Goal: Communication & Community: Answer question/provide support

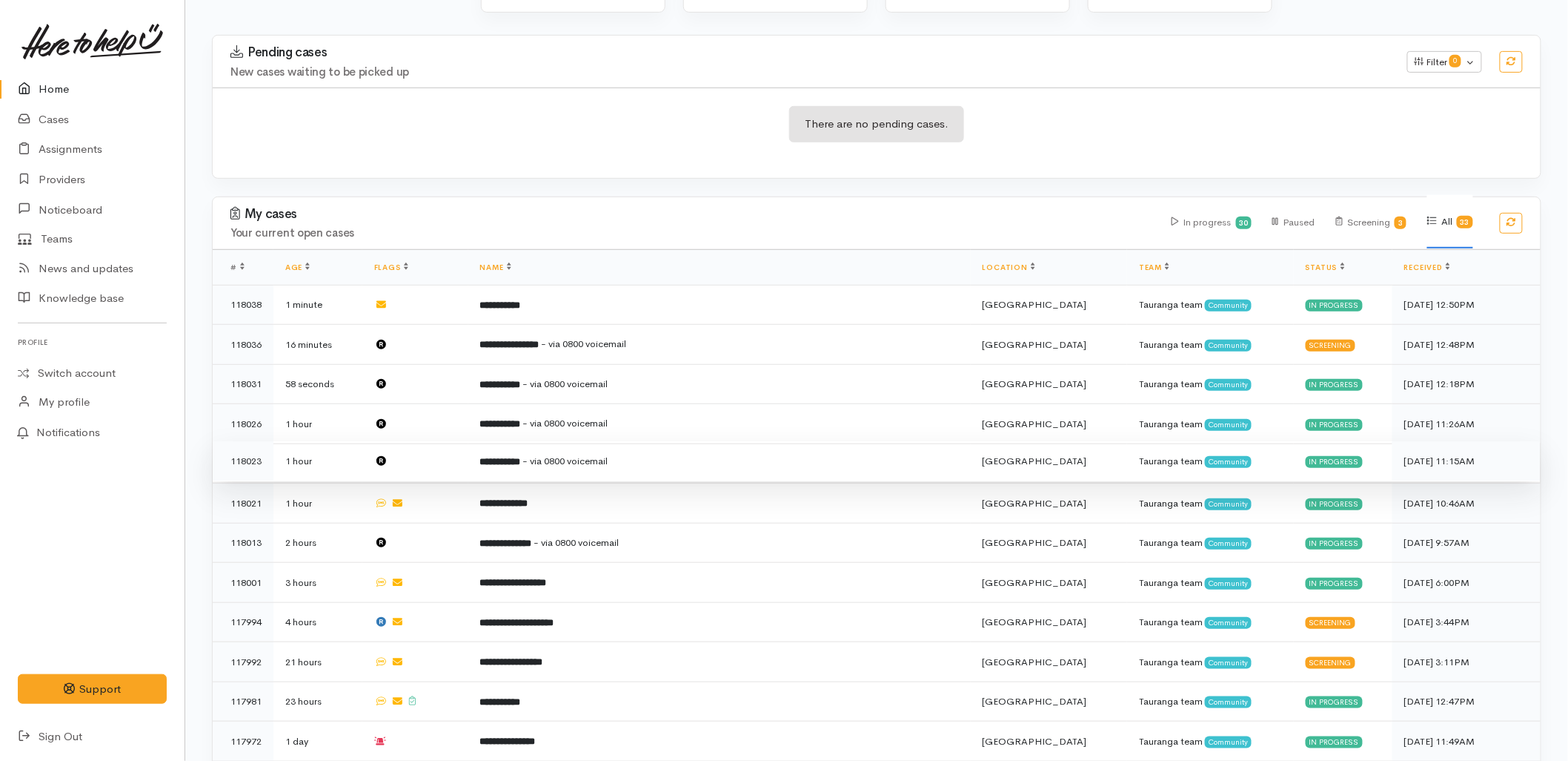
scroll to position [247, 0]
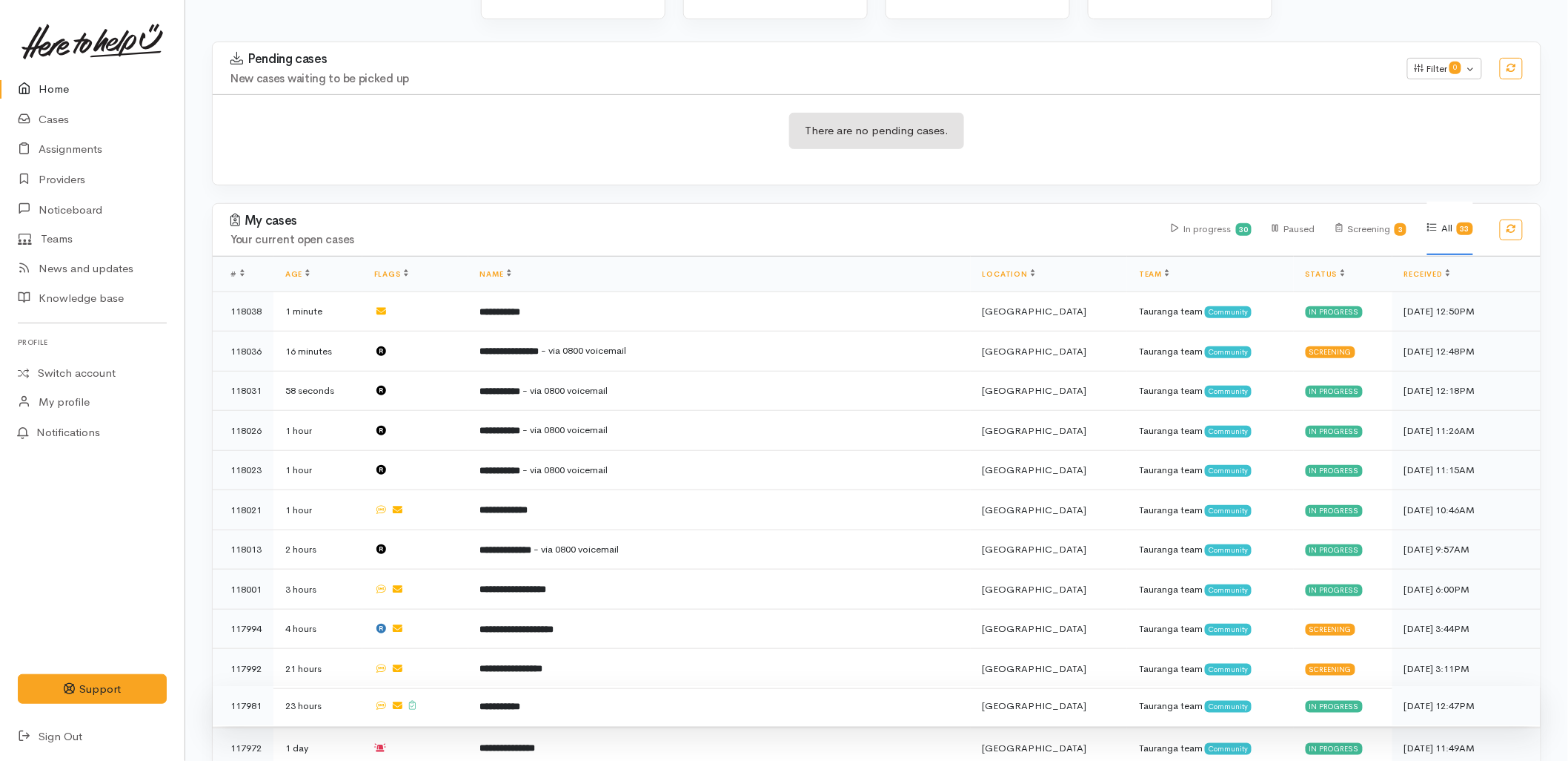
click at [536, 686] on td "**********" at bounding box center [719, 706] width 502 height 40
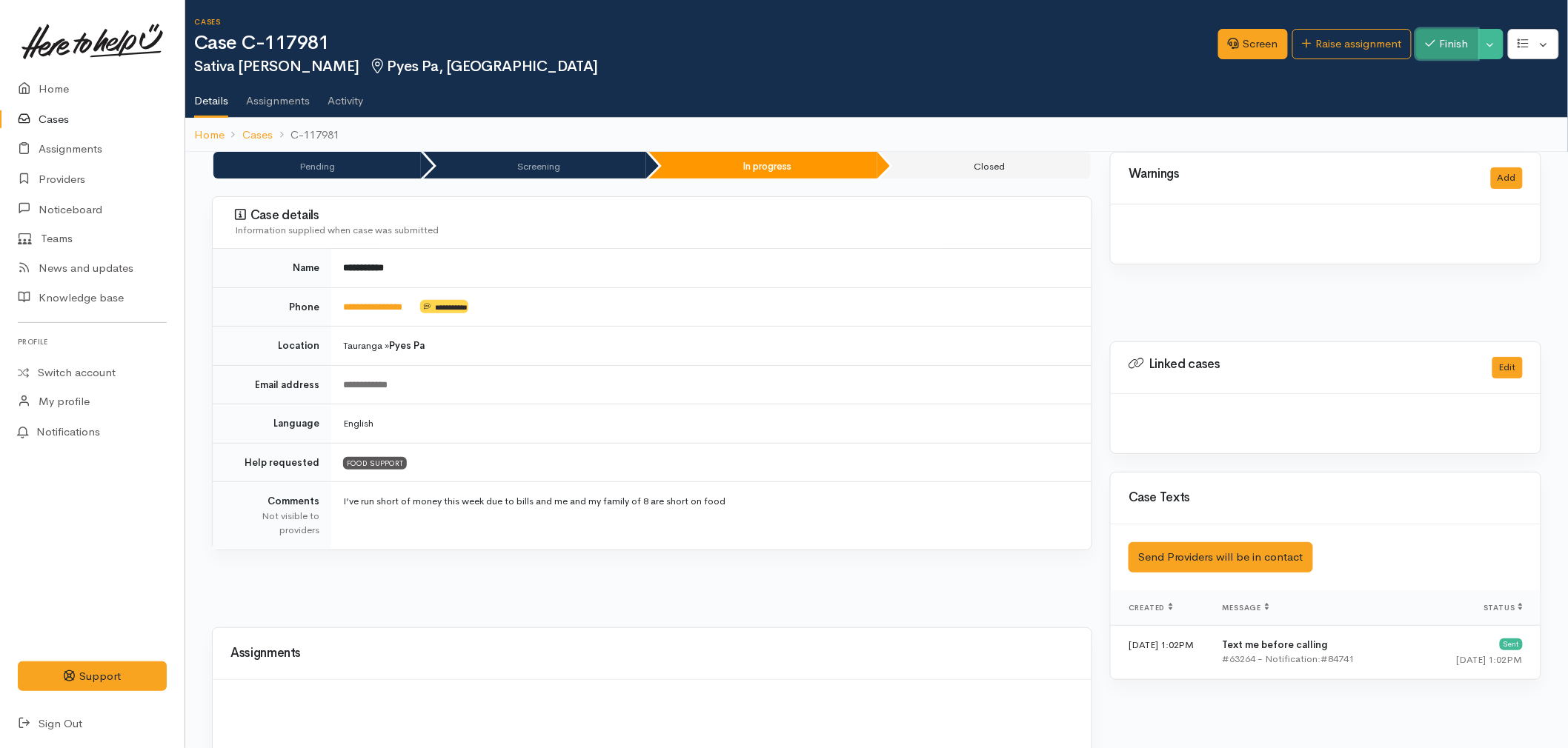
click at [1447, 40] on button "Finish" at bounding box center [1447, 44] width 62 height 30
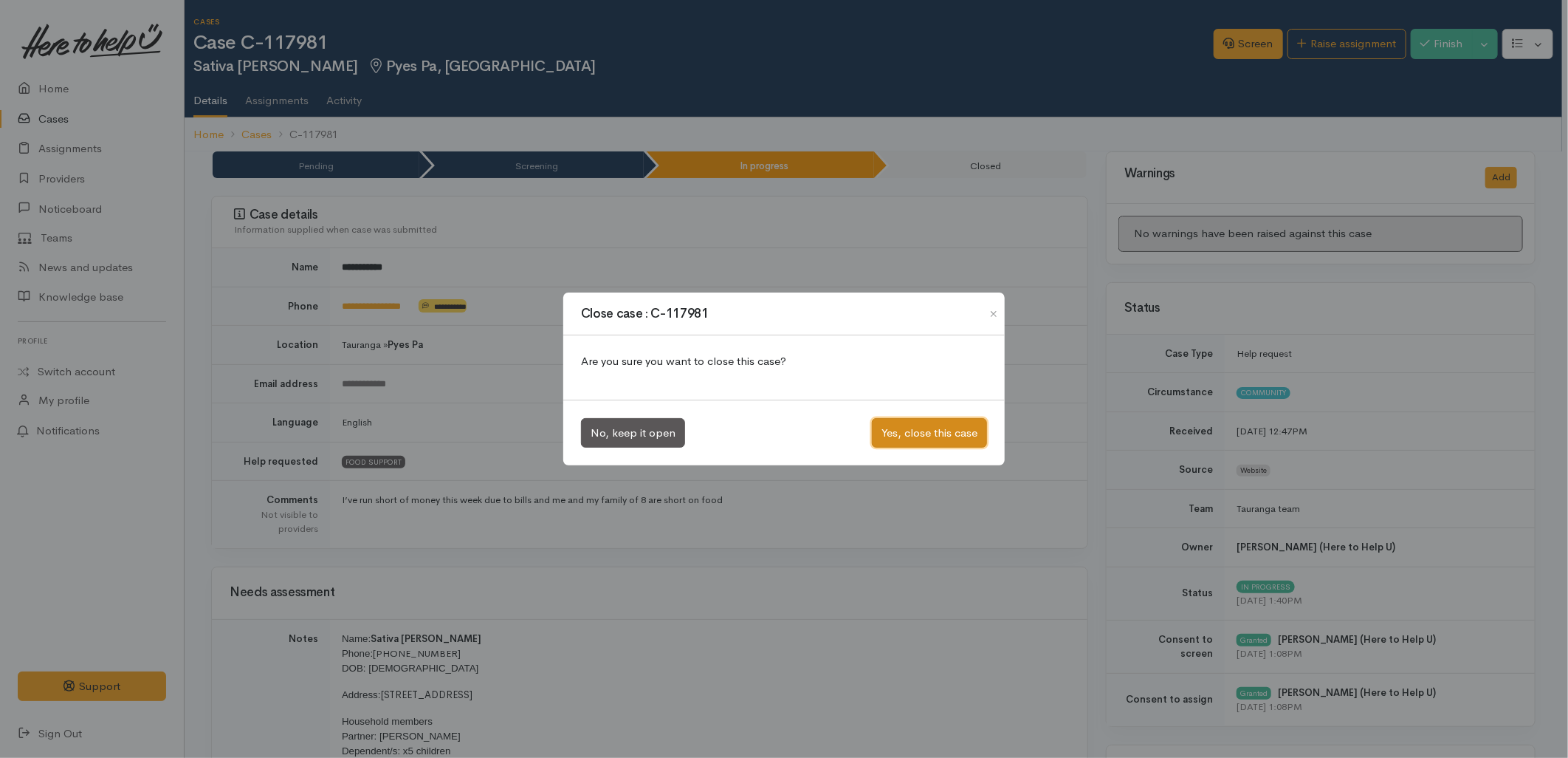
click at [953, 434] on button "Yes, close this case" at bounding box center [929, 433] width 116 height 30
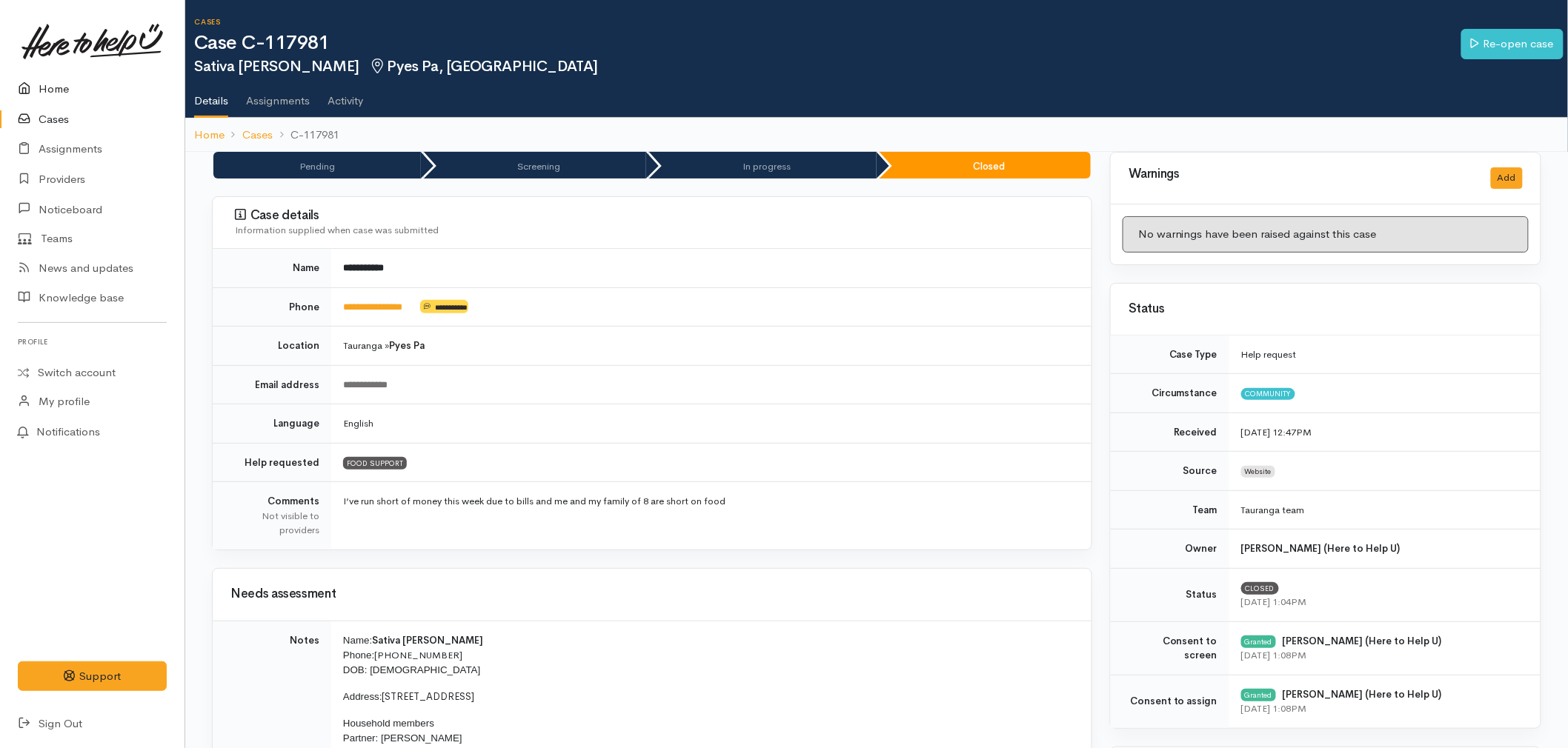
click at [62, 85] on link "Home" at bounding box center [92, 89] width 185 height 30
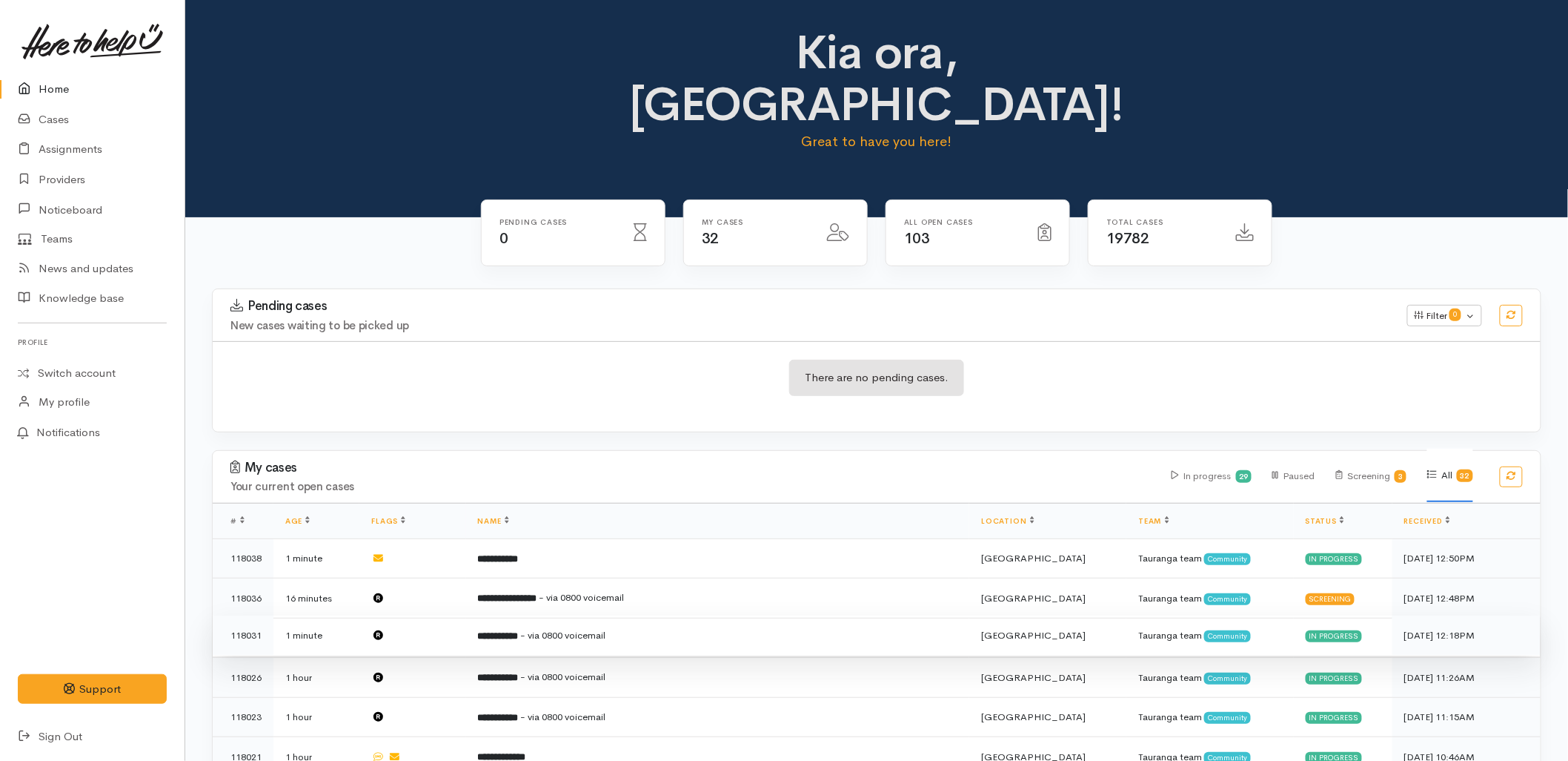
click at [606, 629] on span "- via 0800 voicemail" at bounding box center [563, 635] width 85 height 12
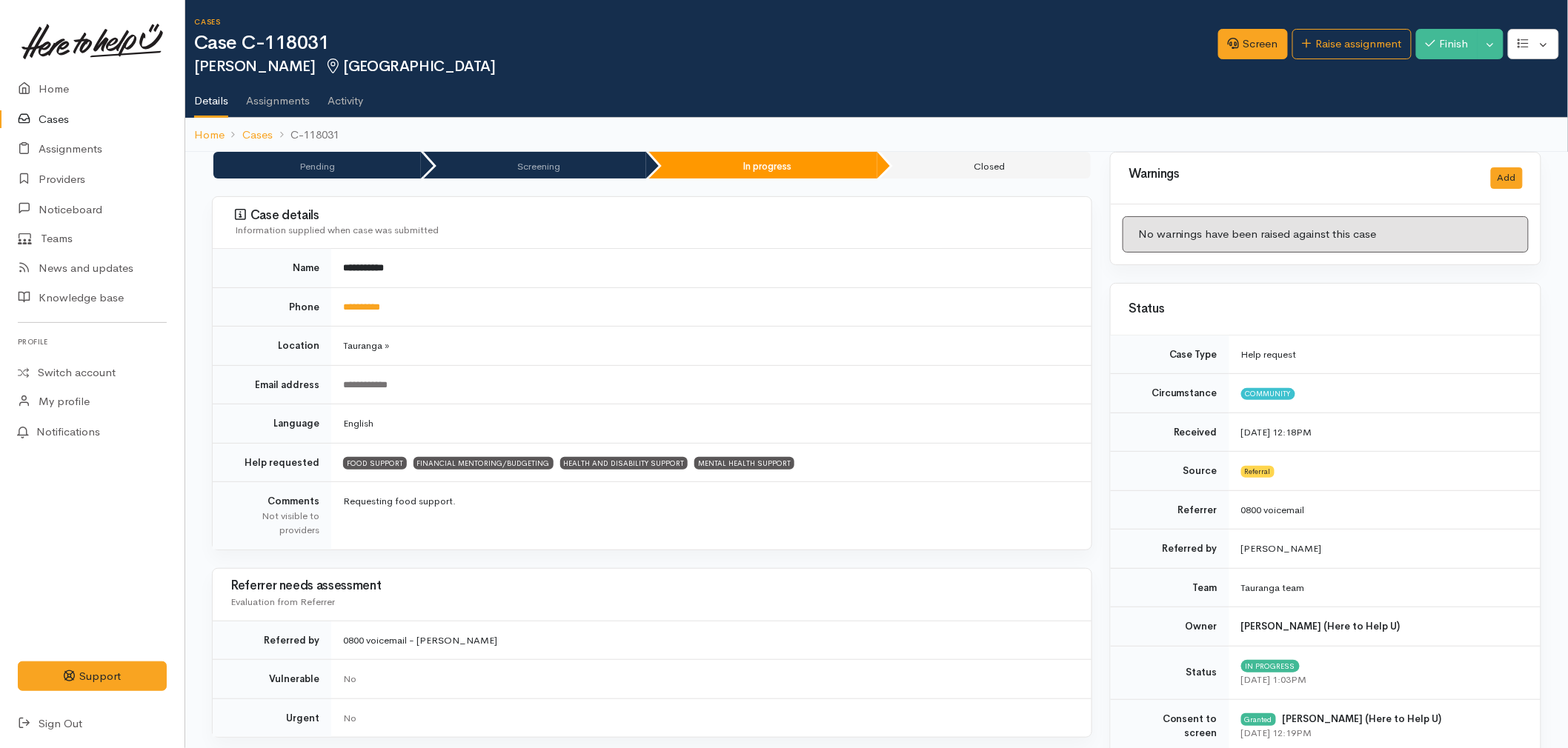
click at [1243, 27] on div "Screen Raise assignment Finish Toggle Dropdown Pause" at bounding box center [1393, 47] width 350 height 48
click at [1248, 39] on link "Screen" at bounding box center [1253, 44] width 69 height 30
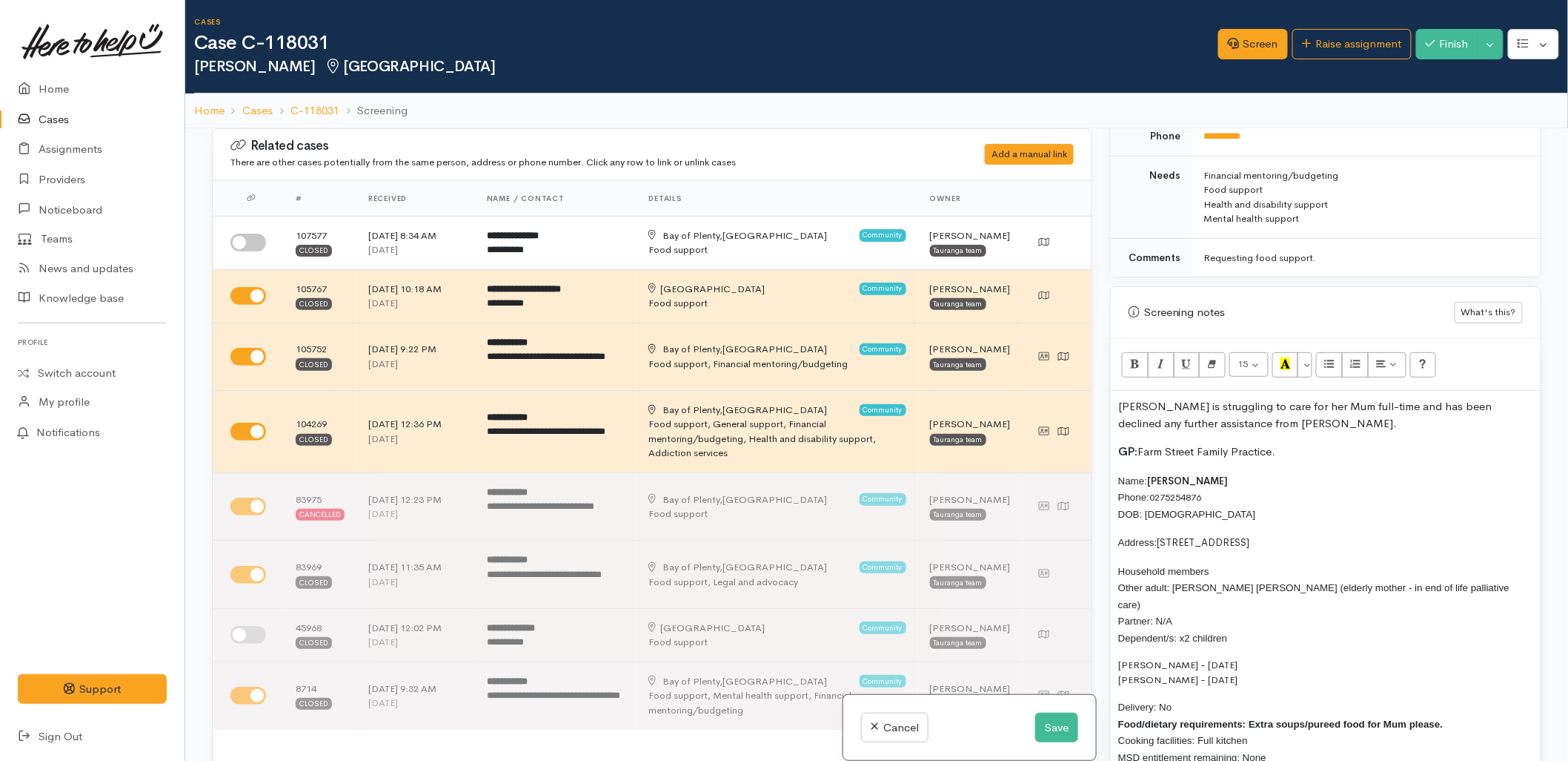
scroll to position [824, 0]
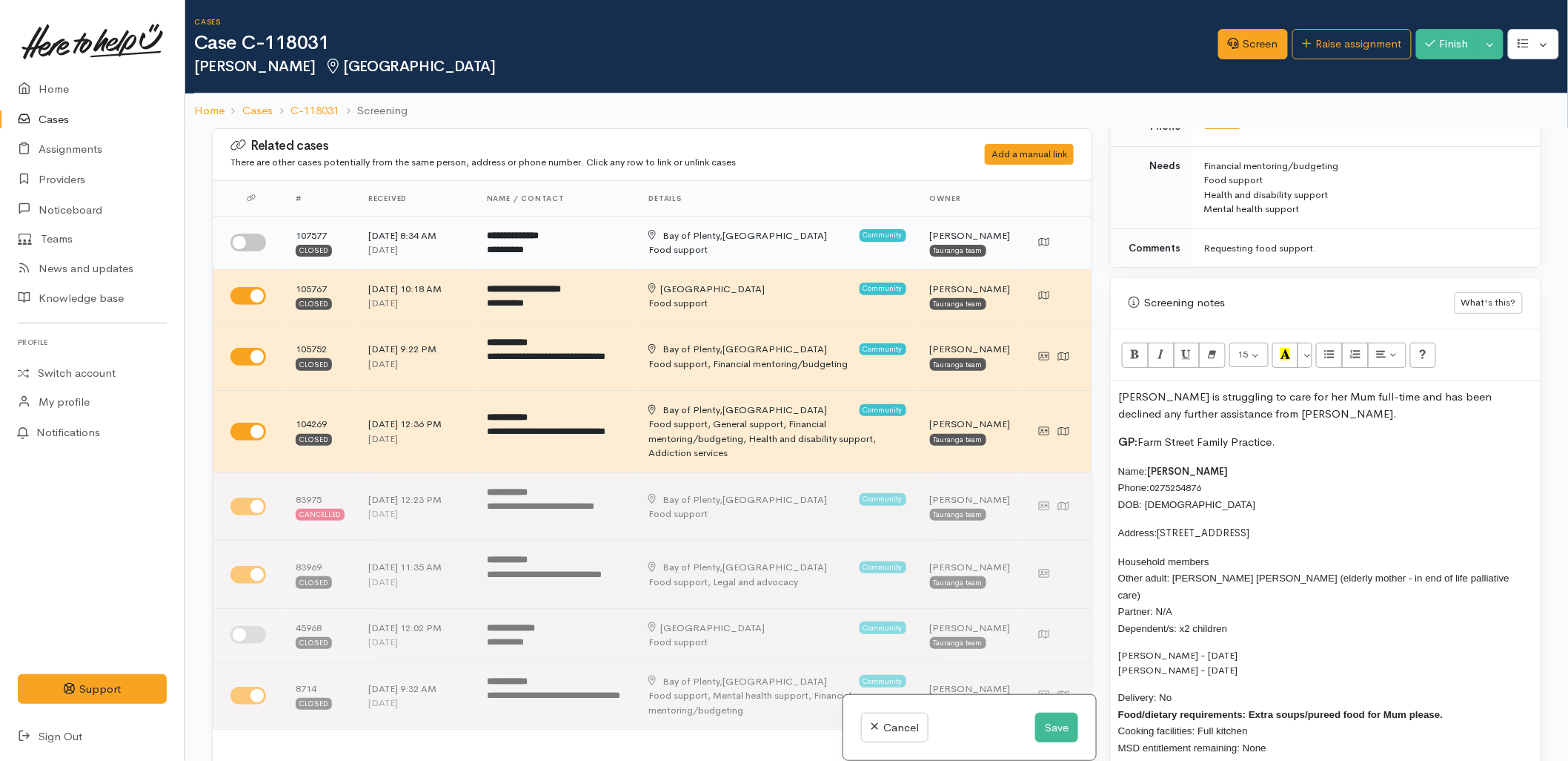
click at [232, 250] on input "checkbox" at bounding box center [248, 242] width 36 height 18
checkbox input "true"
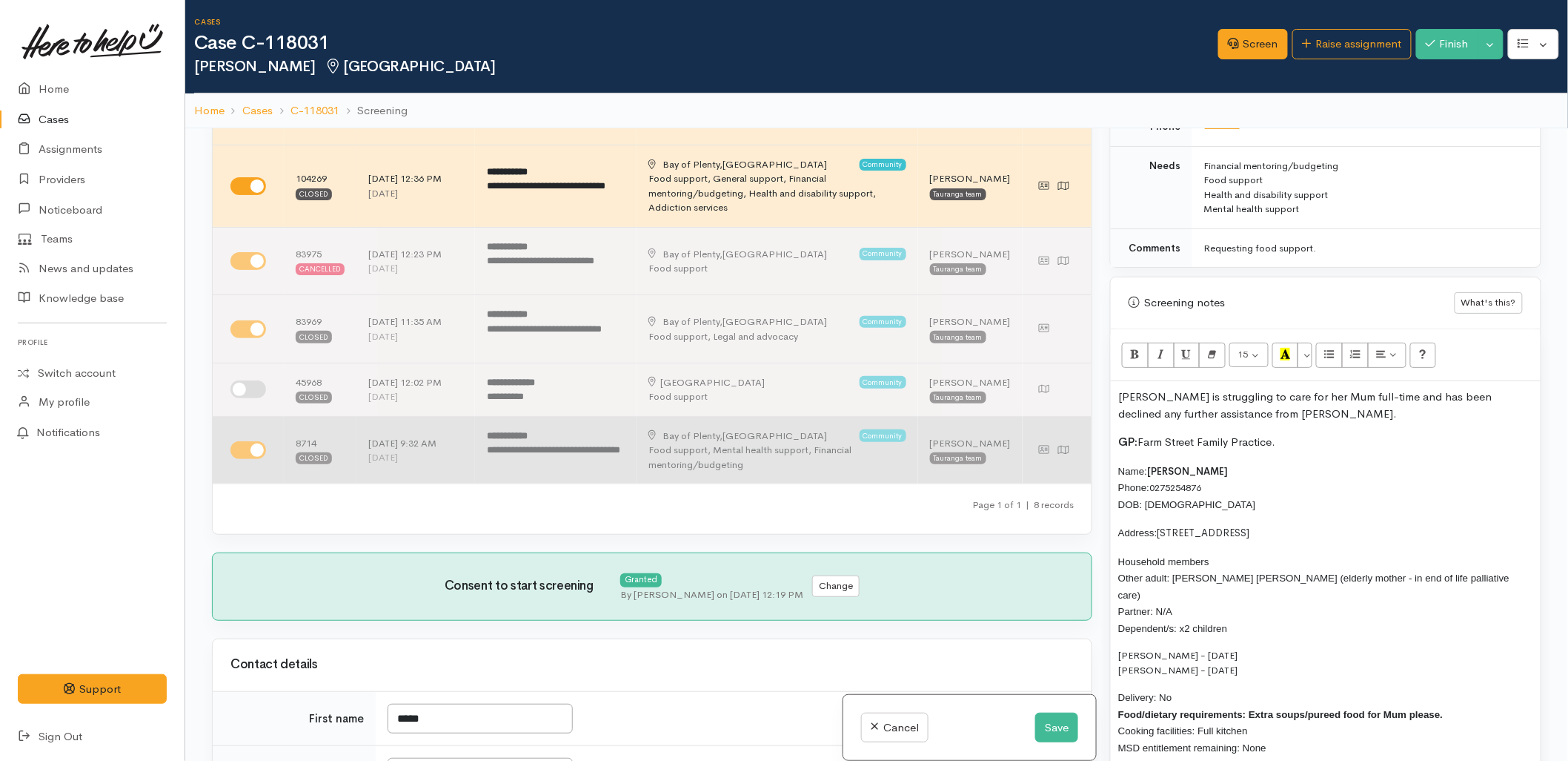
scroll to position [247, 0]
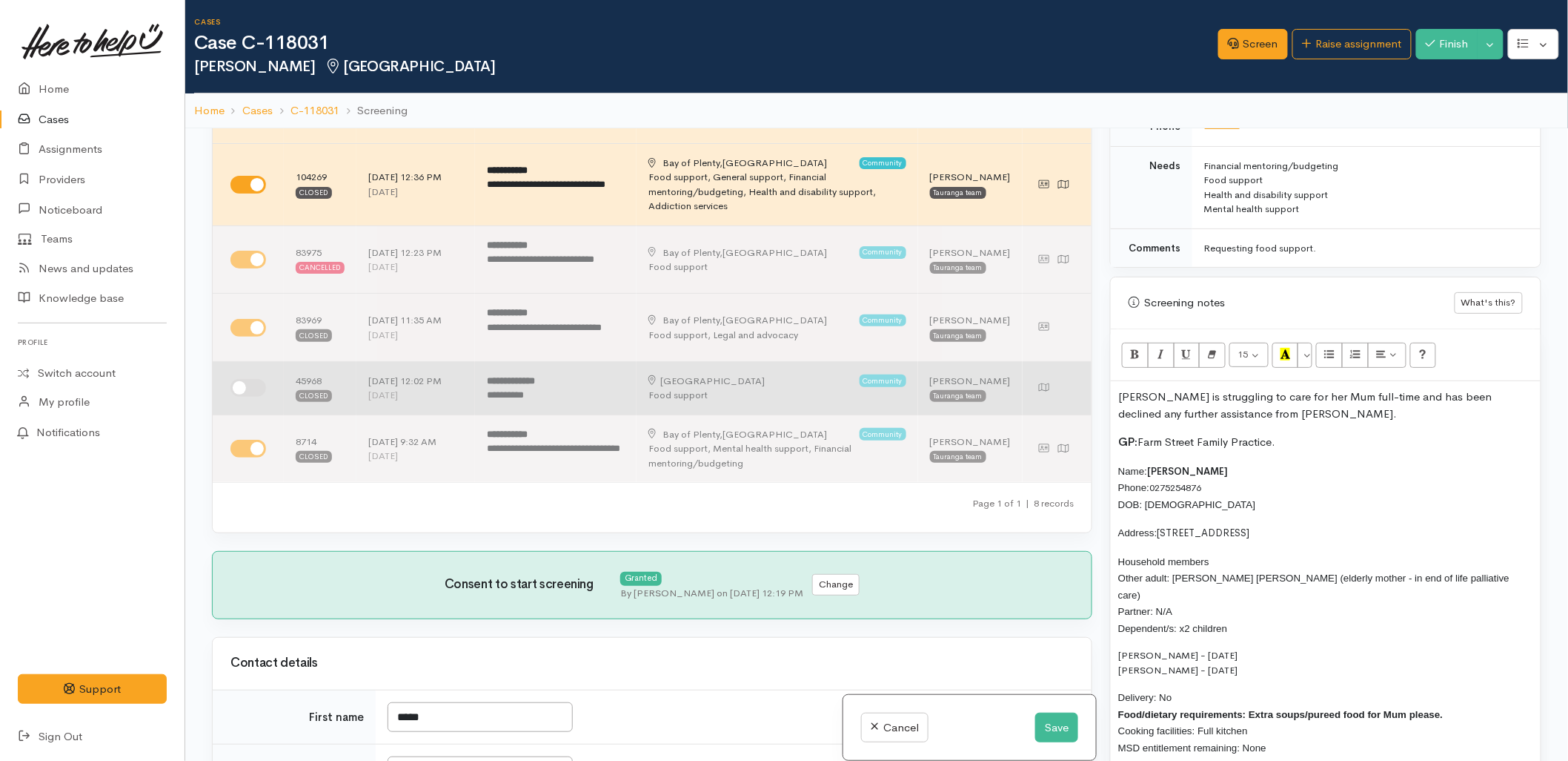
click at [255, 396] on input "checkbox" at bounding box center [248, 387] width 36 height 18
checkbox input "true"
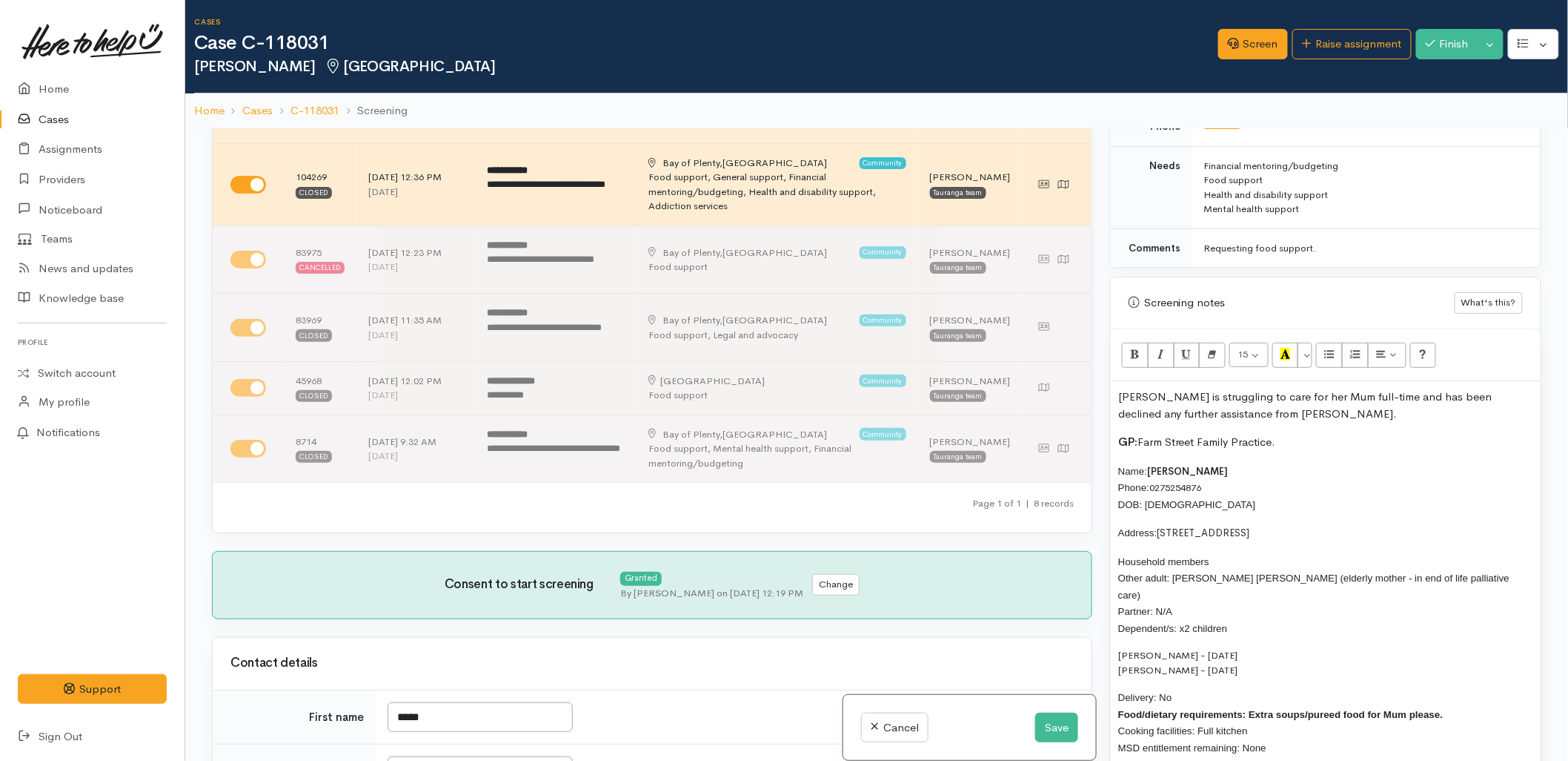
click at [1313, 421] on p "Alana is struggling to care for her Mum full-time and has been declined any fur…" at bounding box center [1326, 405] width 415 height 33
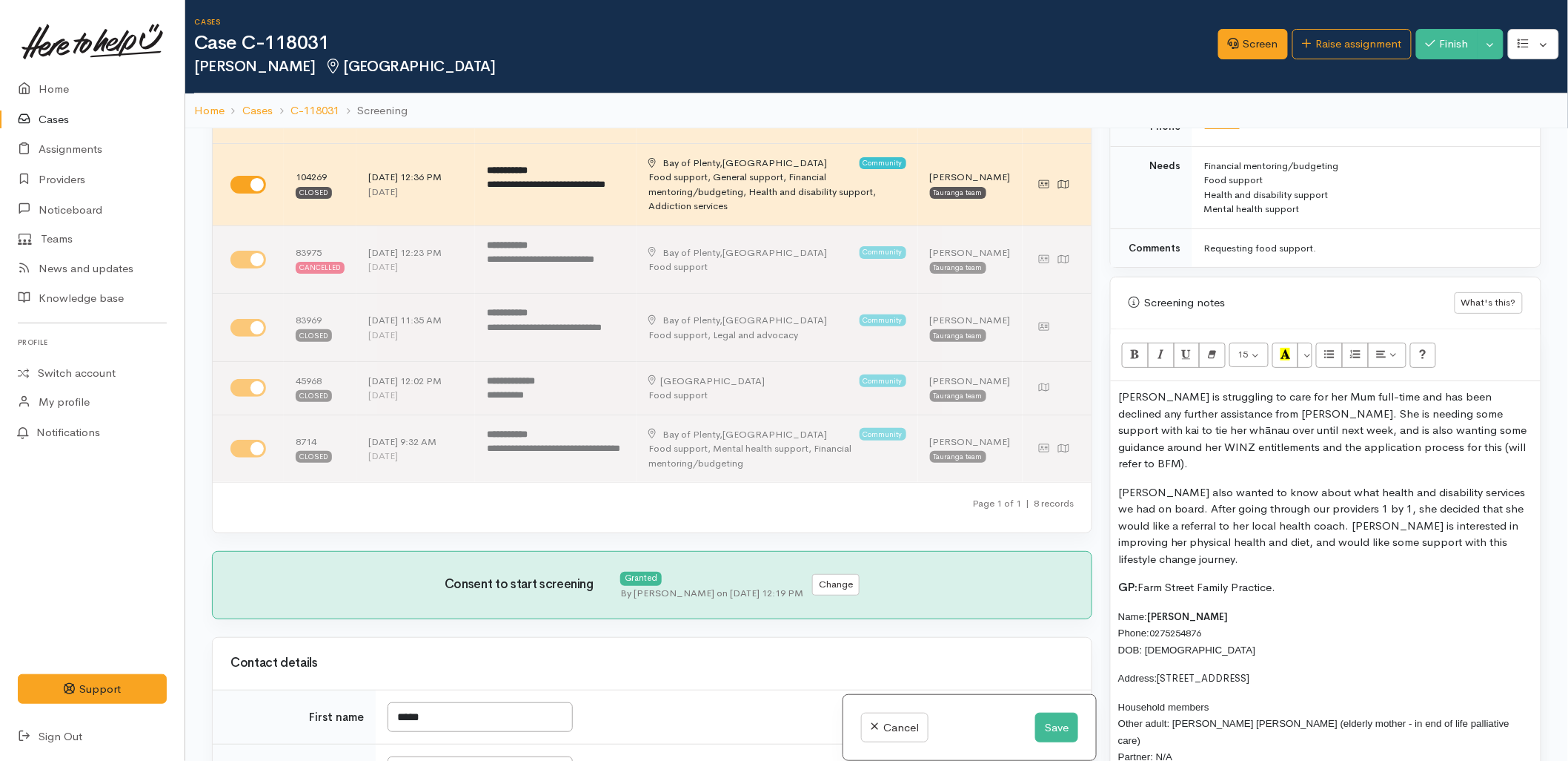
click at [1257, 579] on p "GP: Farm Street Family Practice." at bounding box center [1326, 587] width 415 height 17
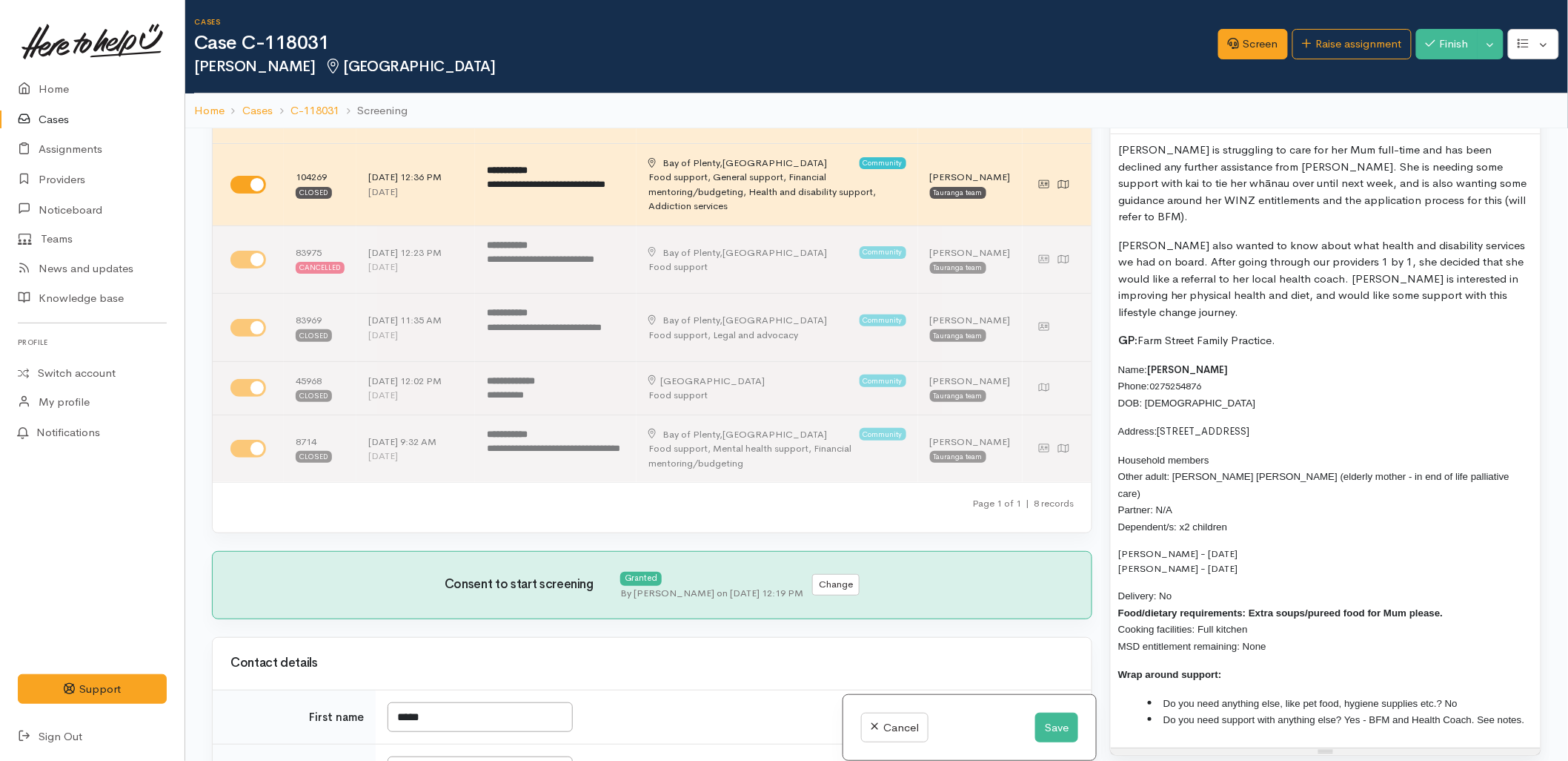
scroll to position [988, 0]
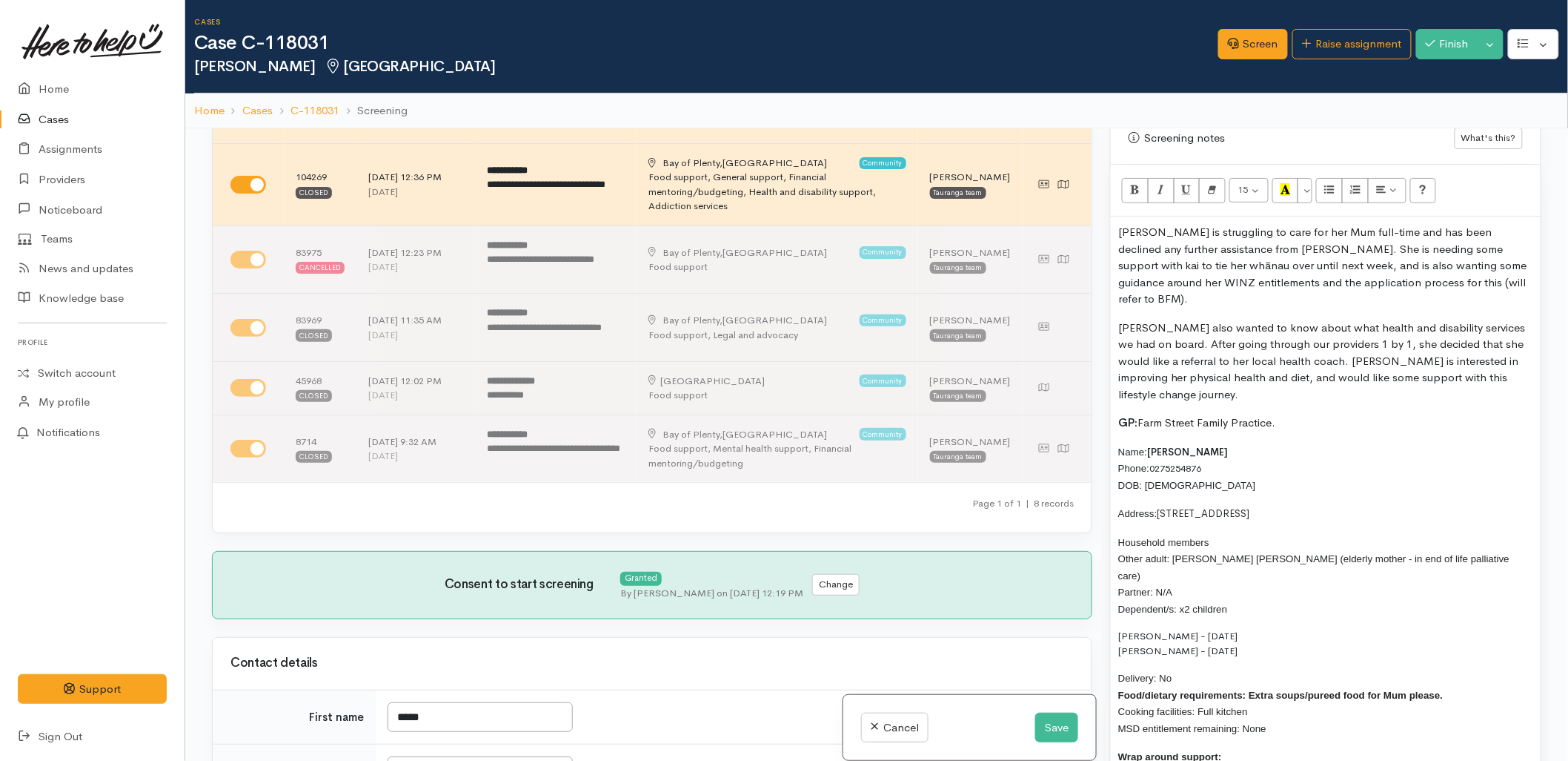
drag, startPoint x: 1292, startPoint y: 391, endPoint x: 1115, endPoint y: 217, distance: 248.2
click at [1115, 217] on div "15 8 9 10 11 12 14 18 24 36 Background Color Transparent Select #ffff00 Text Co…" at bounding box center [1326, 500] width 430 height 672
copy div "Alana is struggling to care for her Mum full-time and has been declined any fur…"
click at [1043, 719] on button "Save" at bounding box center [1056, 728] width 43 height 30
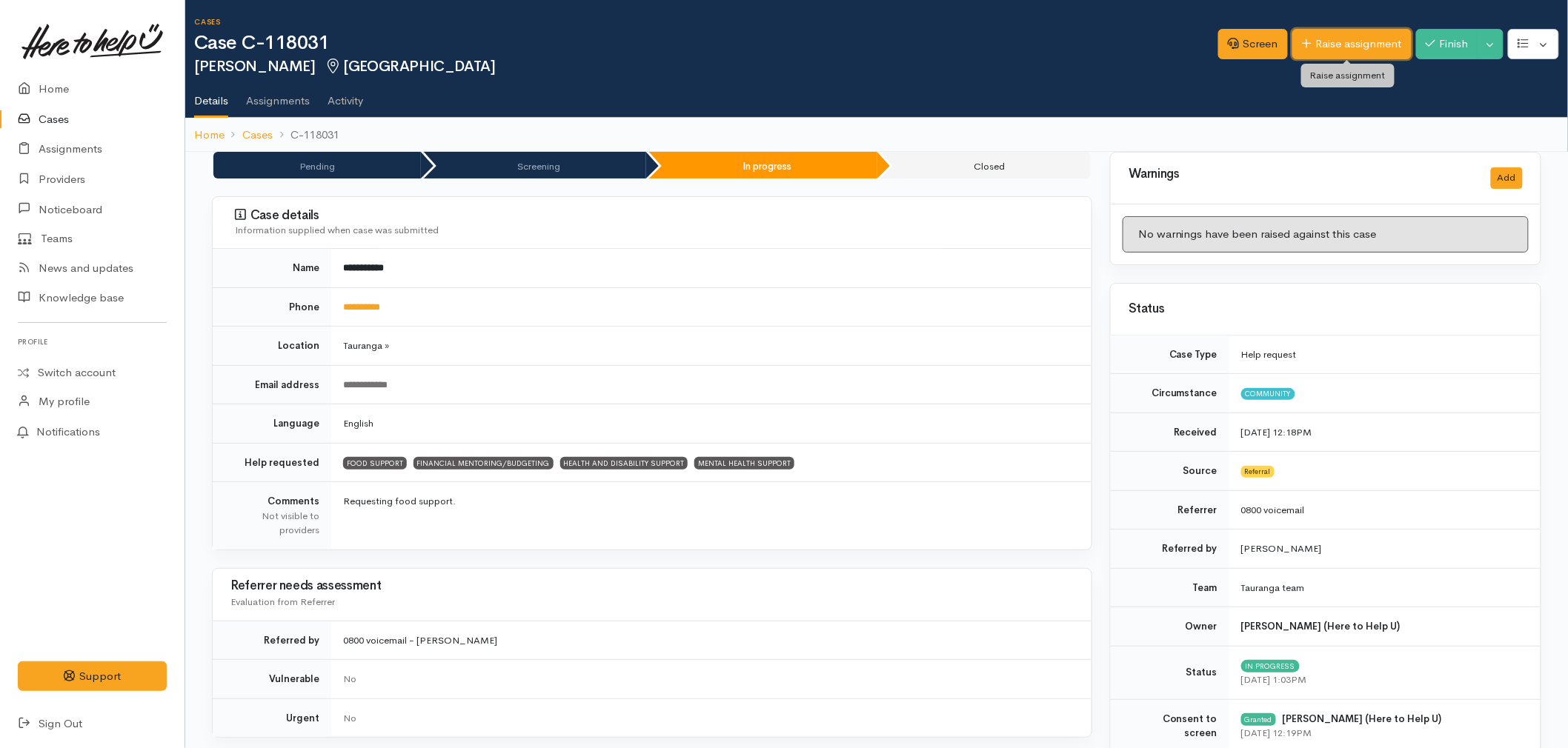
click at [1324, 33] on link "Raise assignment" at bounding box center [1352, 44] width 119 height 30
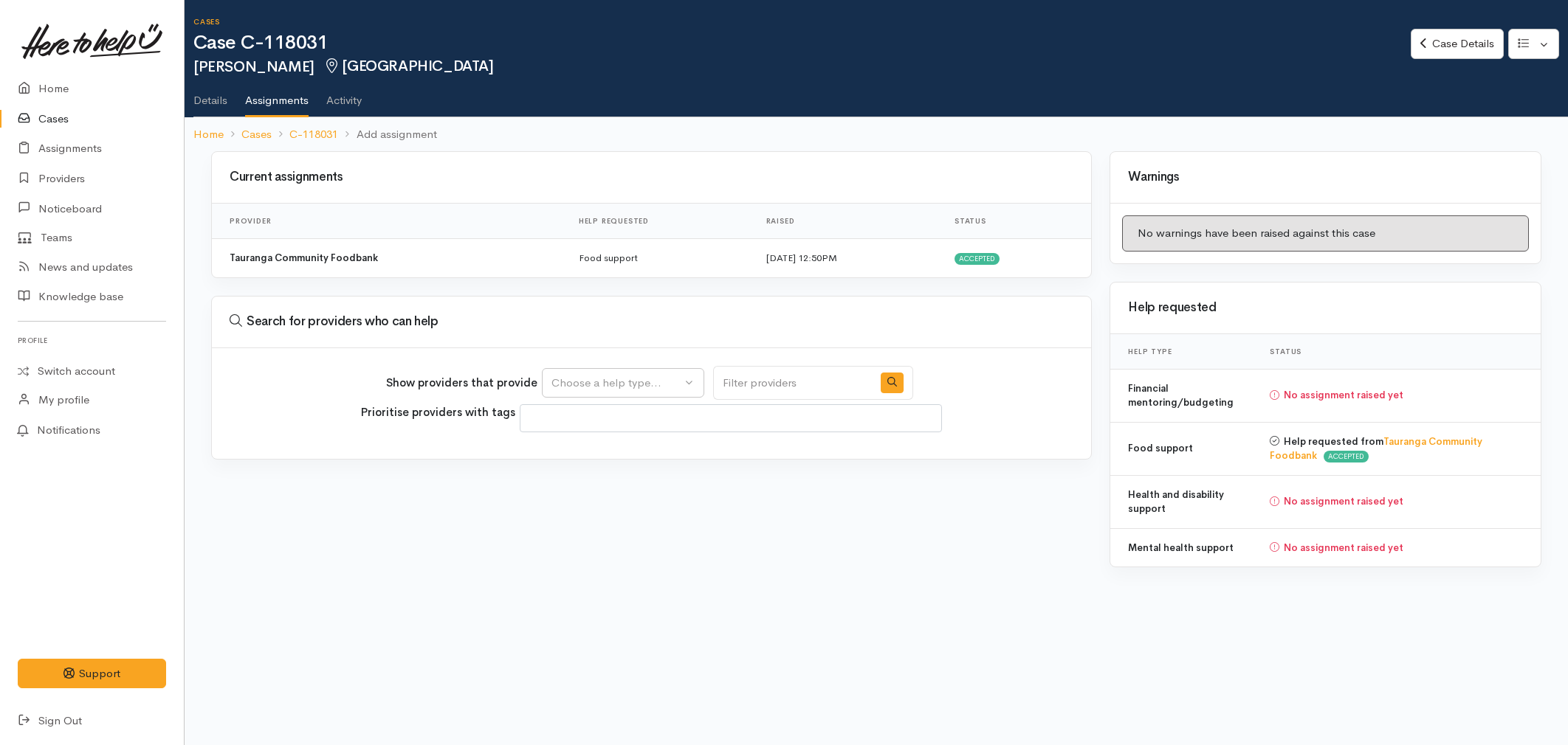
select select
click at [585, 389] on div "Choose a help type..." at bounding box center [616, 384] width 130 height 17
click at [587, 477] on span "Financial mentoring/budgeting" at bounding box center [638, 476] width 156 height 17
select select "9"
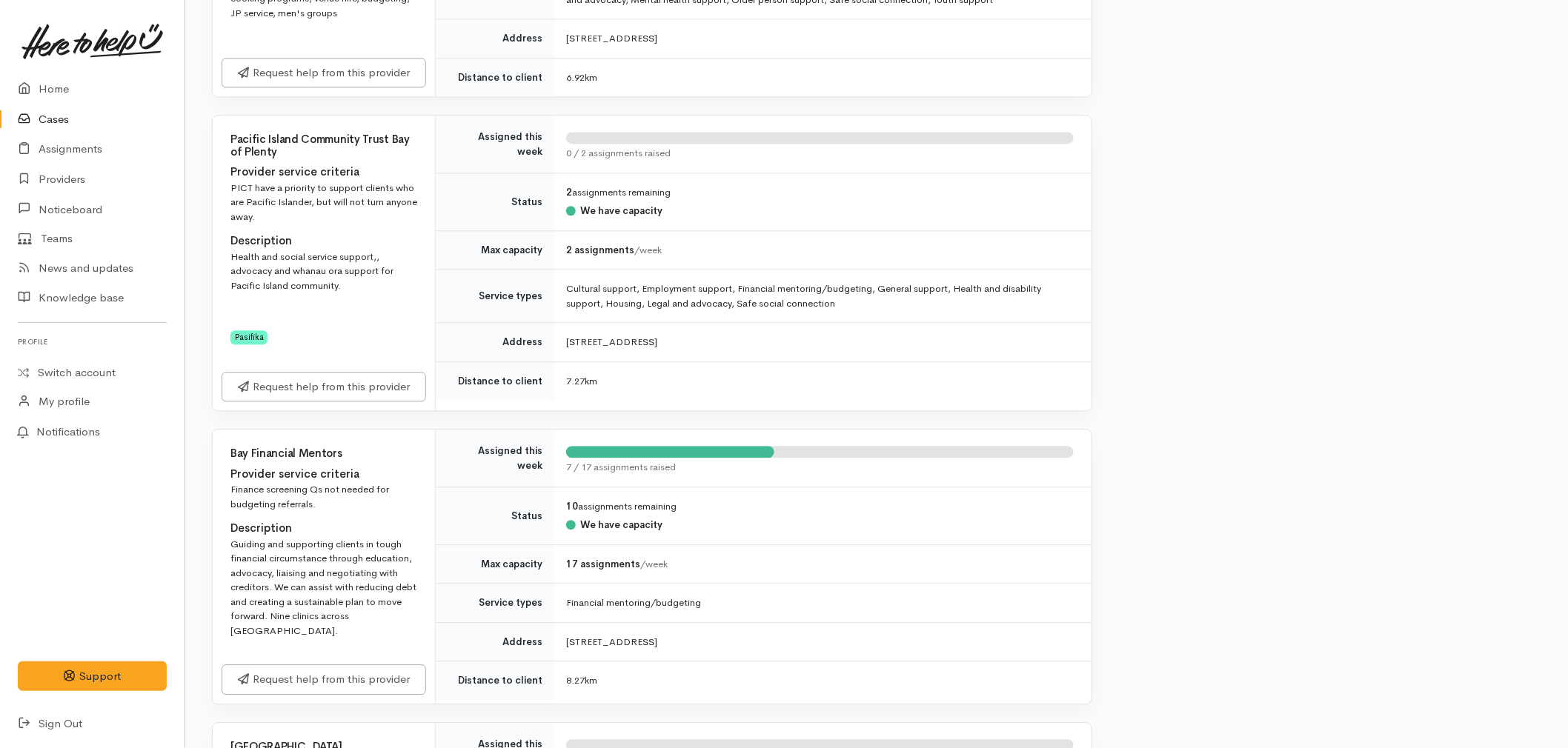
scroll to position [1317, 0]
click at [324, 671] on link "Request help from this provider" at bounding box center [324, 676] width 205 height 30
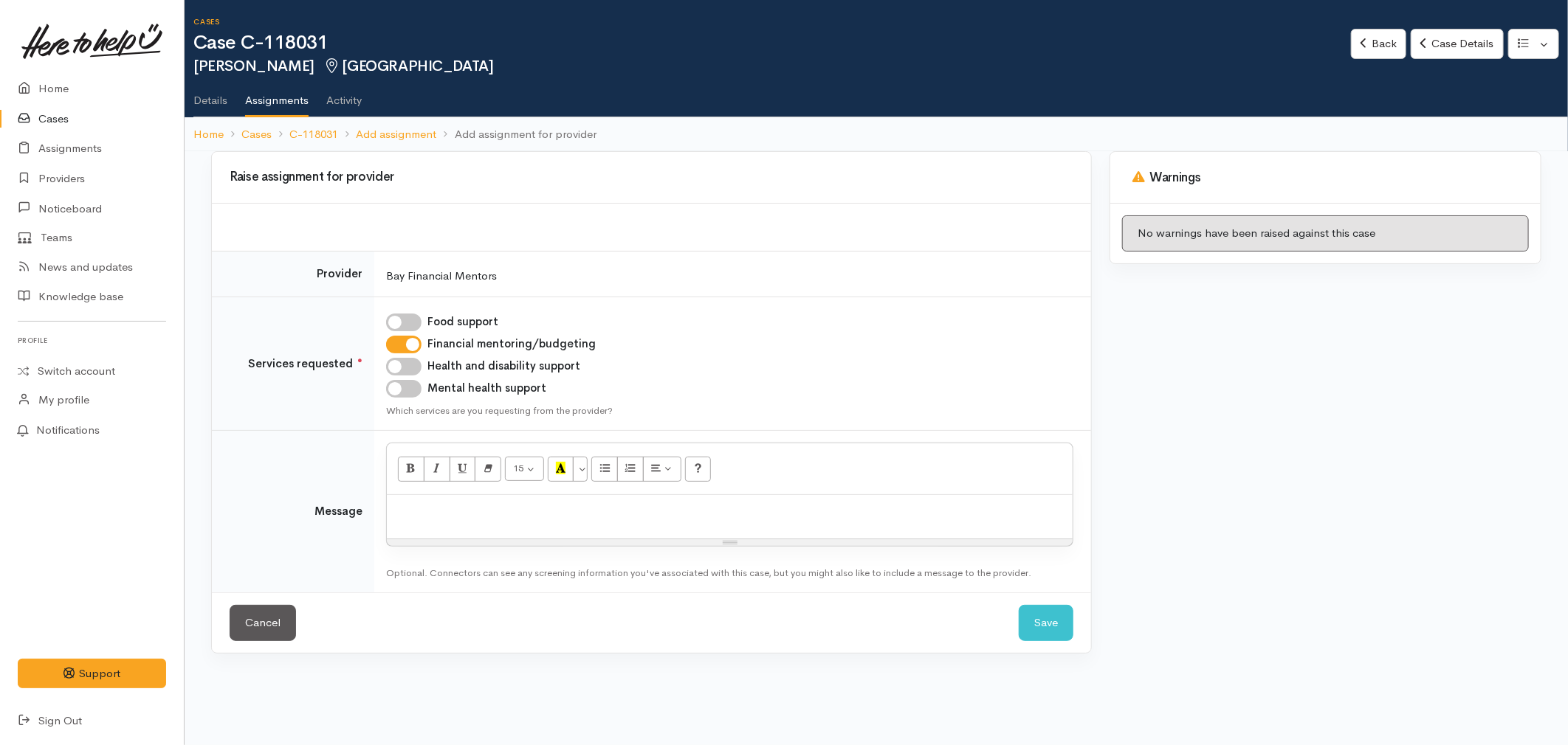
click at [513, 528] on div at bounding box center [730, 517] width 686 height 43
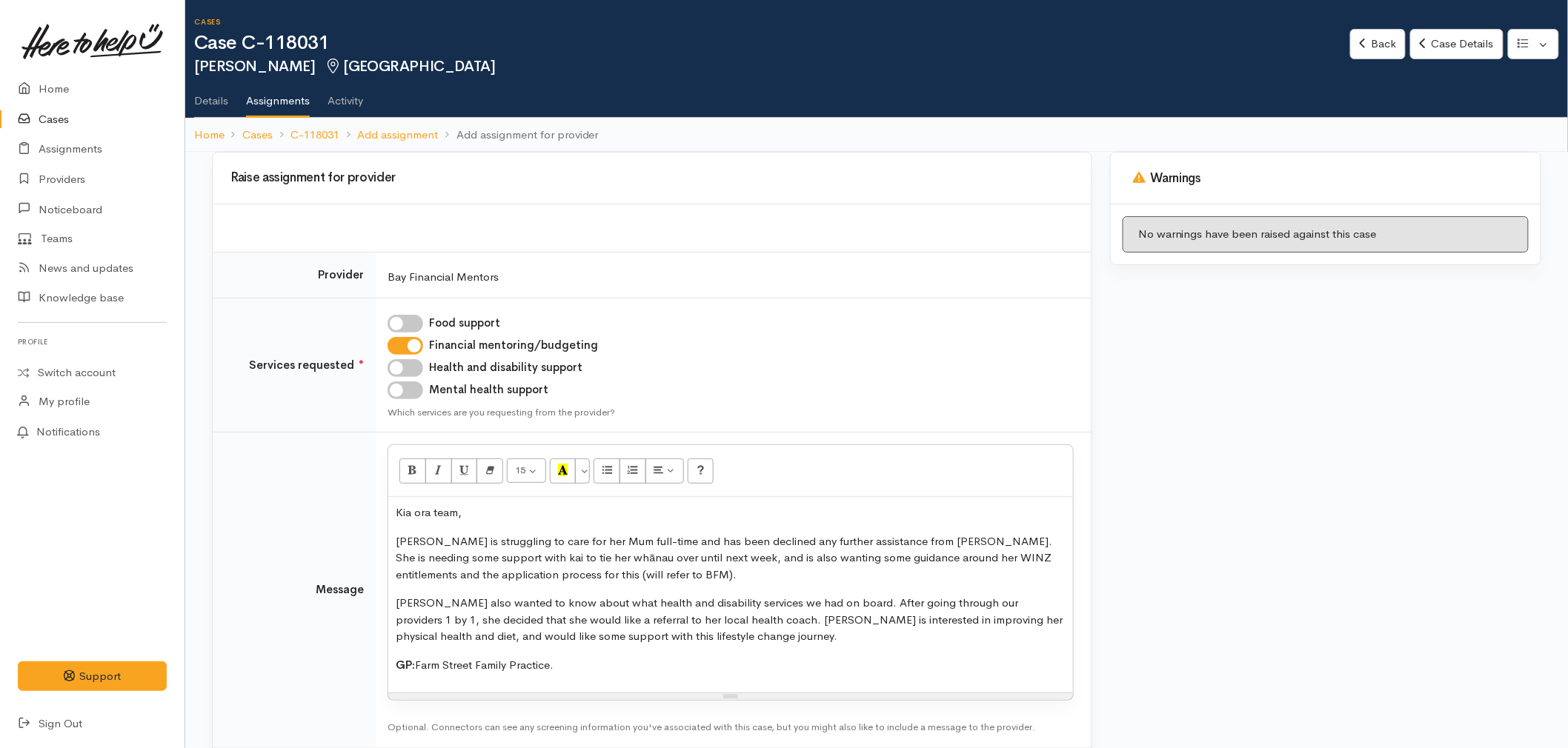
click at [492, 637] on p "[PERSON_NAME] also wanted to know about what health and disability services we …" at bounding box center [730, 620] width 670 height 51
drag, startPoint x: 772, startPoint y: 557, endPoint x: 962, endPoint y: 543, distance: 190.5
click at [962, 543] on p "Alana is struggling to care for her Mum full-time and has been declined any fur…" at bounding box center [730, 558] width 670 height 51
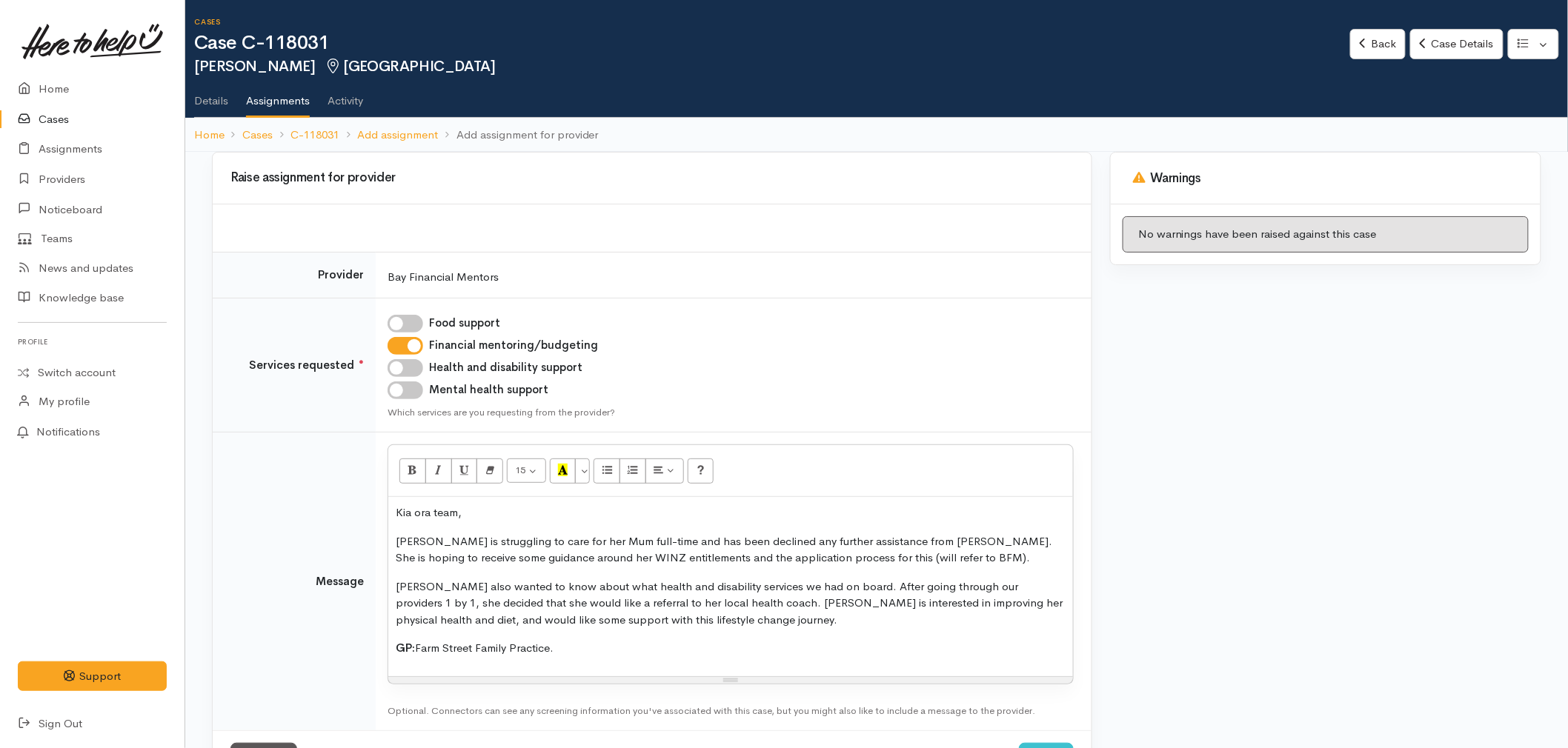
click at [625, 553] on p "Alana is struggling to care for her Mum full-time and has been declined any fur…" at bounding box center [730, 550] width 670 height 33
click at [522, 558] on p "Alana is struggling to care for her Mum full-time and has been declined any fur…" at bounding box center [730, 550] width 670 height 33
click at [603, 560] on p "Alana is struggling to care for her Mum full-time and has been declined any fur…" at bounding box center [730, 550] width 670 height 33
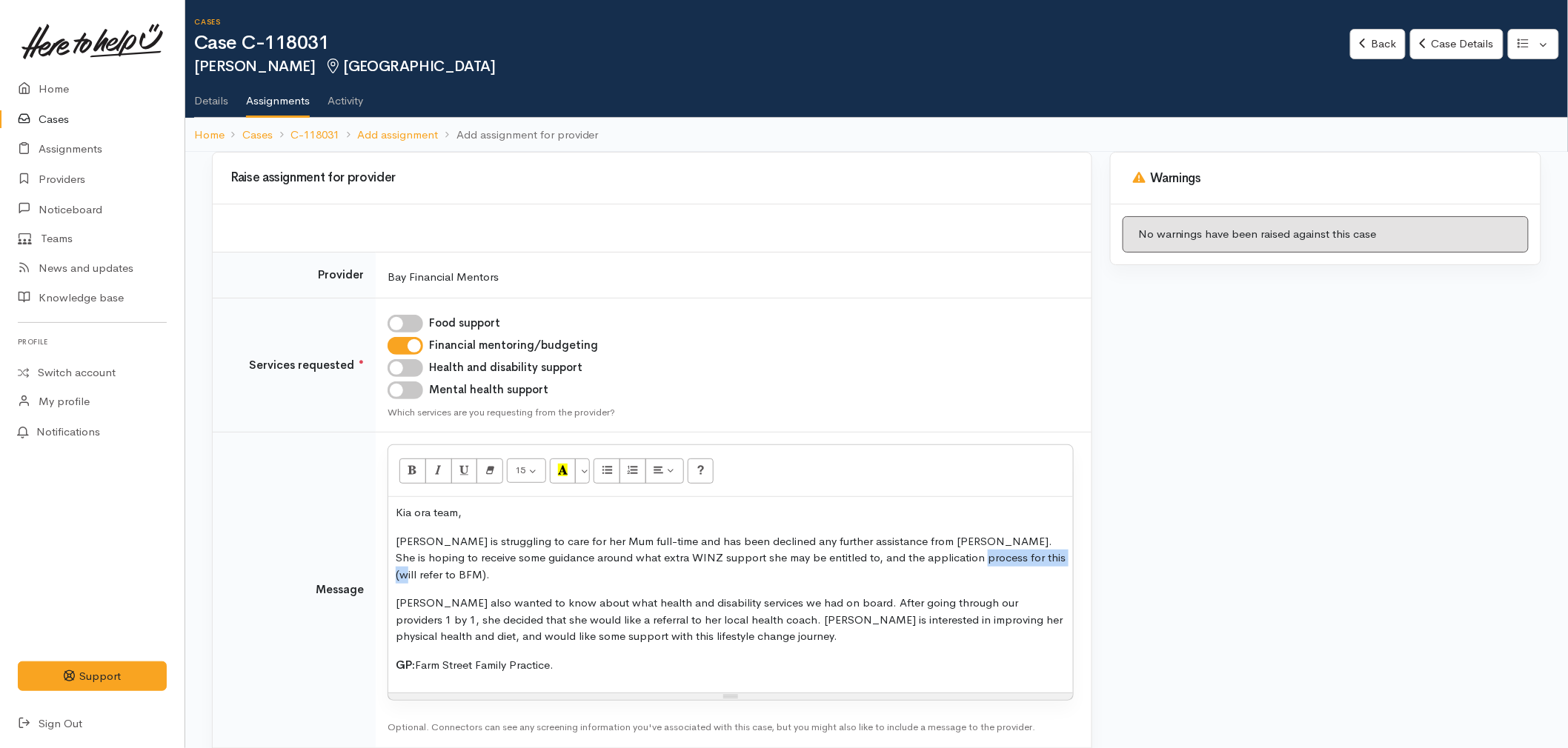
drag, startPoint x: 1027, startPoint y: 554, endPoint x: 937, endPoint y: 552, distance: 90.0
click at [937, 552] on p "Alana is struggling to care for her Mum full-time and has been declined any fur…" at bounding box center [730, 558] width 670 height 51
drag, startPoint x: 589, startPoint y: 665, endPoint x: 391, endPoint y: 595, distance: 210.0
click at [391, 595] on div "Kia ora team, Alana is struggling to care for her Mum full-time and has been de…" at bounding box center [731, 595] width 685 height 195
click at [592, 539] on p "Alana is struggling to care for her Mum full-time and has been declined any fur…" at bounding box center [730, 558] width 670 height 51
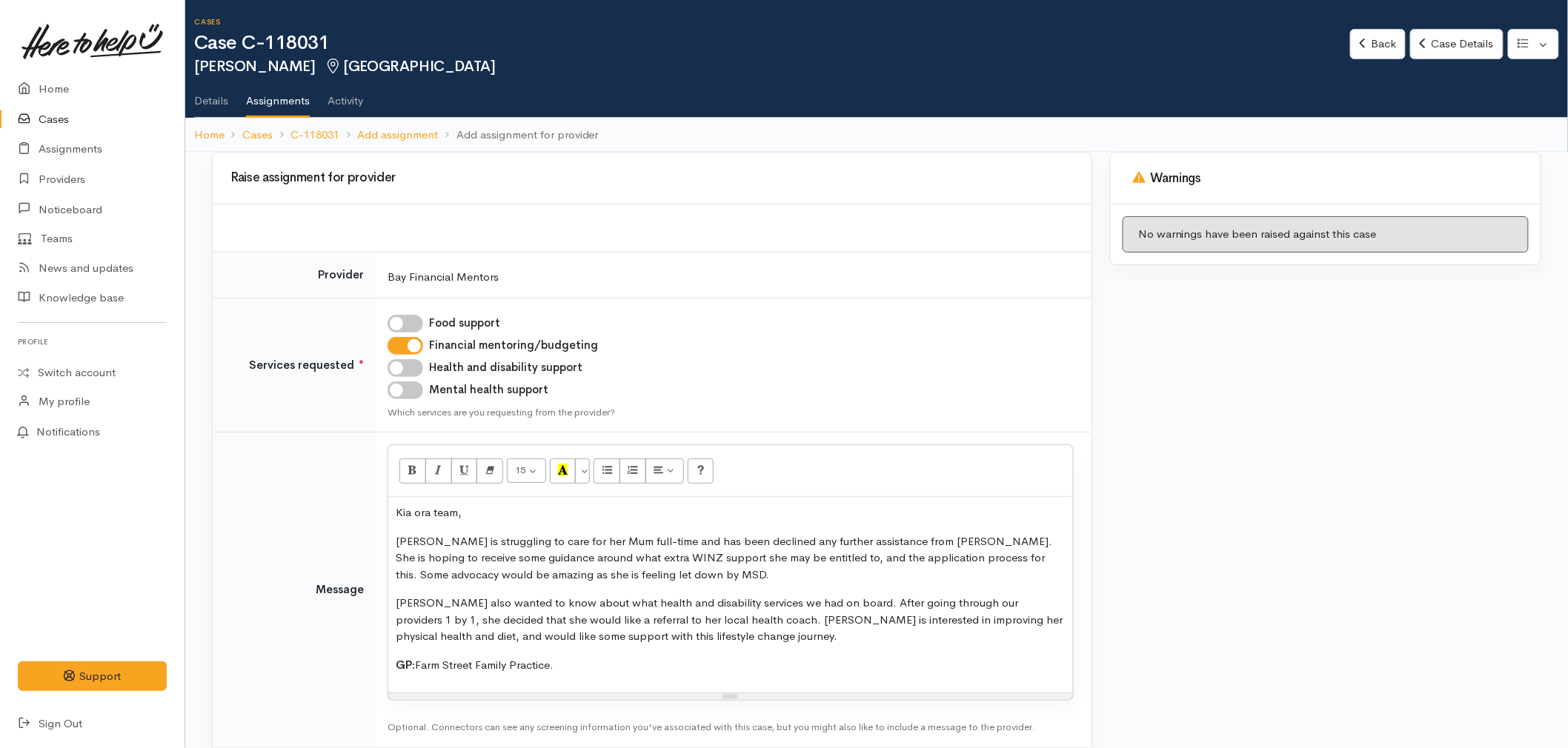
click at [592, 539] on p "Alana is struggling to care for her Mum full-time and has been declined any fur…" at bounding box center [730, 558] width 670 height 51
click at [652, 546] on p "Alana is struggling to care for her Mum full-time and has been declined any fur…" at bounding box center [730, 558] width 670 height 51
drag, startPoint x: 649, startPoint y: 662, endPoint x: 396, endPoint y: 597, distance: 261.2
click at [396, 597] on div "Kia ora team, Alana is struggling to care for her Mum full-time and has been de…" at bounding box center [731, 595] width 685 height 195
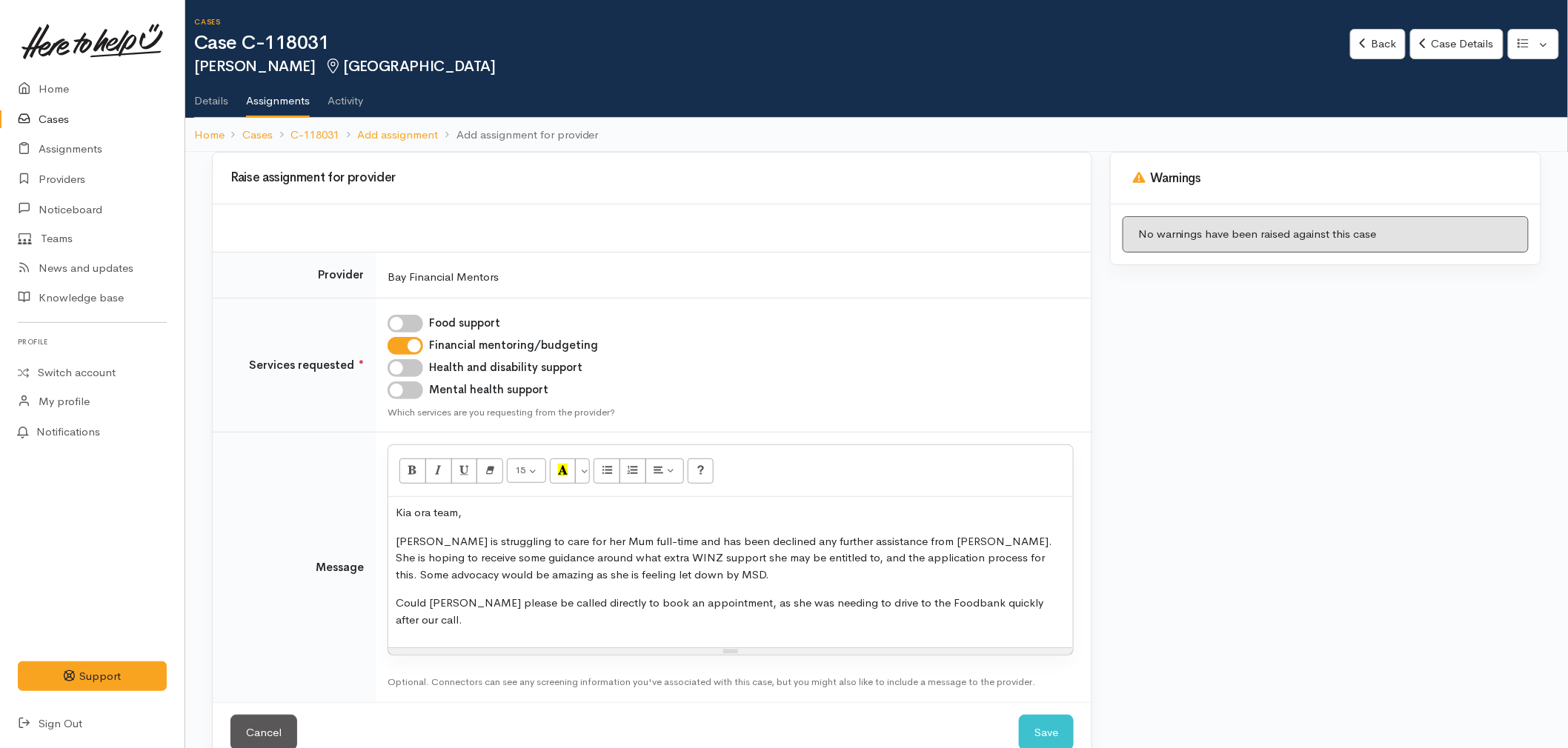
click at [528, 606] on p "Could Alana please be called directly to book an appointment, as she was needin…" at bounding box center [730, 611] width 670 height 33
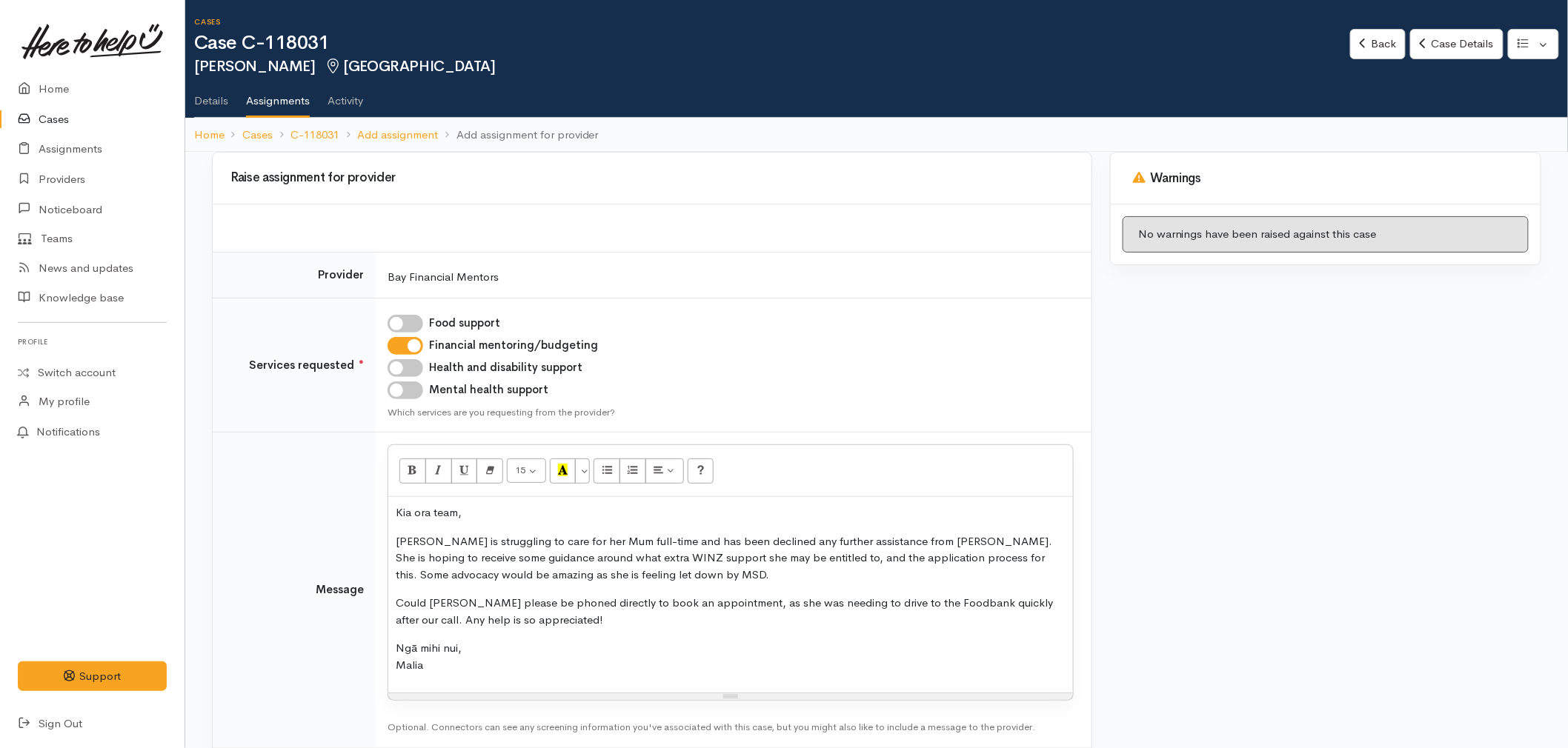
scroll to position [78, 0]
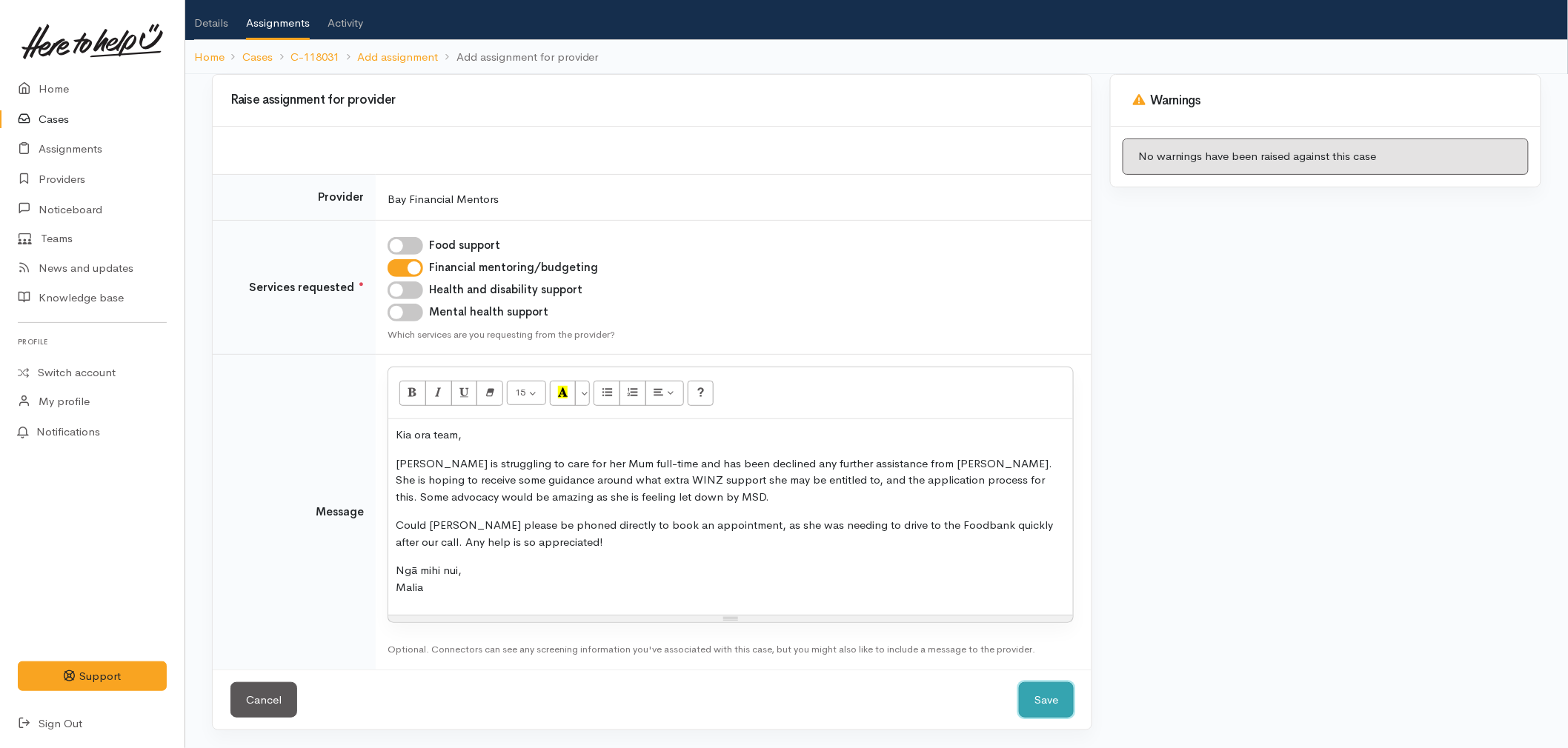
click at [1049, 697] on button "Save" at bounding box center [1046, 701] width 54 height 37
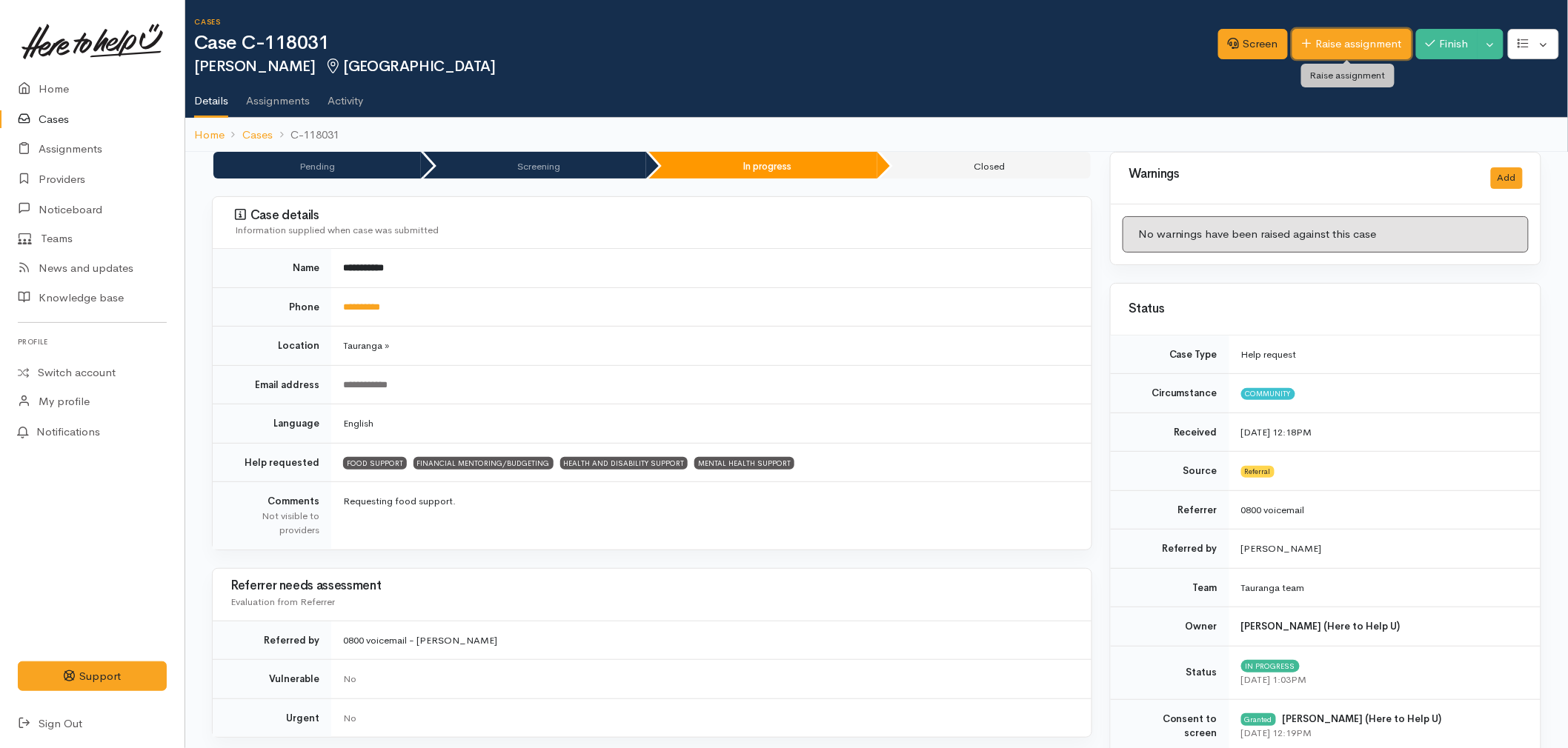
click at [1351, 36] on link "Raise assignment" at bounding box center [1352, 44] width 119 height 30
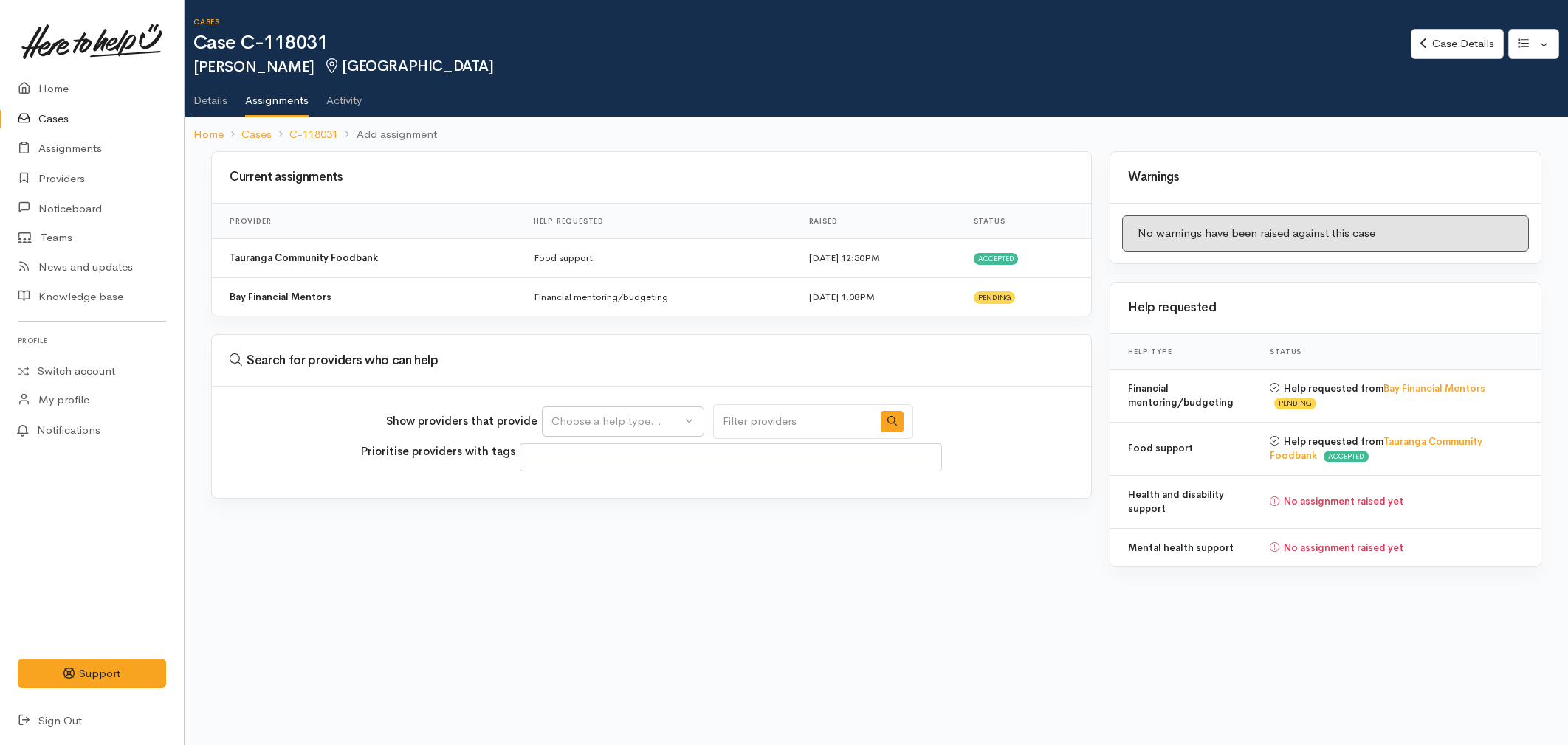
select select
click at [648, 406] on div "Show providers that provide Food support Financial mentoring/budgeting Health a…" at bounding box center [650, 422] width 527 height 35
click at [638, 423] on div "Choose a help type..." at bounding box center [616, 422] width 130 height 17
click at [598, 561] on span "Mental health support" at bounding box center [617, 559] width 113 height 17
select select "5"
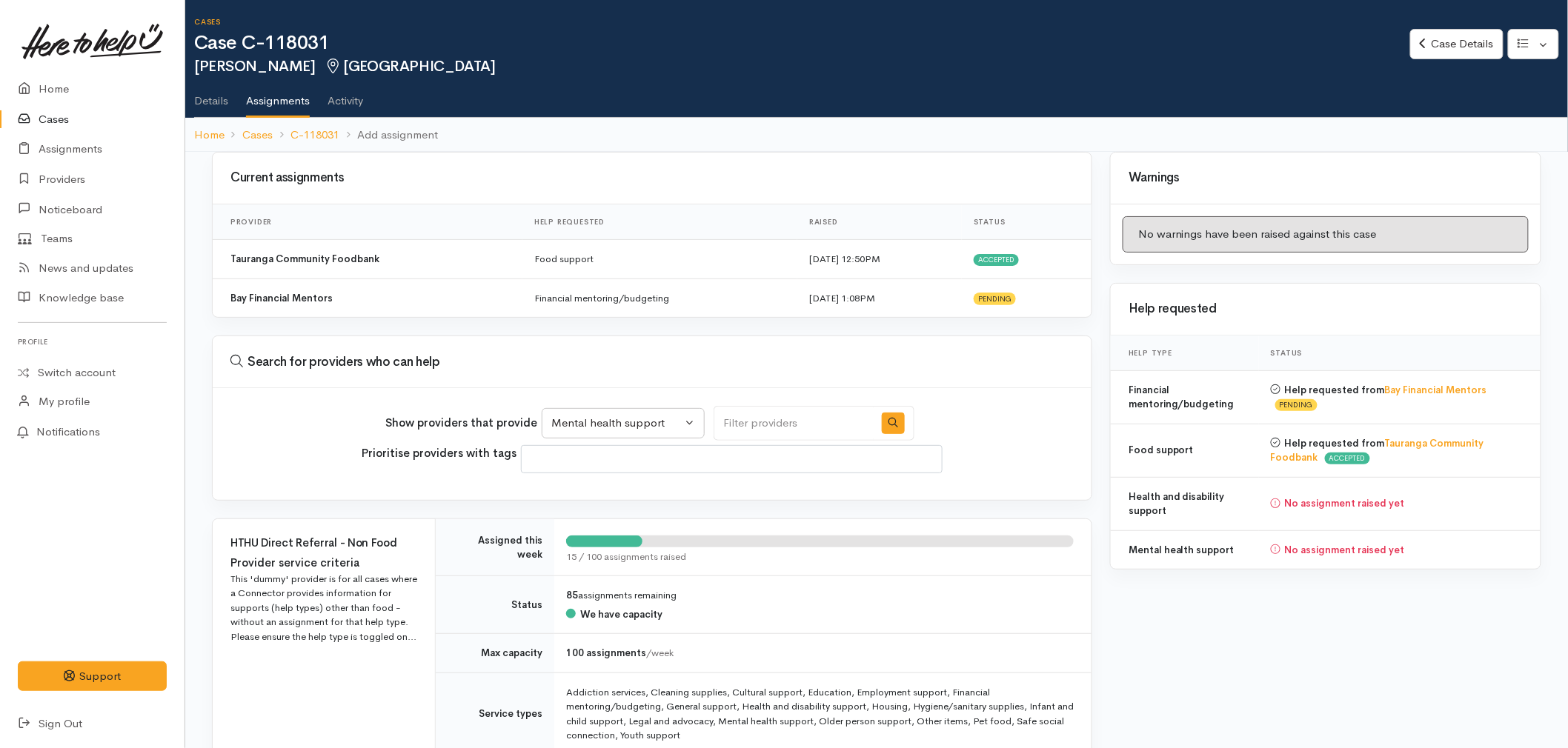
click at [751, 427] on input "Search" at bounding box center [794, 423] width 160 height 35
type input "farm"
click at [890, 427] on button "button" at bounding box center [894, 423] width 23 height 22
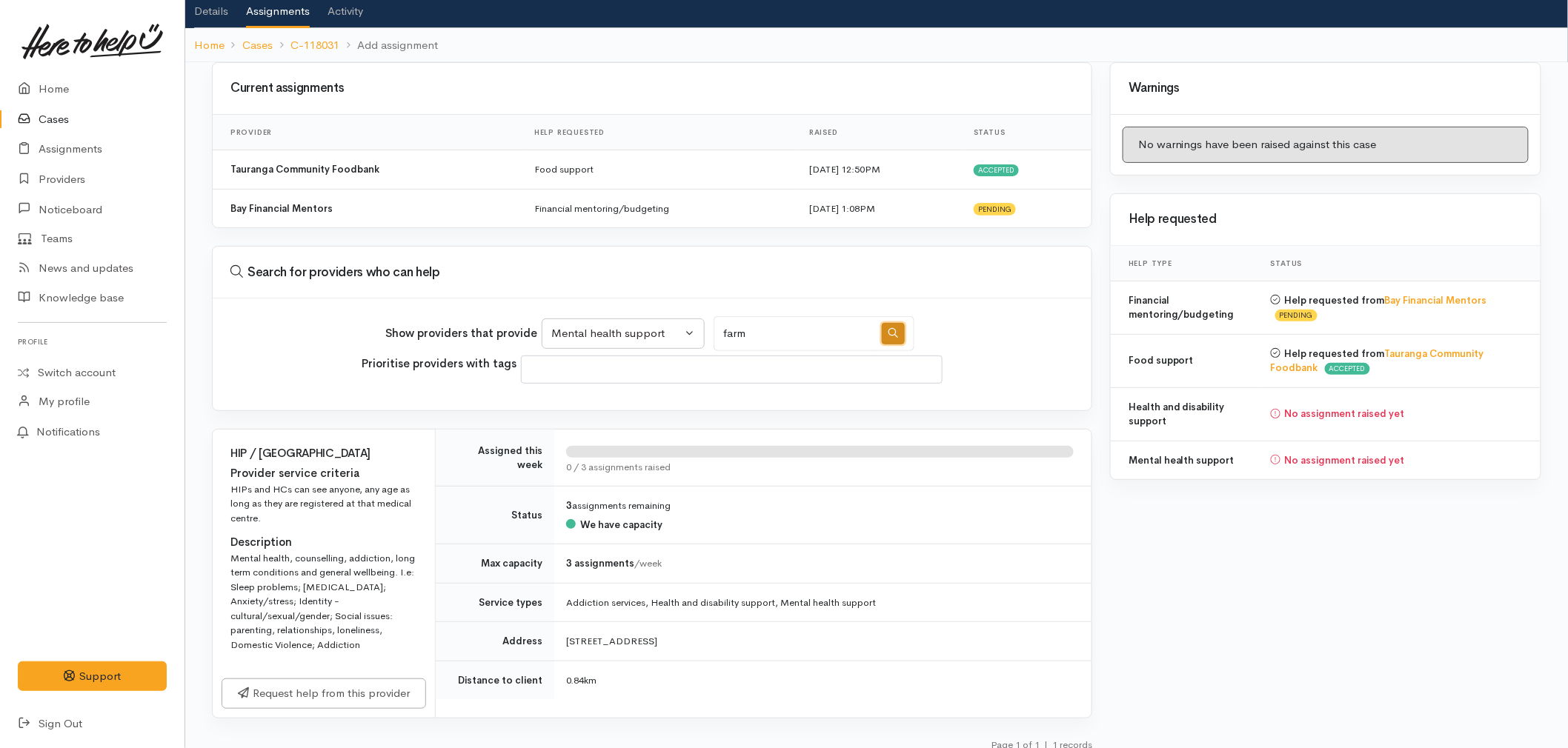
scroll to position [104, 0]
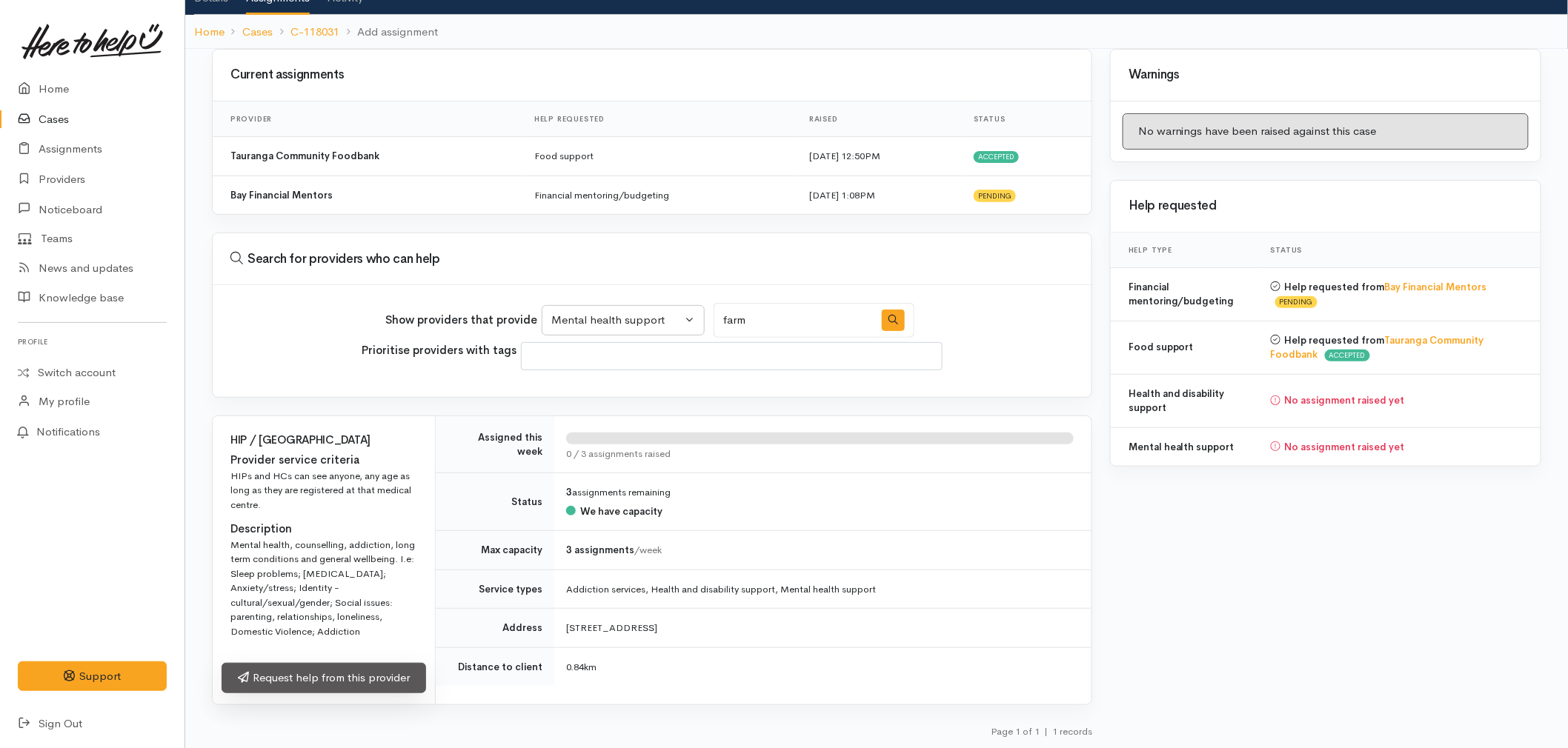
click at [349, 674] on link "Request help from this provider" at bounding box center [324, 678] width 205 height 30
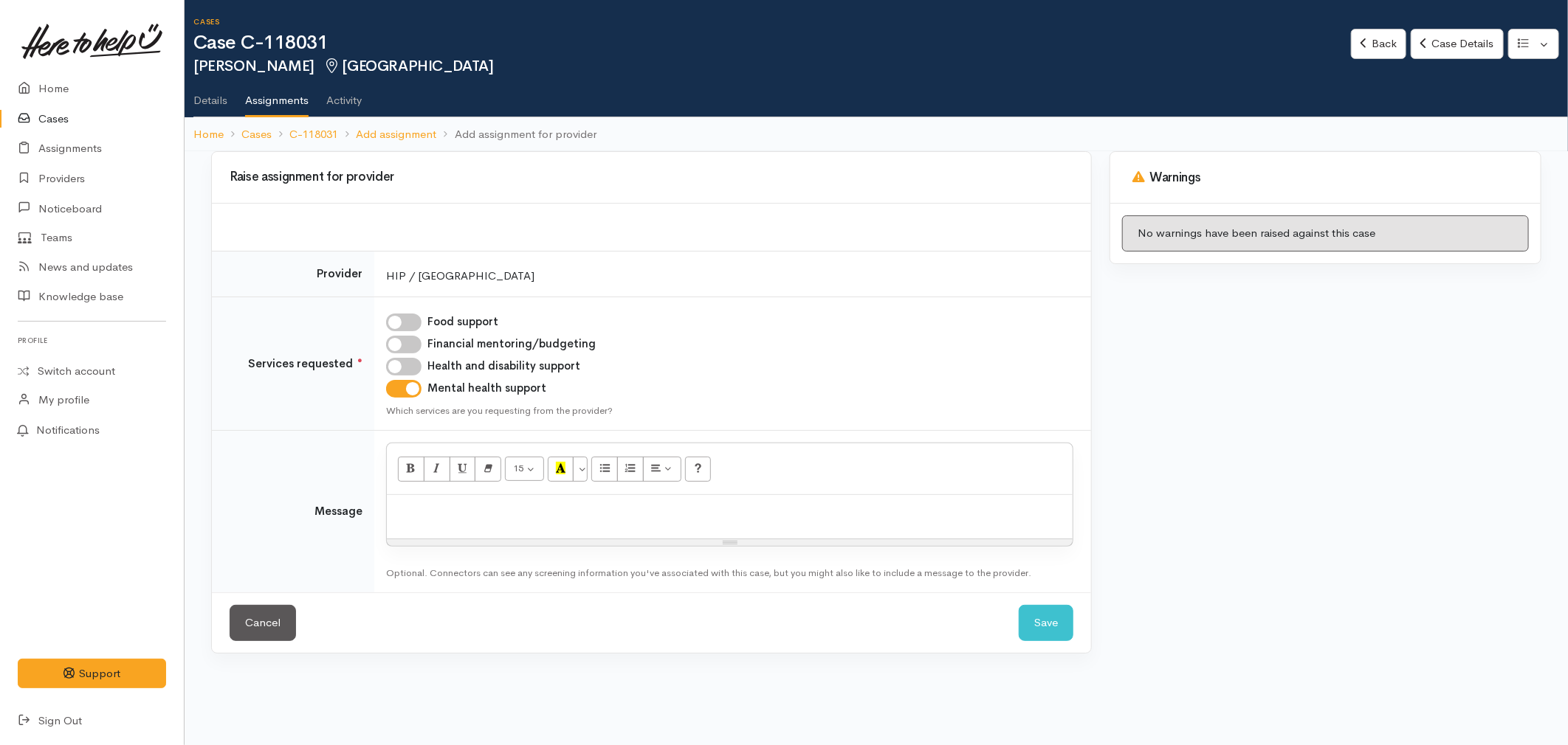
click at [402, 369] on input "Health and disability support" at bounding box center [404, 367] width 36 height 18
checkbox input "true"
click at [437, 516] on p at bounding box center [729, 511] width 671 height 17
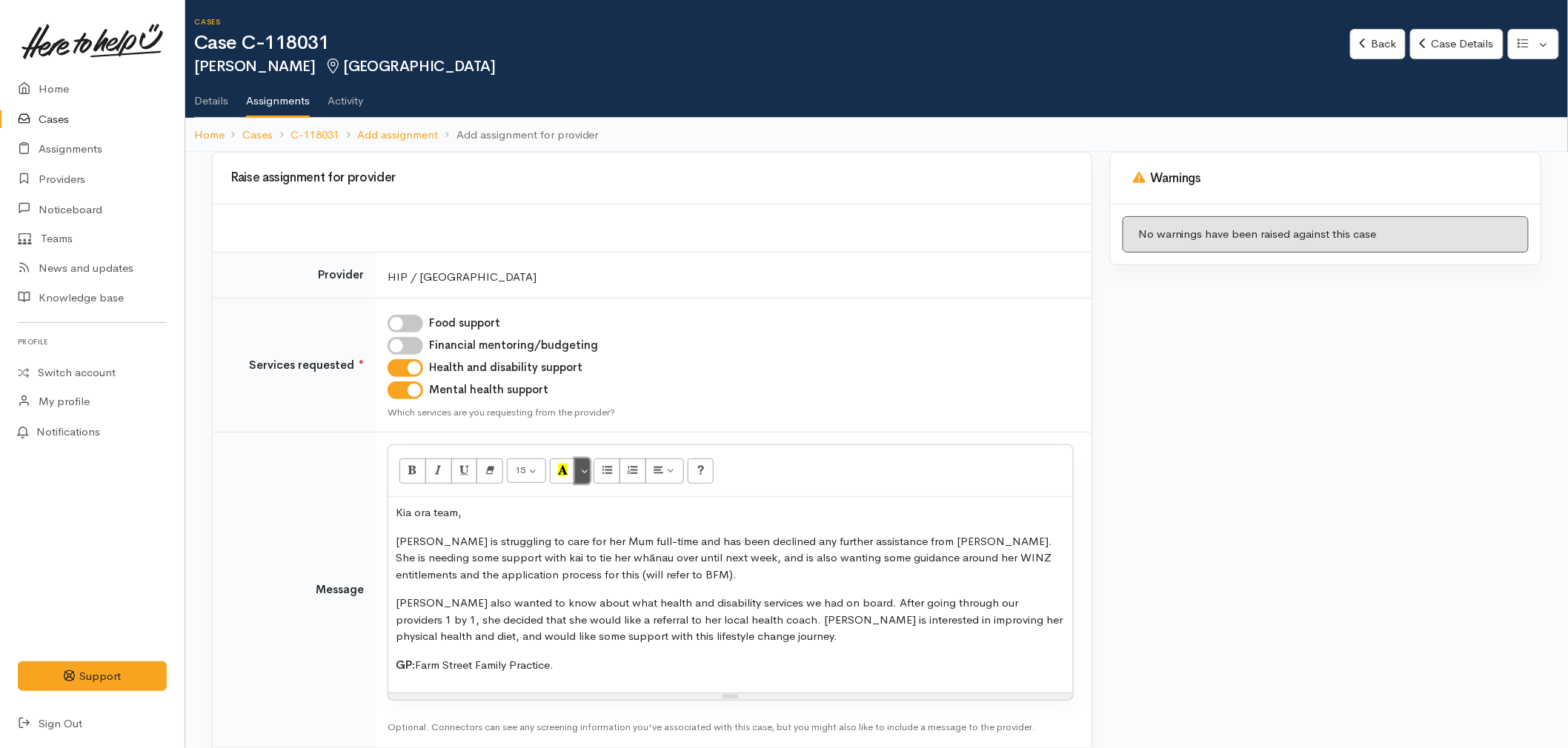
click at [581, 477] on button "More Color" at bounding box center [582, 471] width 15 height 25
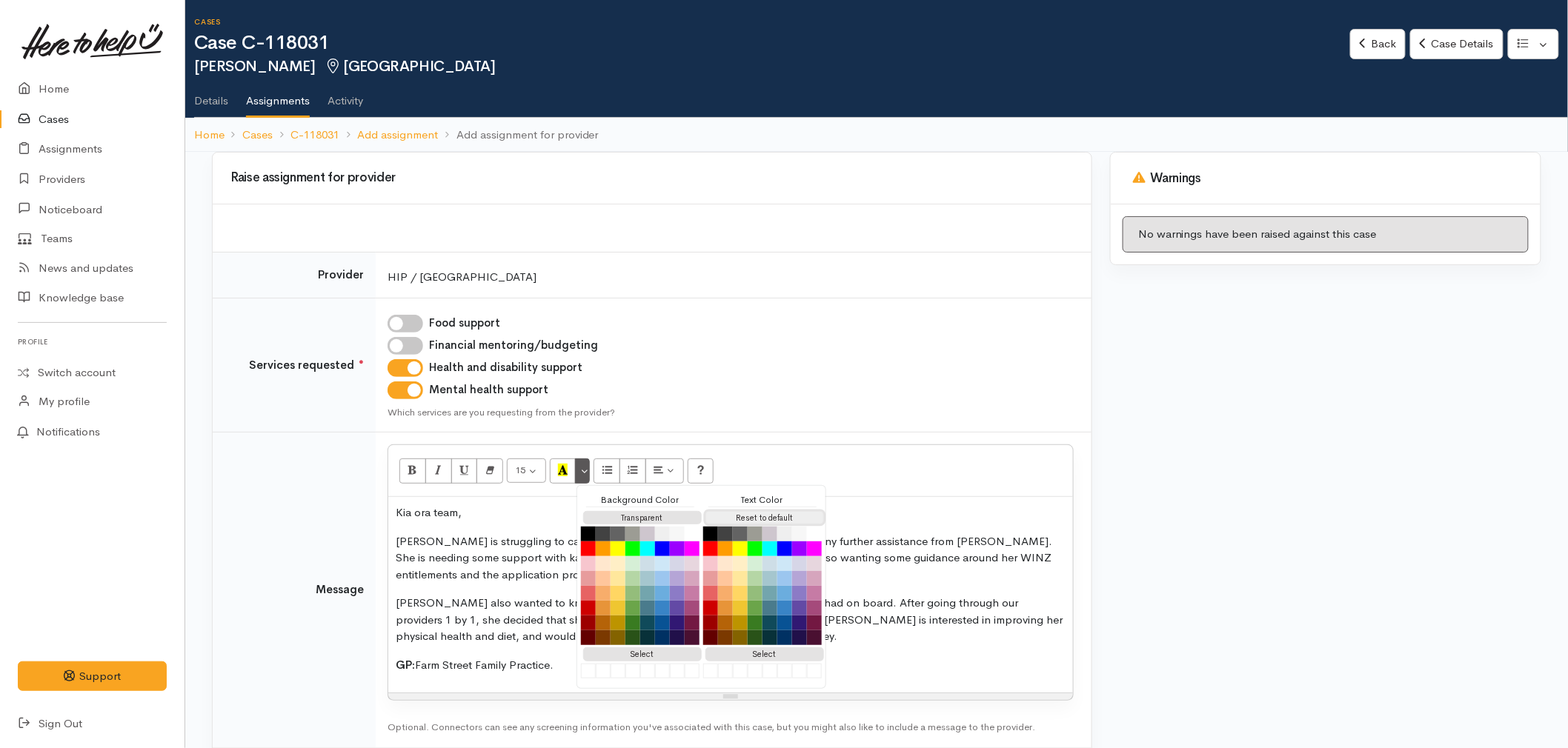
click at [798, 512] on button "Reset to default" at bounding box center [765, 518] width 118 height 14
click at [1045, 616] on p "Alana also wanted to know about what health and disability services we had on b…" at bounding box center [730, 620] width 670 height 51
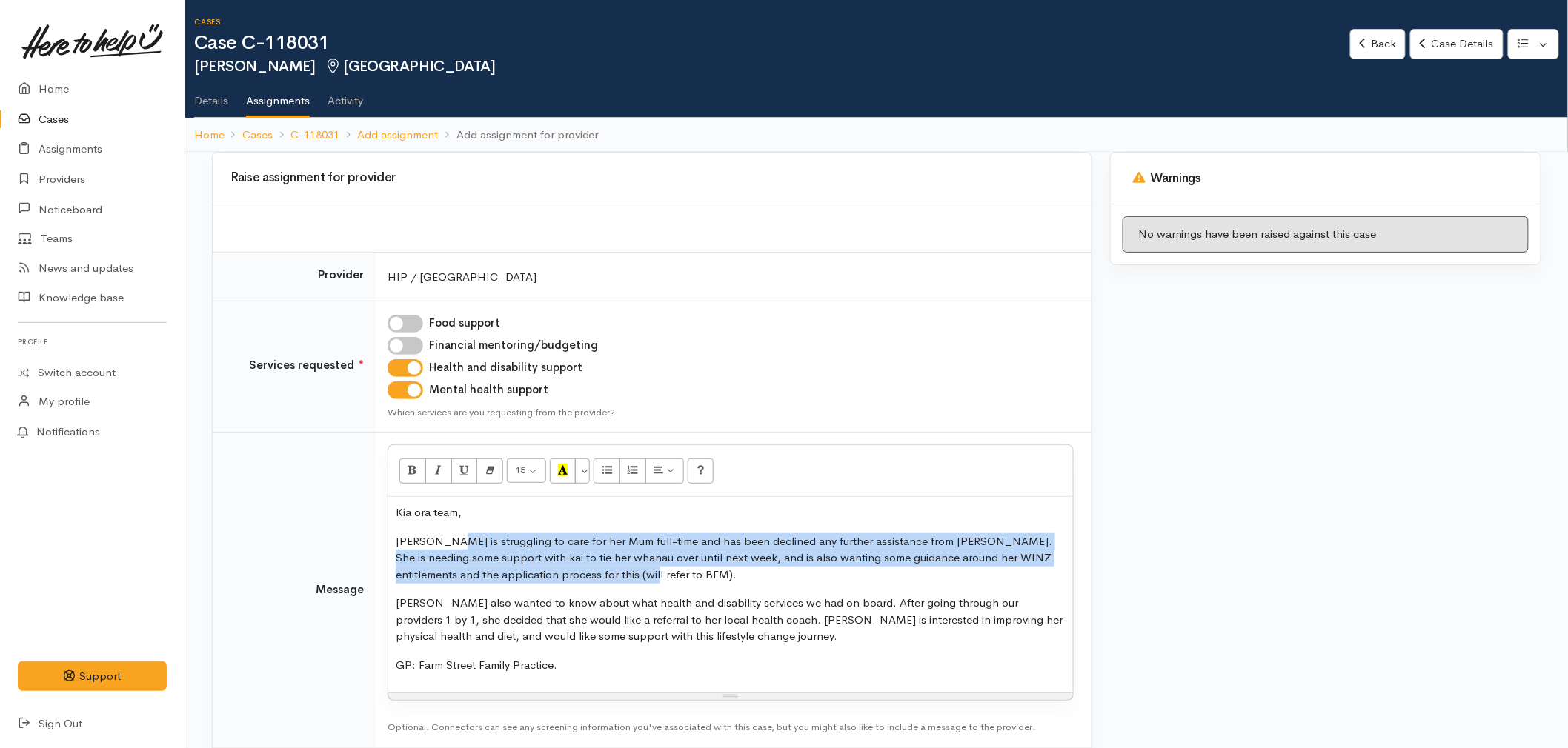
drag, startPoint x: 663, startPoint y: 578, endPoint x: 441, endPoint y: 532, distance: 226.7
click at [441, 532] on div "Kia ora team, Alana is struggling to care for her Mum full-time and has been de…" at bounding box center [731, 595] width 685 height 195
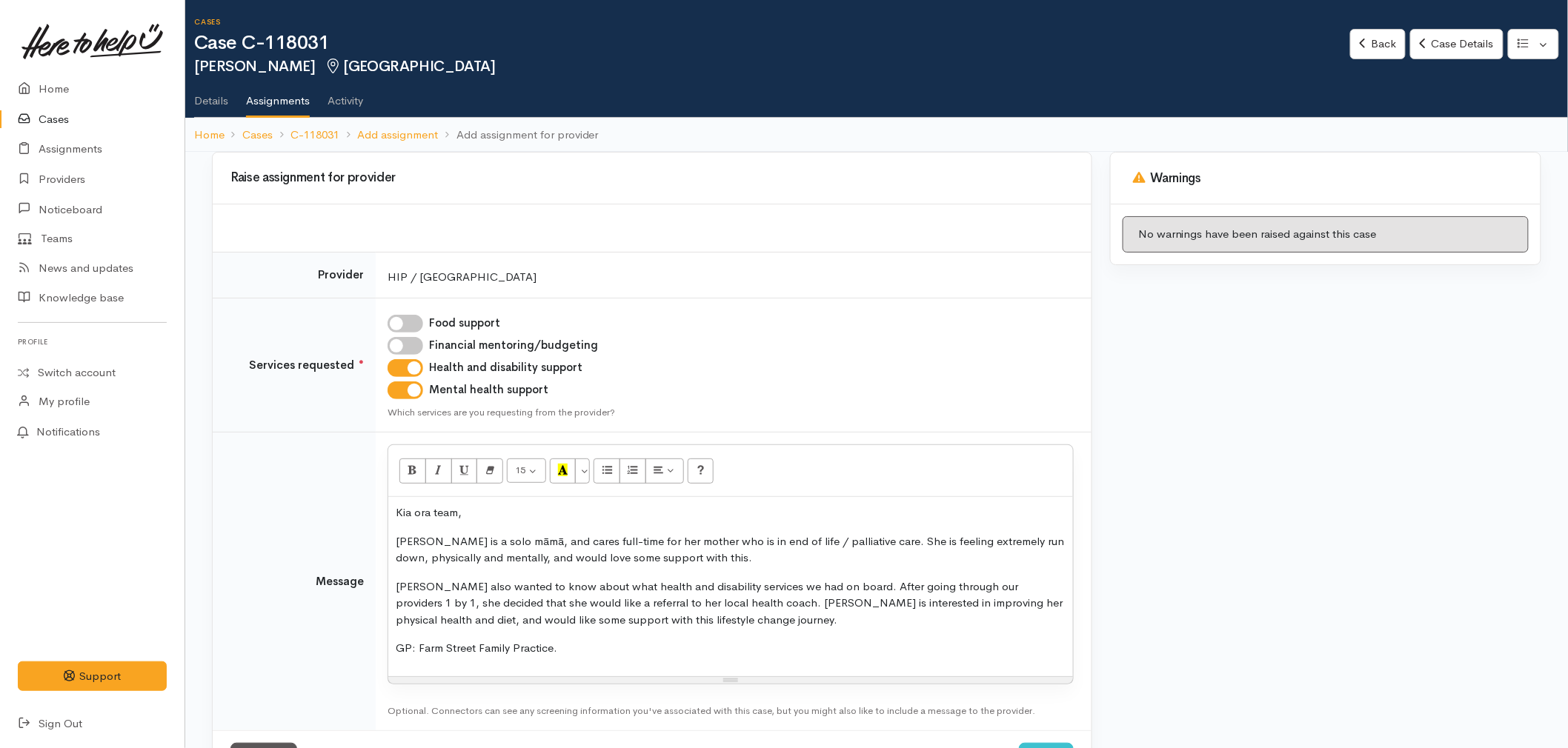
click at [396, 556] on p "Alana is a solo māmā, and cares full-time for her mother who is in end of life …" at bounding box center [730, 550] width 670 height 33
click at [442, 586] on p "Alana also wanted to know about what health and disability services we had on b…" at bounding box center [730, 603] width 670 height 51
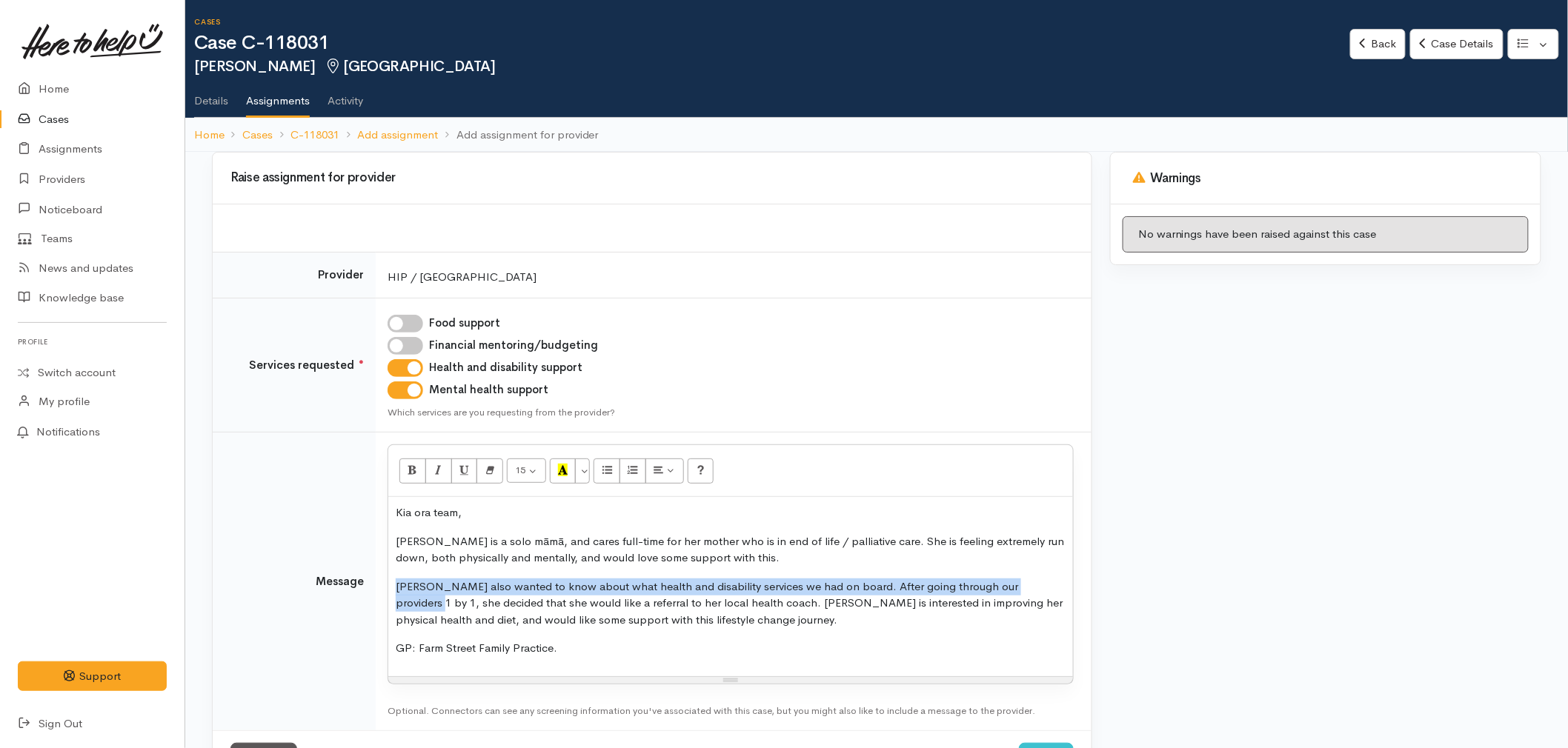
drag, startPoint x: 1035, startPoint y: 586, endPoint x: 396, endPoint y: 587, distance: 639.0
click at [396, 587] on p "Alana also wanted to know about what health and disability services we had on b…" at bounding box center [730, 603] width 670 height 51
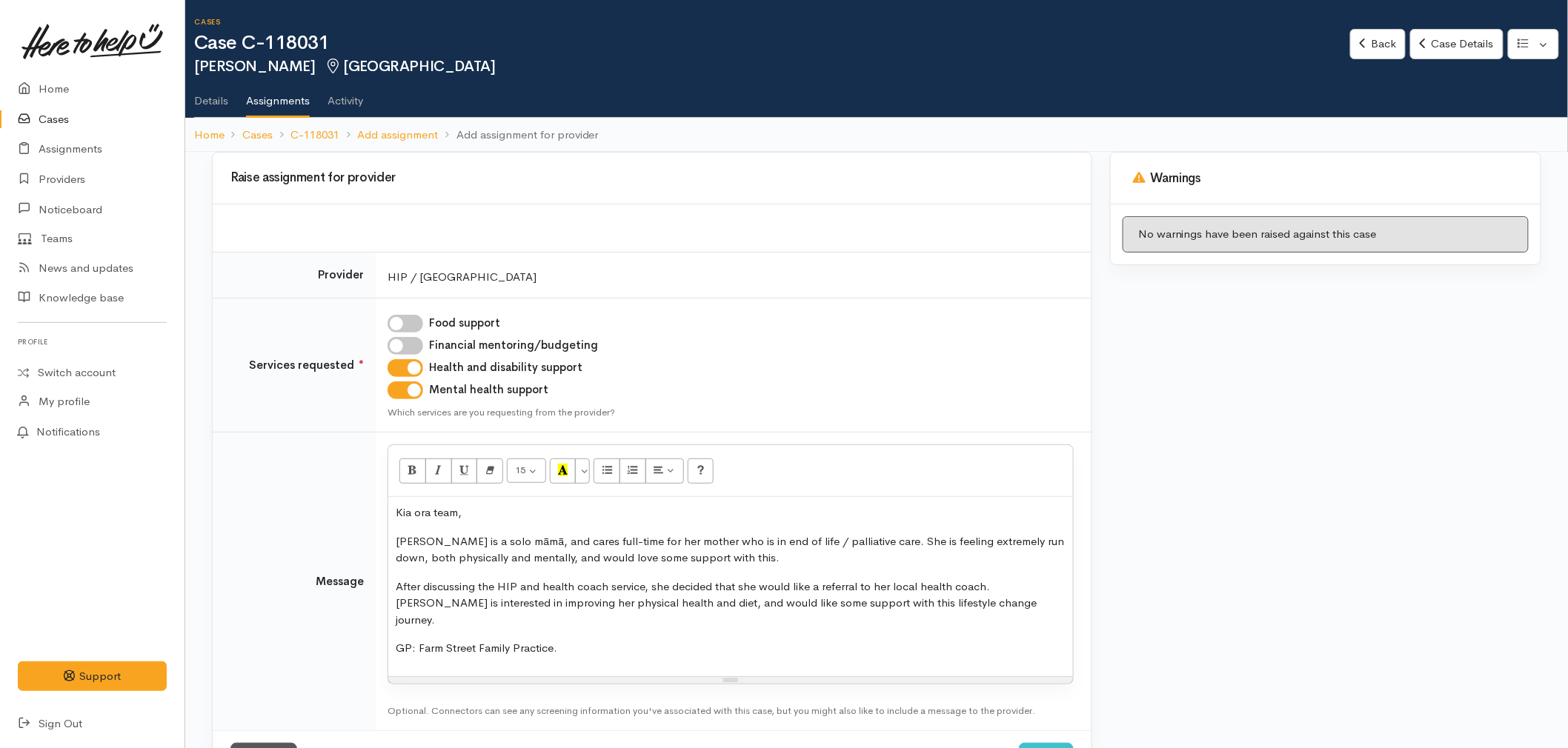
click at [796, 581] on p "After discussing the HIP and health coach service, she decided that she would l…" at bounding box center [730, 603] width 670 height 51
drag, startPoint x: 983, startPoint y: 583, endPoint x: 650, endPoint y: 581, distance: 333.0
click at [650, 581] on p "After discussing the HIP and health coach service, she decided that she would l…" at bounding box center [730, 603] width 670 height 51
click at [938, 587] on p "After discussing the HIP and health coach service, Alana was eager for a referr…" at bounding box center [730, 603] width 670 height 51
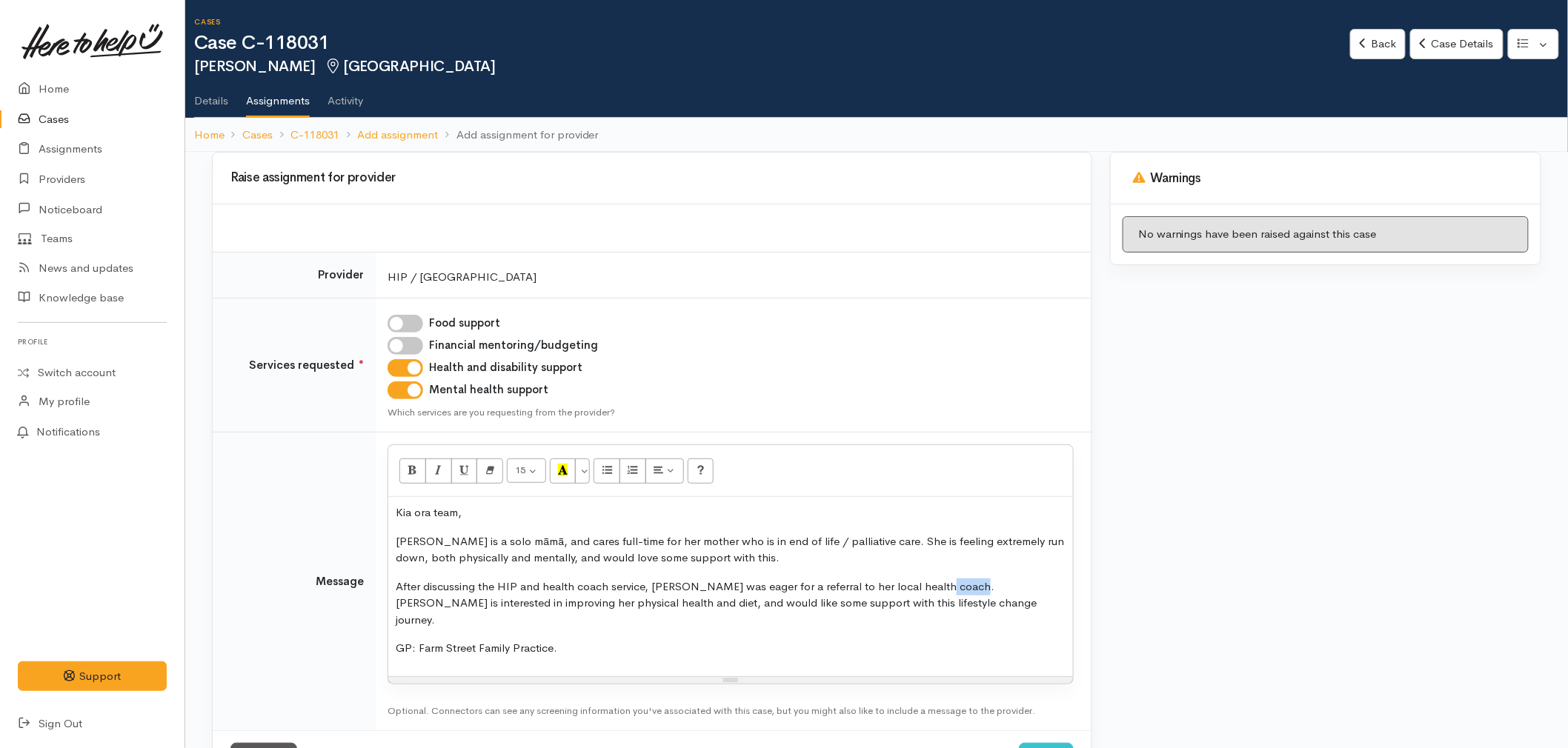
click at [938, 587] on p "After discussing the HIP and health coach service, Alana was eager for a referr…" at bounding box center [730, 603] width 670 height 51
drag, startPoint x: 569, startPoint y: 631, endPoint x: 388, endPoint y: 628, distance: 181.0
click at [388, 628] on div "Kia ora team, Alana is a solo māmā, and cares full-time for her mother who is i…" at bounding box center [731, 578] width 685 height 162
click at [561, 628] on p "GP: Farm Street Family Practice." at bounding box center [730, 633] width 670 height 17
click at [572, 637] on p "GP: Farm Street Family Practice." at bounding box center [730, 633] width 670 height 17
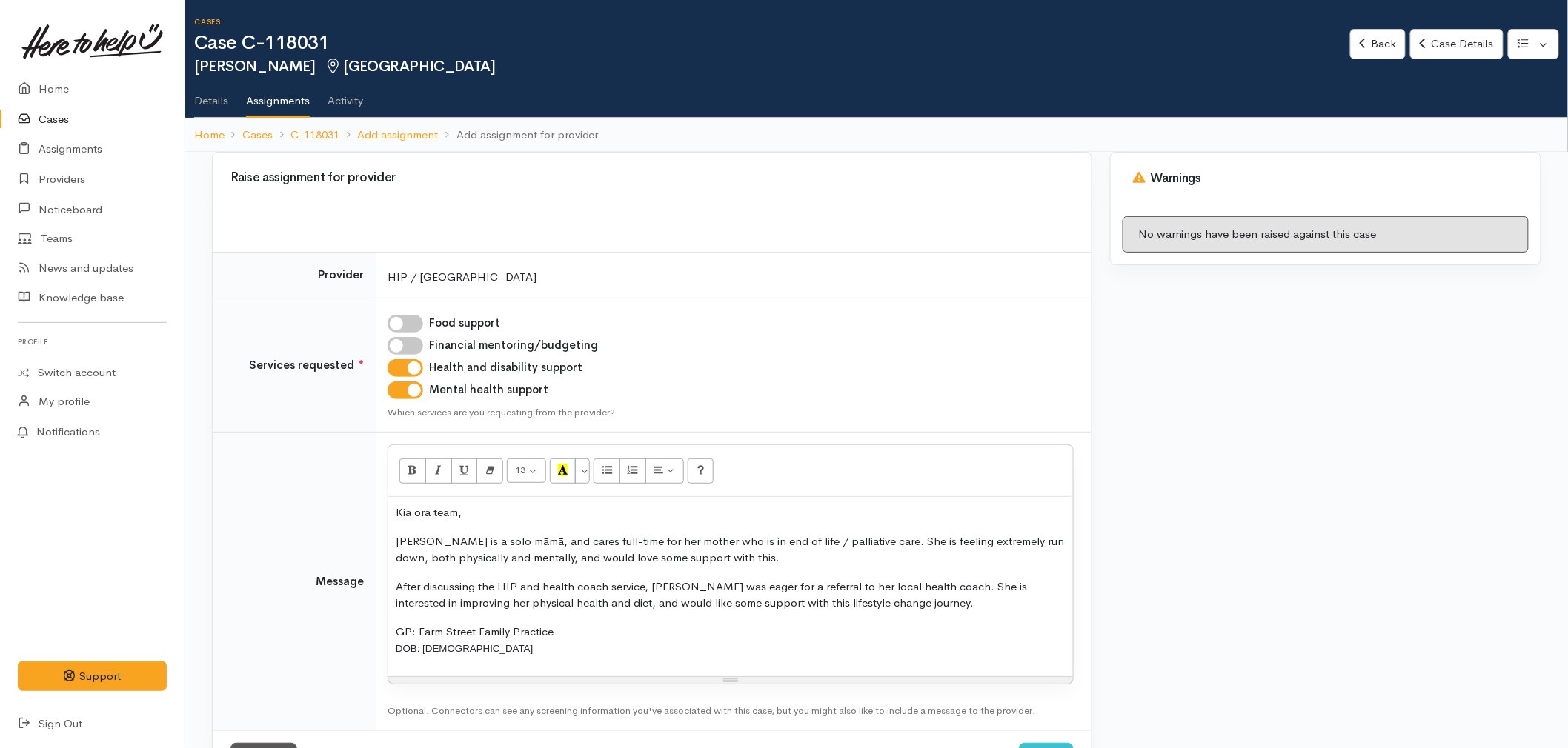
click at [431, 655] on p "GP: Farm Street Family Practice DOB: 15/04/1982" at bounding box center [730, 641] width 670 height 33
click at [586, 469] on button "More Color" at bounding box center [582, 471] width 15 height 25
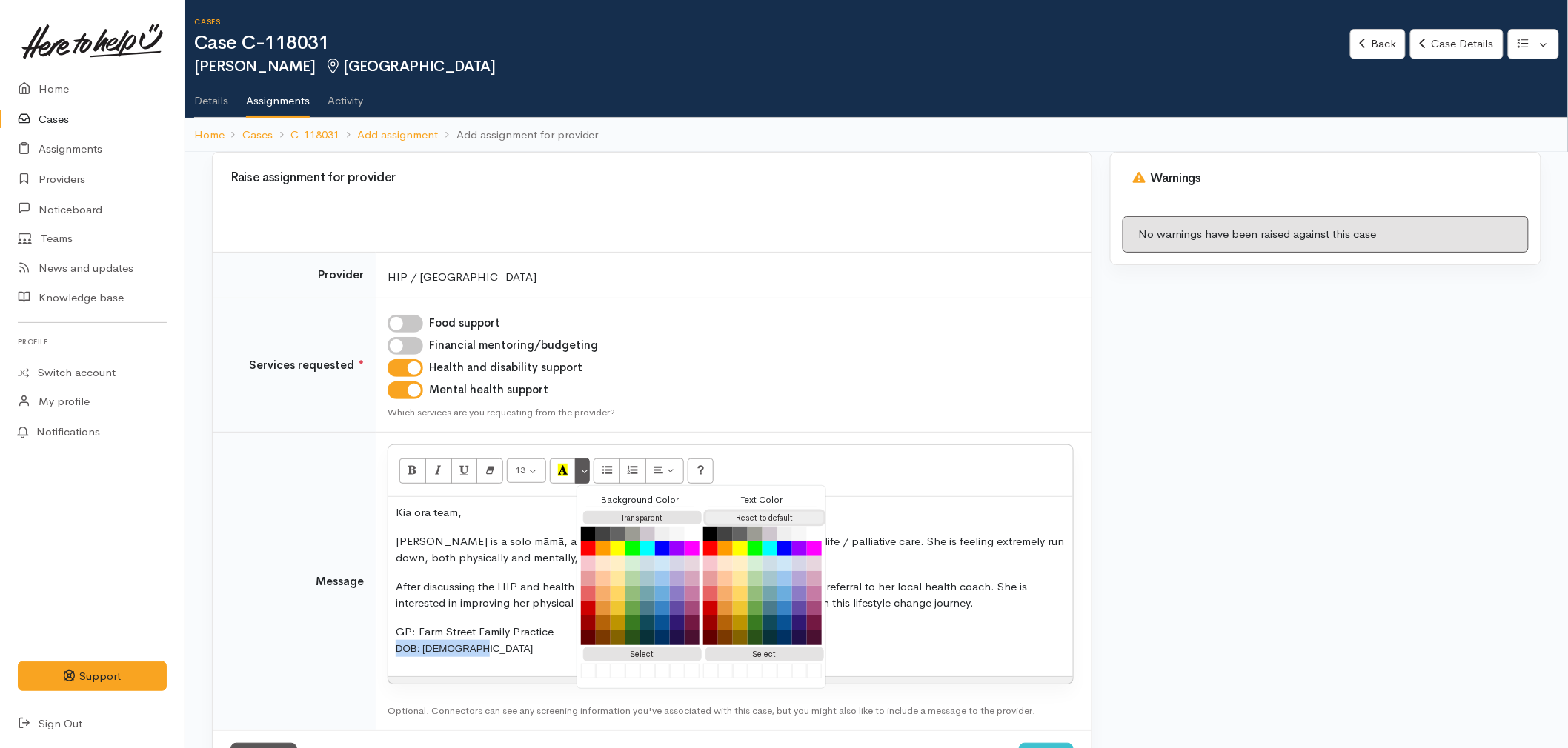
click at [749, 522] on button "Reset to default" at bounding box center [765, 518] width 118 height 14
click at [455, 660] on div "Kia ora team, Alana is a solo māmā, and cares full-time for her mother who is i…" at bounding box center [731, 587] width 685 height 179
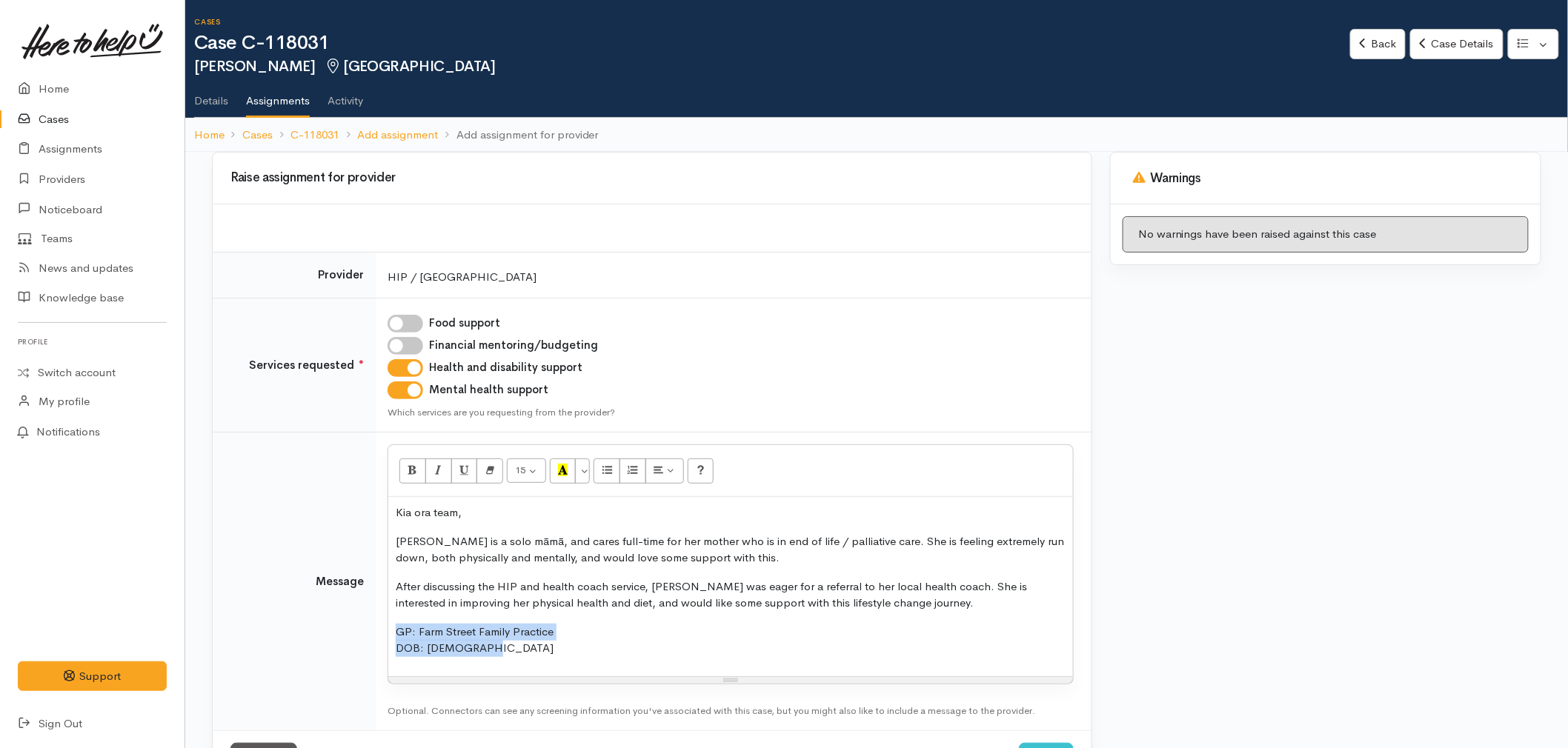
drag, startPoint x: 515, startPoint y: 647, endPoint x: 360, endPoint y: 628, distance: 156.2
click at [360, 628] on tr "Message <p>Kia ora team,</p><p>Alana is a solo māmā, and cares full-time for he…" at bounding box center [652, 582] width 879 height 299
click at [611, 654] on p "GP: Farm Street Family Practice DOB: 15/04/1982" at bounding box center [730, 641] width 670 height 33
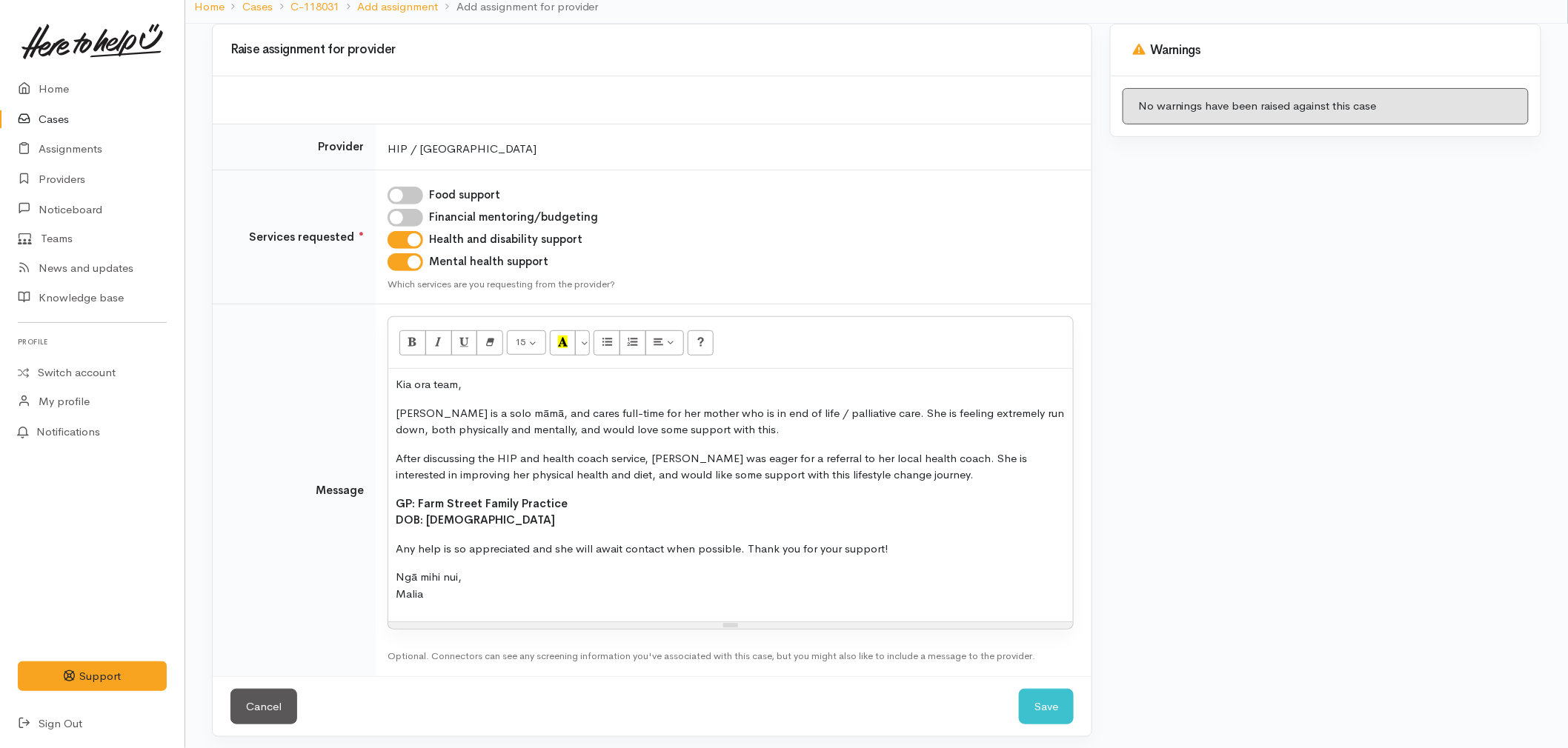
scroll to position [135, 0]
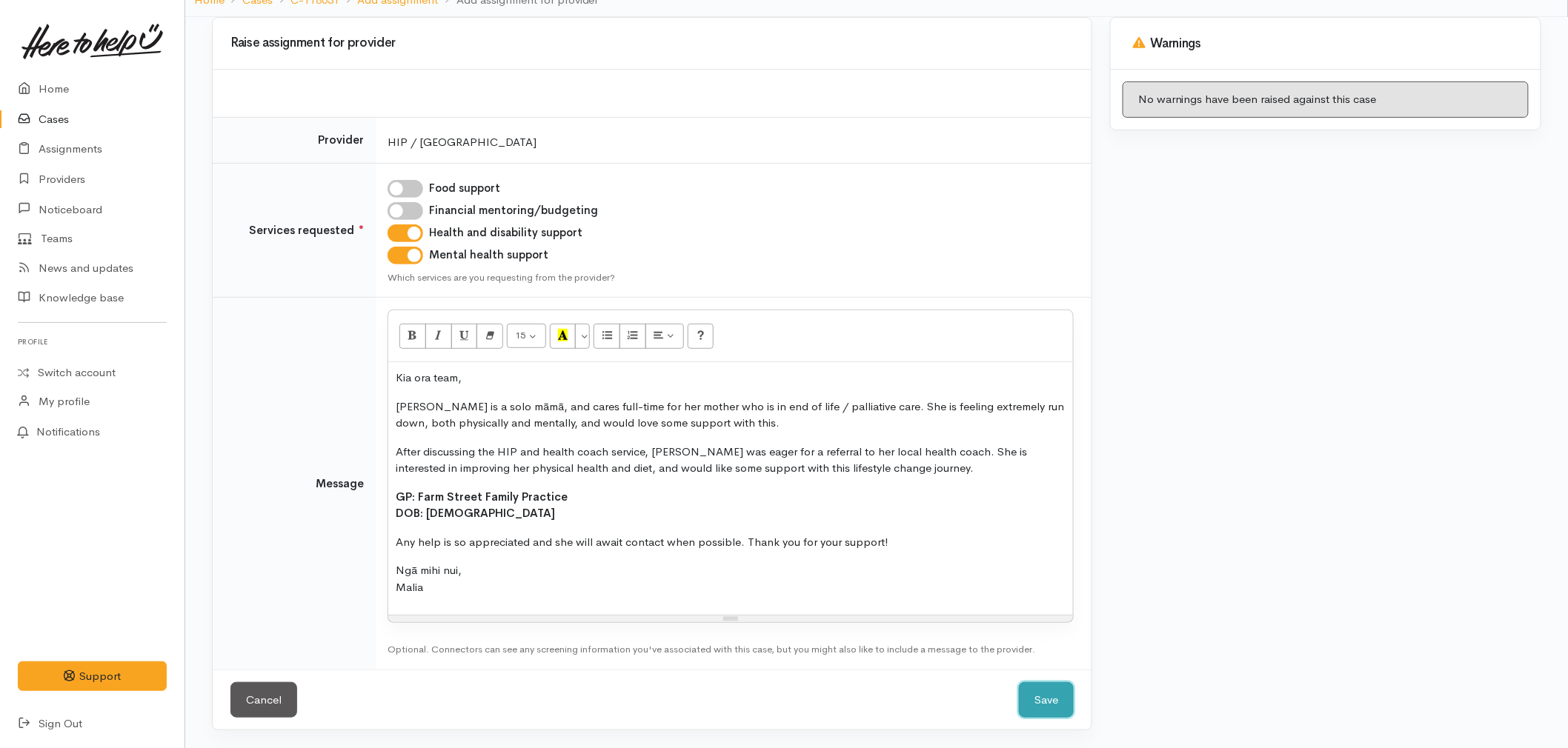
click at [1056, 702] on button "Save" at bounding box center [1046, 701] width 54 height 37
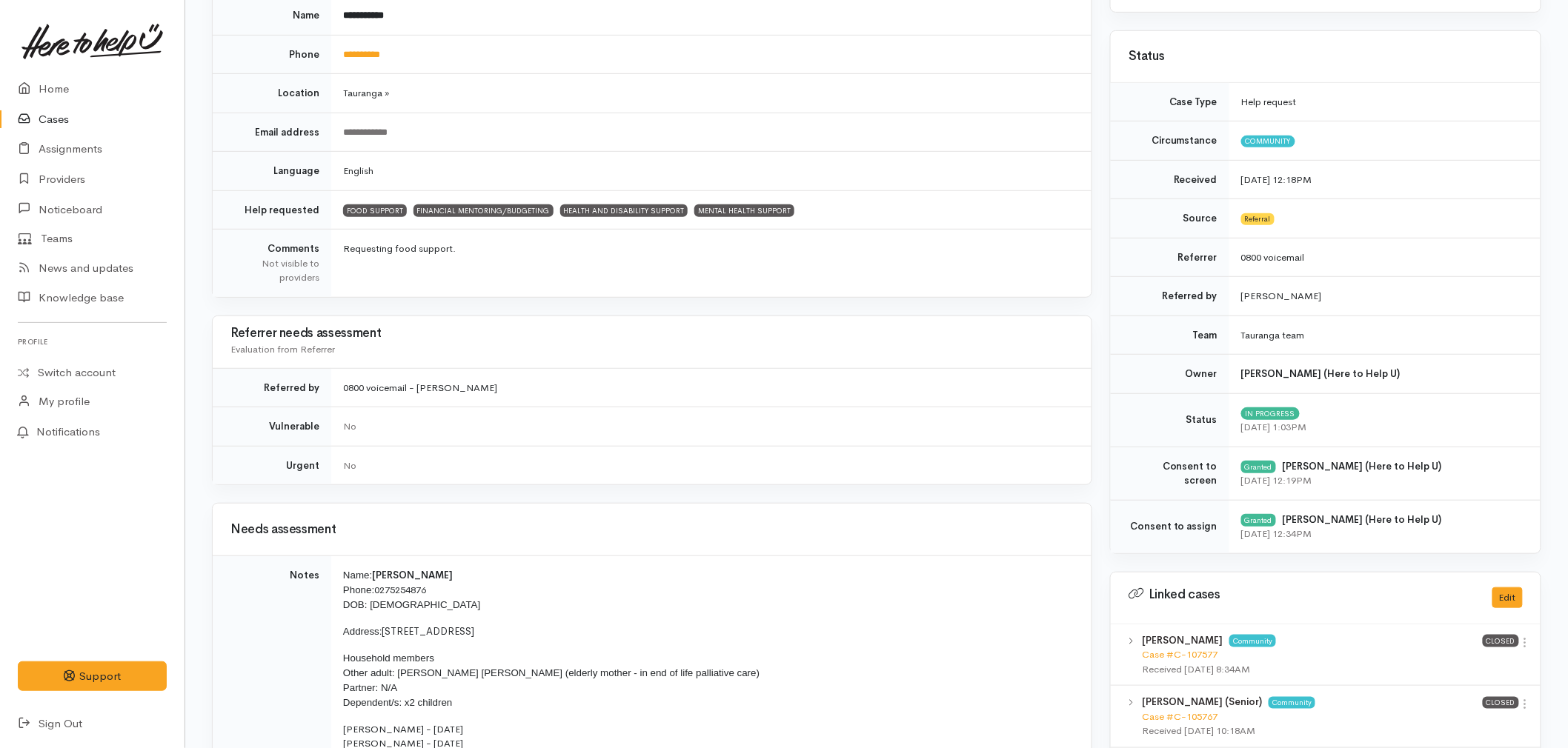
scroll to position [329, 0]
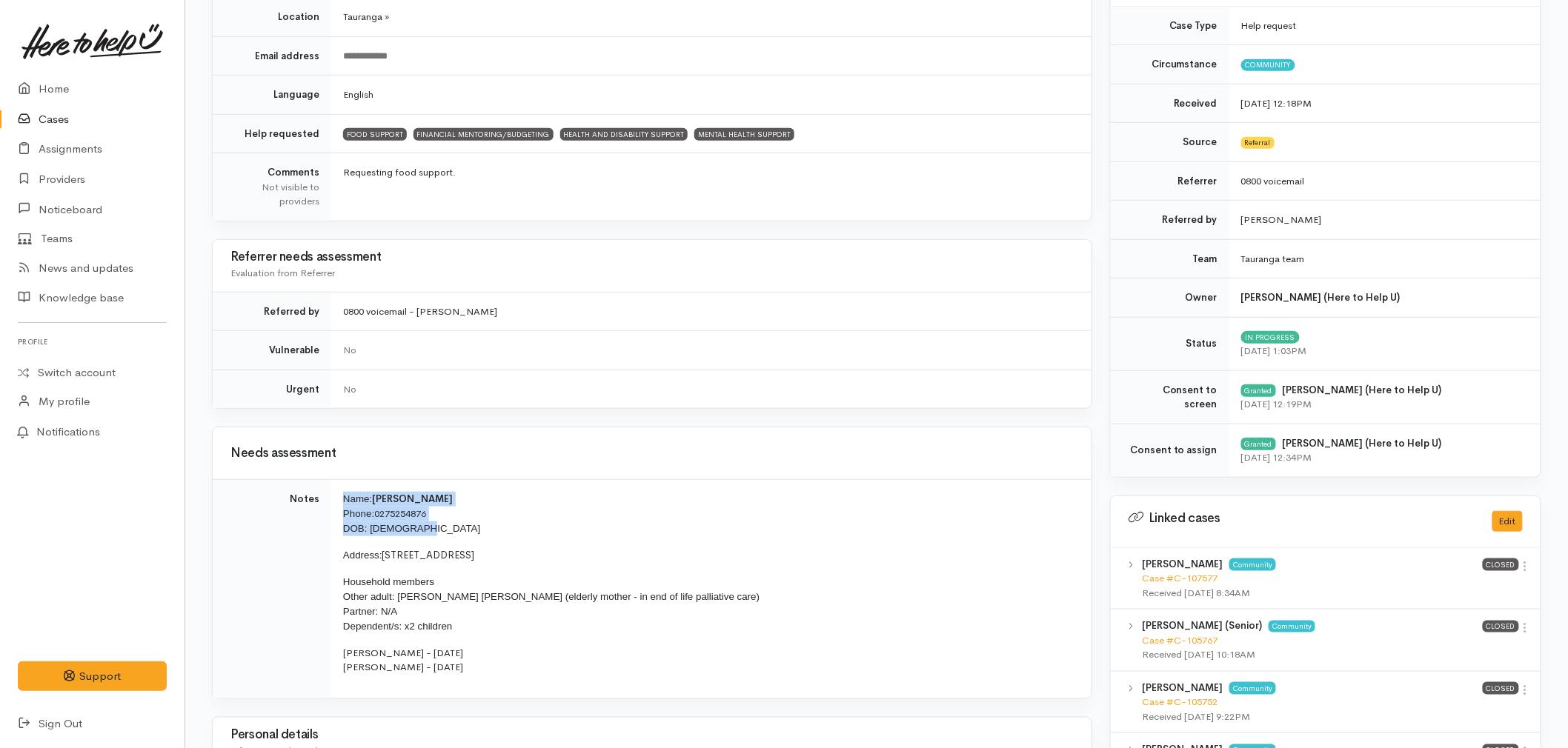
drag, startPoint x: 425, startPoint y: 534, endPoint x: 324, endPoint y: 533, distance: 101.0
click at [324, 533] on tr "Notes Name: Alana Annan Phone: 0275254876 DOB: 15/04/1982 Address: 14A Maranui …" at bounding box center [652, 589] width 879 height 219
drag, startPoint x: 324, startPoint y: 533, endPoint x: 436, endPoint y: 542, distance: 112.4
click at [452, 543] on td "Name: Alana Annan Phone: 0275254876 DOB: 15/04/1982 Address: 14A Maranui Street…" at bounding box center [712, 589] width 761 height 219
drag, startPoint x: 428, startPoint y: 533, endPoint x: 338, endPoint y: 533, distance: 90.0
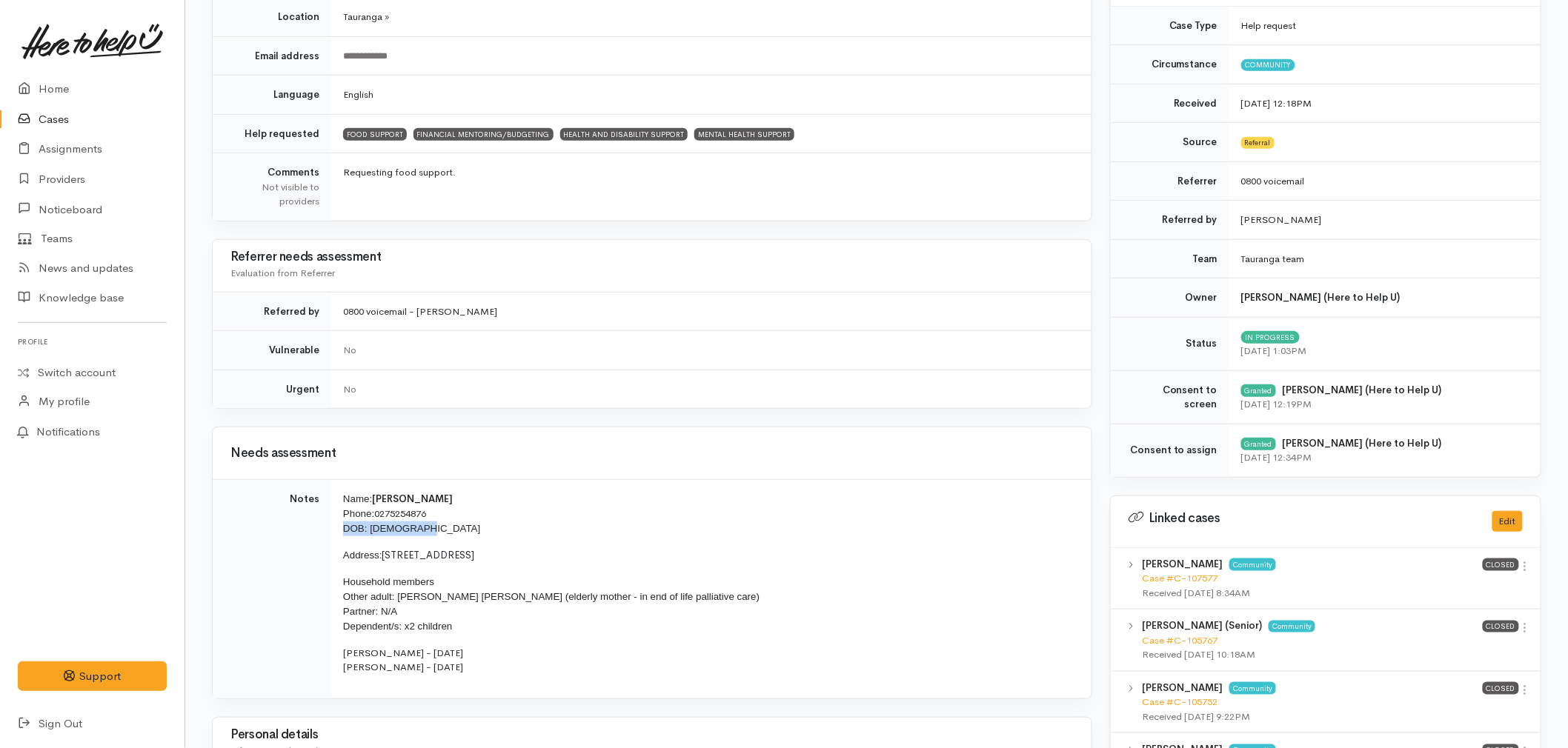
click at [338, 533] on td "Name: Alana Annan Phone: 0275254876 DOB: 15/04/1982 Address: 14A Maranui Street…" at bounding box center [712, 589] width 761 height 219
copy span "DOB: 15/04/1982"
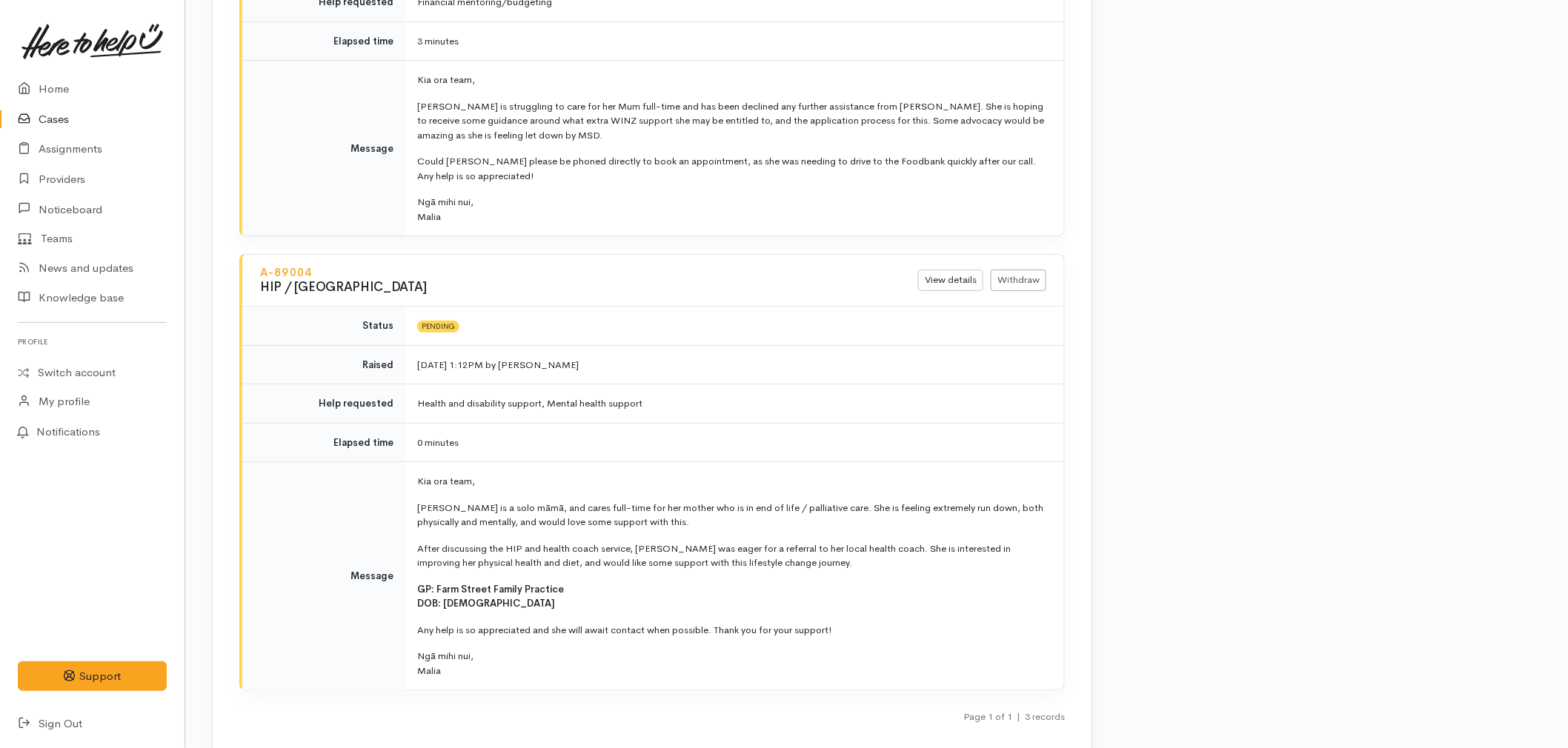
scroll to position [2387, 0]
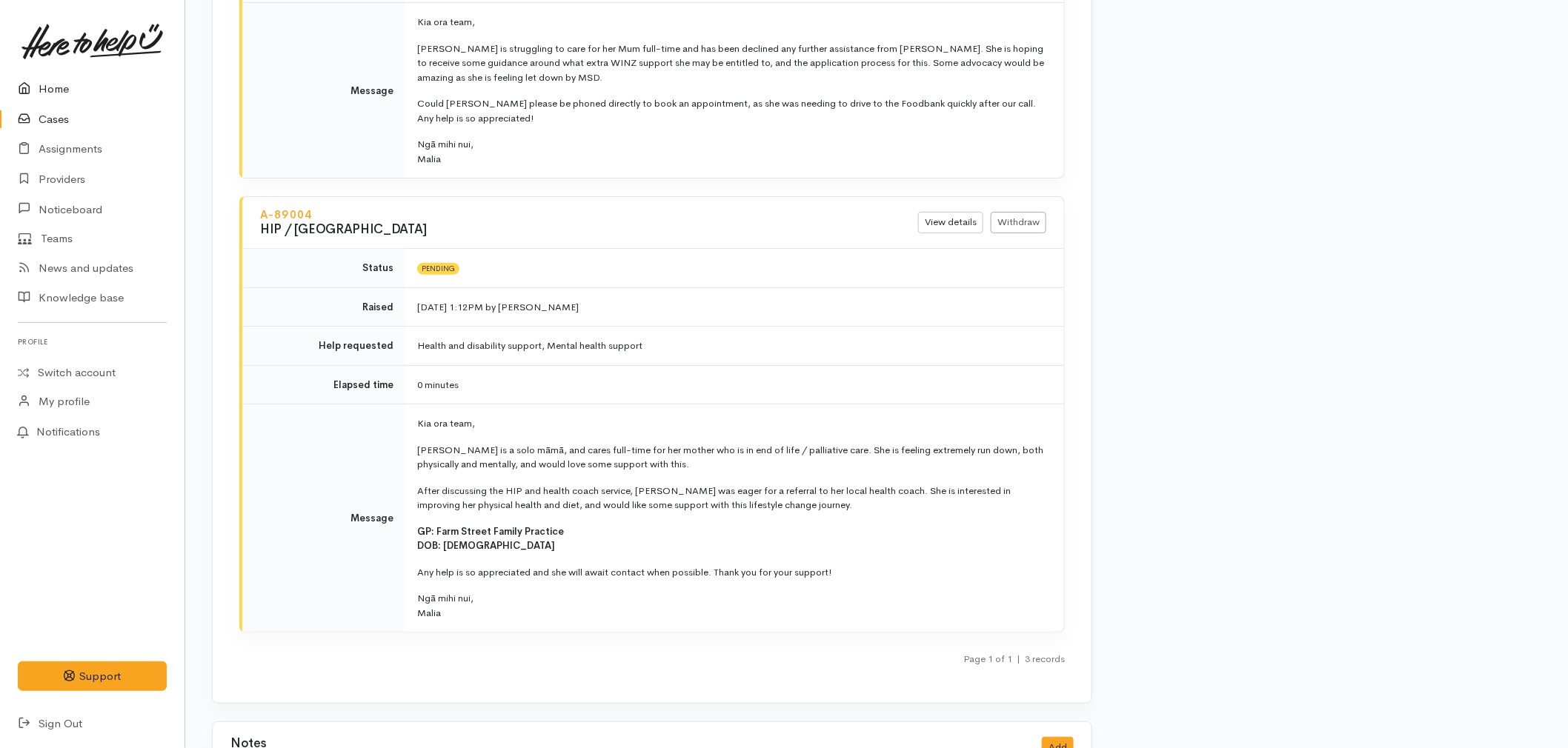
click at [63, 93] on link "Home" at bounding box center [92, 89] width 185 height 30
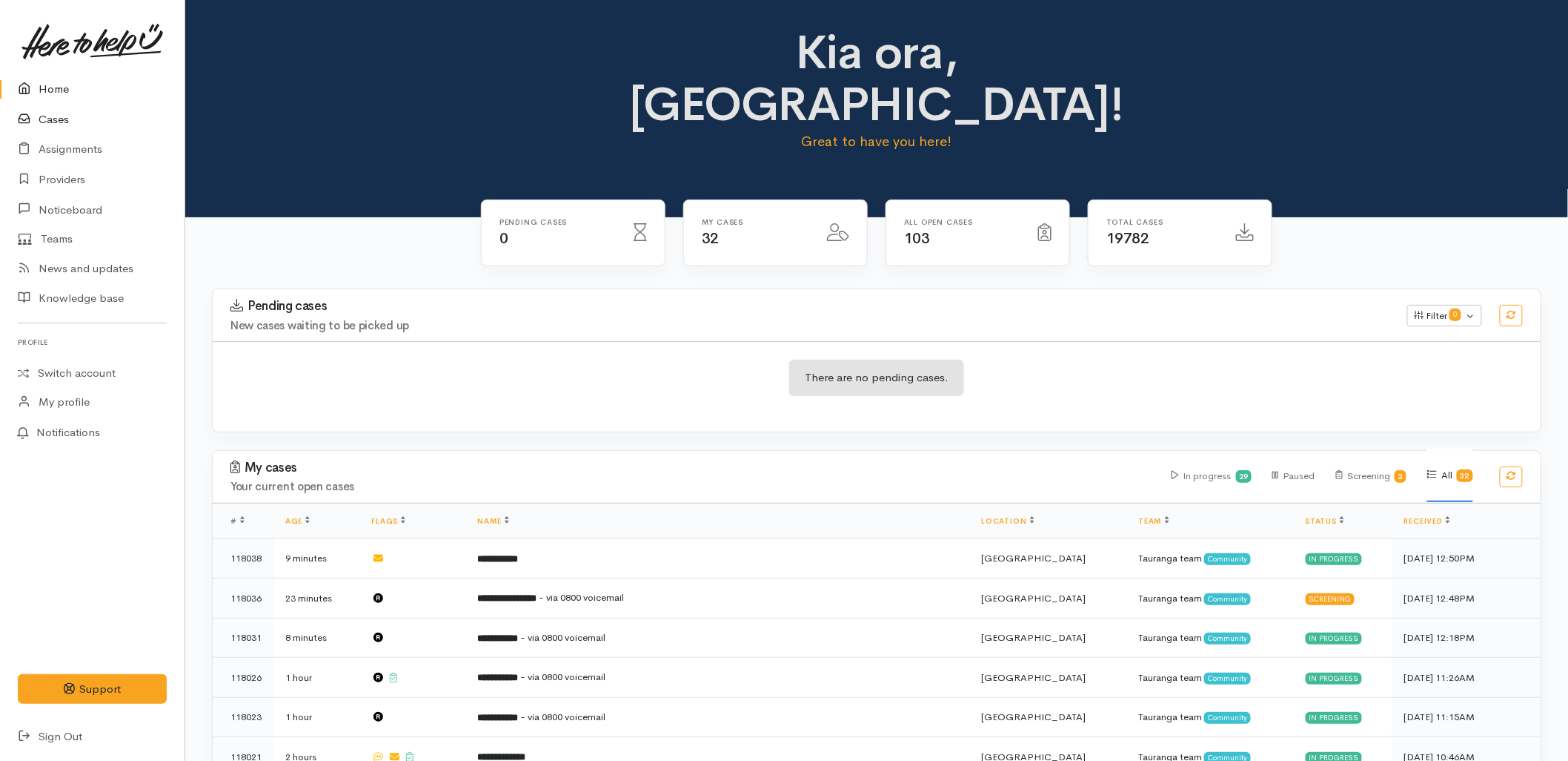
click at [80, 111] on link "Cases" at bounding box center [92, 119] width 185 height 30
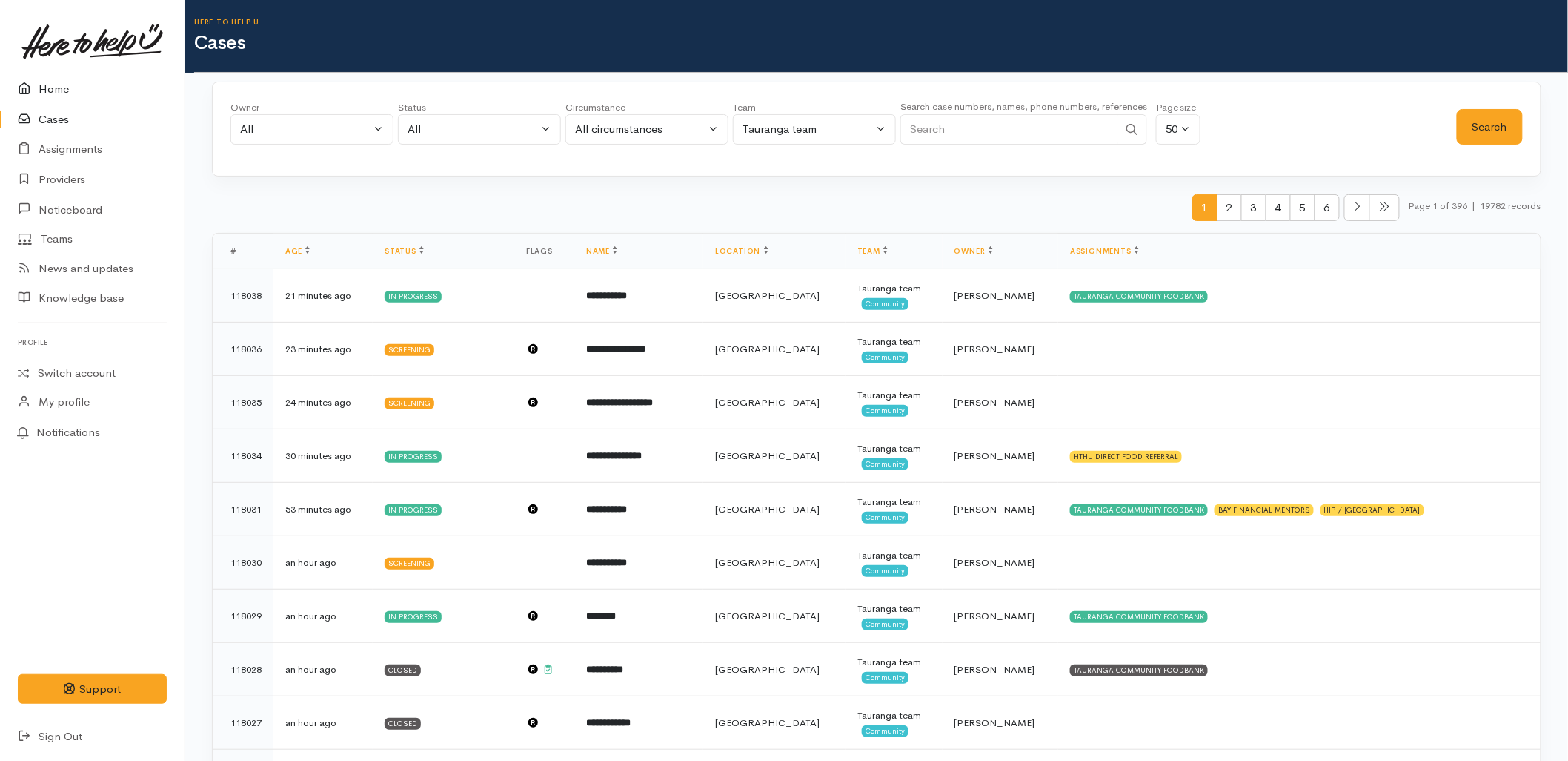
click at [40, 86] on link "Home" at bounding box center [92, 89] width 185 height 30
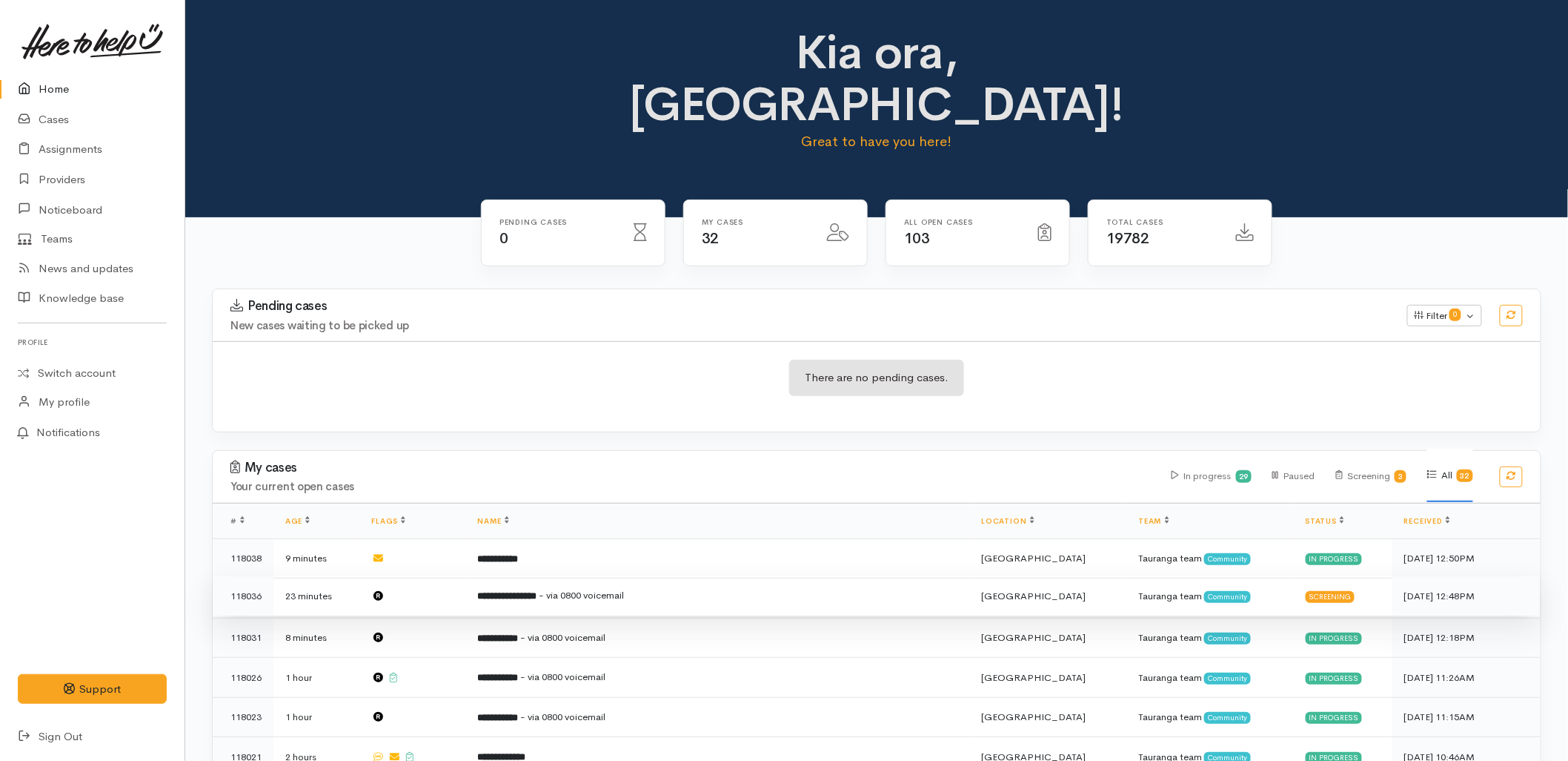
click at [655, 576] on td "**********" at bounding box center [718, 596] width 504 height 40
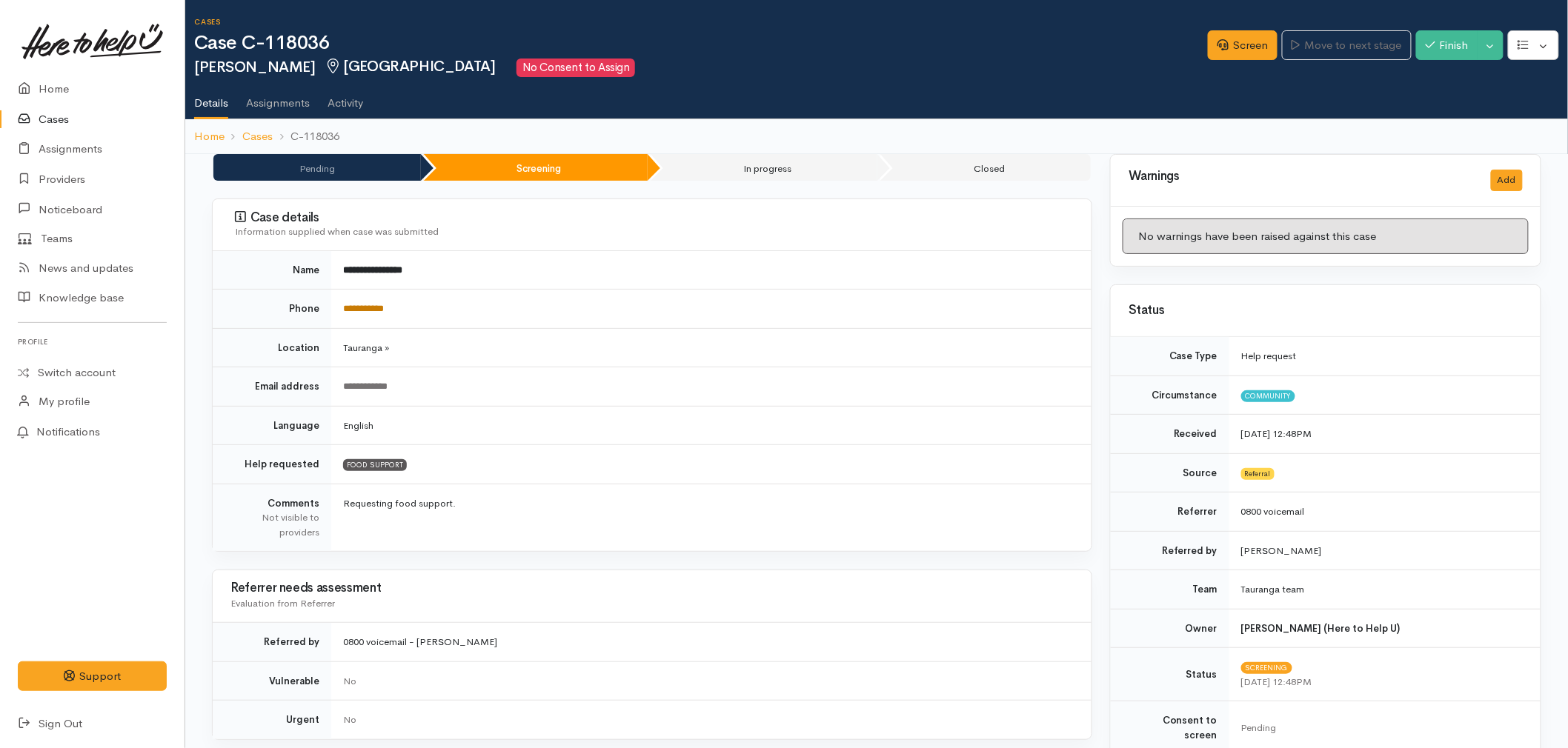
click at [369, 313] on link "**********" at bounding box center [364, 308] width 40 height 9
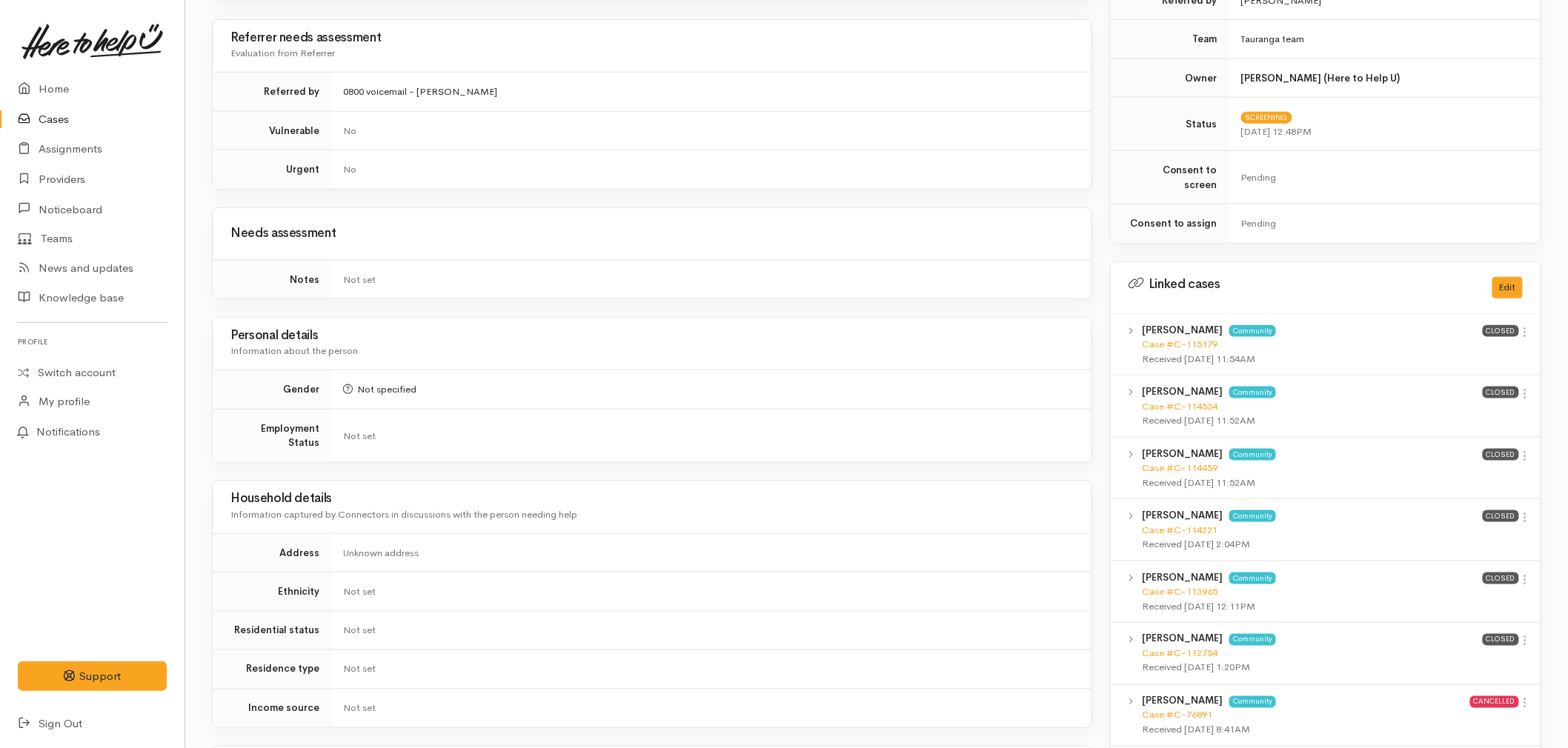
scroll to position [576, 0]
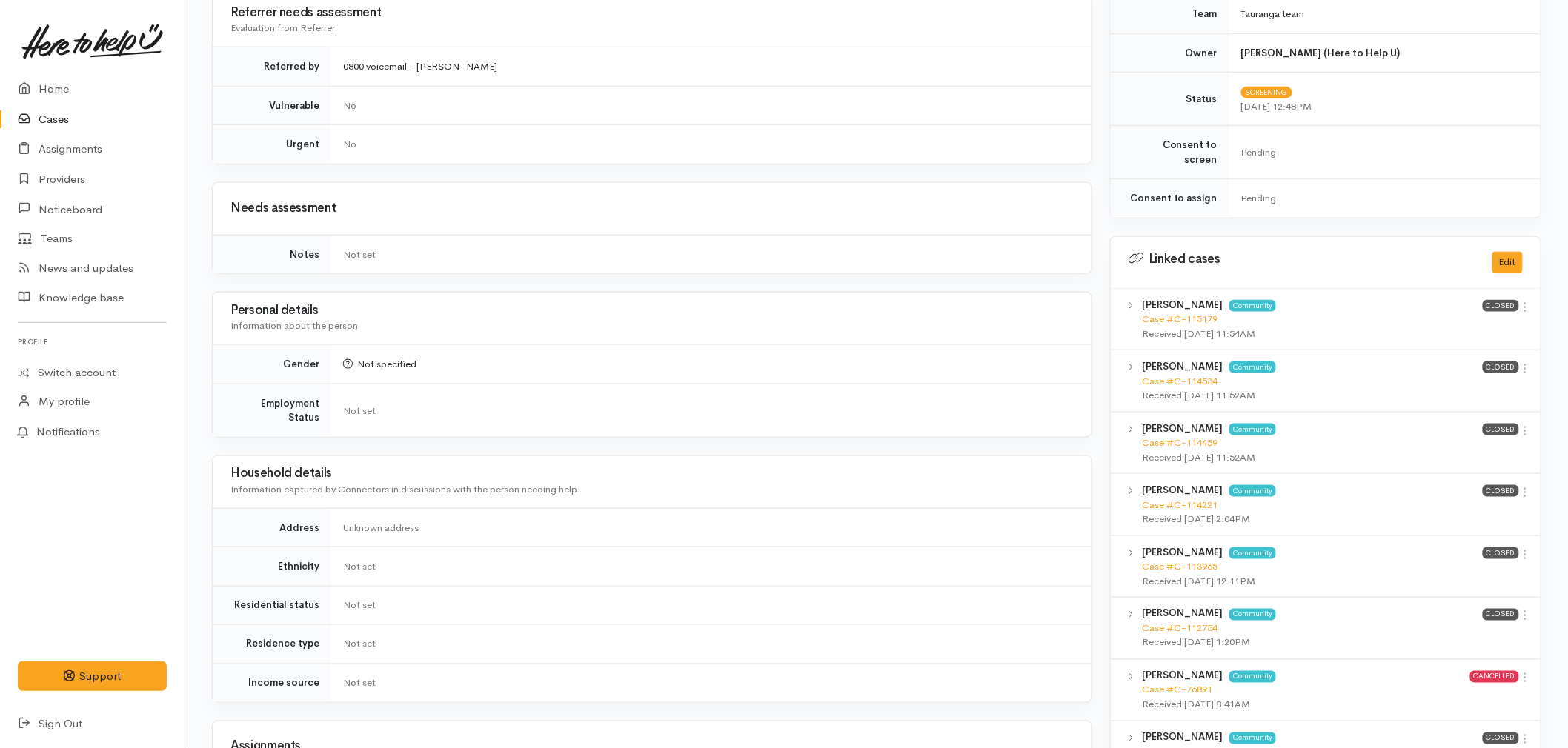
click at [1172, 388] on div "Received [DATE] 11:52AM" at bounding box center [1313, 395] width 341 height 15
click at [1172, 375] on link "Case #C-114534" at bounding box center [1180, 381] width 76 height 12
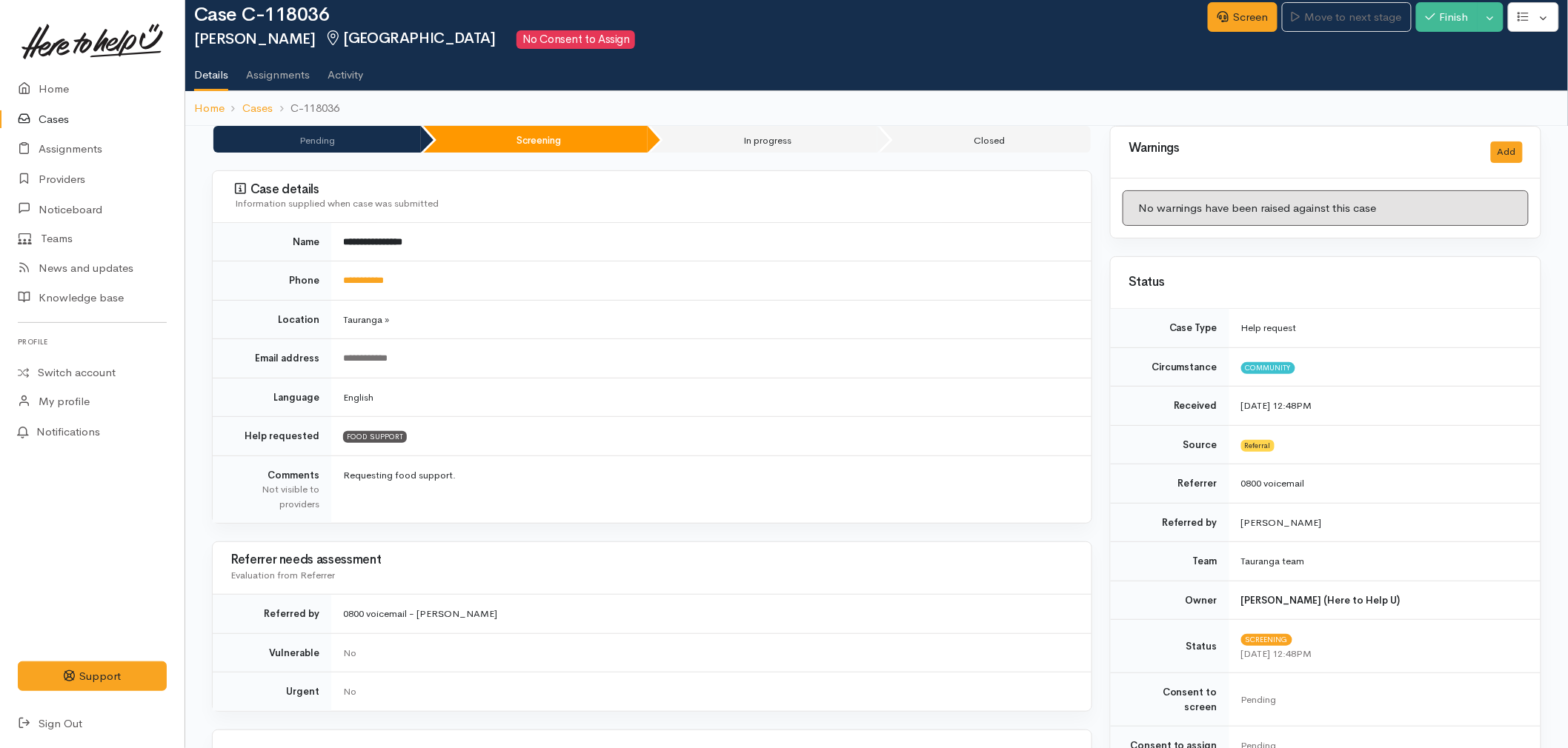
scroll to position [0, 0]
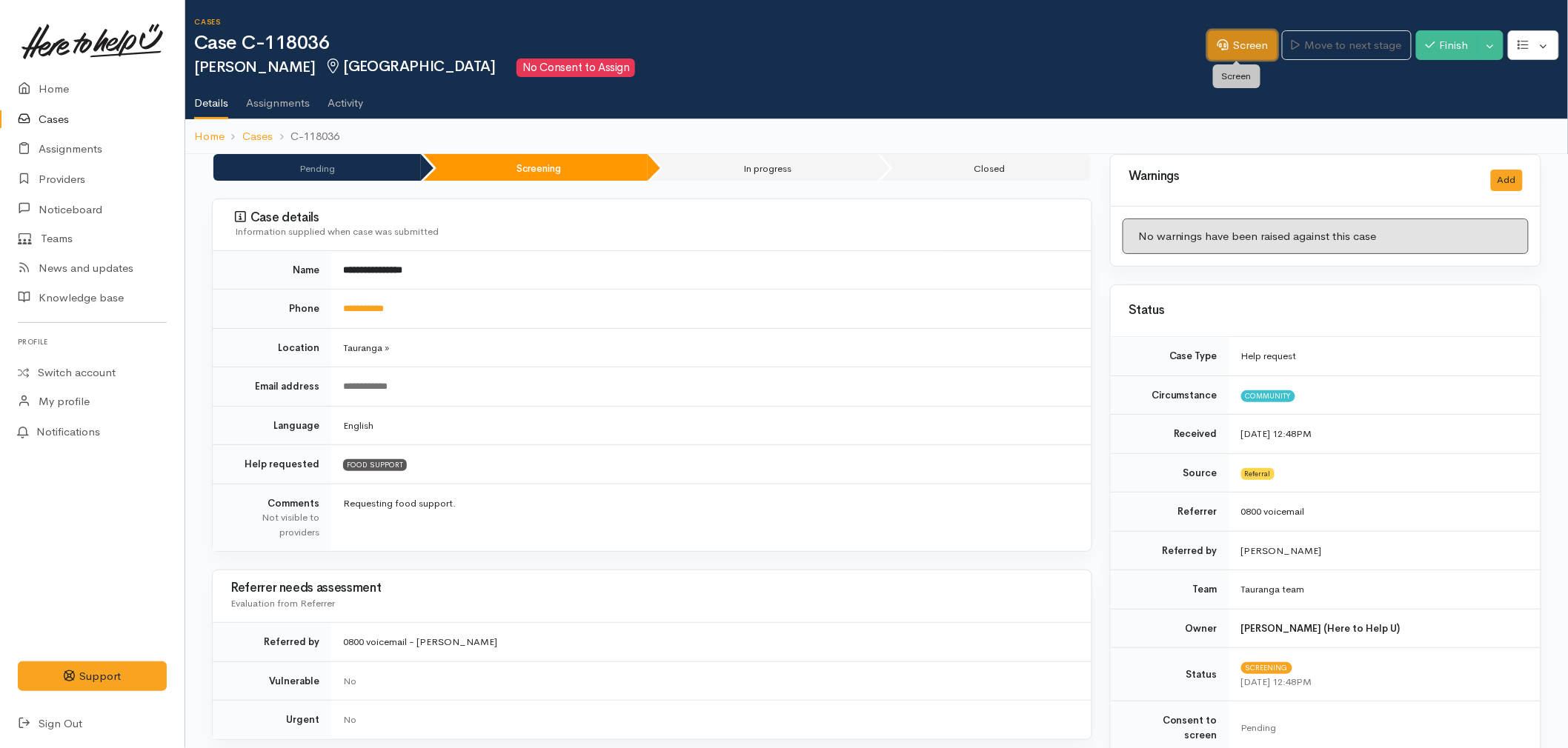
click at [1225, 40] on link "Screen" at bounding box center [1243, 45] width 69 height 30
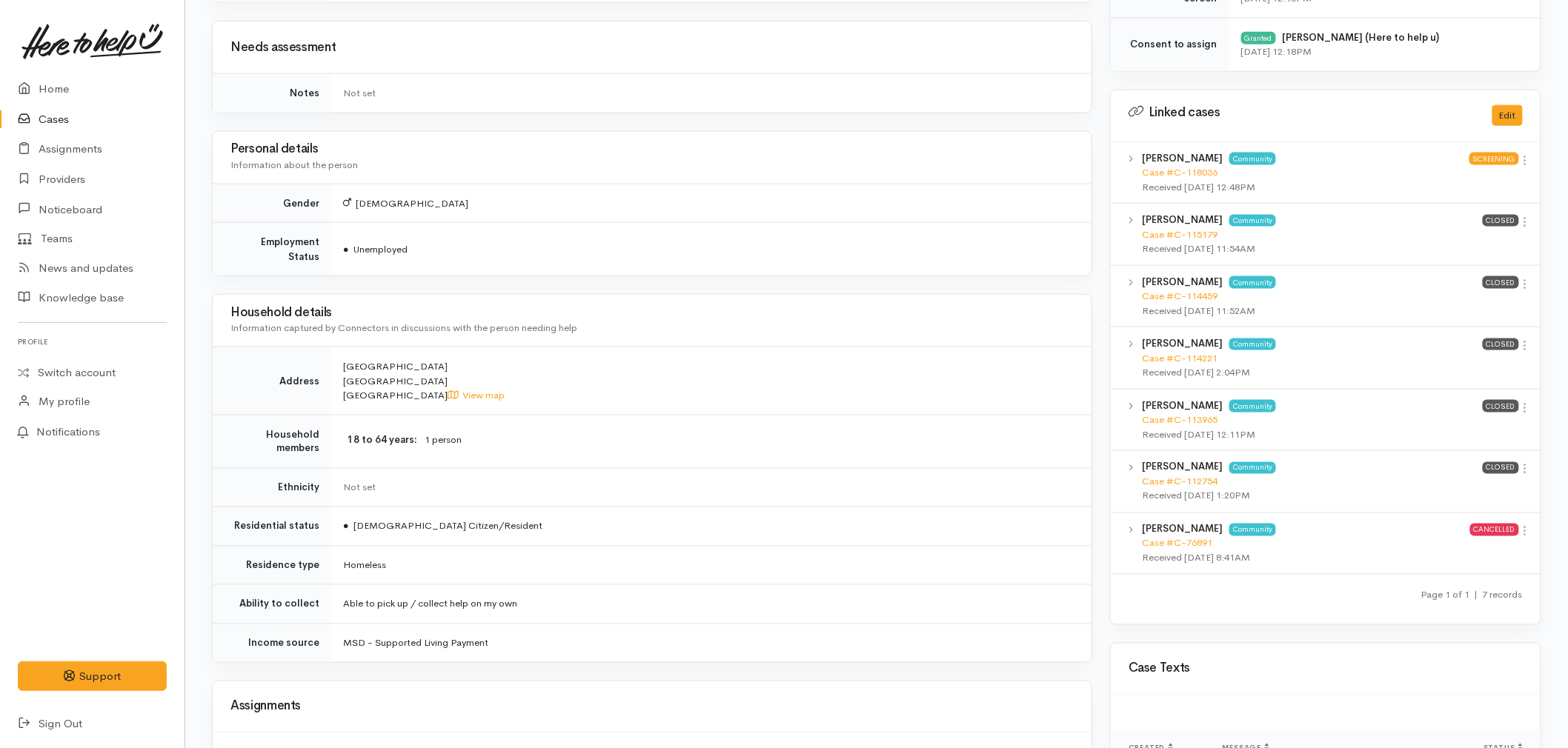
scroll to position [758, 0]
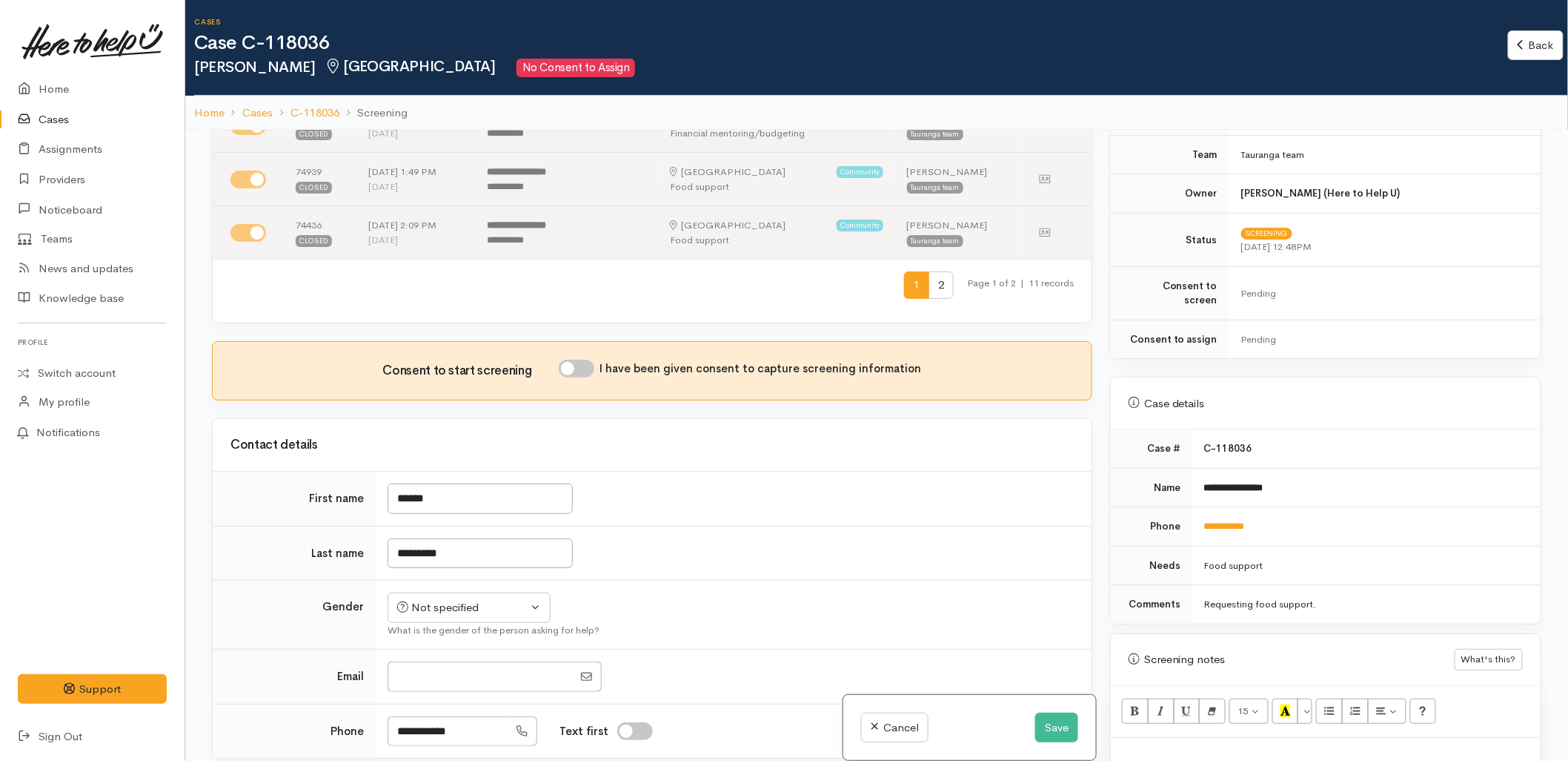
scroll to position [494, 0]
click at [463, 603] on div "Not specified" at bounding box center [462, 606] width 131 height 17
click at [1066, 731] on button "Save" at bounding box center [1056, 728] width 43 height 30
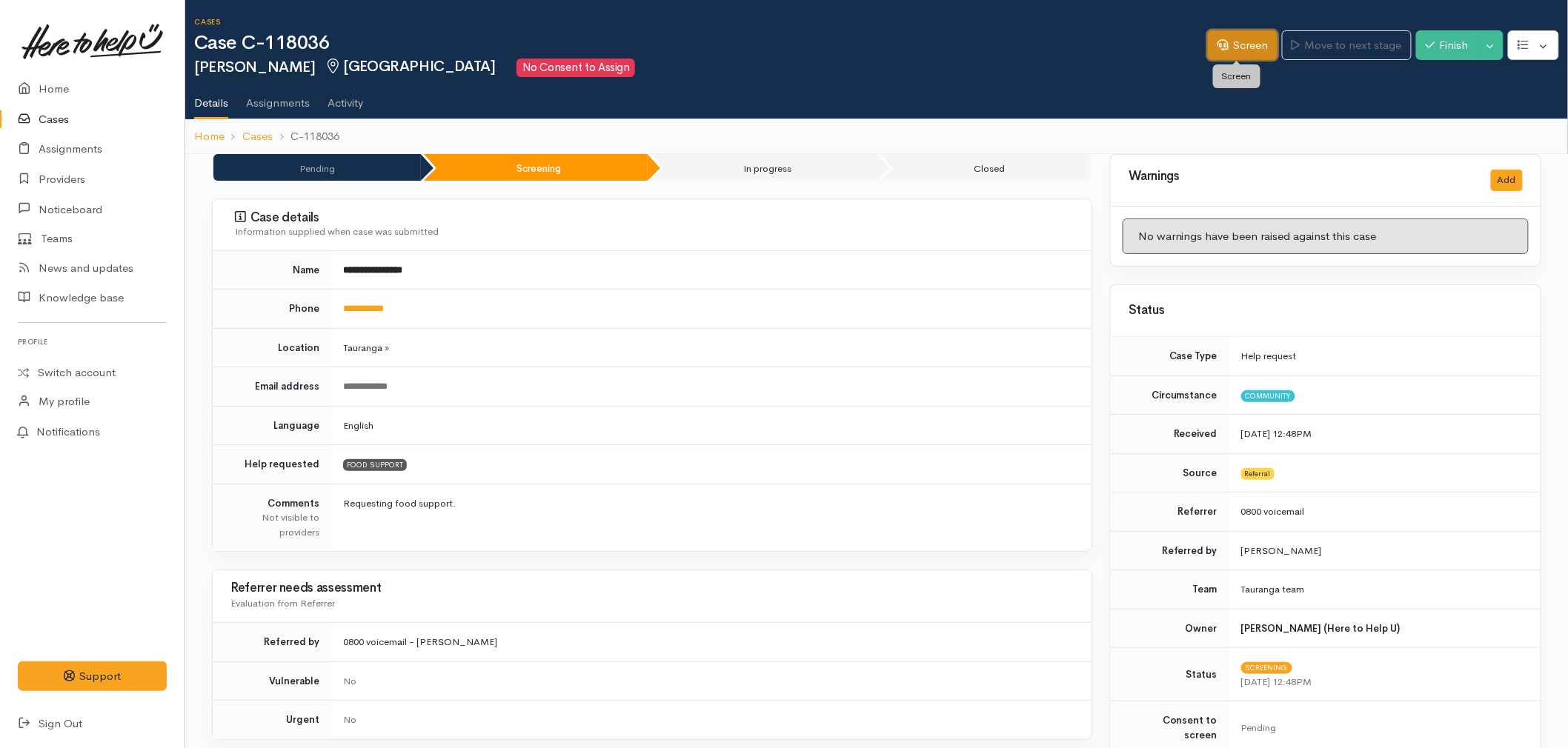
click at [1218, 39] on icon at bounding box center [1223, 44] width 11 height 11
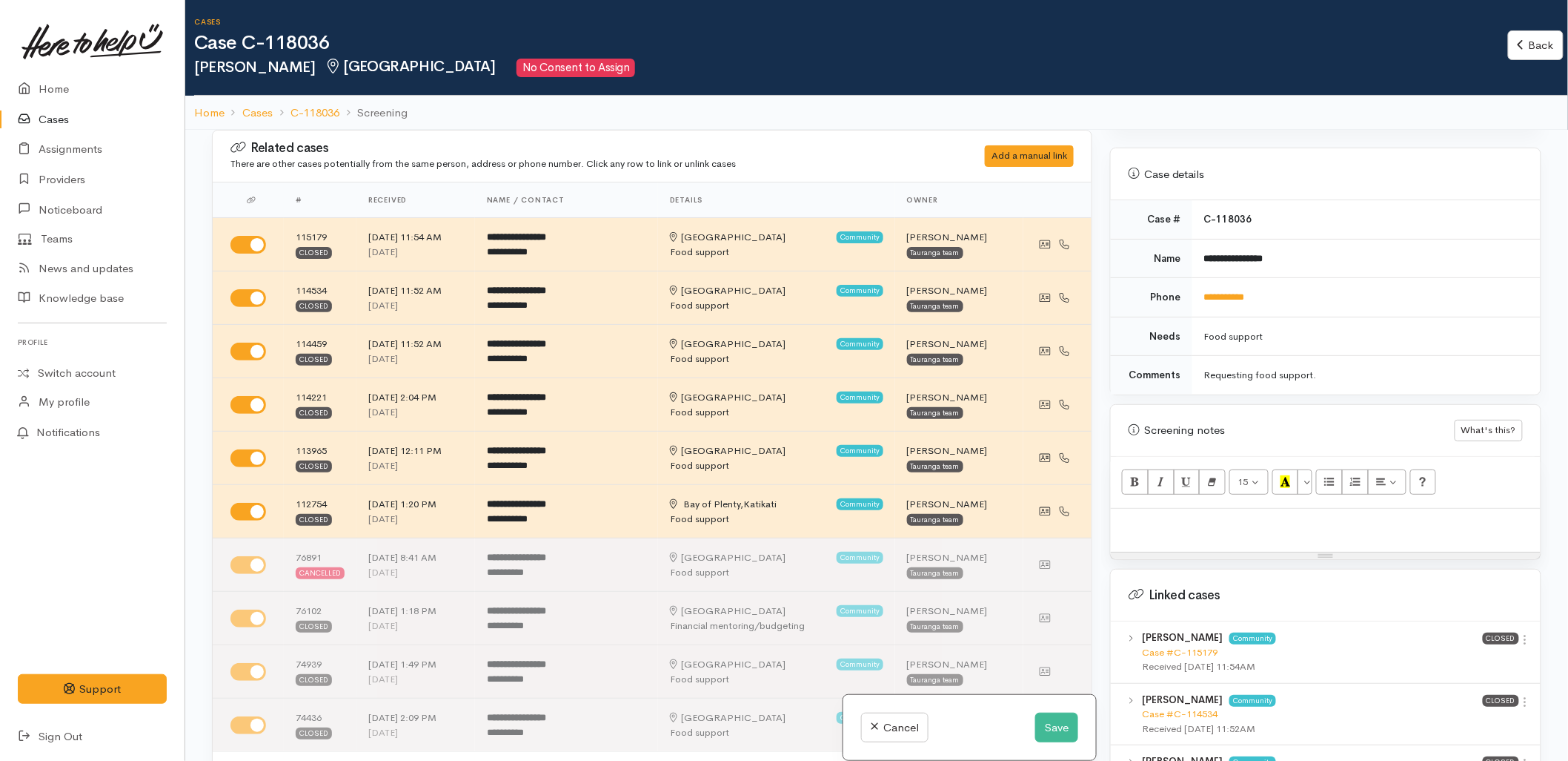
scroll to position [658, 0]
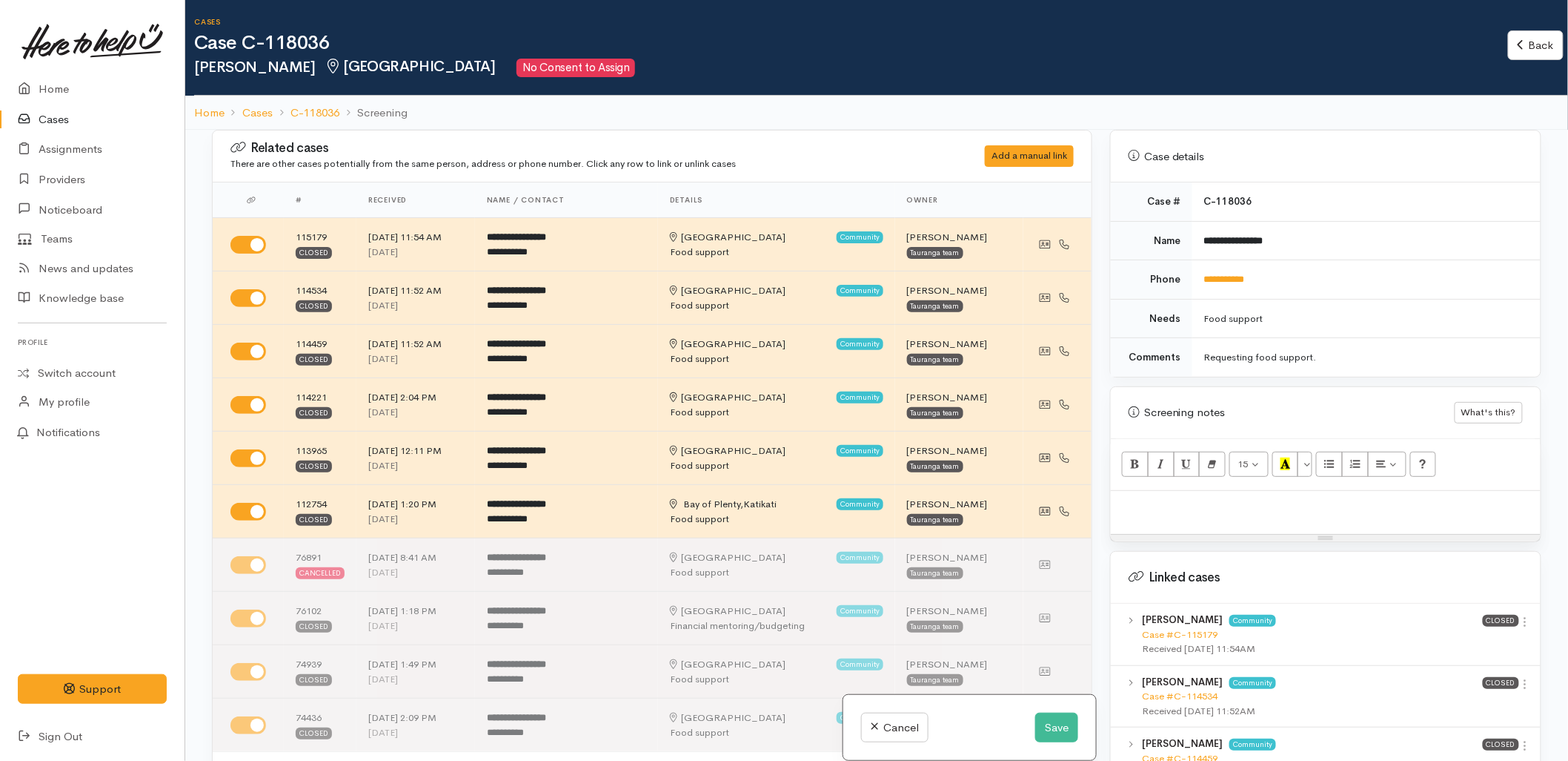
click at [1190, 507] on div at bounding box center [1326, 513] width 430 height 44
click at [1188, 499] on p "#4, BFM next time." at bounding box center [1326, 507] width 415 height 17
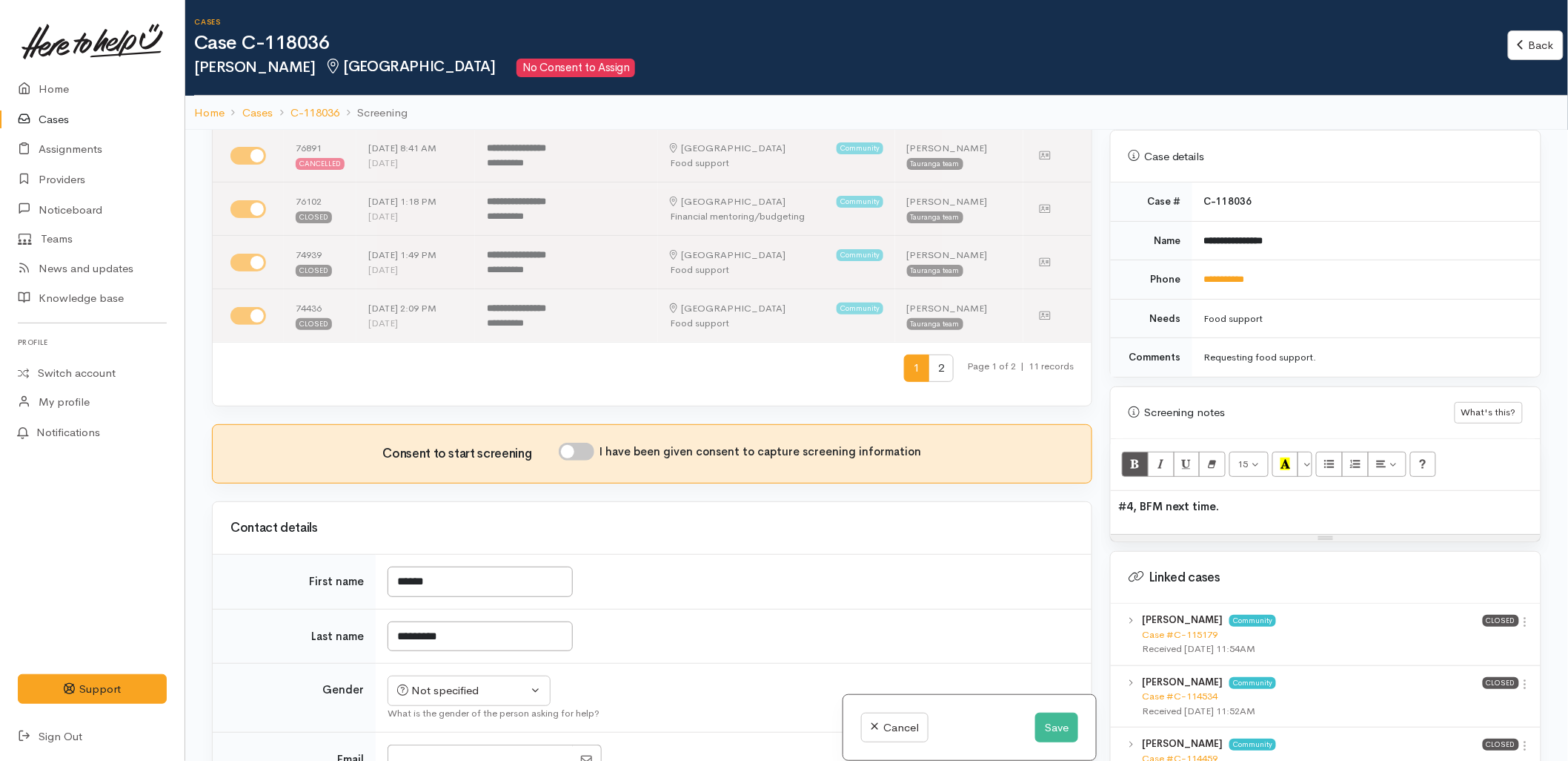
scroll to position [411, 0]
click at [575, 458] on input "I have been given consent to capture screening information" at bounding box center [577, 449] width 36 height 18
checkbox input "true"
click at [752, 583] on td "******" at bounding box center [734, 580] width 716 height 55
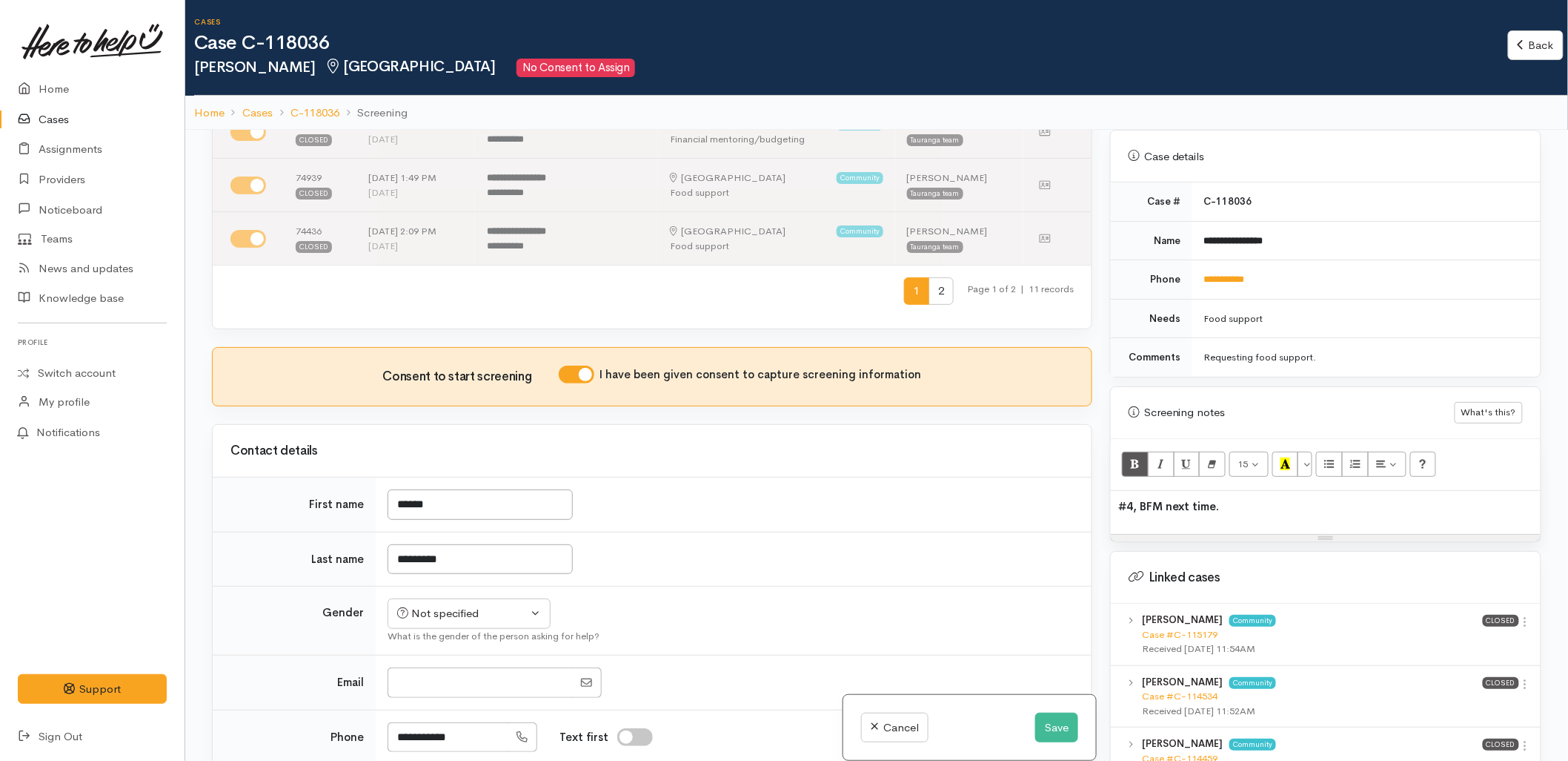
scroll to position [658, 0]
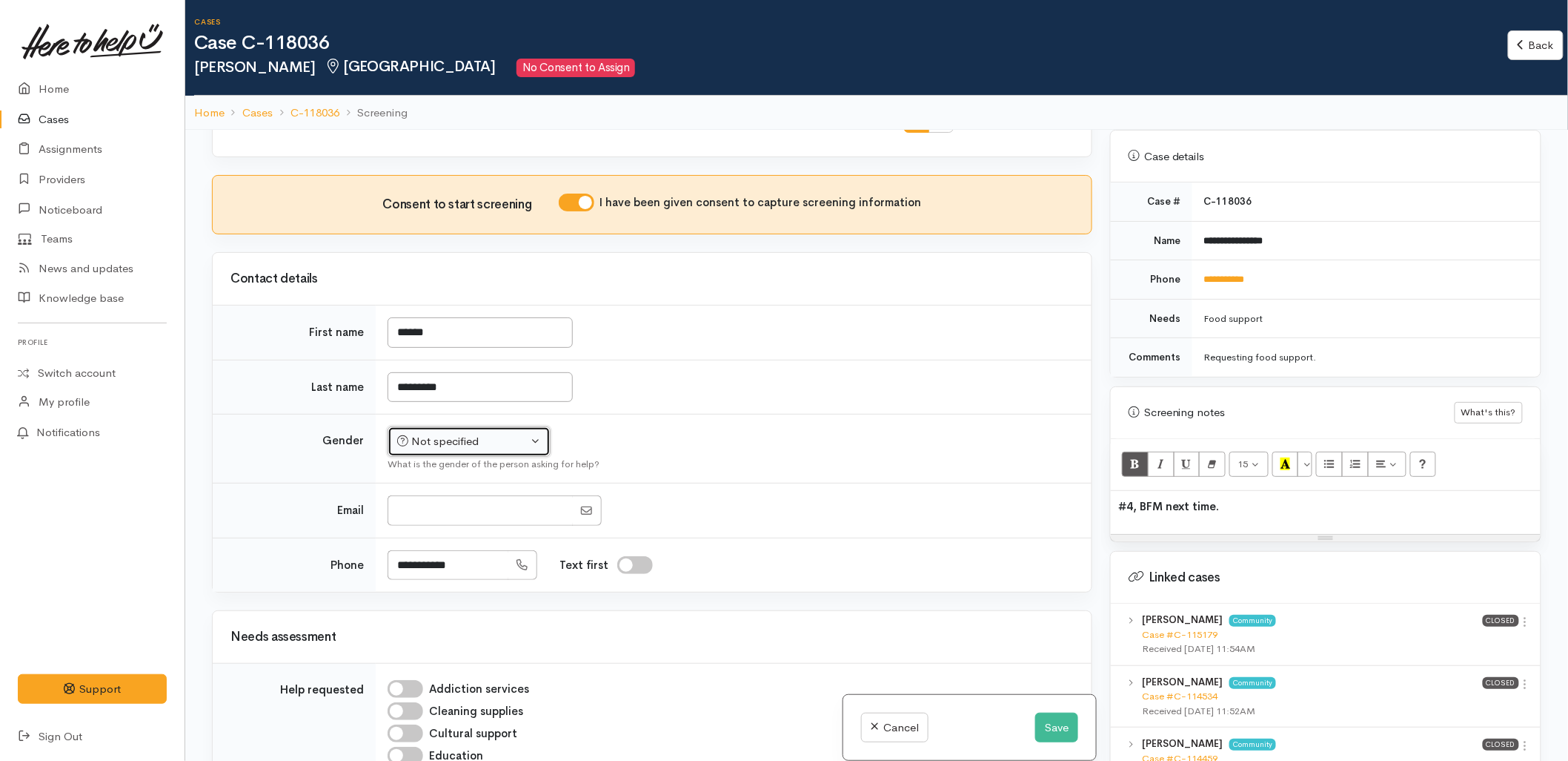
click at [479, 442] on div "Not specified" at bounding box center [462, 442] width 131 height 17
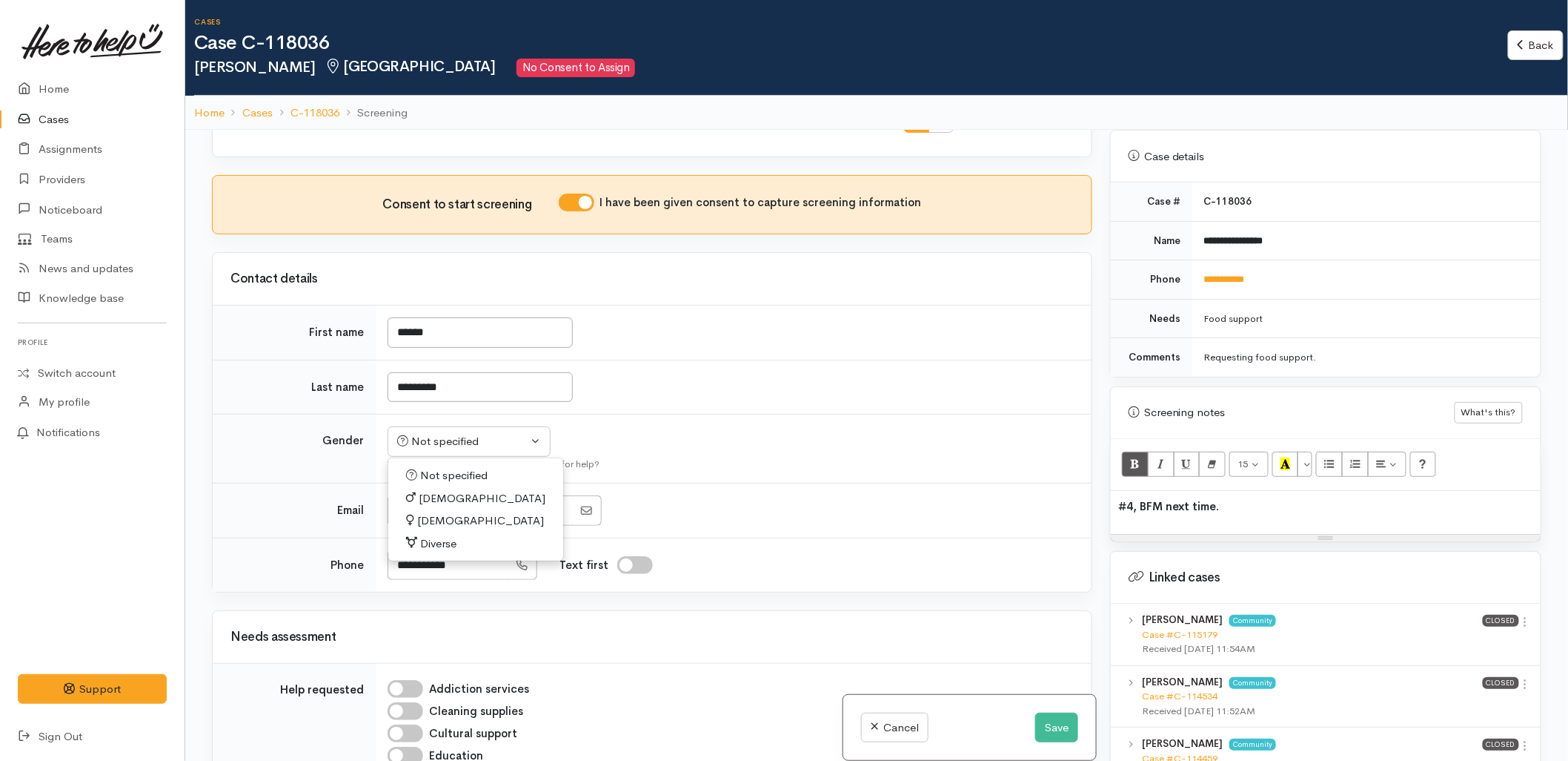
click at [445, 504] on link "Male" at bounding box center [476, 499] width 175 height 23
select select "Male"
click at [1294, 499] on p "#4, BFM next time." at bounding box center [1326, 507] width 415 height 17
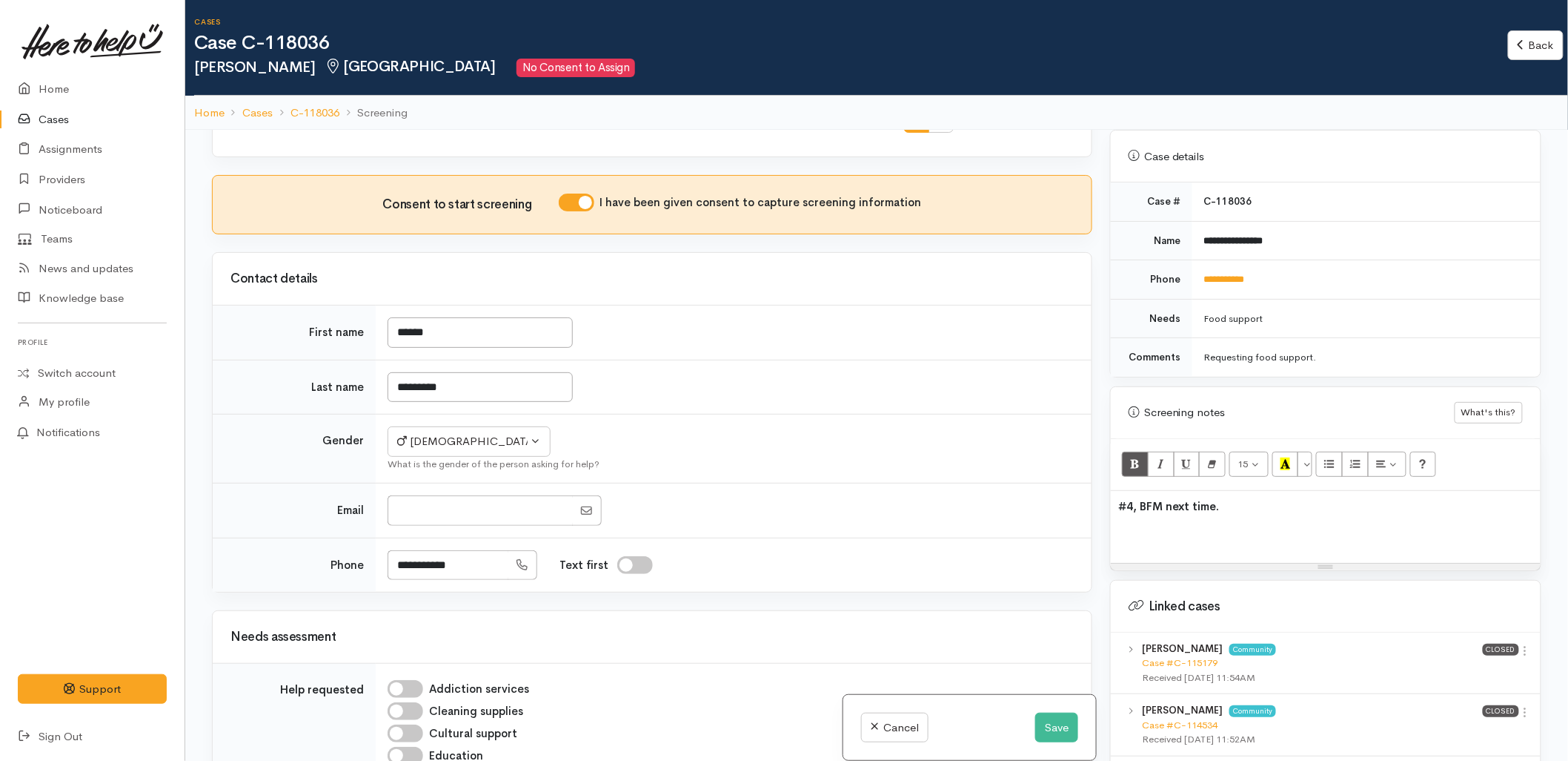
click at [1168, 529] on p at bounding box center [1326, 535] width 415 height 17
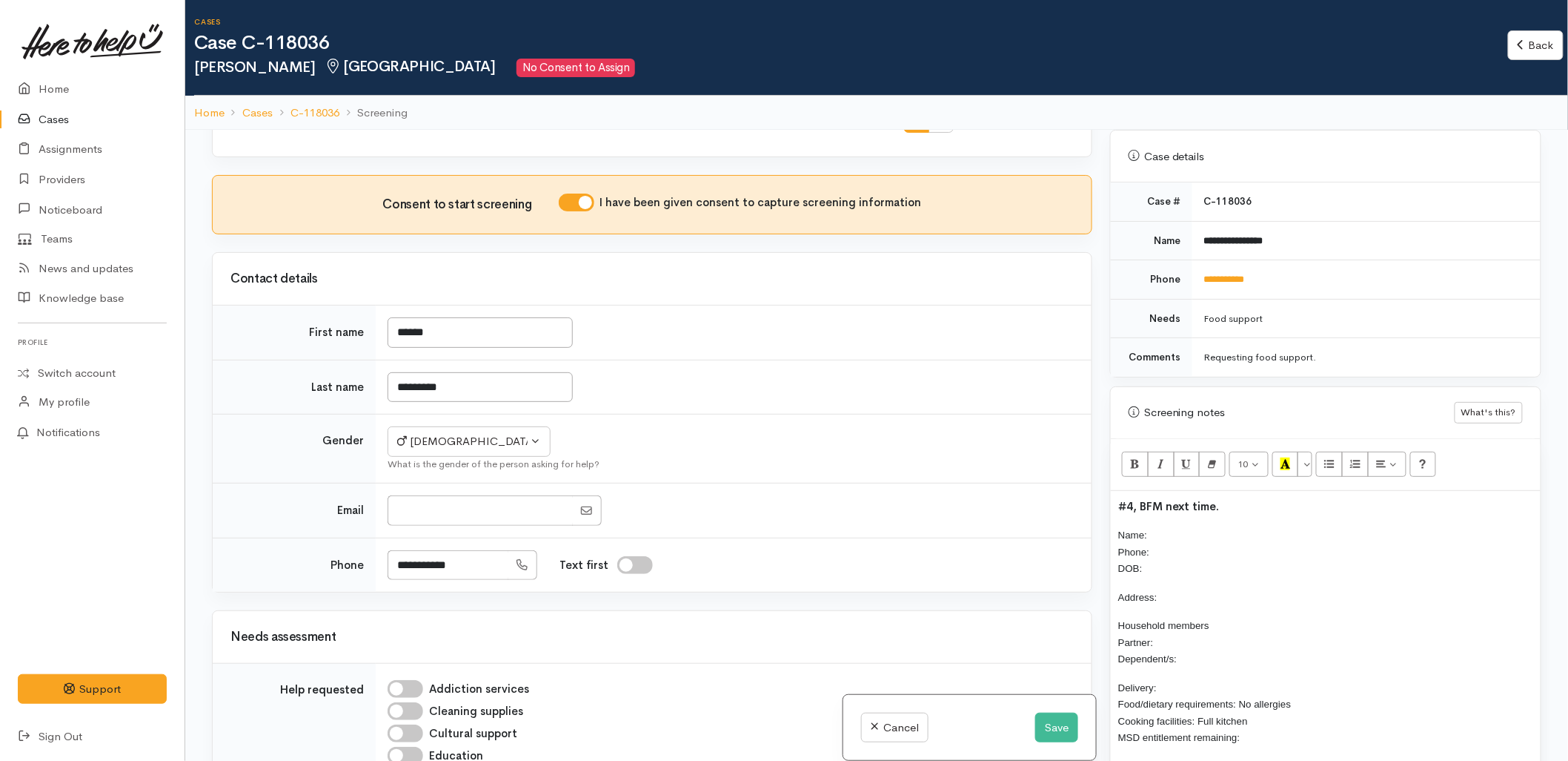
scroll to position [42, 0]
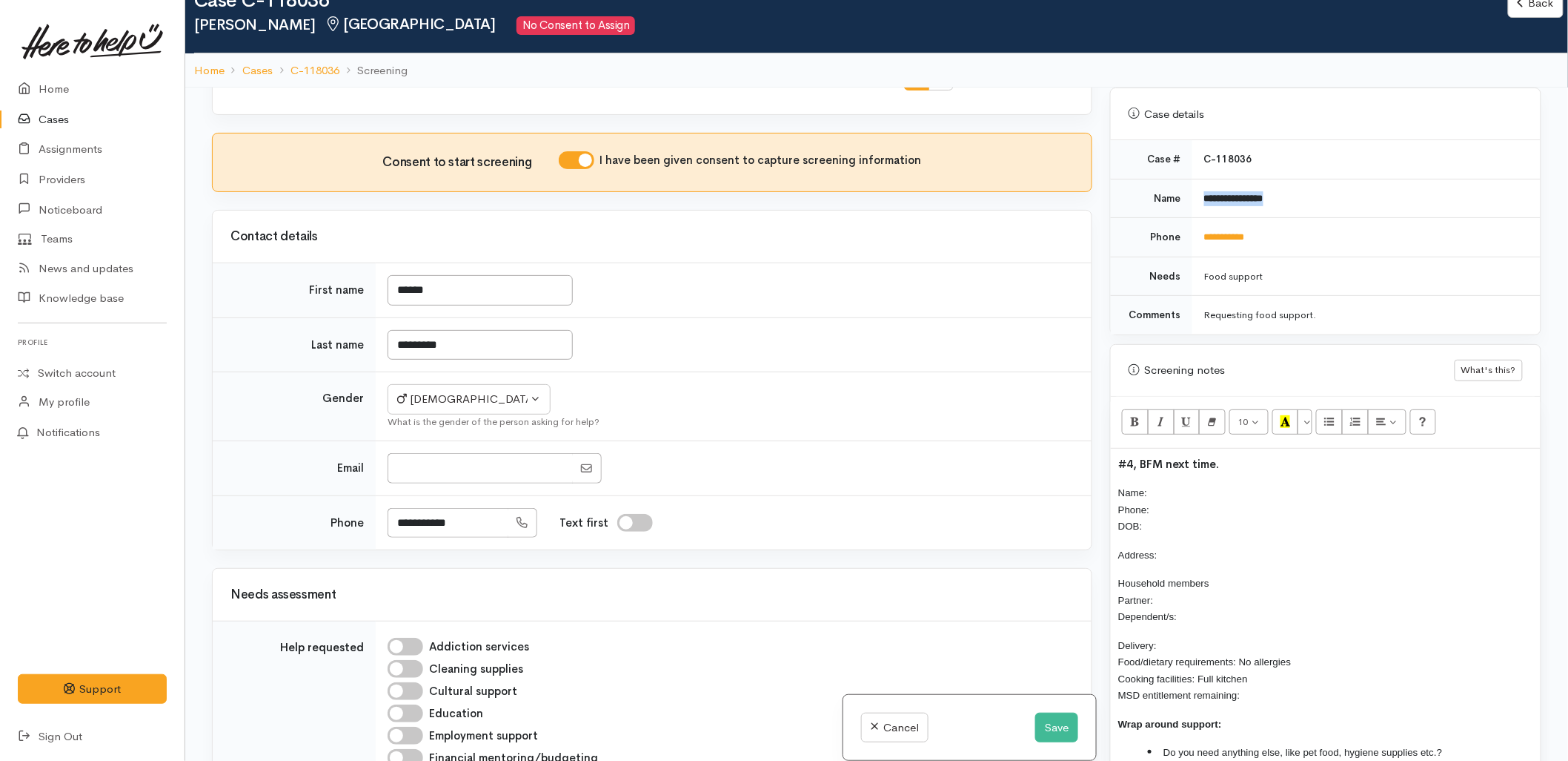
drag, startPoint x: 1309, startPoint y: 195, endPoint x: 1198, endPoint y: 195, distance: 111.0
click at [1198, 195] on td "**********" at bounding box center [1366, 198] width 348 height 39
copy b "**********"
click at [1183, 484] on p "Name: Phone: DOB:" at bounding box center [1326, 509] width 415 height 51
drag, startPoint x: 1283, startPoint y: 232, endPoint x: 1194, endPoint y: 231, distance: 89.0
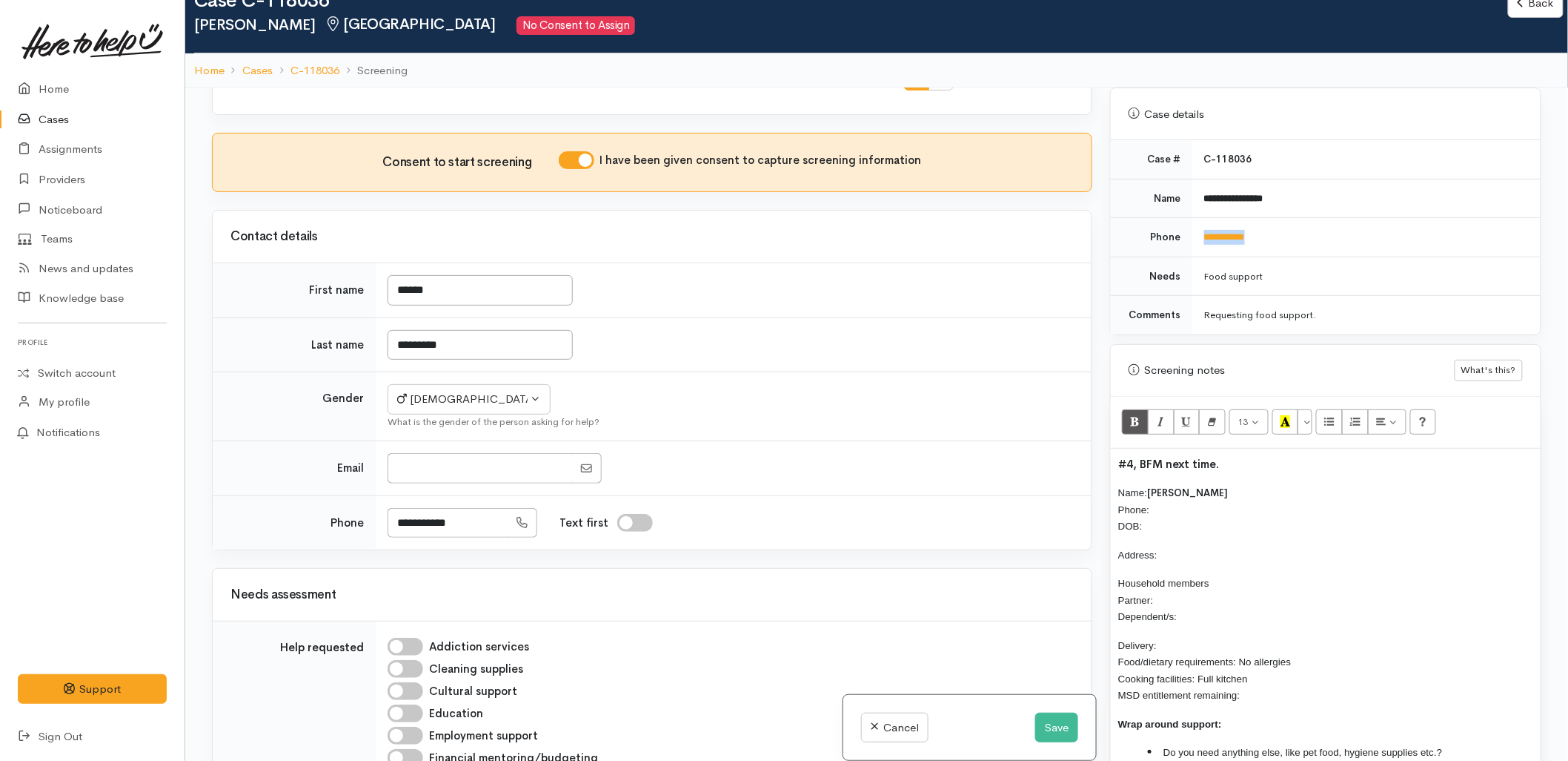
click at [1194, 231] on td "**********" at bounding box center [1366, 238] width 348 height 39
copy link "**********"
click at [1176, 495] on p "Name: Tauhid Sawadagar Phone: DOB:" at bounding box center [1326, 509] width 415 height 51
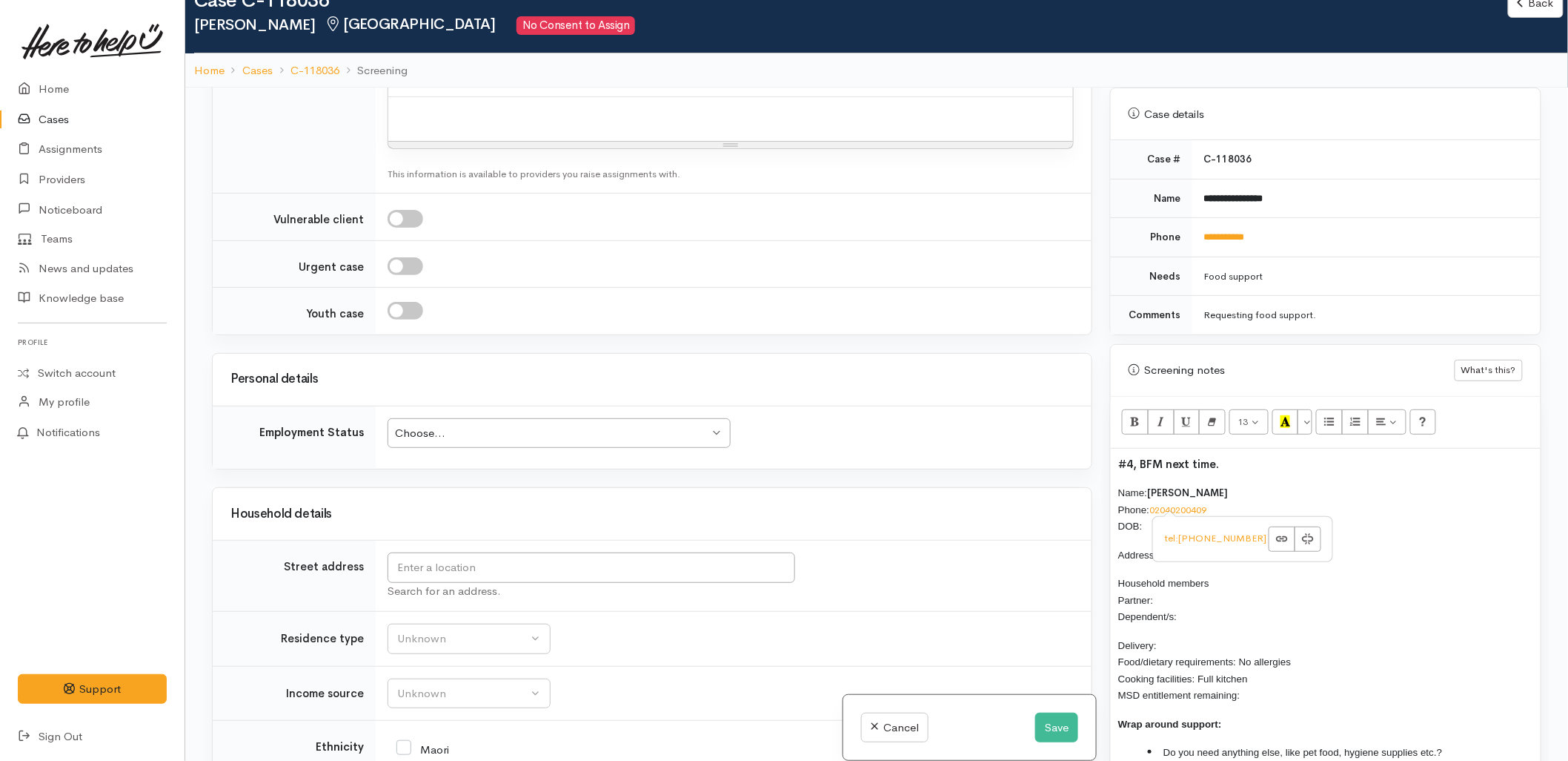
scroll to position [1813, 0]
click at [457, 573] on input "text" at bounding box center [592, 563] width 408 height 30
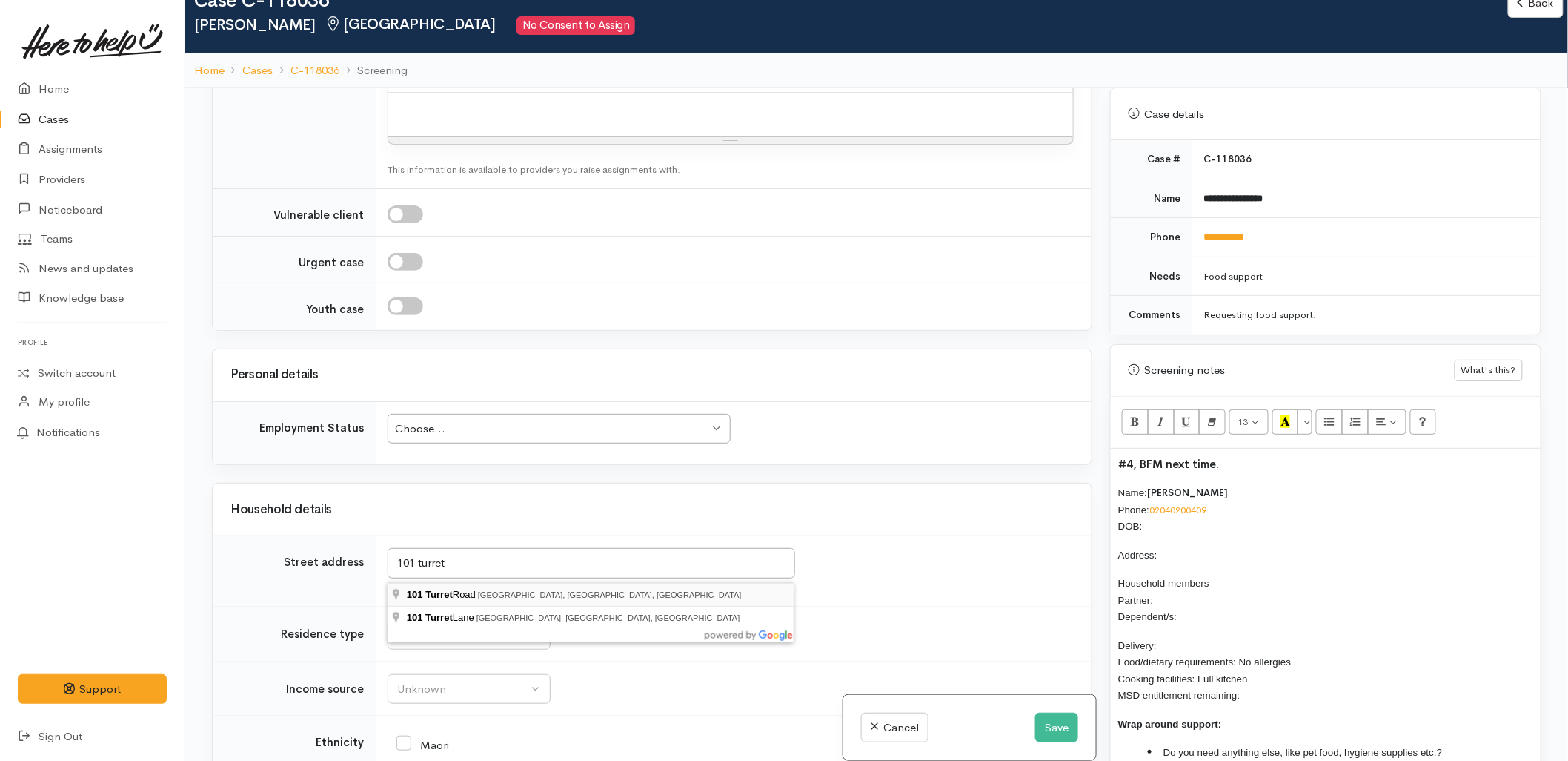
type input "101 Turret Road, Tauranga South, Tauranga, New Zealand"
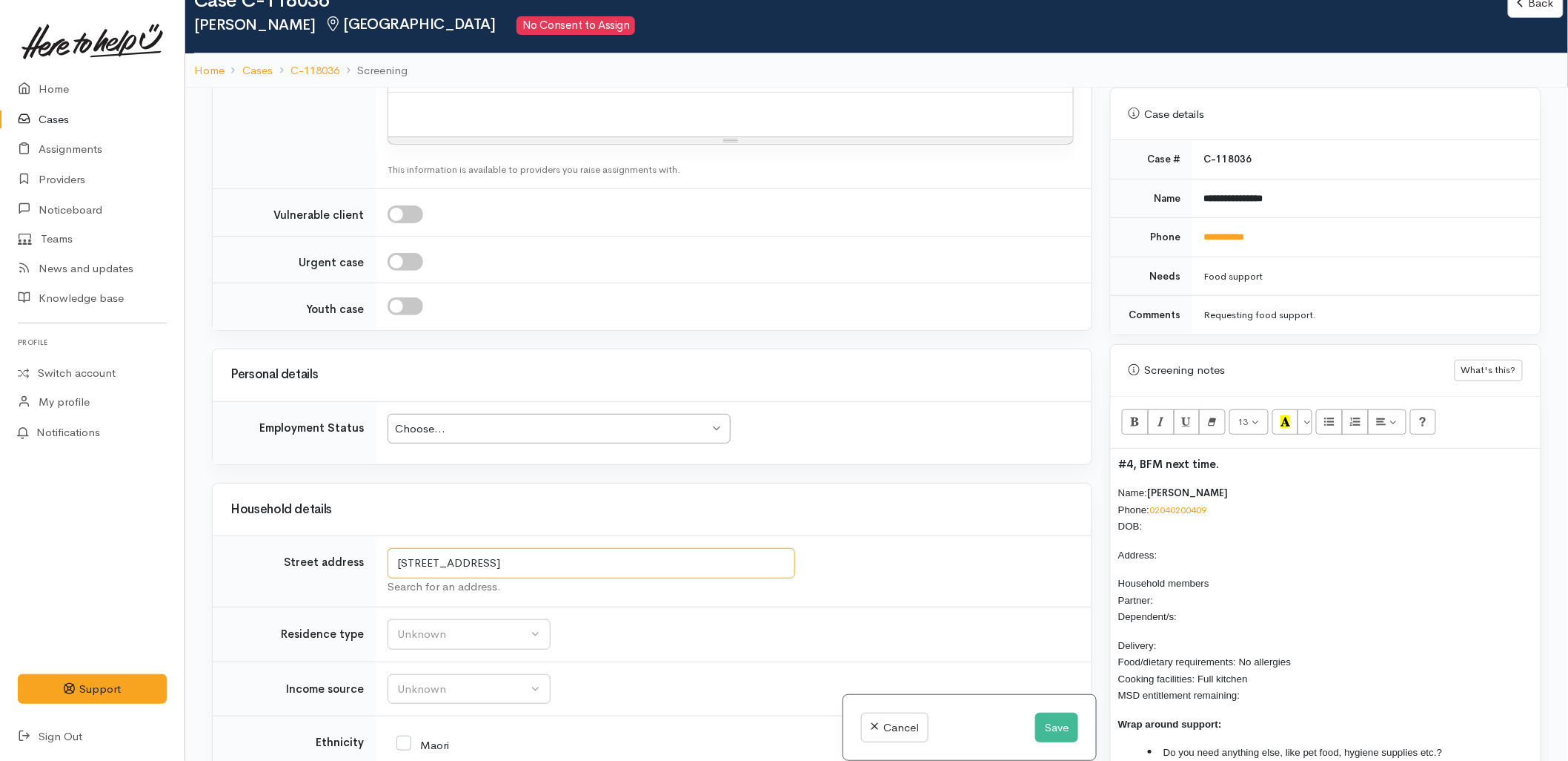
drag, startPoint x: 557, startPoint y: 564, endPoint x: 391, endPoint y: 561, distance: 166.0
click at [391, 561] on input "101 Turret Road, Tauranga South, Tauranga, New Zealand" at bounding box center [592, 563] width 408 height 30
click at [1186, 547] on p "Address:" at bounding box center [1326, 555] width 415 height 17
click at [1174, 509] on p "Name: Tauhid Sawadagar Phone: 02040200409 DOB:" at bounding box center [1326, 509] width 415 height 51
click at [1208, 587] on p "Household members Partner: Dependent/s:" at bounding box center [1326, 600] width 415 height 51
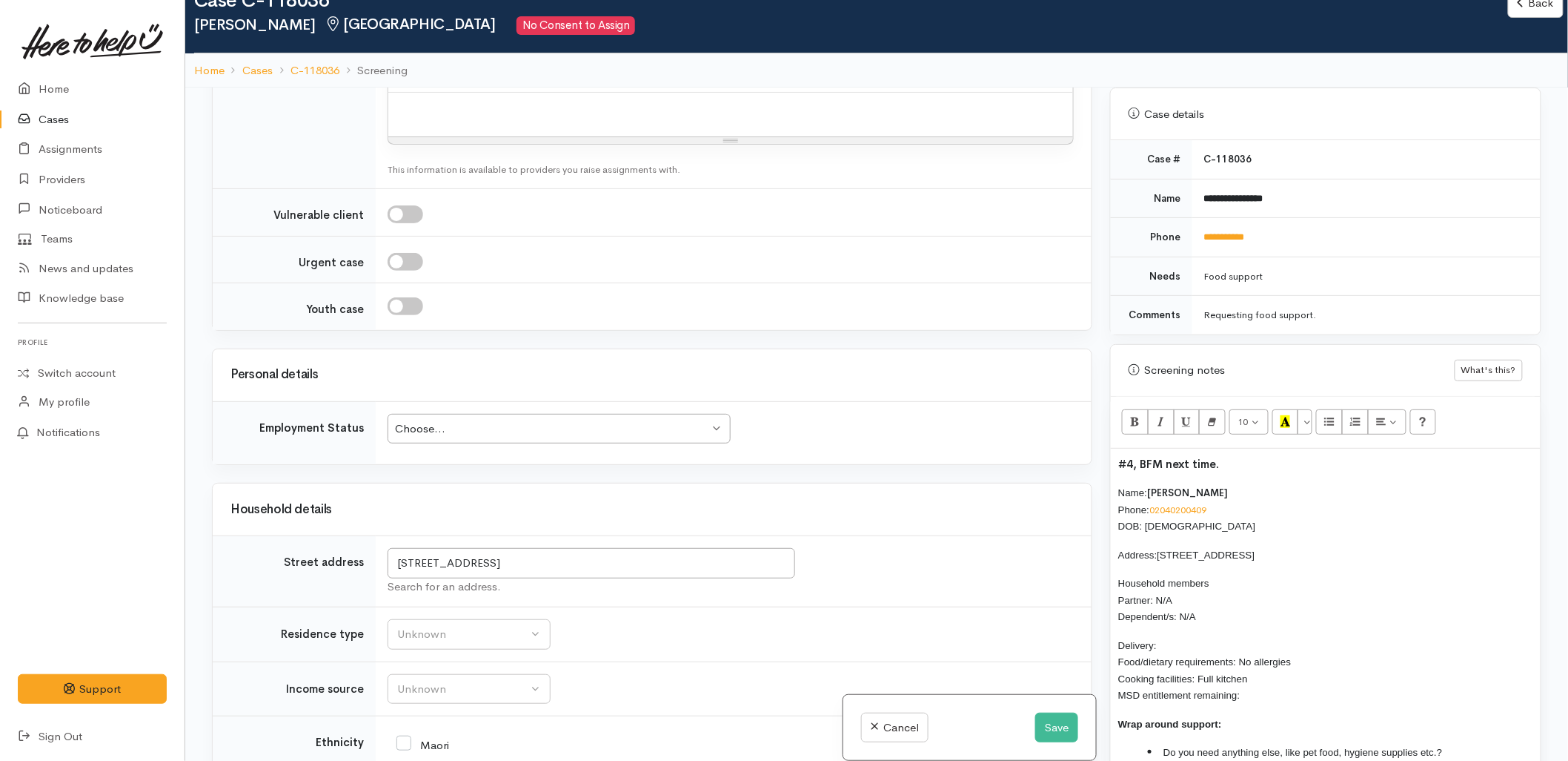
click at [1181, 637] on p "Delivery: Food/dietary requirements: No allergies Cooking facilities: Full kitc…" at bounding box center [1326, 671] width 415 height 67
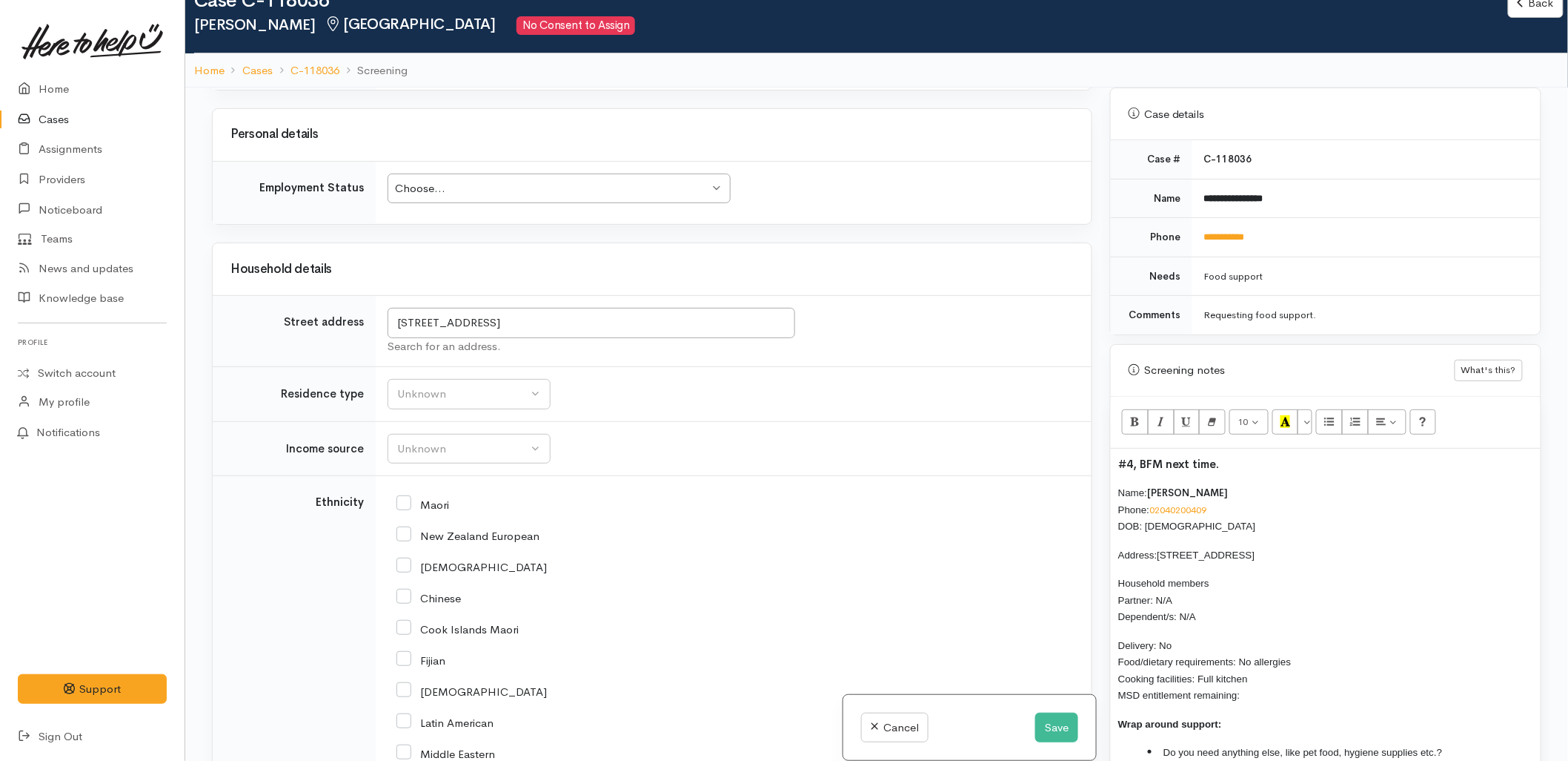
scroll to position [2059, 0]
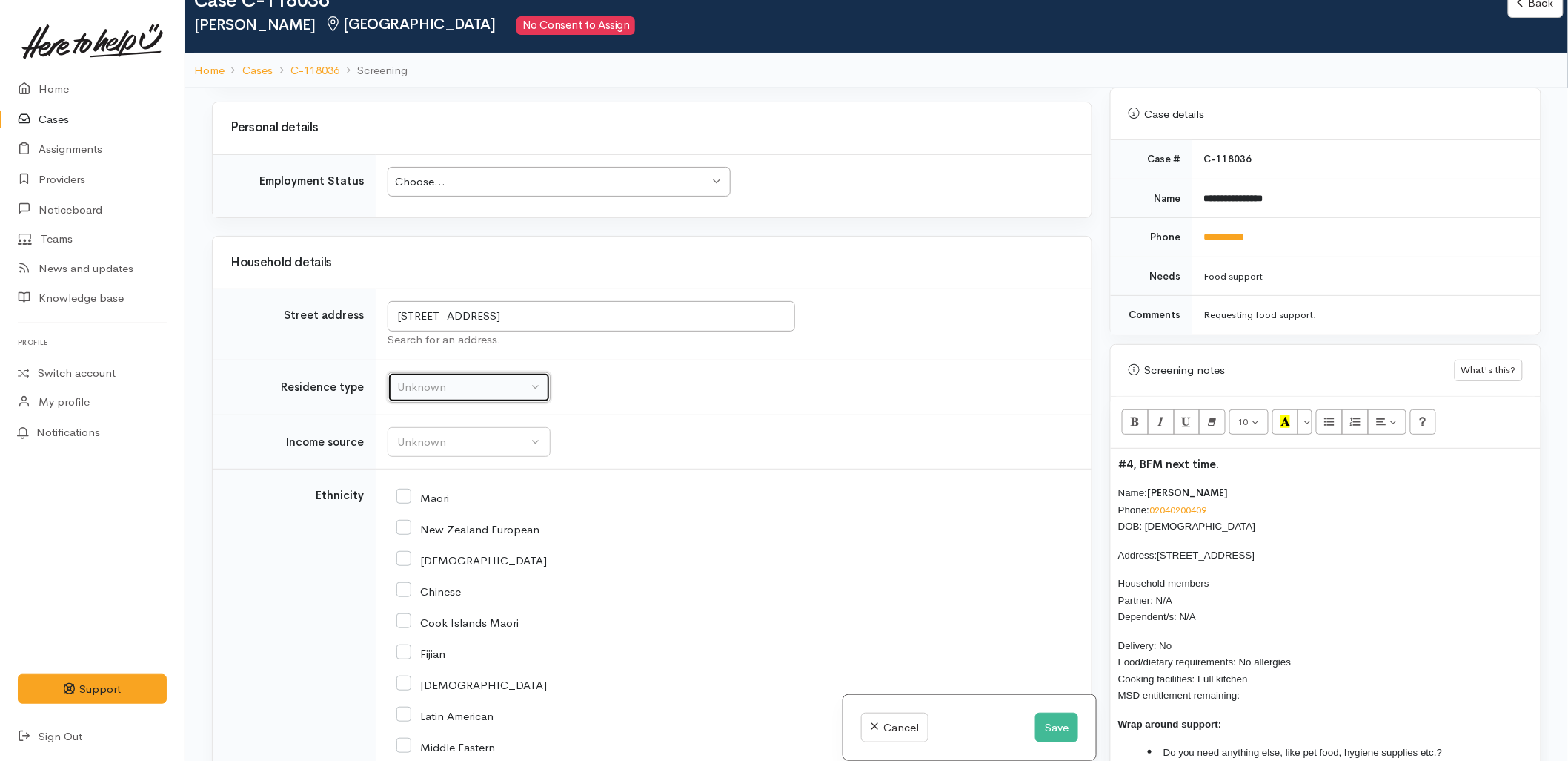
click at [439, 391] on div "Unknown" at bounding box center [462, 387] width 131 height 17
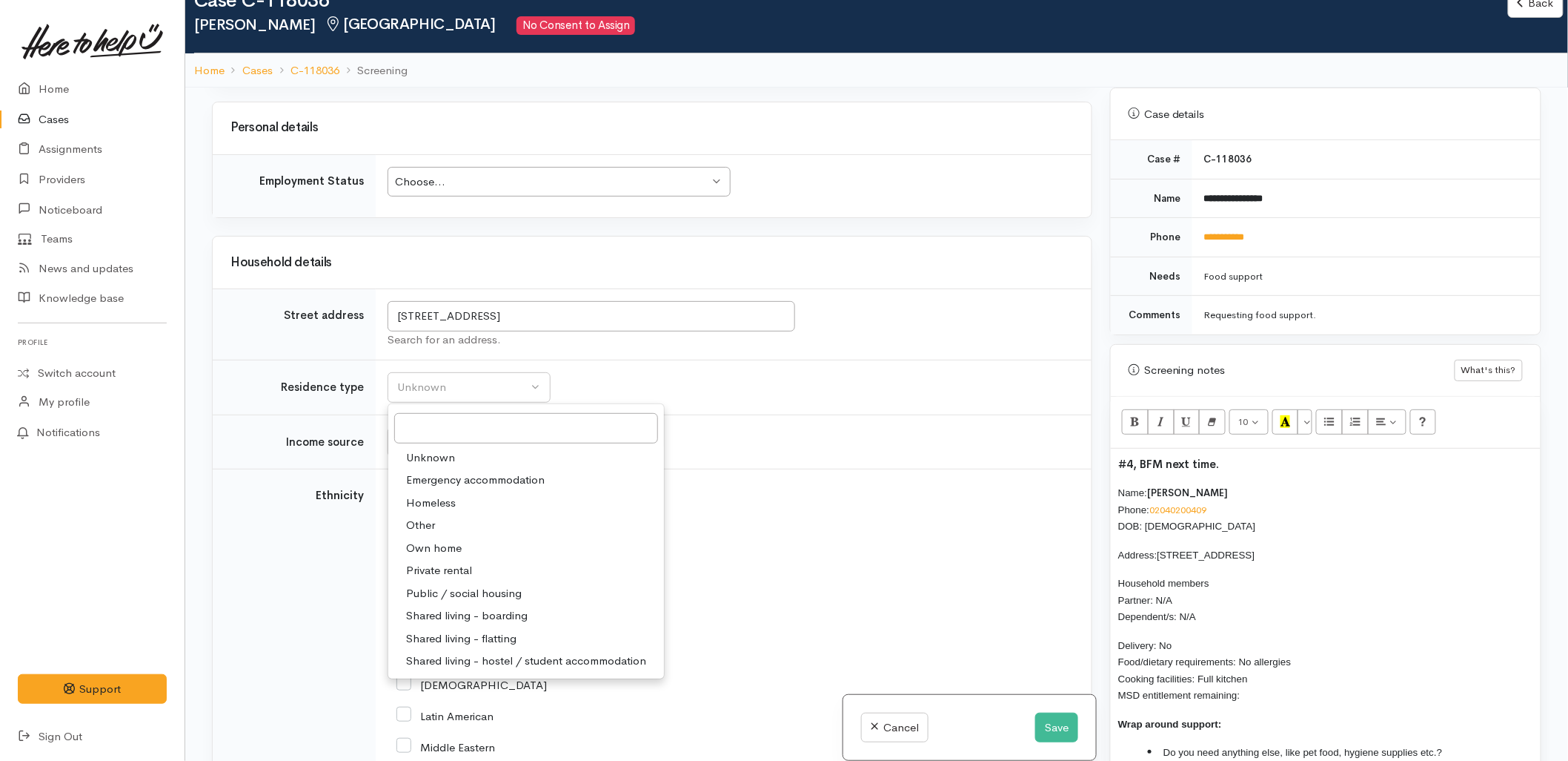
click at [427, 565] on span "Private rental" at bounding box center [439, 571] width 66 height 17
select select "2"
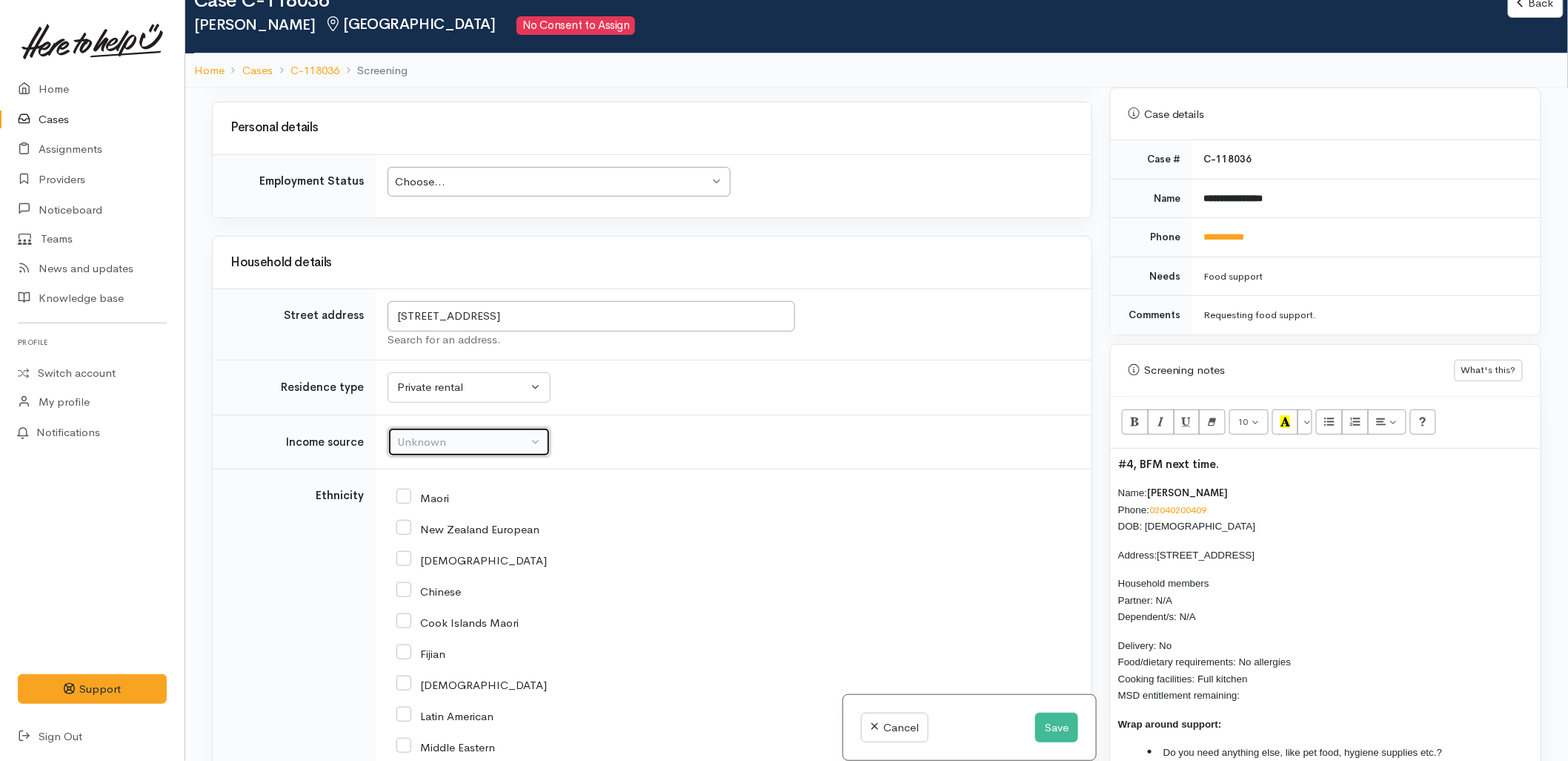
click at [409, 446] on div "Unknown" at bounding box center [462, 442] width 131 height 17
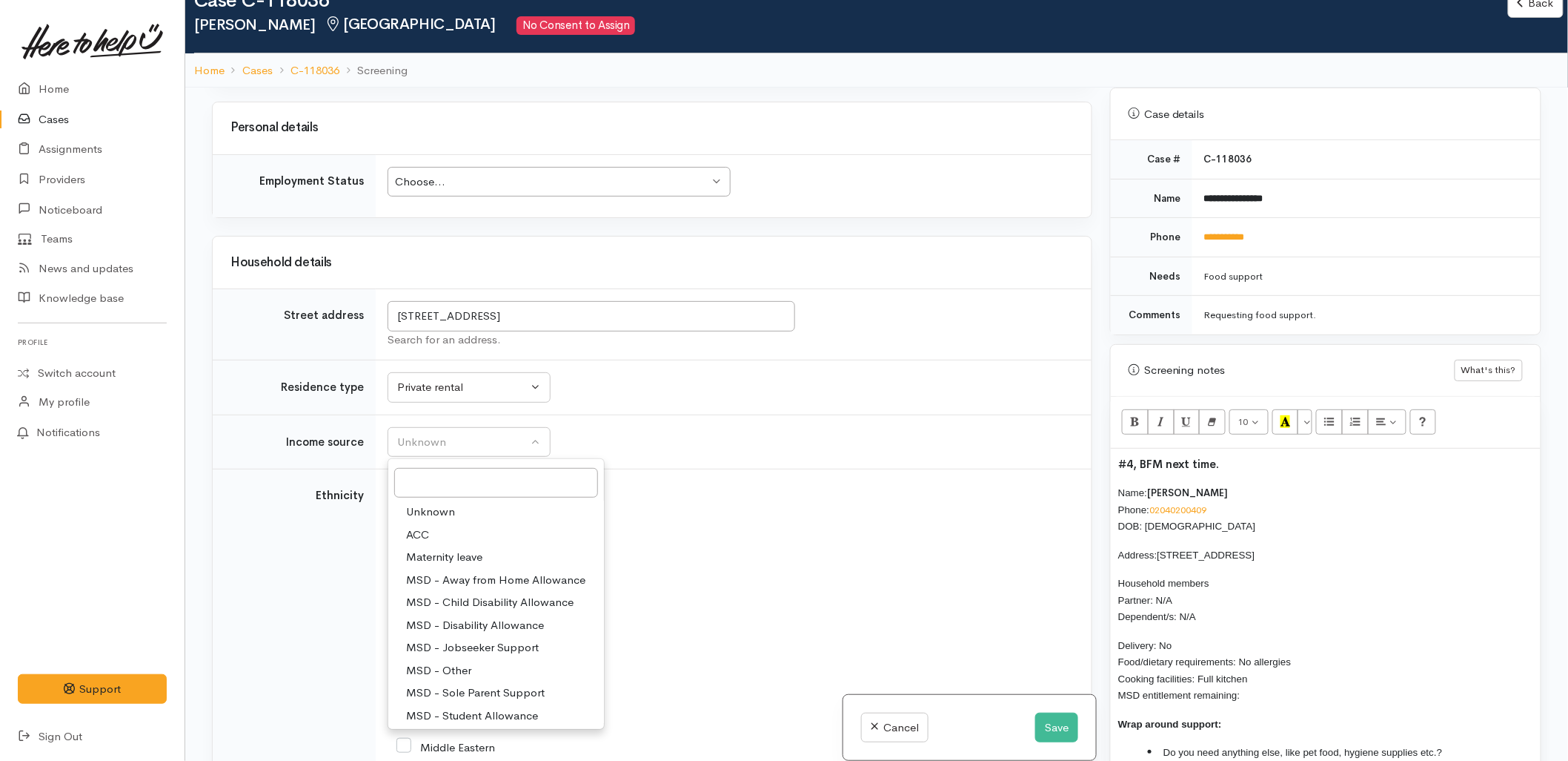
click at [701, 565] on div "African" at bounding box center [730, 558] width 669 height 13
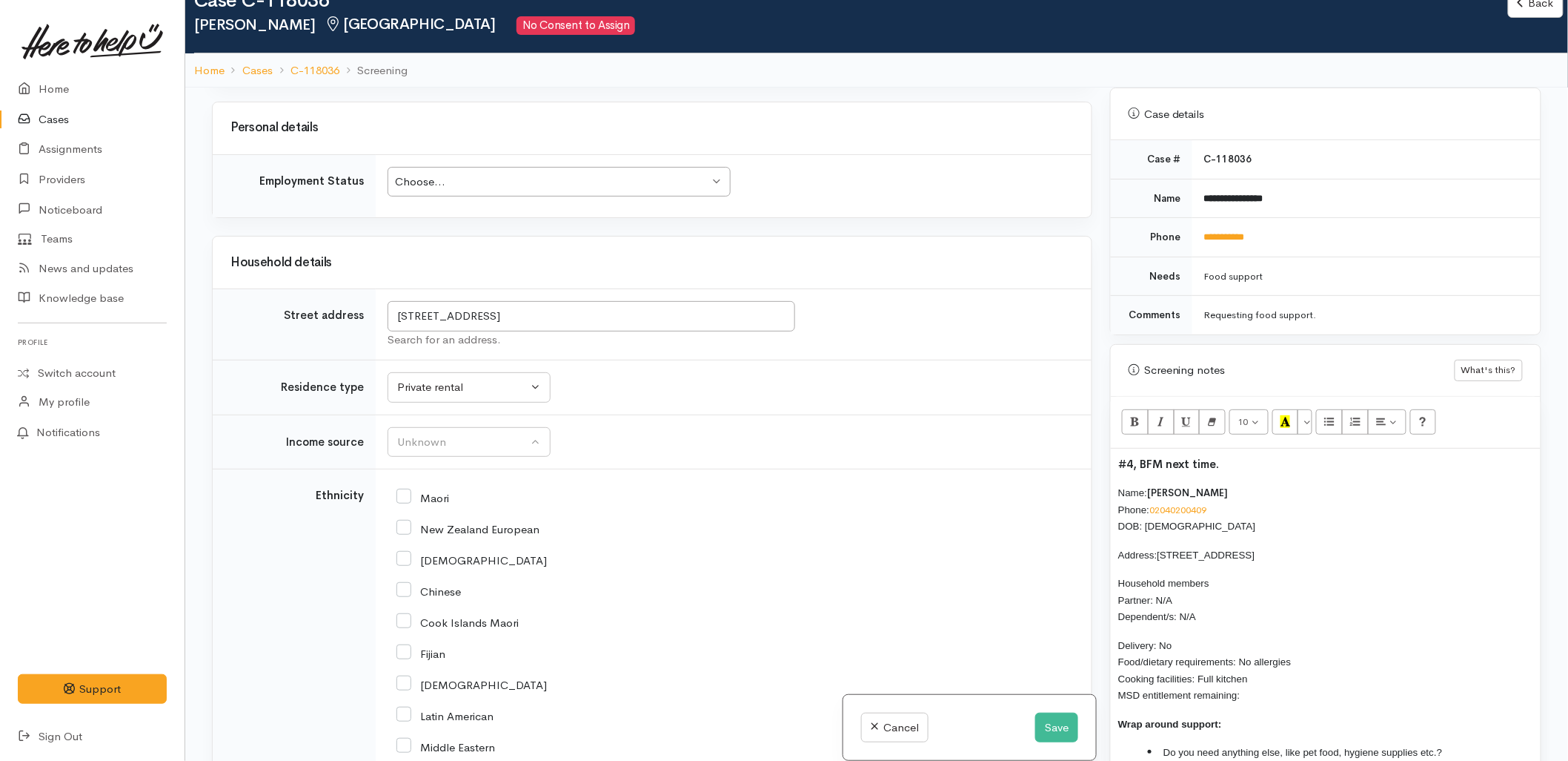
click at [434, 685] on input "Indian" at bounding box center [471, 683] width 150 height 13
checkbox input "true"
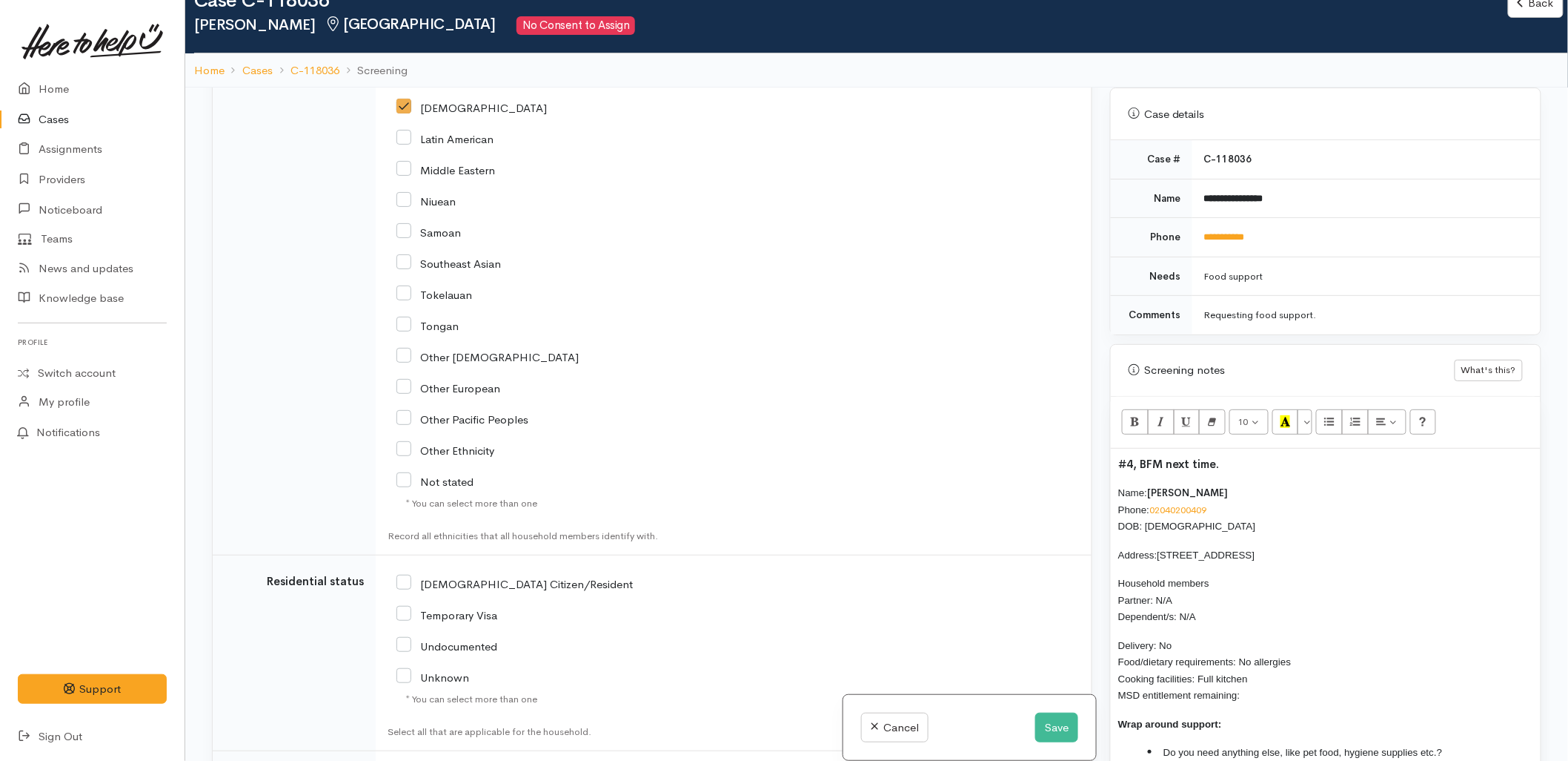
click at [449, 581] on input "NZ Citizen/Resident" at bounding box center [515, 583] width 237 height 13
checkbox input "true"
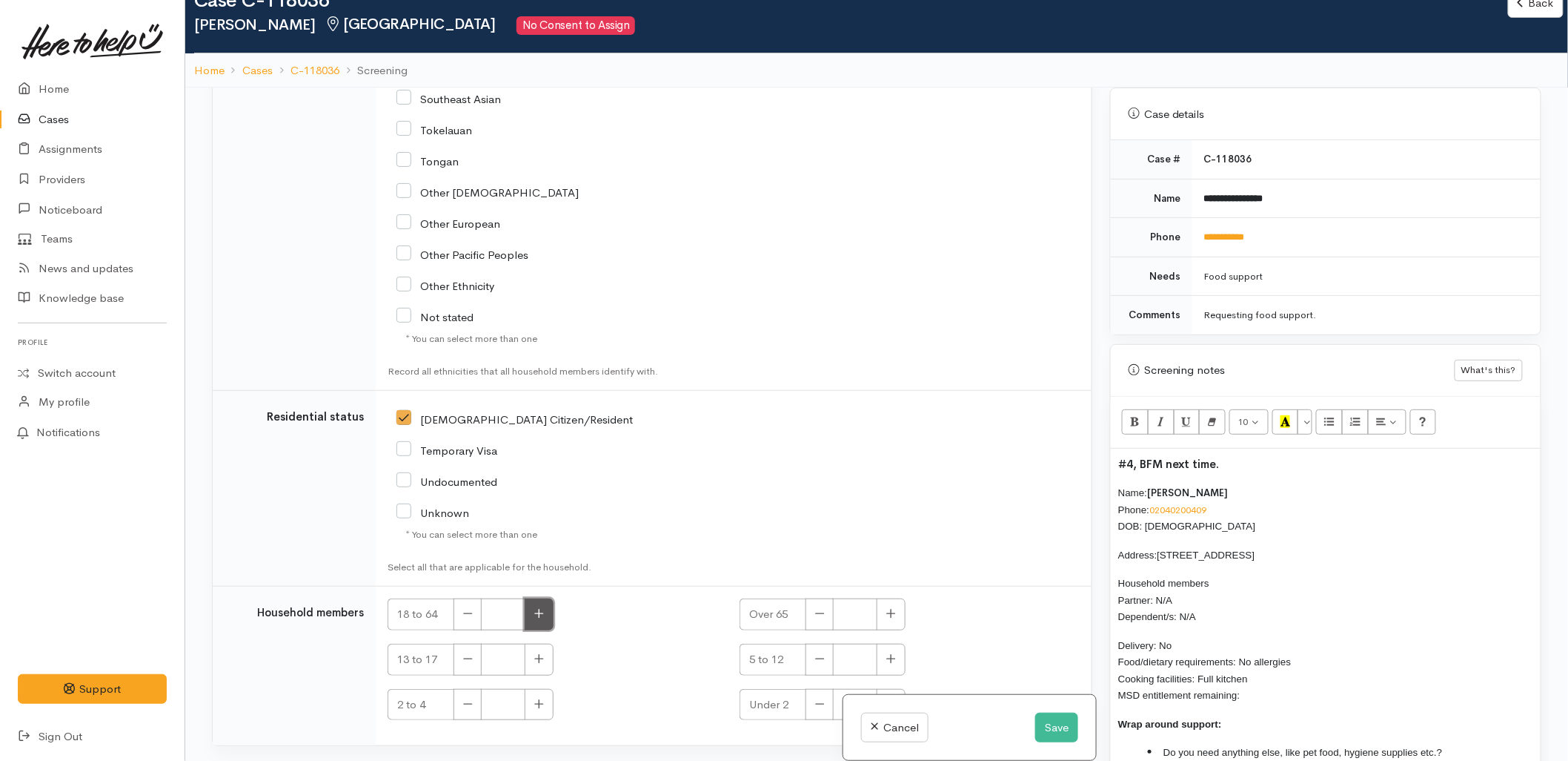
click at [536, 614] on icon "button" at bounding box center [539, 614] width 9 height 11
type input "1"
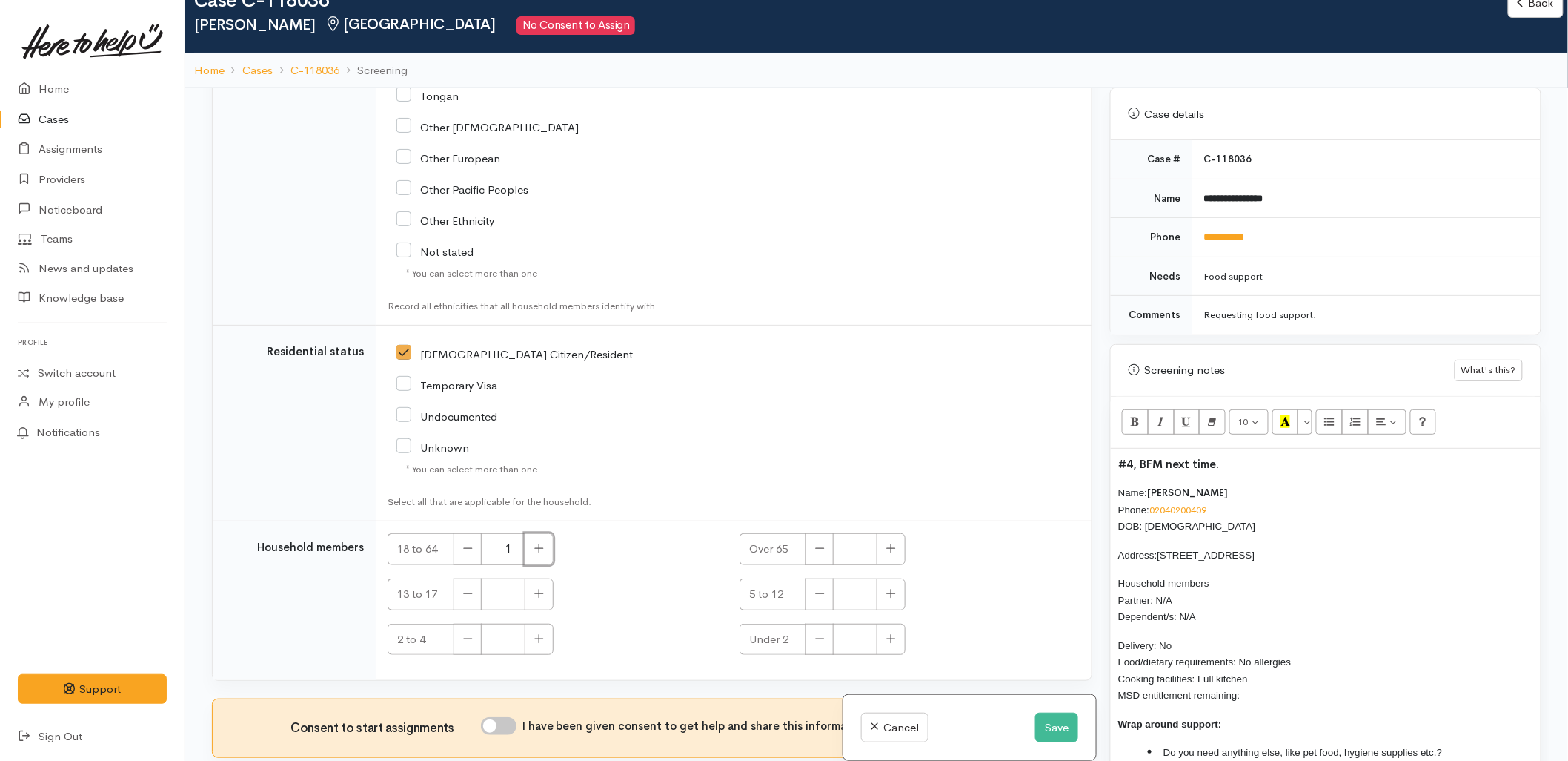
scroll to position [2871, 0]
click at [507, 720] on input "I have been given consent to get help and share this information with appropria…" at bounding box center [499, 724] width 36 height 18
checkbox input "true"
click at [1257, 681] on p "Delivery: No Food/dietary requirements: No allergies Cooking facilities: Full k…" at bounding box center [1326, 671] width 415 height 67
click at [1461, 744] on li "Do you need anything else, like pet food, hygiene supplies etc.?" at bounding box center [1341, 752] width 385 height 17
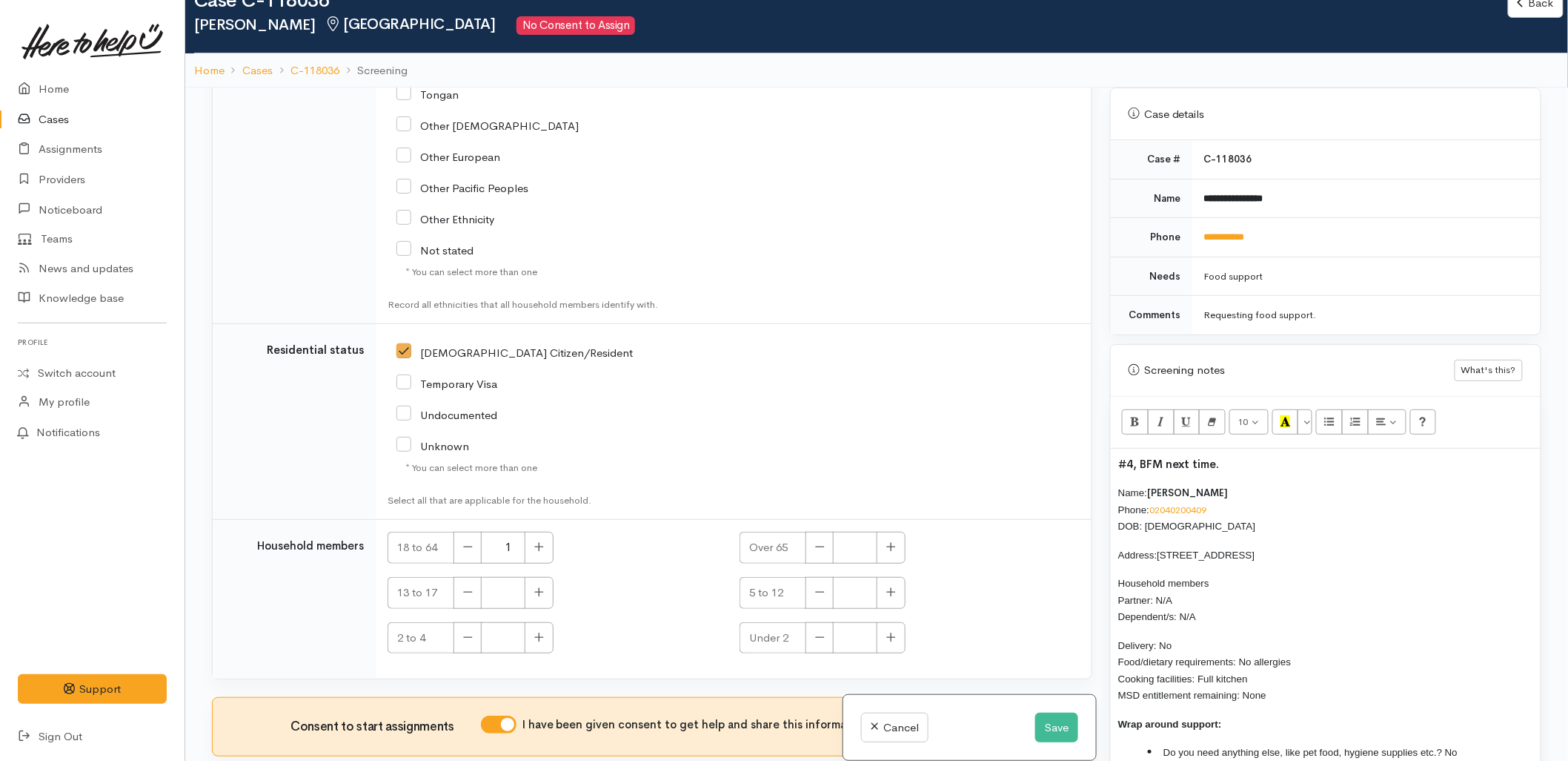
click at [1356, 760] on li "Do you need support with anything else?" at bounding box center [1341, 770] width 385 height 17
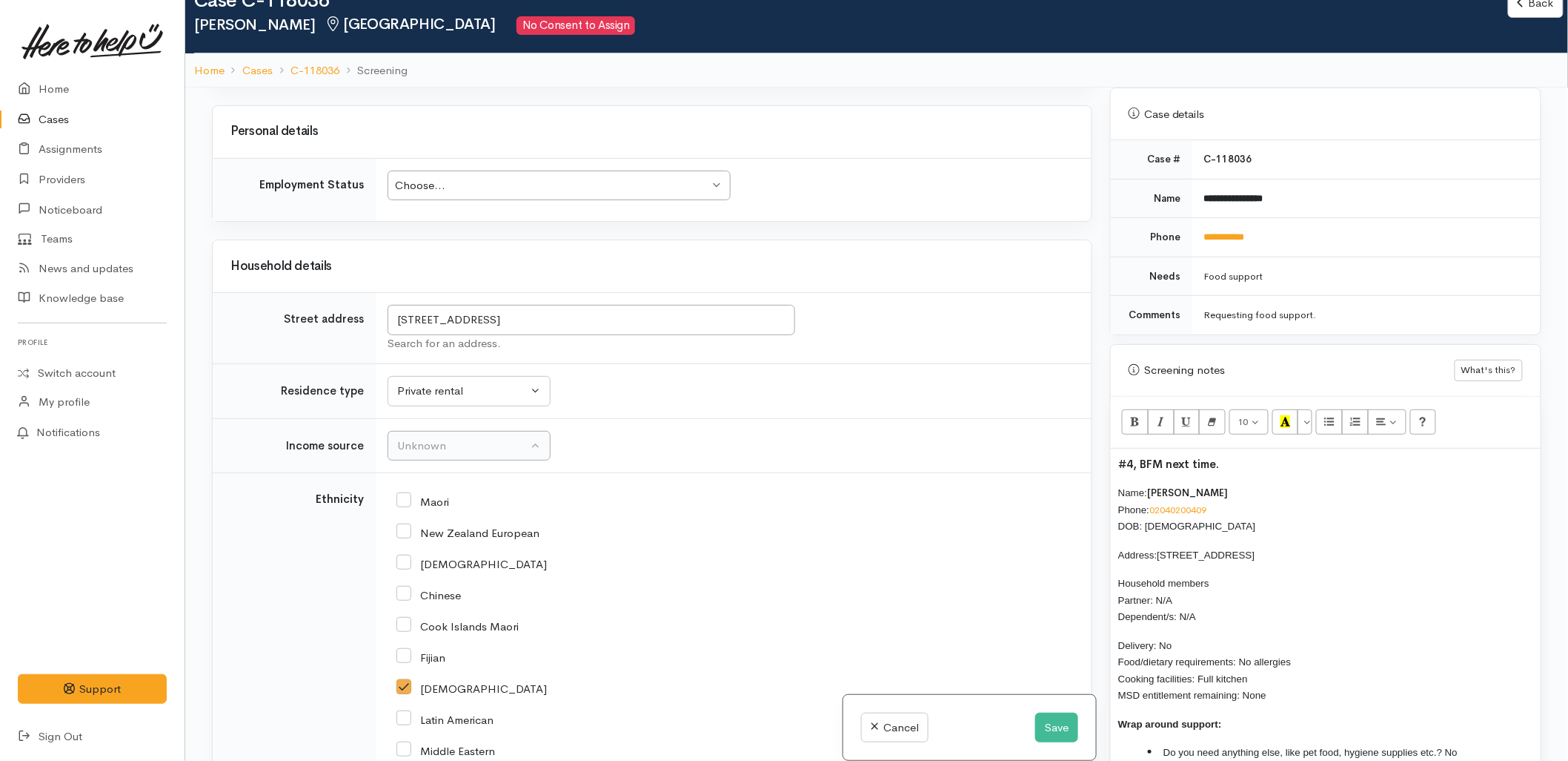
scroll to position [2047, 0]
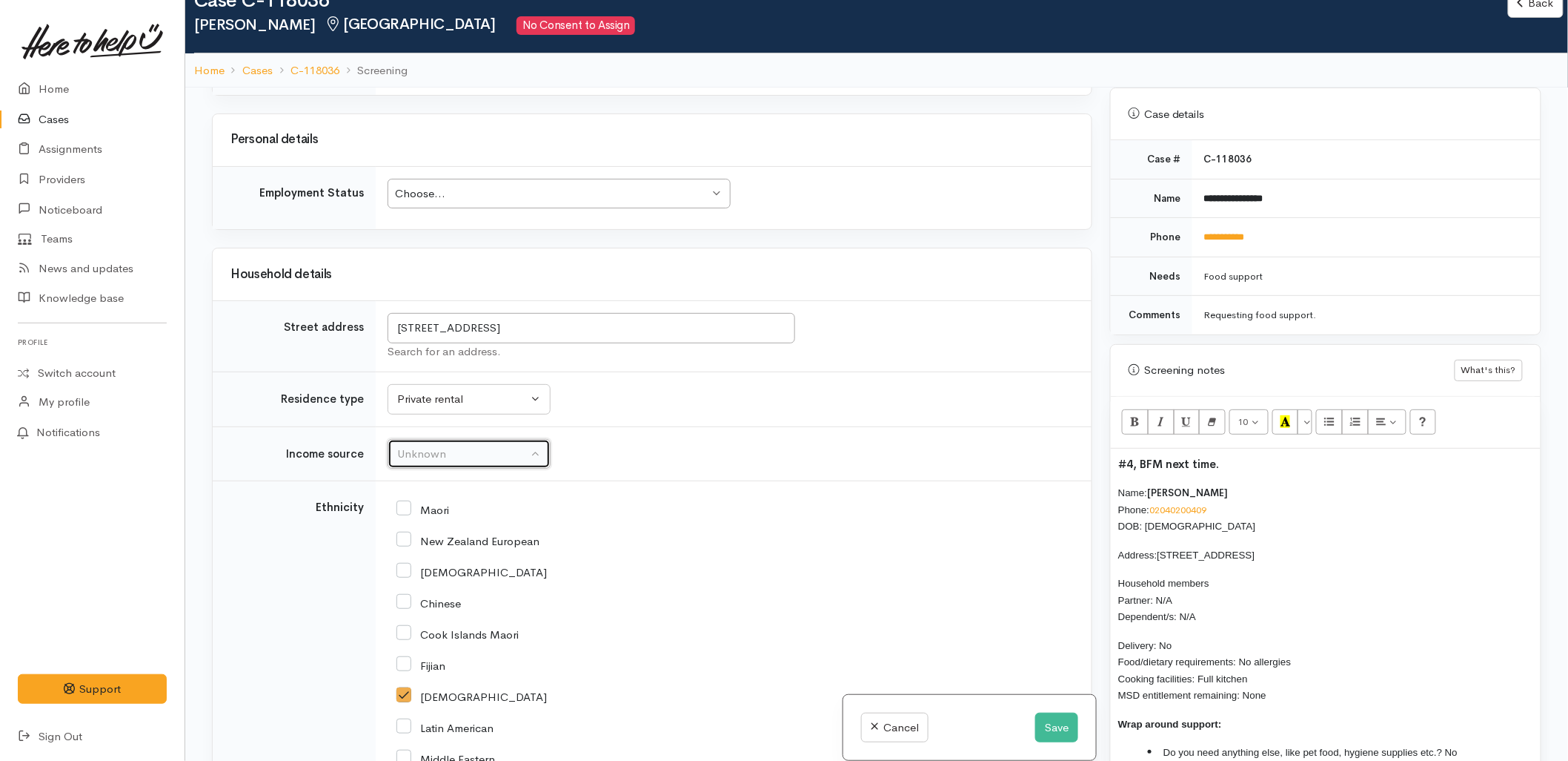
click at [498, 470] on button "Unknown" at bounding box center [469, 454] width 163 height 30
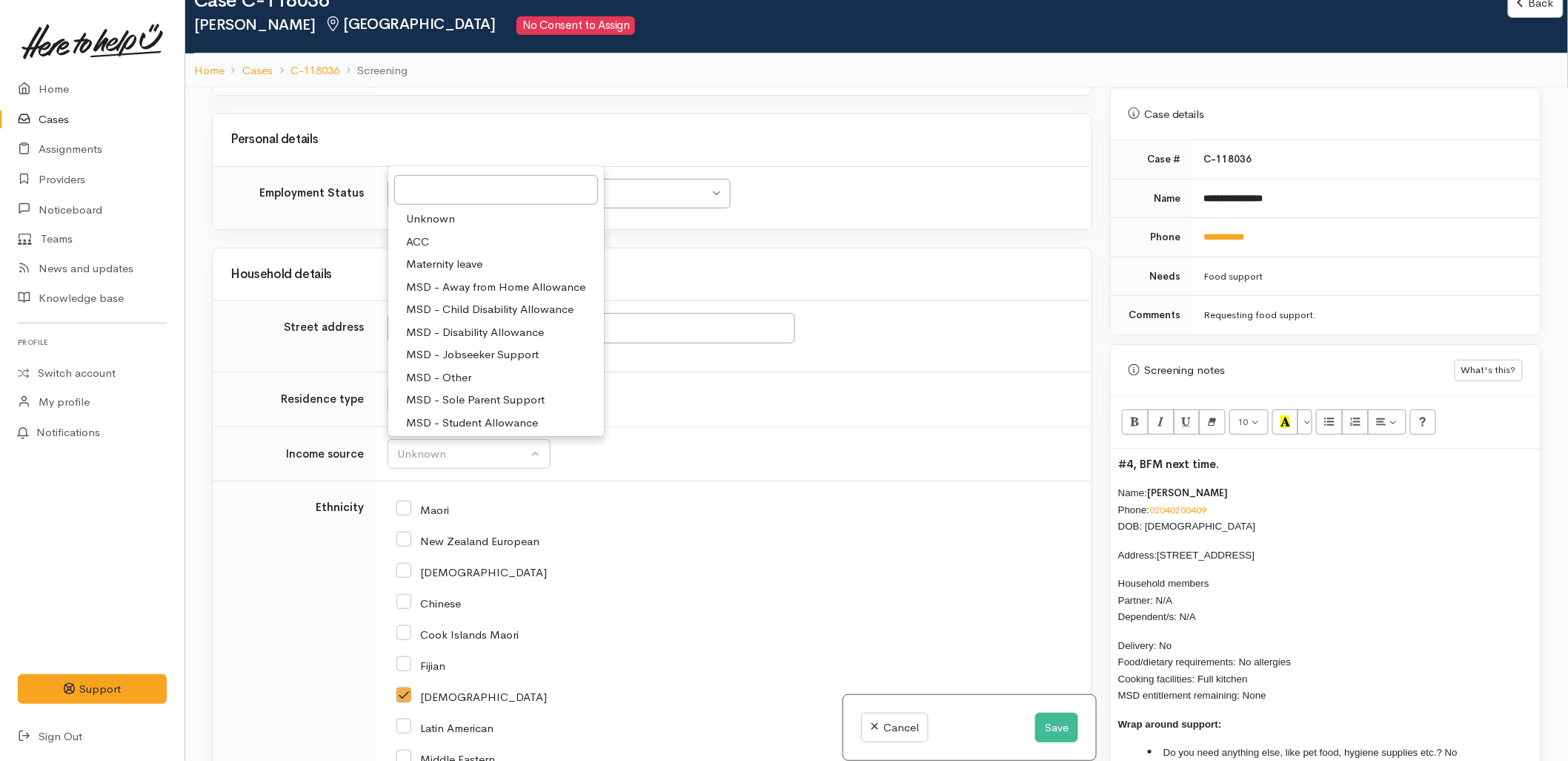
click at [469, 351] on span "MSD - Jobseeker Support" at bounding box center [473, 355] width 132 height 17
select select "4"
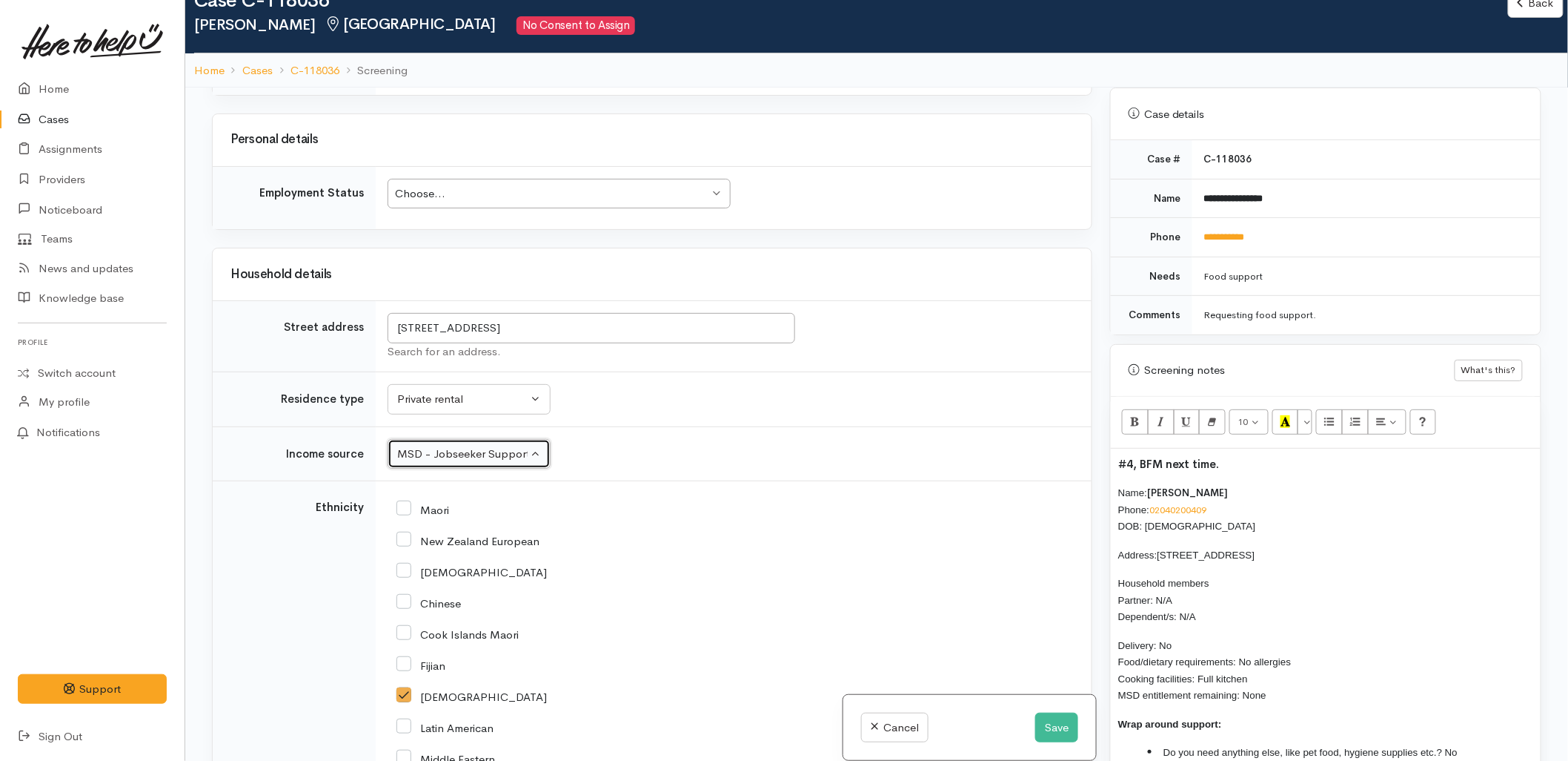
scroll to position [1882, 0]
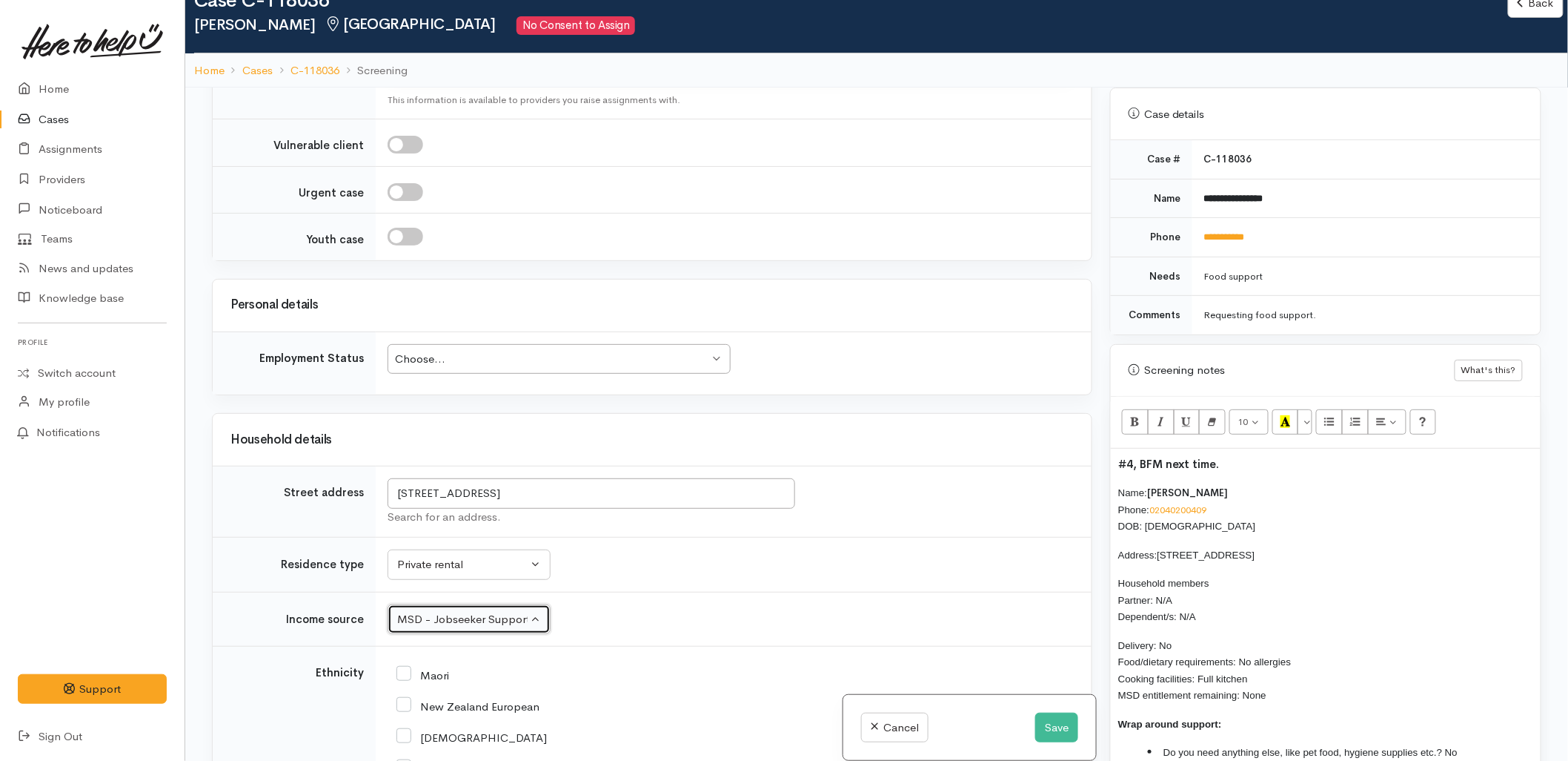
click at [484, 353] on div "Choose..." at bounding box center [552, 359] width 315 height 17
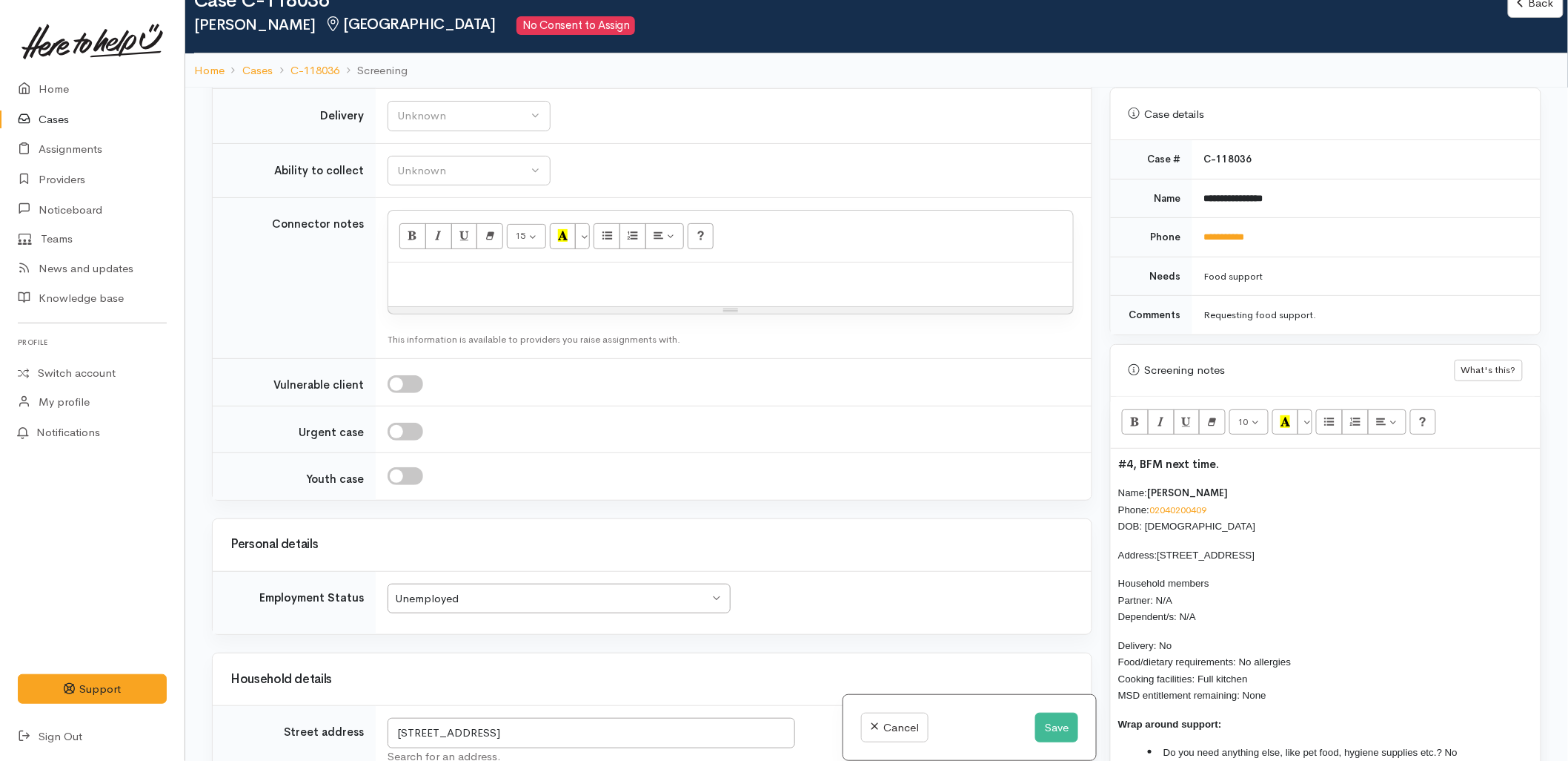
scroll to position [1552, 0]
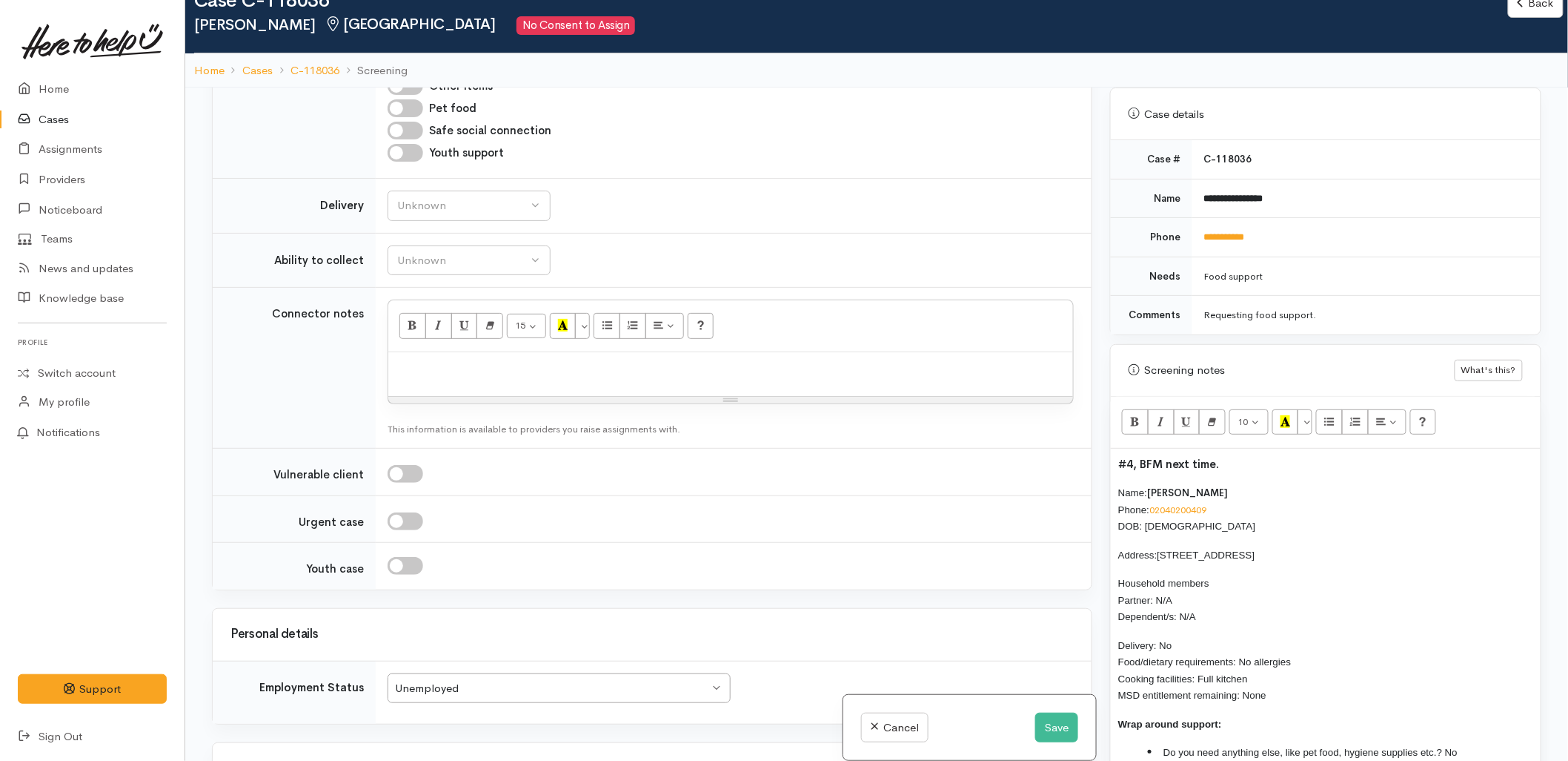
click at [427, 223] on td "Unknown Delivery needed Delivery preferred No Unknown" at bounding box center [734, 206] width 716 height 55
click at [427, 217] on button "Unknown" at bounding box center [469, 206] width 163 height 30
click at [415, 347] on span "No" at bounding box center [414, 344] width 16 height 17
select select "1"
click at [428, 279] on td "Unknown Able to pick up / collect help on my own Able to pick up / collect with…" at bounding box center [734, 260] width 716 height 55
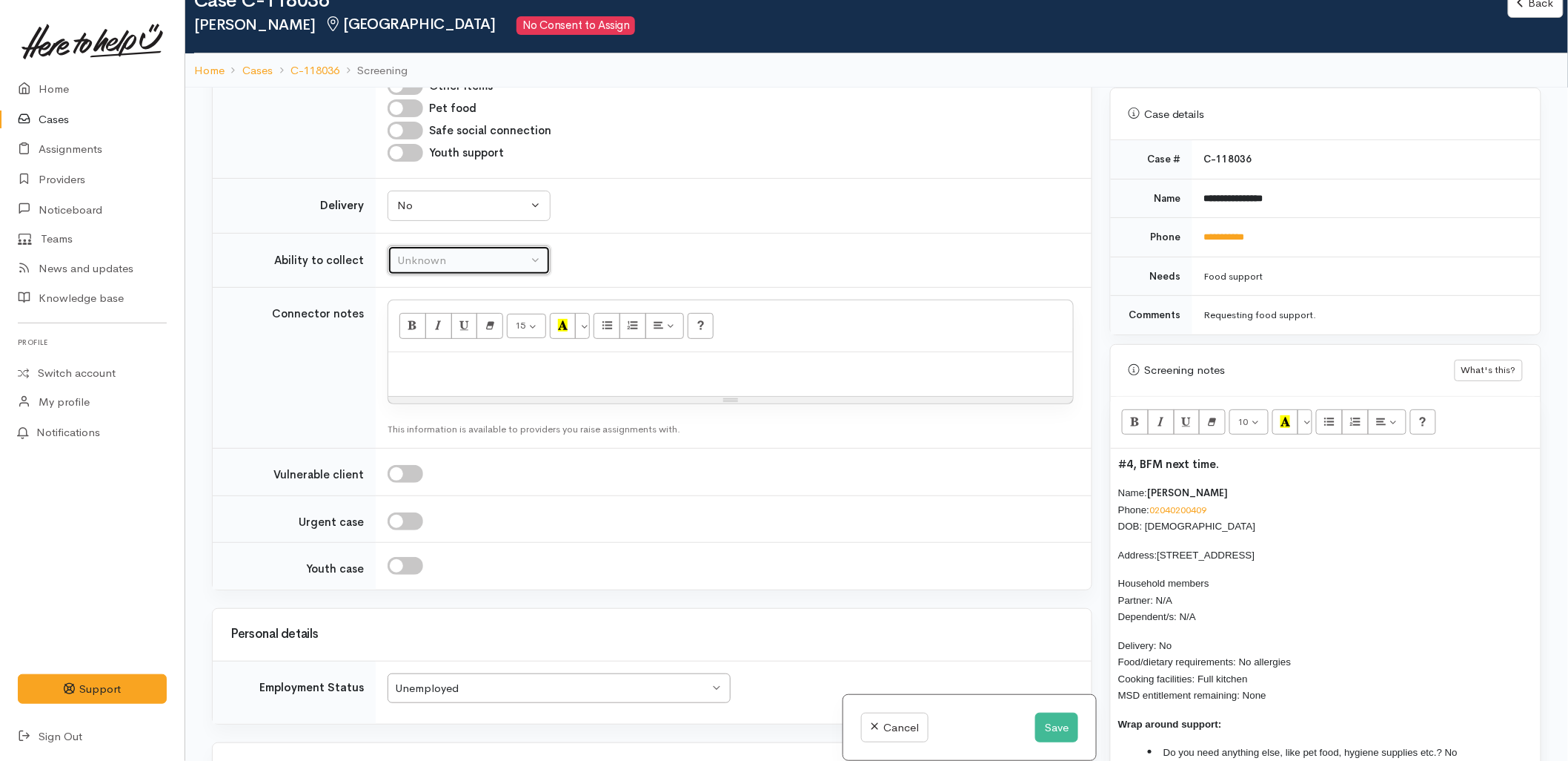
click at [433, 264] on div "Unknown" at bounding box center [462, 261] width 131 height 17
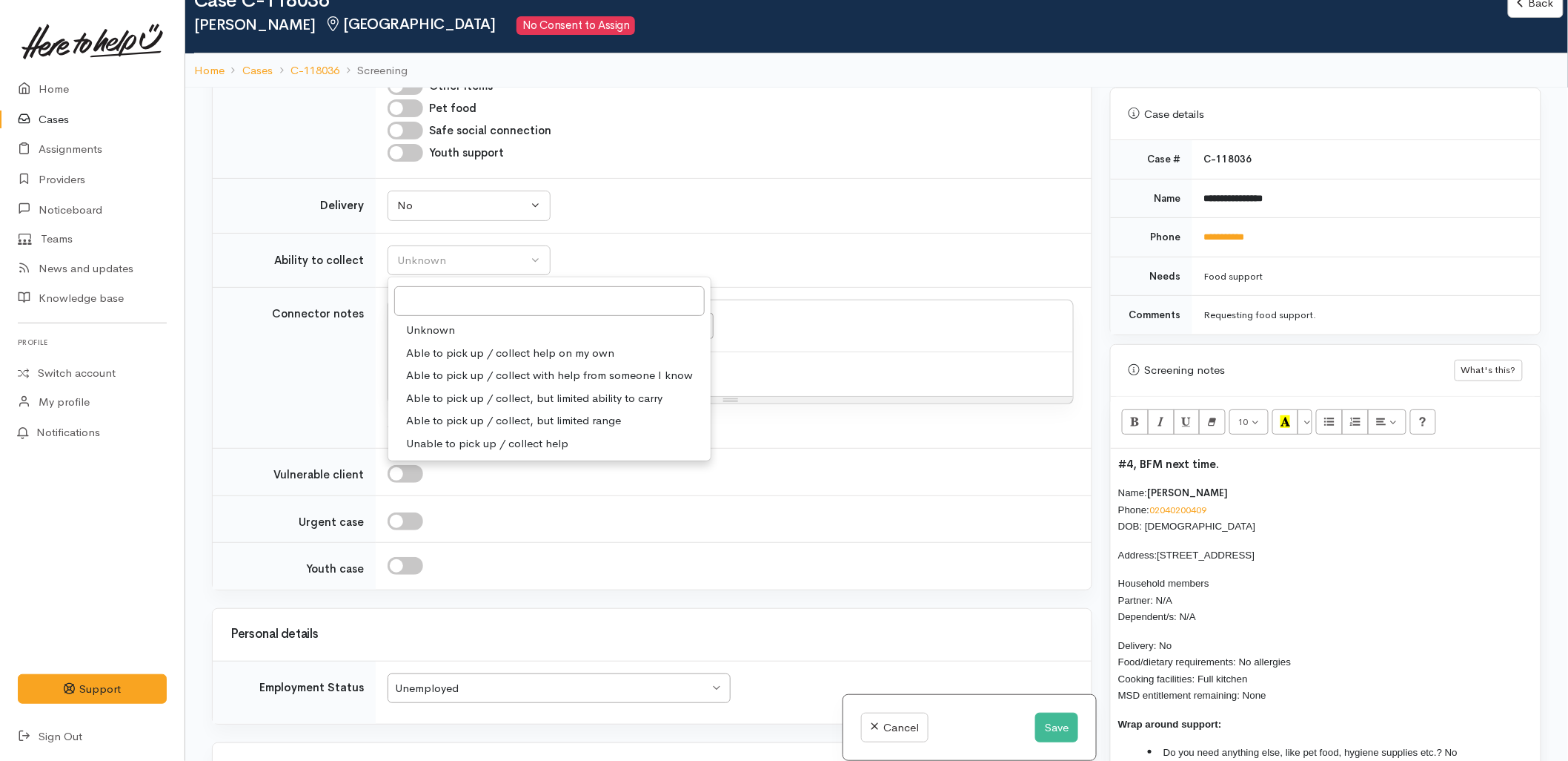
click at [445, 353] on span "Able to pick up / collect help on my own" at bounding box center [511, 354] width 209 height 17
select select "2"
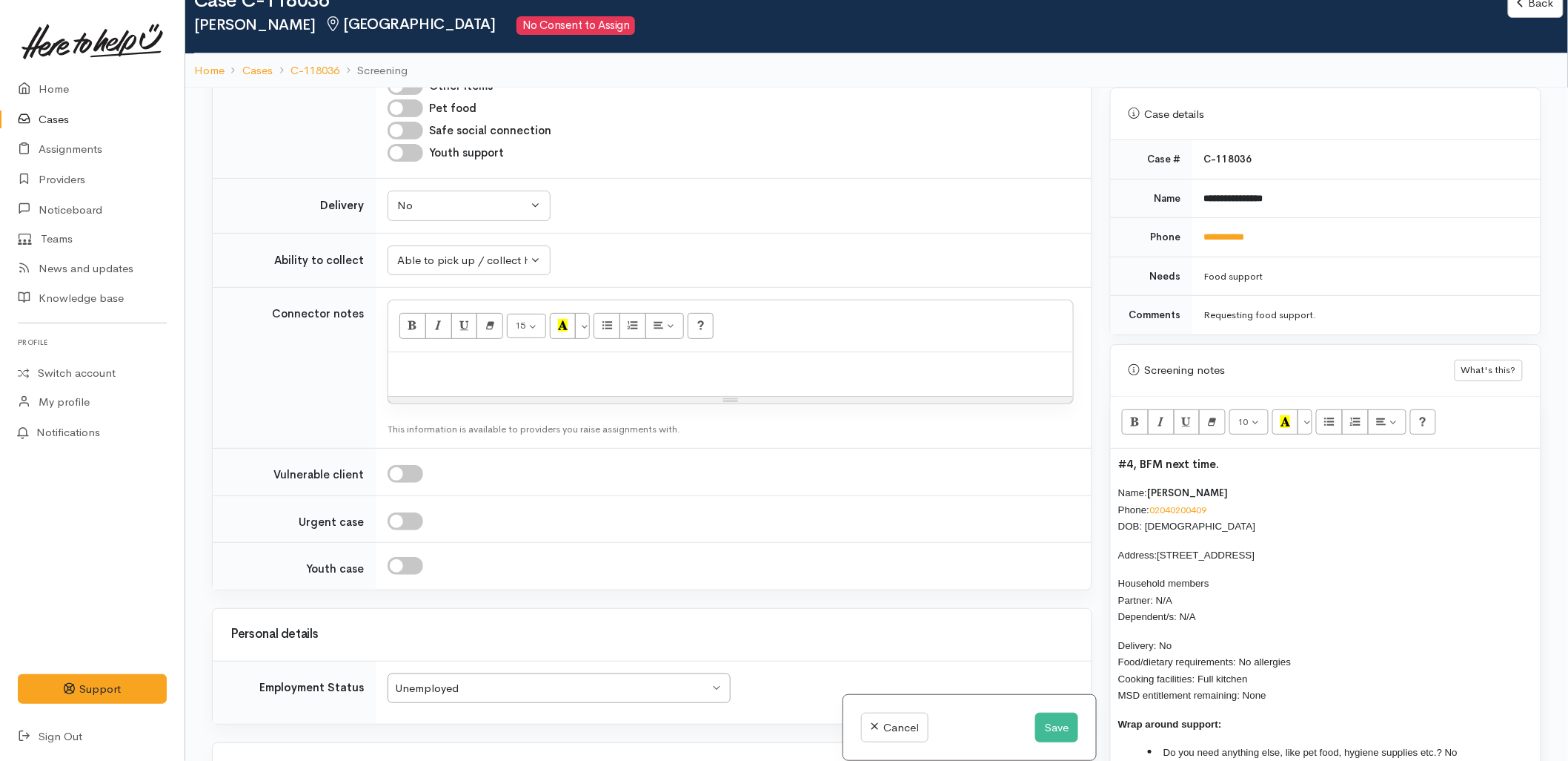
drag, startPoint x: 1278, startPoint y: 676, endPoint x: 1114, endPoint y: 471, distance: 262.5
click at [1114, 471] on div "#4, BFM next time. Name: Tauhid Sawadagar Phone: 02040200409 DOB: 05/01/1974 Ad…" at bounding box center [1326, 622] width 430 height 348
copy div "Name: Tauhid Sawadagar Phone: 02040200409 DOB: 05/01/1974 Address: 101 Turret R…"
click at [698, 382] on div at bounding box center [731, 374] width 685 height 44
paste div
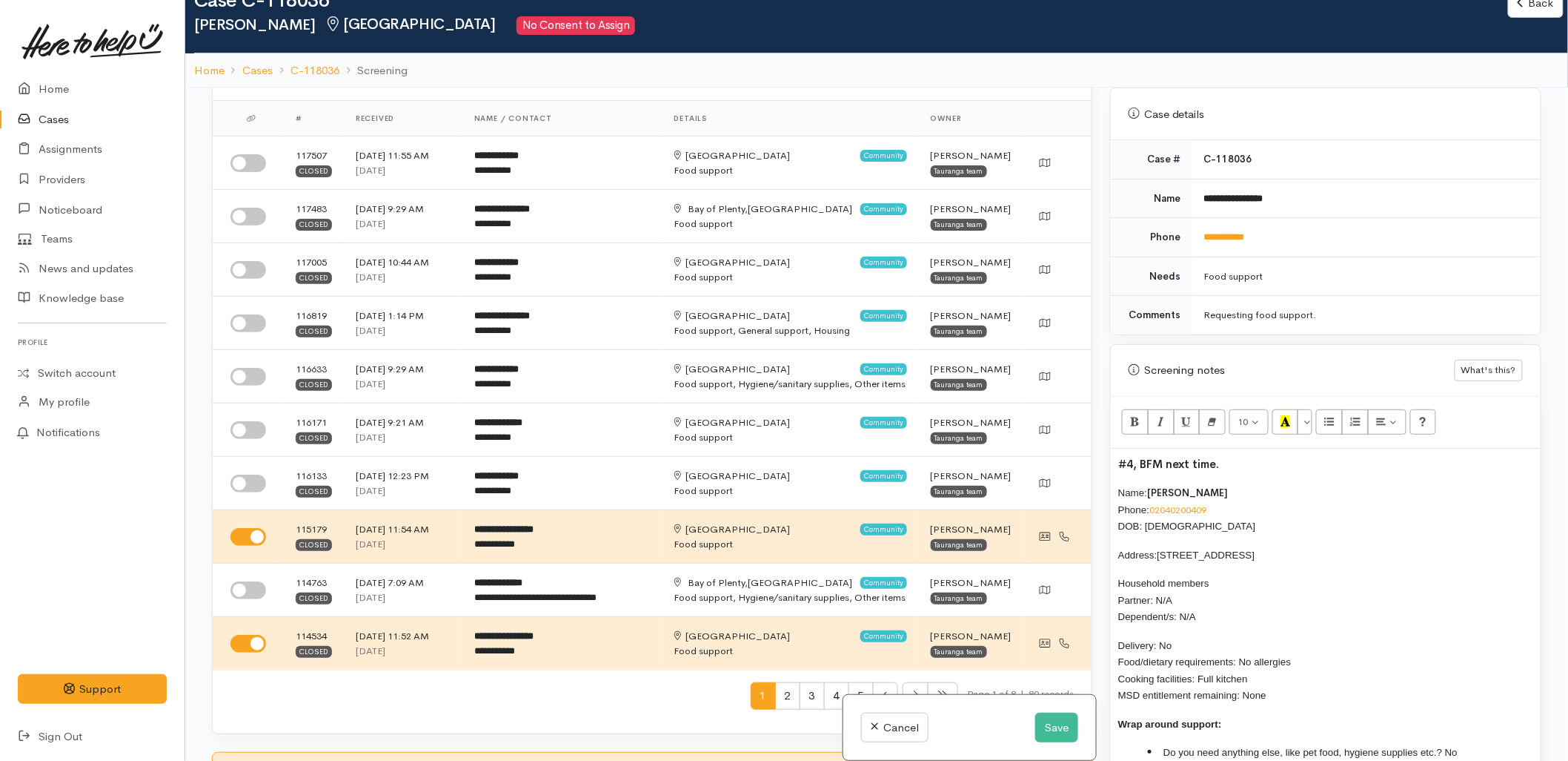
scroll to position [0, 0]
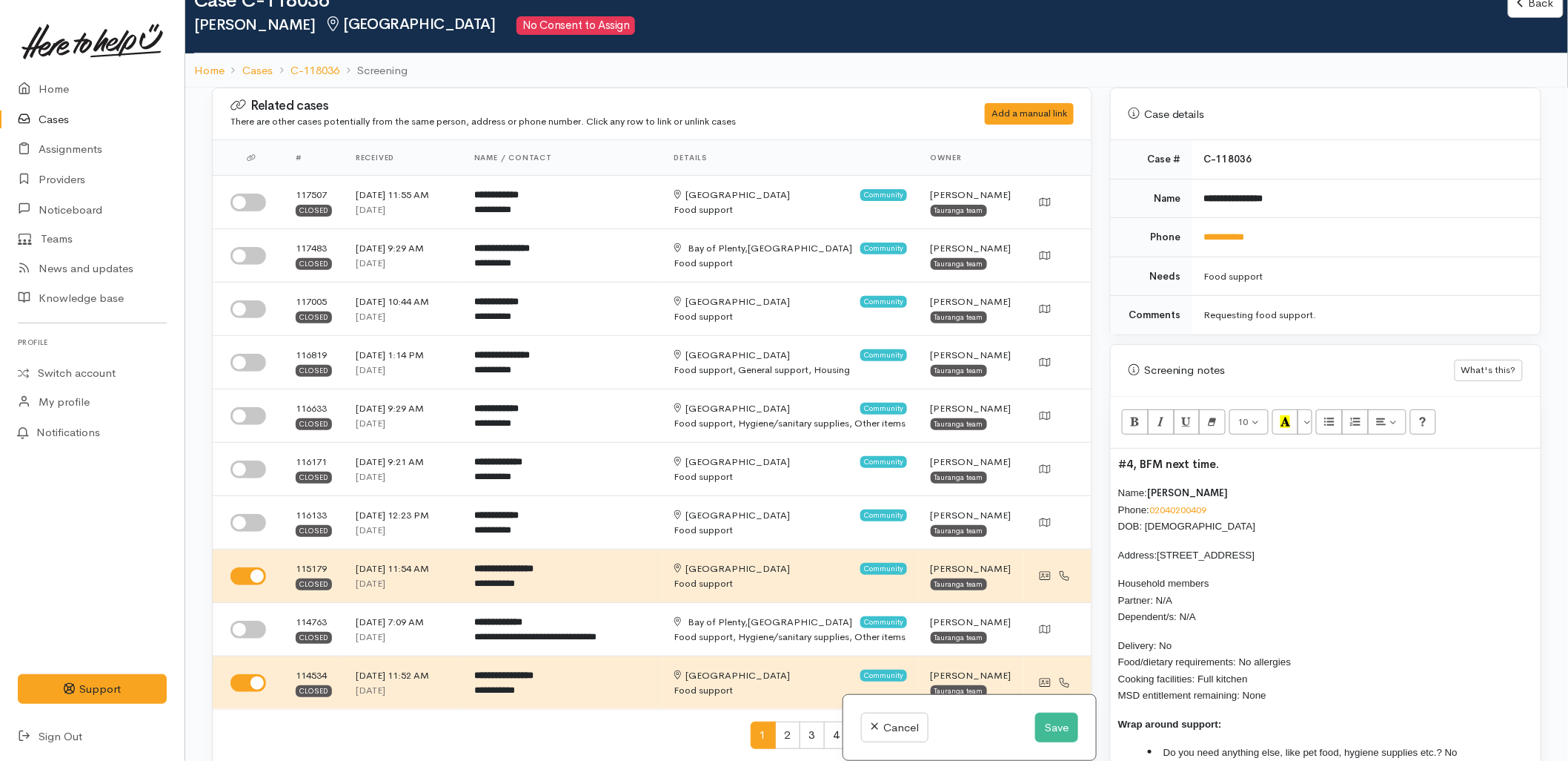
click at [1117, 449] on div "#4, BFM next time. Name: Tauhid Sawadagar Phone: 02040200409 DOB: 05/01/1974 Ad…" at bounding box center [1326, 622] width 430 height 348
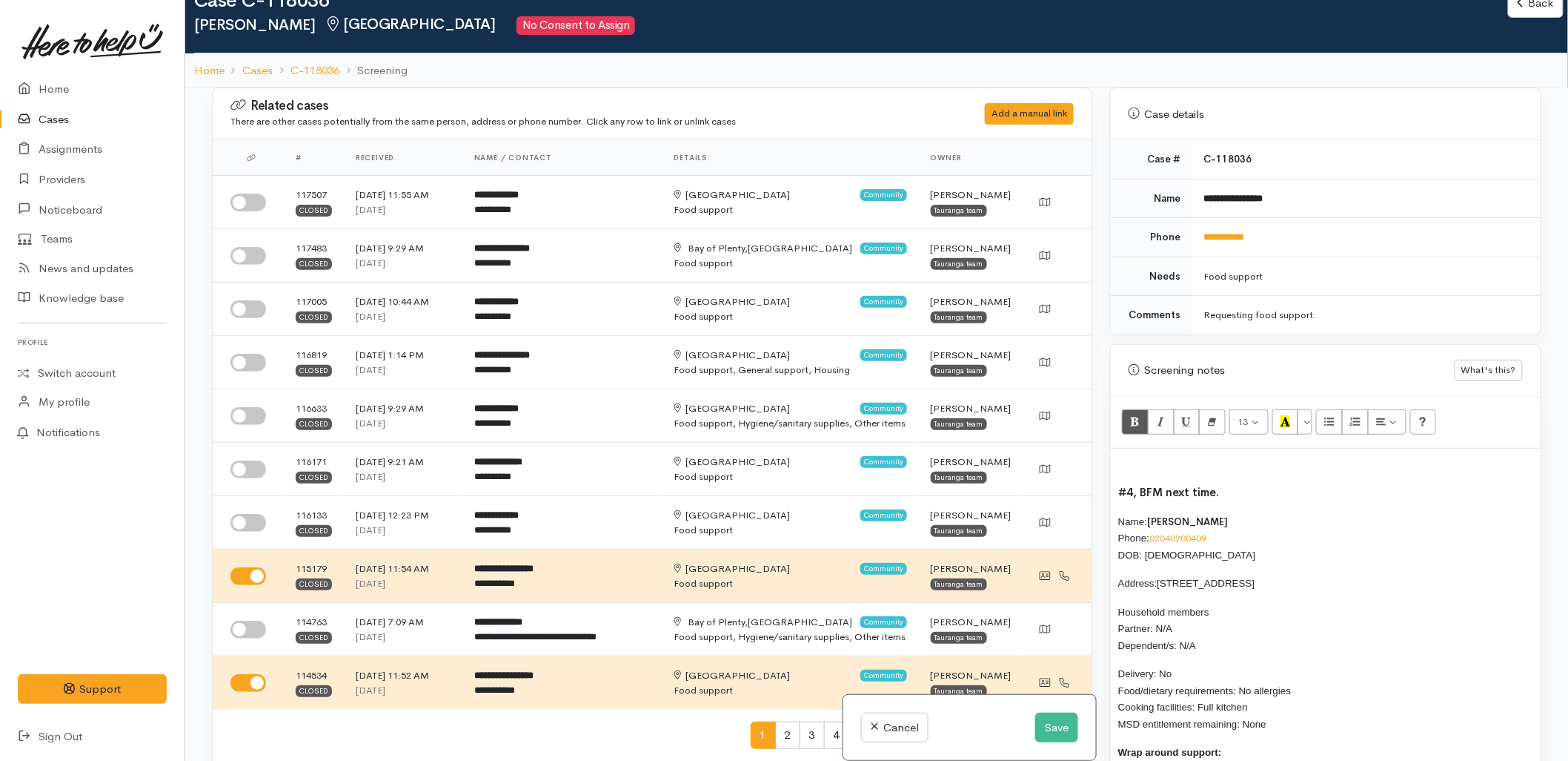
click at [1238, 484] on p "#4, BFM next time." at bounding box center [1326, 493] width 415 height 17
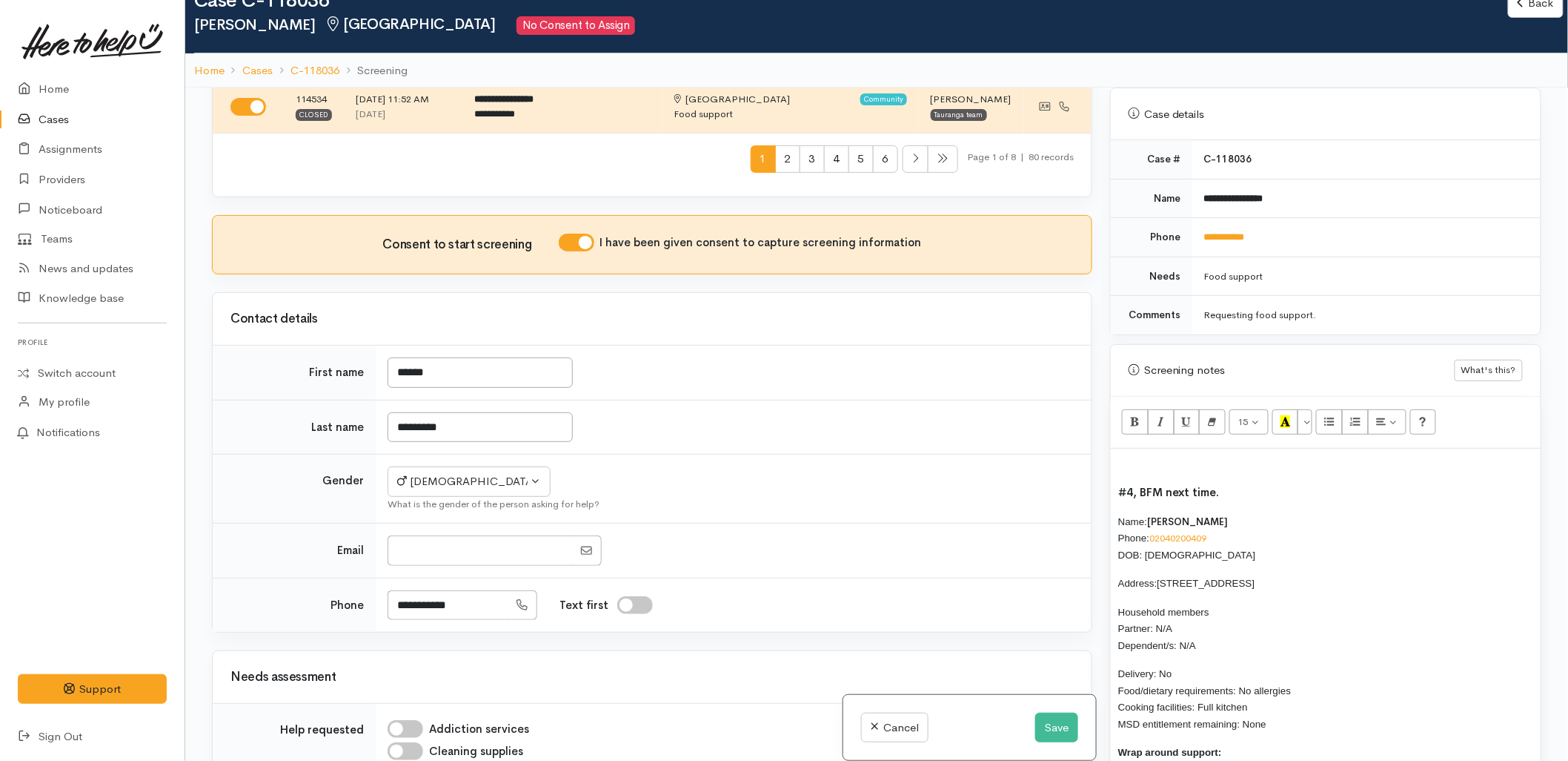
scroll to position [824, 0]
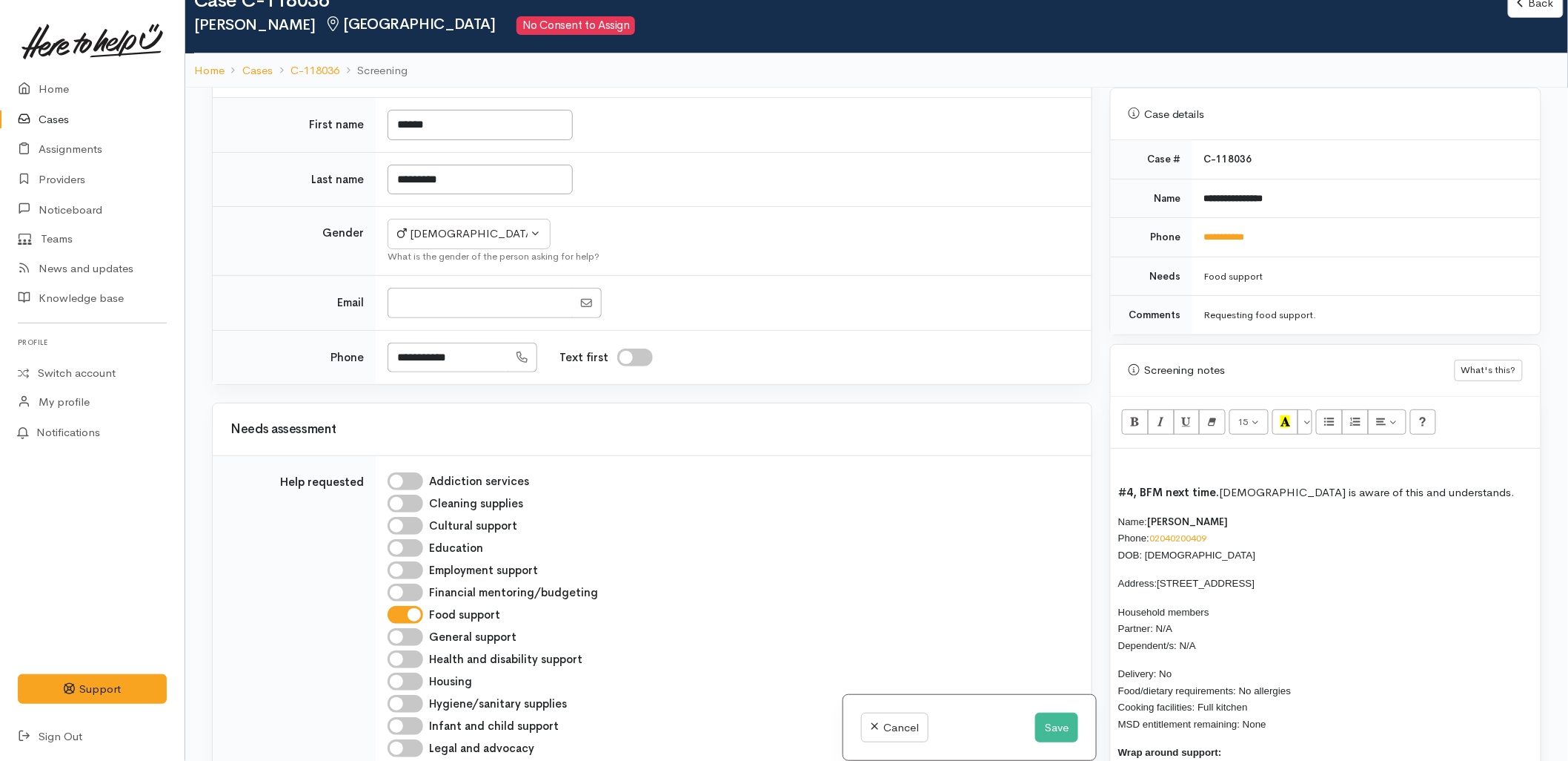
click at [1147, 456] on p at bounding box center [1326, 464] width 415 height 17
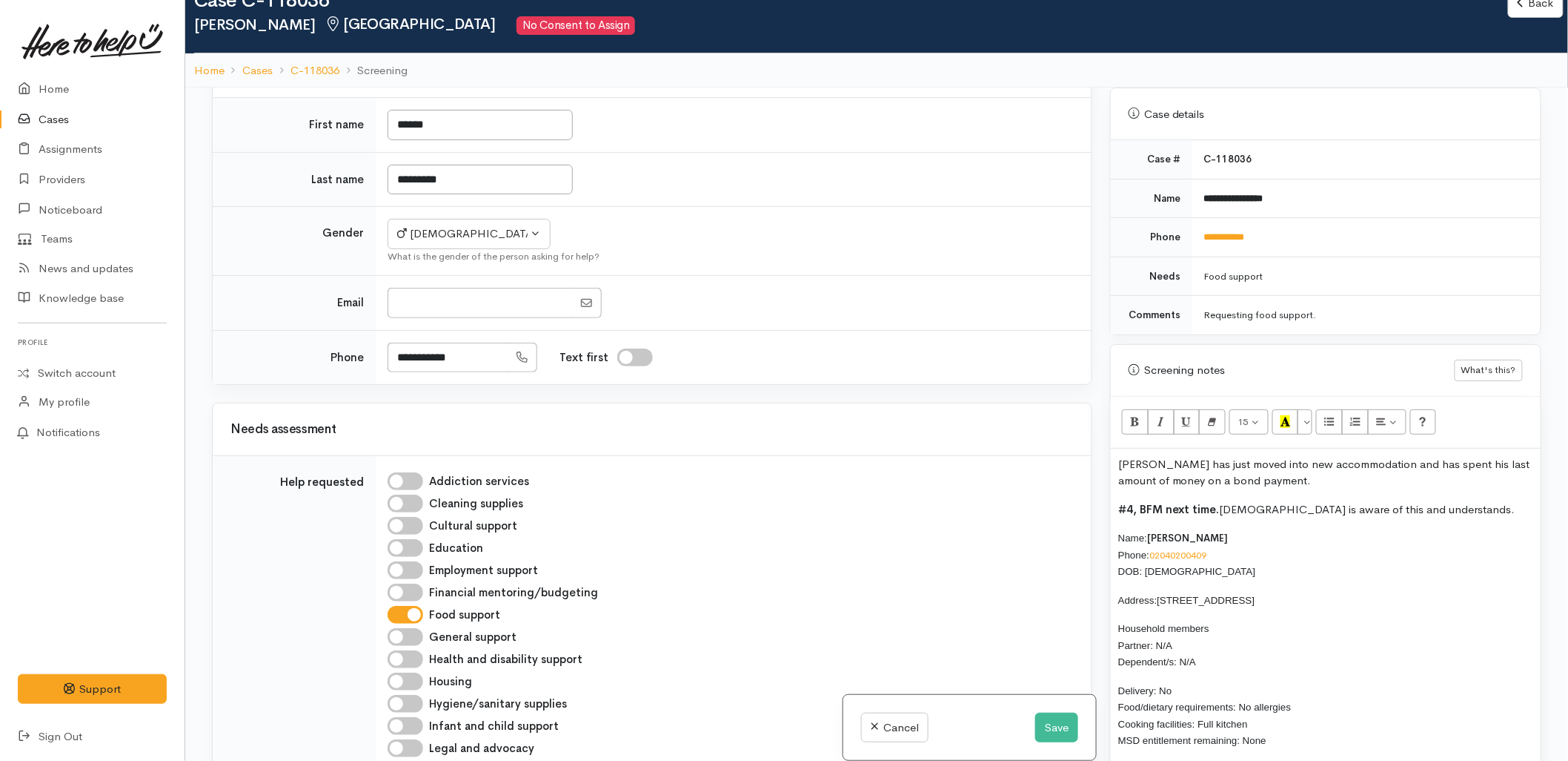
click at [1171, 465] on p "Tauhid has just moved into new accommodation and has spent his last amount of m…" at bounding box center [1326, 472] width 415 height 33
click at [1450, 456] on p "Tauhid has just moved into new accommodation and has spent his last amount of m…" at bounding box center [1326, 472] width 415 height 33
click at [1485, 456] on p "Tauhid has just moved into new accommodation and has spent his last amount of m…" at bounding box center [1326, 472] width 415 height 33
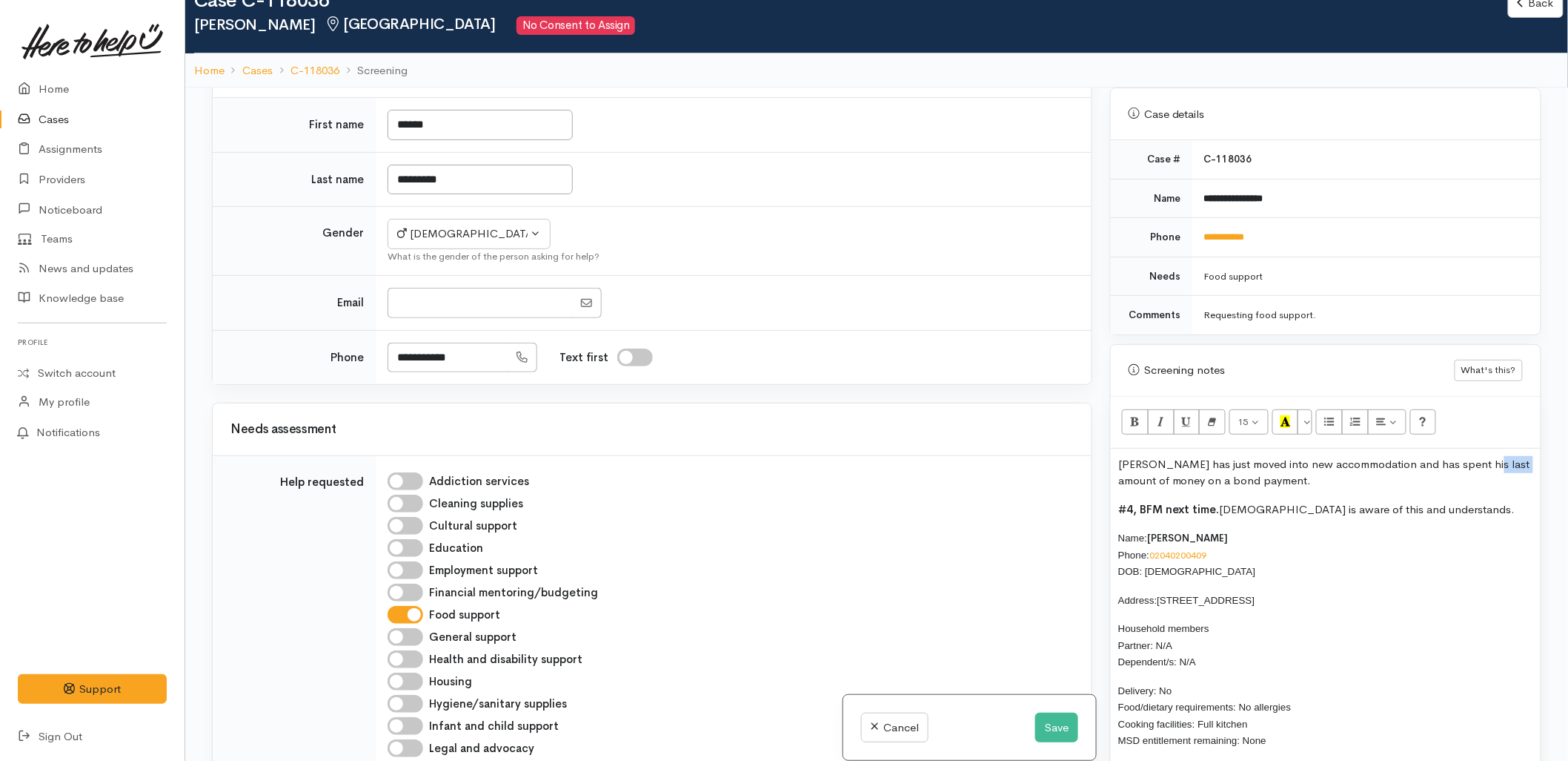
click at [1485, 456] on p "Tauhid has just moved into new accommodation and has spent his last amount of m…" at bounding box center [1326, 472] width 415 height 33
click at [1211, 456] on p "Tauhid has just moved into new accommodation and has spent his last sum of mone…" at bounding box center [1326, 472] width 415 height 33
copy p "Tauhid has just moved into new accommodation and has spent his last sum of mone…"
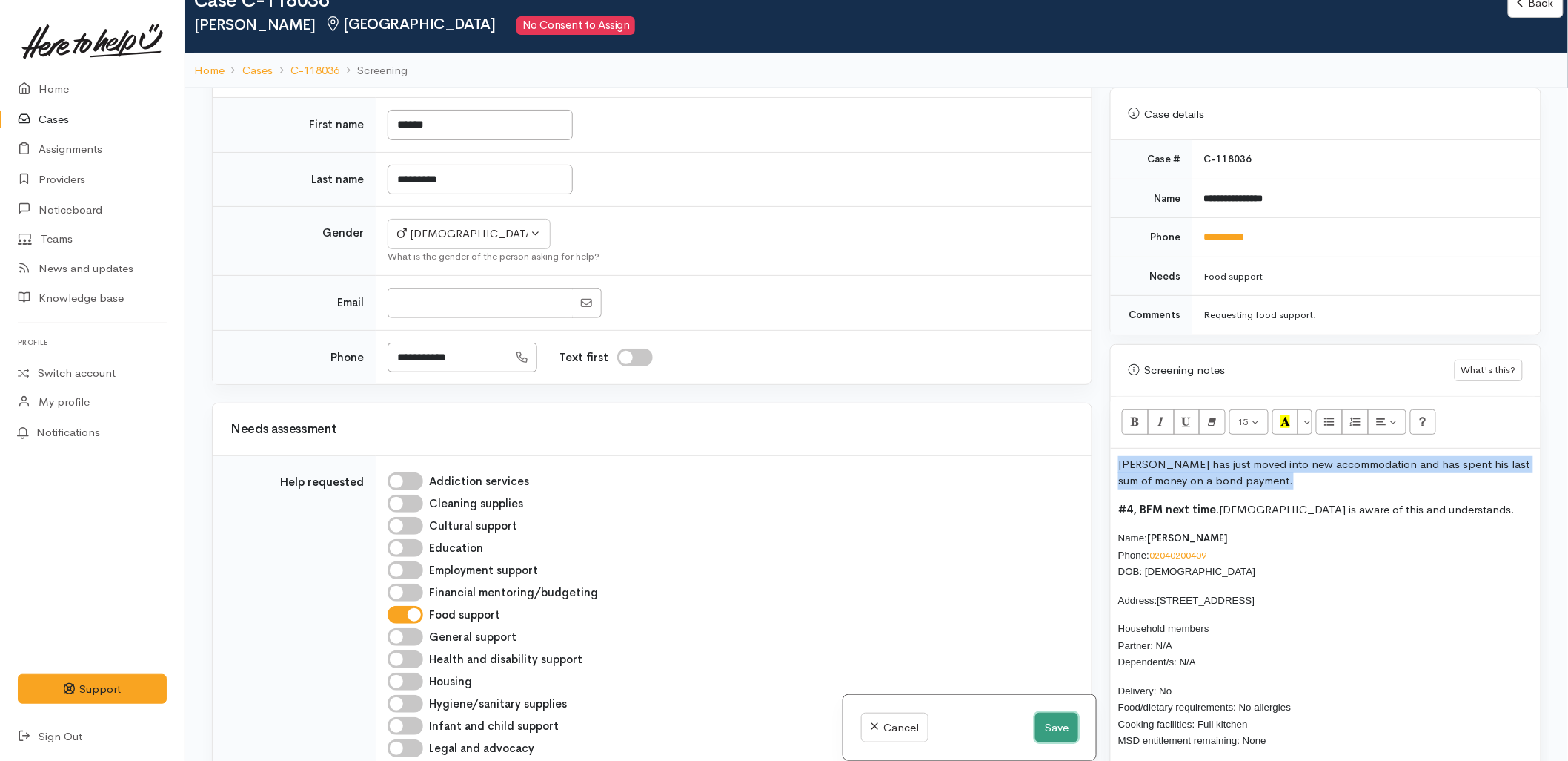
click at [1053, 731] on button "Save" at bounding box center [1056, 728] width 43 height 30
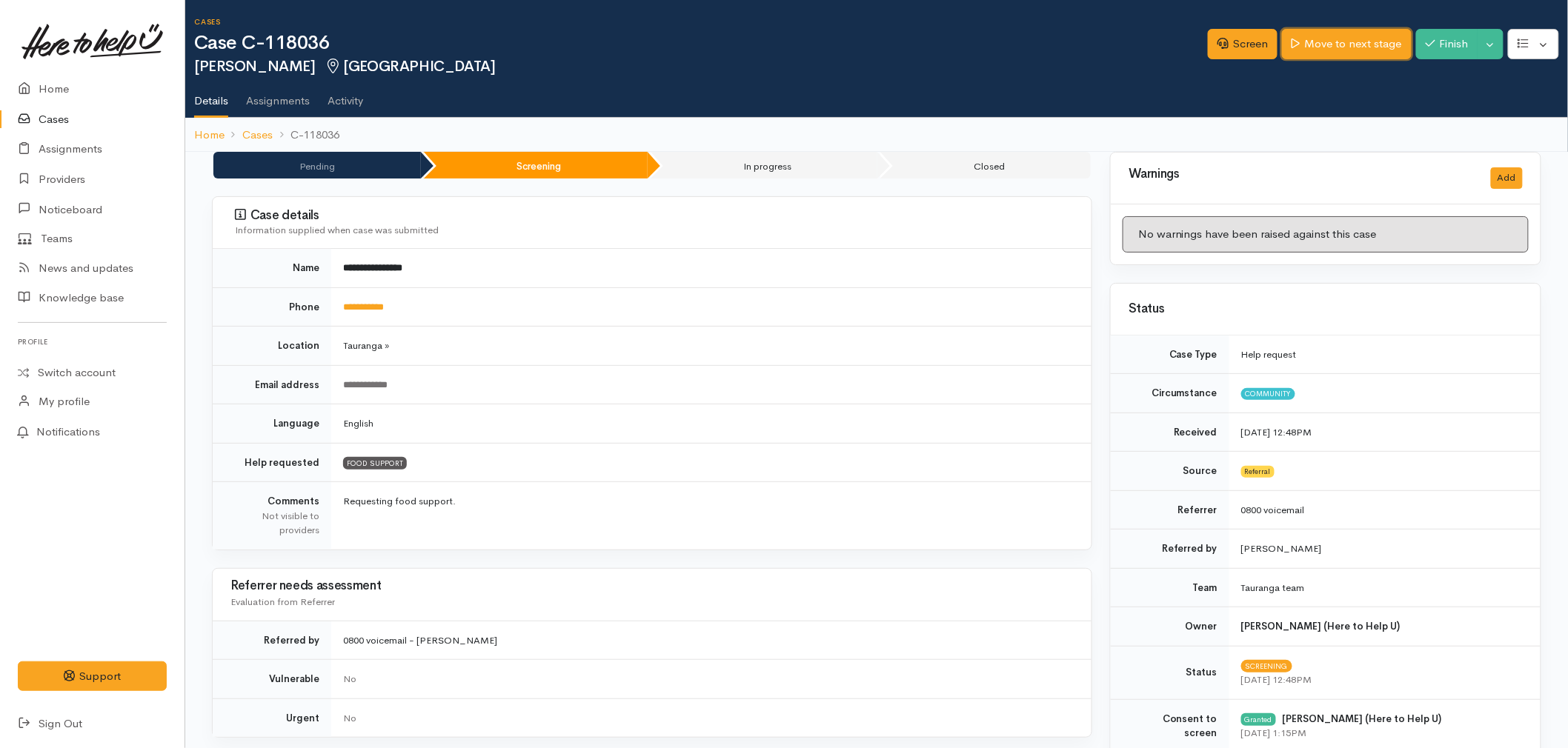
click at [1350, 35] on link "Move to next stage" at bounding box center [1347, 44] width 129 height 30
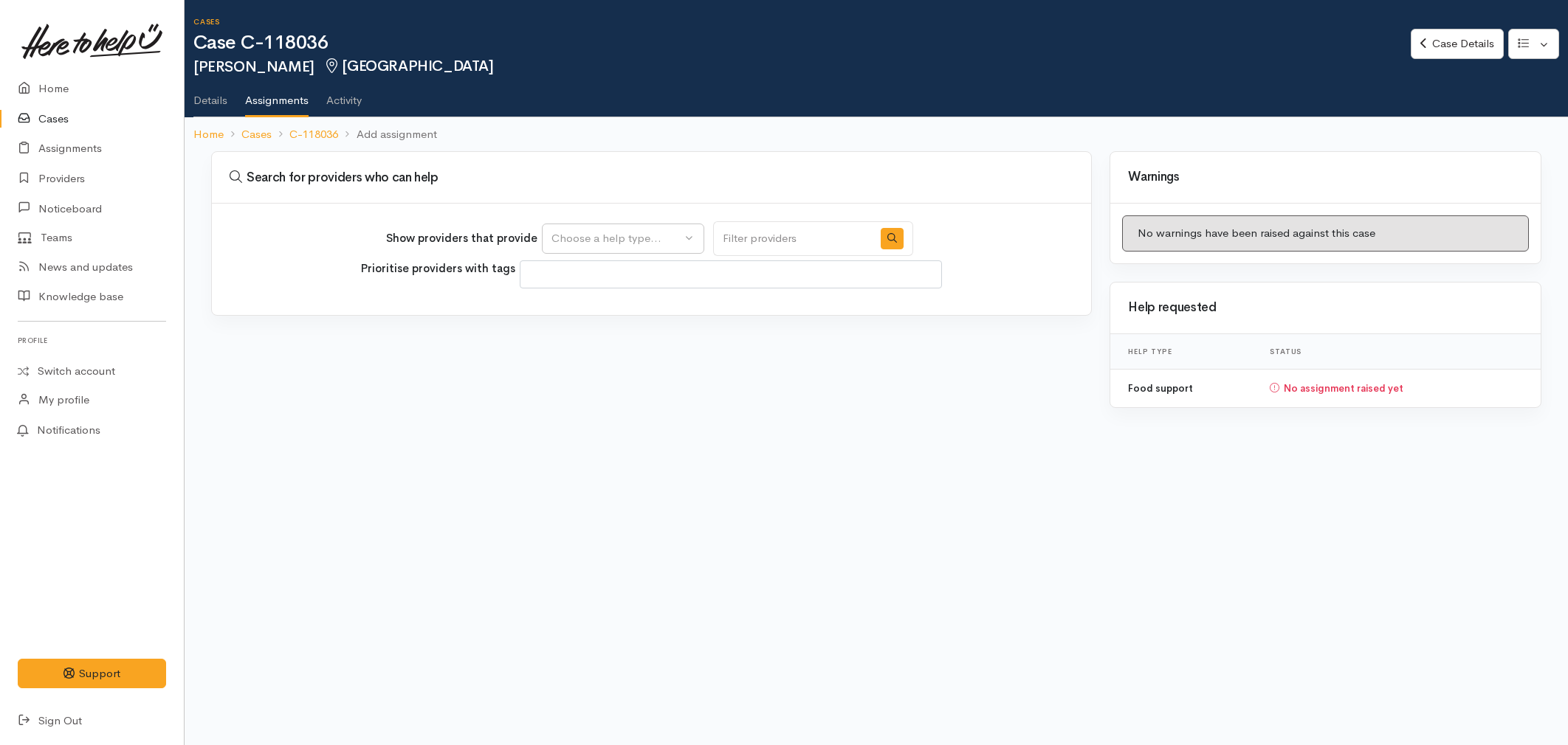
select select
click at [602, 236] on div "Choose a help type..." at bounding box center [616, 239] width 130 height 17
click at [580, 312] on span "Food support" at bounding box center [595, 309] width 69 height 17
select select "3"
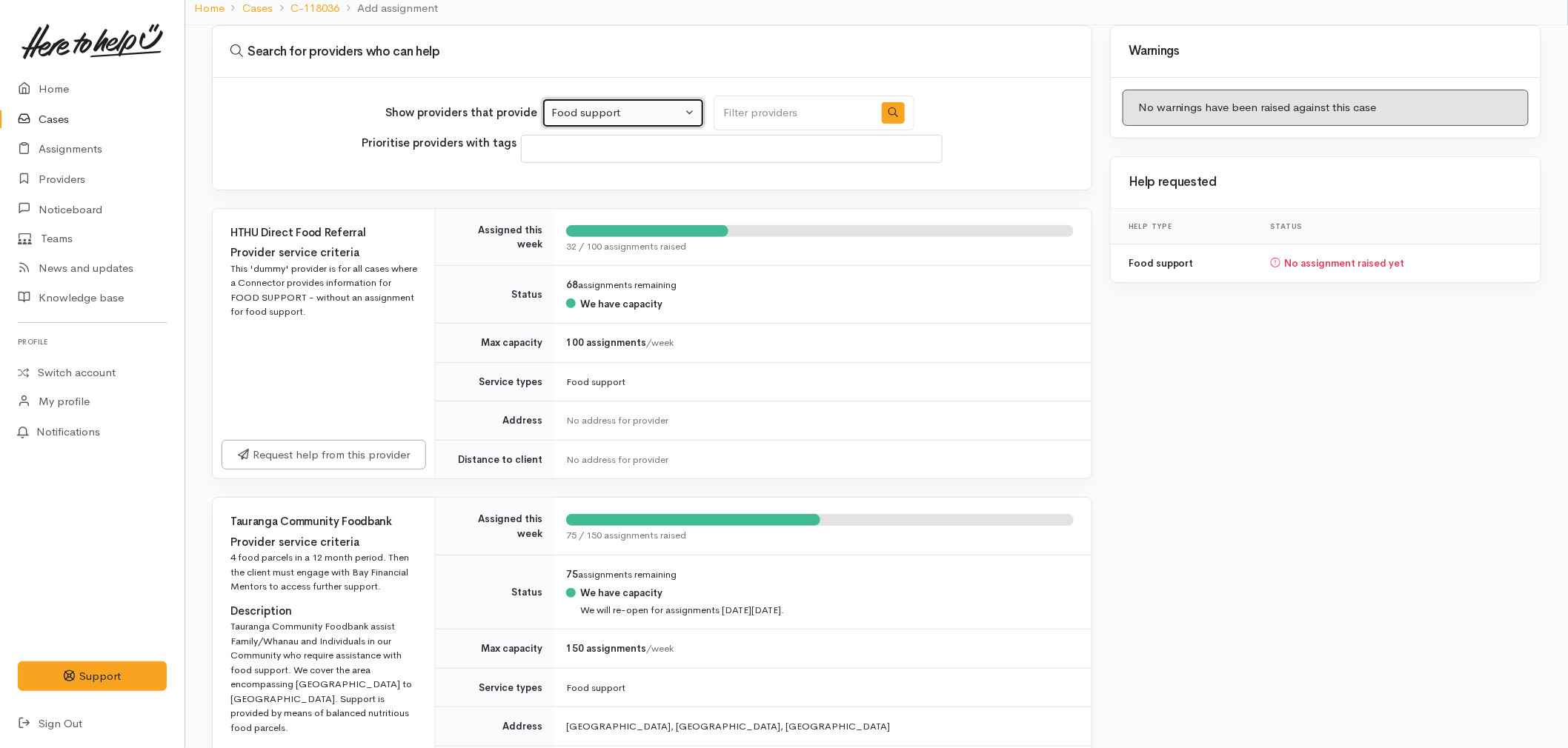
scroll to position [411, 0]
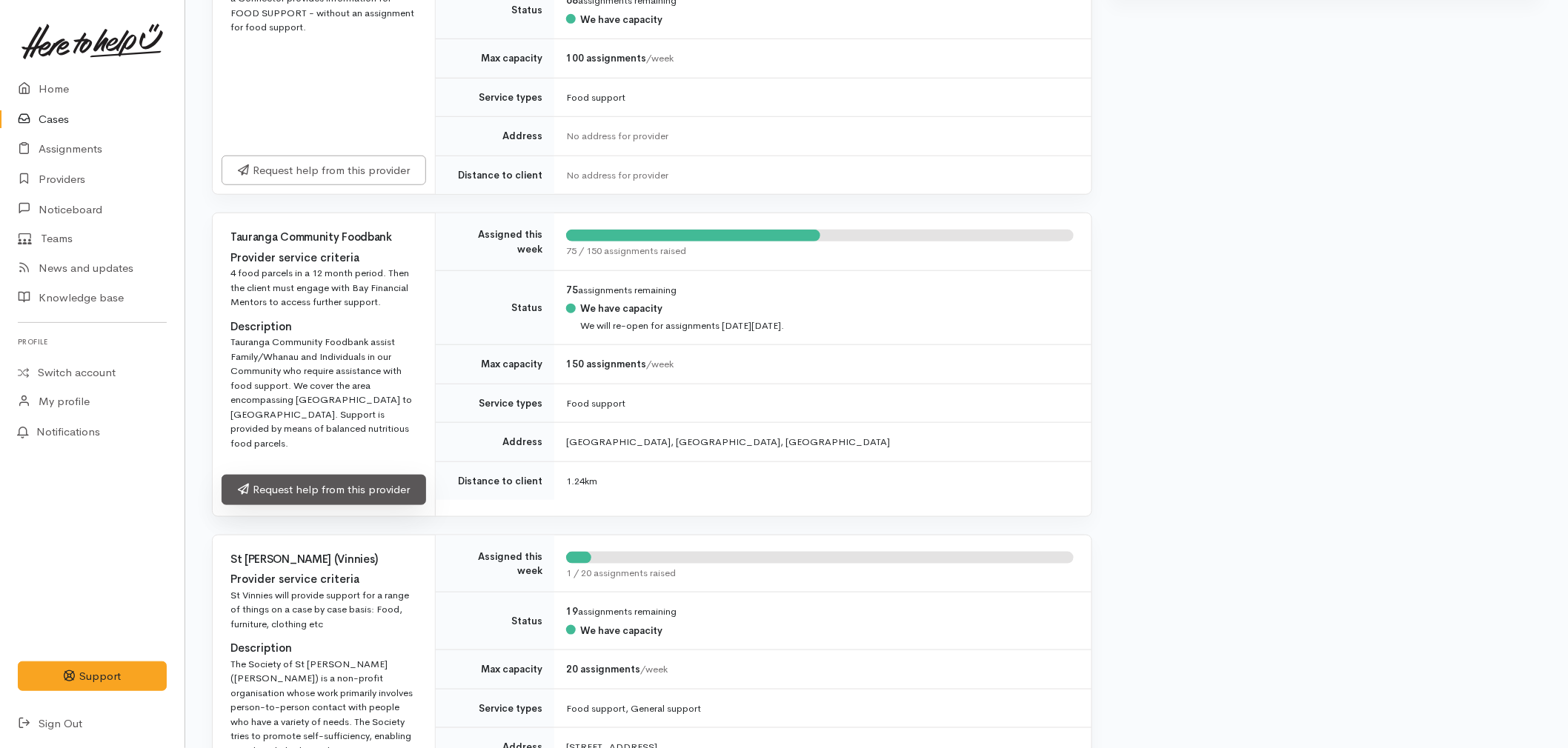
click at [316, 476] on link "Request help from this provider" at bounding box center [324, 490] width 205 height 30
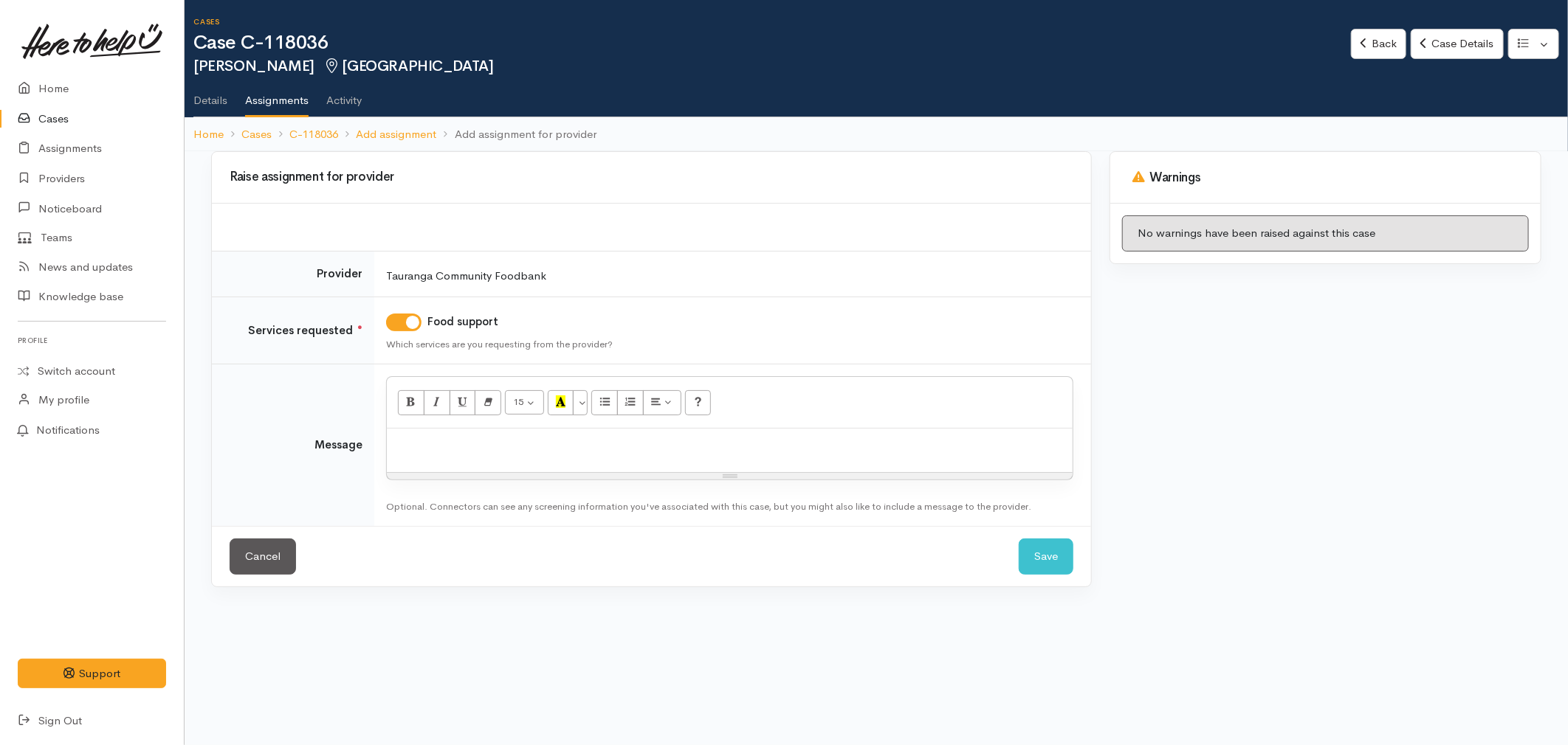
click at [428, 456] on div at bounding box center [730, 450] width 686 height 43
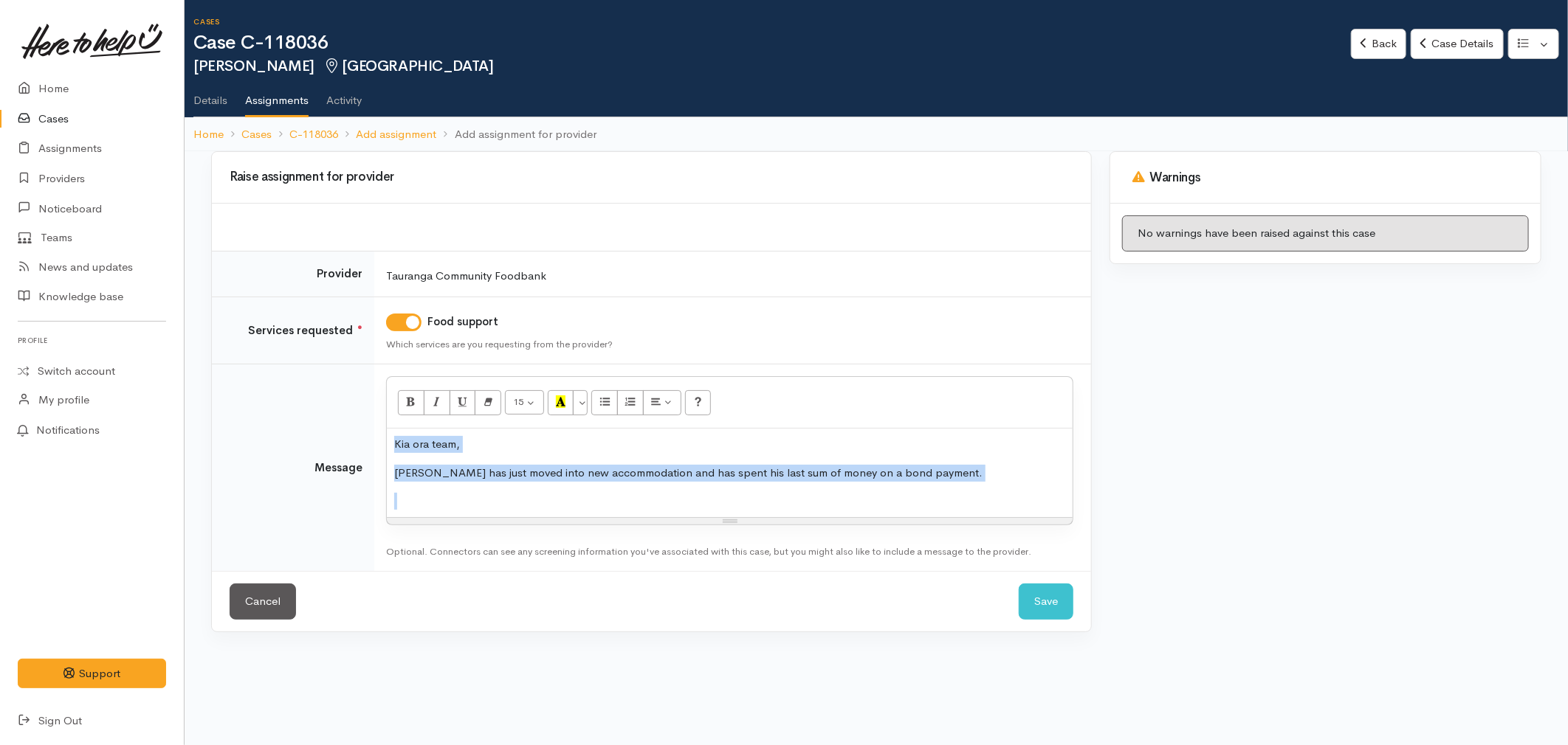
click at [454, 498] on div at bounding box center [729, 502] width 671 height 17
click at [425, 497] on div at bounding box center [729, 502] width 671 height 17
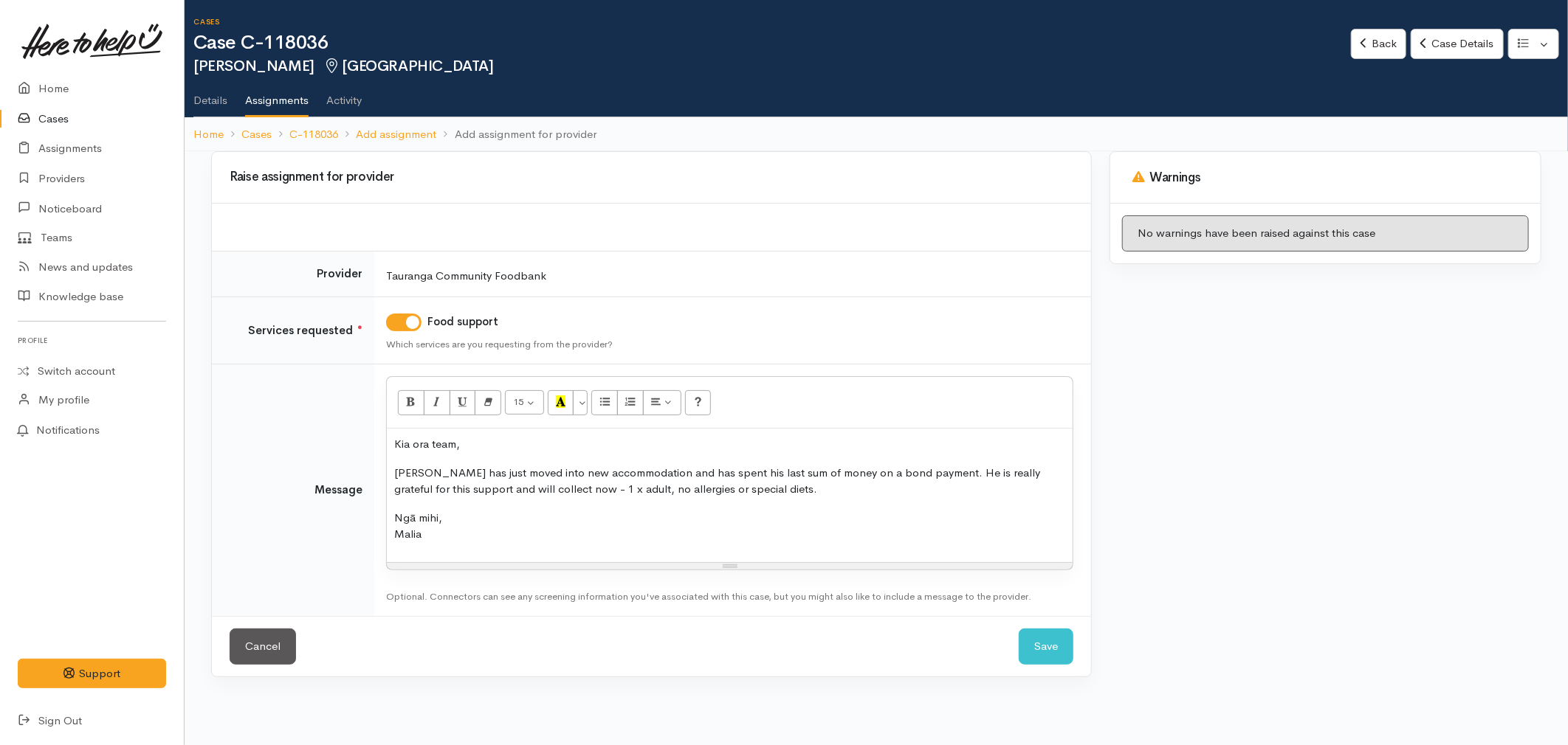
click at [768, 495] on p "[PERSON_NAME] has just moved into new accommodation and has spent his last sum …" at bounding box center [729, 481] width 671 height 33
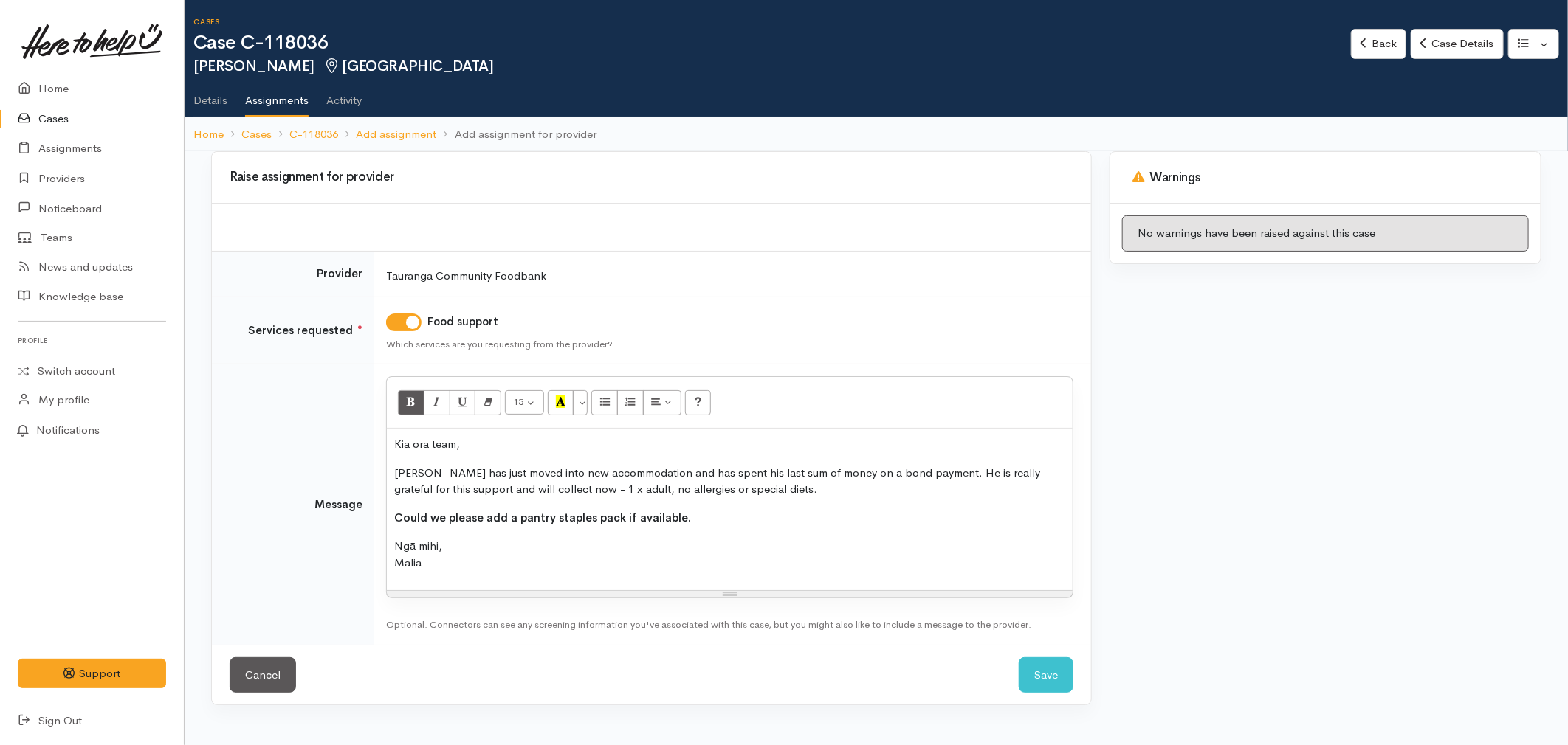
click at [606, 515] on b "Could we please add a pantry staples pack if available." at bounding box center [542, 518] width 297 height 14
copy b "Could we please add a pantry staples pack if available."
click at [1038, 678] on button "Save" at bounding box center [1046, 675] width 54 height 36
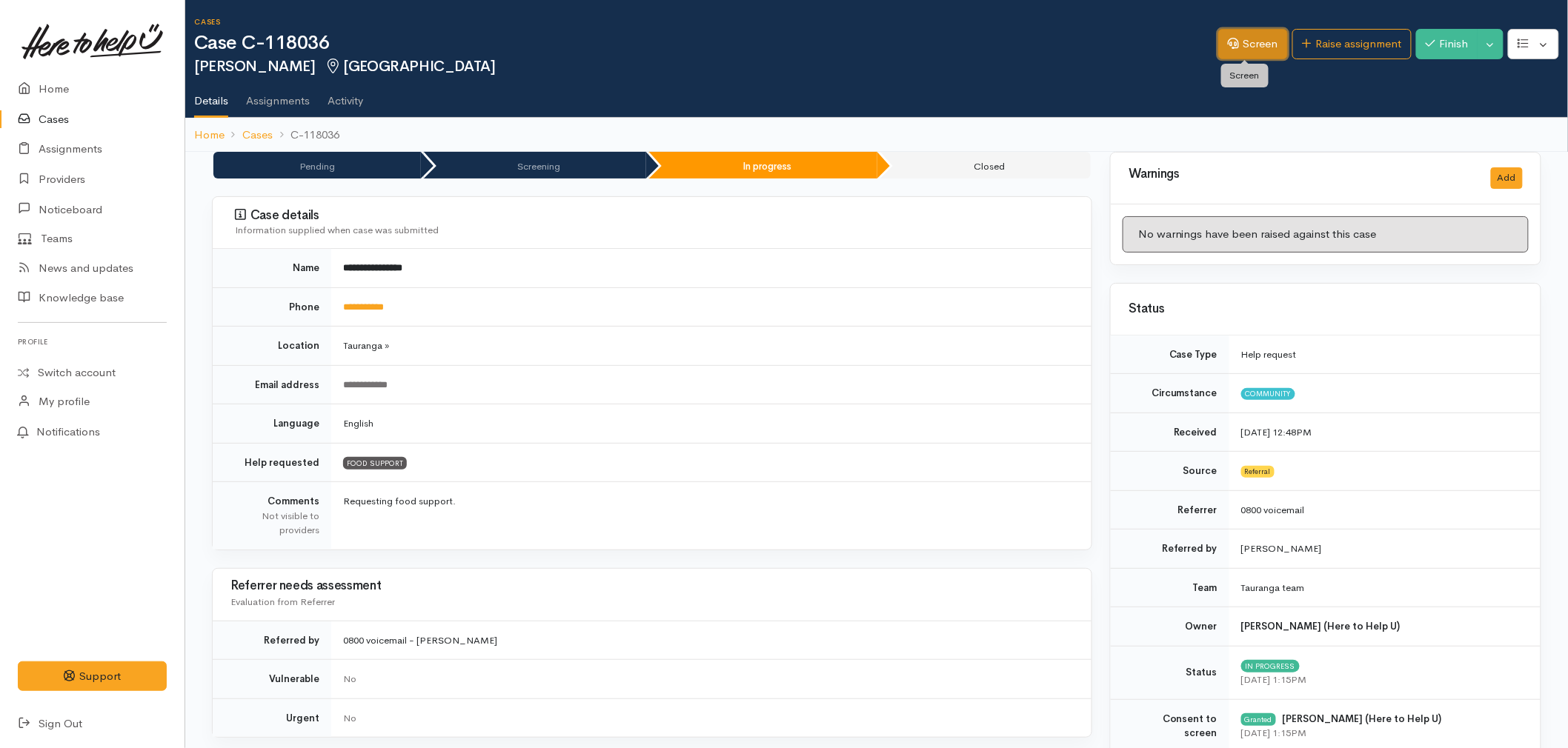
drag, startPoint x: 1243, startPoint y: 47, endPoint x: 1195, endPoint y: 99, distance: 70.8
click at [1243, 47] on link "Screen" at bounding box center [1253, 44] width 69 height 30
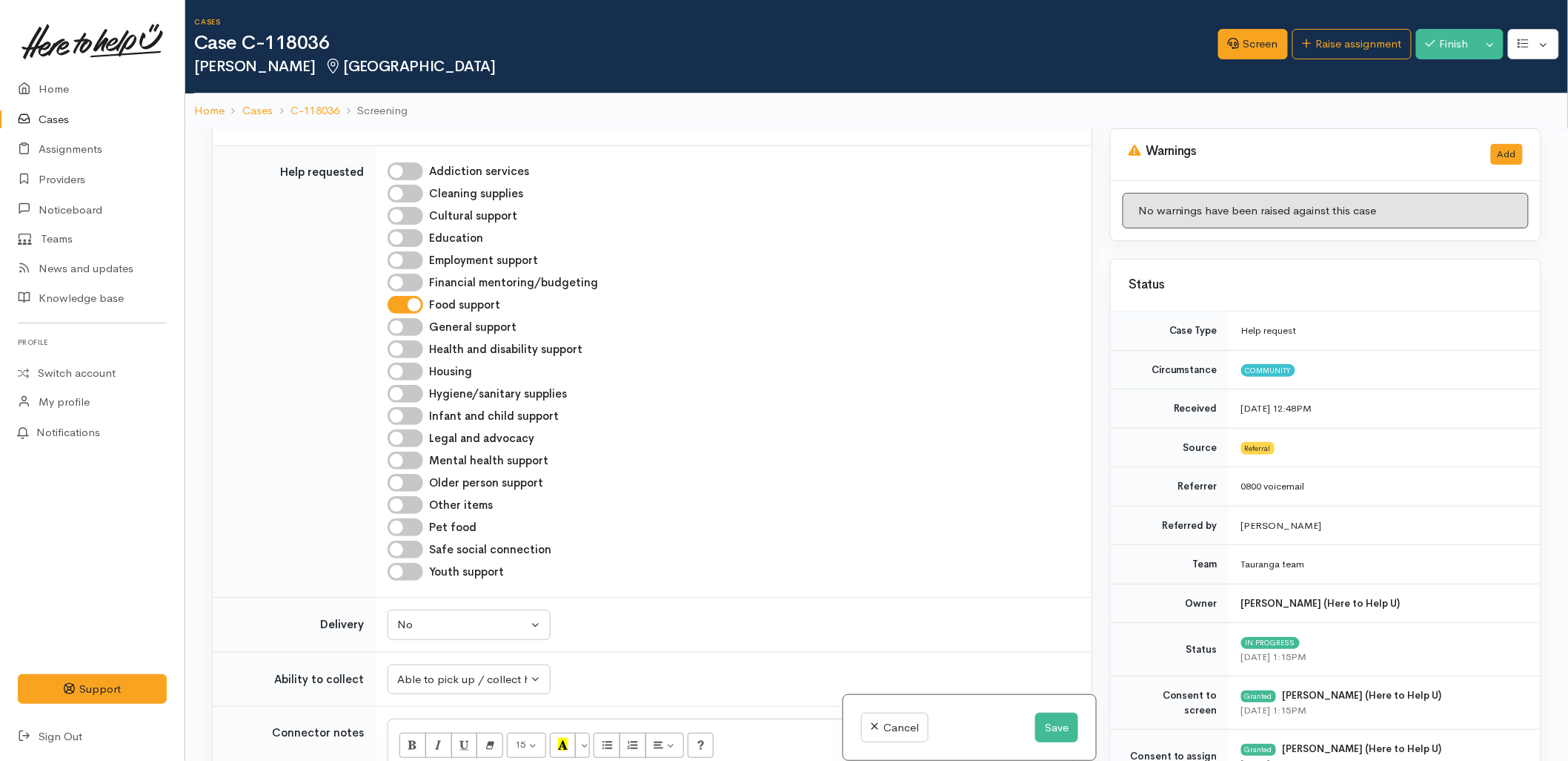
scroll to position [1483, 0]
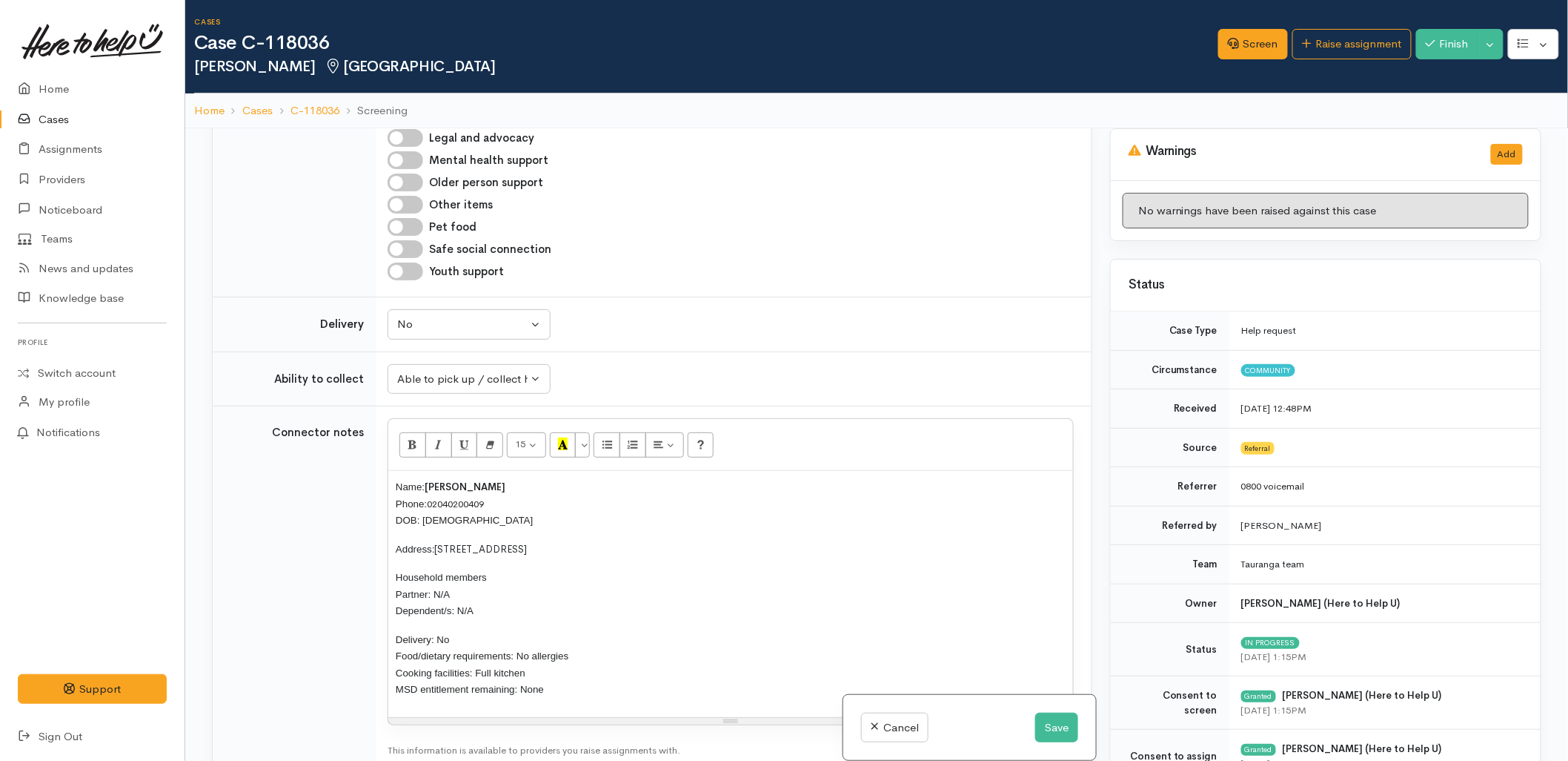
click at [576, 691] on p "Delivery: No Food/dietary requirements: No allergies Cooking facilities: Full k…" at bounding box center [730, 664] width 670 height 67
paste div
click at [494, 720] on span "Could we please add a pantry staples pack if available." at bounding box center [544, 717] width 298 height 14
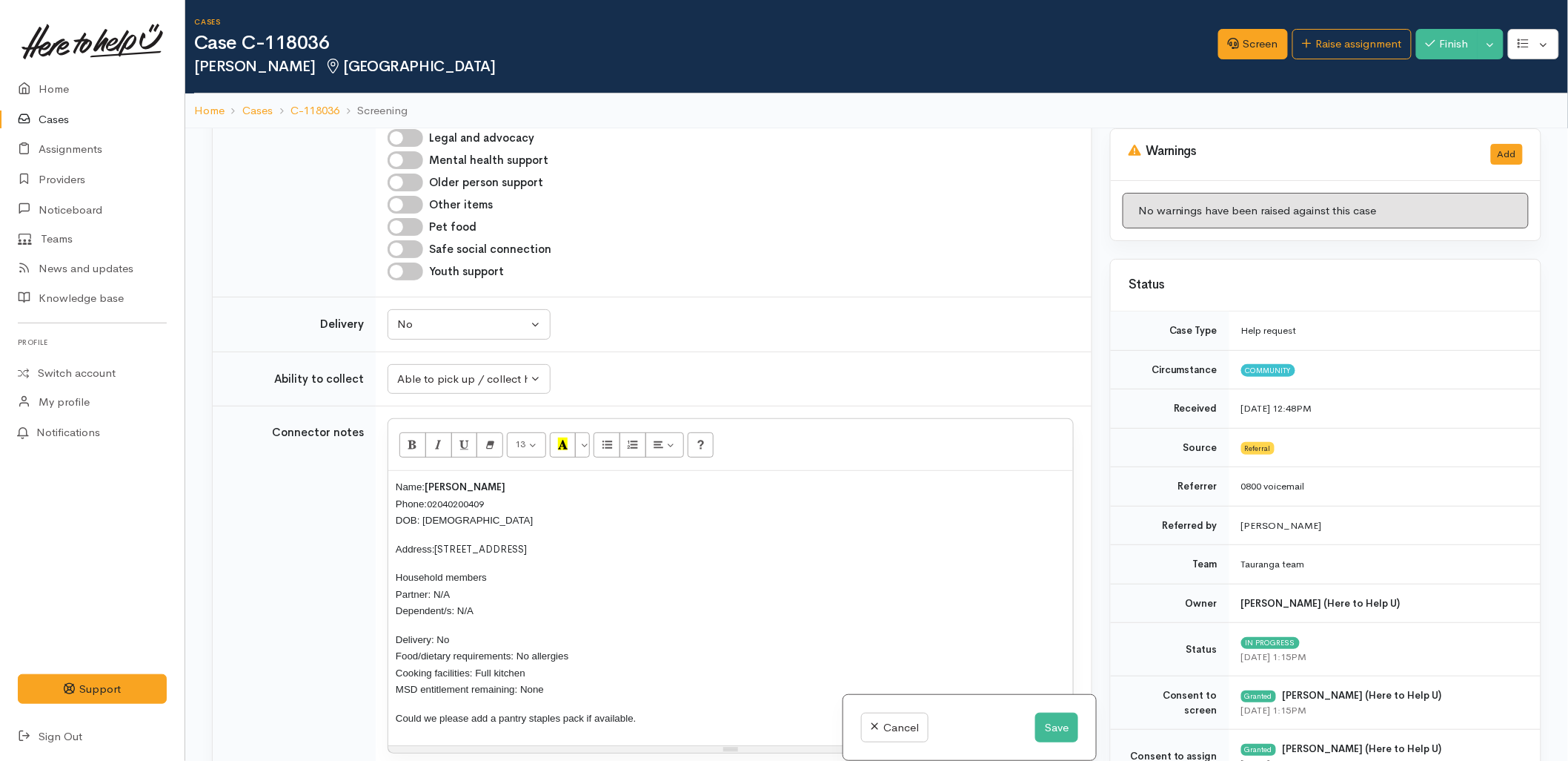
click at [564, 719] on span "Could we please add a pantry staples pack if available." at bounding box center [515, 718] width 241 height 11
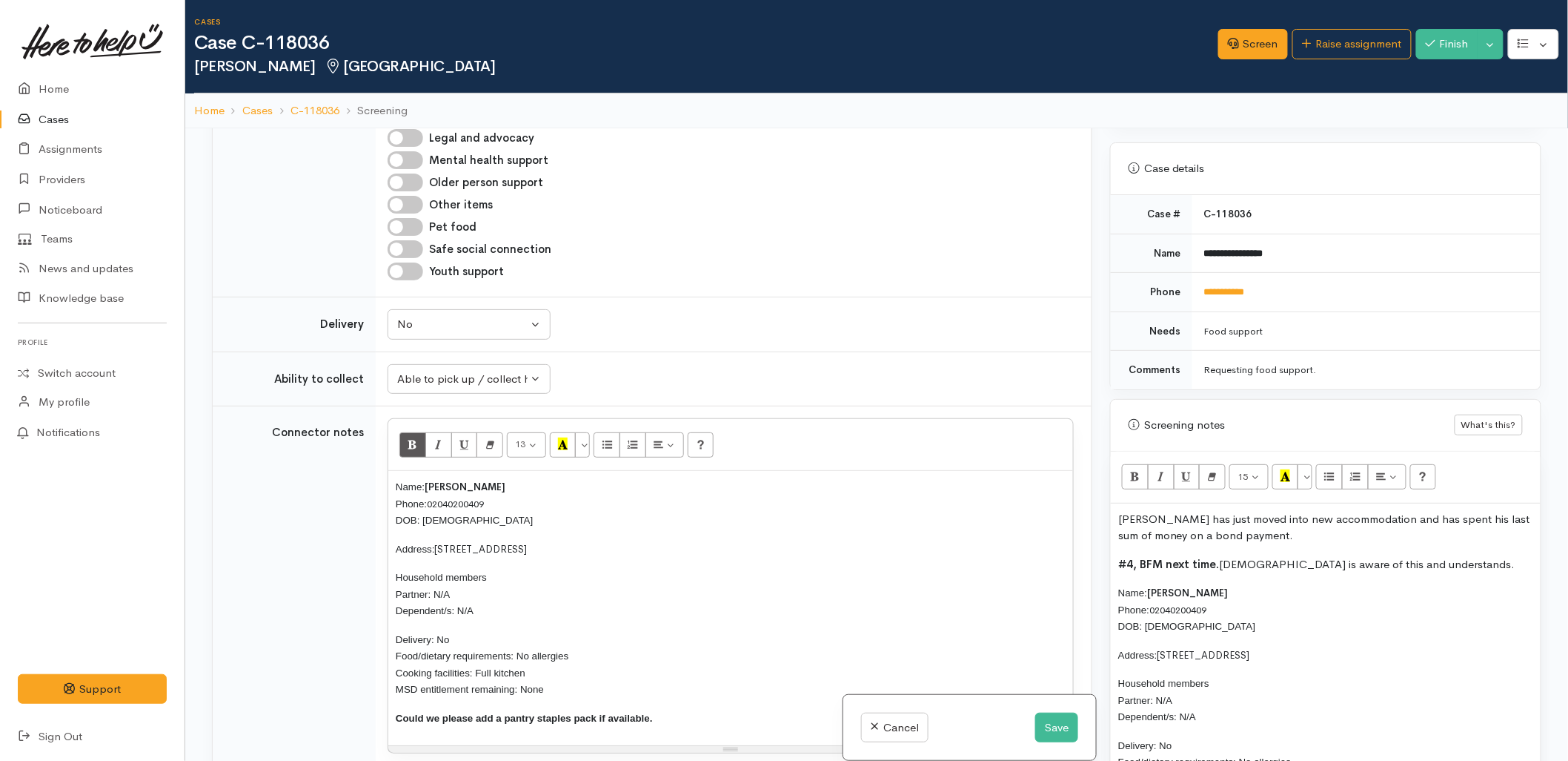
copy span "Could we please add a pantry staples pack if available."
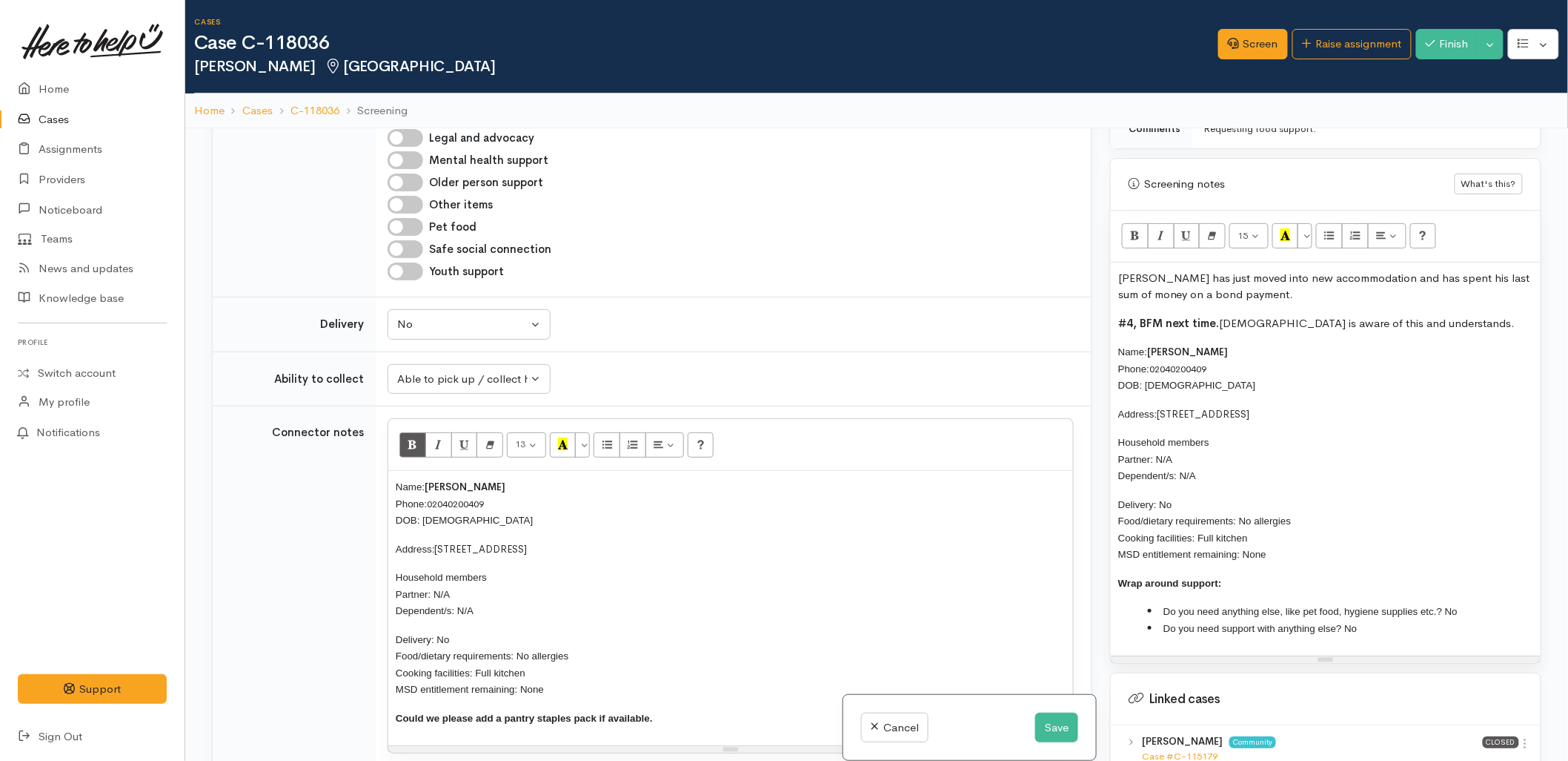
scroll to position [906, 0]
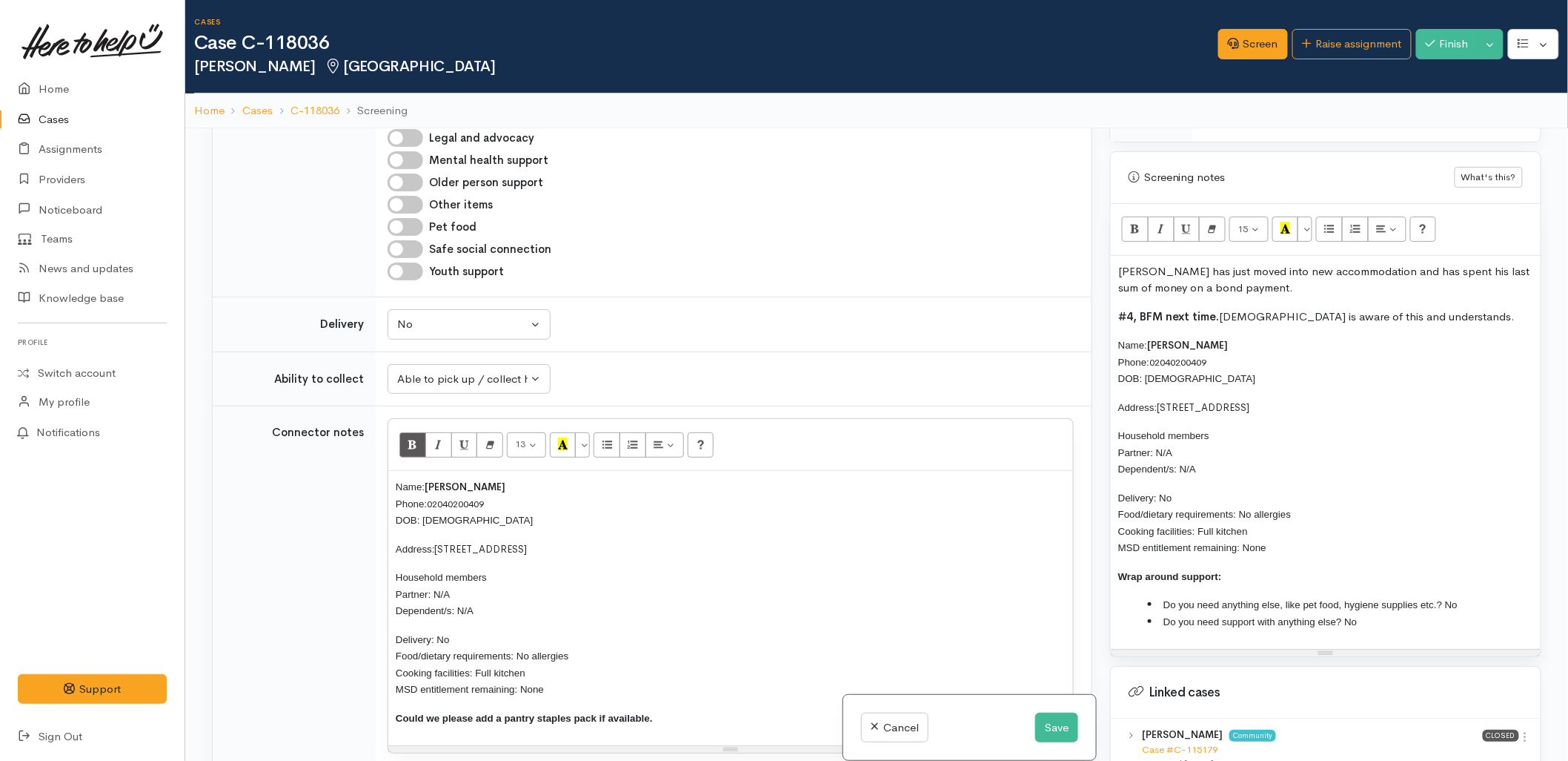
click at [1287, 556] on p "Delivery: No Food/dietary requirements: No allergies Cooking facilities: Full k…" at bounding box center [1326, 523] width 415 height 67
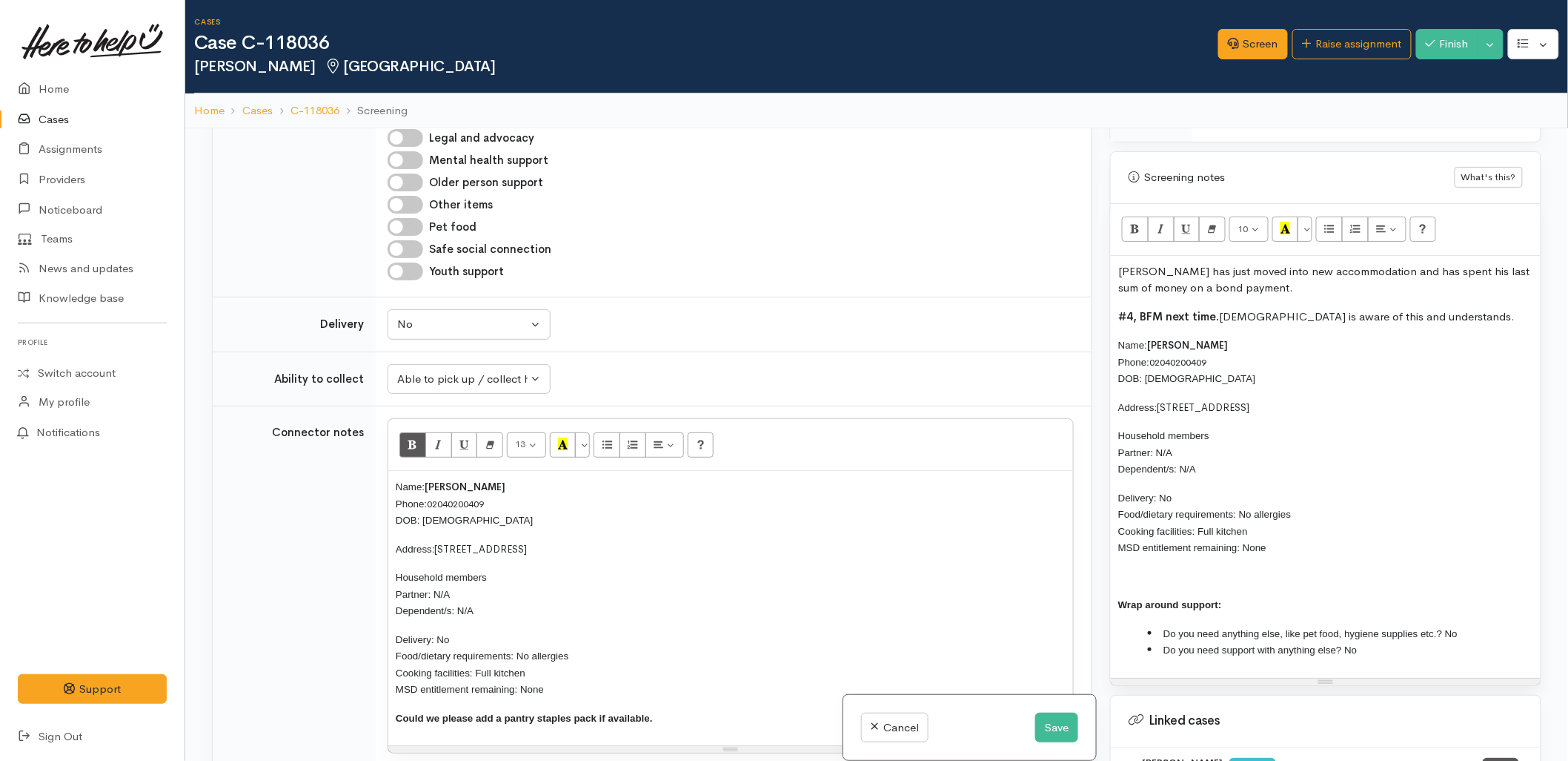
paste div
click at [1453, 629] on span "Do you need anything else, like pet food, hygiene supplies etc.? No" at bounding box center [1311, 633] width 294 height 11
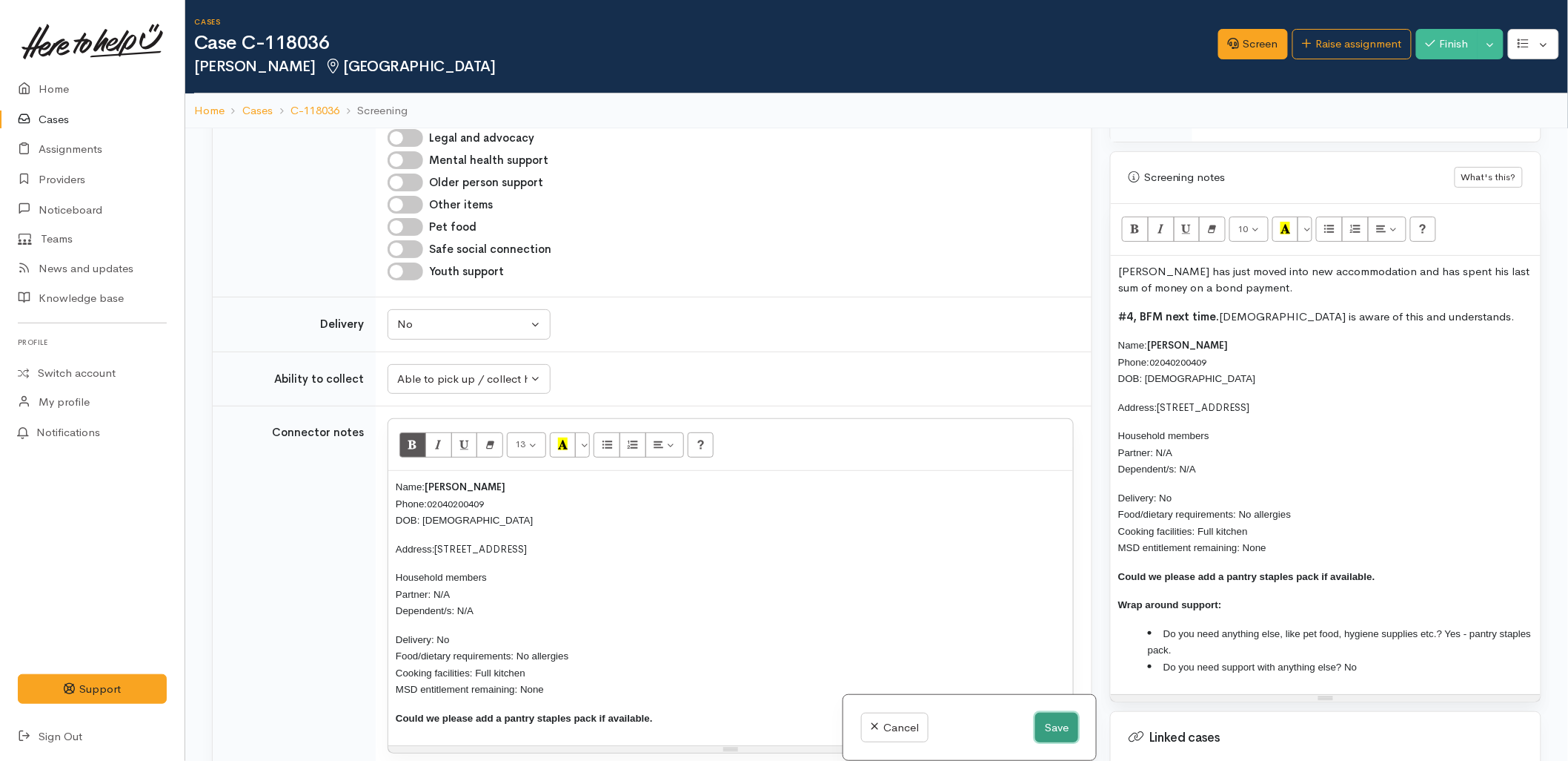
click at [1051, 721] on button "Save" at bounding box center [1056, 728] width 43 height 30
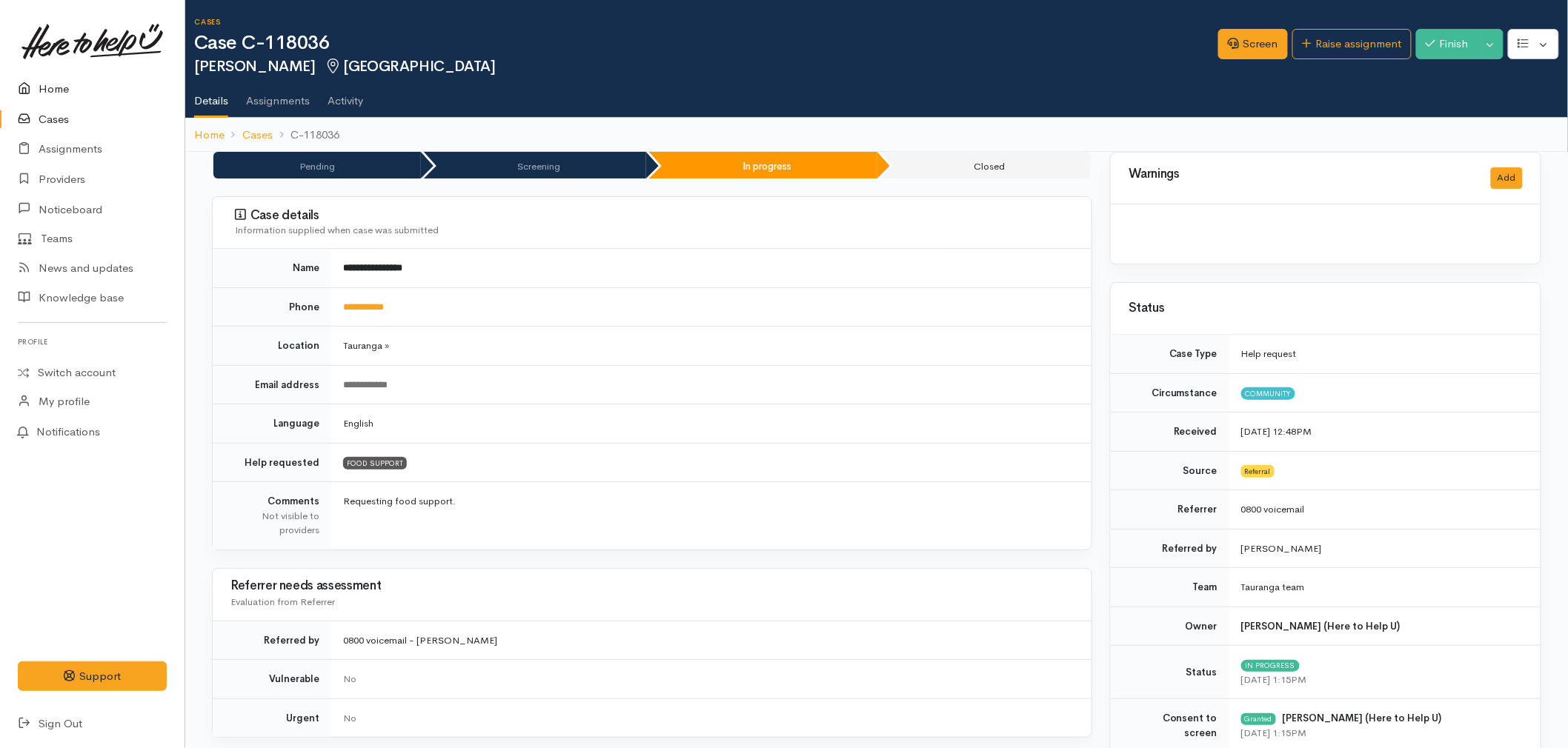
click at [78, 83] on link "Home" at bounding box center [92, 89] width 185 height 30
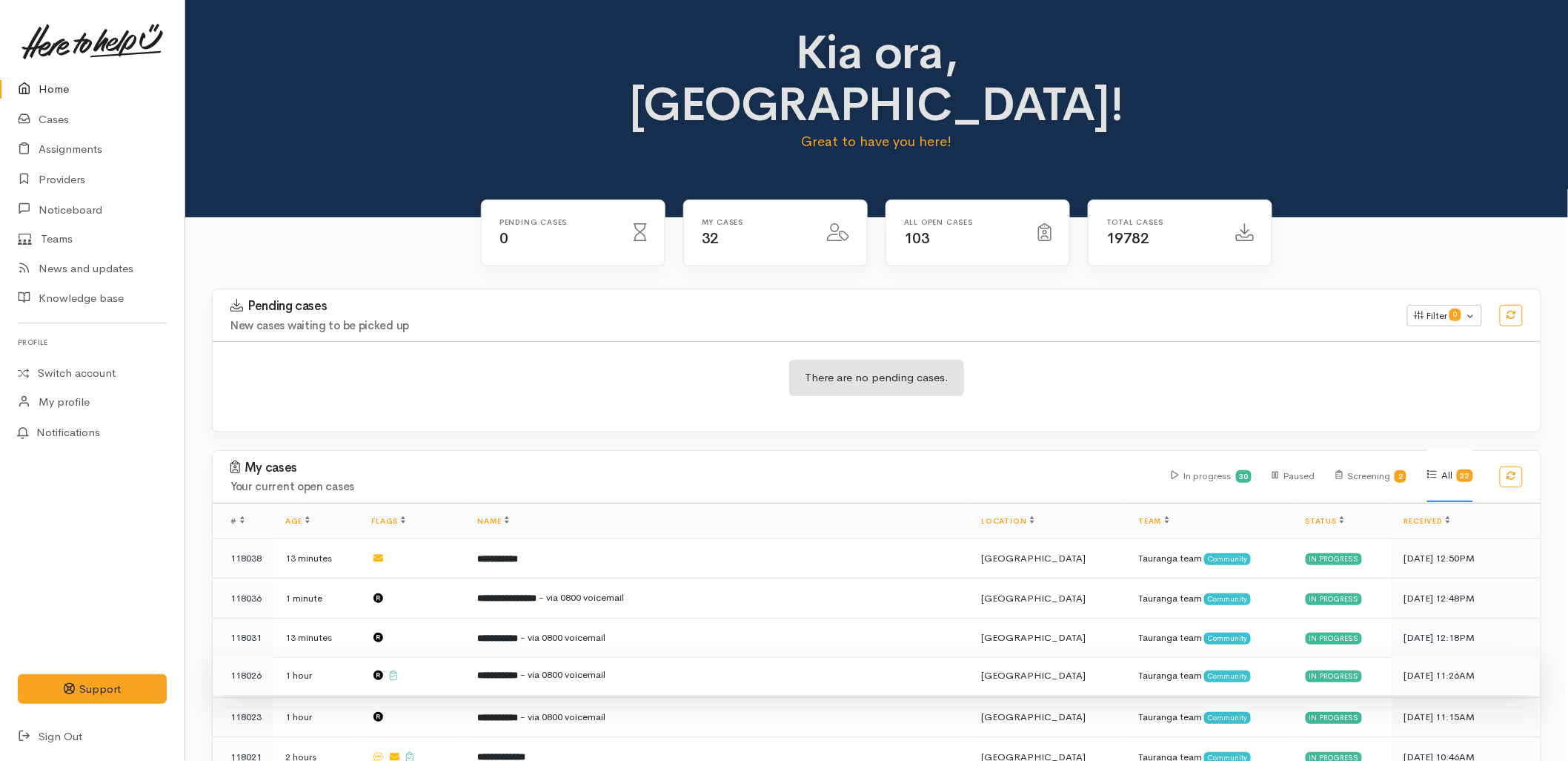
click at [524, 656] on td "**********" at bounding box center [718, 675] width 504 height 40
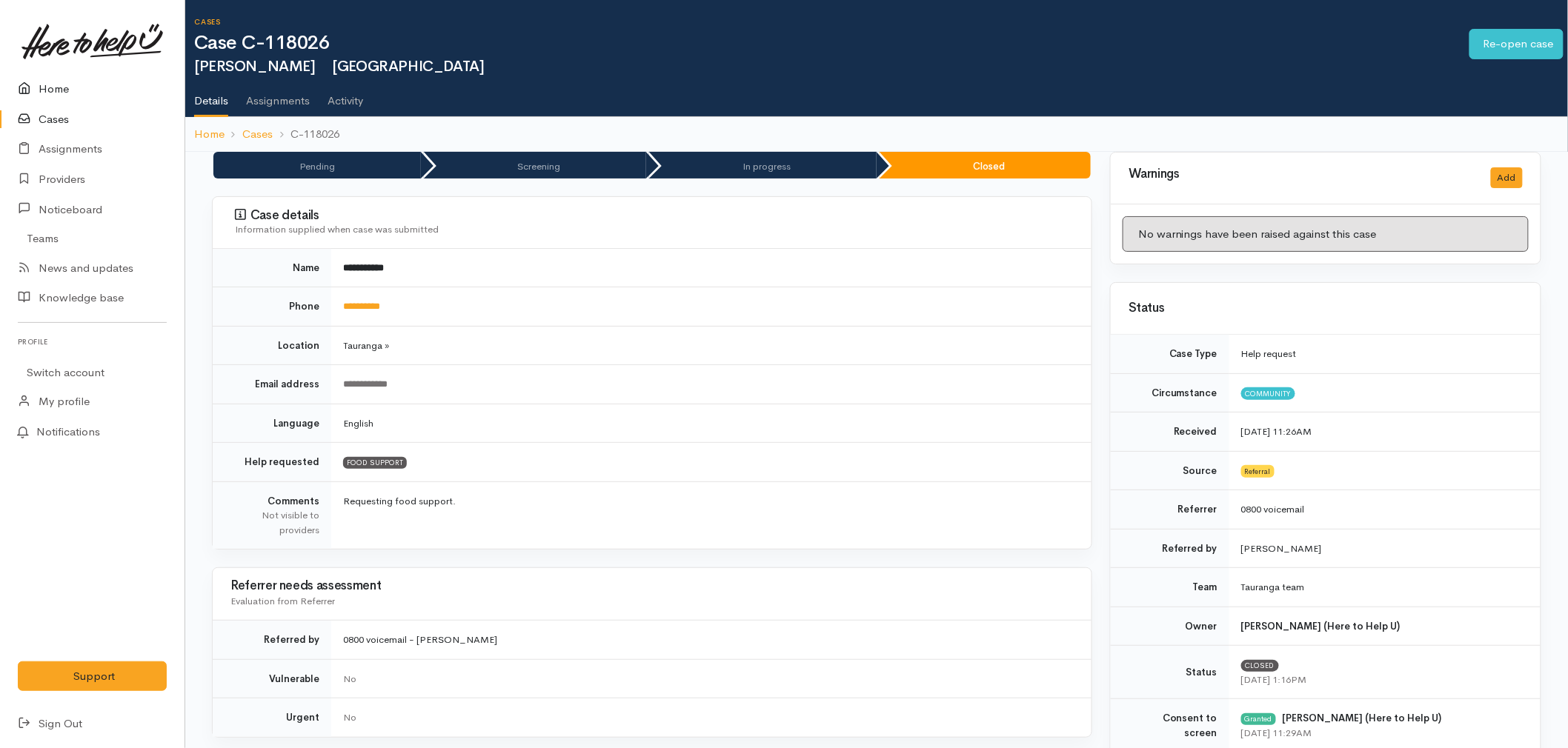
click at [57, 92] on link "Home" at bounding box center [92, 89] width 185 height 30
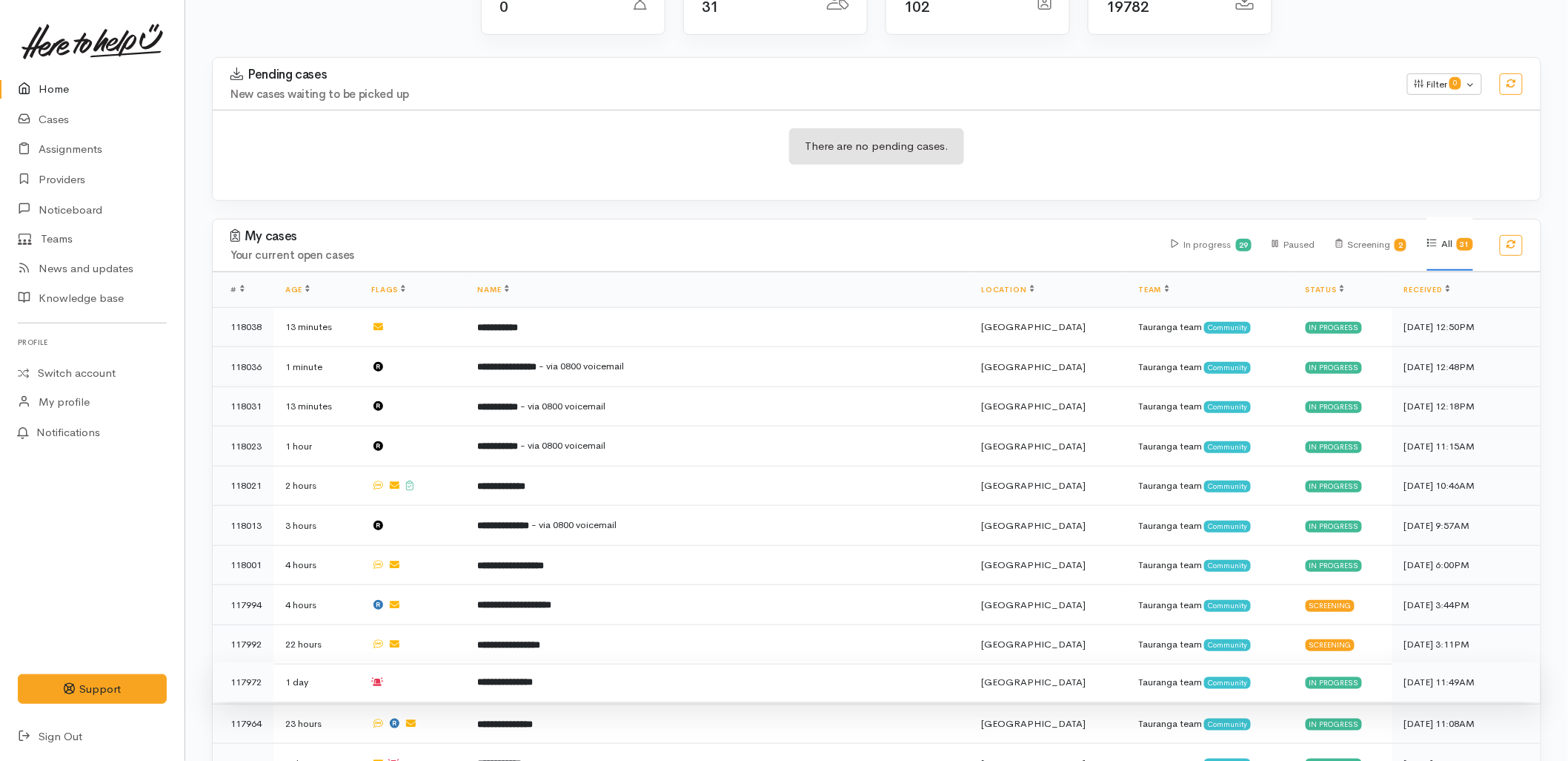
scroll to position [247, 0]
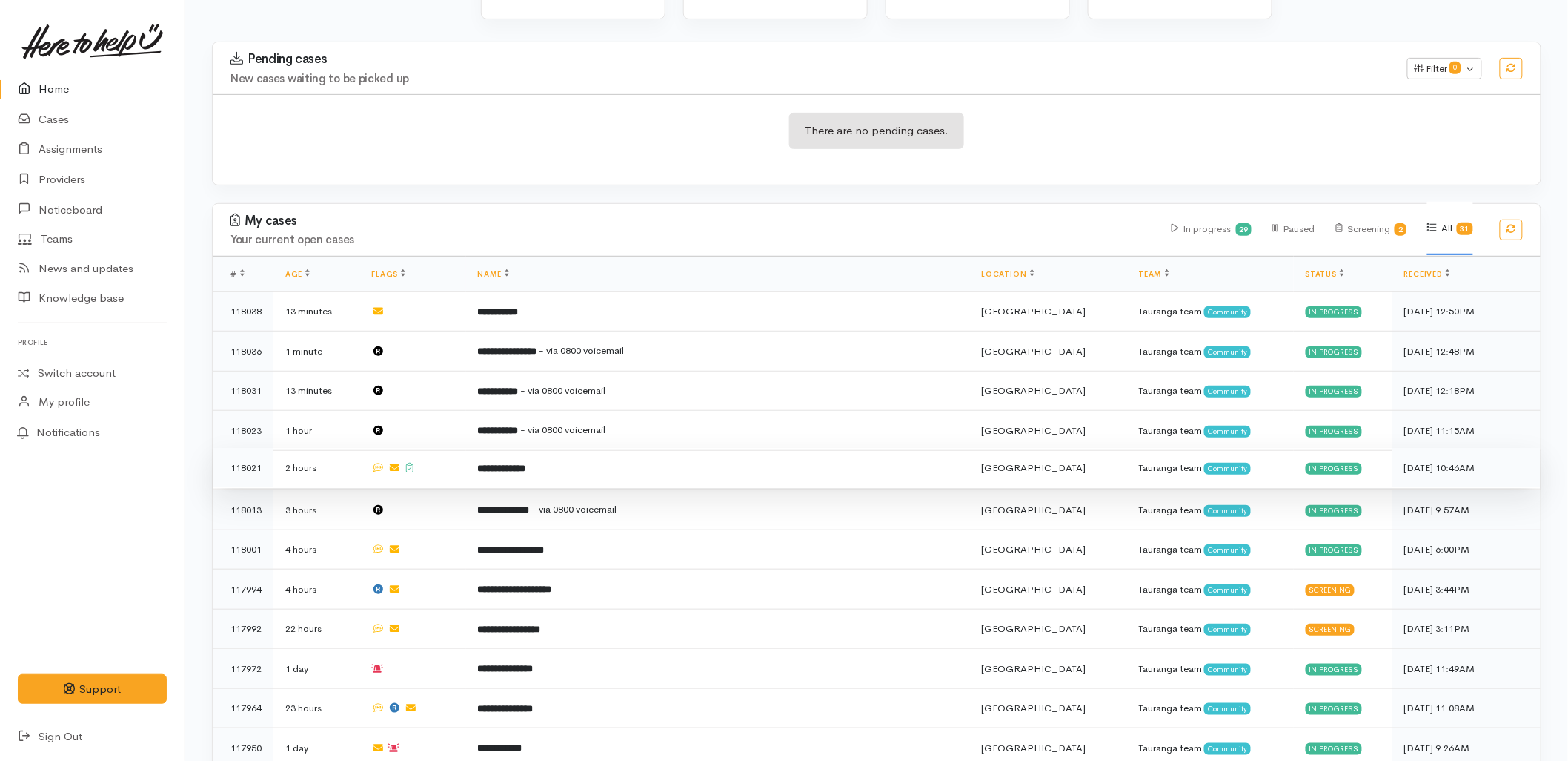
click at [466, 448] on td at bounding box center [413, 467] width 106 height 40
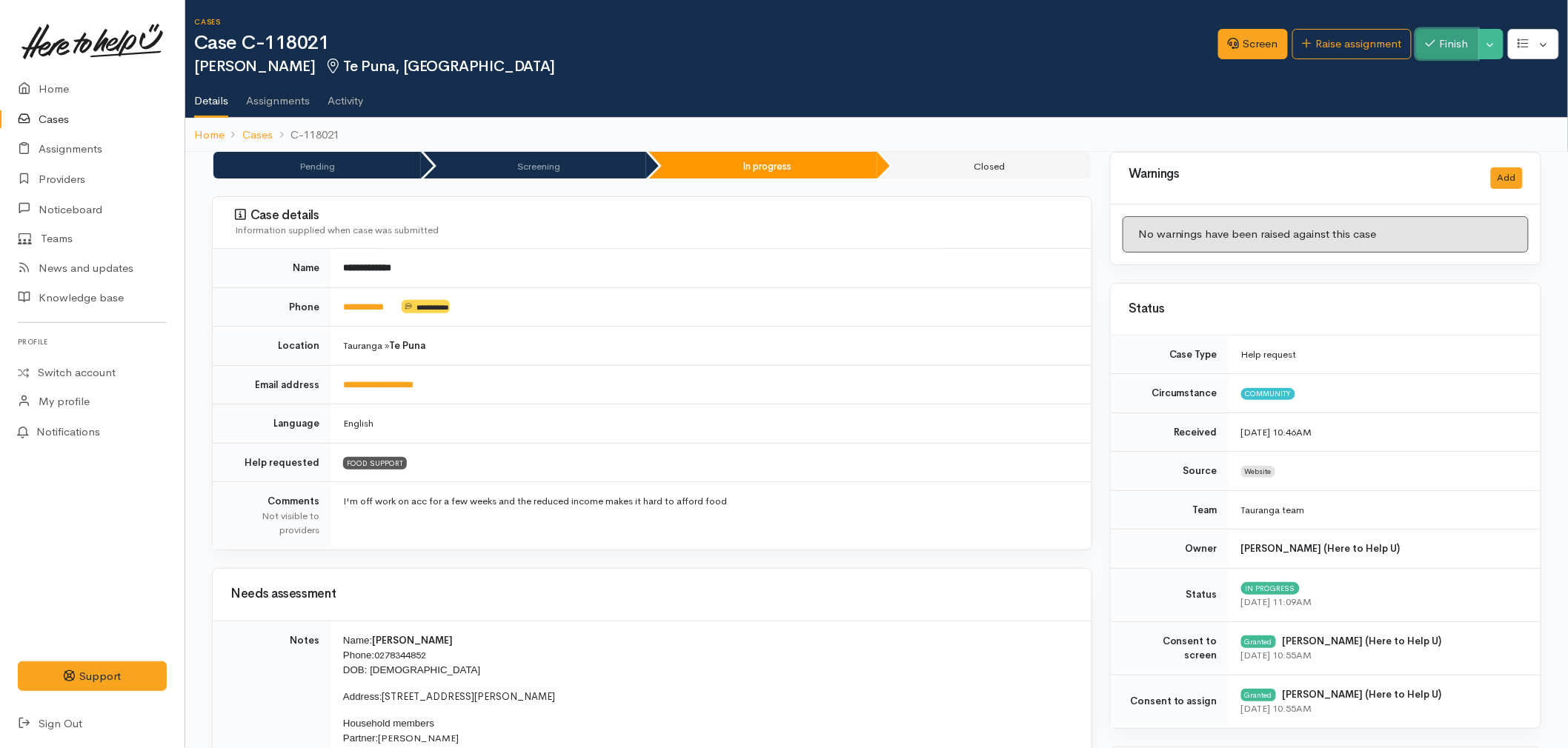
click at [1426, 33] on button "Finish" at bounding box center [1447, 44] width 62 height 30
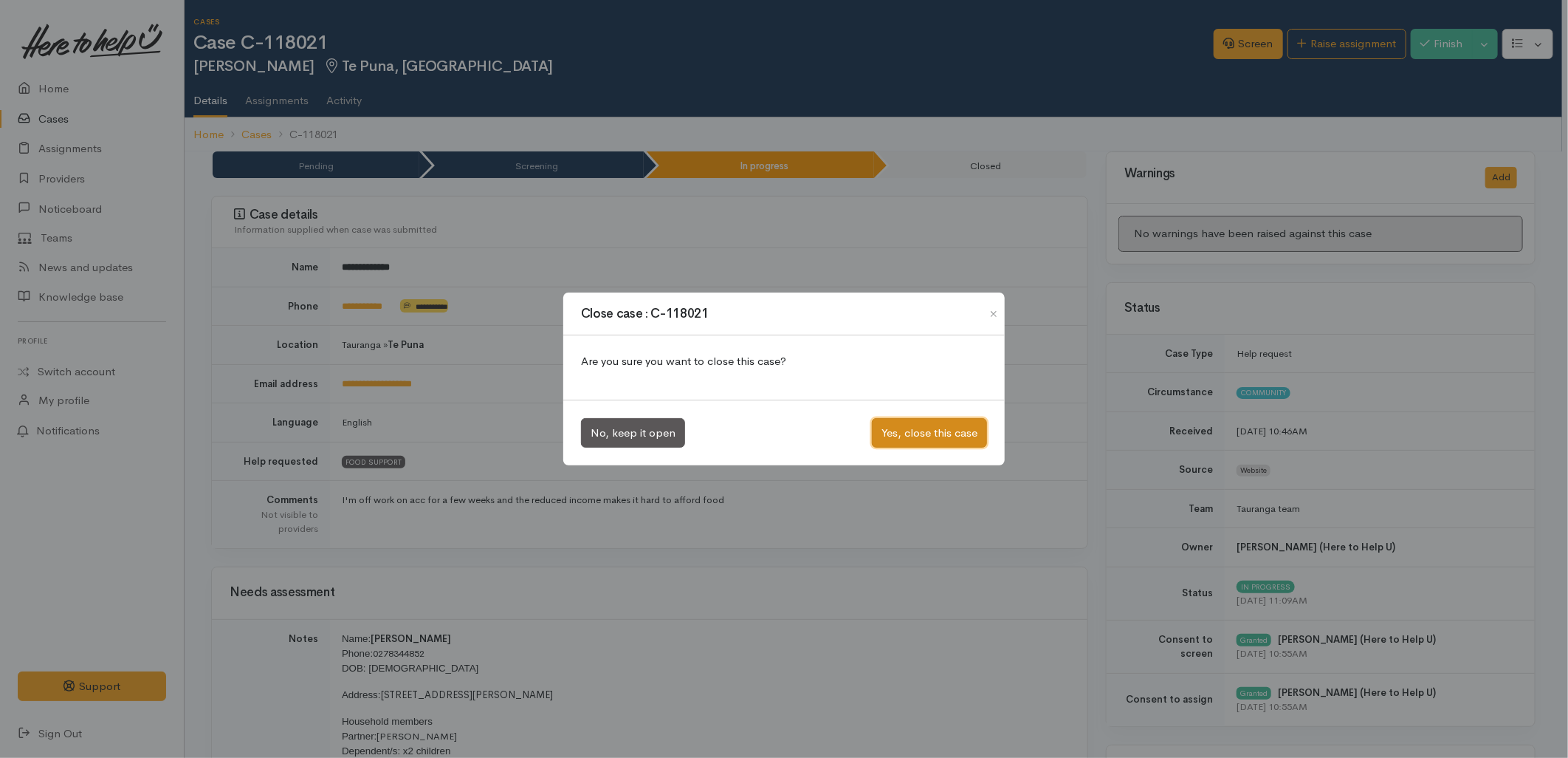
click at [883, 420] on button "Yes, close this case" at bounding box center [929, 433] width 116 height 30
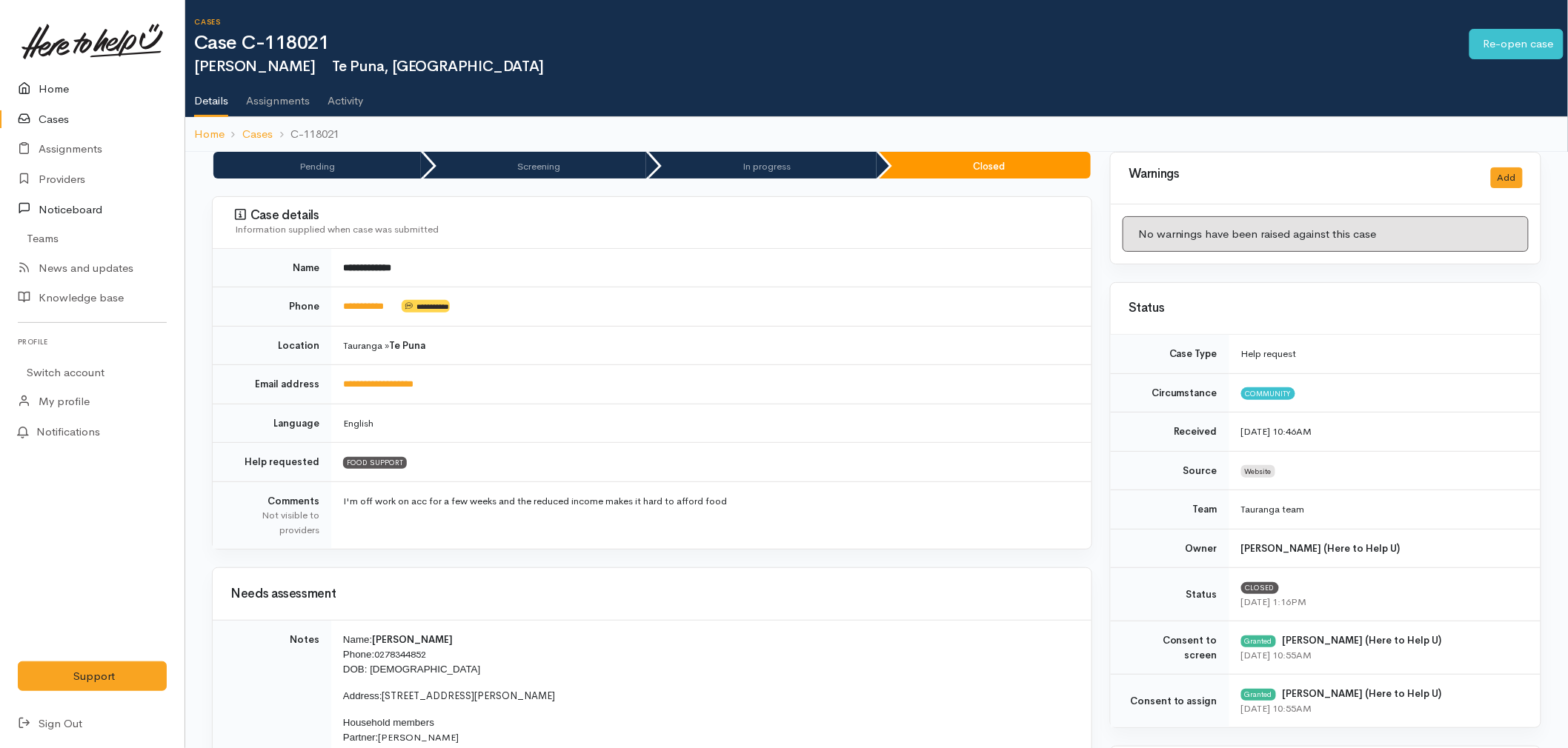
click at [40, 92] on link "Home" at bounding box center [92, 89] width 185 height 30
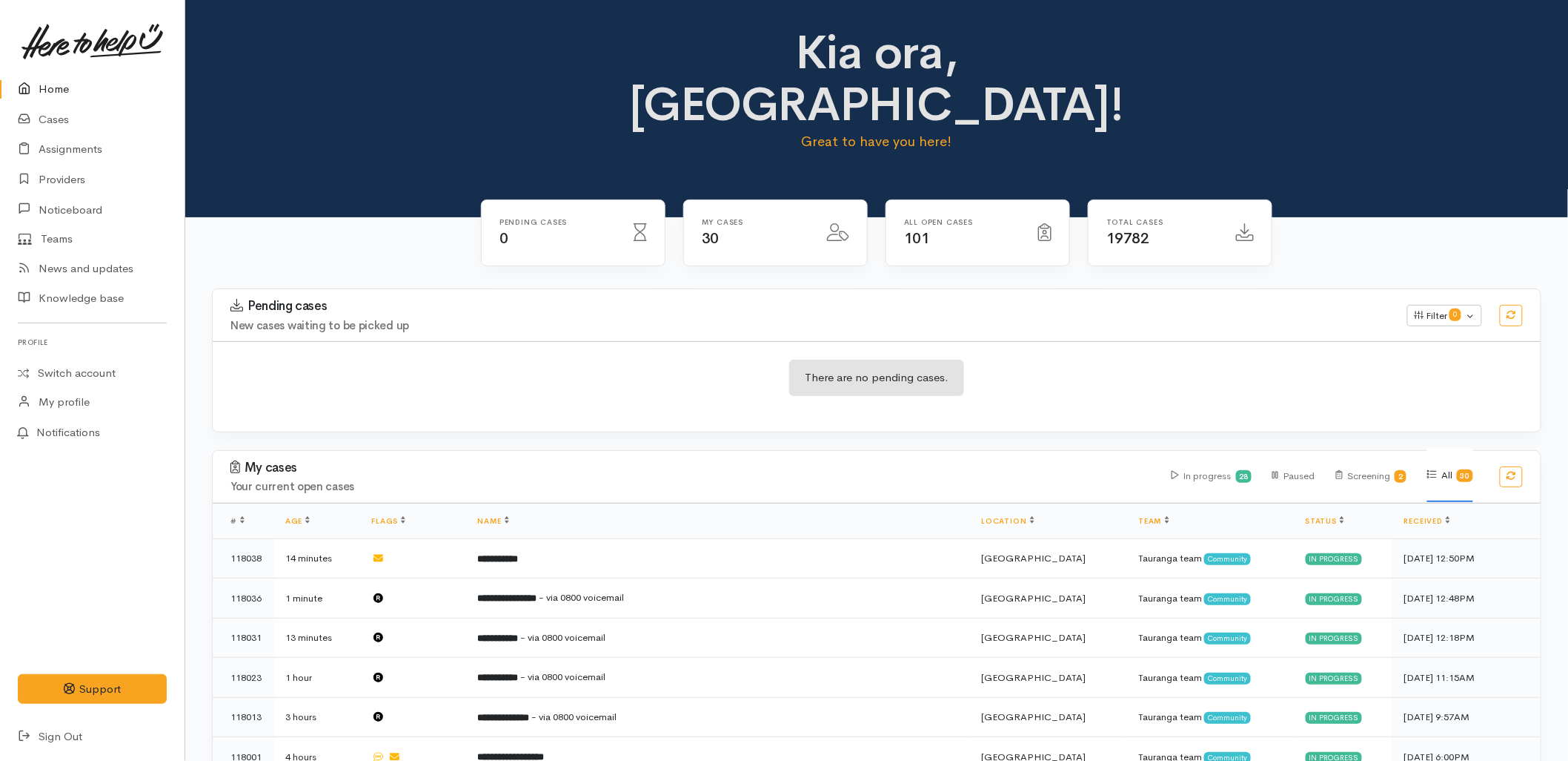
click at [1312, 112] on div "Kia ora, [GEOGRAPHIC_DATA]! Great to have you here!" at bounding box center [877, 108] width 1383 height 217
click at [40, 124] on link "Cases" at bounding box center [92, 119] width 185 height 30
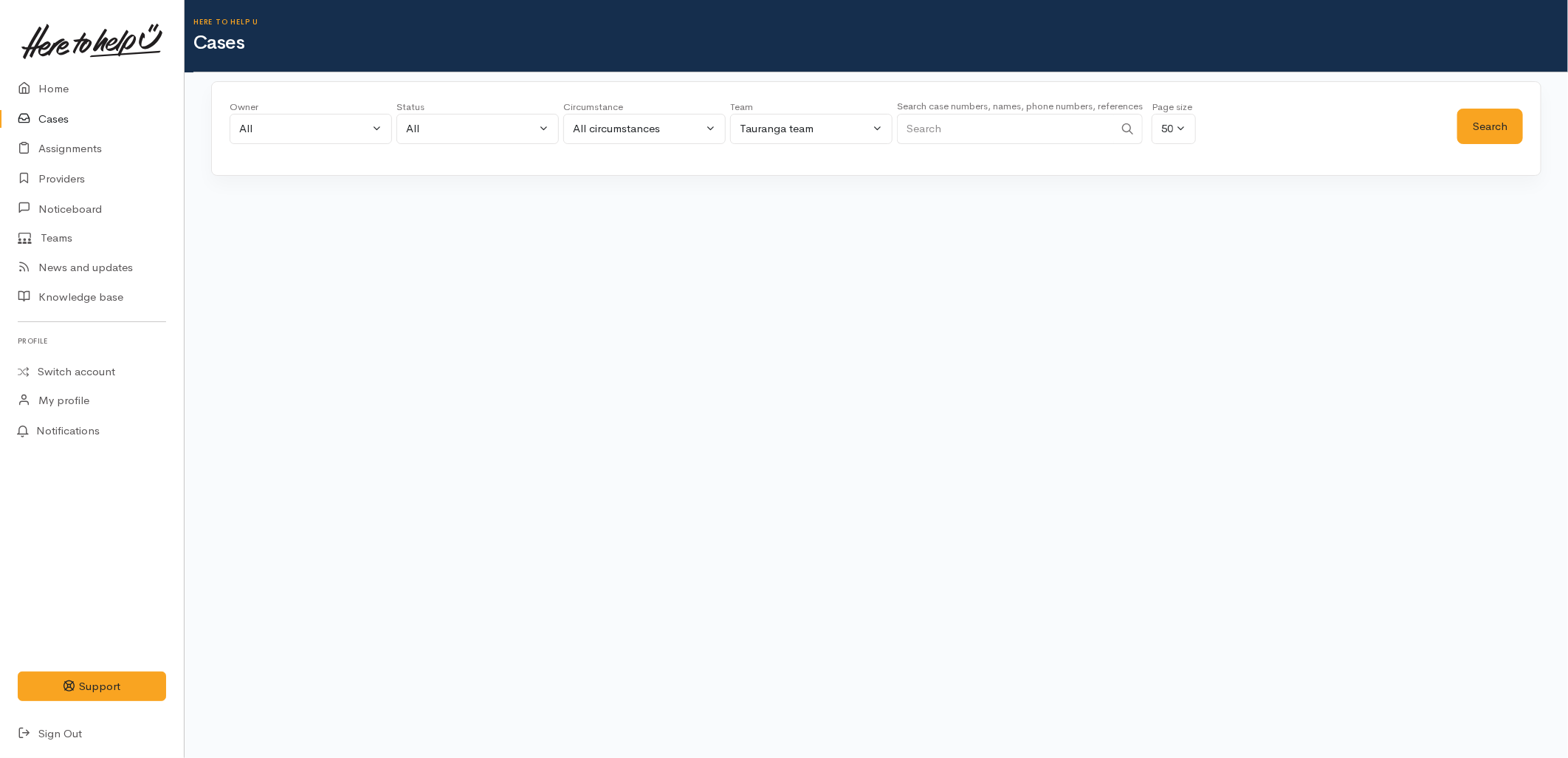
click at [1007, 119] on input "Search" at bounding box center [1006, 129] width 217 height 30
paste input "0210736871"
type input "0210736871"
click at [1464, 135] on button "Search" at bounding box center [1490, 126] width 66 height 36
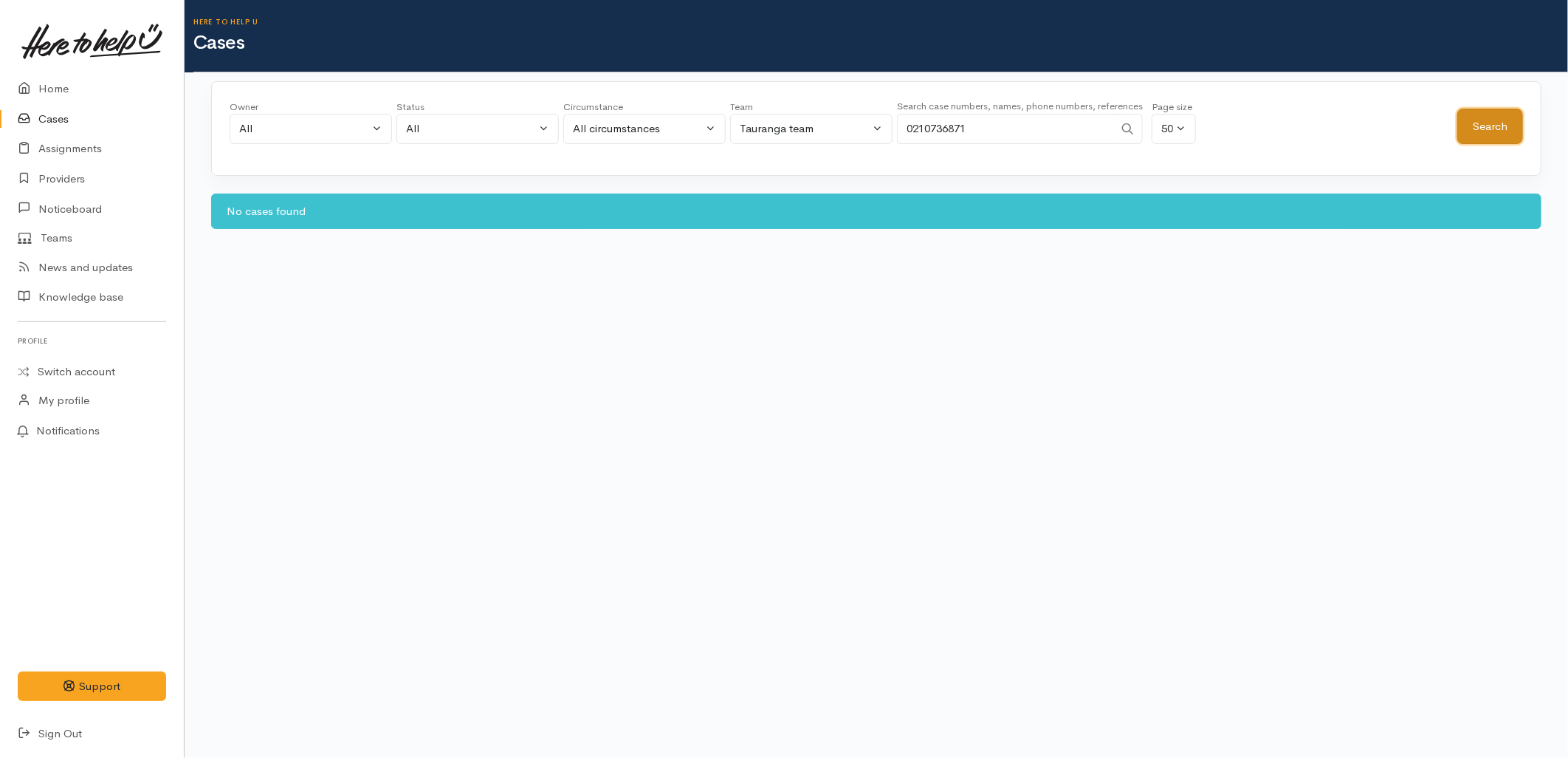
click at [1466, 135] on button "Search" at bounding box center [1490, 126] width 66 height 36
click at [83, 86] on link "Home" at bounding box center [92, 88] width 184 height 30
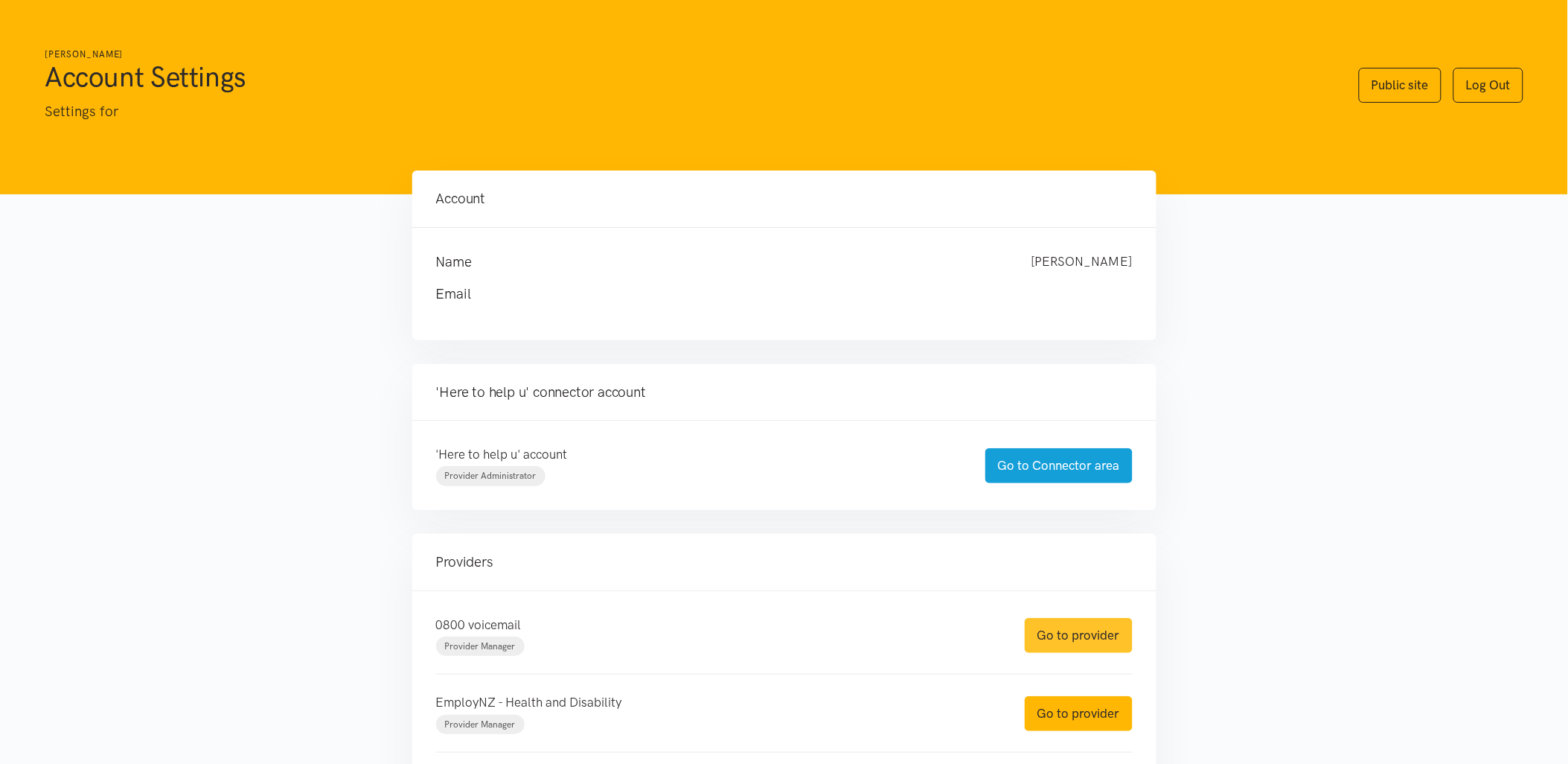
click at [1094, 646] on link "Go to provider" at bounding box center [1079, 635] width 108 height 35
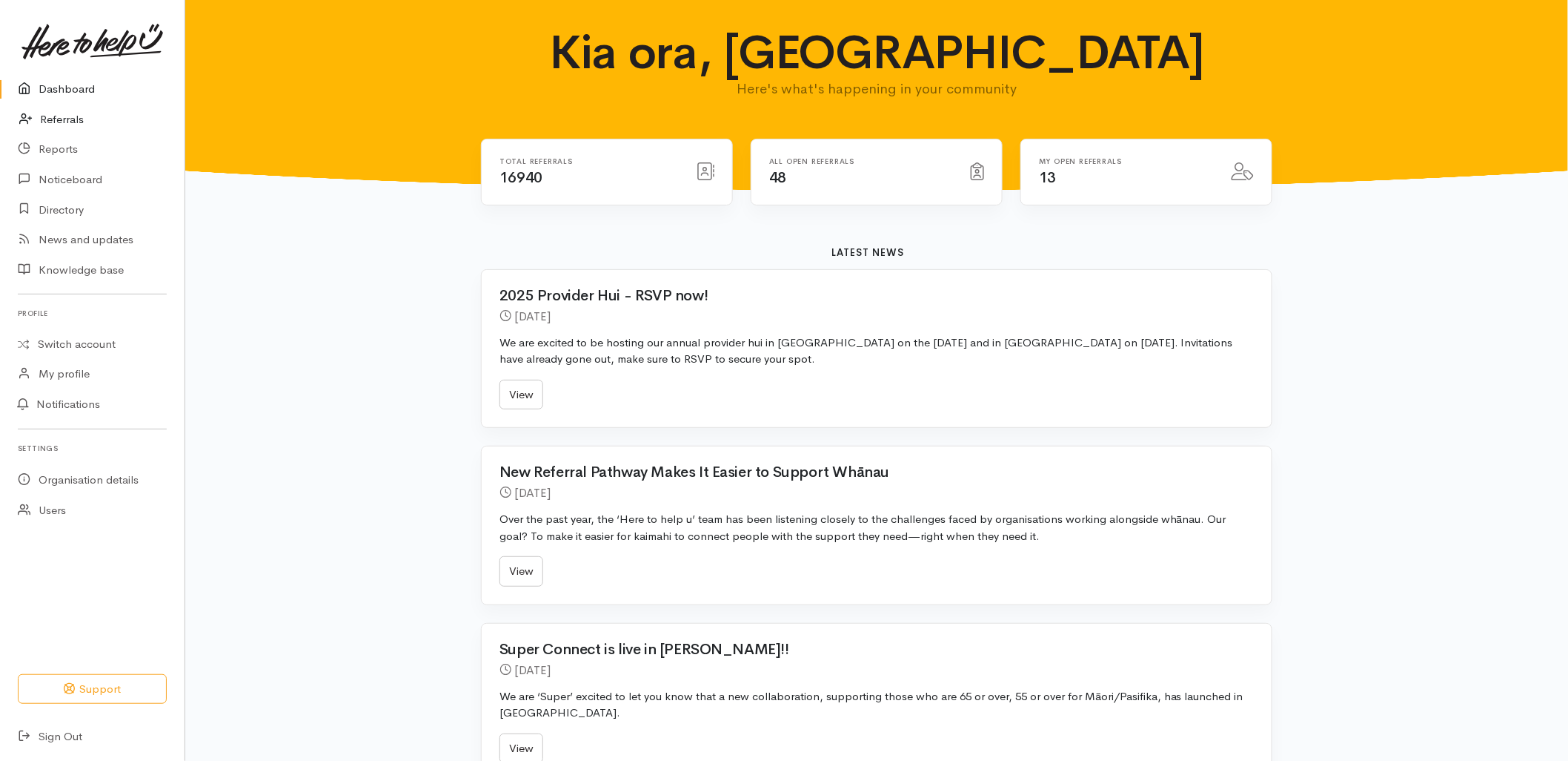
click at [78, 111] on link "Referrals" at bounding box center [92, 119] width 185 height 30
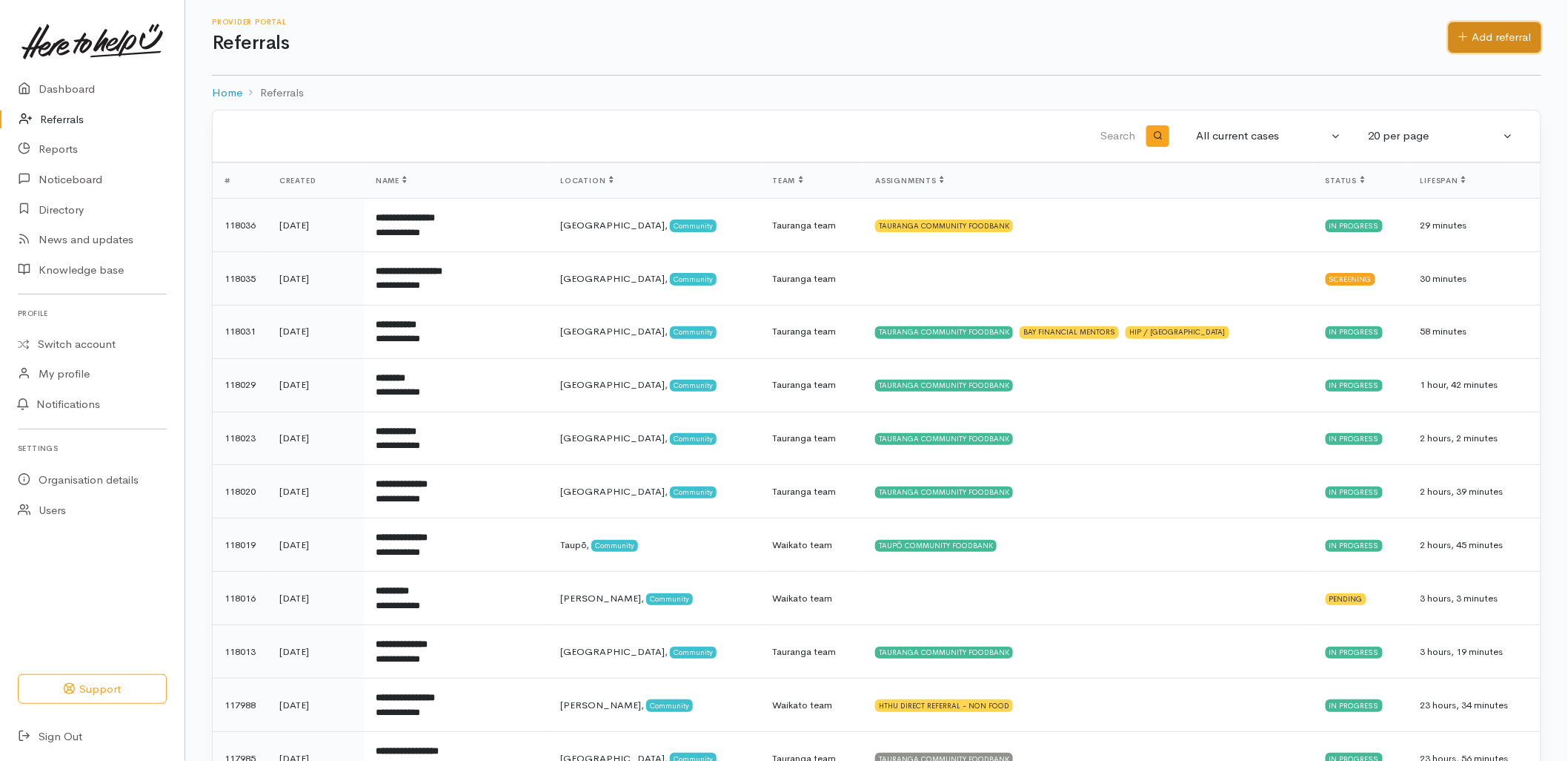
click at [1496, 47] on link "Add referral" at bounding box center [1495, 37] width 93 height 30
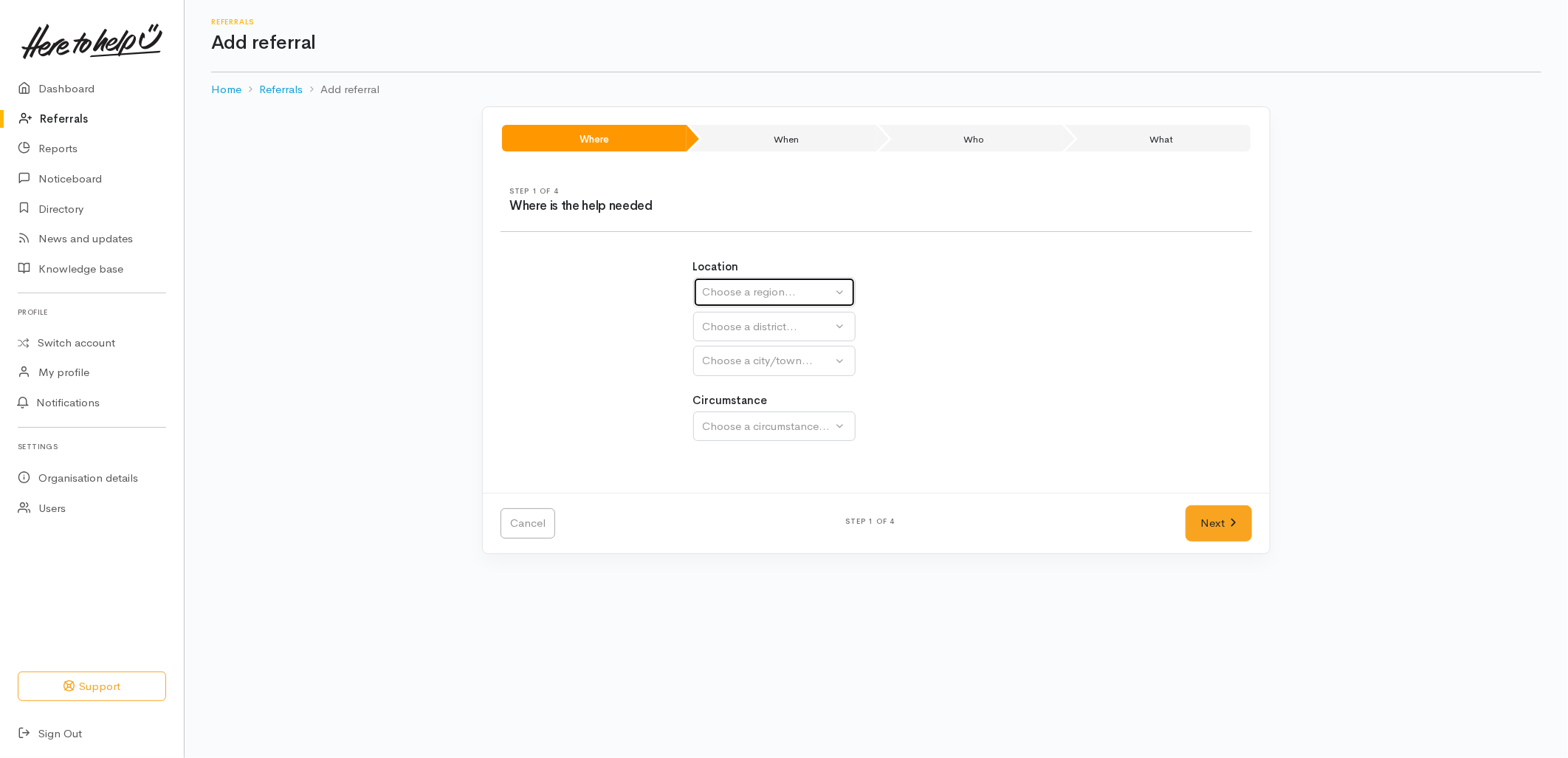
drag, startPoint x: 731, startPoint y: 286, endPoint x: 732, endPoint y: 299, distance: 13.0
click at [732, 288] on div "Choose a region..." at bounding box center [768, 292] width 130 height 17
click at [742, 407] on span "Bay of Plenty" at bounding box center [745, 407] width 67 height 17
select select "4"
select select
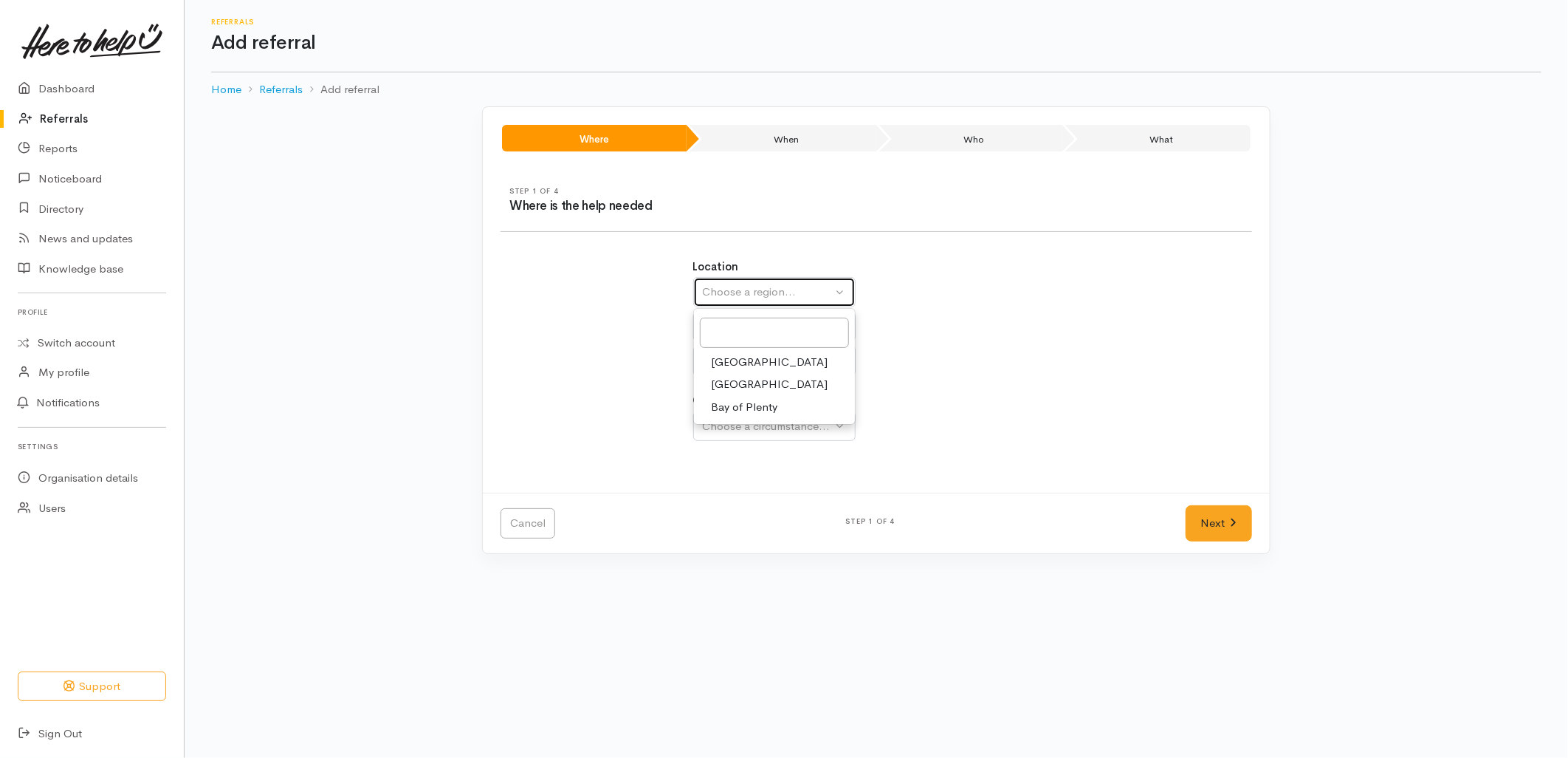
select select
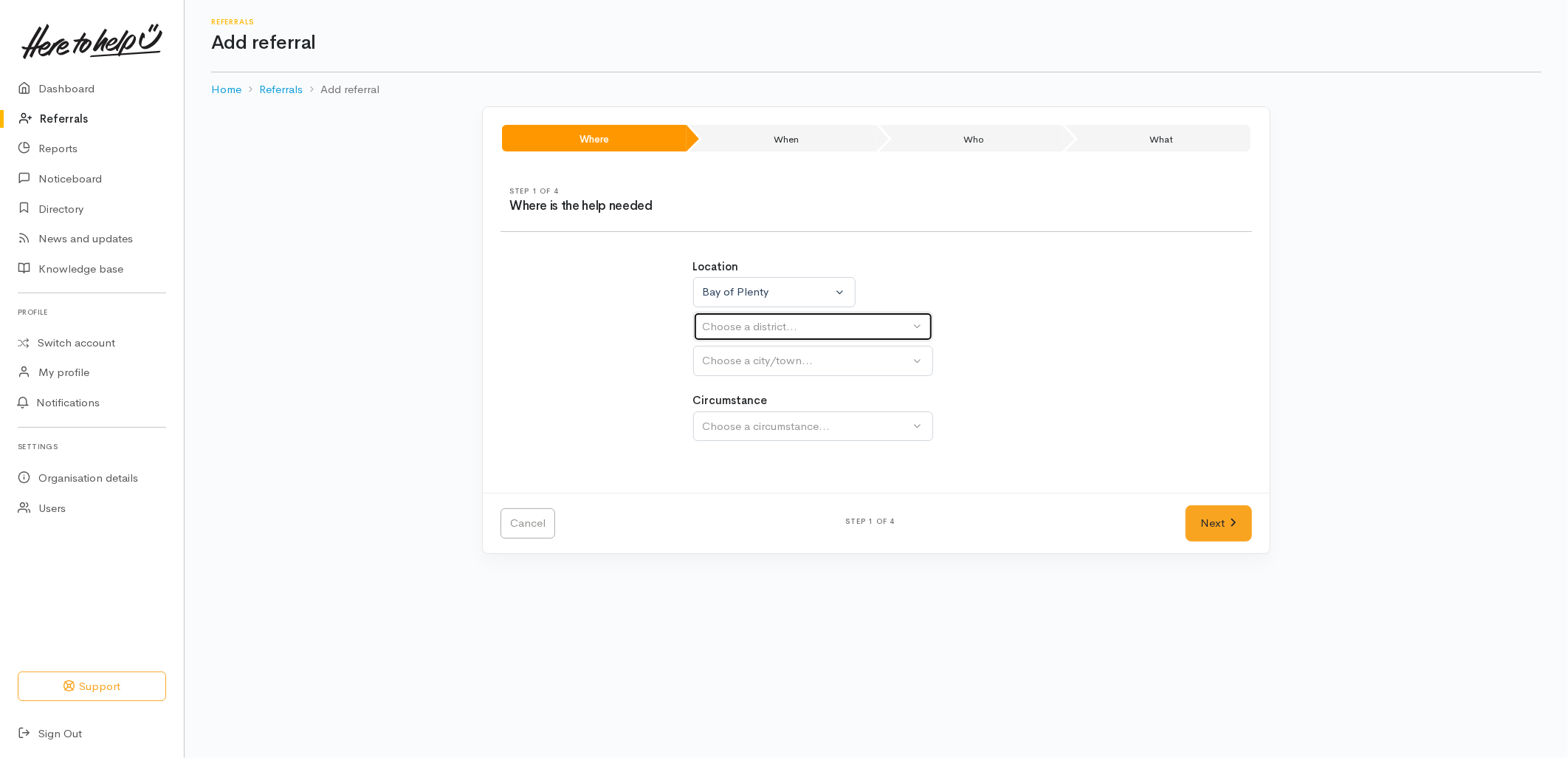
click at [732, 314] on button "Choose a district..." at bounding box center [813, 327] width 240 height 30
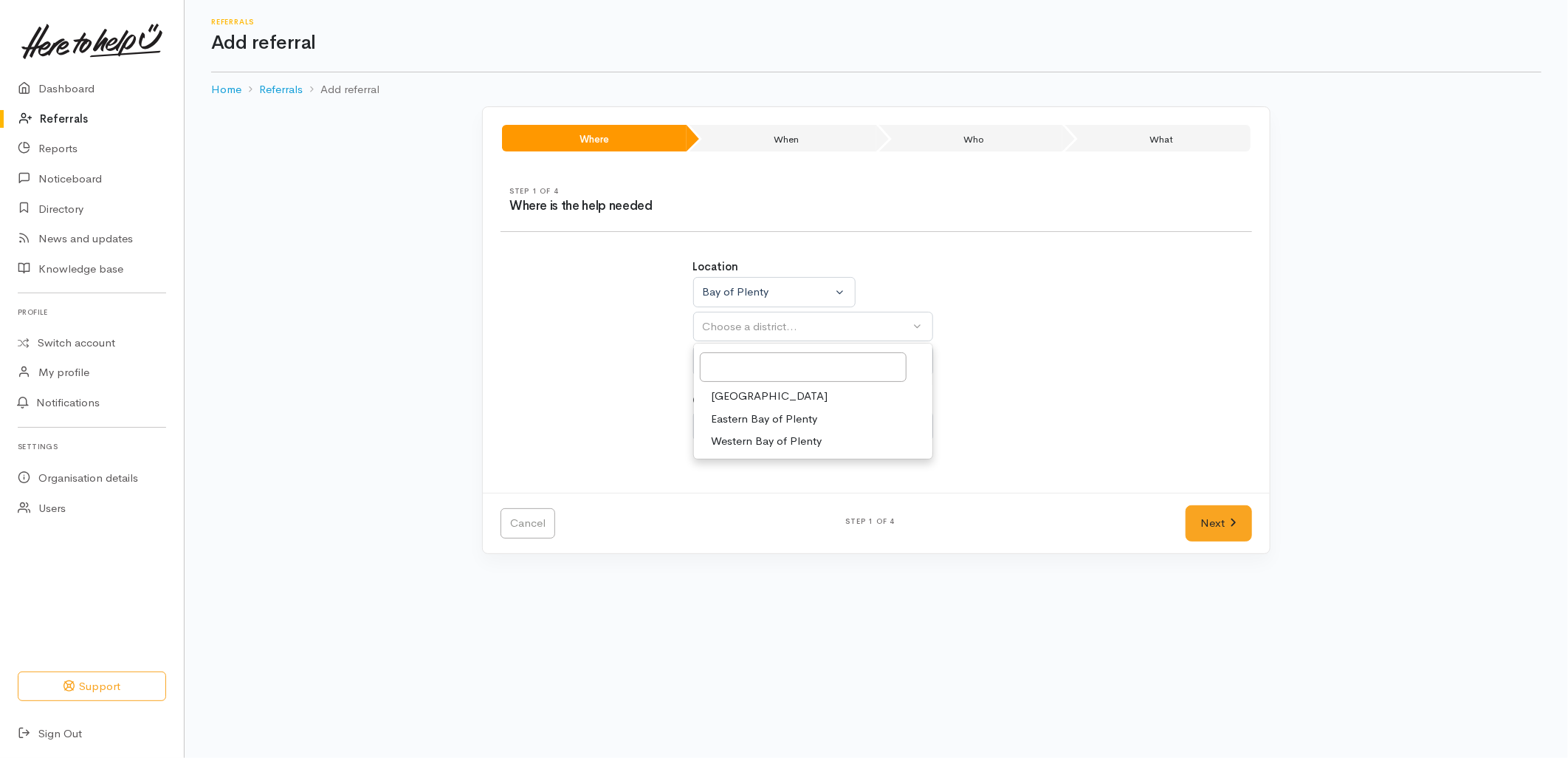
click at [744, 396] on span "[GEOGRAPHIC_DATA]" at bounding box center [770, 396] width 116 height 17
select select "6"
select select
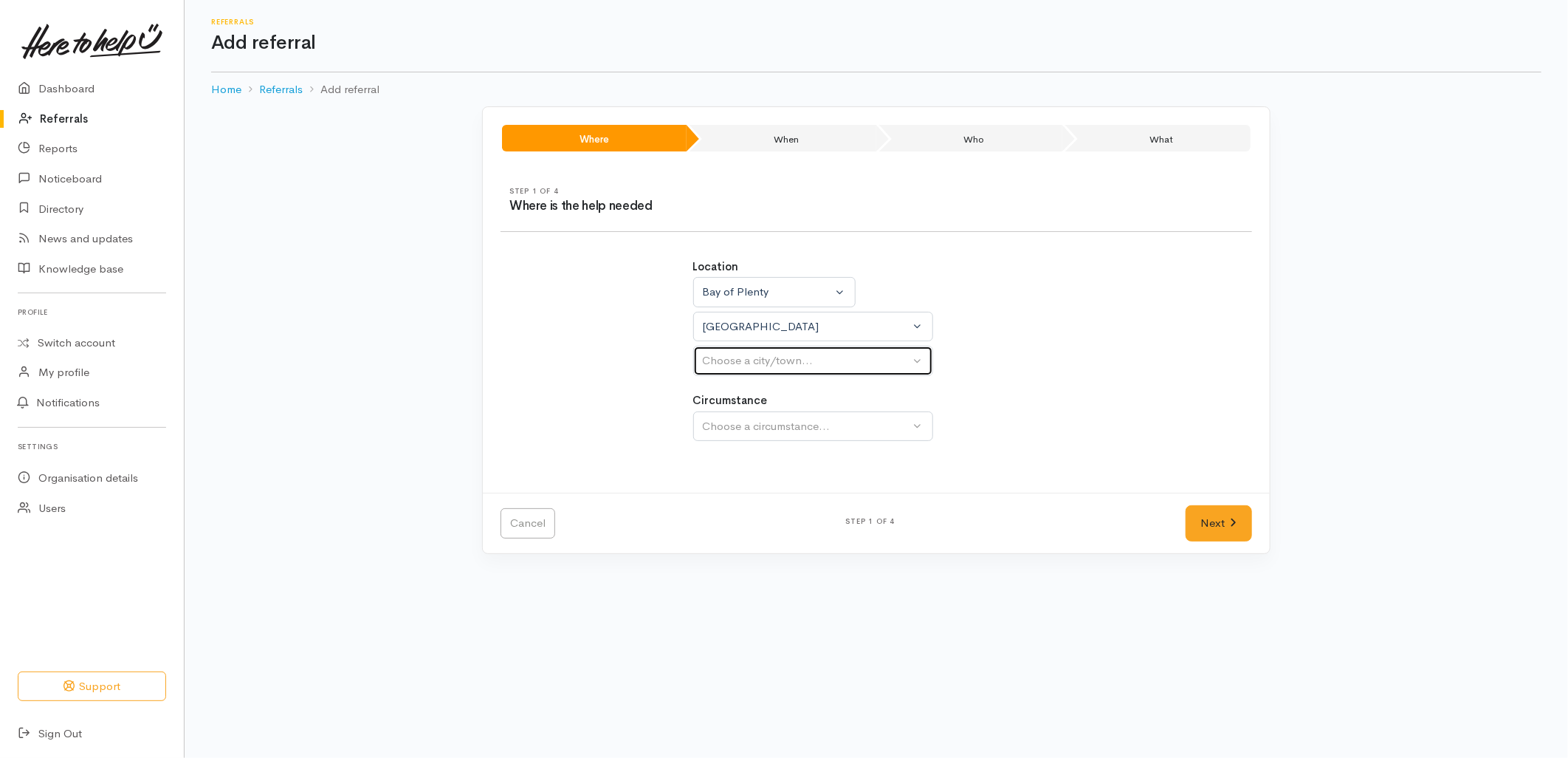
click at [736, 362] on div "Choose a city/town..." at bounding box center [806, 361] width 208 height 17
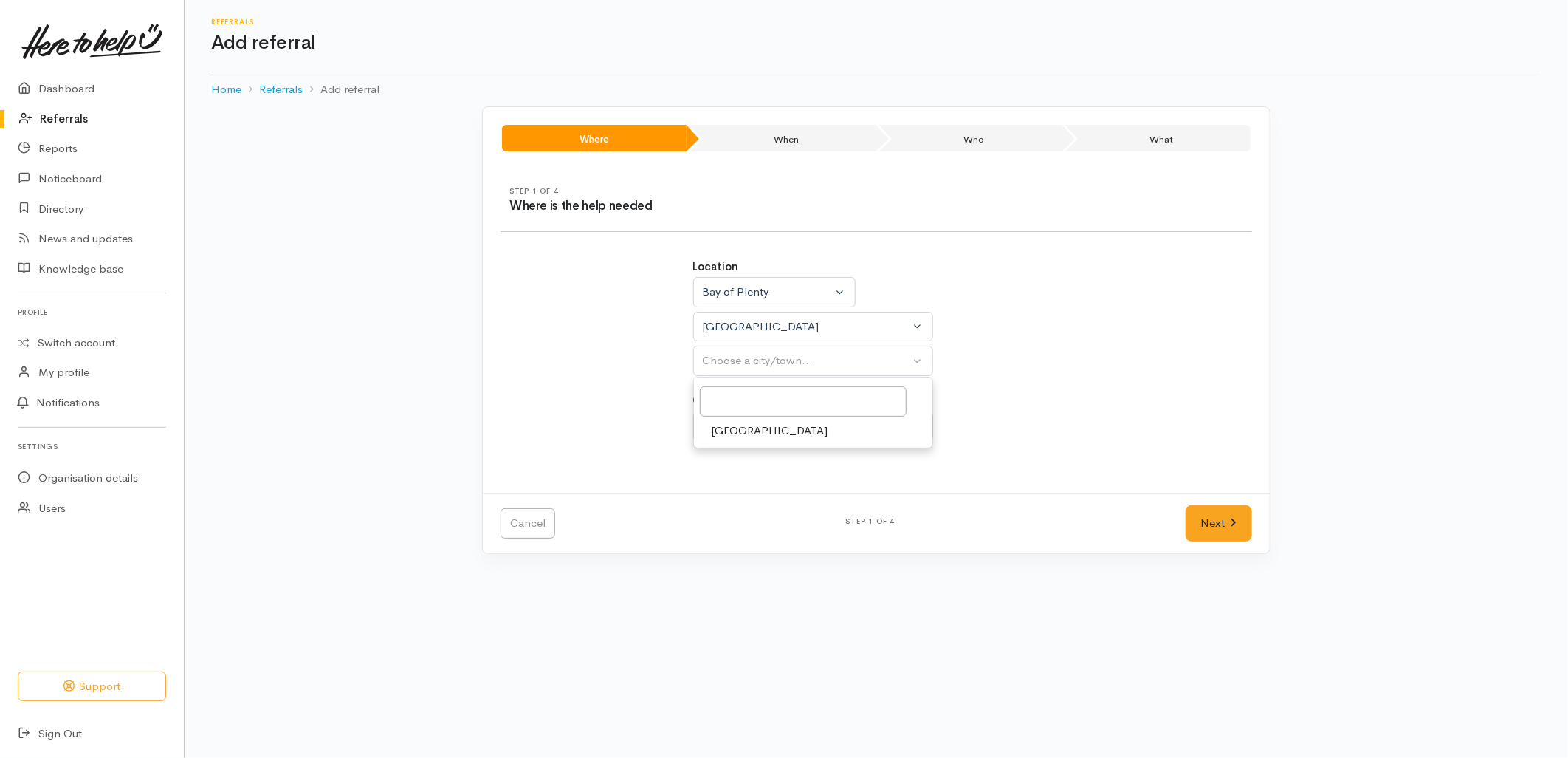
click at [730, 429] on span "[GEOGRAPHIC_DATA]" at bounding box center [770, 431] width 116 height 17
select select "4"
click at [730, 426] on div "Choose a circumstance..." at bounding box center [806, 427] width 208 height 17
click at [745, 476] on input "Search" at bounding box center [803, 467] width 207 height 30
click at [744, 493] on span "Community" at bounding box center [740, 496] width 56 height 17
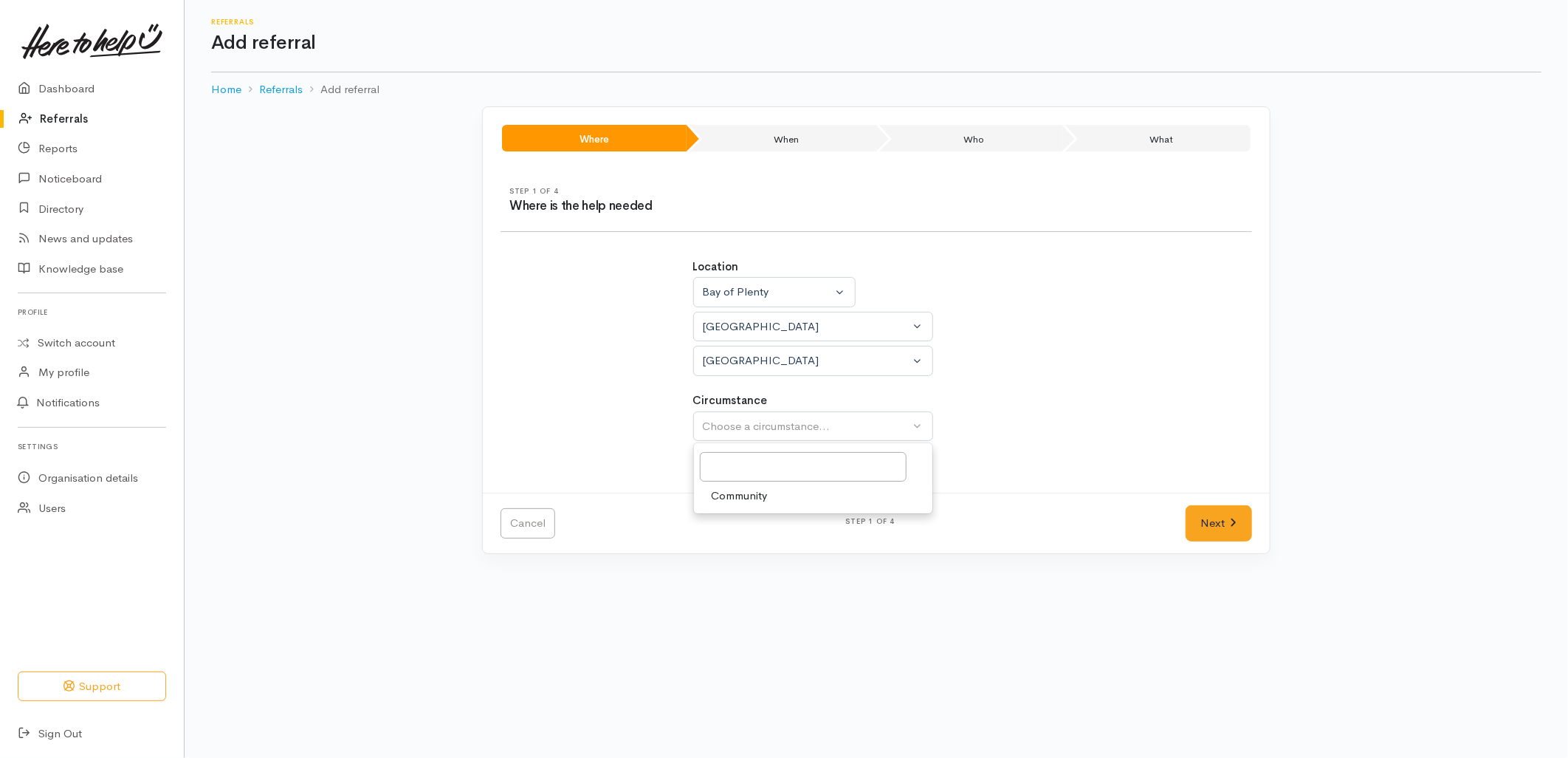
select select "2"
click at [1228, 524] on link "Next" at bounding box center [1219, 523] width 67 height 36
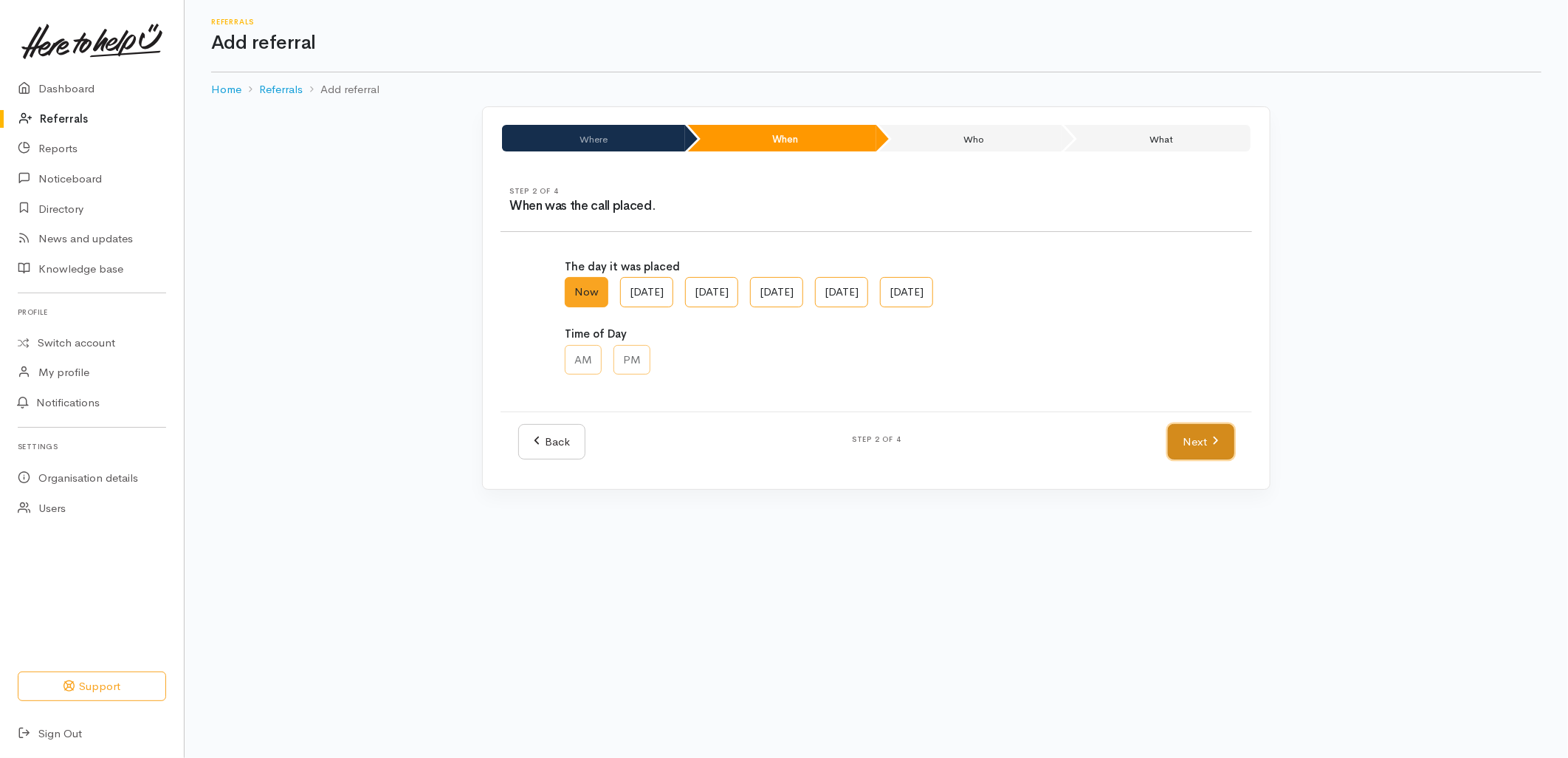
click at [1197, 459] on link "Next" at bounding box center [1201, 441] width 67 height 36
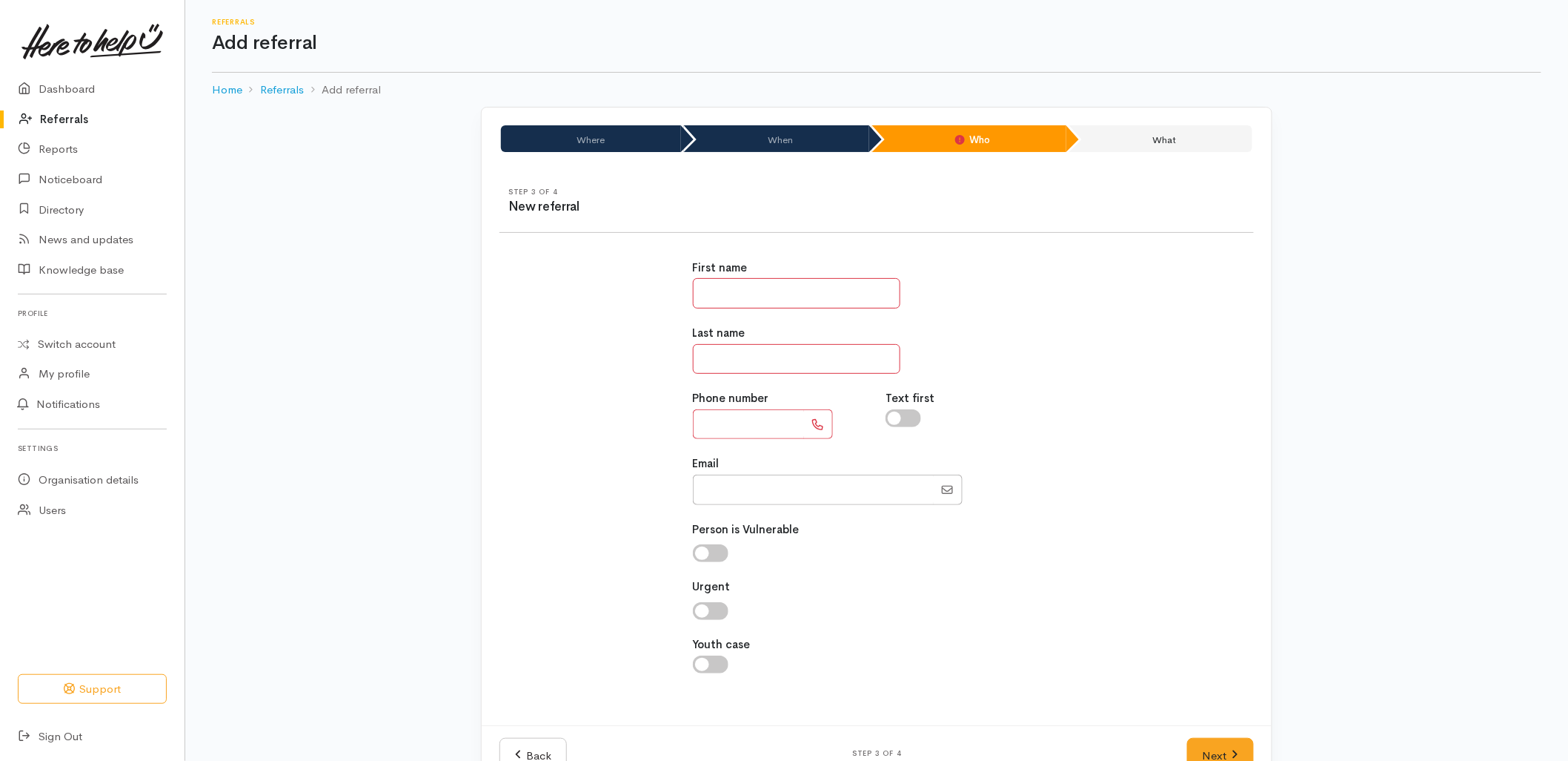
click at [742, 290] on input "text" at bounding box center [796, 293] width 208 height 30
type input "***"
type input "*"
type input "**********"
click at [1232, 738] on link "Next" at bounding box center [1221, 756] width 67 height 37
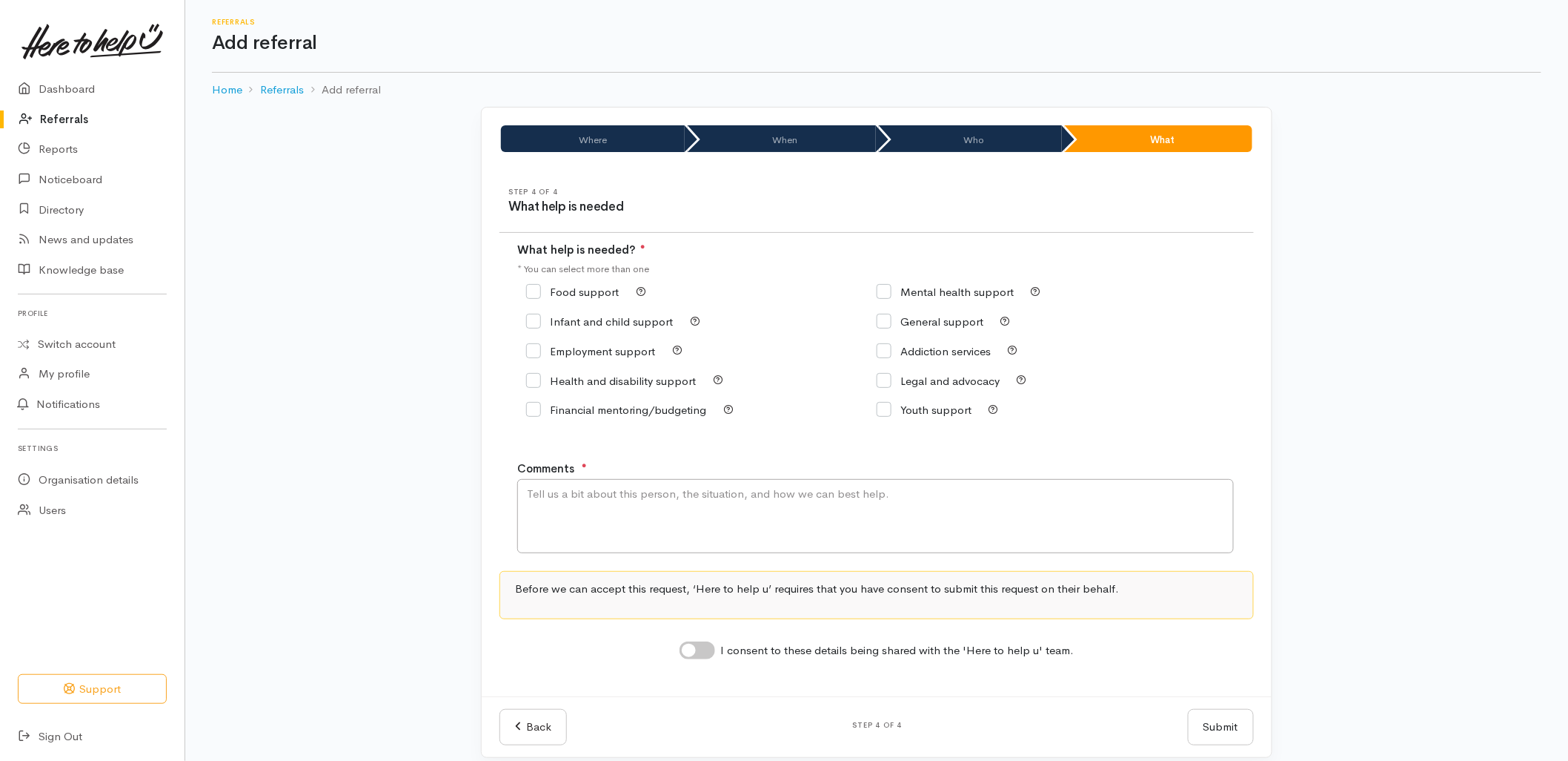
click at [597, 292] on input "Food support" at bounding box center [572, 291] width 93 height 11
checkbox input "true"
click at [619, 524] on textarea "Comments" at bounding box center [875, 516] width 717 height 74
type textarea "Requesting food support."
click at [699, 657] on input "I consent to these details being shared with the 'Here to help u' team." at bounding box center [698, 650] width 36 height 18
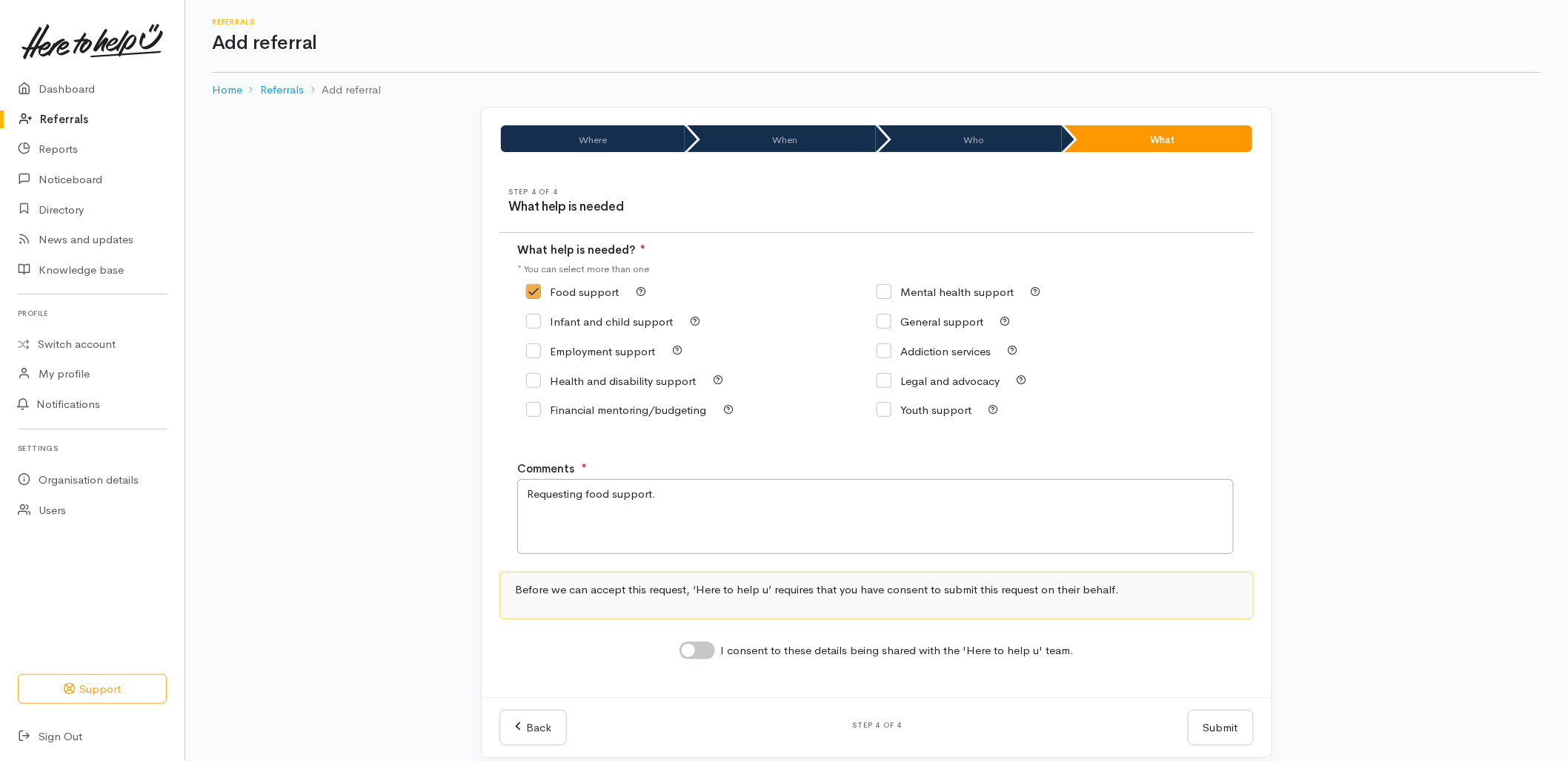
checkbox input "true"
click at [1226, 736] on button "Submit" at bounding box center [1221, 728] width 66 height 37
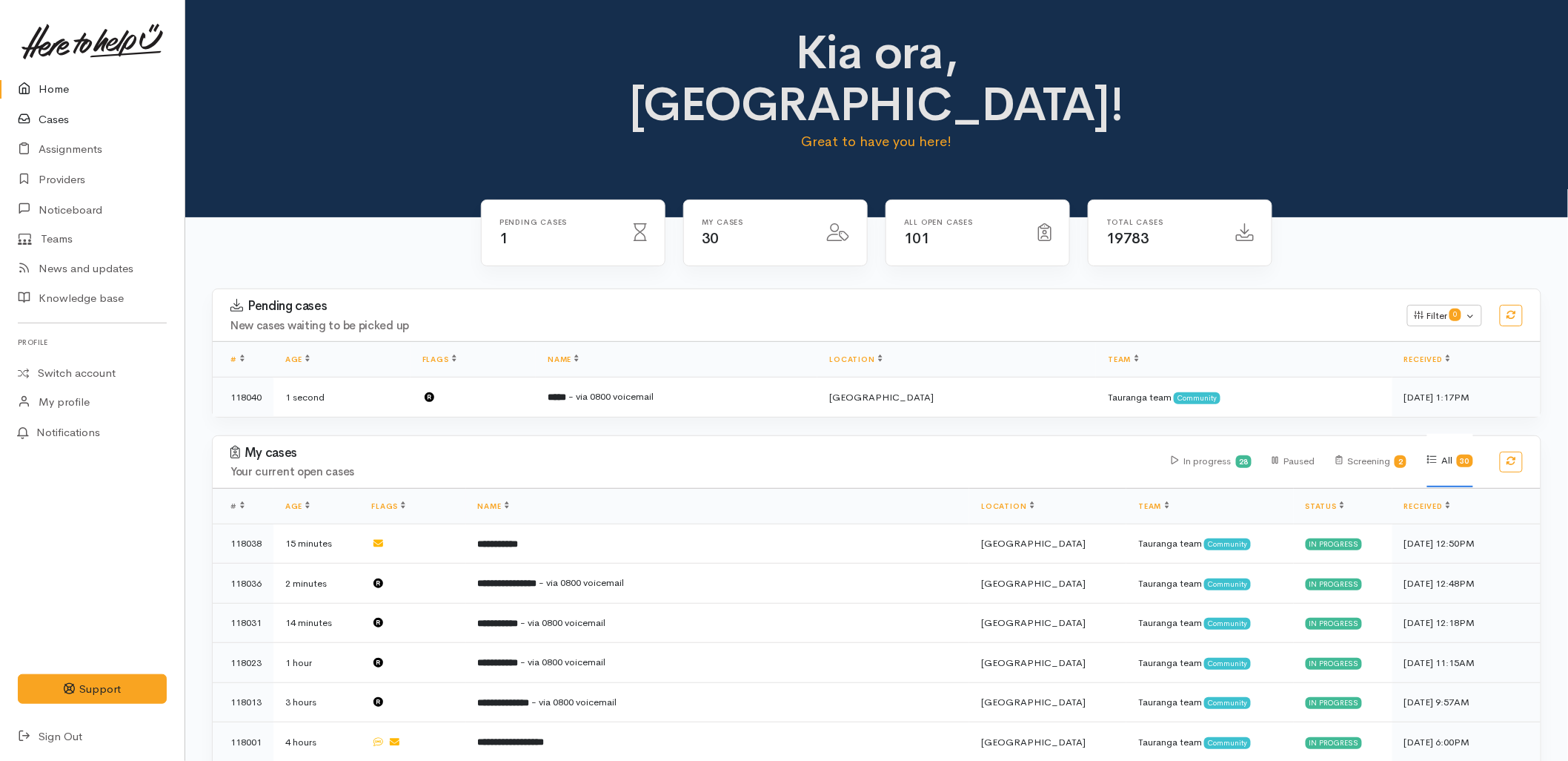
click at [19, 116] on icon at bounding box center [28, 120] width 21 height 19
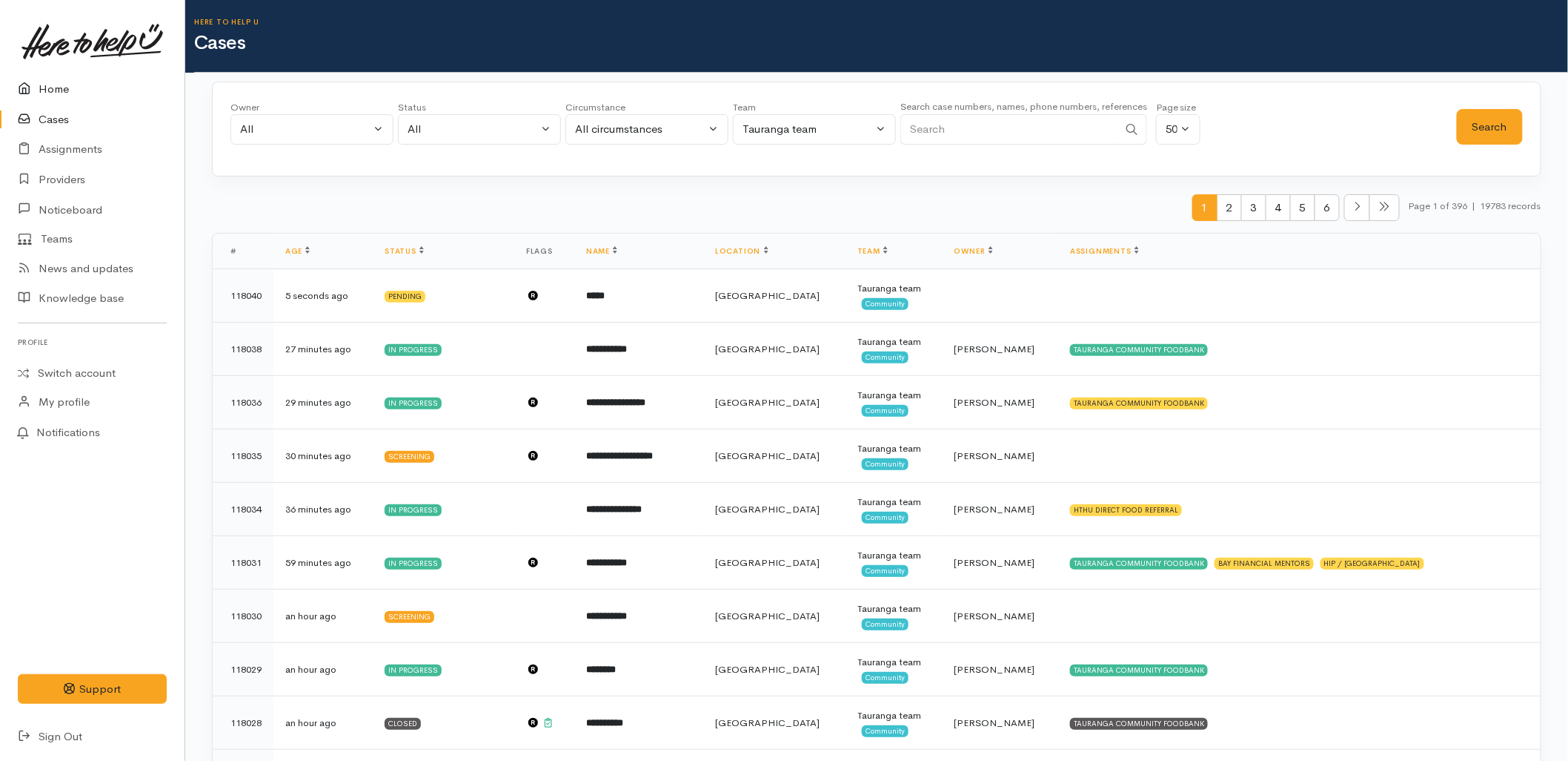
click at [75, 87] on link "Home" at bounding box center [92, 89] width 185 height 30
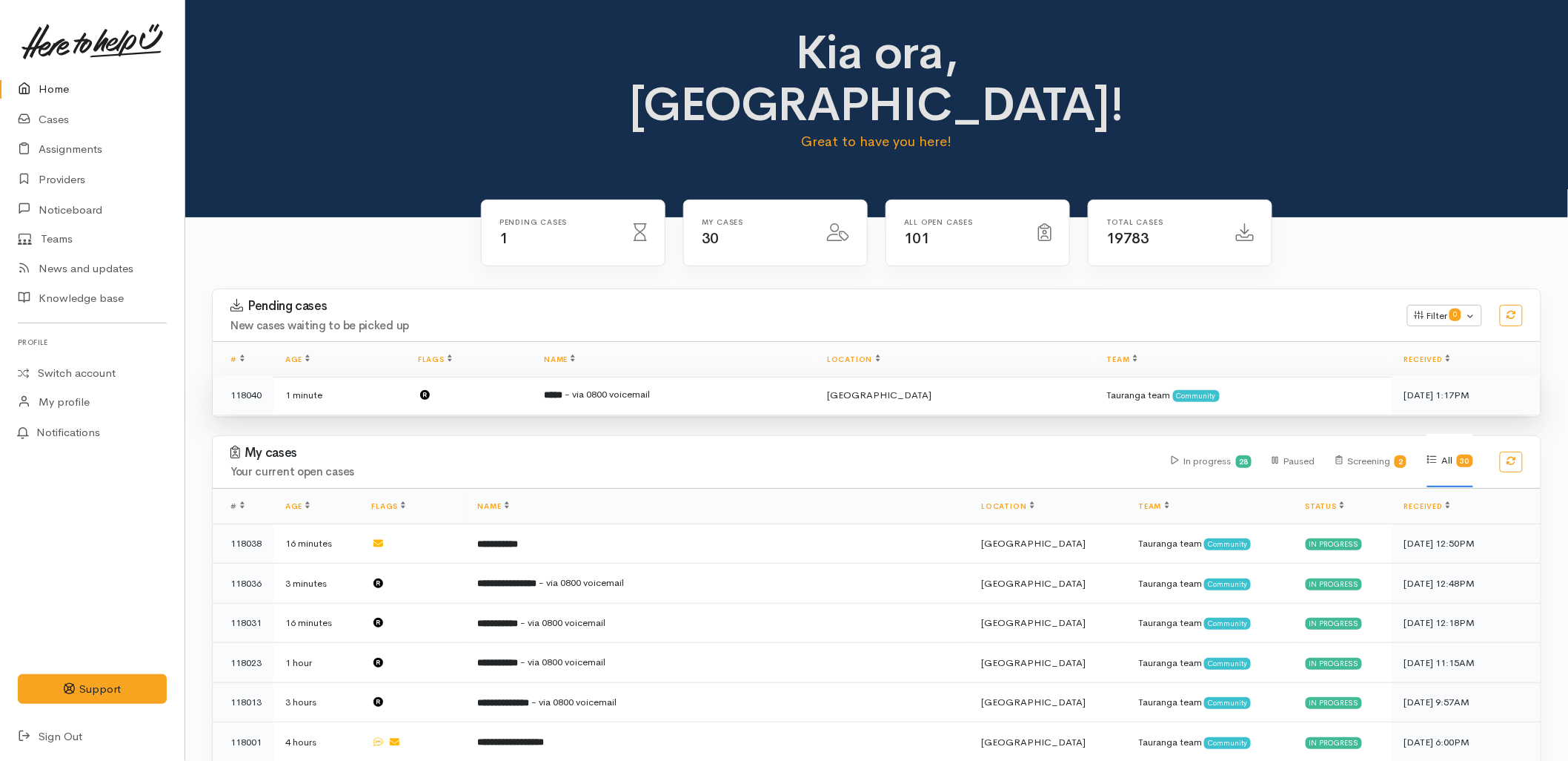
click at [612, 388] on span "- via 0800 voicemail" at bounding box center [606, 394] width 85 height 12
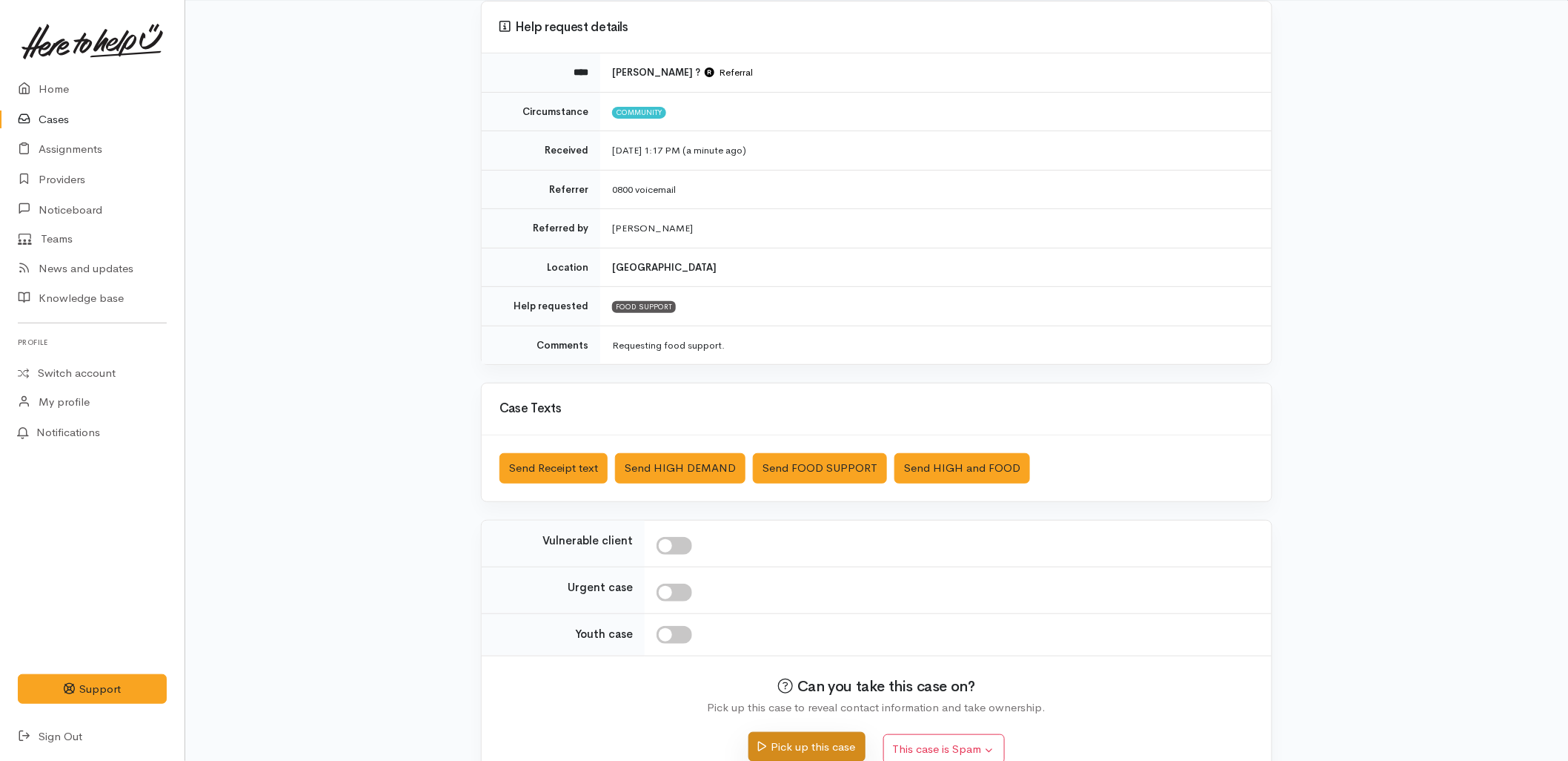
scroll to position [160, 0]
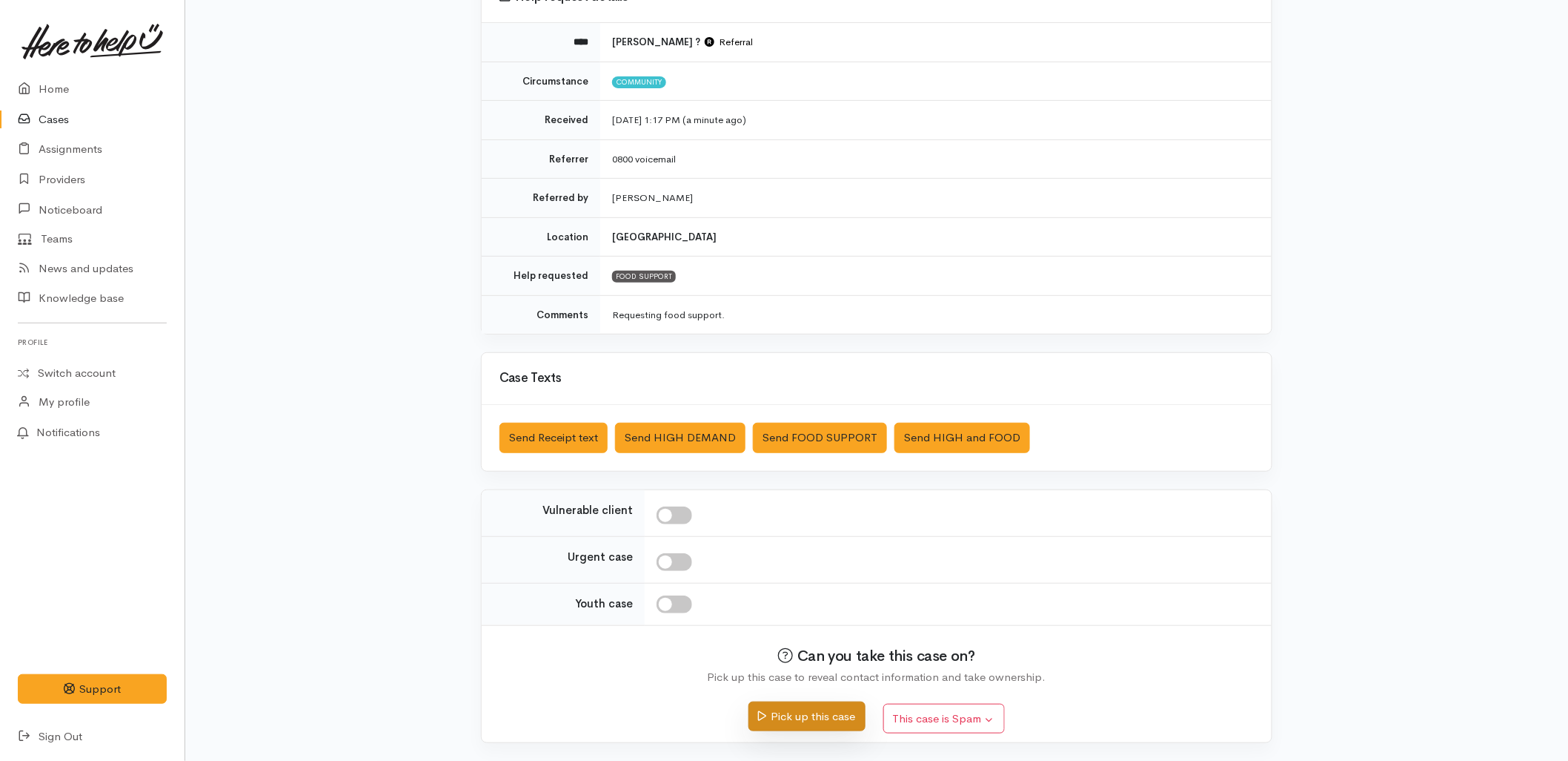
click at [810, 713] on button "Pick up this case" at bounding box center [806, 717] width 116 height 30
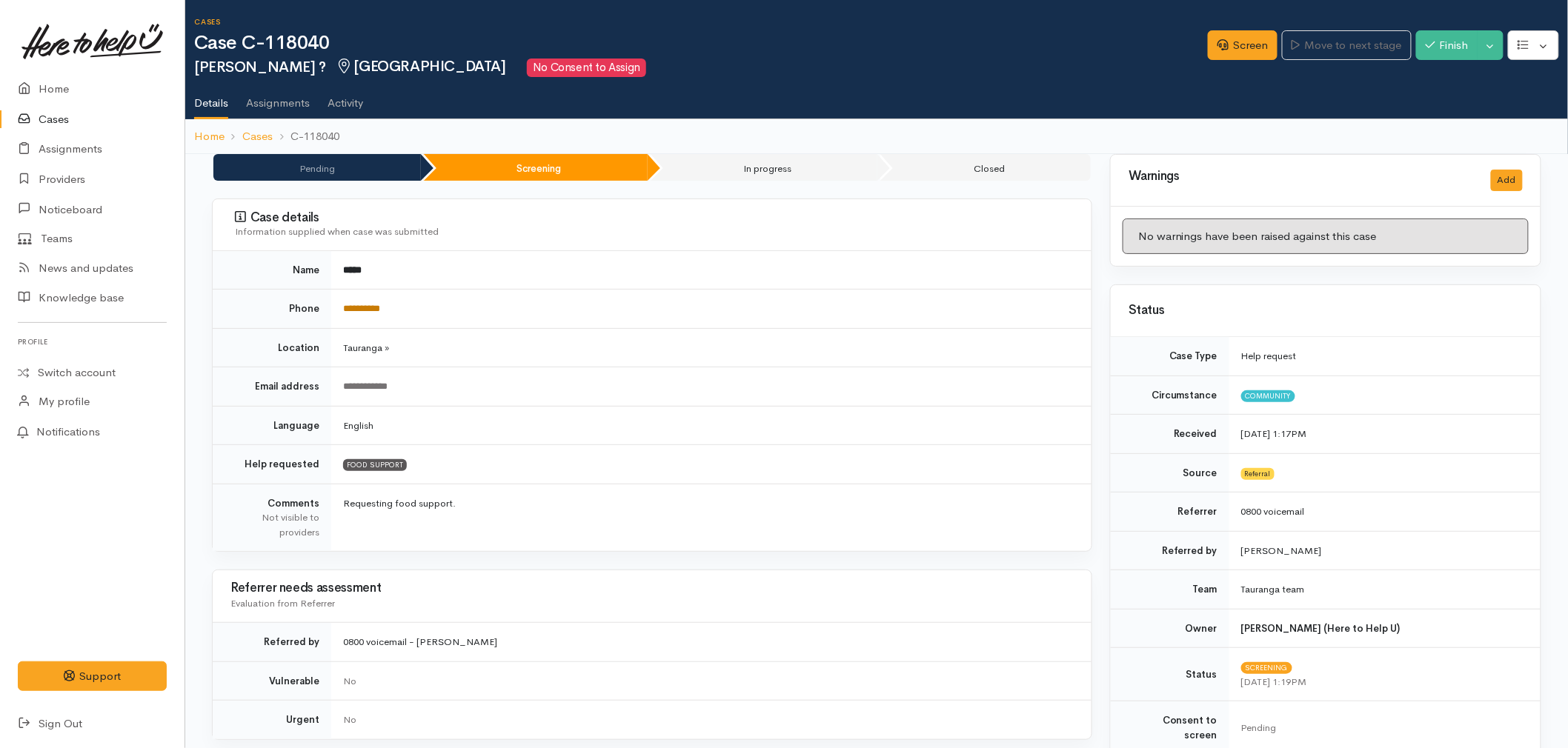
click at [375, 313] on link "**********" at bounding box center [362, 308] width 37 height 9
click at [1246, 41] on link "Screen" at bounding box center [1243, 45] width 69 height 30
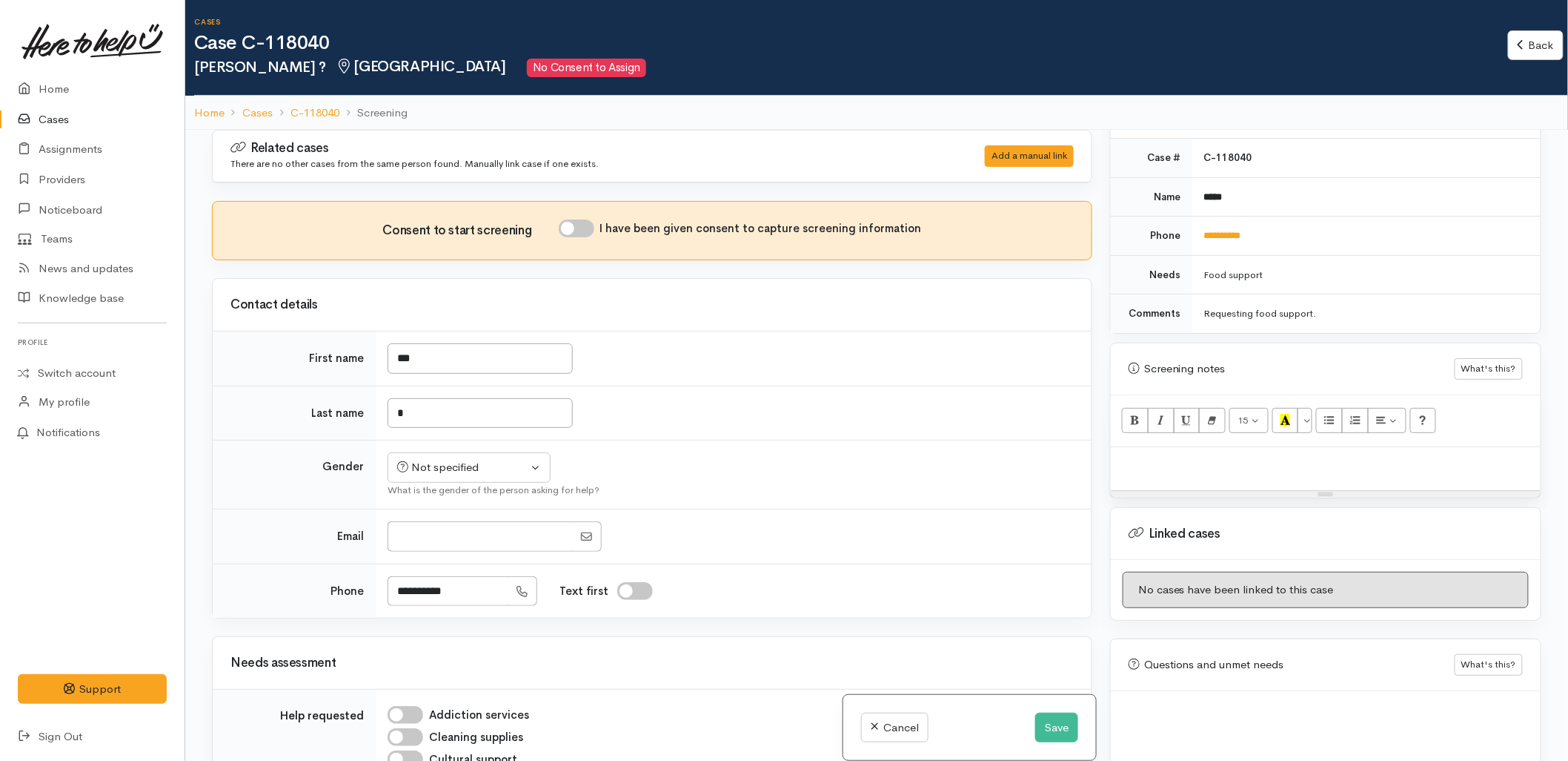
scroll to position [713, 0]
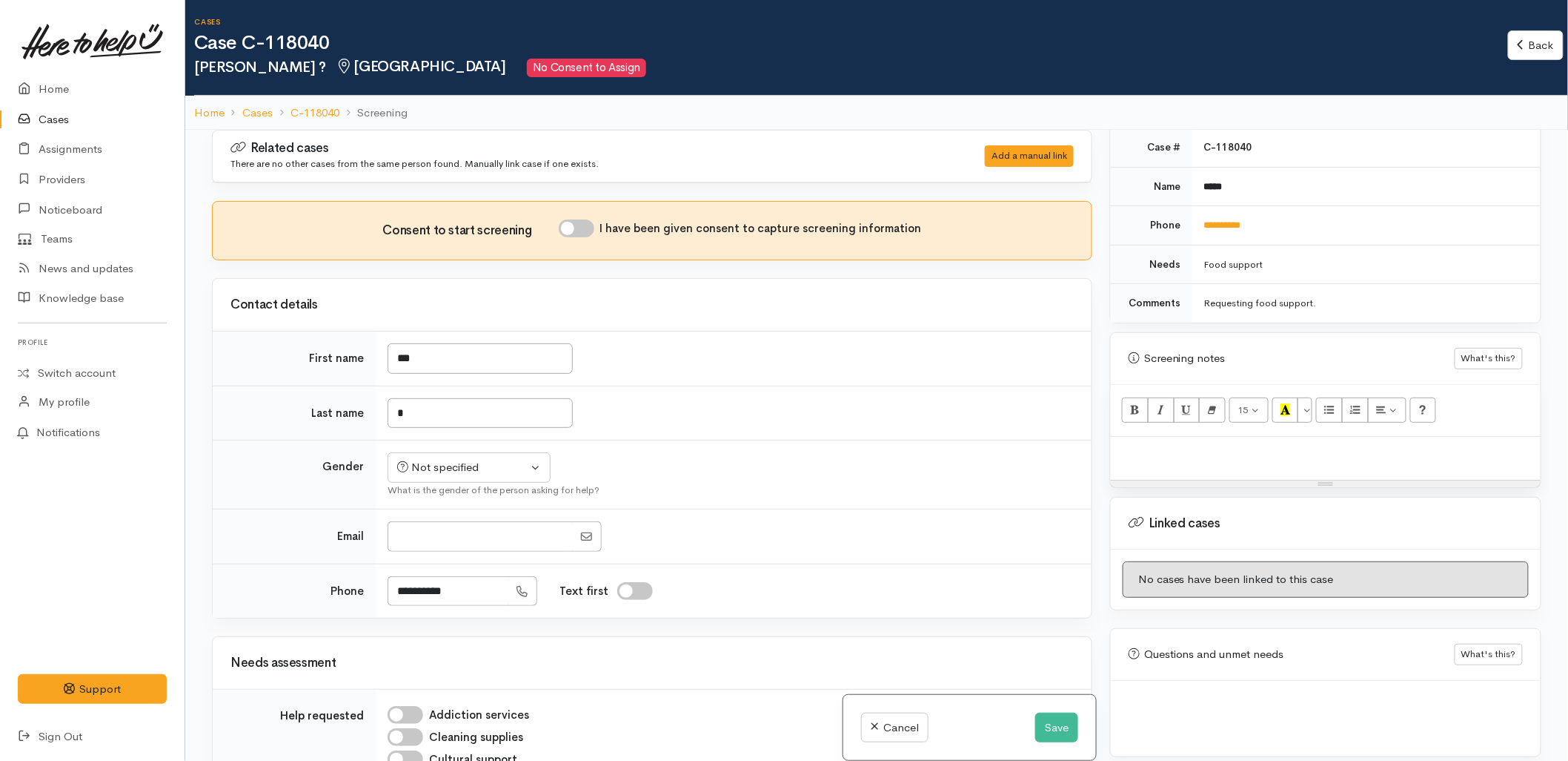
click at [1172, 449] on div at bounding box center [1326, 459] width 430 height 44
paste div
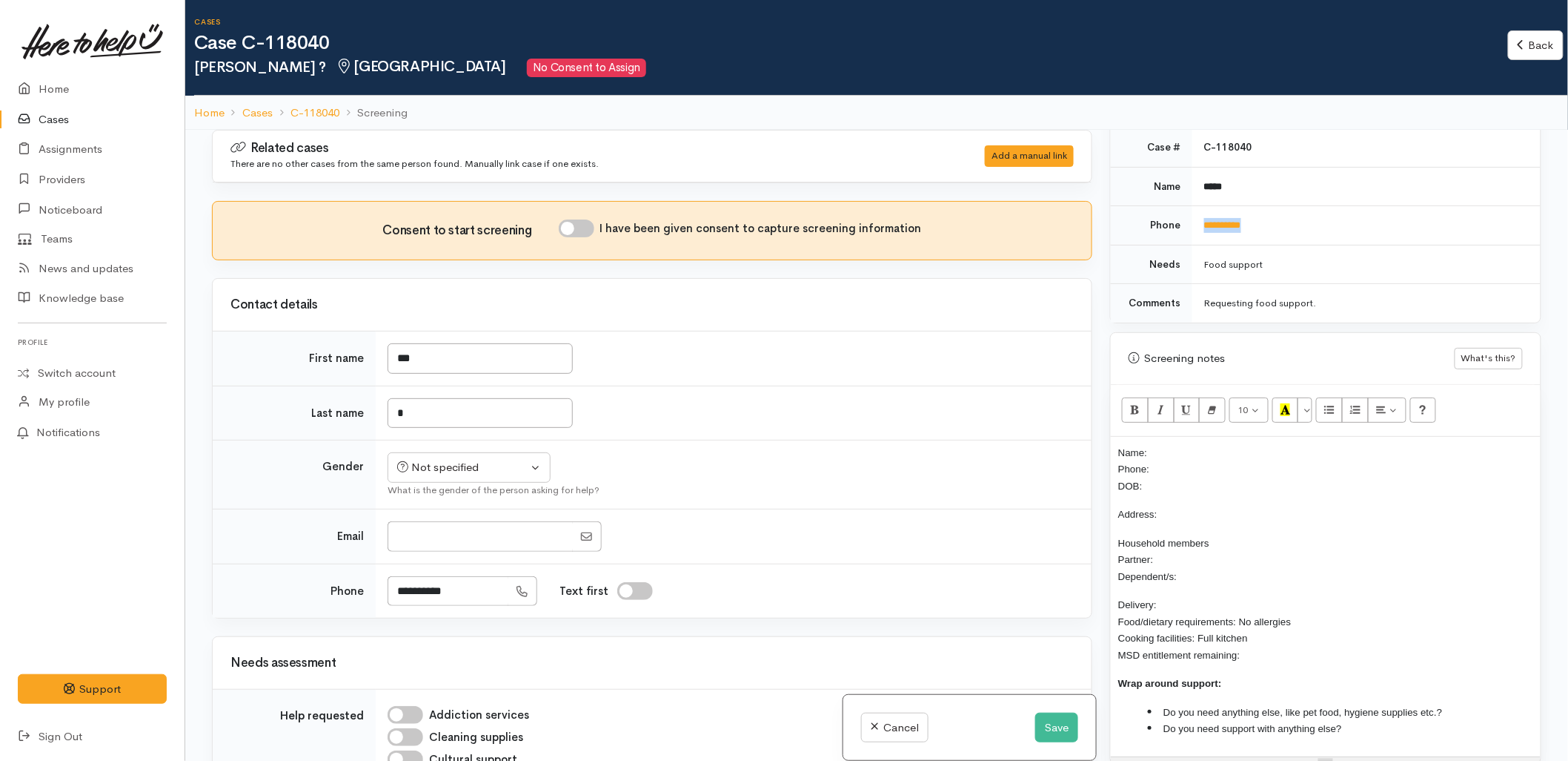
drag, startPoint x: 1278, startPoint y: 211, endPoint x: 1198, endPoint y: 231, distance: 82.5
click at [1198, 231] on td "**********" at bounding box center [1366, 226] width 348 height 39
copy link "**********"
click at [1194, 458] on p "Name: Phone: DOB:" at bounding box center [1326, 469] width 415 height 51
click at [440, 460] on div "Not specified" at bounding box center [462, 467] width 131 height 17
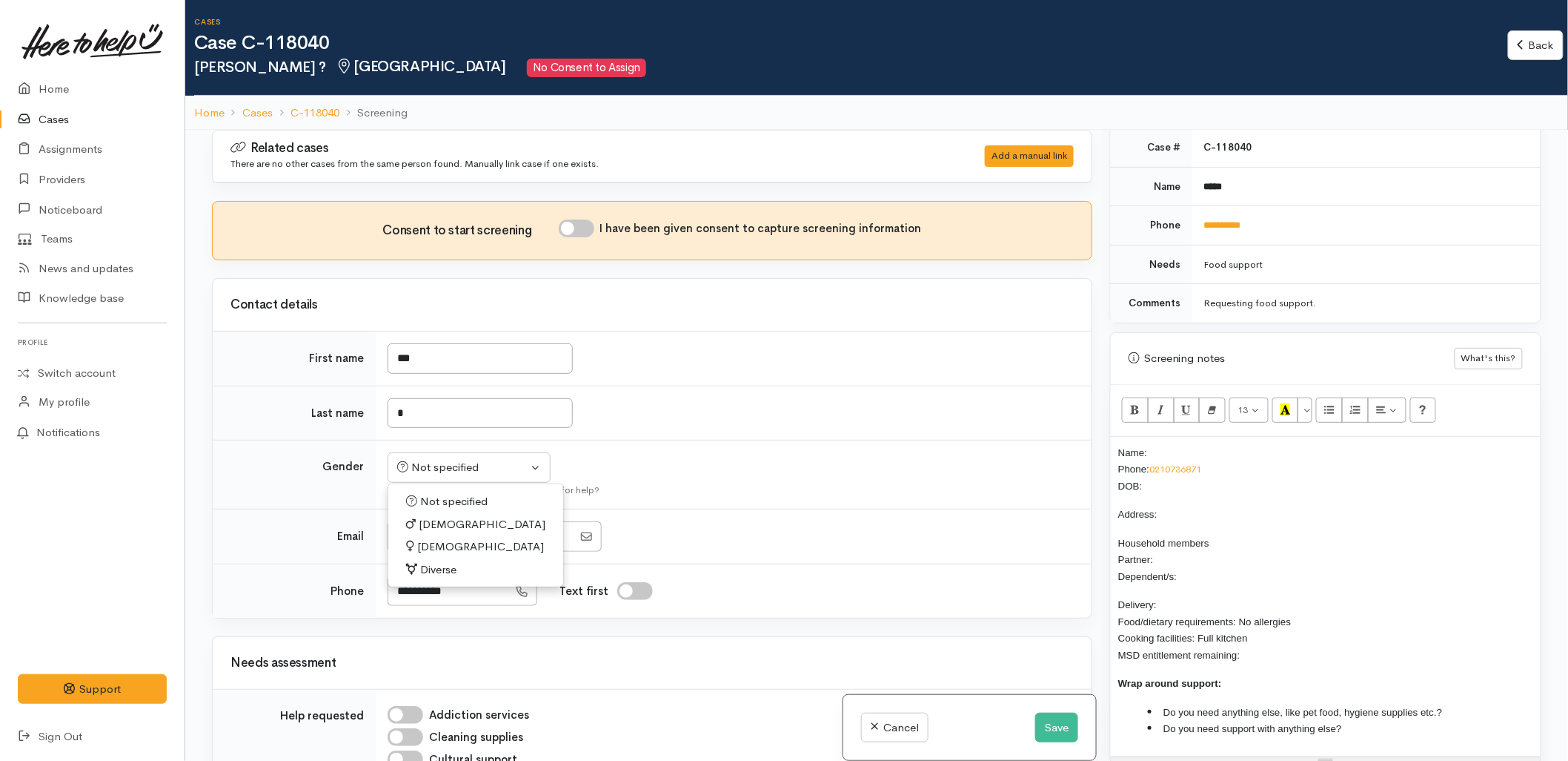
click at [440, 514] on link "[DEMOGRAPHIC_DATA]" at bounding box center [476, 525] width 175 height 23
select select "[DEMOGRAPHIC_DATA]"
click at [585, 235] on input "I have been given consent to capture screening information" at bounding box center [577, 228] width 36 height 18
checkbox input "true"
click at [865, 473] on td "Not specified [DEMOGRAPHIC_DATA] [DEMOGRAPHIC_DATA] Diverse [DEMOGRAPHIC_DATA] …" at bounding box center [734, 474] width 716 height 69
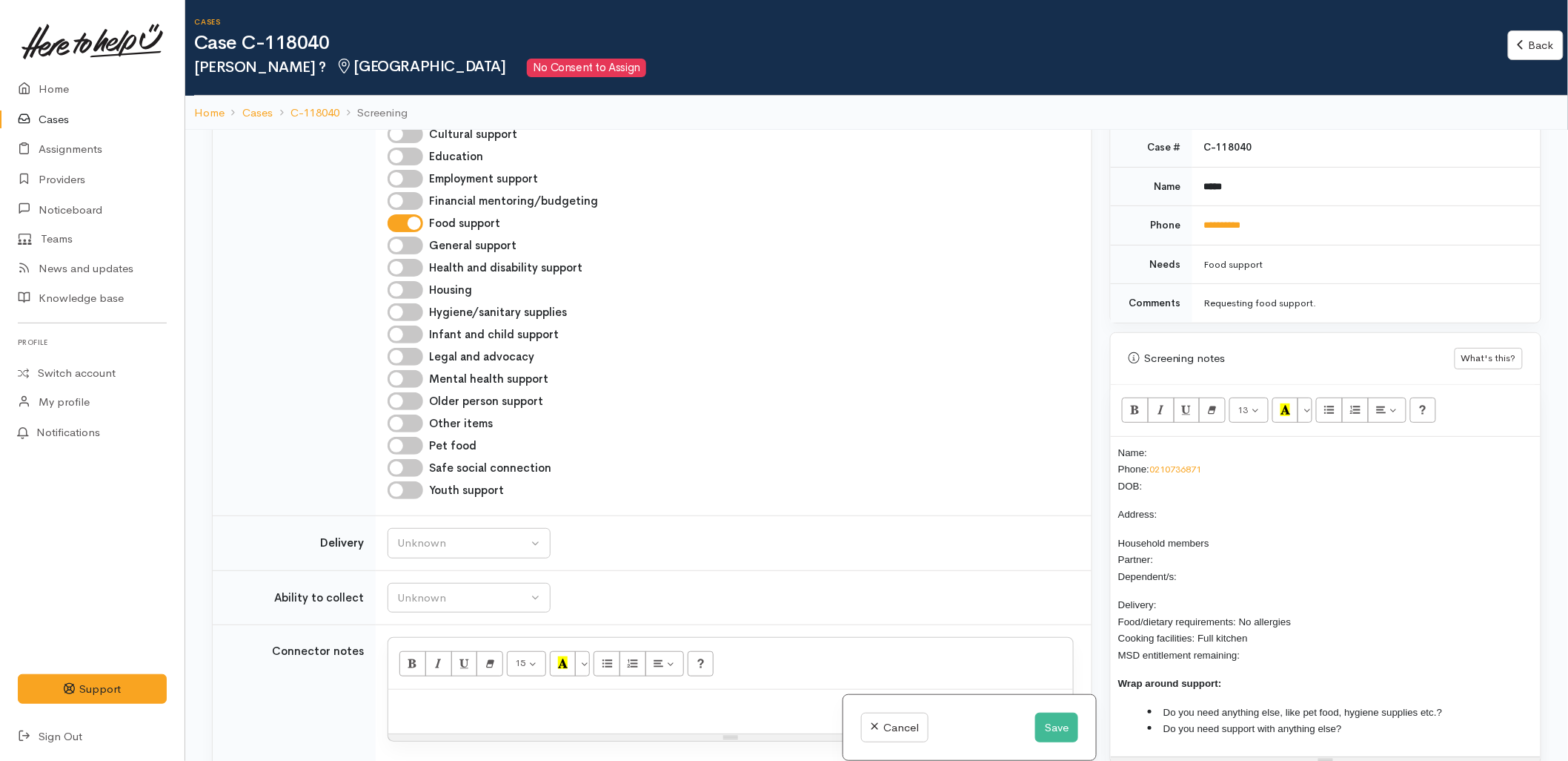
scroll to position [658, 0]
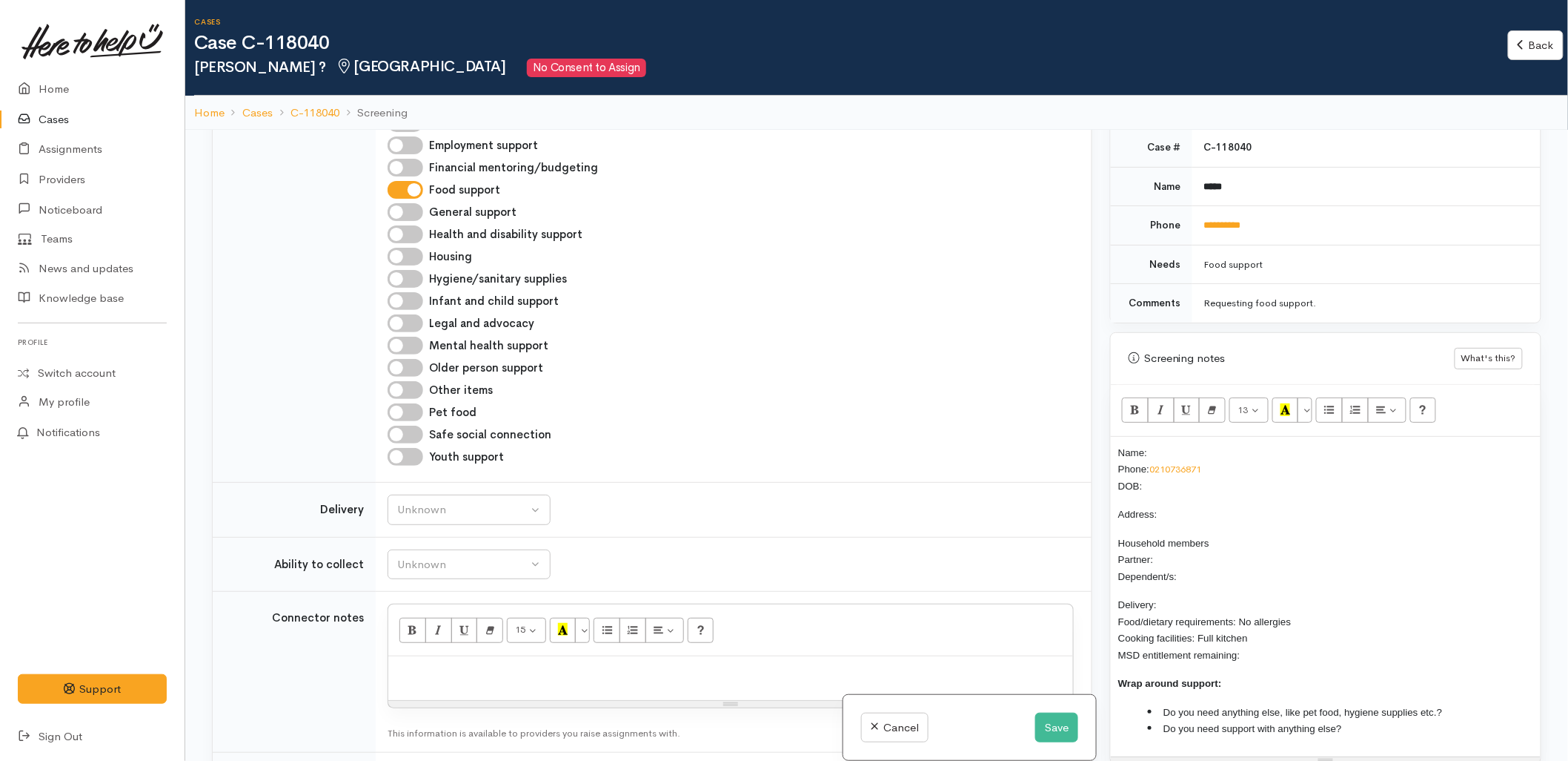
click at [965, 553] on td "Unknown Able to pick up / collect help on my own Able to pick up / collect with…" at bounding box center [734, 564] width 716 height 55
click at [1232, 477] on p "Name: Phone: [PHONE_NUMBER] DOB:" at bounding box center [1326, 469] width 415 height 51
click at [864, 486] on td "Unknown Delivery needed Delivery preferred No Unknown" at bounding box center [734, 510] width 716 height 55
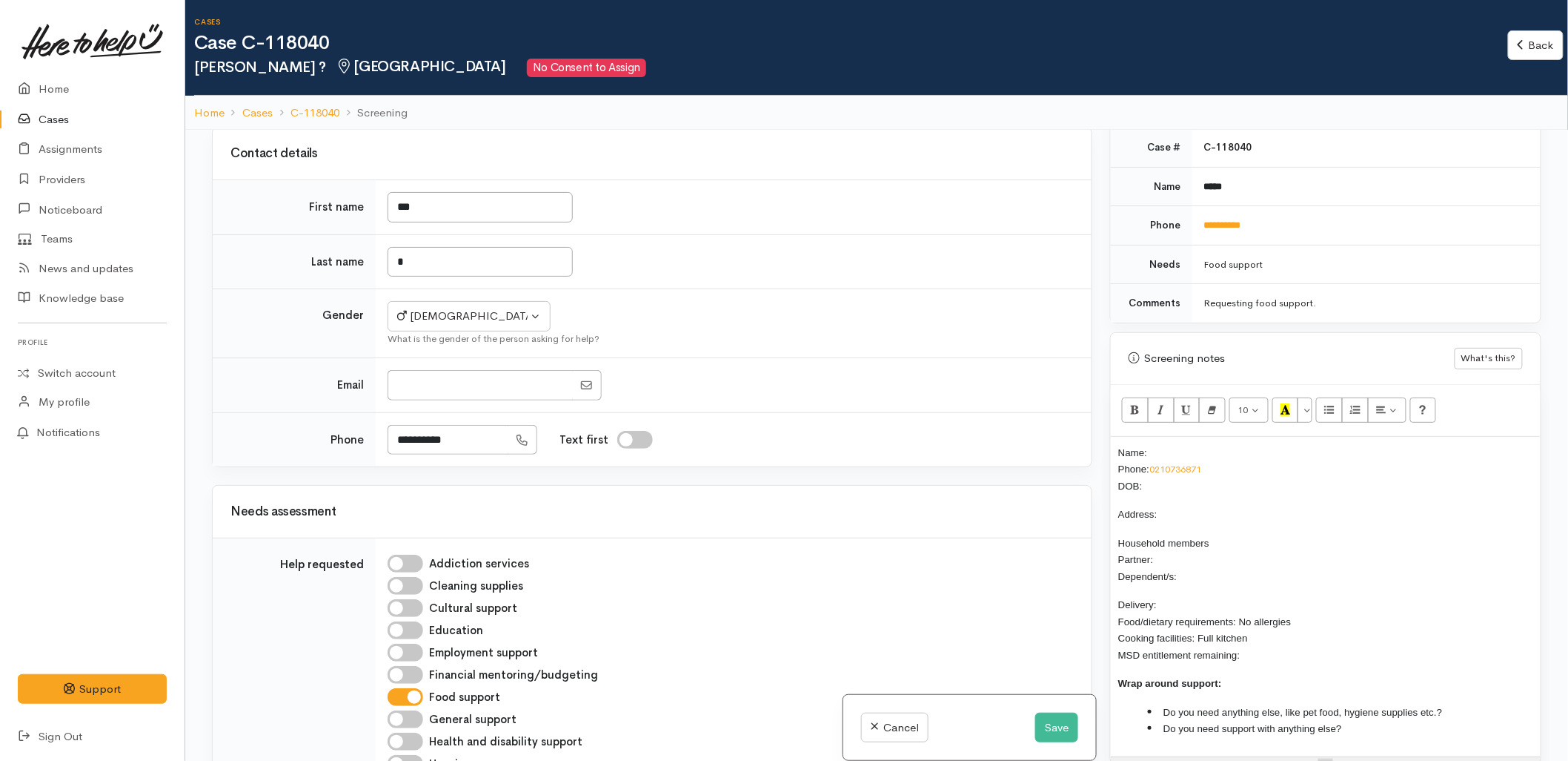
scroll to position [83, 0]
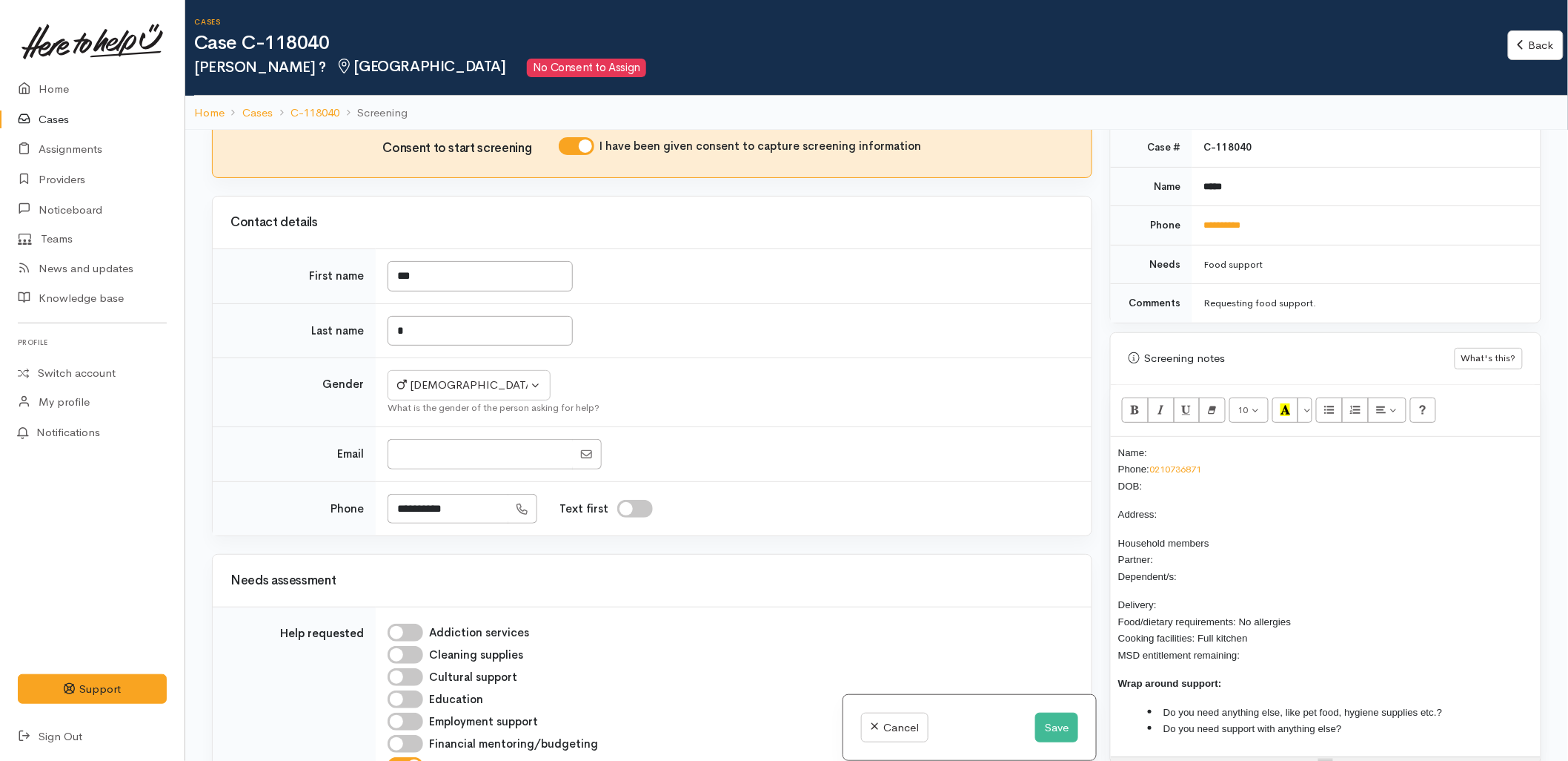
click at [860, 344] on td "*" at bounding box center [734, 330] width 716 height 55
click at [513, 323] on input "*" at bounding box center [480, 331] width 185 height 30
type input "******"
click at [665, 357] on td "******" at bounding box center [734, 330] width 716 height 55
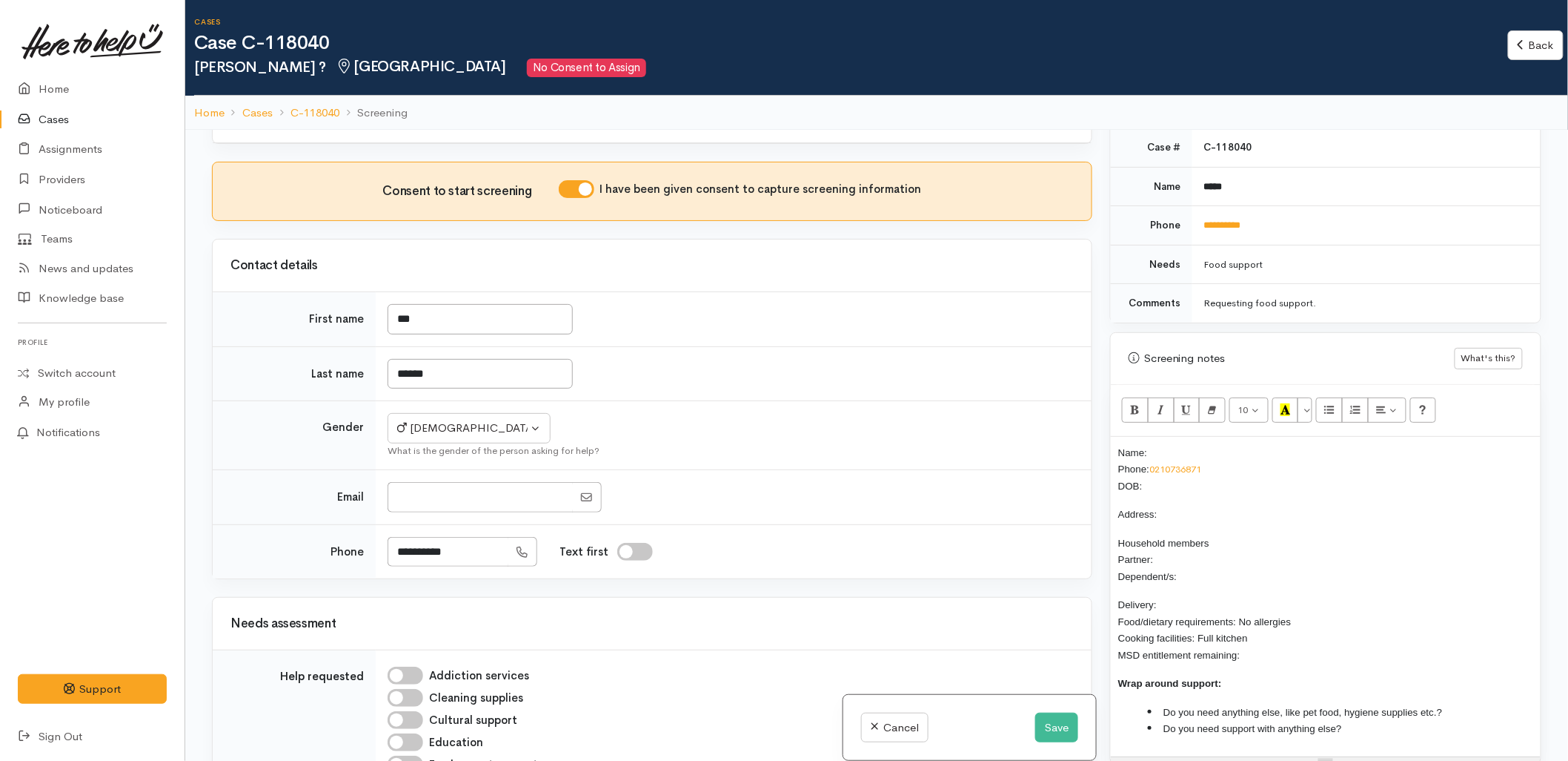
scroll to position [0, 0]
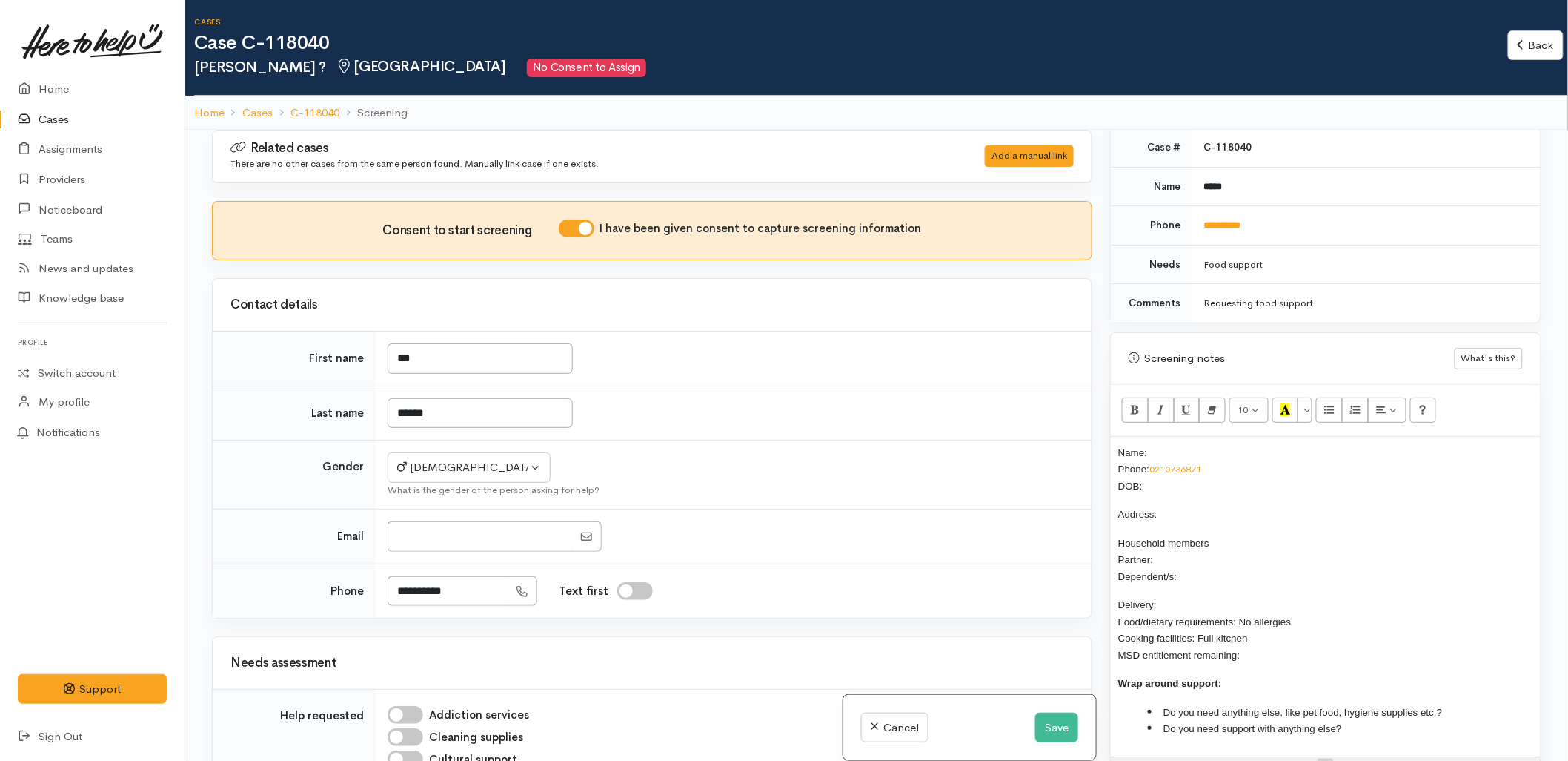
click at [1202, 444] on p "Name: Phone: 0210736871 DOB:" at bounding box center [1326, 469] width 415 height 51
drag, startPoint x: 1243, startPoint y: 181, endPoint x: 1197, endPoint y: 178, distance: 46.1
click at [1197, 178] on td "*****" at bounding box center [1366, 186] width 348 height 39
copy b "*****"
click at [1187, 444] on p "Name: Phone: 0210736871 DOB:" at bounding box center [1326, 469] width 415 height 51
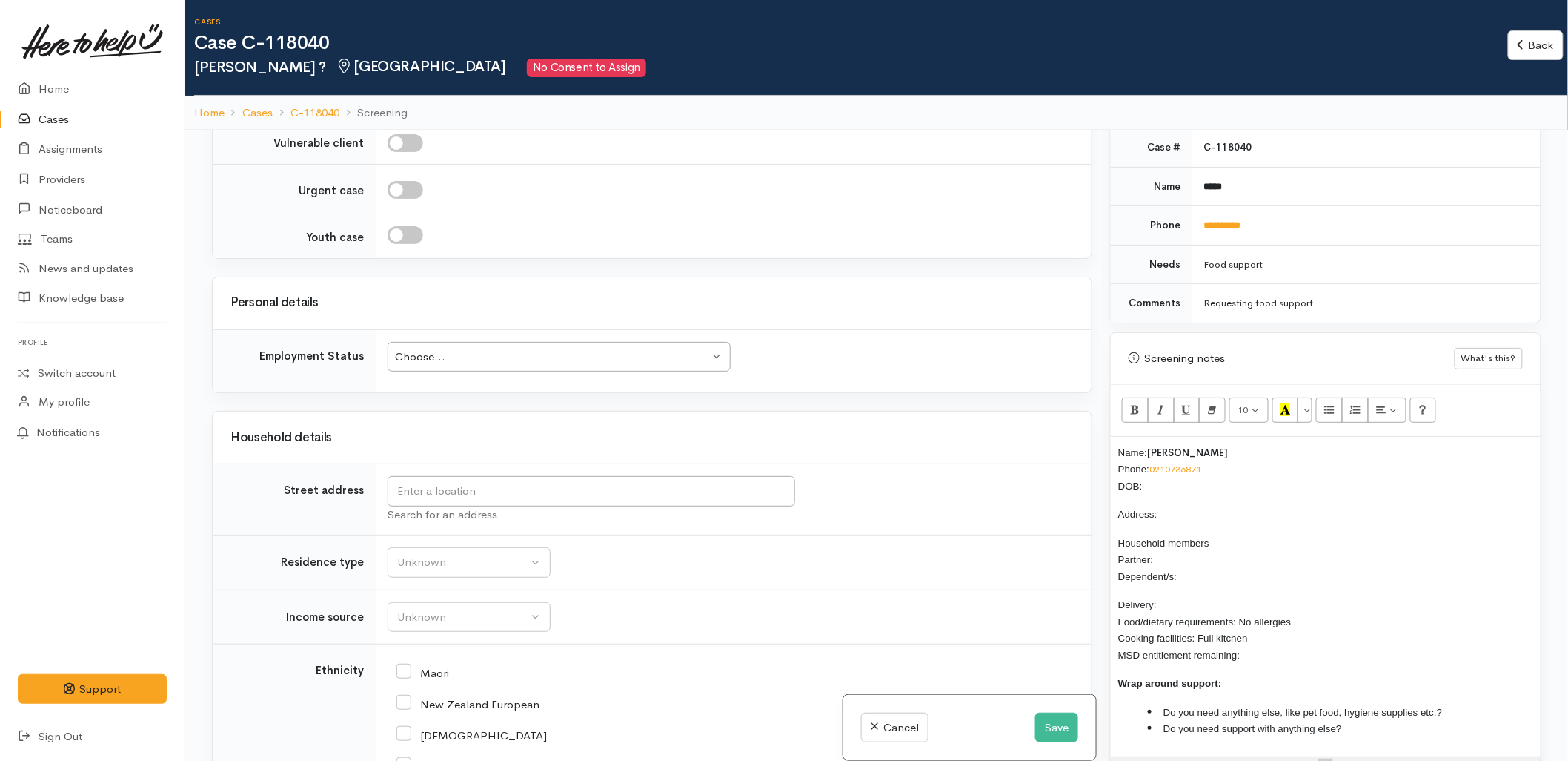
scroll to position [1400, 0]
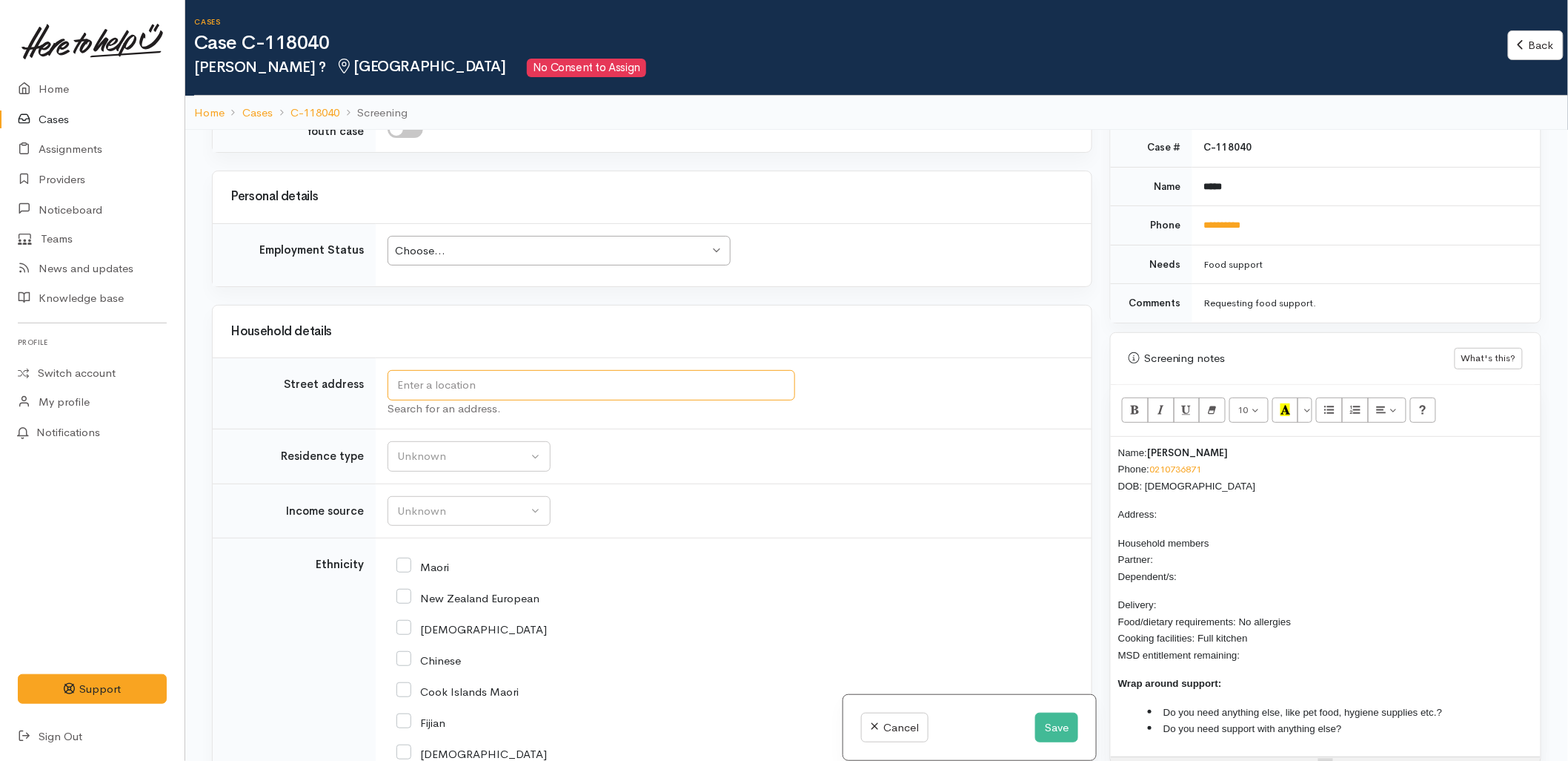
click at [471, 393] on input "text" at bounding box center [592, 385] width 408 height 30
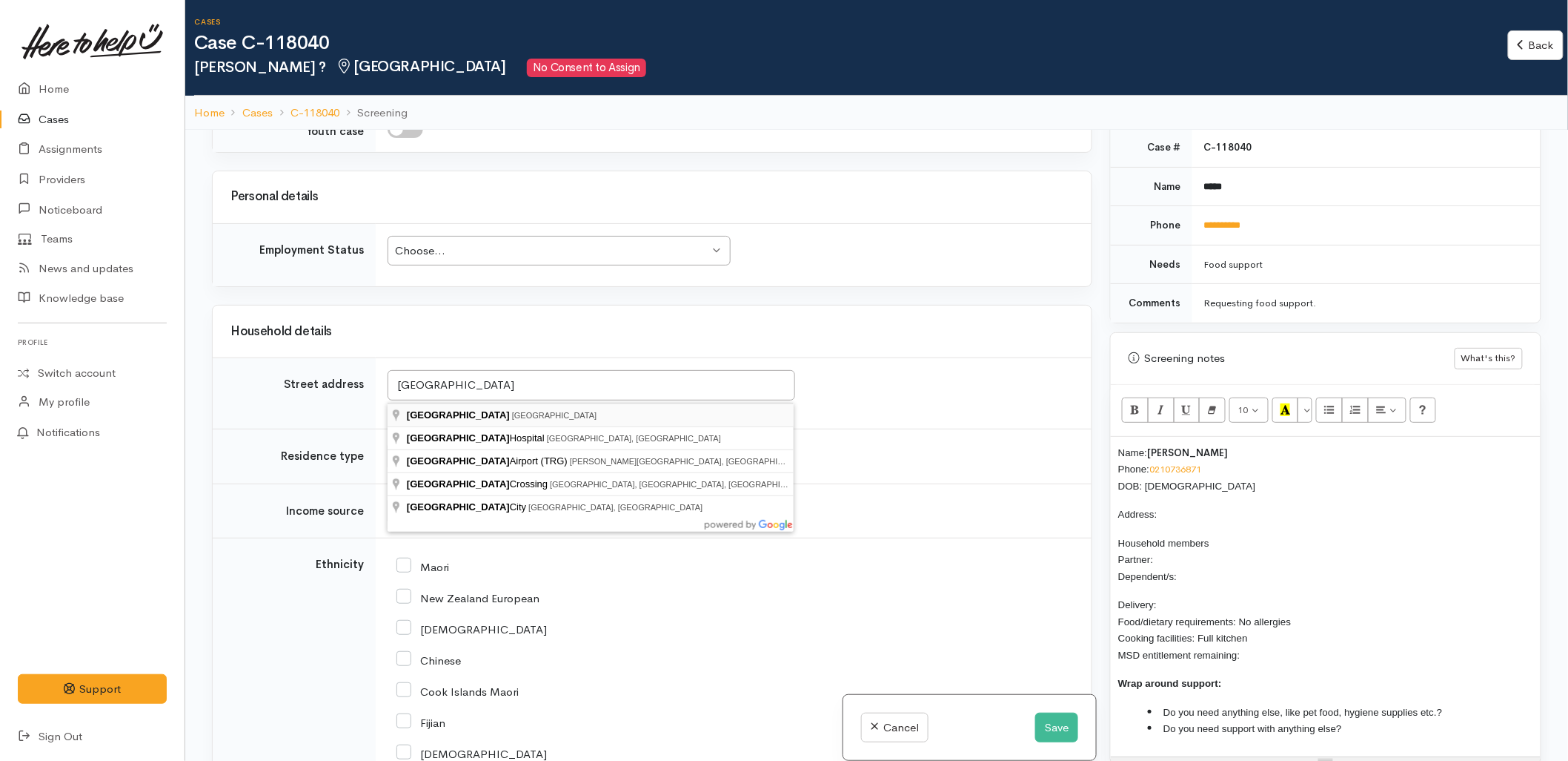
type input "Tauranga, New Zealand"
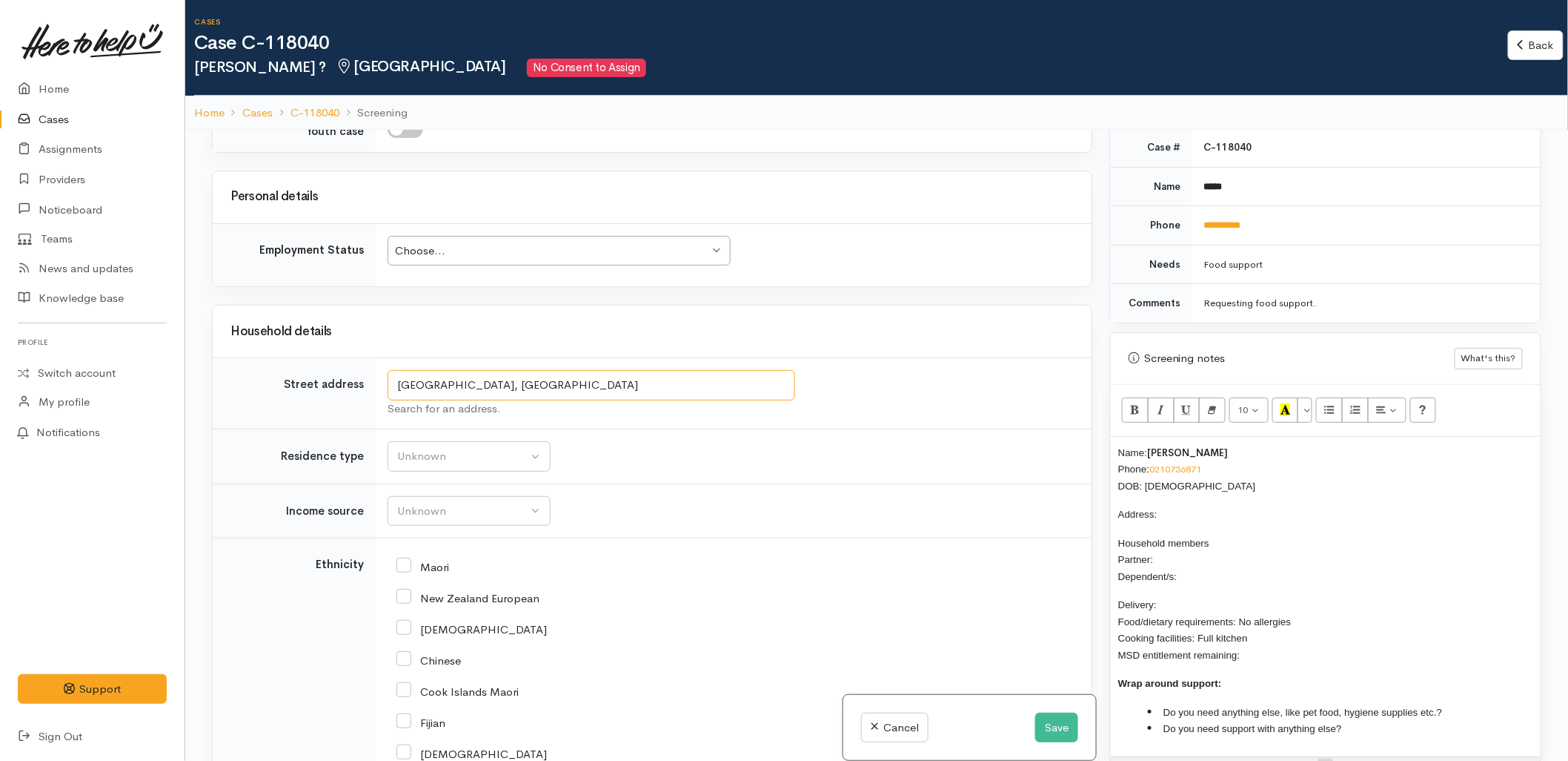
drag, startPoint x: 538, startPoint y: 391, endPoint x: 388, endPoint y: 386, distance: 150.1
click at [389, 386] on input "Tauranga, New Zealand" at bounding box center [592, 385] width 408 height 30
click at [1177, 506] on p "Address:" at bounding box center [1326, 514] width 415 height 17
click at [1260, 643] on p "Delivery: No Food/dietary requirements: No allergies Cooking facilities: Full k…" at bounding box center [1326, 629] width 415 height 67
click at [1475, 705] on li "Do you need anything else, like pet food, hygiene supplies etc.?" at bounding box center [1341, 712] width 385 height 17
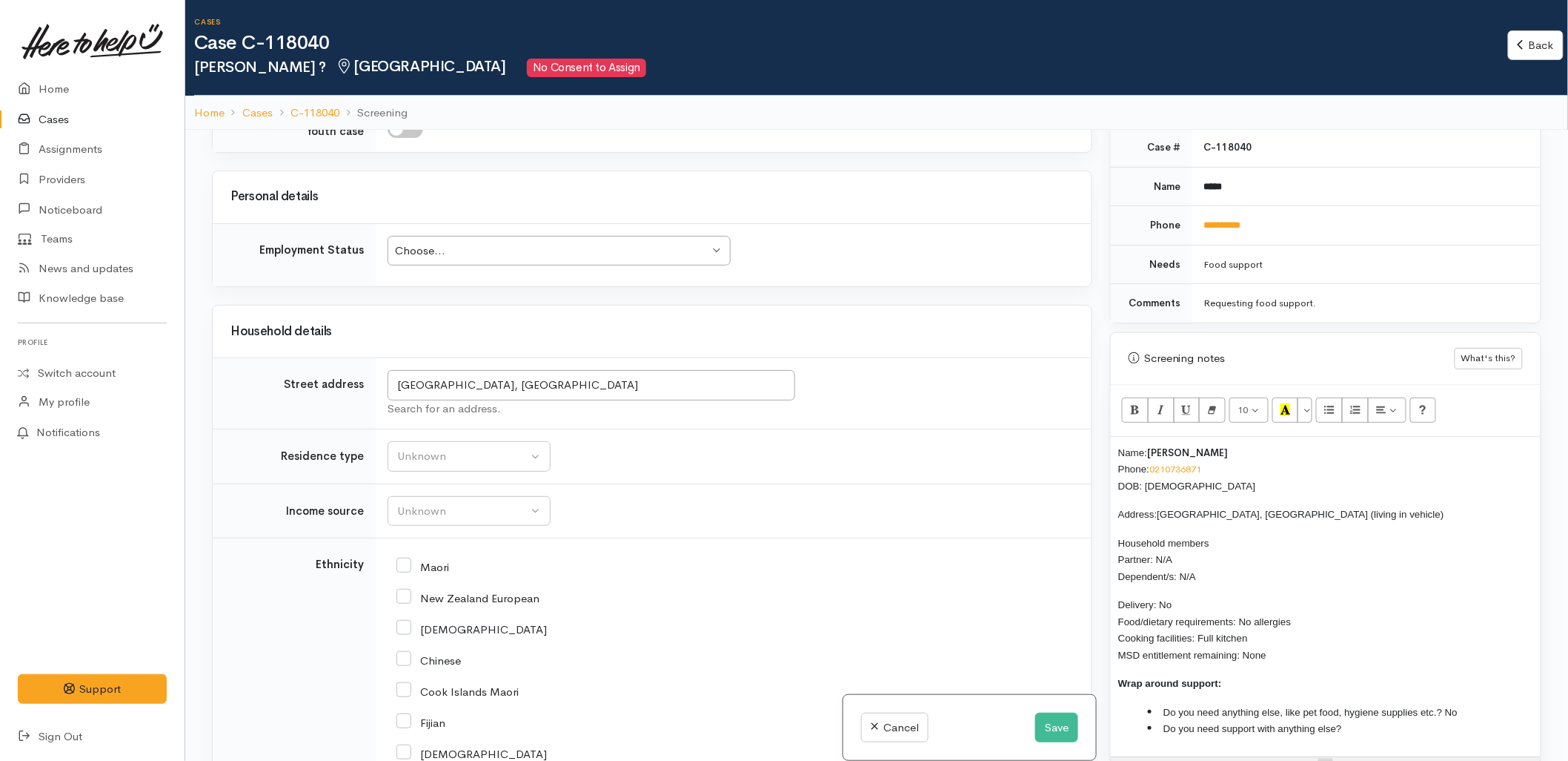
click at [1380, 720] on li "Do you need support with anything else?" at bounding box center [1341, 728] width 385 height 17
drag, startPoint x: 1262, startPoint y: 625, endPoint x: 1198, endPoint y: 622, distance: 64.1
click at [1198, 622] on p "Delivery: No Food/dietary requirements: No allergies Cooking facilities: Full k…" at bounding box center [1326, 629] width 415 height 67
click at [1134, 625] on span "Delivery: No Food/dietary requirements: No allergies Cooking facilities: Has ac…" at bounding box center [1229, 629] width 220 height 62
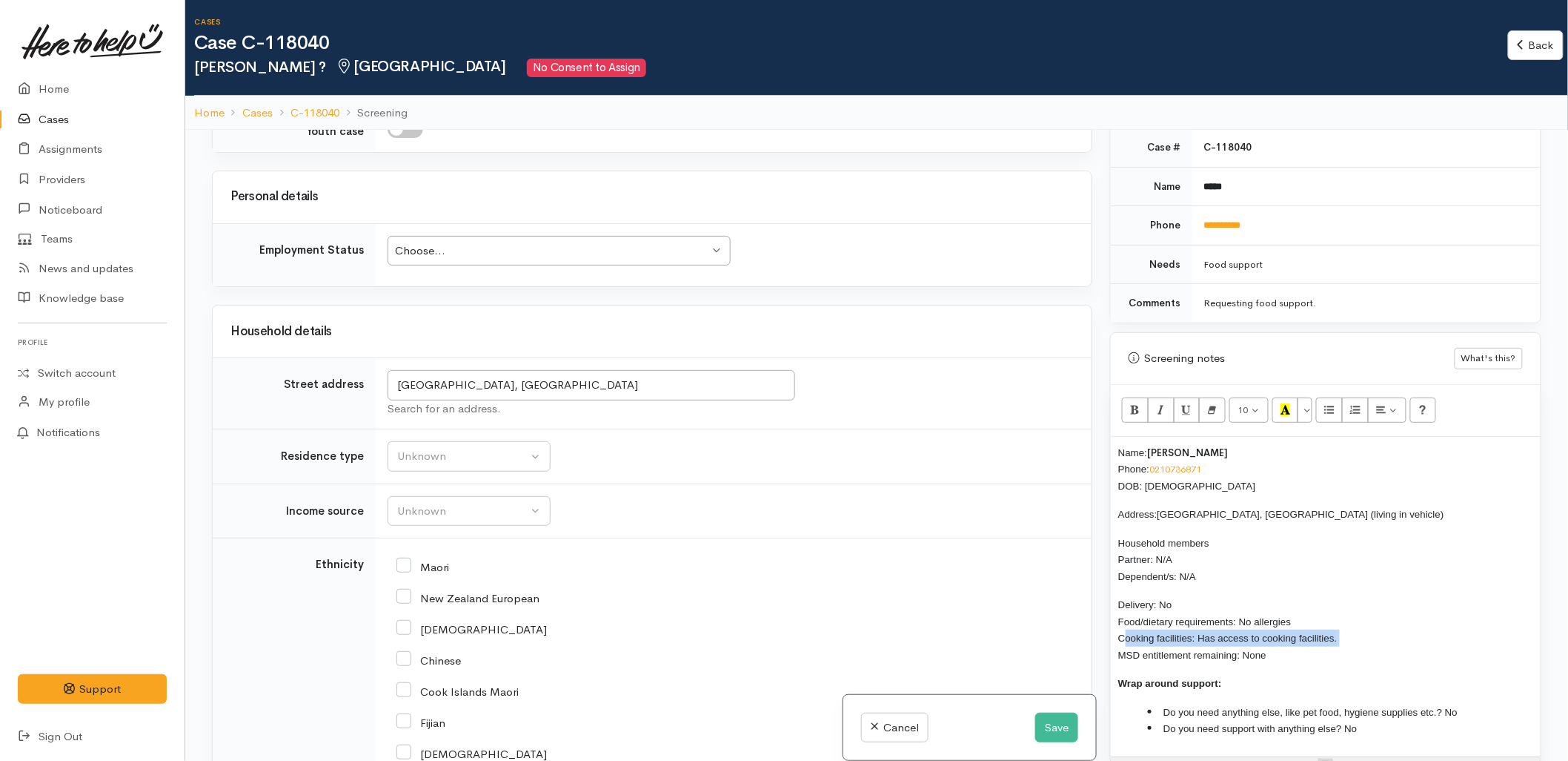
click at [1134, 625] on span "Delivery: No Food/dietary requirements: No allergies Cooking facilities: Has ac…" at bounding box center [1229, 629] width 220 height 62
click at [1335, 627] on span "Delivery: No Food/dietary requirements: No allergies Cooking facilities: Has ac…" at bounding box center [1229, 629] width 220 height 62
click at [1296, 651] on div "Name: Rob Crouch Phone: 0210736871 DOB: 23/02/1958 Address: Tauranga, New Zeala…" at bounding box center [1326, 597] width 430 height 319
click at [1280, 625] on span "Delivery: No Food/dietary requirements: No allergies Cooking facilities: Has ac…" at bounding box center [1229, 629] width 220 height 62
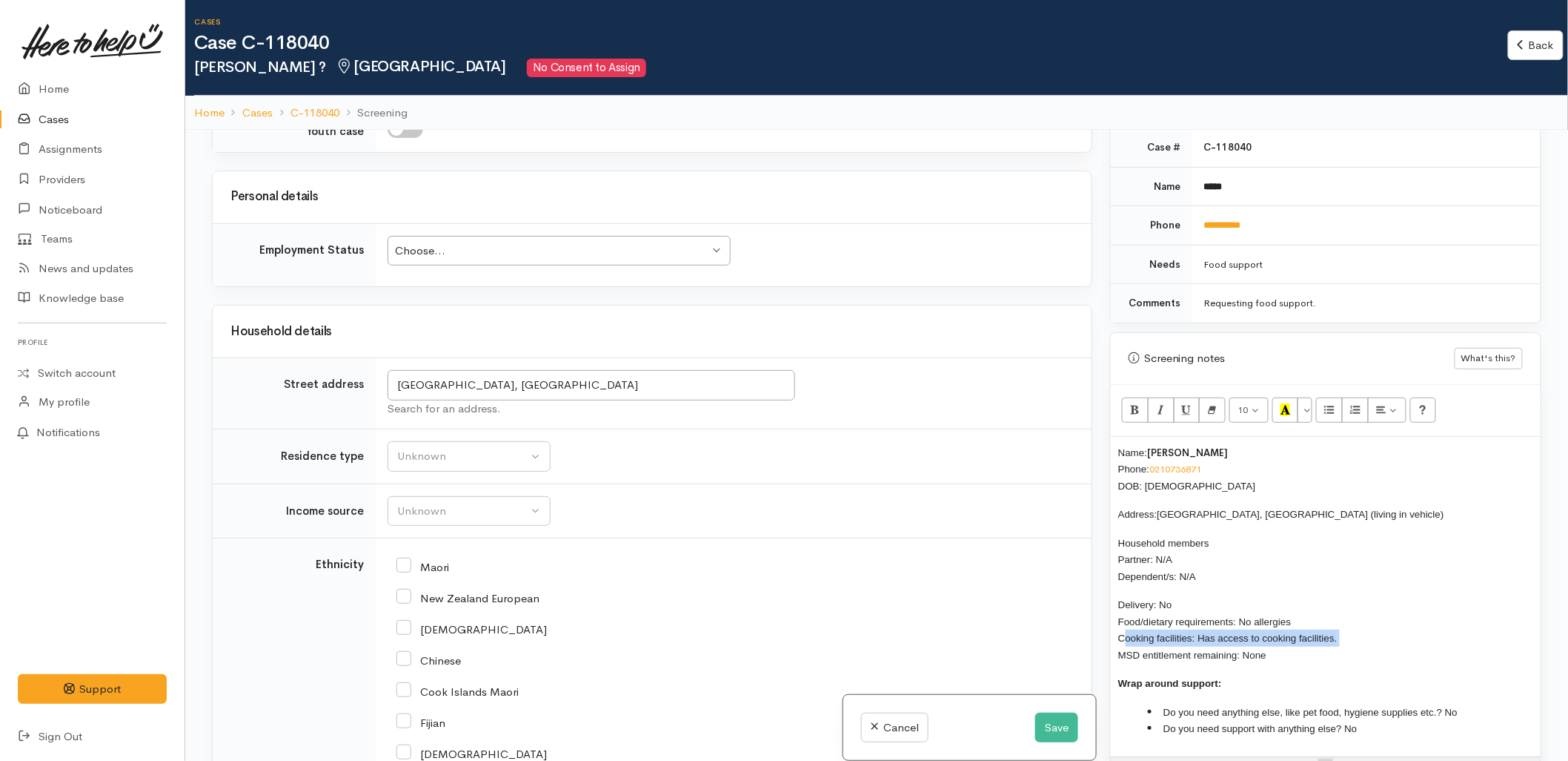
click at [1280, 625] on span "Delivery: No Food/dietary requirements: No allergies Cooking facilities: Has ac…" at bounding box center [1229, 629] width 220 height 62
click at [476, 464] on div "Unknown" at bounding box center [462, 456] width 131 height 17
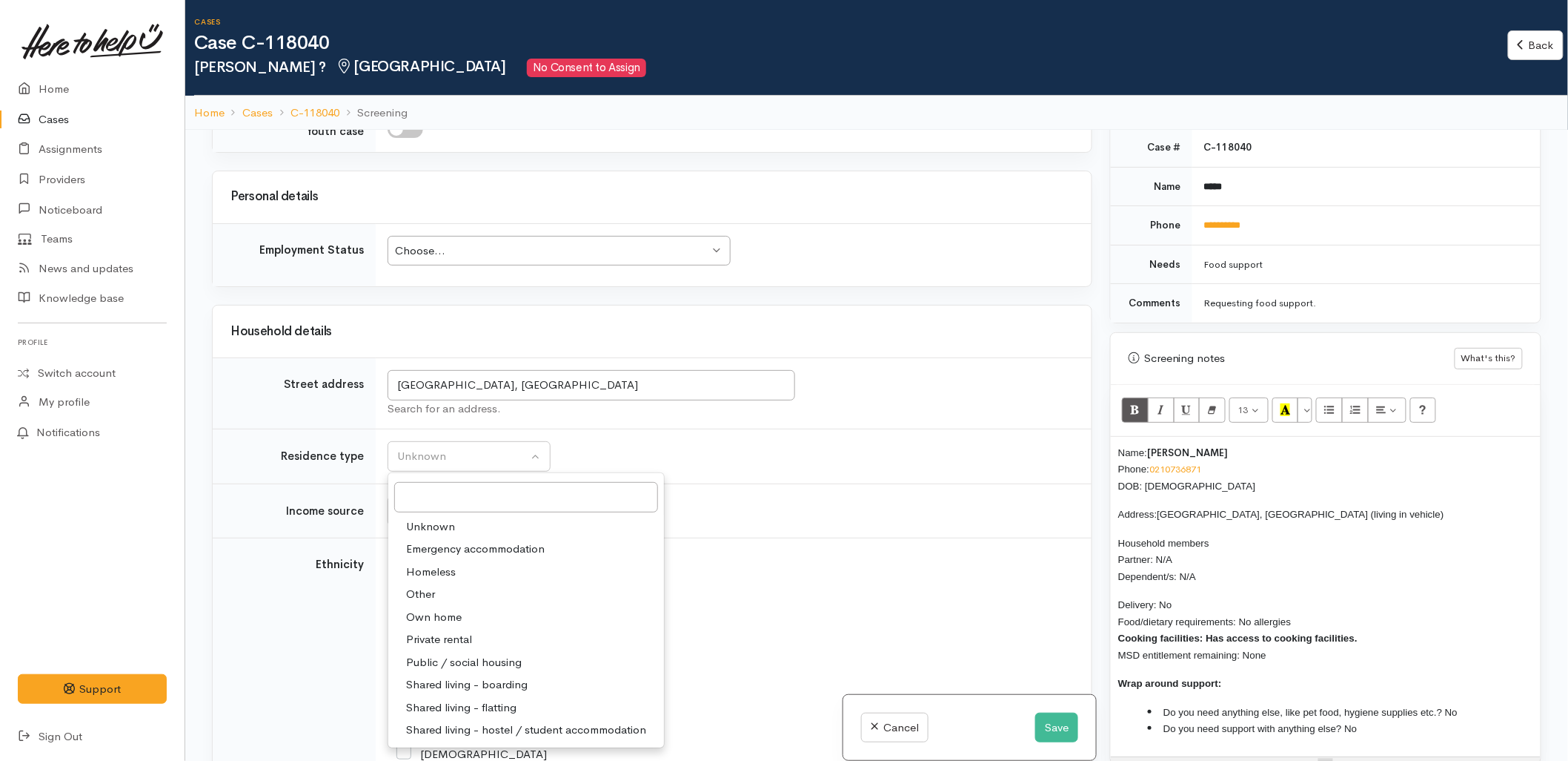
click at [433, 569] on span "Homeless" at bounding box center [431, 572] width 50 height 17
select select "9"
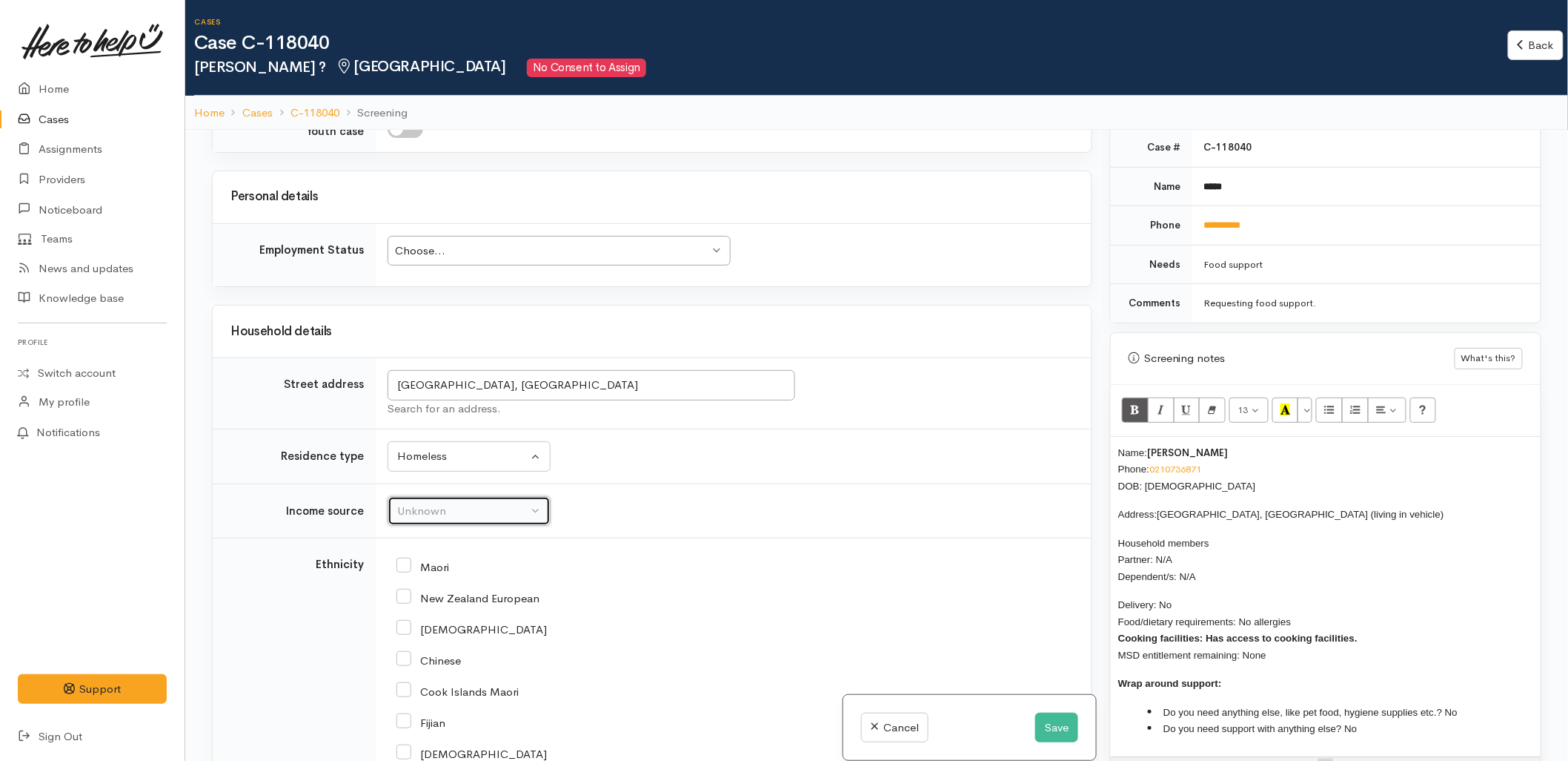
click at [436, 520] on div "Unknown" at bounding box center [462, 511] width 131 height 17
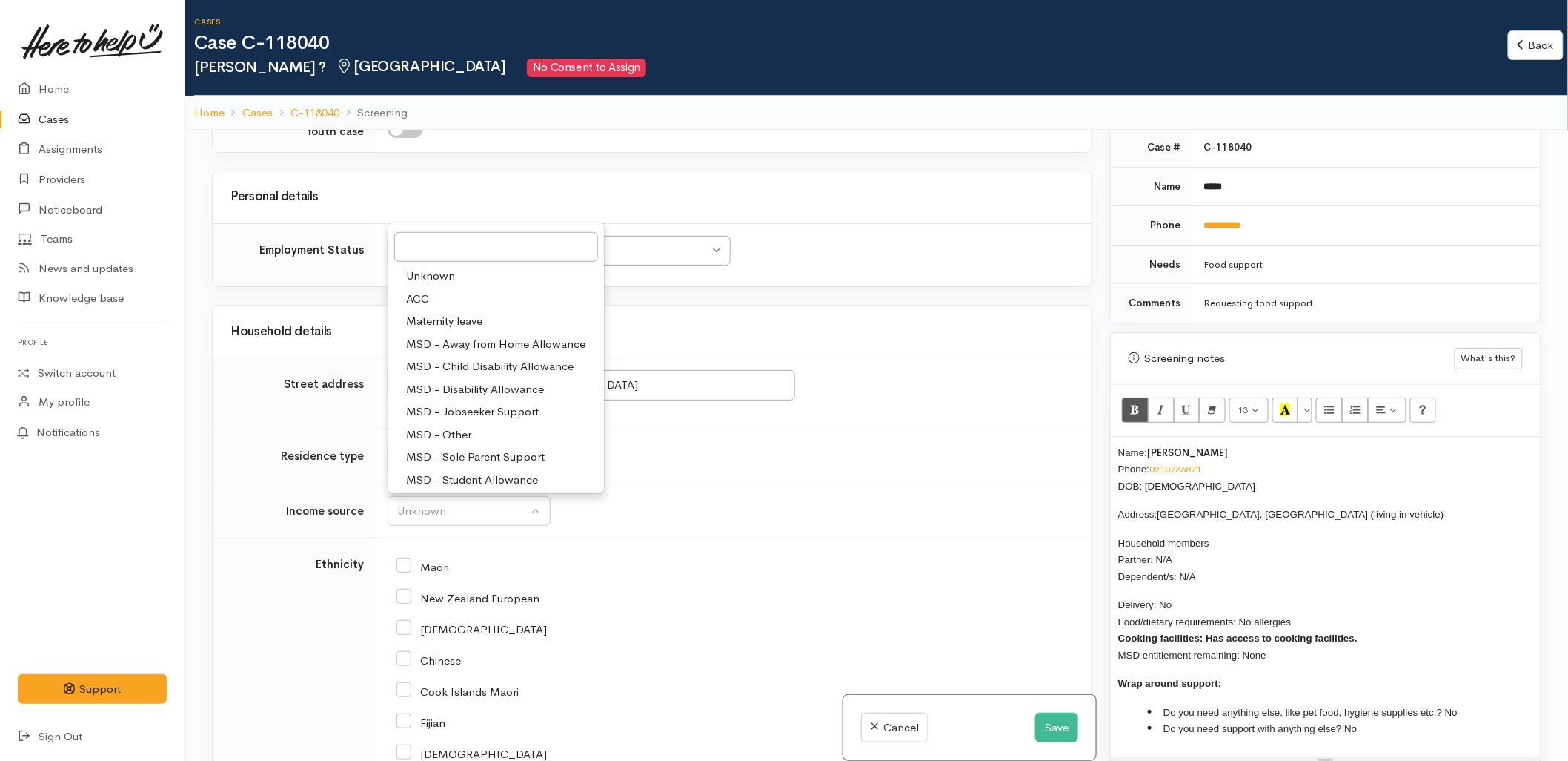
click at [699, 499] on td "Unknown ACC Maternity leave MSD - Away from Home Allowance MSD - Child Disabili…" at bounding box center [734, 511] width 716 height 55
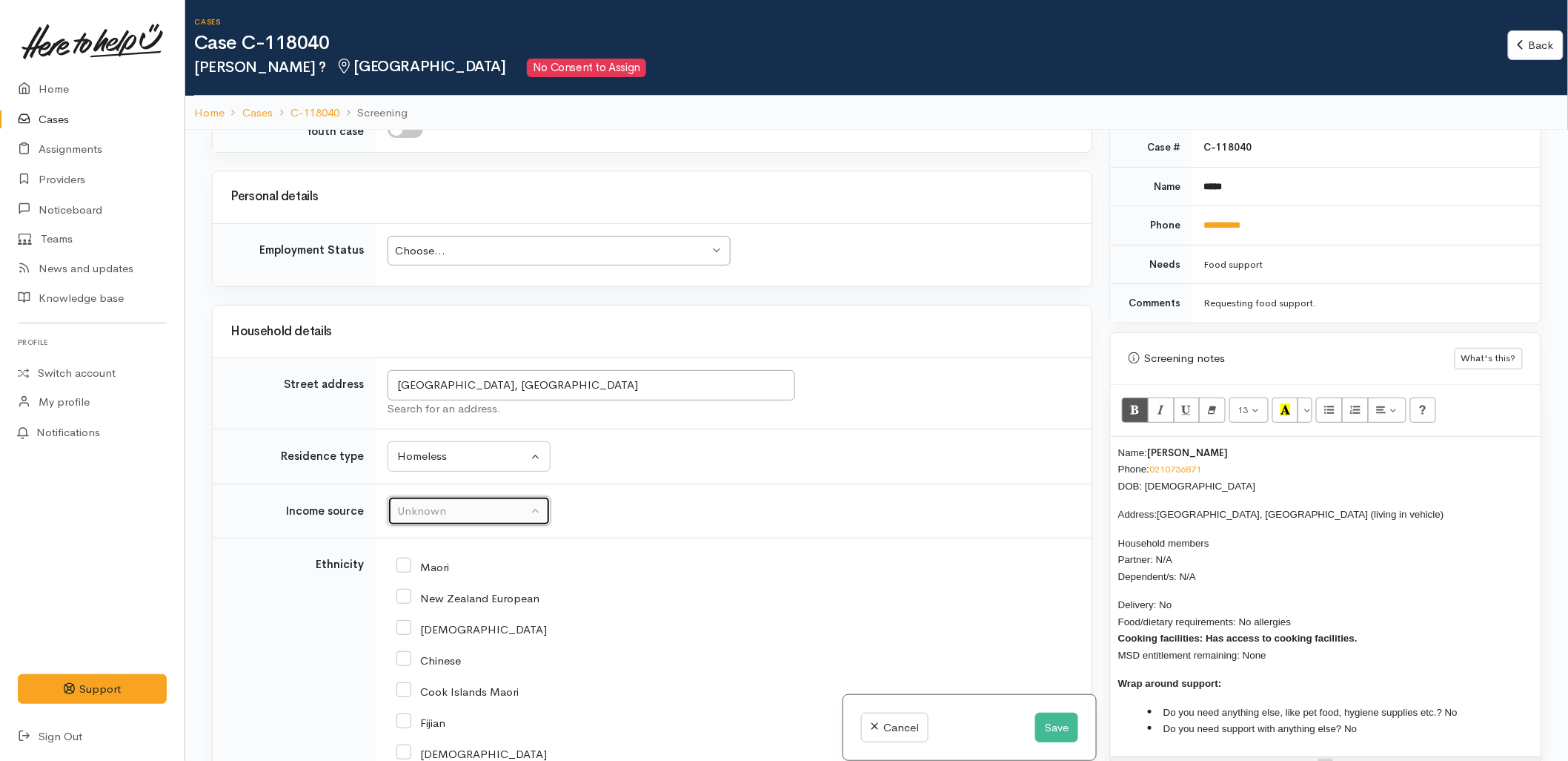
click at [508, 516] on div "Unknown" at bounding box center [462, 511] width 131 height 17
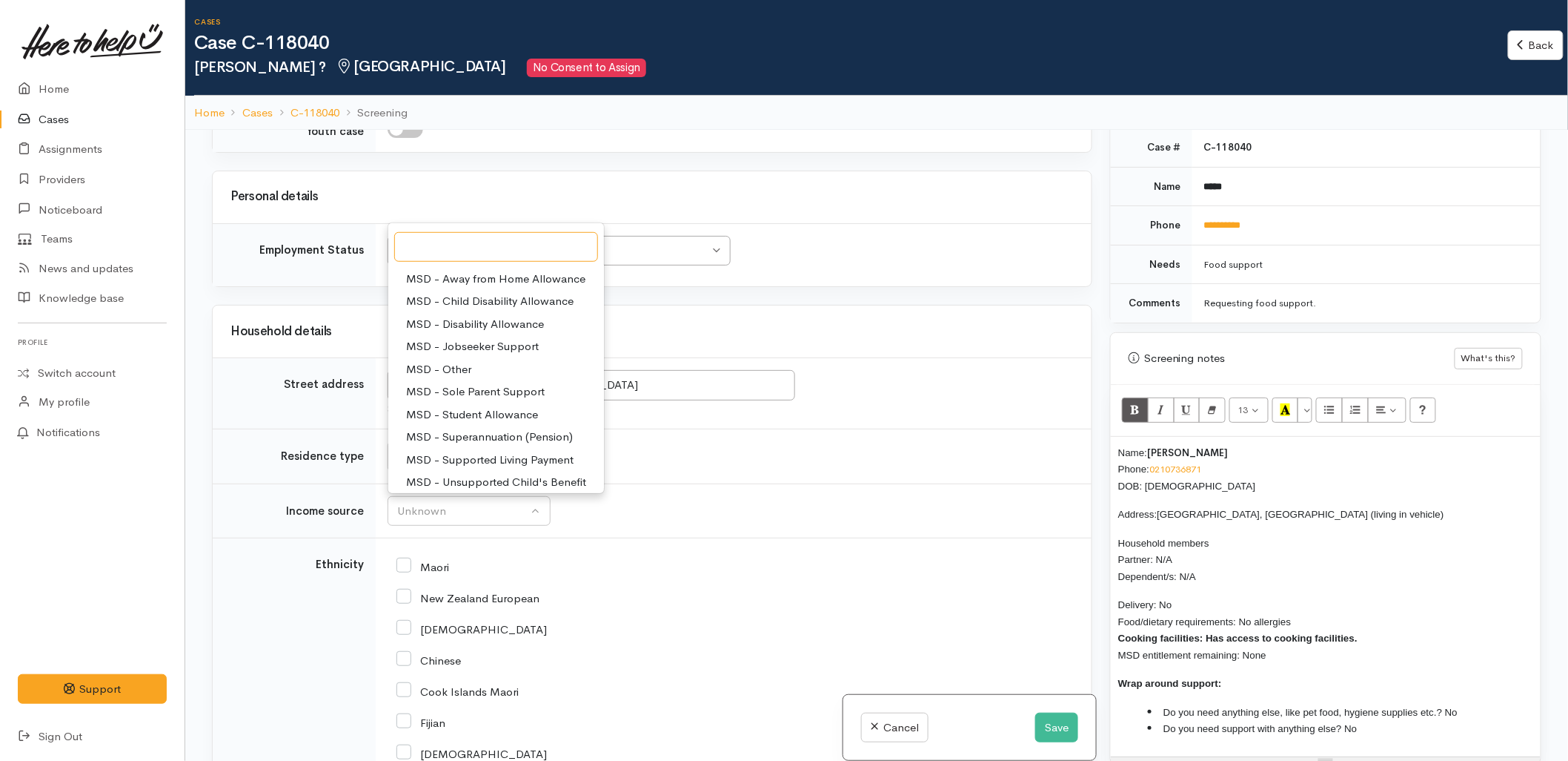
scroll to position [228, 0]
click at [434, 409] on span "Pension / Superannuation" at bounding box center [472, 410] width 132 height 17
select select "19"
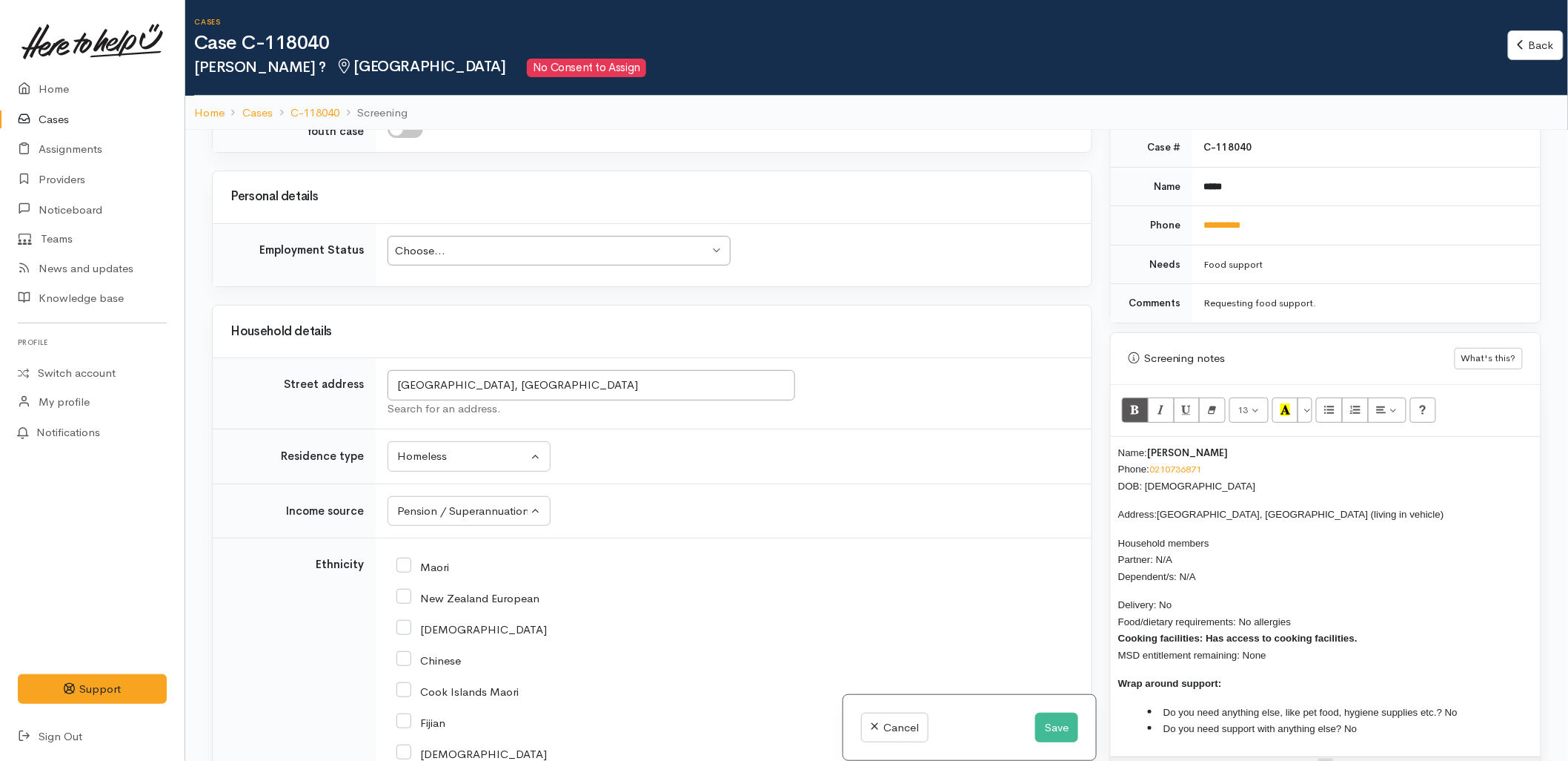
click at [445, 604] on input "New Zealand European" at bounding box center [468, 597] width 143 height 13
checkbox input "true"
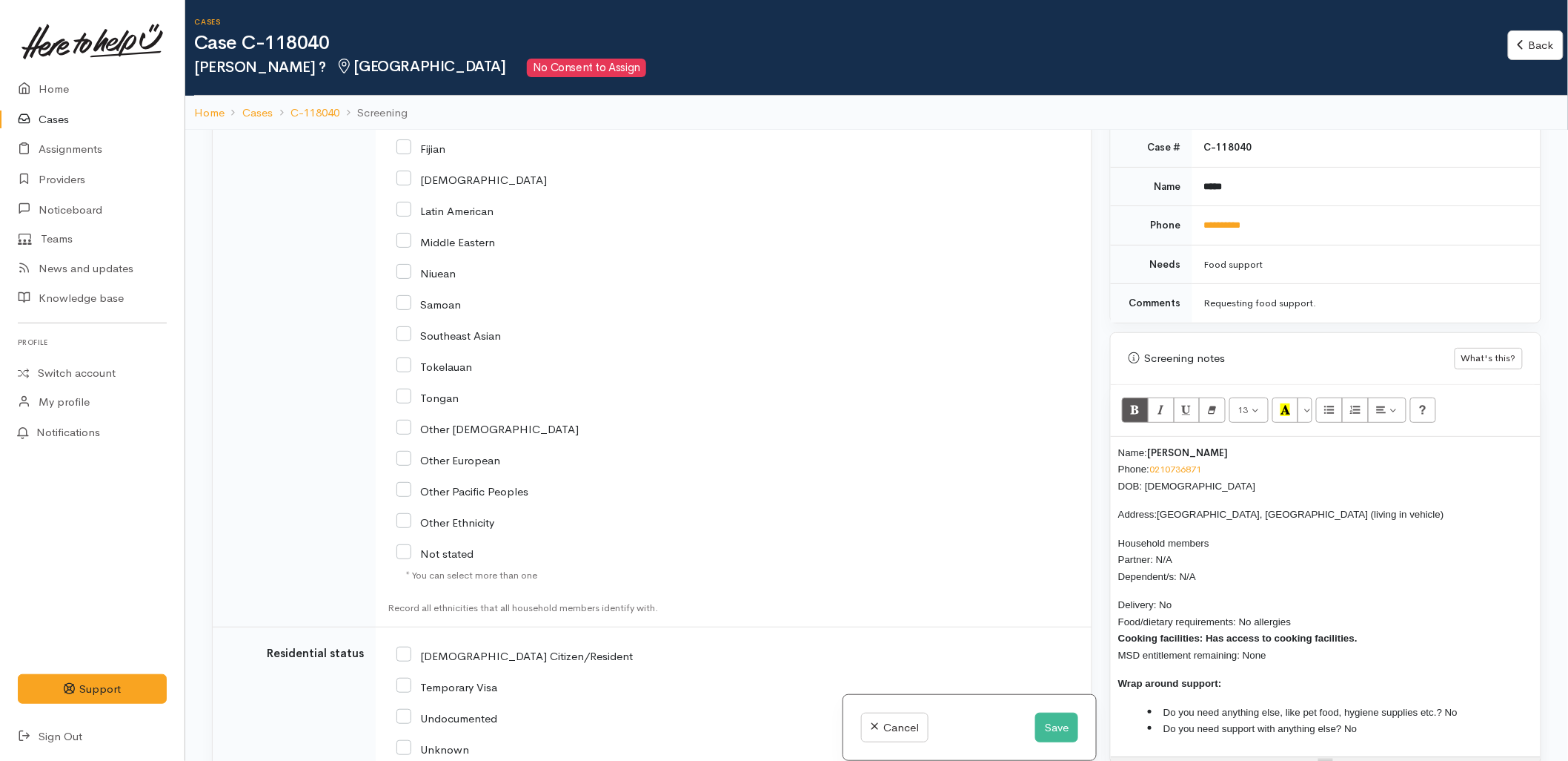
scroll to position [1977, 0]
click at [441, 650] on input "[DEMOGRAPHIC_DATA] Citizen/Resident" at bounding box center [515, 651] width 237 height 13
checkbox input "true"
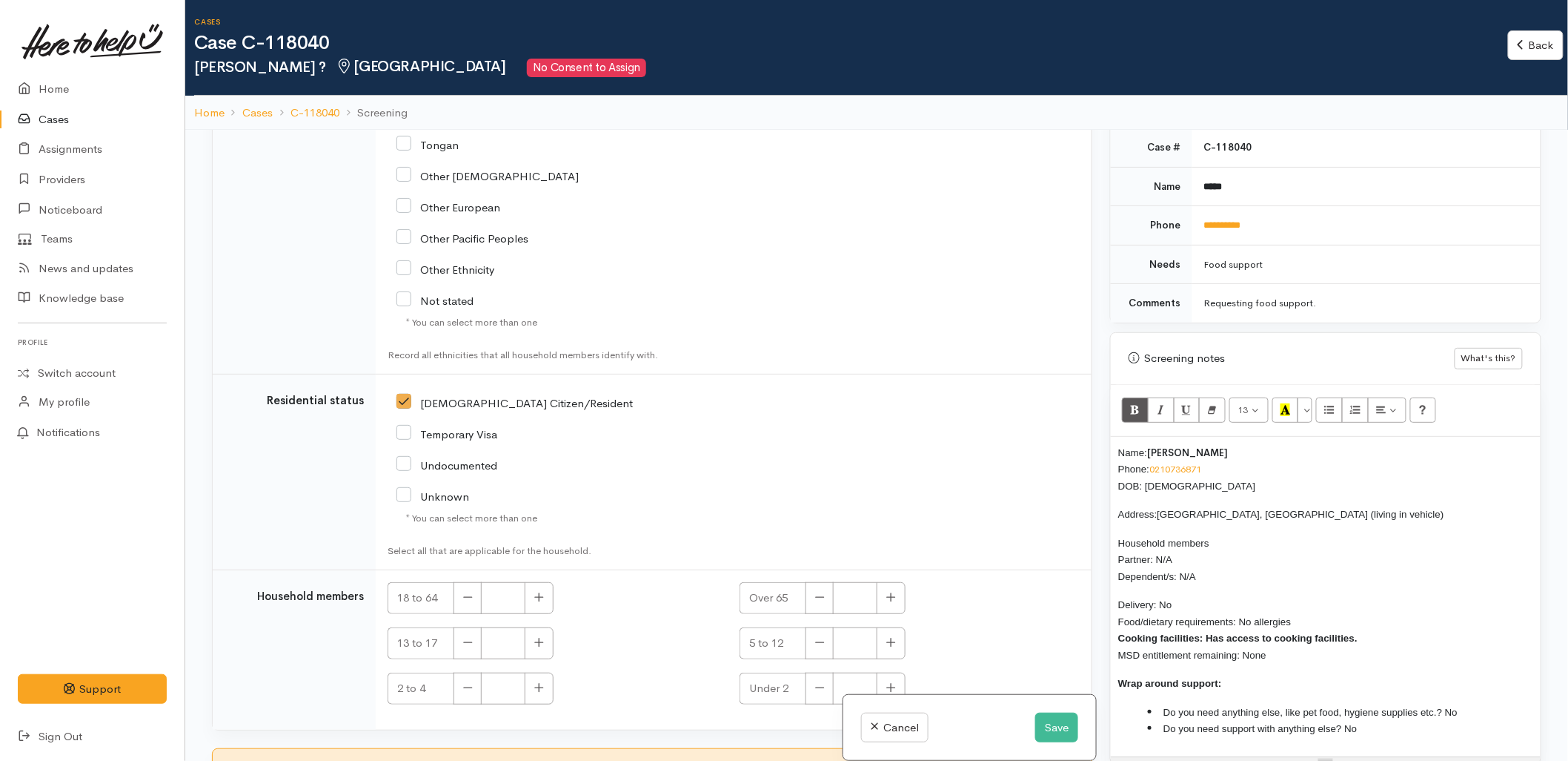
scroll to position [2238, 0]
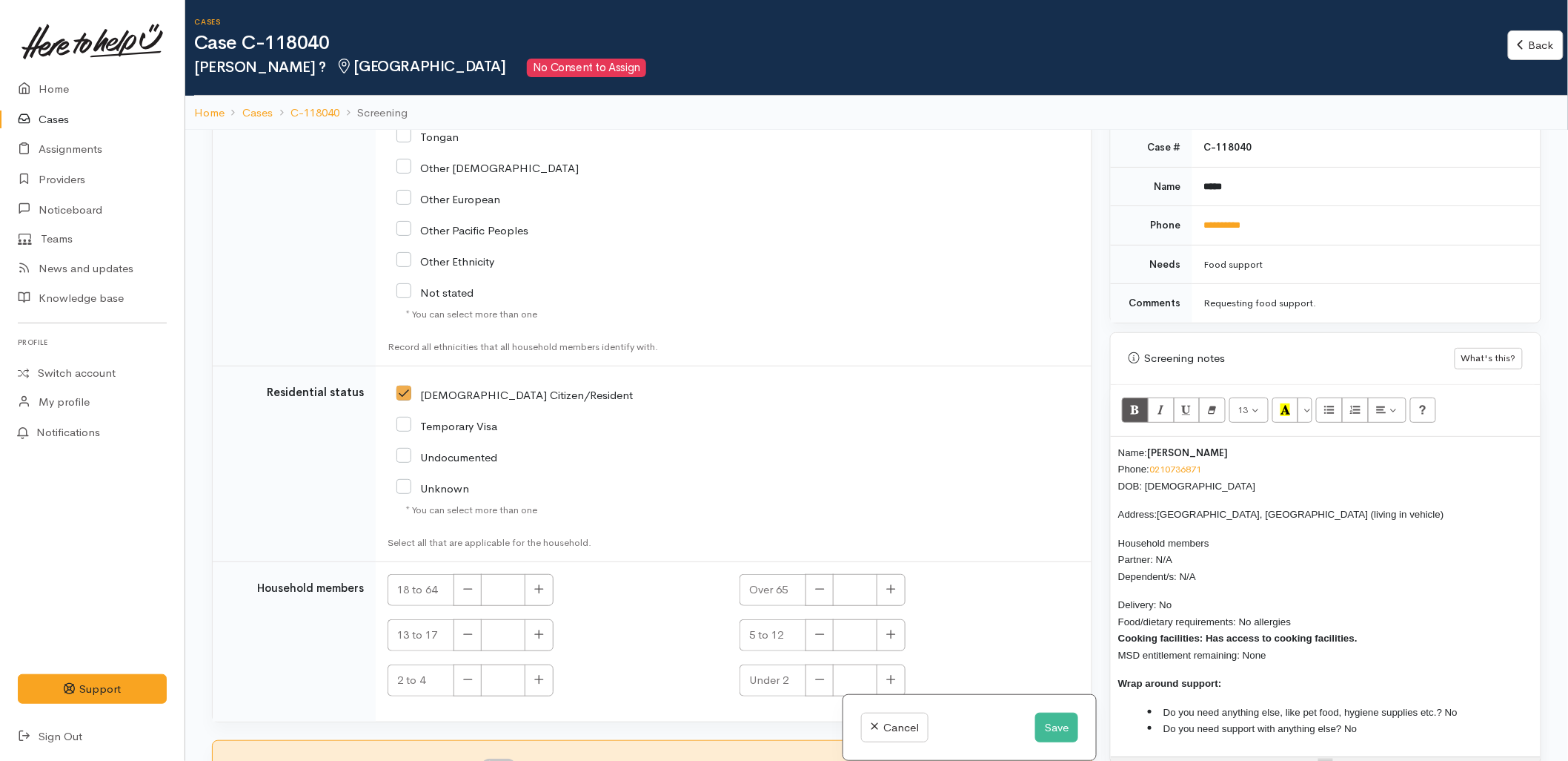
click at [647, 568] on td "18 to 64 Over 65 13 to 17 5 to 12 2 to 4 Under 2" at bounding box center [734, 642] width 716 height 160
click at [538, 580] on button "button" at bounding box center [539, 590] width 29 height 32
type input "1"
drag, startPoint x: 517, startPoint y: 590, endPoint x: 479, endPoint y: 581, distance: 39.1
click at [479, 581] on div "18 to 64 1" at bounding box center [554, 590] width 334 height 32
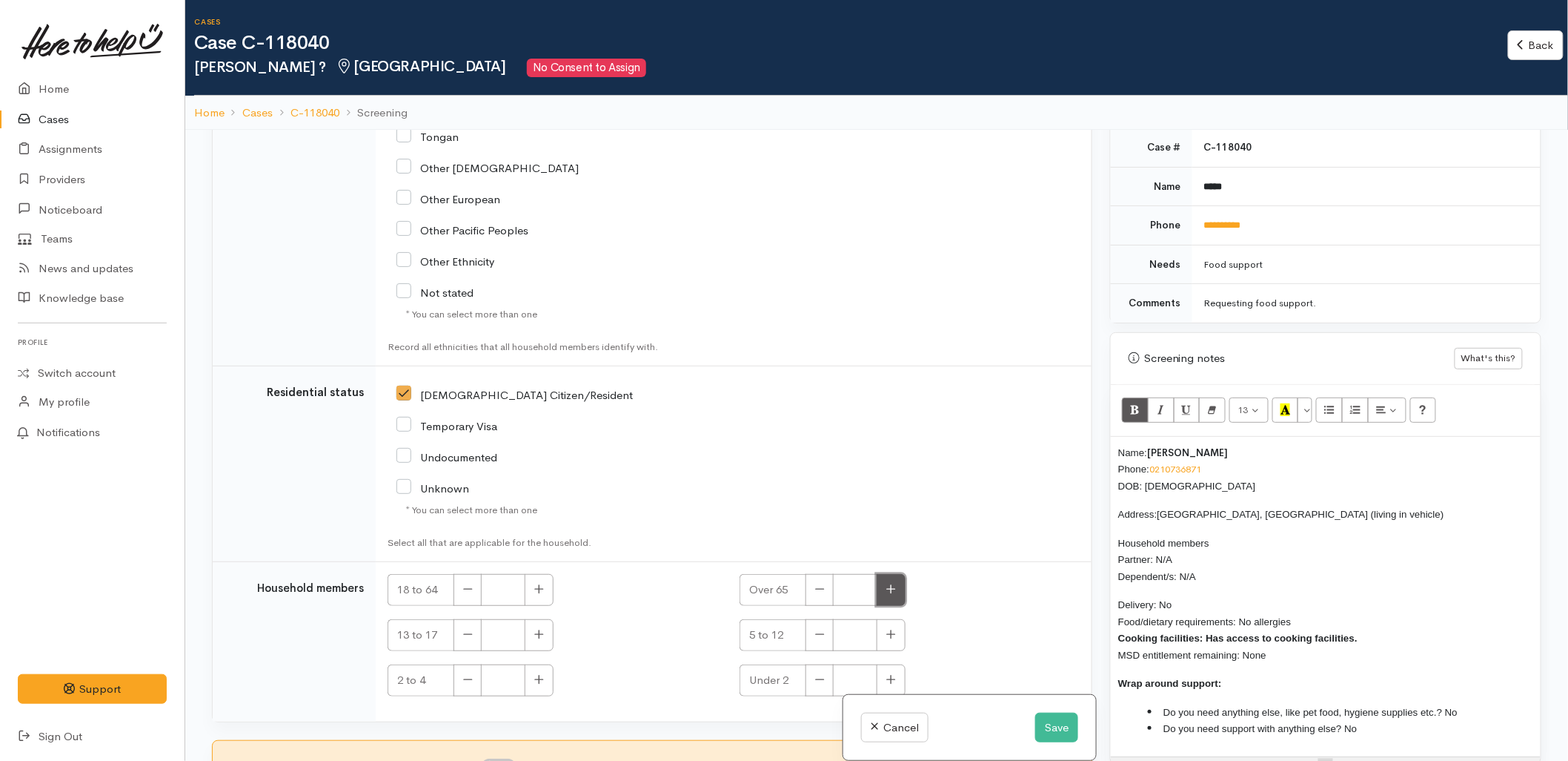
click at [899, 581] on button "button" at bounding box center [891, 590] width 29 height 32
type input "1"
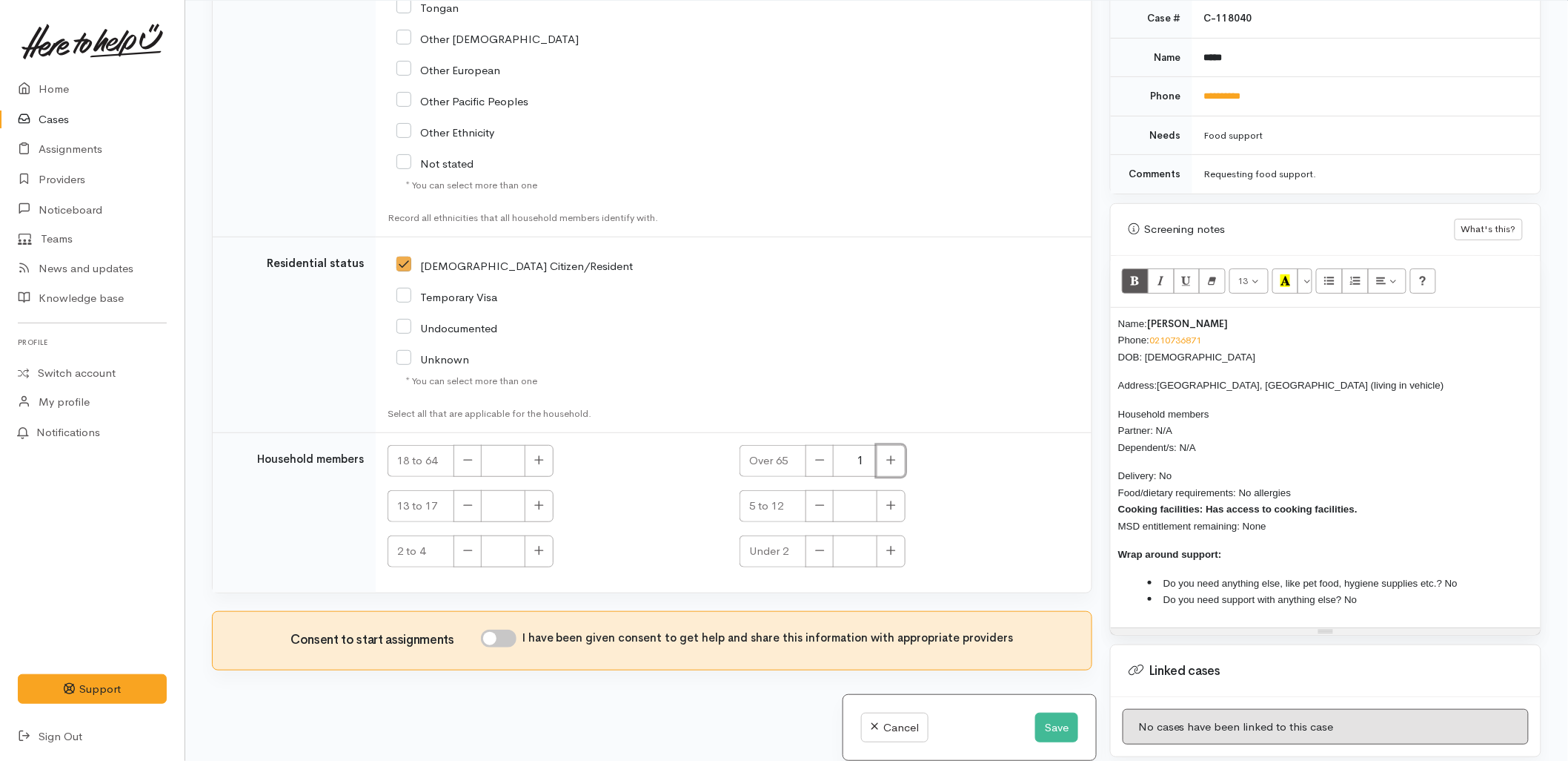
scroll to position [130, 0]
click at [517, 636] on input "I have been given consent to get help and share this information with appropria…" at bounding box center [499, 637] width 36 height 18
checkbox input "true"
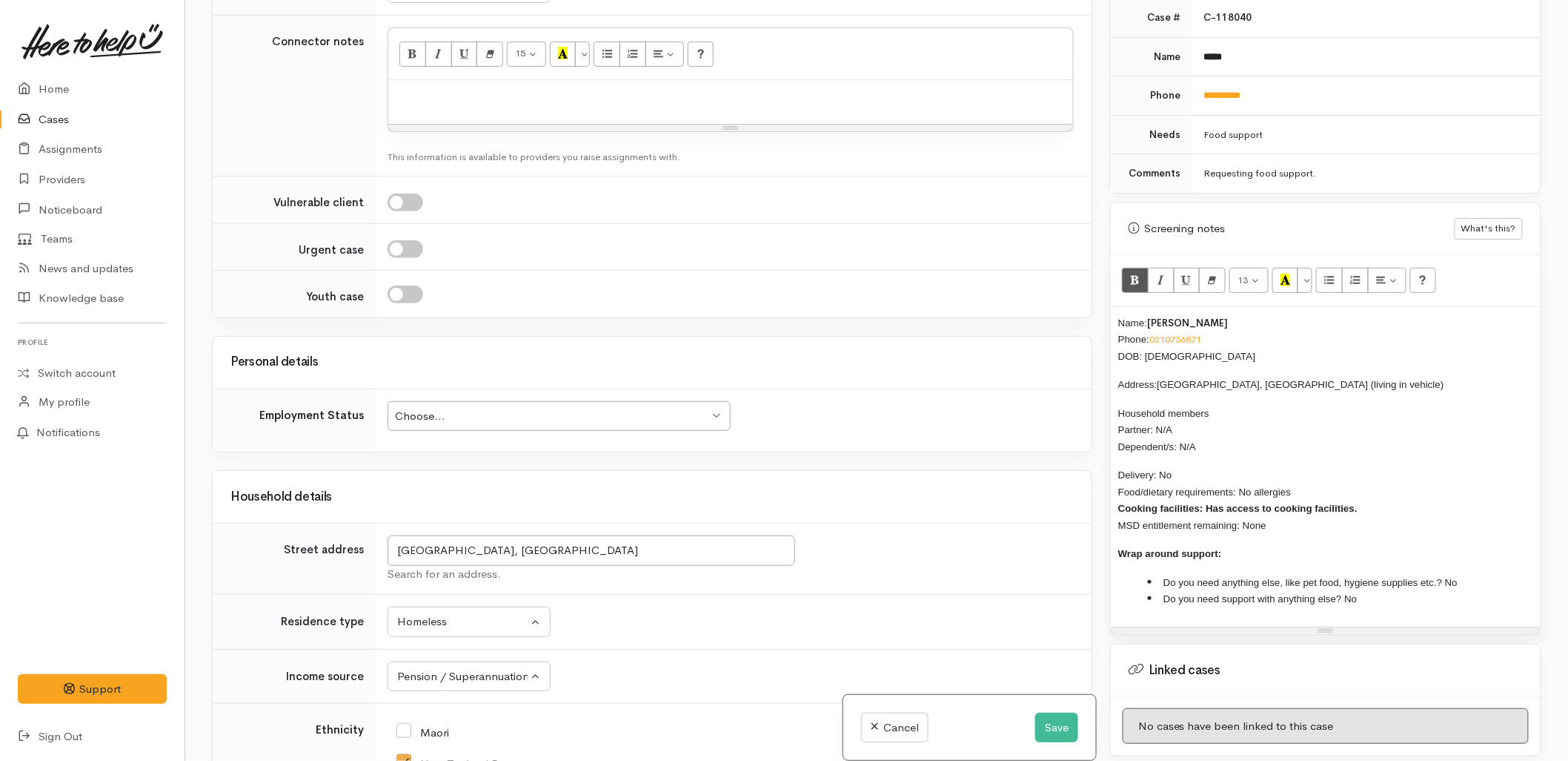
scroll to position [1085, 0]
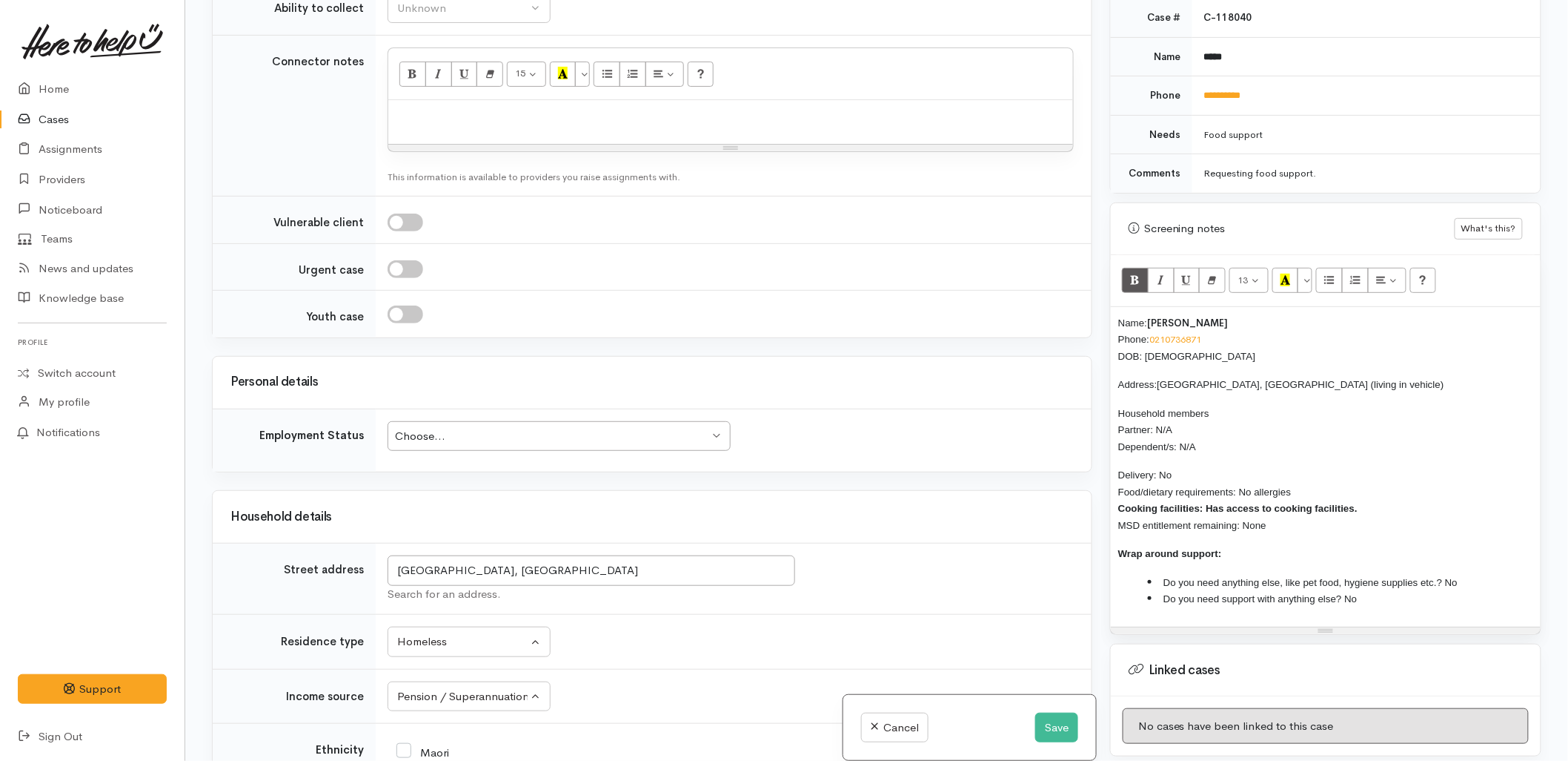
click at [445, 440] on div "Choose..." at bounding box center [552, 436] width 315 height 17
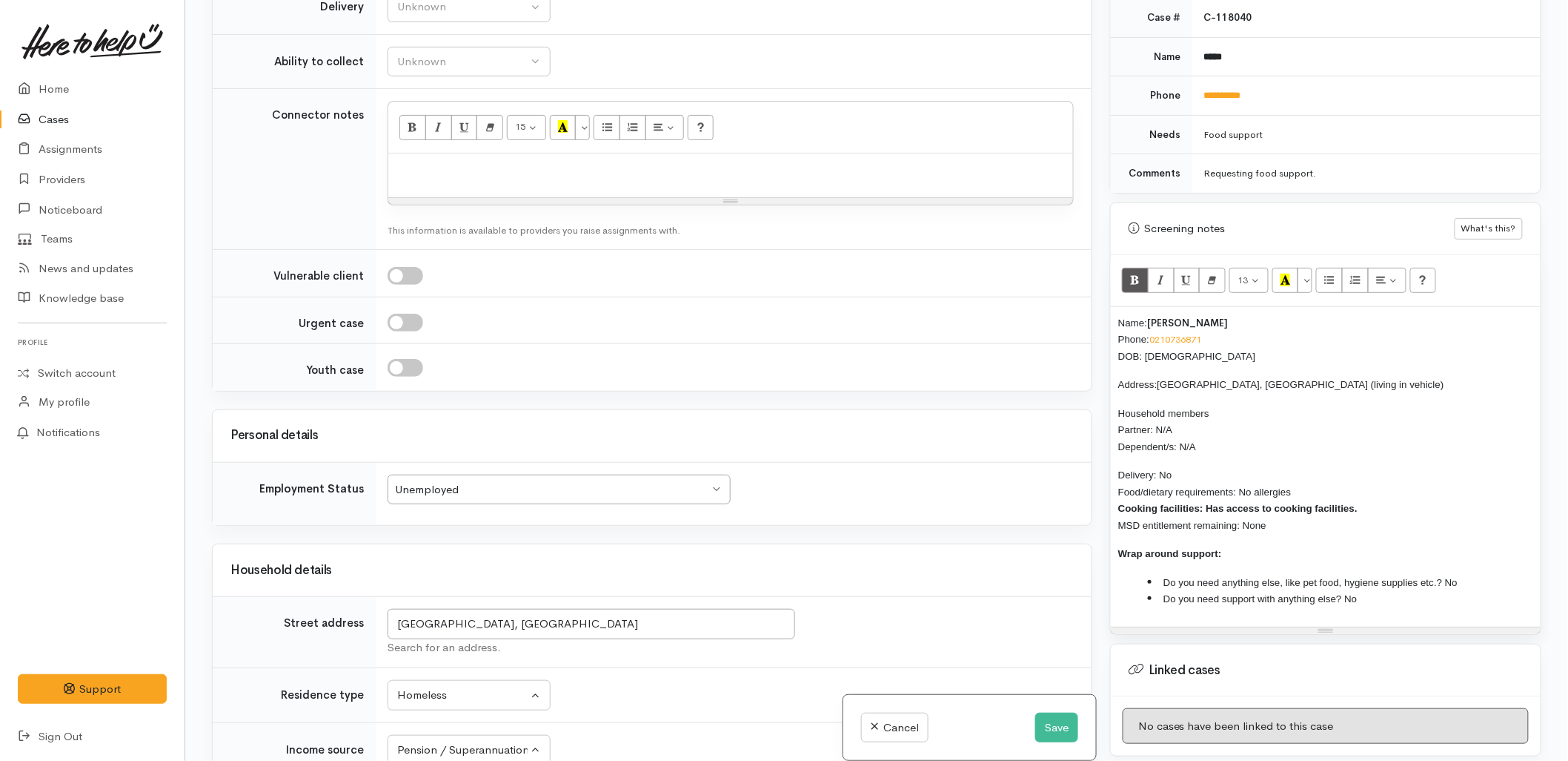
scroll to position [1002, 0]
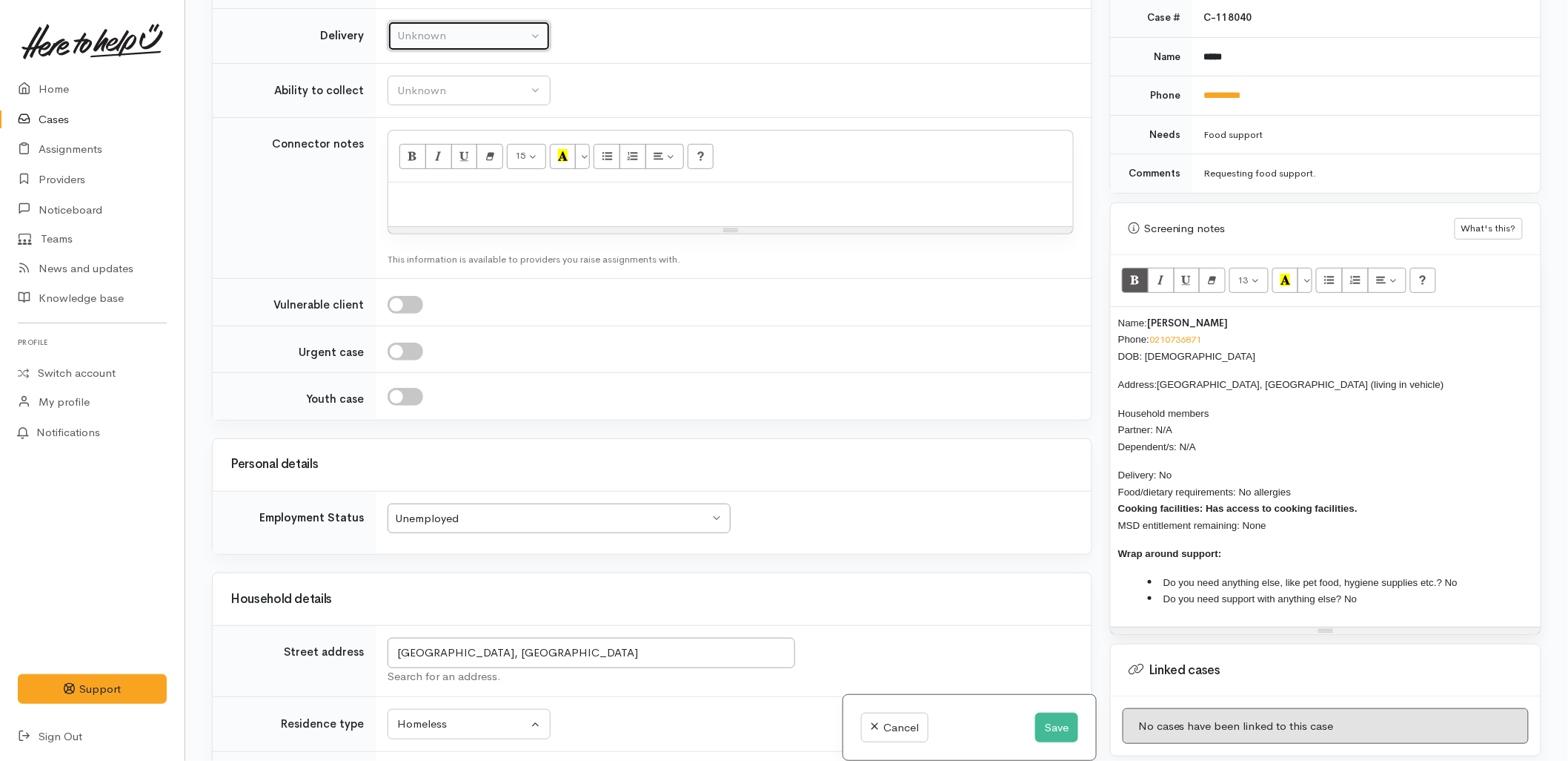
click at [421, 32] on div "Unknown" at bounding box center [462, 36] width 131 height 17
click at [448, 181] on link "No" at bounding box center [469, 174] width 162 height 23
select select "1"
click at [433, 90] on div "Unknown" at bounding box center [462, 91] width 131 height 17
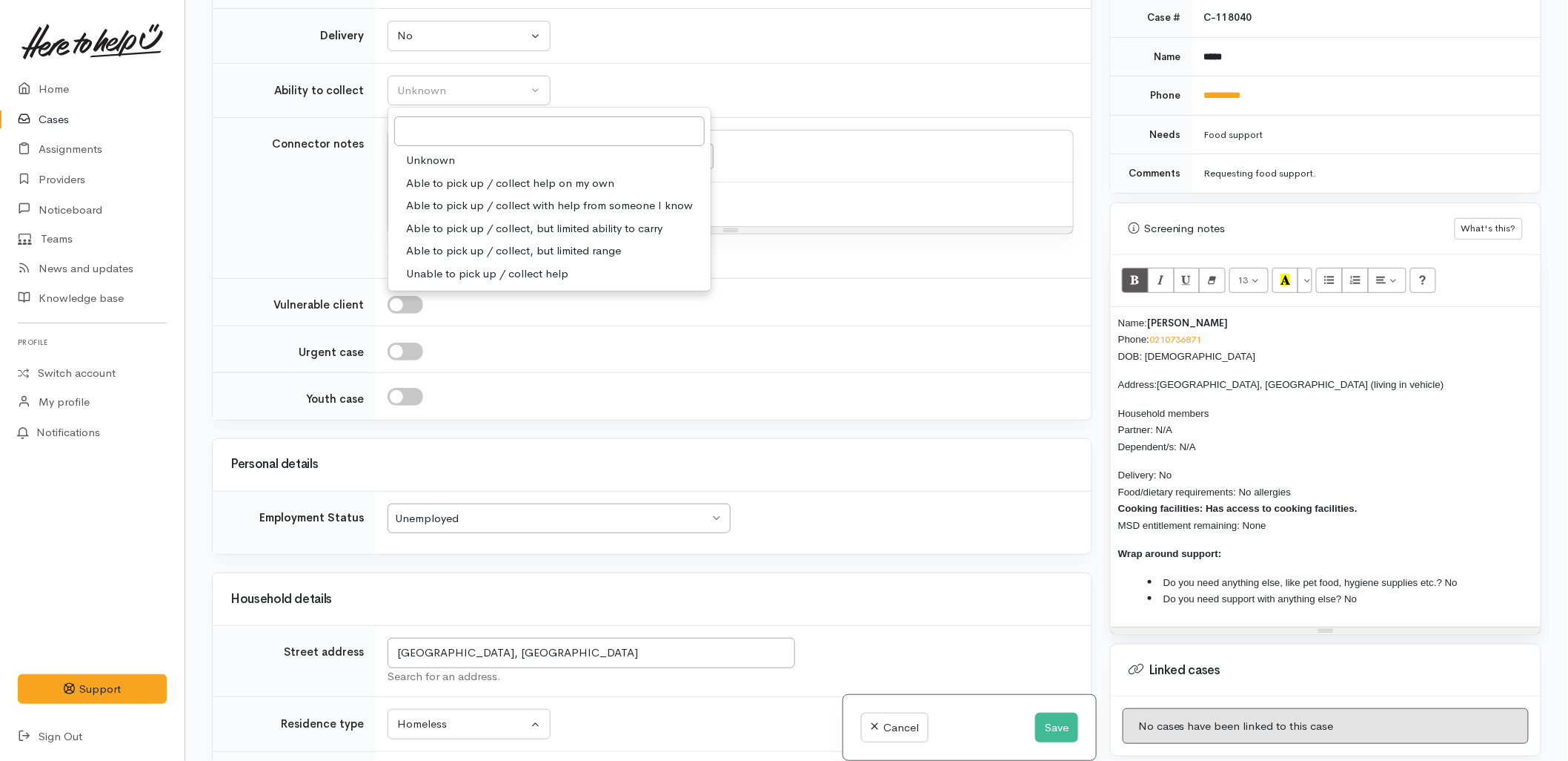
click at [455, 181] on span "Able to pick up / collect help on my own" at bounding box center [511, 184] width 209 height 17
select select "2"
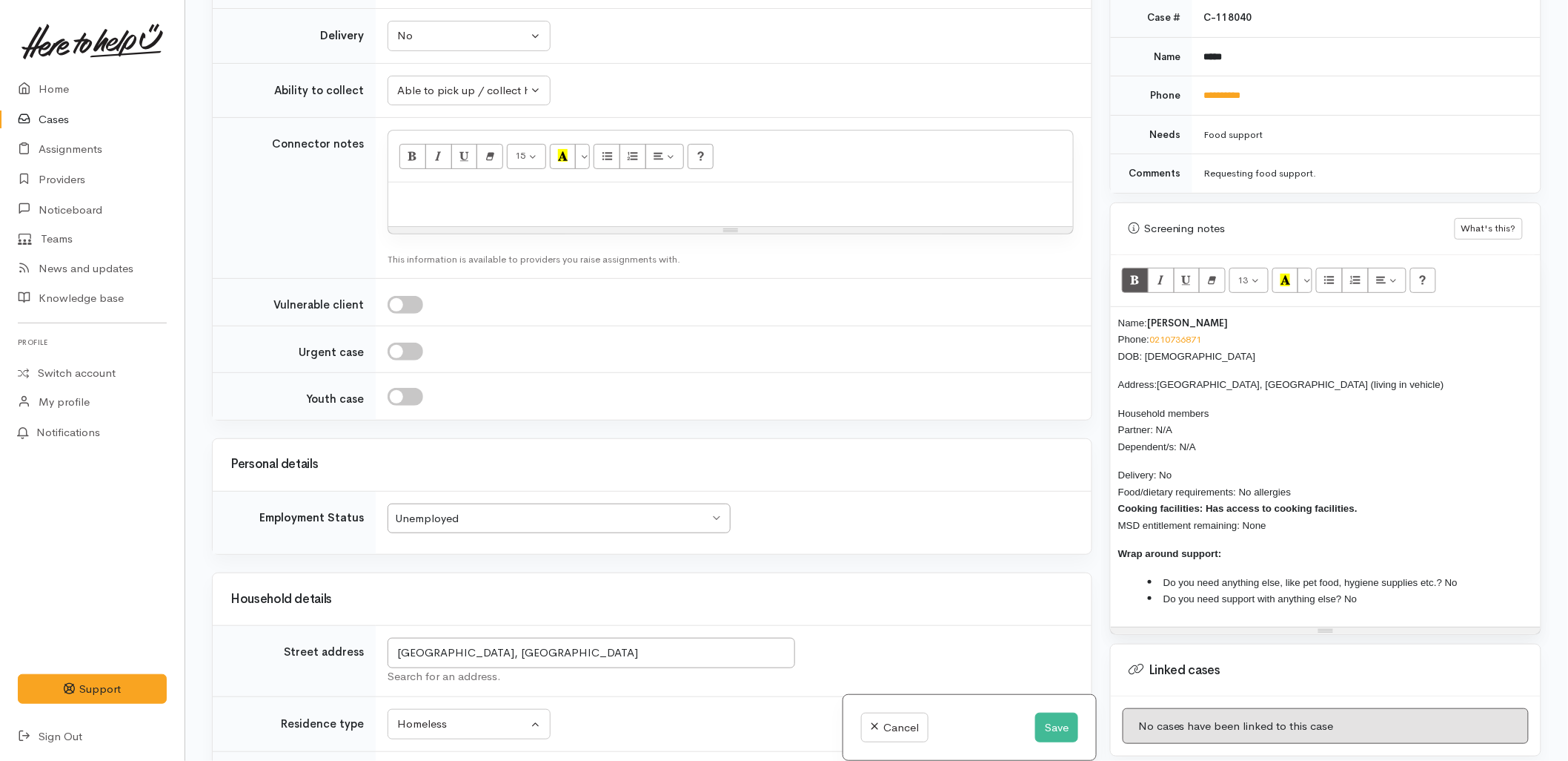
click at [821, 51] on div "Unknown Delivery needed Delivery preferred No No Unknown Delivery needed Delive…" at bounding box center [731, 36] width 687 height 30
drag, startPoint x: 1273, startPoint y: 509, endPoint x: 1118, endPoint y: 307, distance: 254.6
click at [1118, 307] on div "Name: Rob Crouch Phone: 0210736871 DOB: 23/02/1958 Address: Tauranga, New Zeala…" at bounding box center [1326, 467] width 430 height 319
copy div "Name: Rob Crouch Phone: 0210736871 DOB: 23/02/1958 Address: Tauranga, New Zeala…"
click at [508, 196] on p at bounding box center [730, 199] width 670 height 17
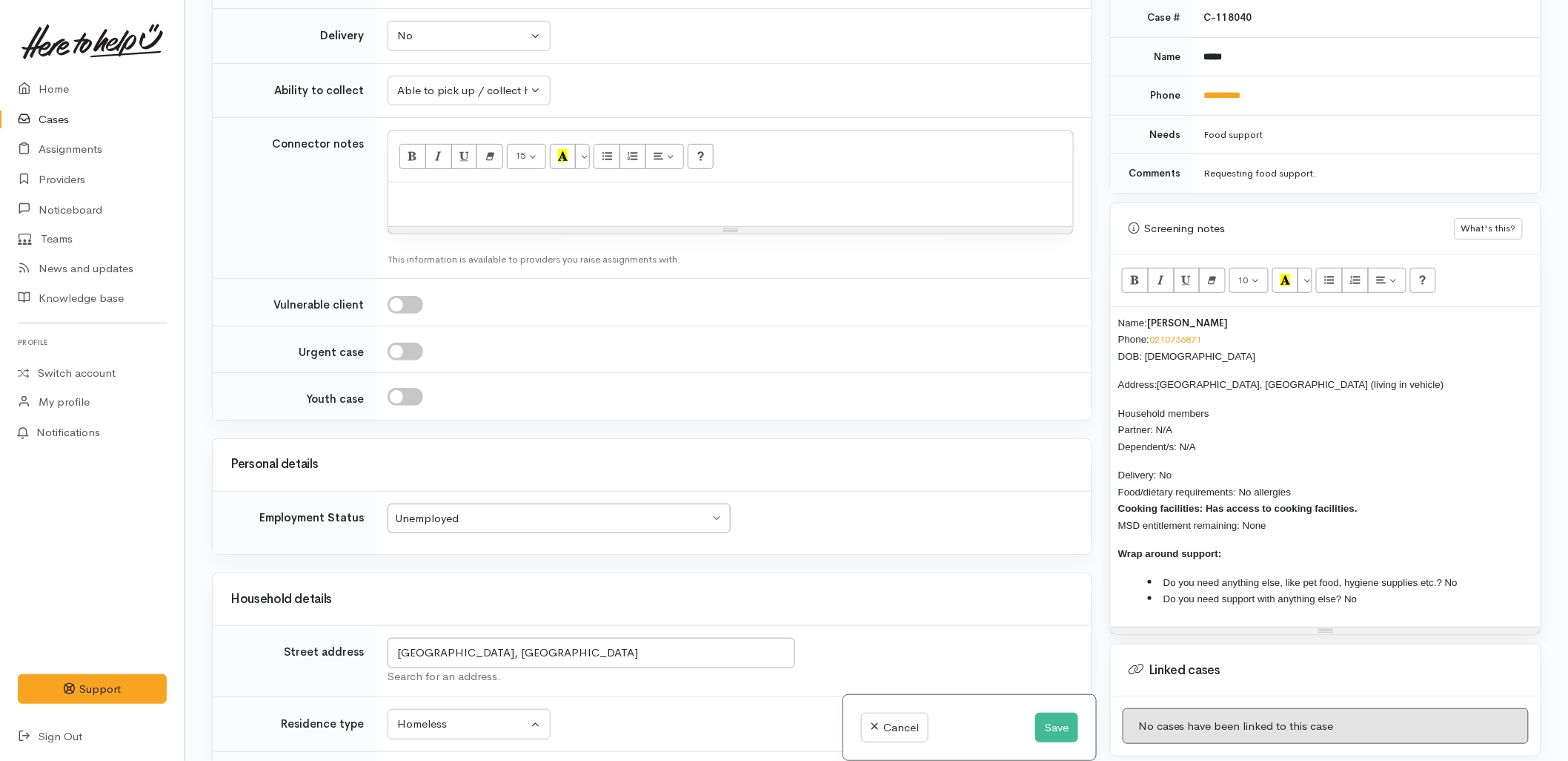
paste div
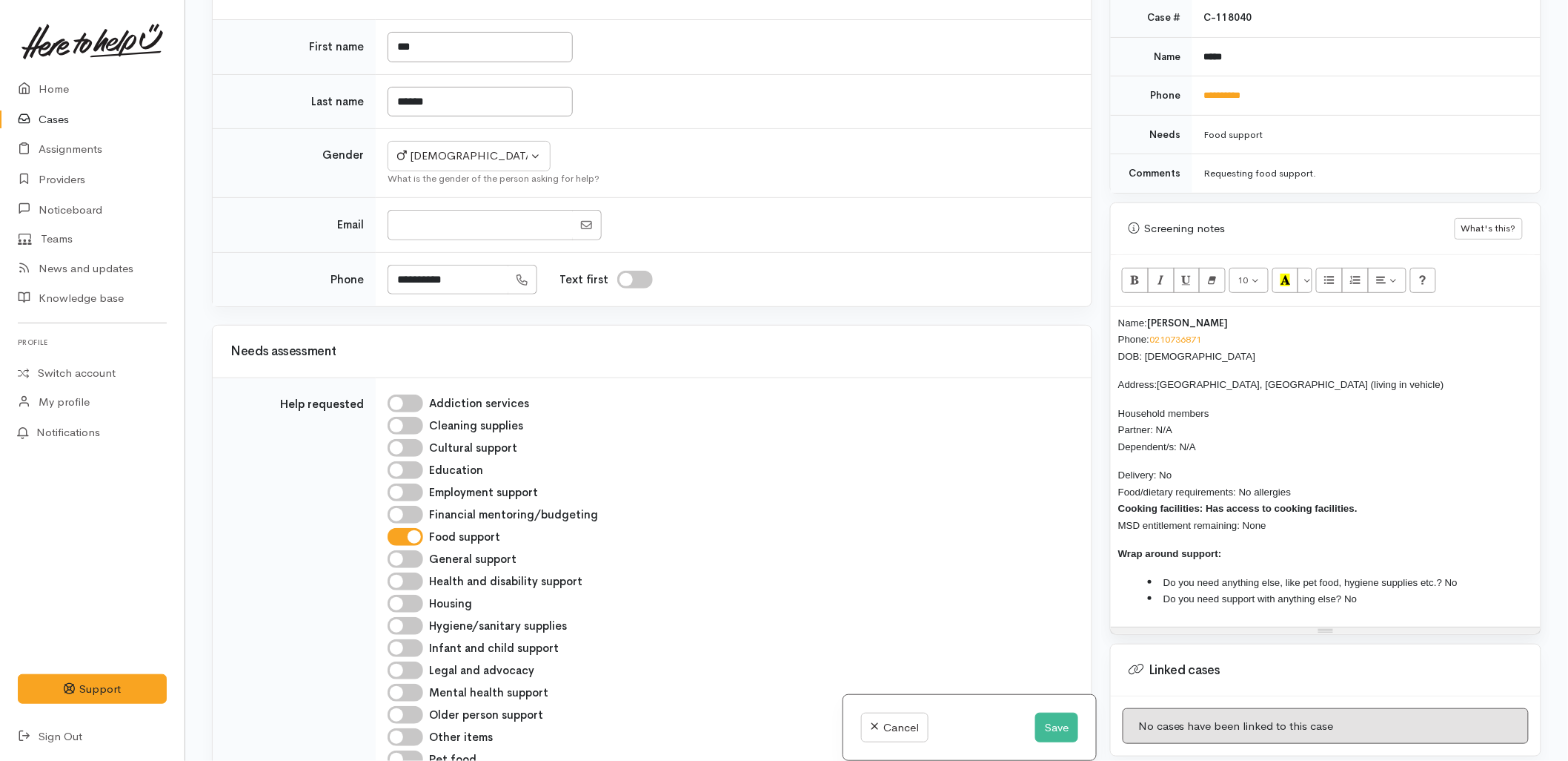
scroll to position [13, 0]
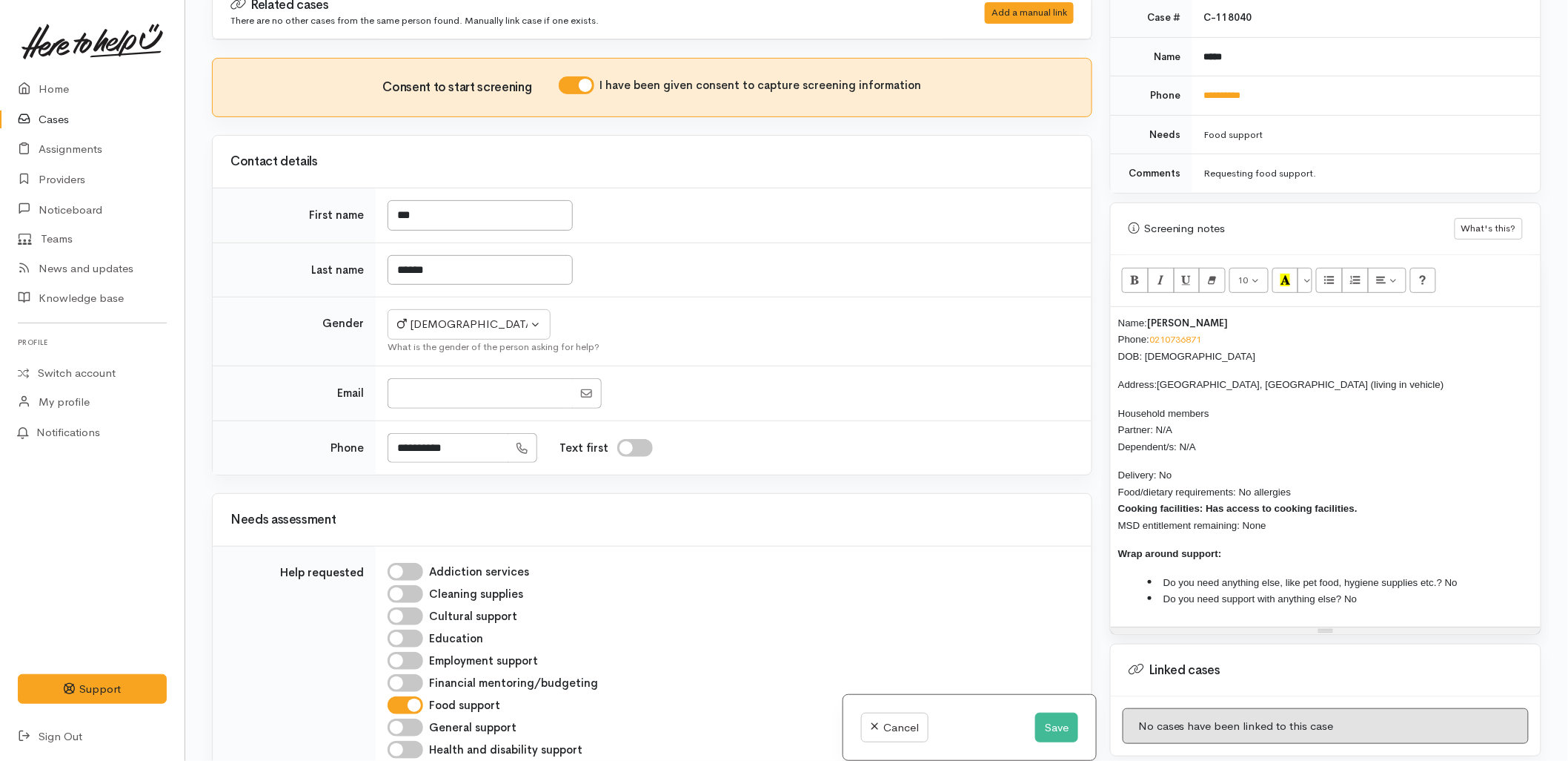
click at [1119, 317] on span "Name:" at bounding box center [1133, 322] width 29 height 11
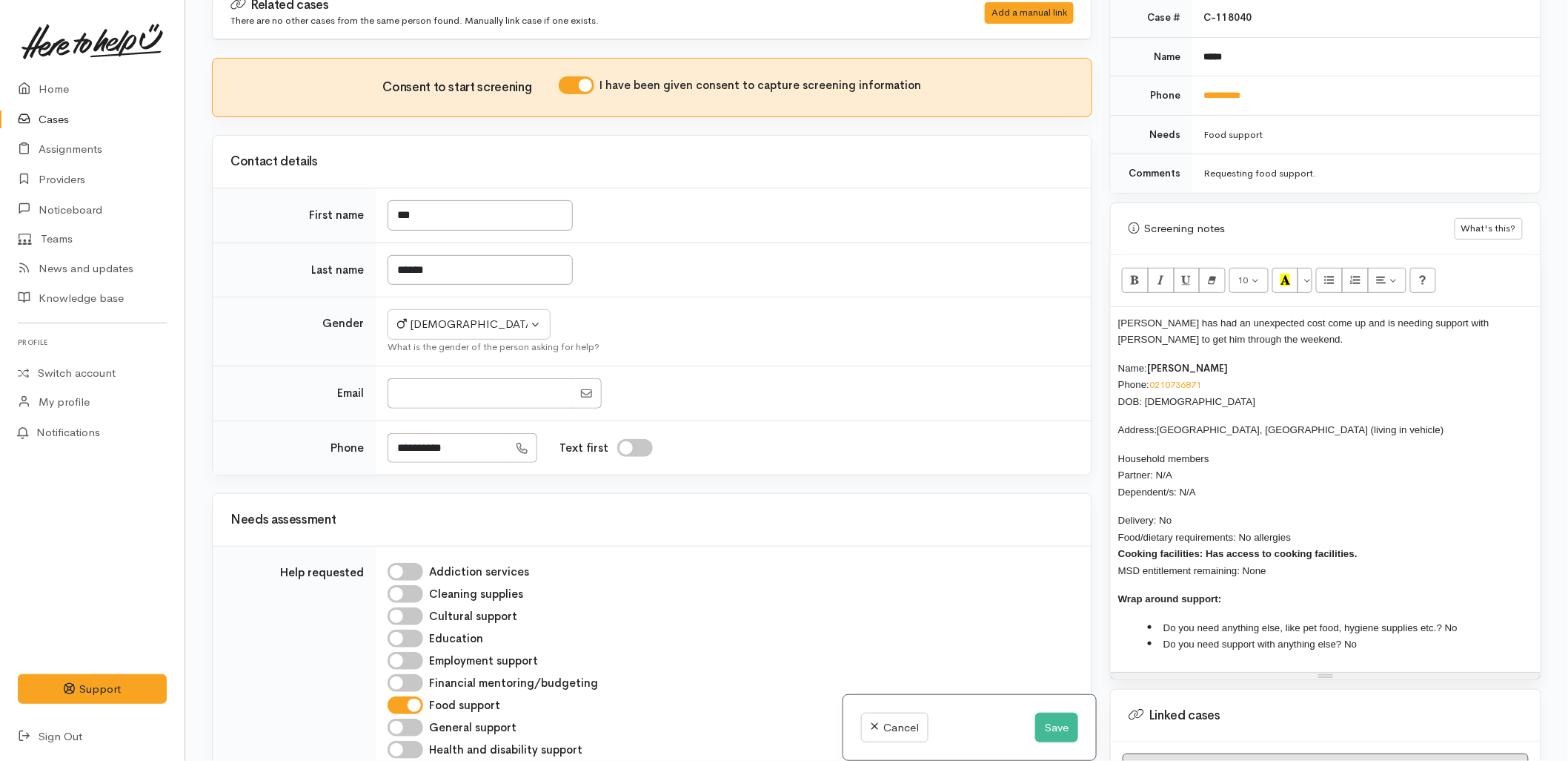
drag, startPoint x: 1323, startPoint y: 560, endPoint x: 1118, endPoint y: 347, distance: 295.6
click at [1118, 347] on div "Rob has had an unexpected cost come up and is needing support with kai to get h…" at bounding box center [1326, 489] width 430 height 365
copy div "Name: Rob Crouch Phone: 0210736871 DOB: 23/02/1958 Address: Tauranga, New Zeala…"
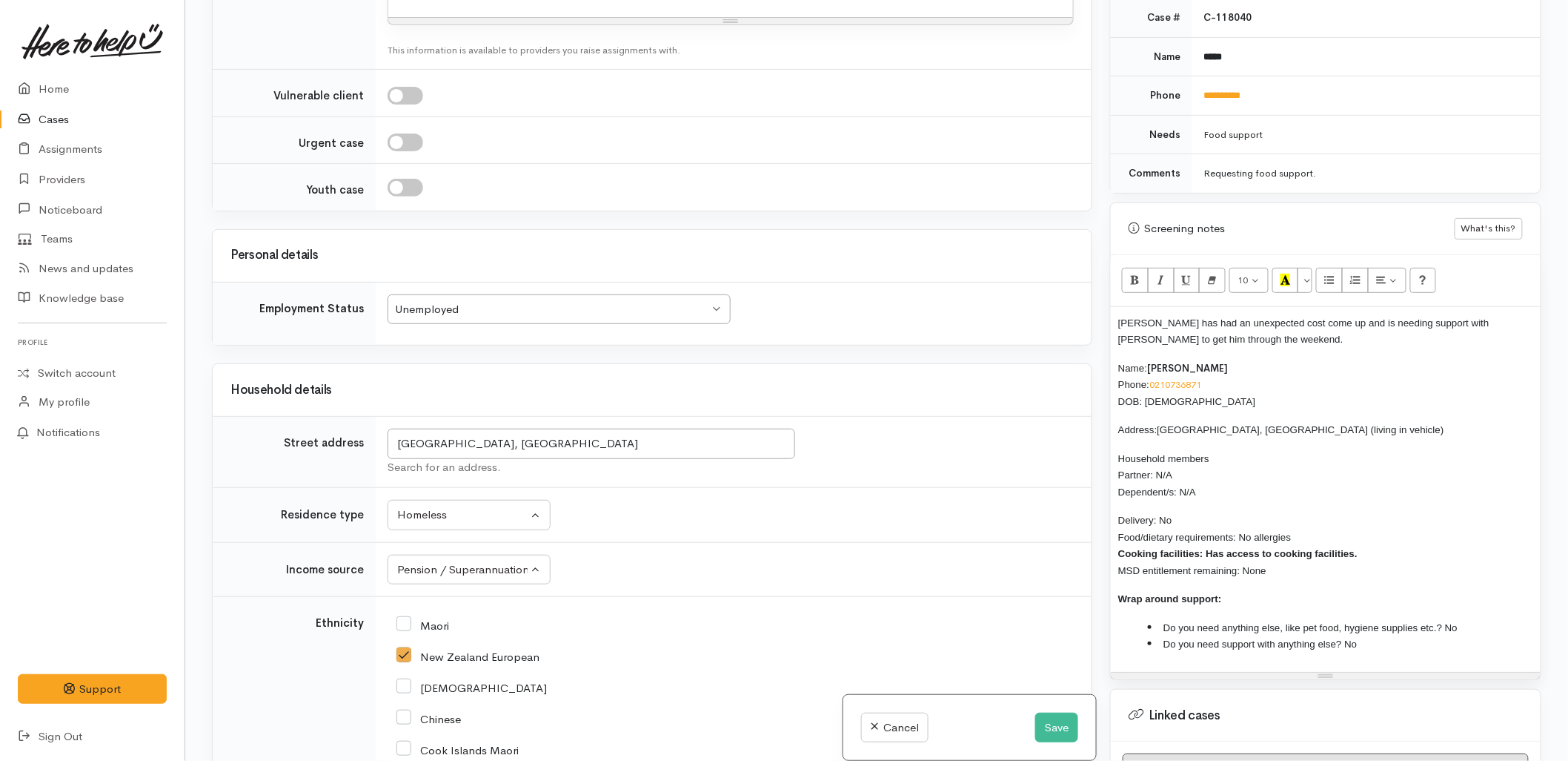
copy div "Name: Rob Crouch Phone: 0210736871 DOB: 23/02/1958 Address: Tauranga, New Zeala…"
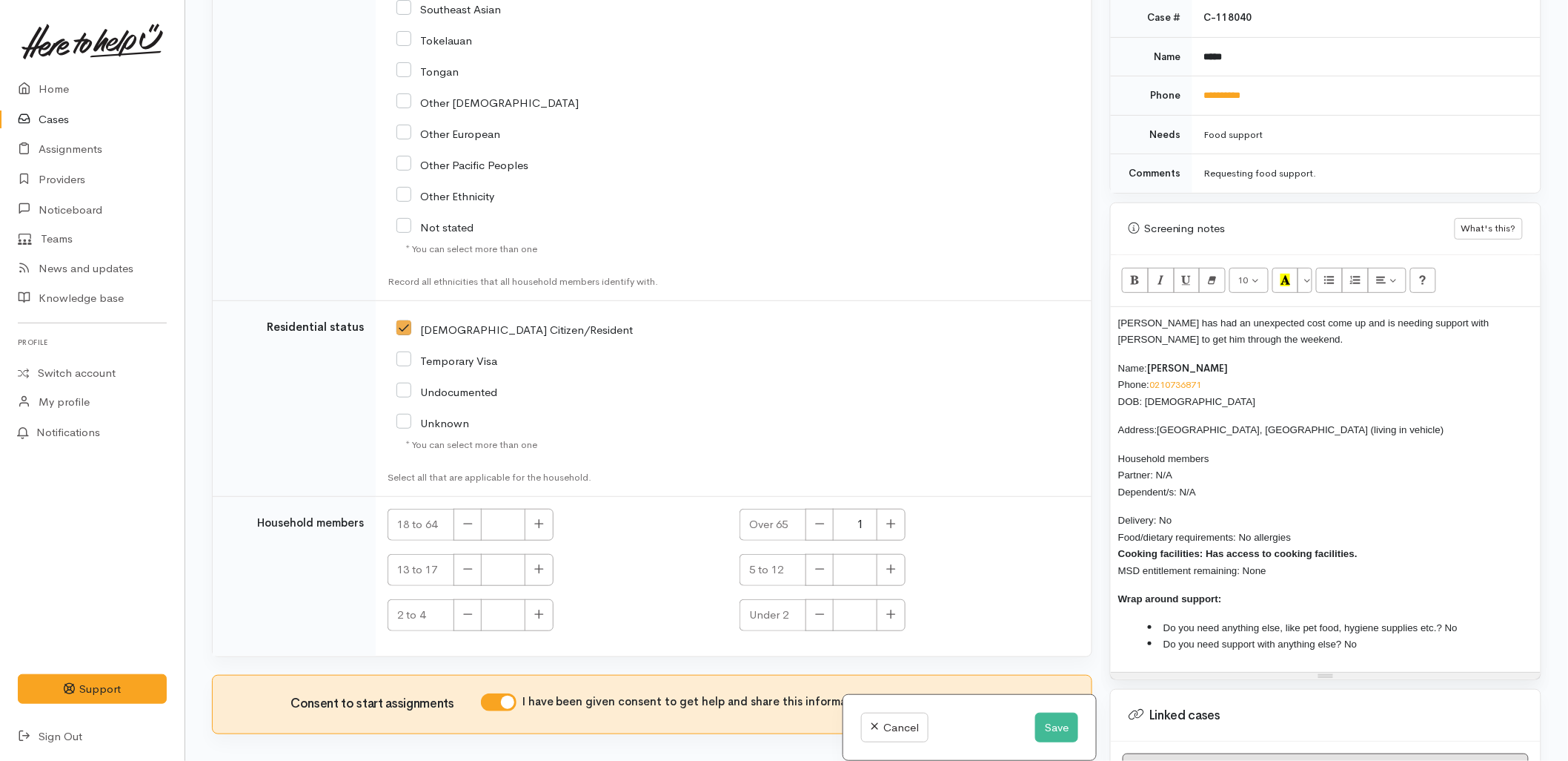
scroll to position [2440, 0]
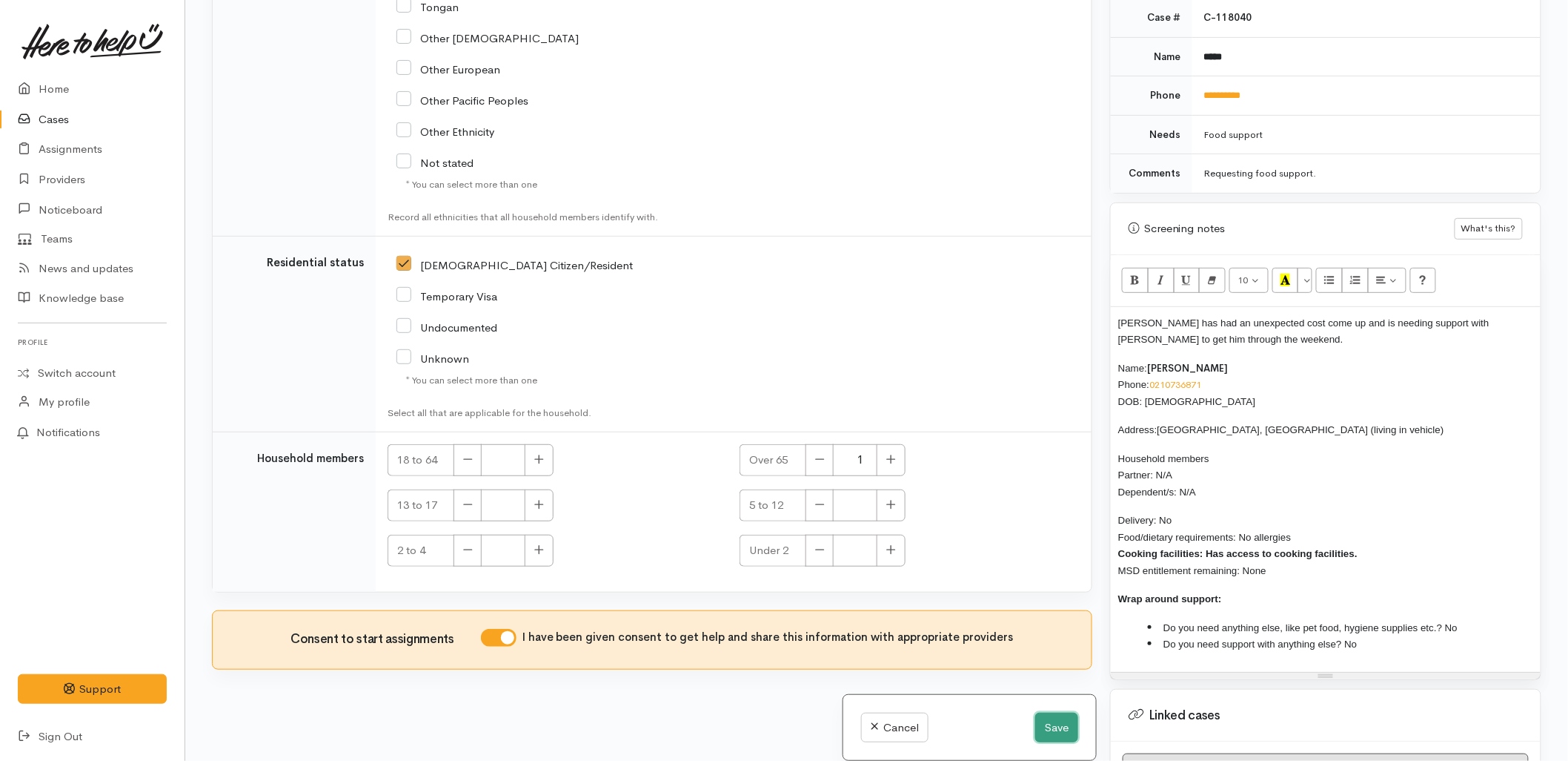
click at [1051, 730] on button "Save" at bounding box center [1056, 728] width 43 height 30
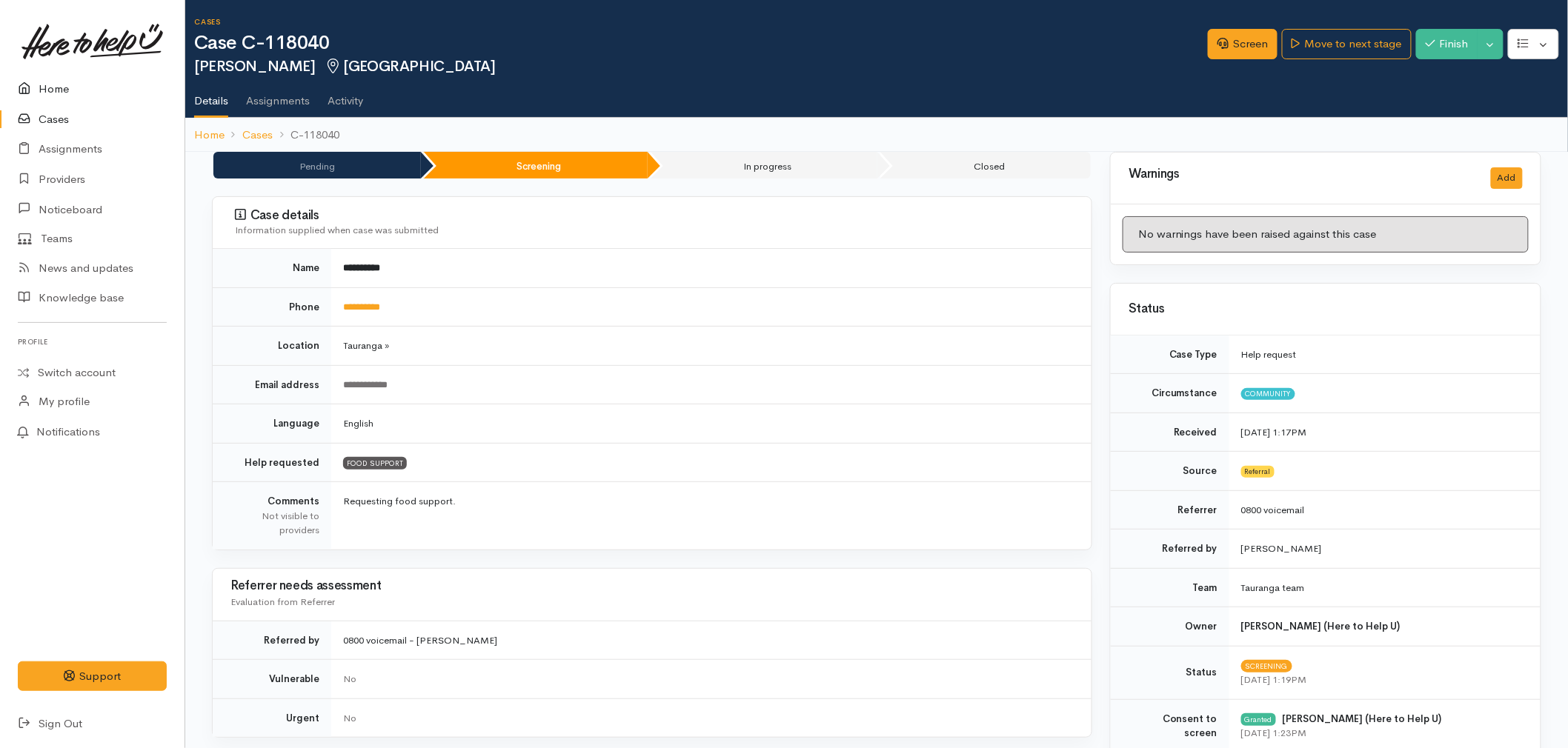
click at [56, 82] on link "Home" at bounding box center [92, 89] width 185 height 30
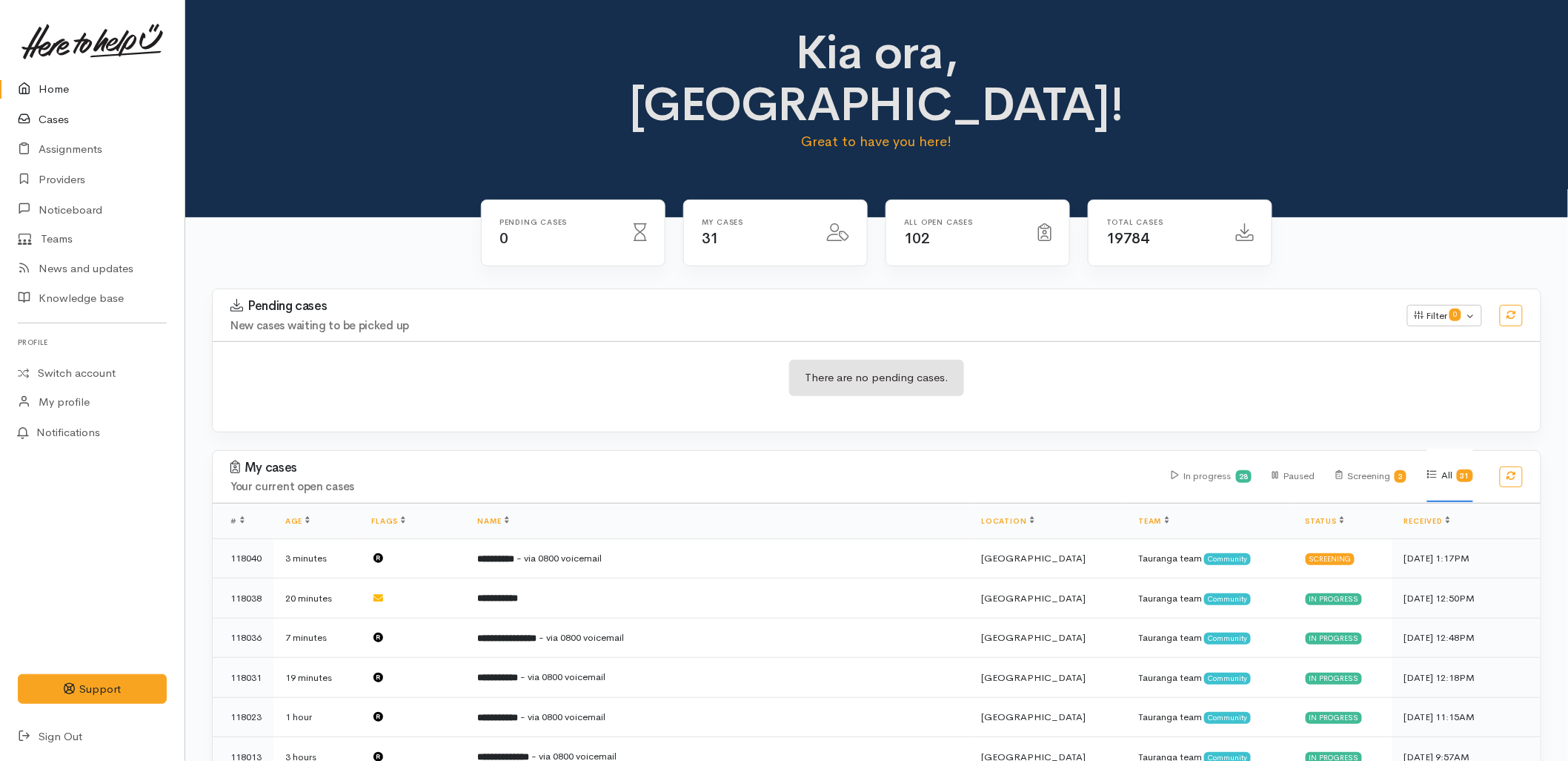
click at [42, 122] on link "Cases" at bounding box center [92, 119] width 185 height 30
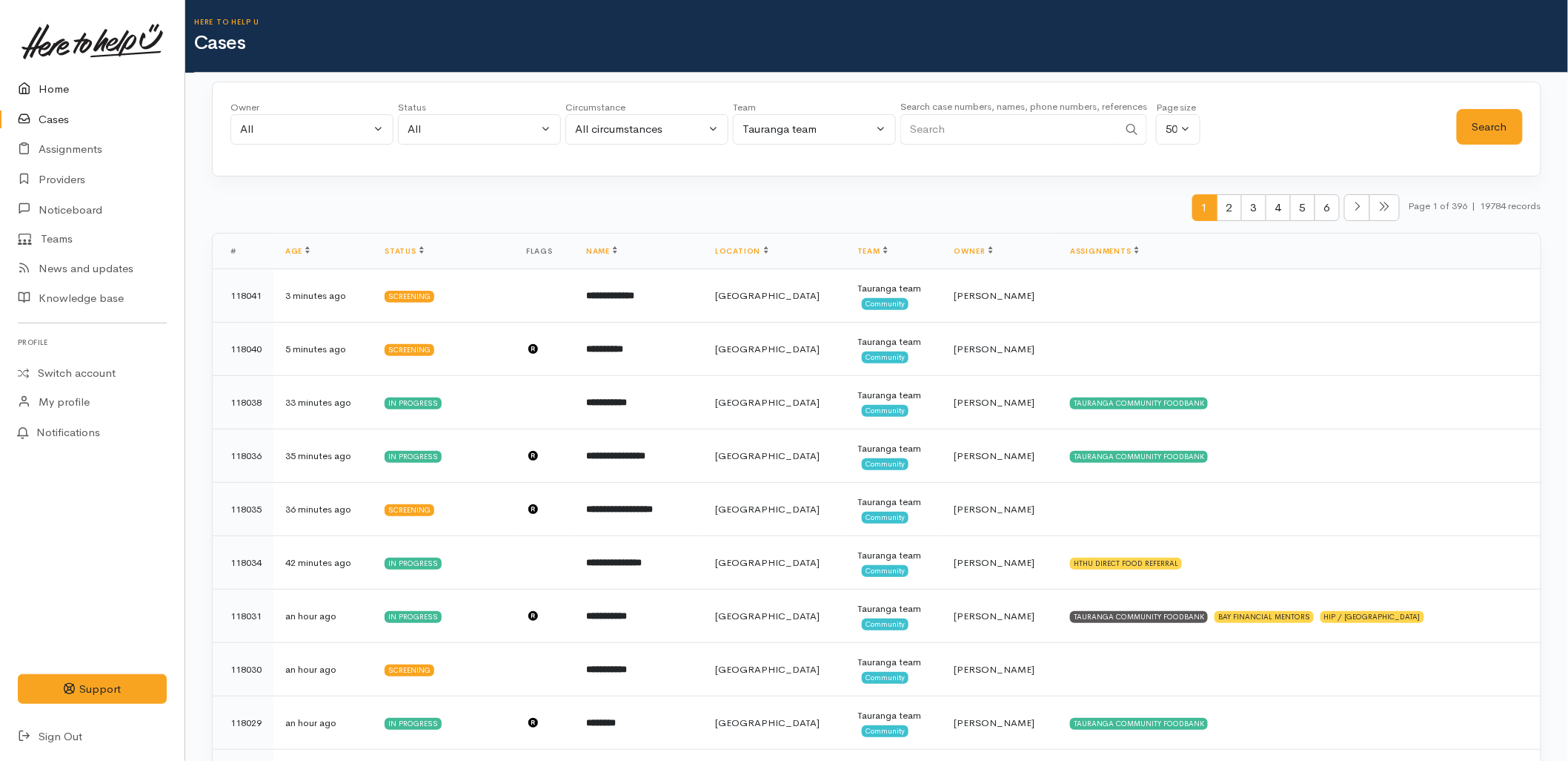
click at [54, 93] on link "Home" at bounding box center [92, 89] width 185 height 30
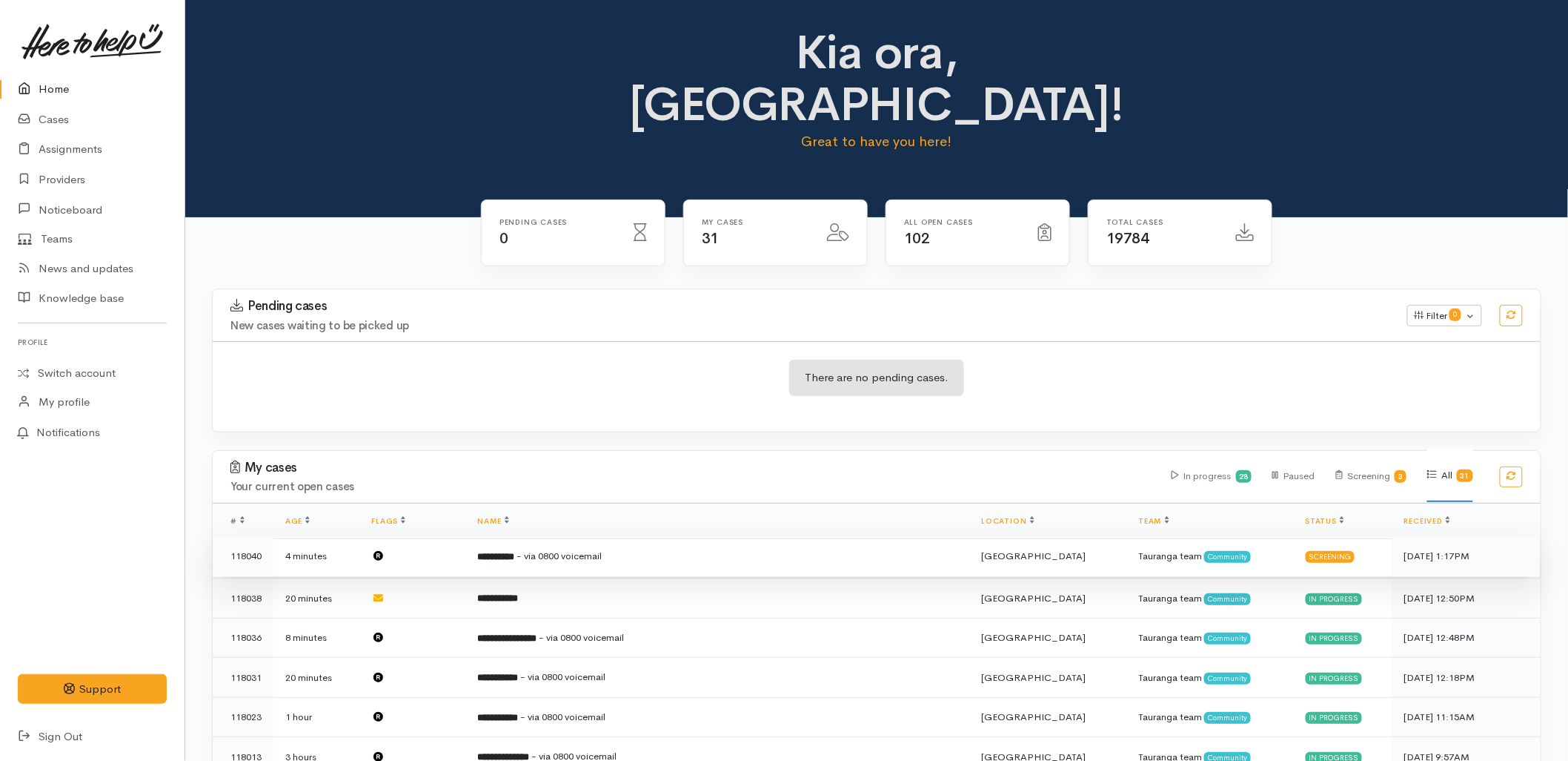
click at [590, 549] on span "- via 0800 voicemail" at bounding box center [559, 555] width 85 height 12
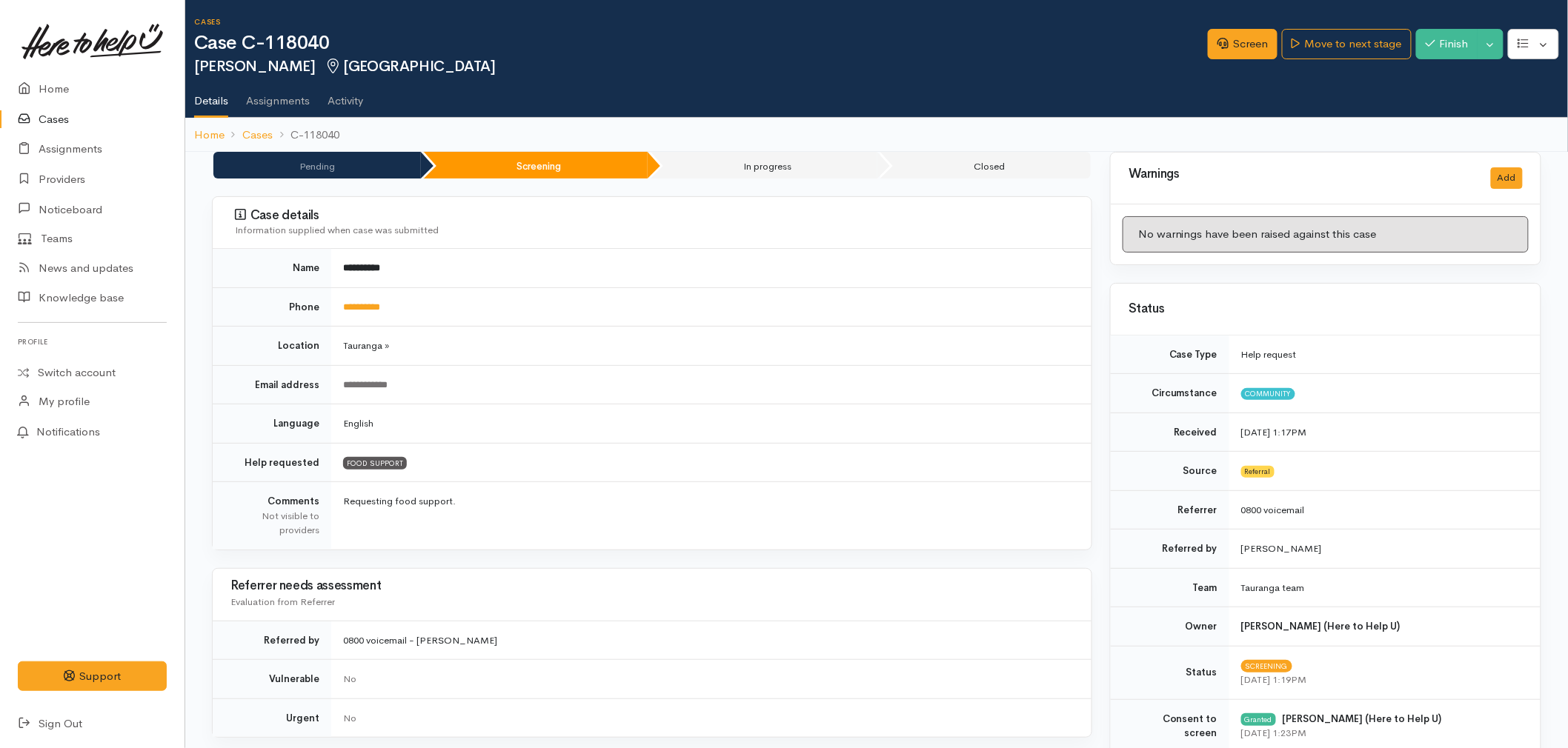
click at [542, 357] on td "Tauranga »" at bounding box center [712, 346] width 761 height 39
click at [380, 311] on link "**********" at bounding box center [362, 307] width 37 height 9
click at [620, 409] on td "English" at bounding box center [712, 424] width 761 height 39
click at [865, 623] on td "0800 voicemail - [PERSON_NAME]" at bounding box center [712, 641] width 761 height 39
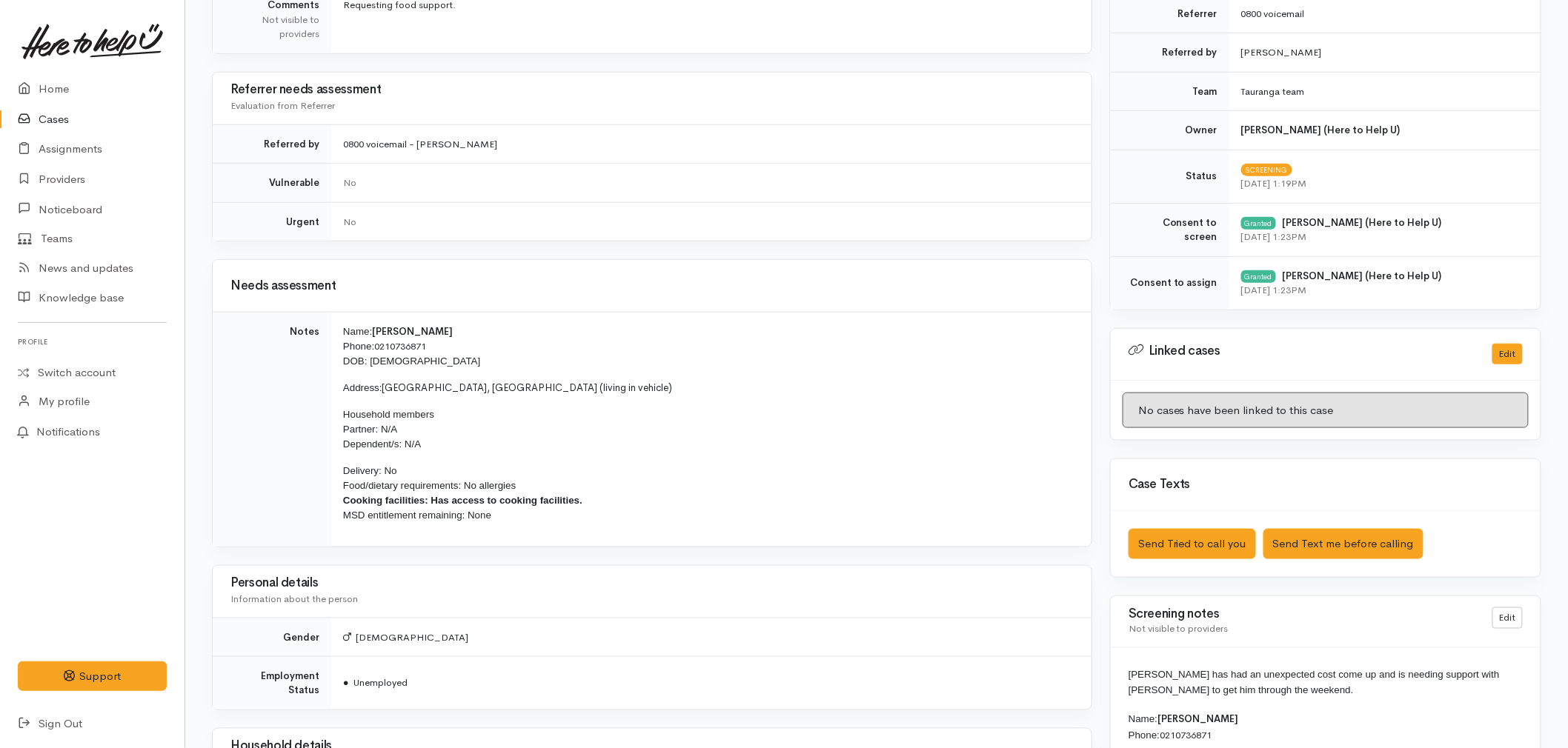
scroll to position [576, 0]
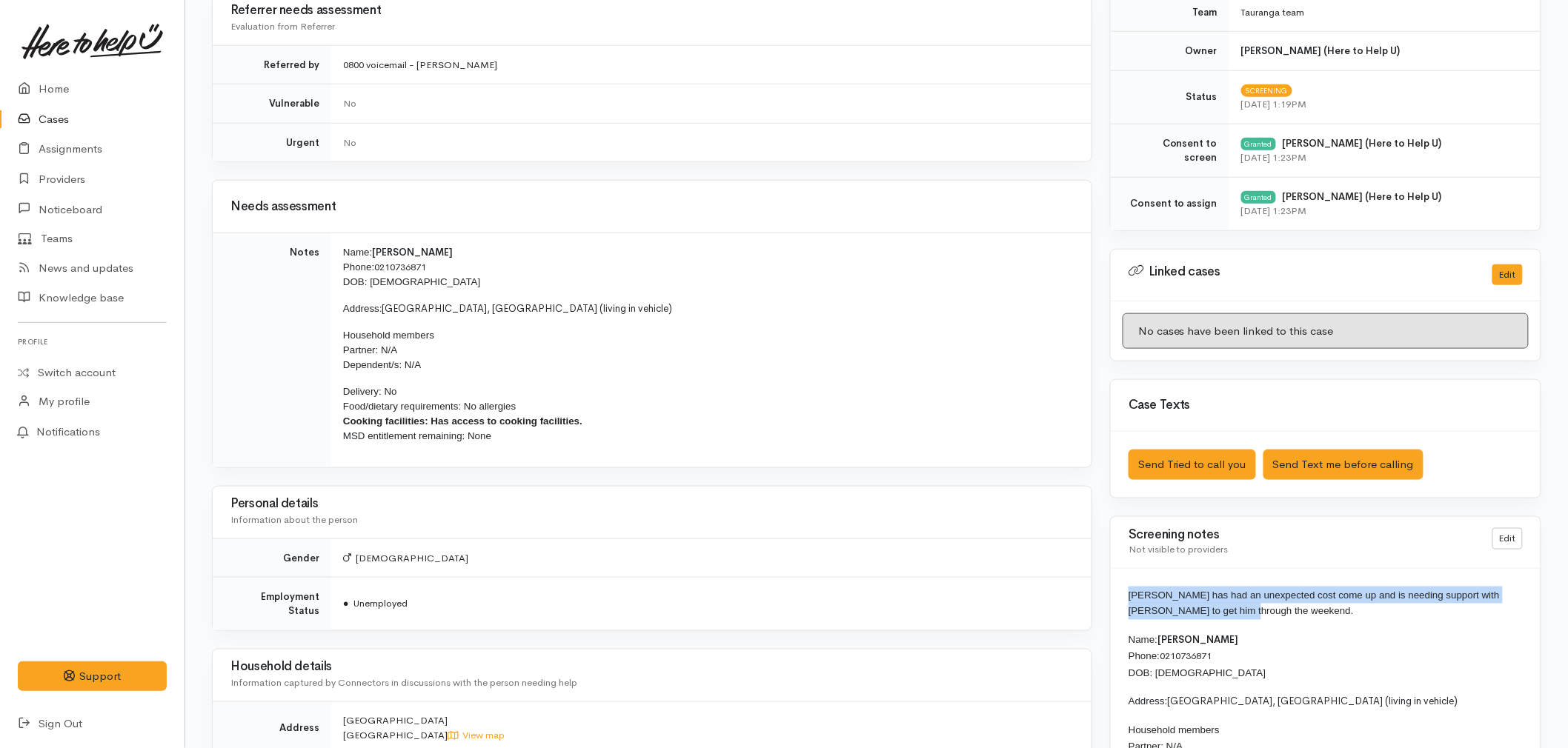
drag, startPoint x: 1243, startPoint y: 615, endPoint x: 1112, endPoint y: 588, distance: 133.8
click at [1112, 588] on div "[PERSON_NAME] has had an unexpected cost come up and is needing support with [P…" at bounding box center [1326, 761] width 430 height 385
copy span "[PERSON_NAME] has had an unexpected cost come up and is needing support with [P…"
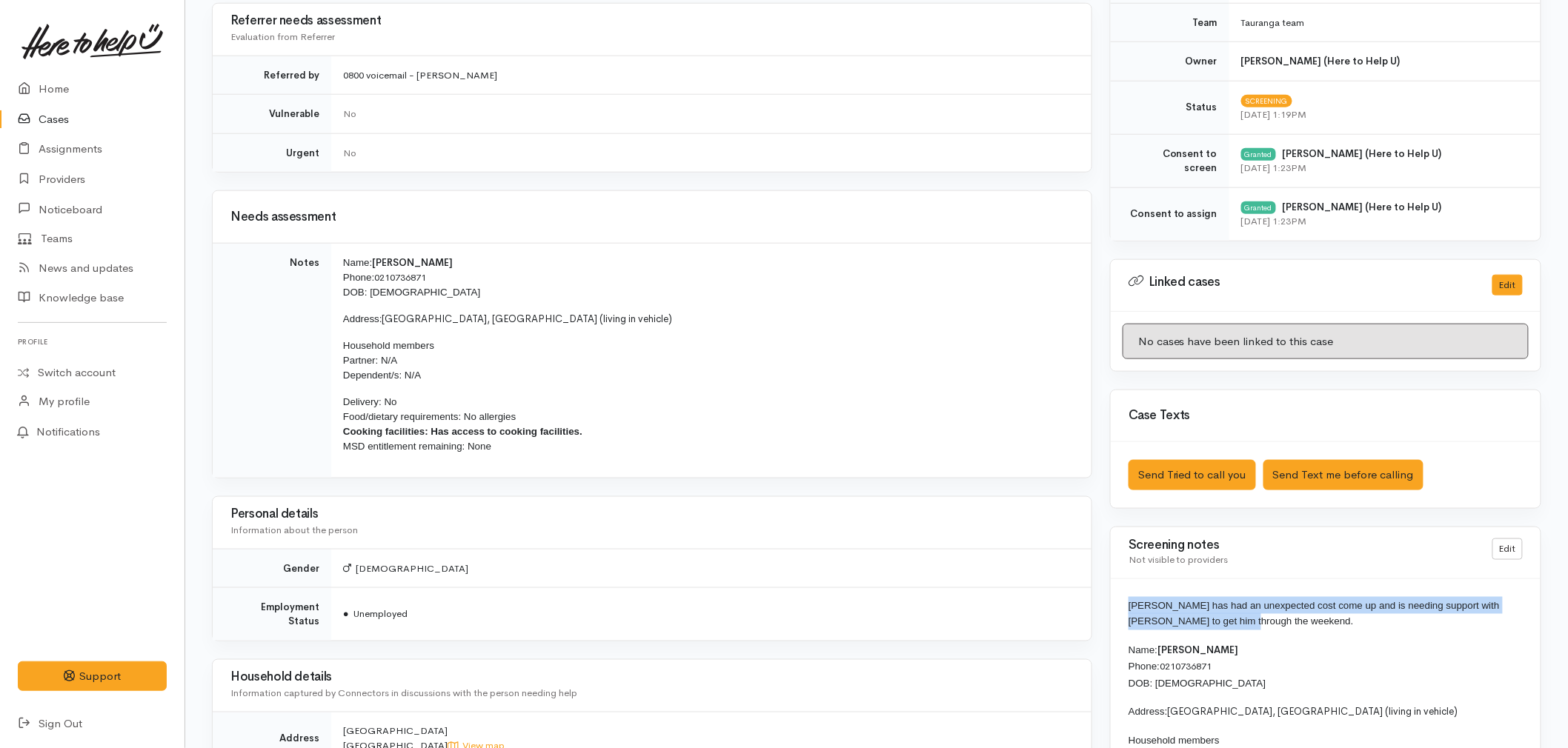
scroll to position [658, 0]
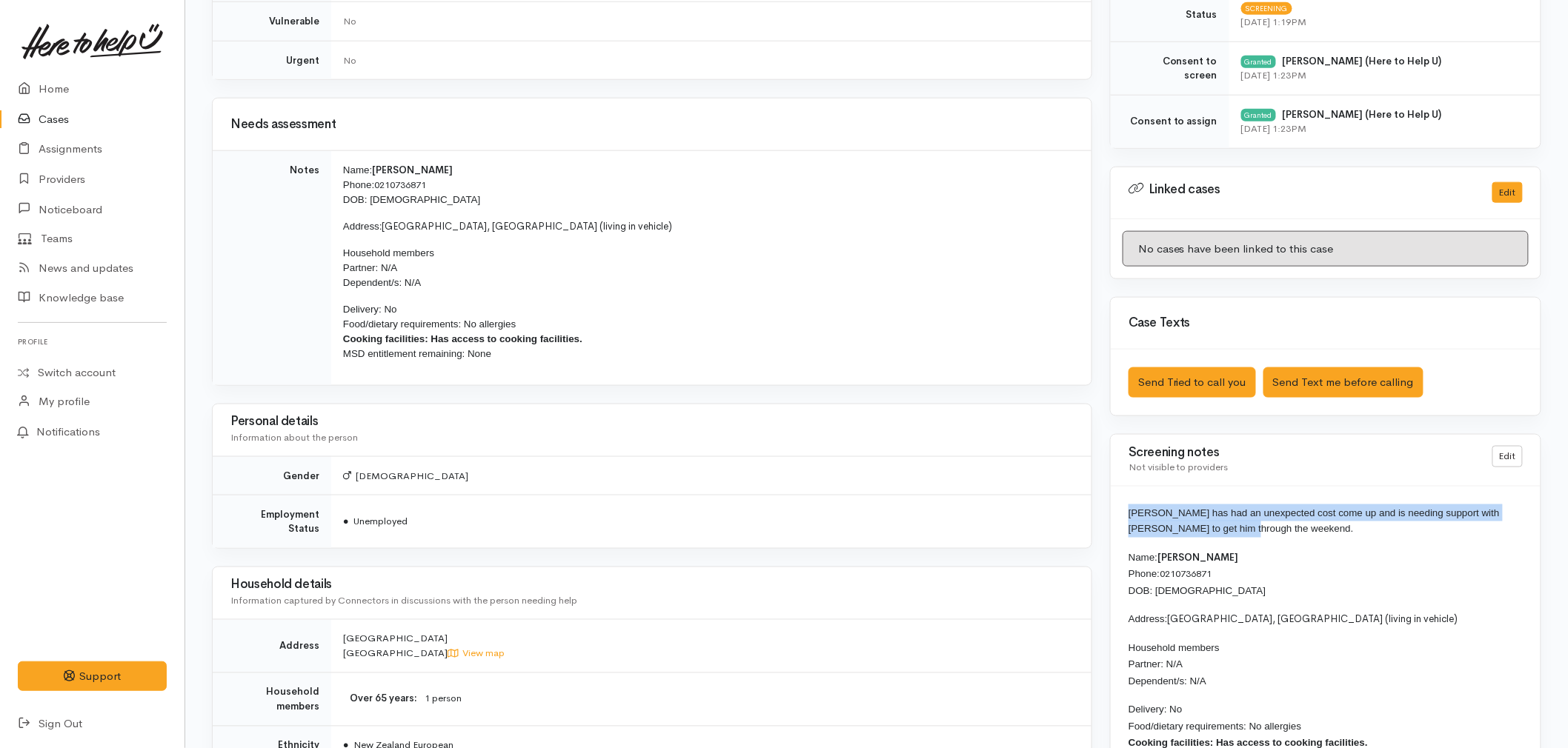
copy span "[PERSON_NAME] has had an unexpected cost come up and is needing support with [P…"
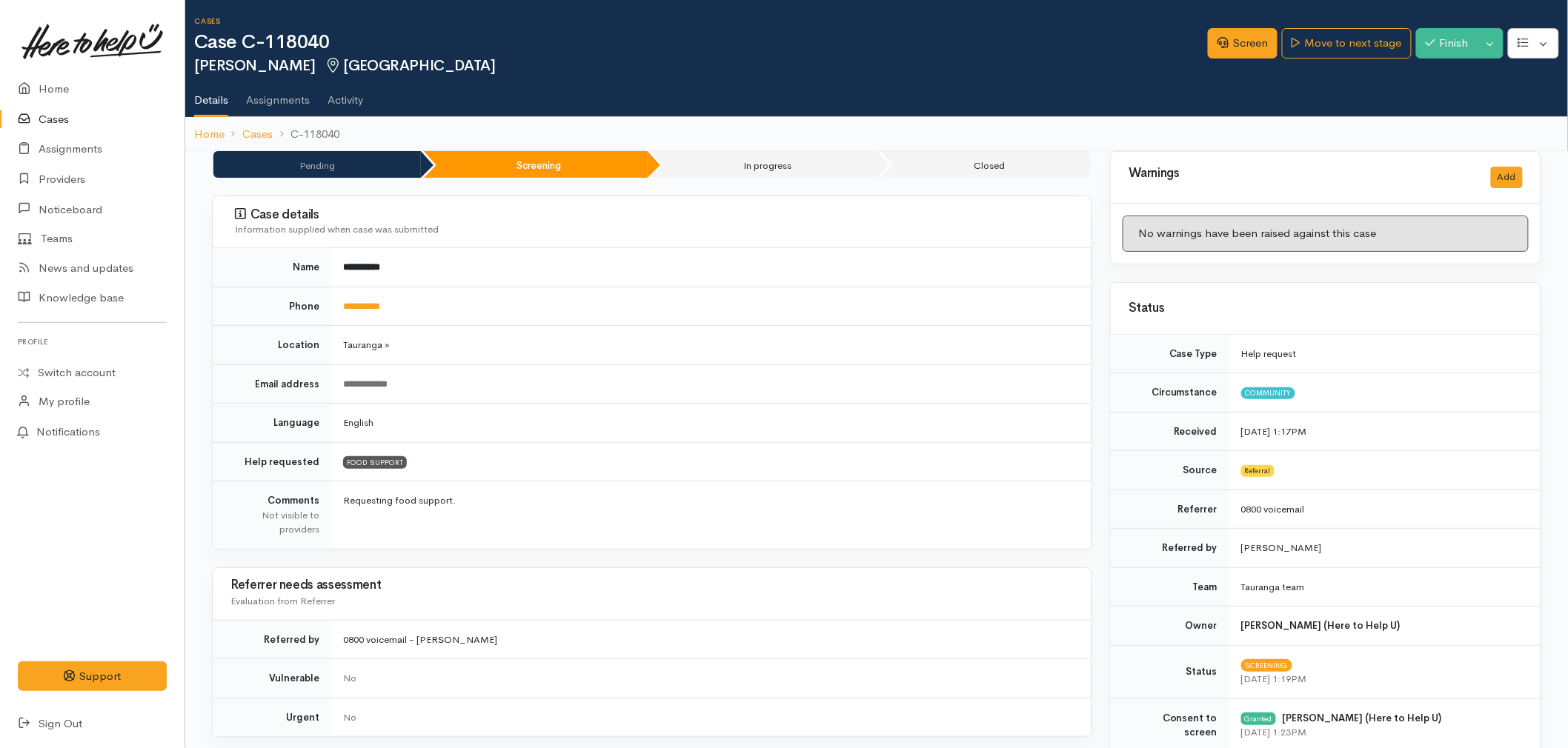
scroll to position [0, 0]
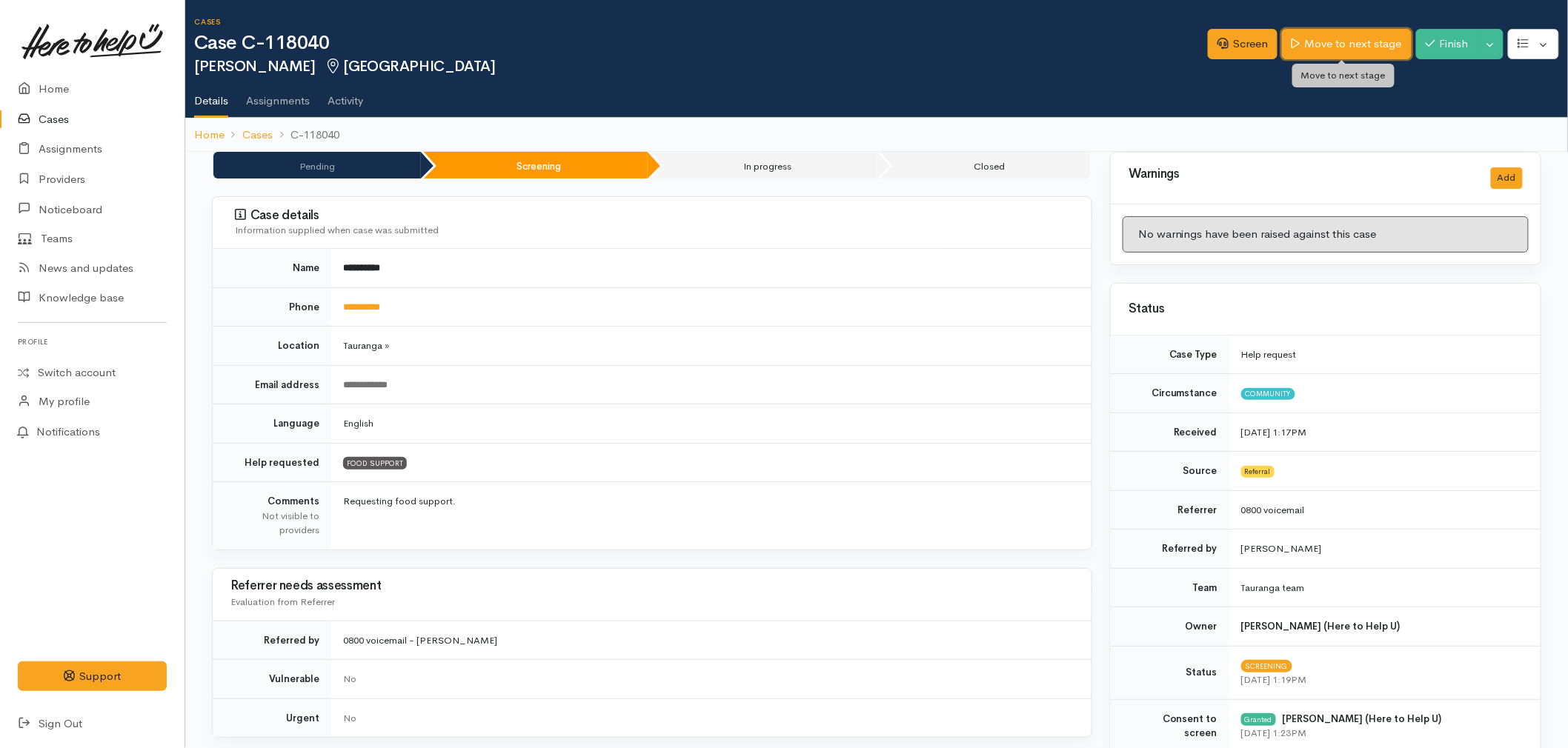
click at [1332, 40] on link "Move to next stage" at bounding box center [1347, 44] width 129 height 30
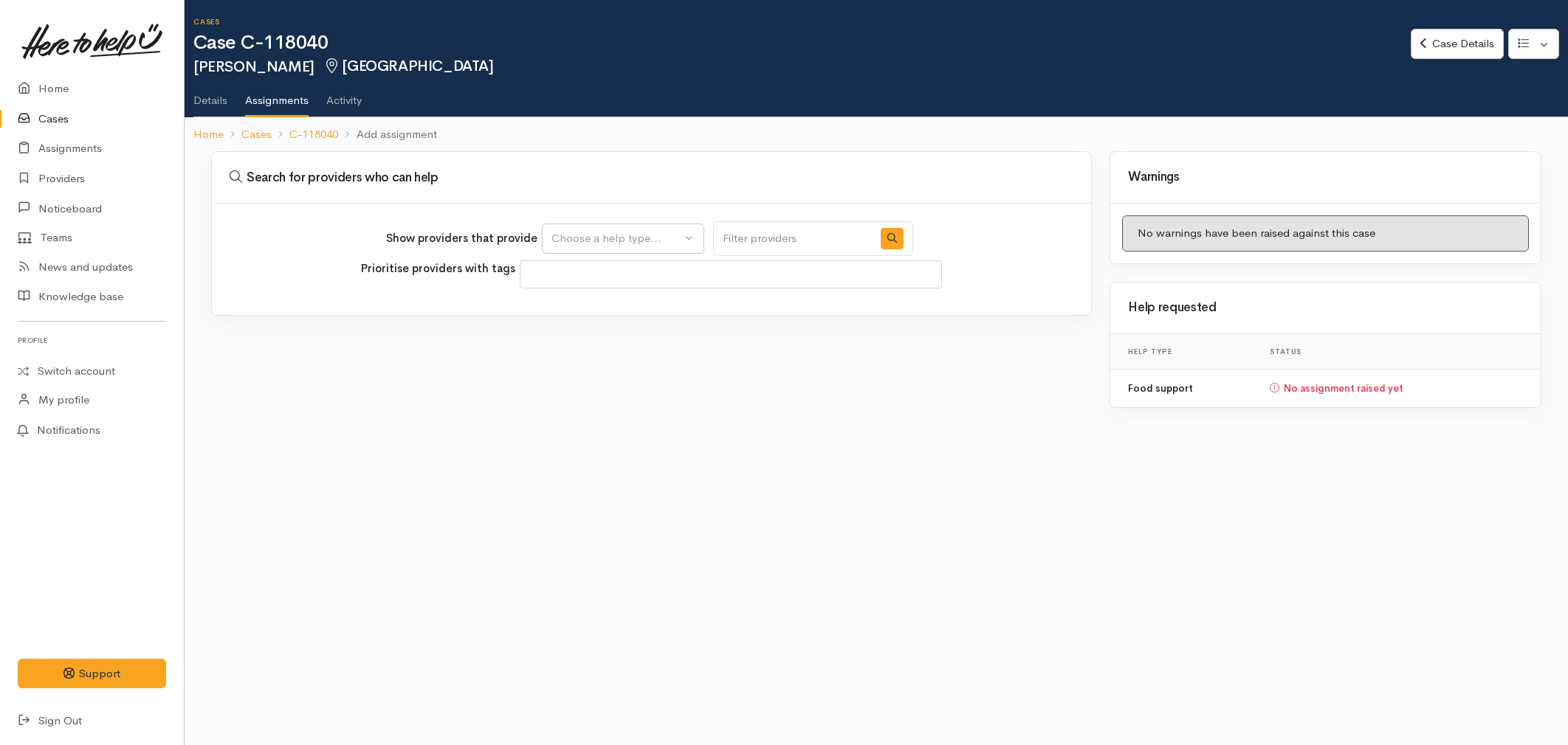
select select
click at [635, 238] on div "Choose a help type..." at bounding box center [616, 239] width 130 height 17
click at [598, 315] on span "Food support" at bounding box center [595, 309] width 69 height 17
select select "3"
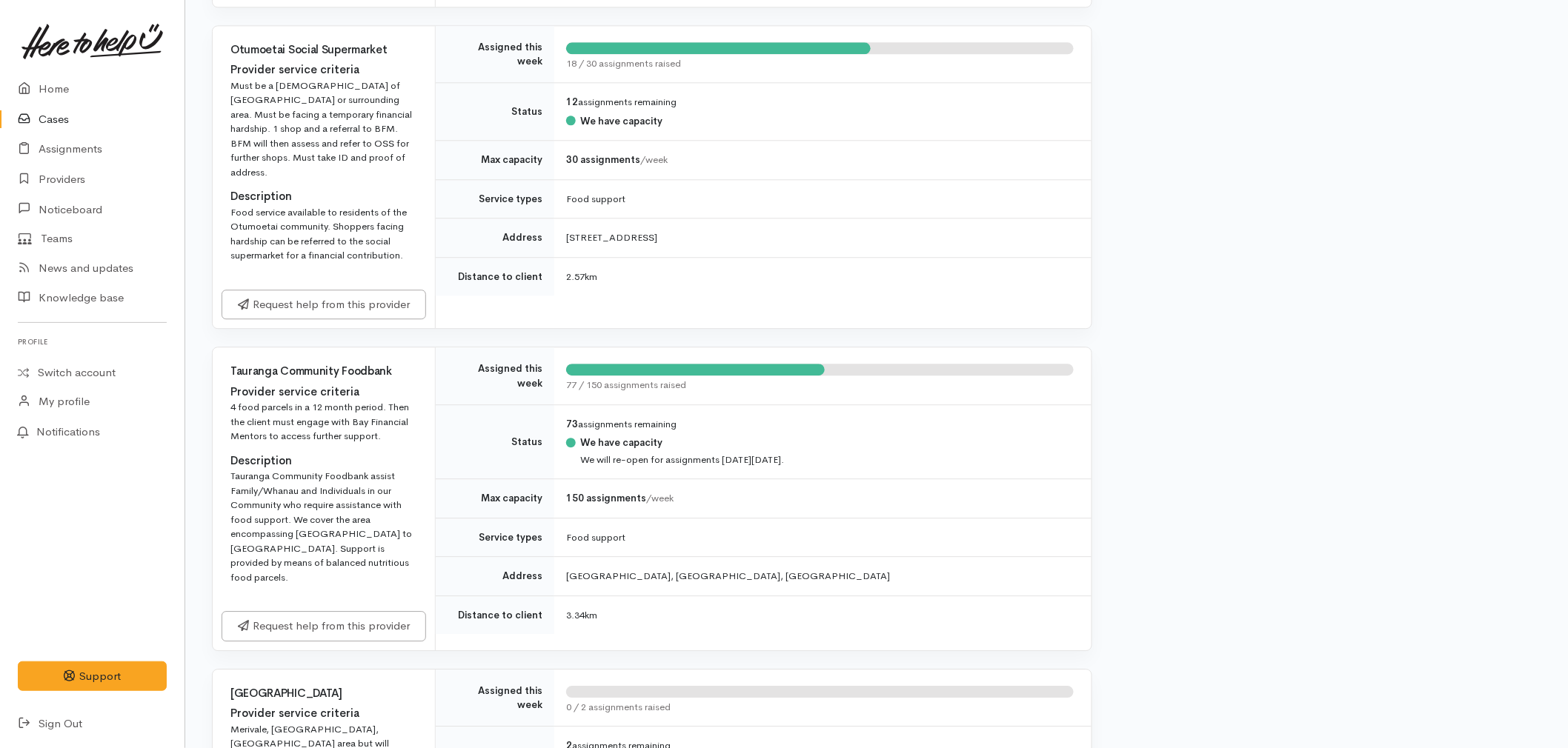
scroll to position [1646, 0]
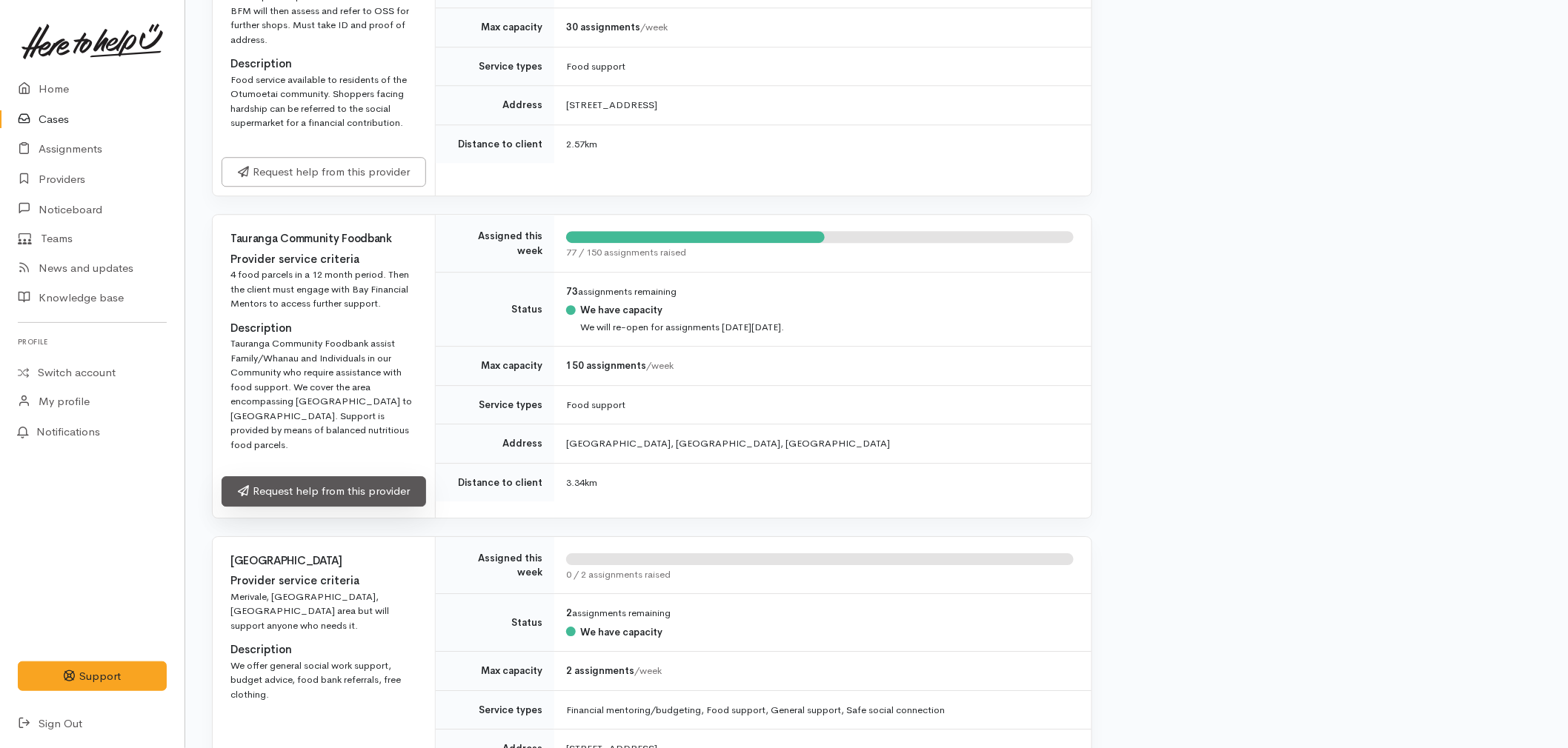
click at [325, 476] on link "Request help from this provider" at bounding box center [324, 491] width 205 height 30
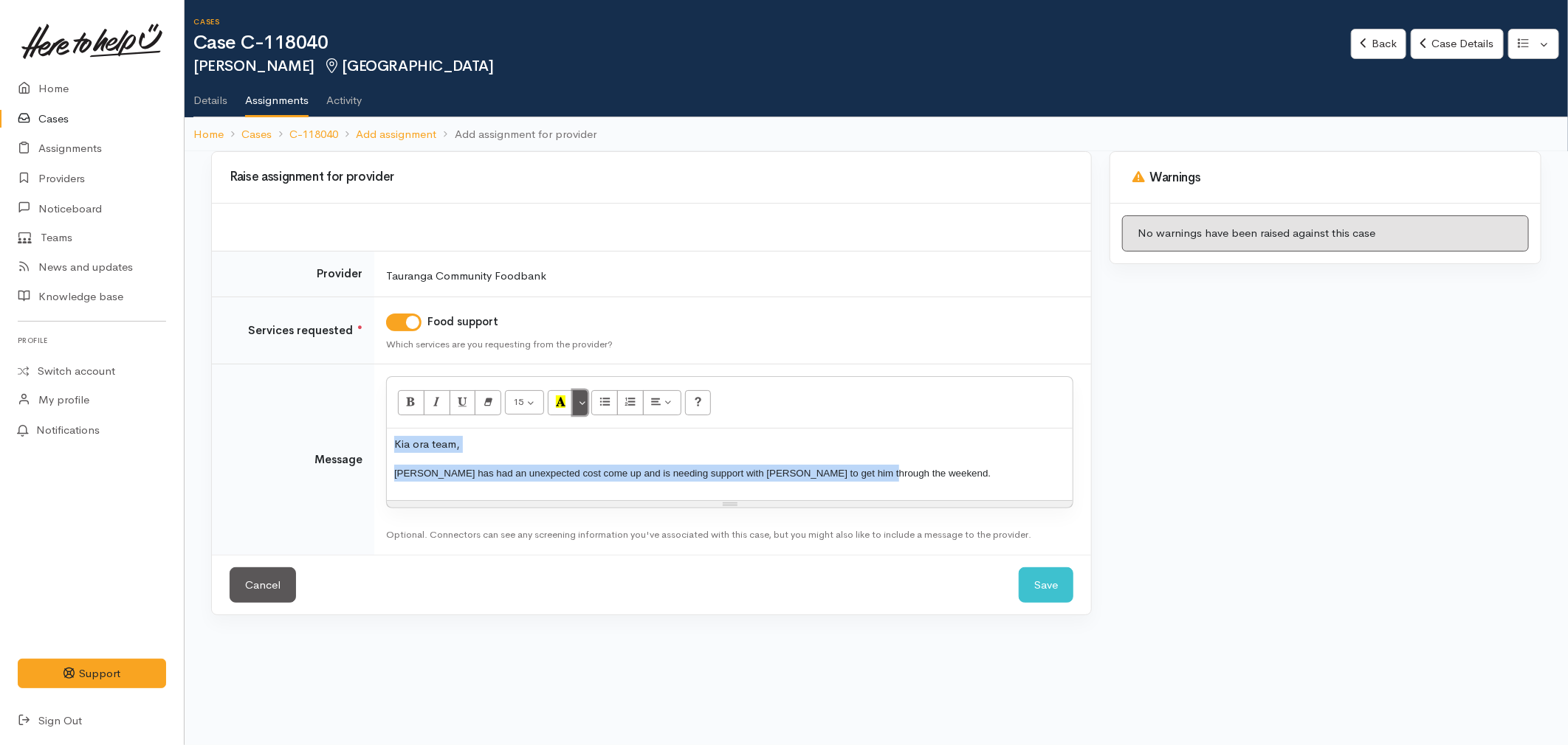
click at [584, 399] on button "More Color" at bounding box center [580, 403] width 15 height 25
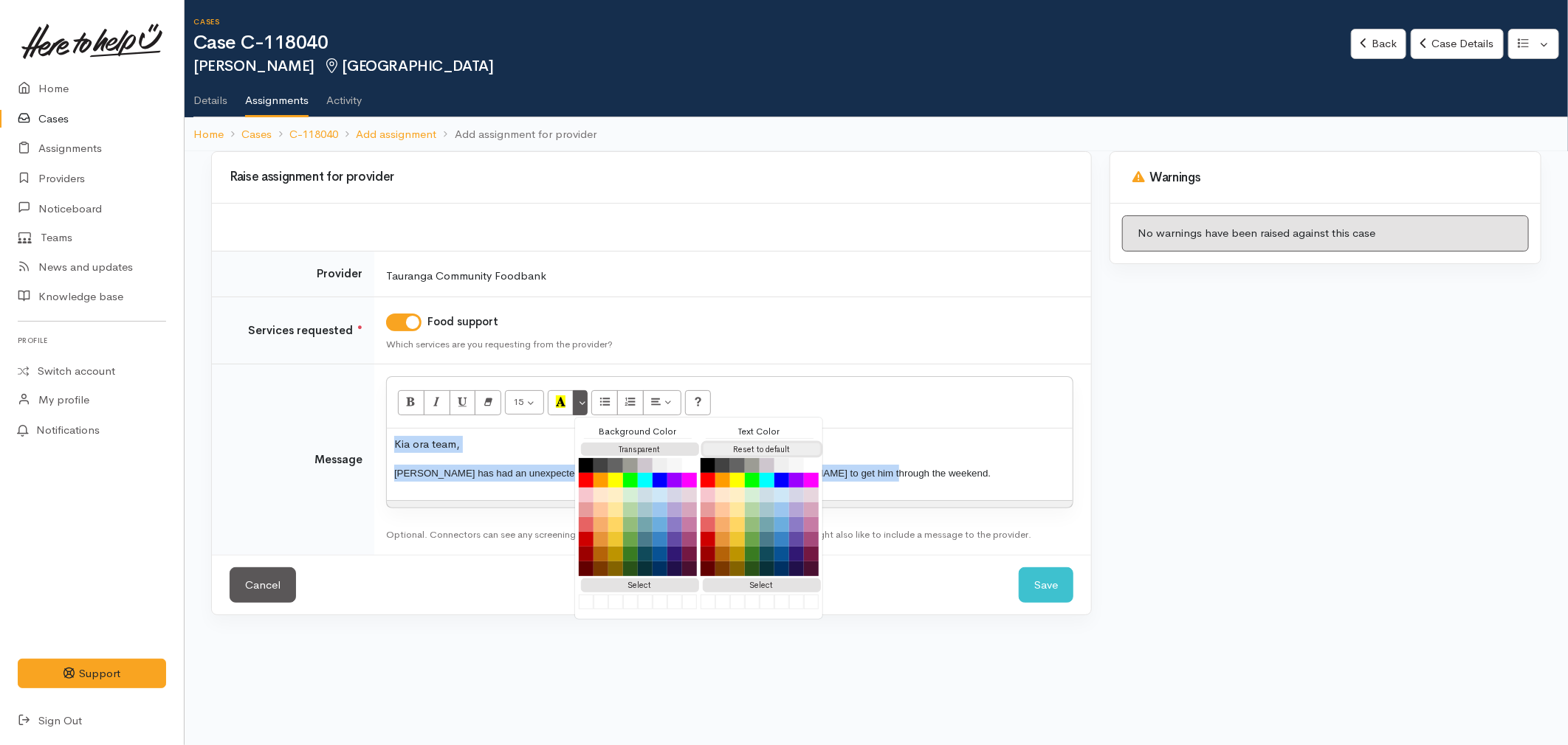
click at [759, 449] on button "Reset to default" at bounding box center [762, 450] width 118 height 14
click at [945, 487] on div "Kia ora team, [PERSON_NAME] has had an unexpected cost come up and is needing s…" at bounding box center [730, 473] width 686 height 88
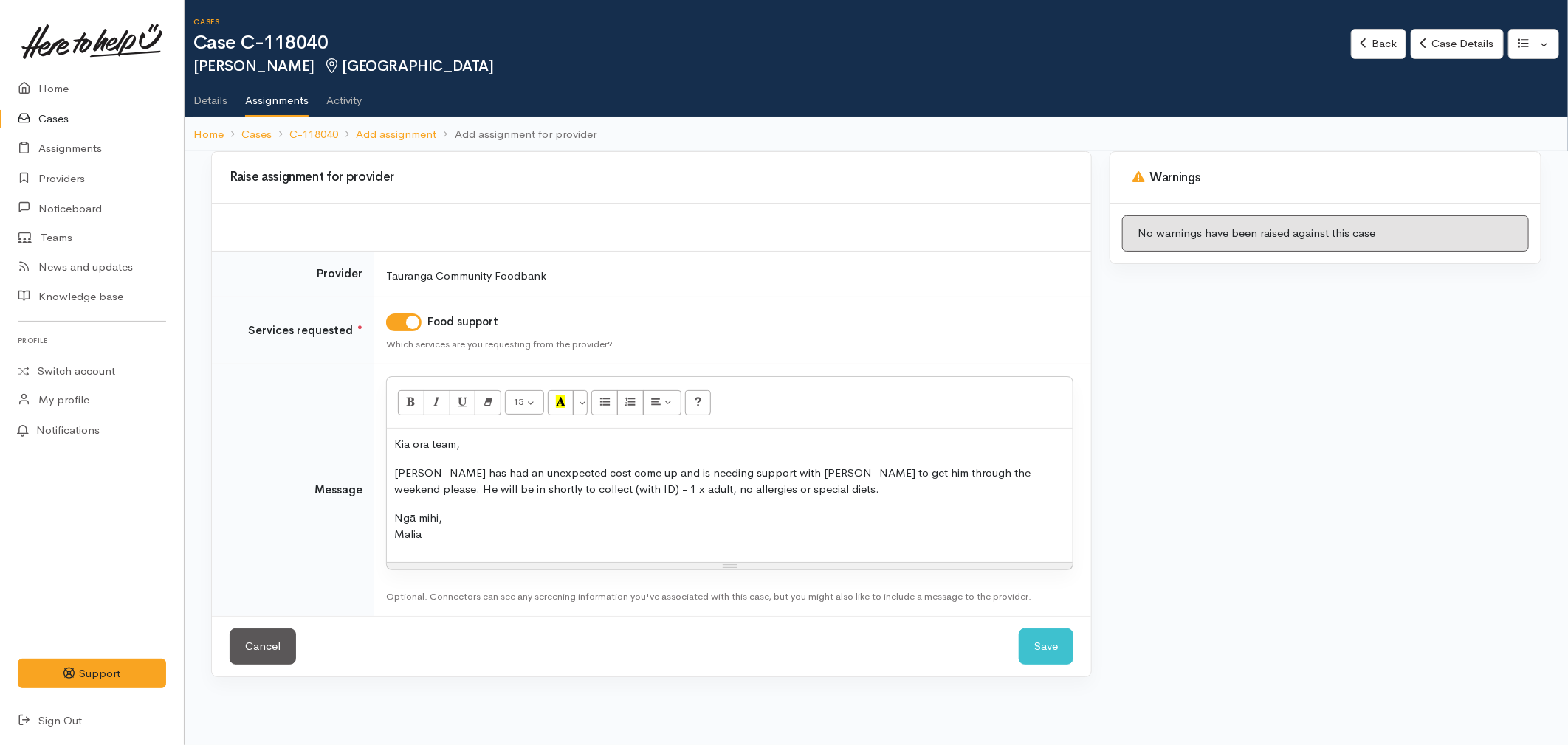
click at [592, 536] on p "Ngā mihi, [GEOGRAPHIC_DATA]" at bounding box center [729, 526] width 671 height 33
click at [1046, 652] on button "Save" at bounding box center [1046, 647] width 54 height 36
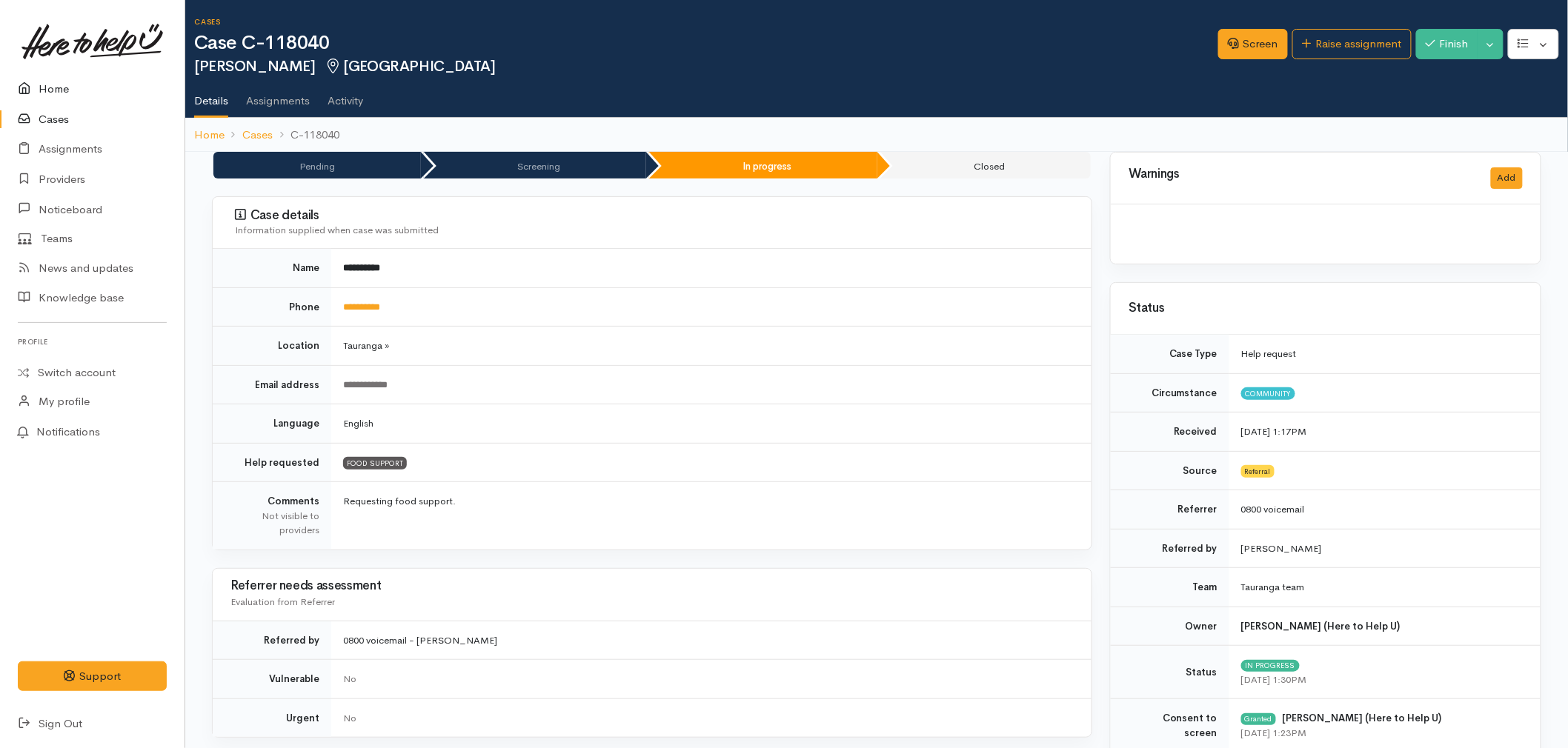
drag, startPoint x: 0, startPoint y: 0, endPoint x: 68, endPoint y: 84, distance: 108.1
click at [68, 84] on link "Home" at bounding box center [92, 89] width 185 height 30
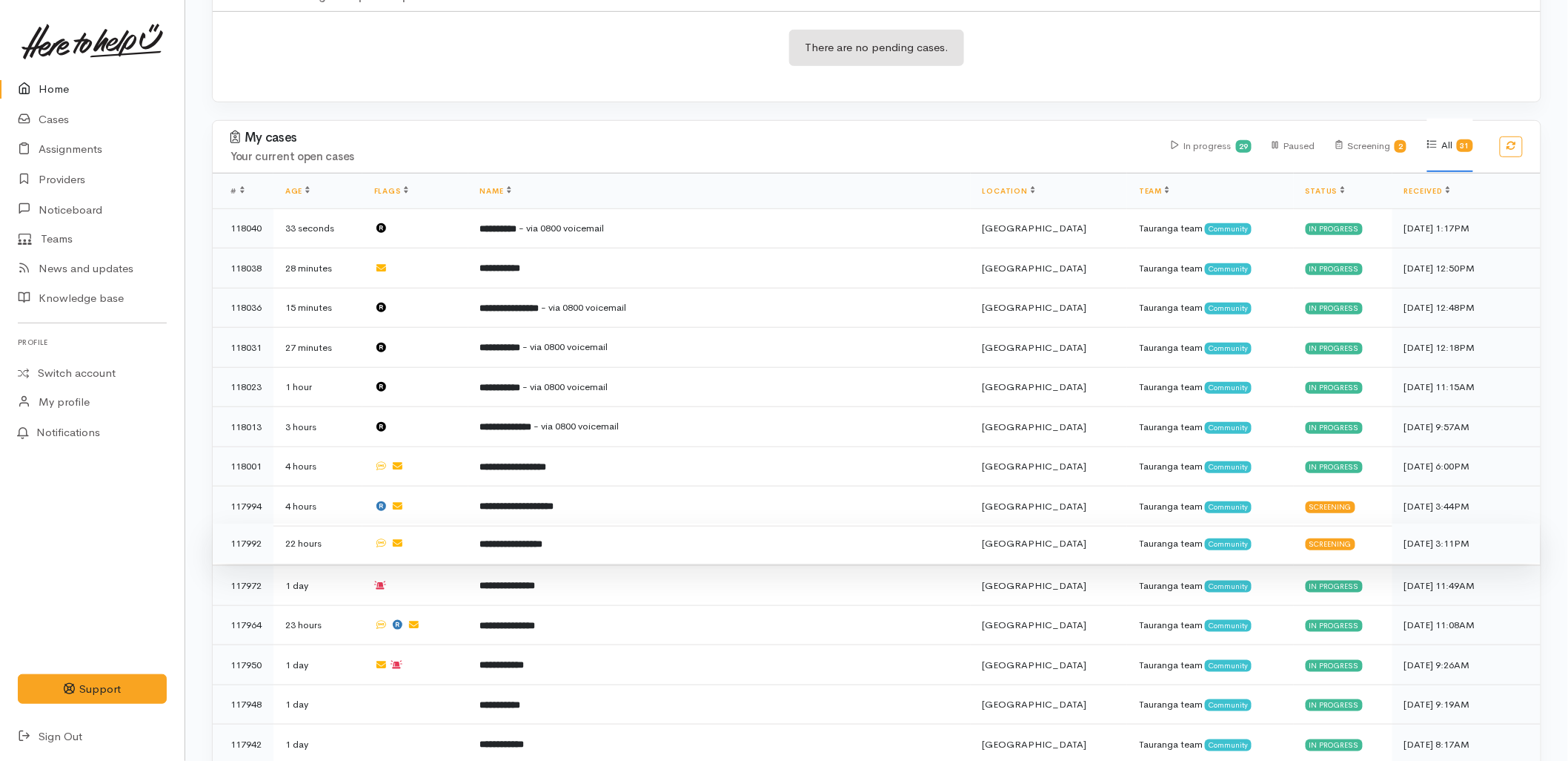
scroll to position [329, 0]
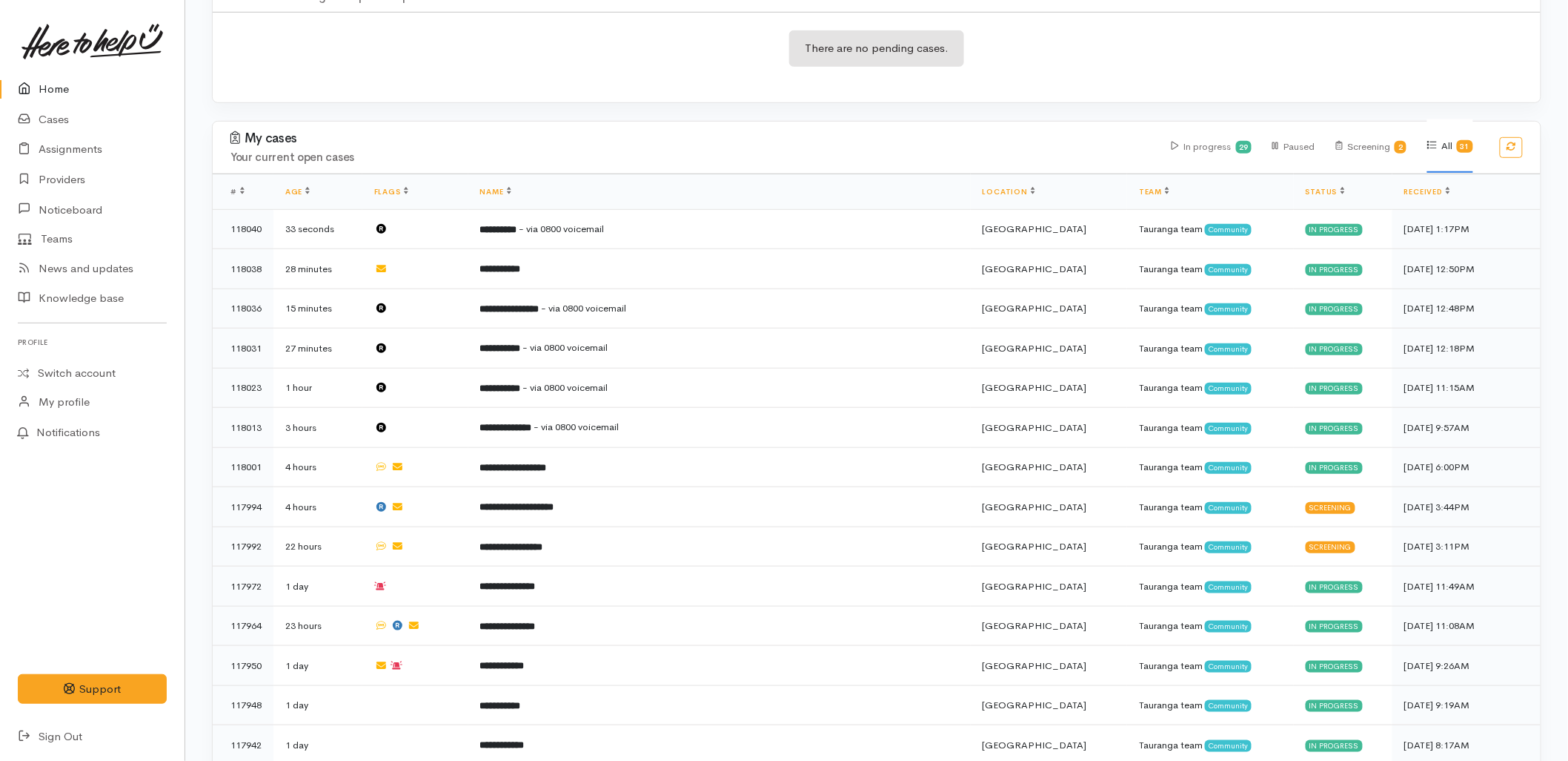
click at [26, 83] on icon at bounding box center [28, 90] width 21 height 19
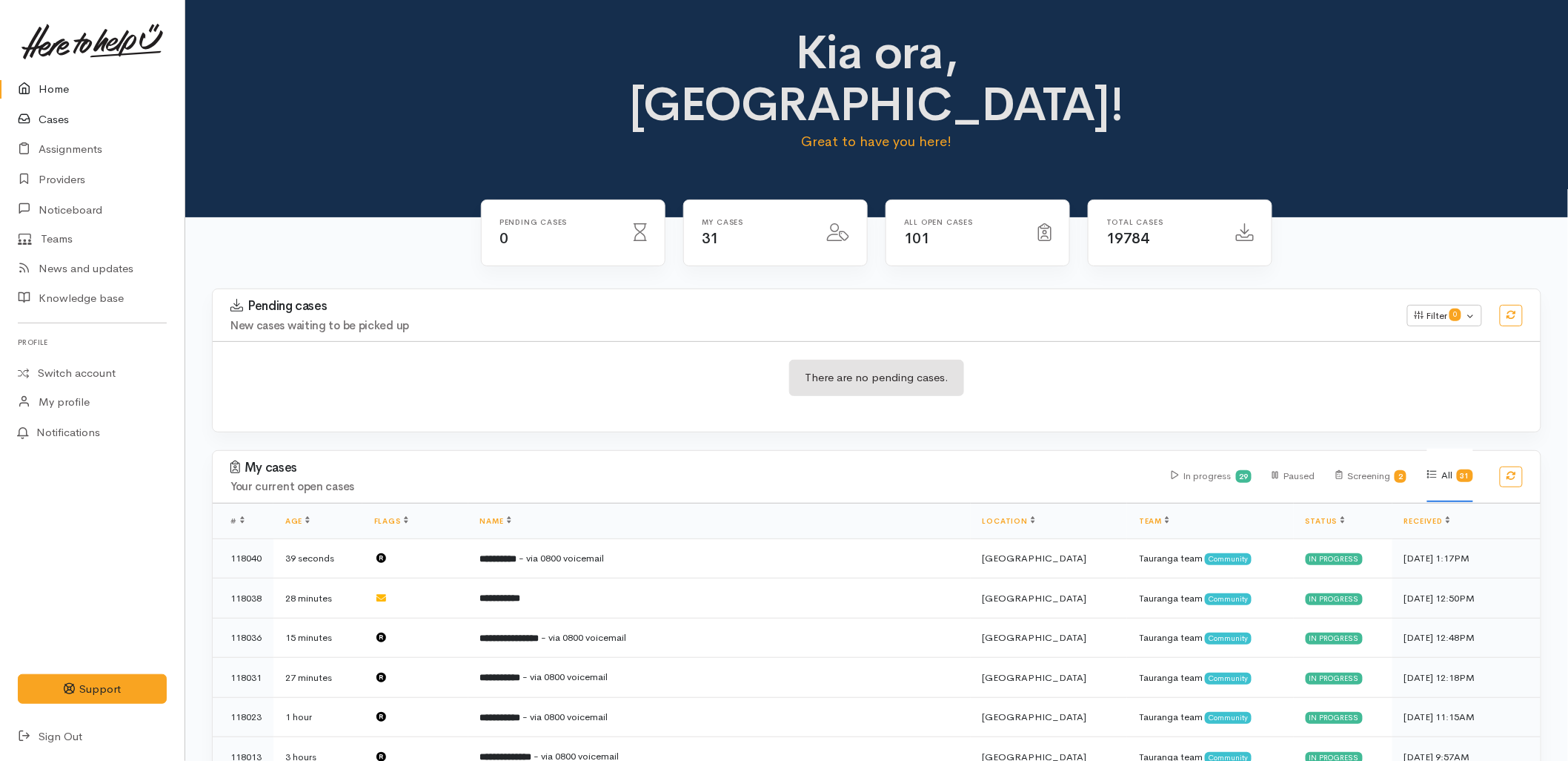
click at [54, 112] on link "Cases" at bounding box center [92, 119] width 185 height 30
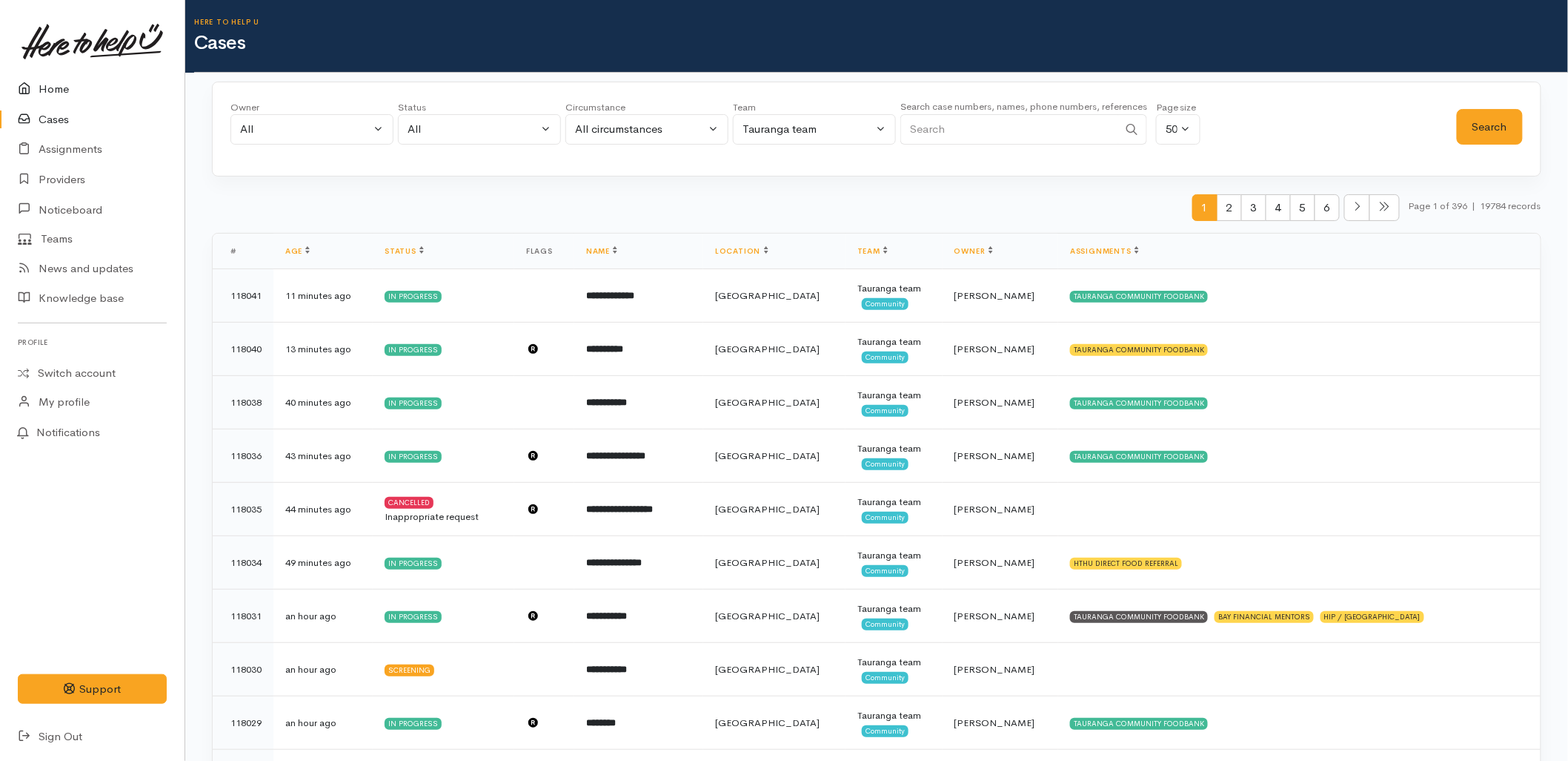
click at [58, 90] on link "Home" at bounding box center [92, 89] width 185 height 30
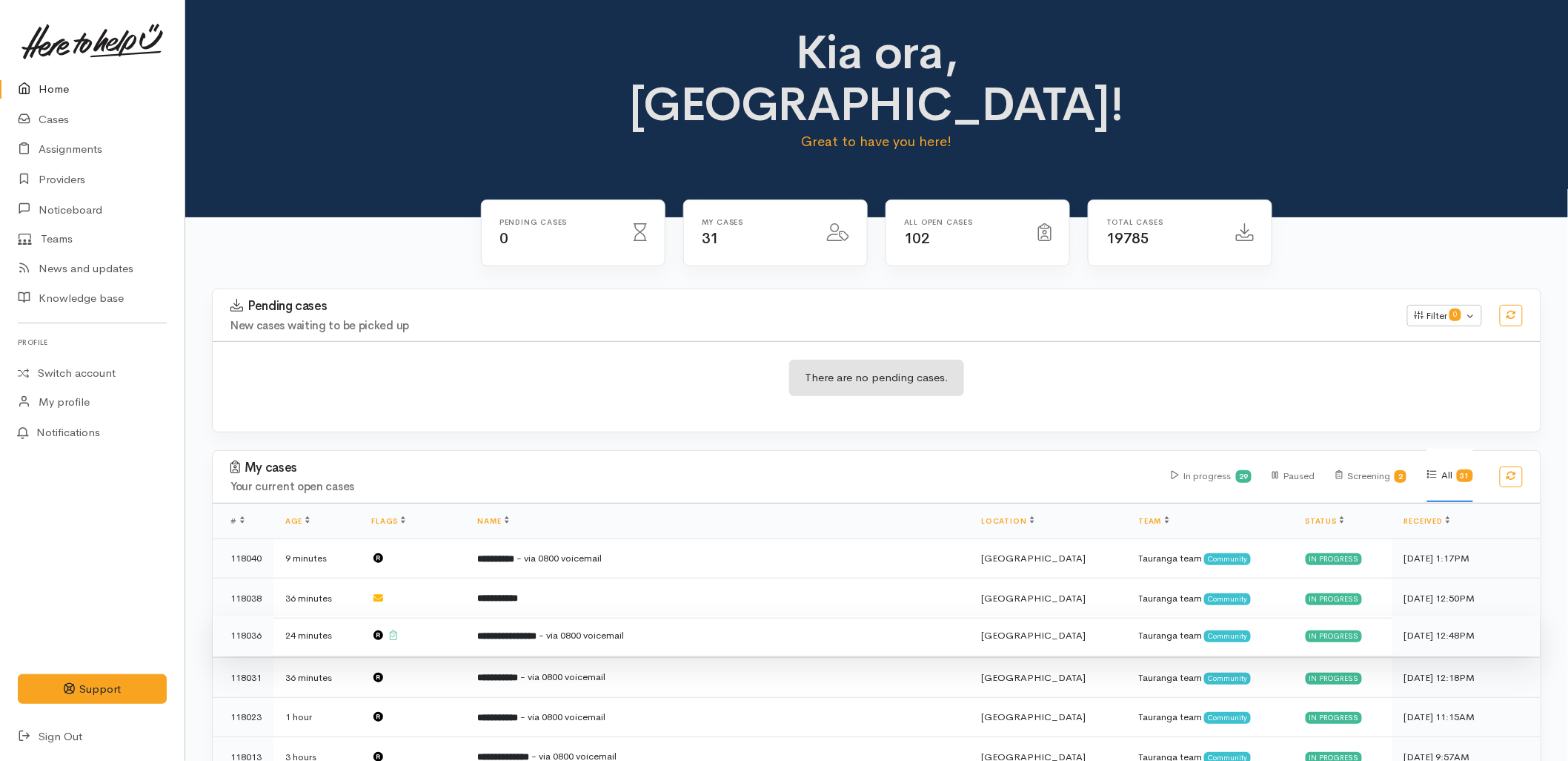
click at [589, 615] on td "**********" at bounding box center [718, 635] width 504 height 40
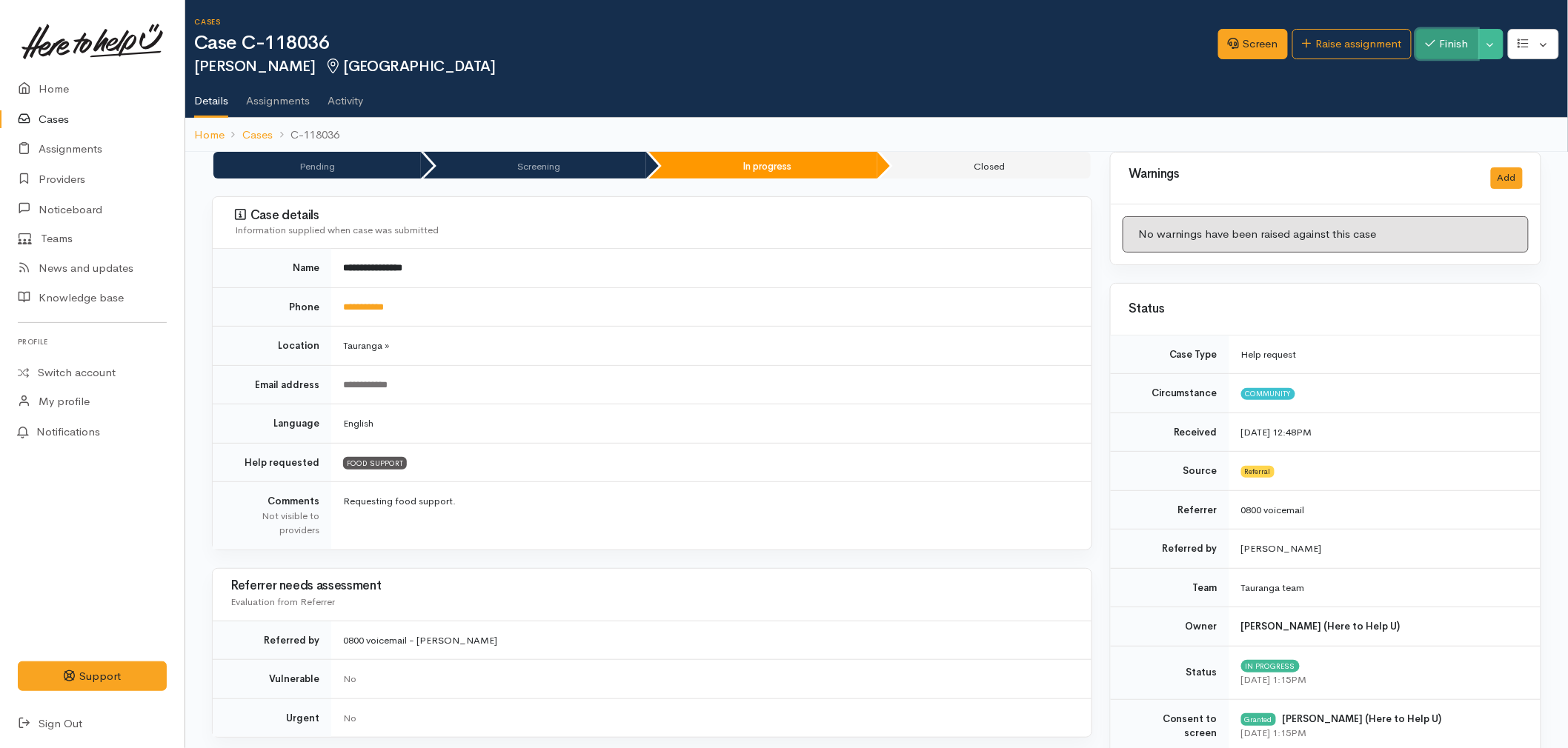
click at [1434, 54] on button "Finish" at bounding box center [1447, 44] width 62 height 30
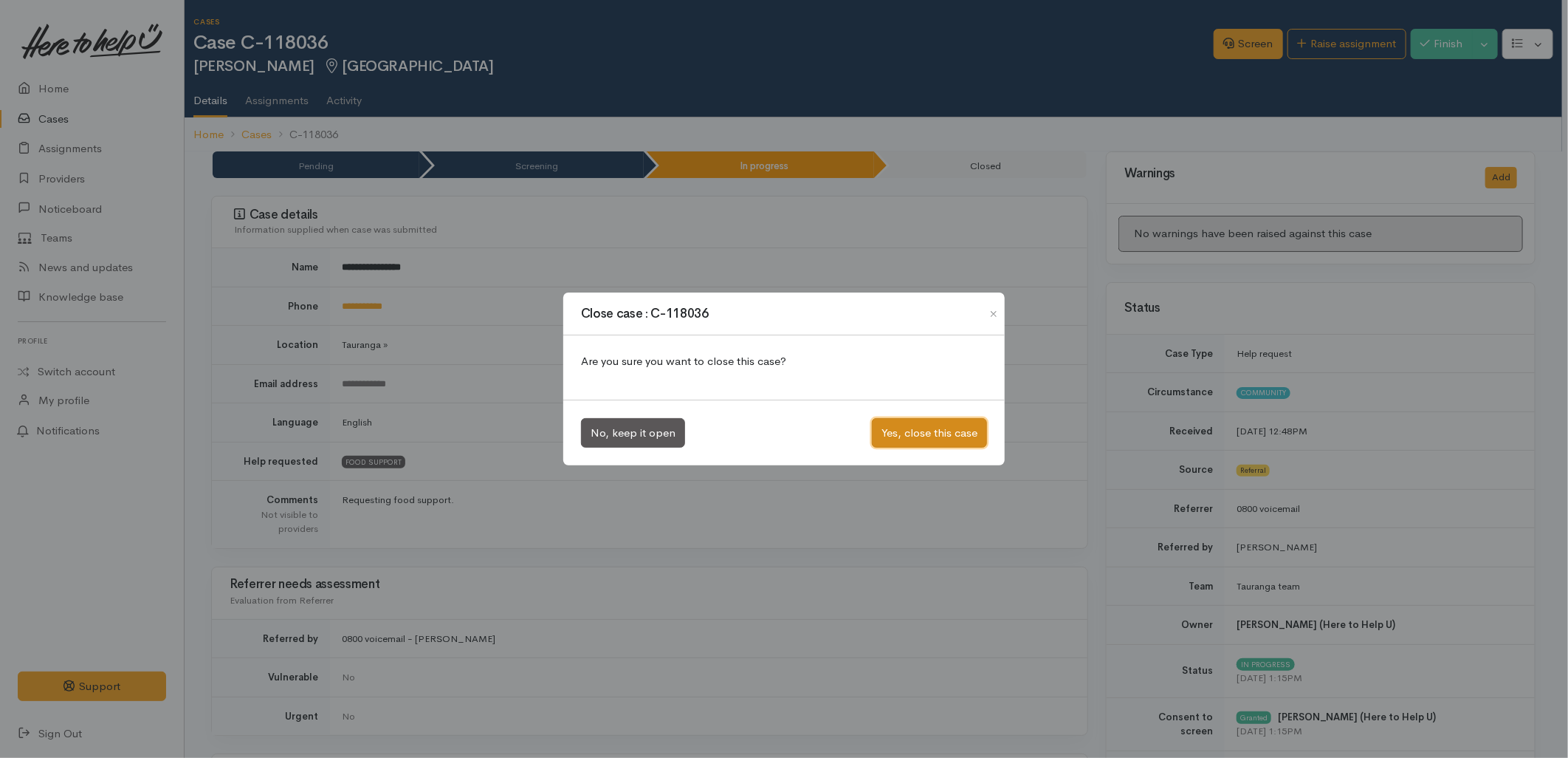
click at [907, 438] on button "Yes, close this case" at bounding box center [929, 433] width 116 height 30
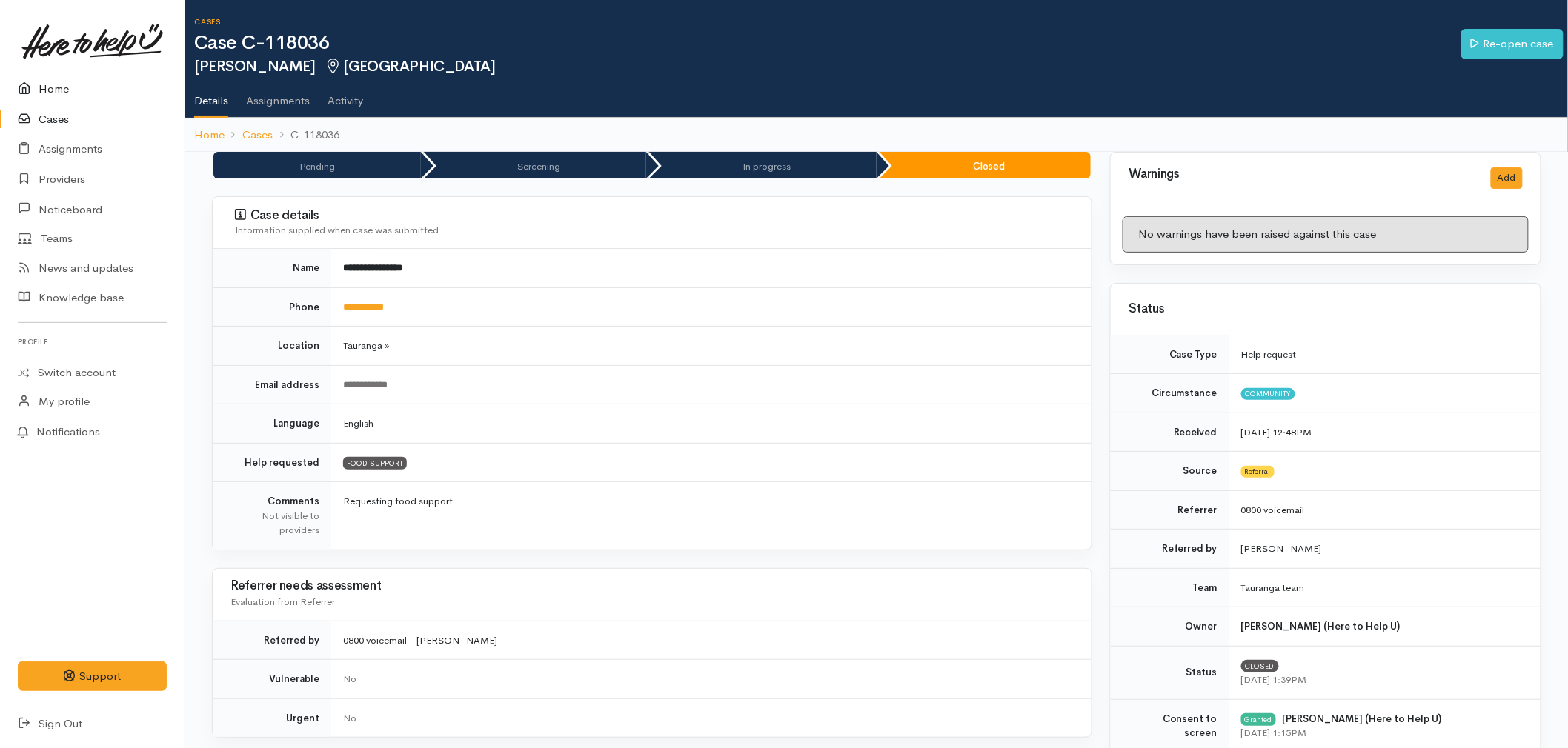
click at [46, 85] on link "Home" at bounding box center [92, 89] width 185 height 30
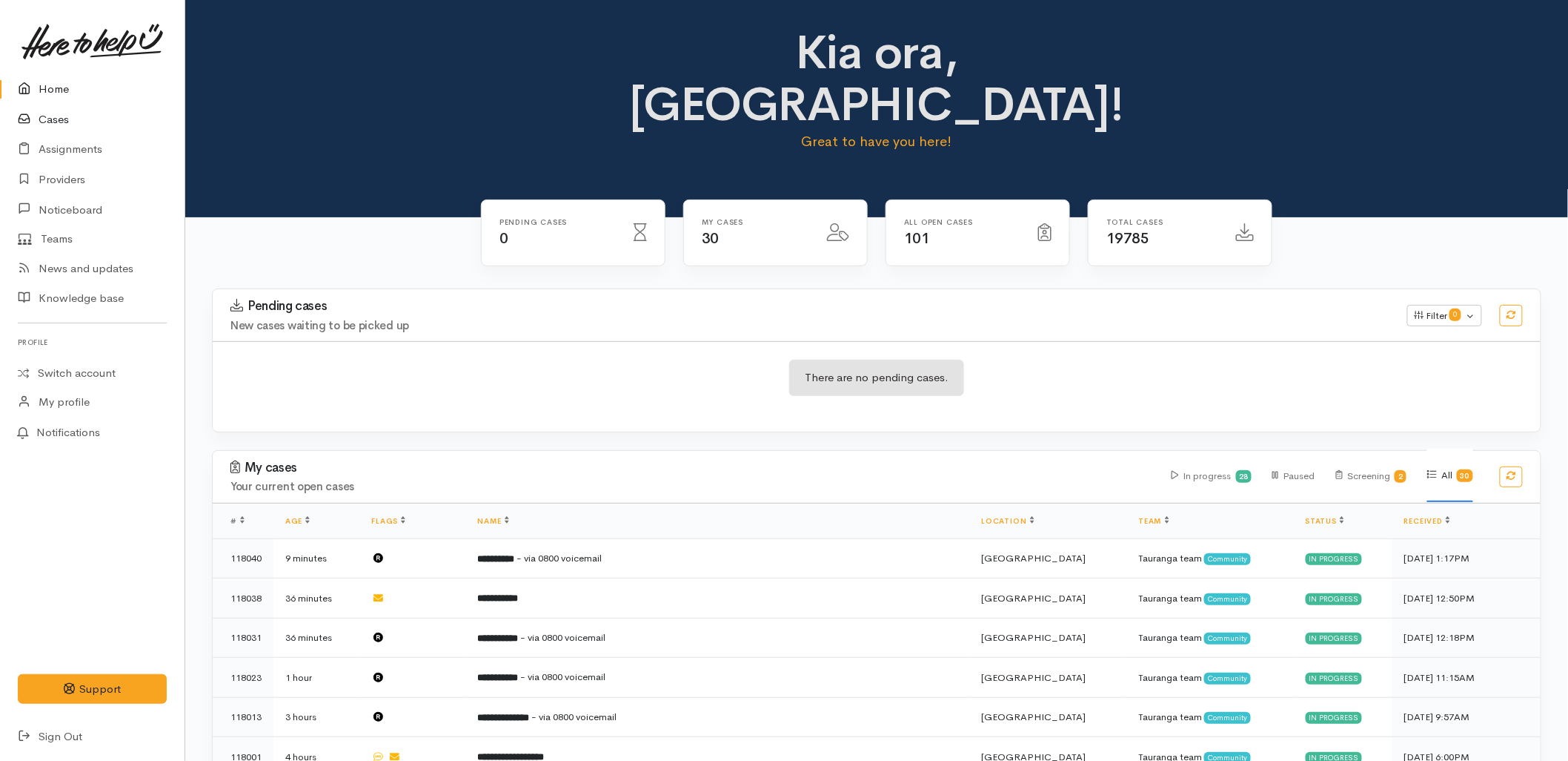
click at [68, 120] on link "Cases" at bounding box center [92, 119] width 185 height 30
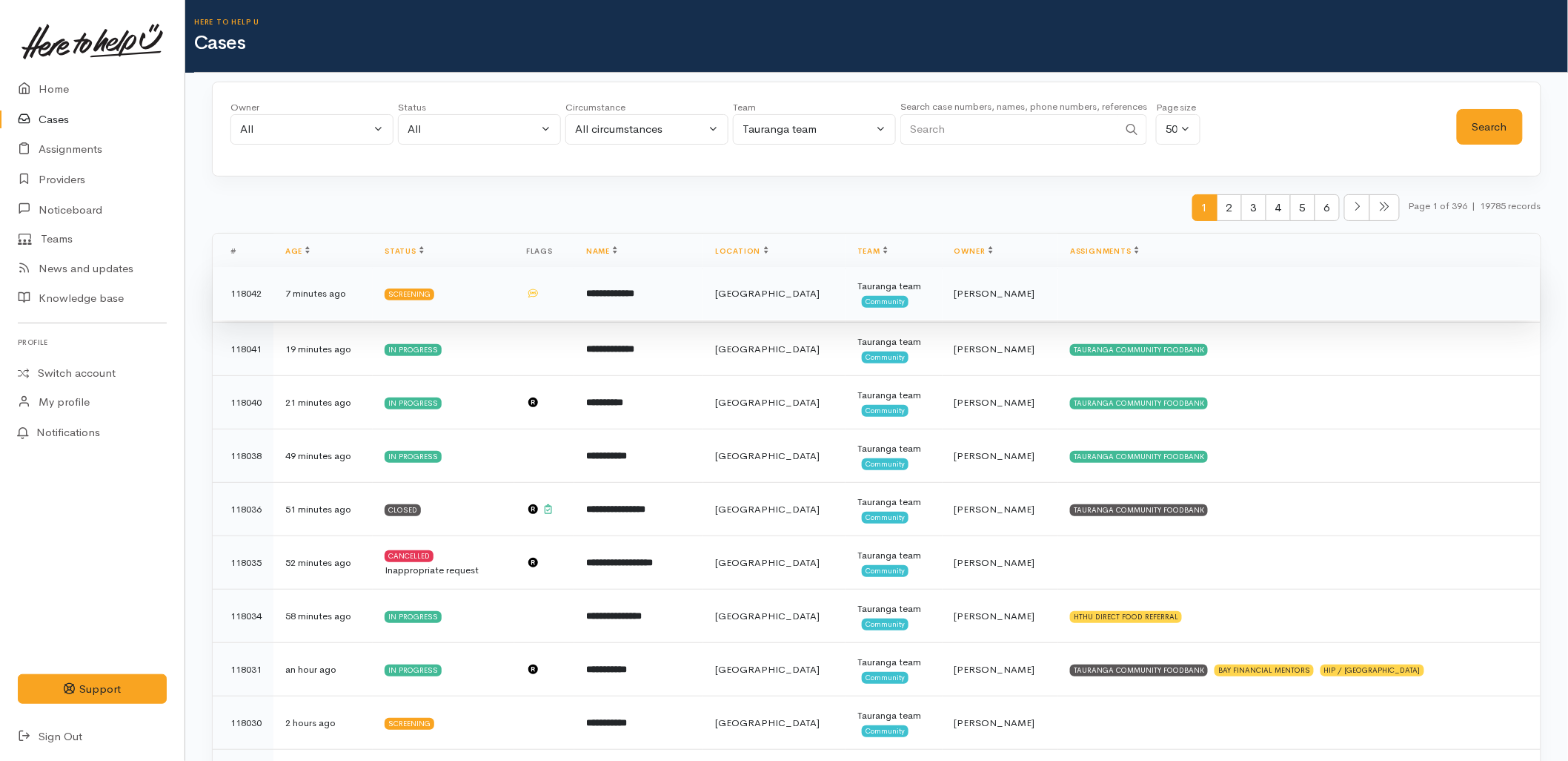
click at [663, 309] on td "**********" at bounding box center [639, 294] width 129 height 54
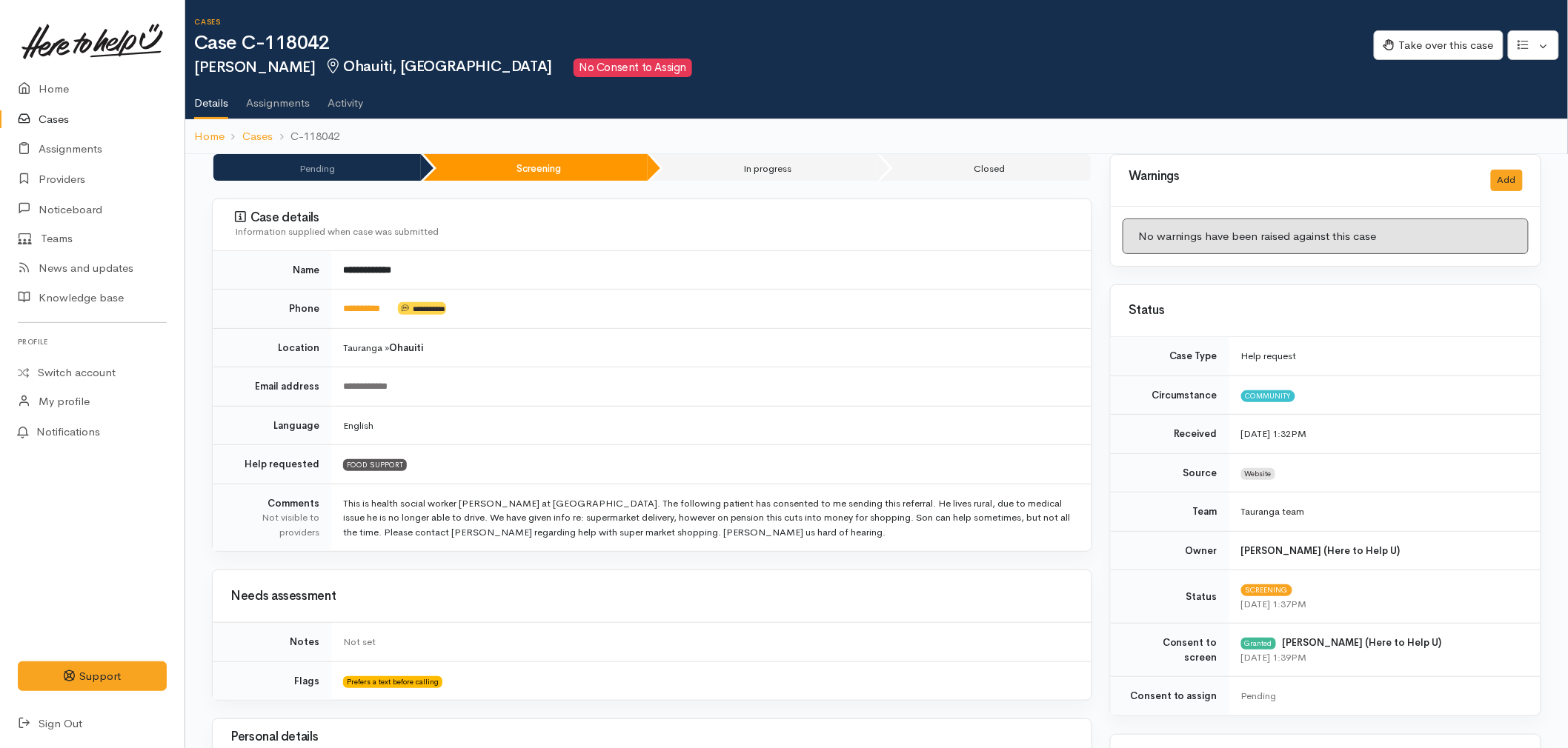
click at [828, 398] on td "**********" at bounding box center [712, 387] width 761 height 39
click at [60, 90] on link "Home" at bounding box center [92, 89] width 185 height 30
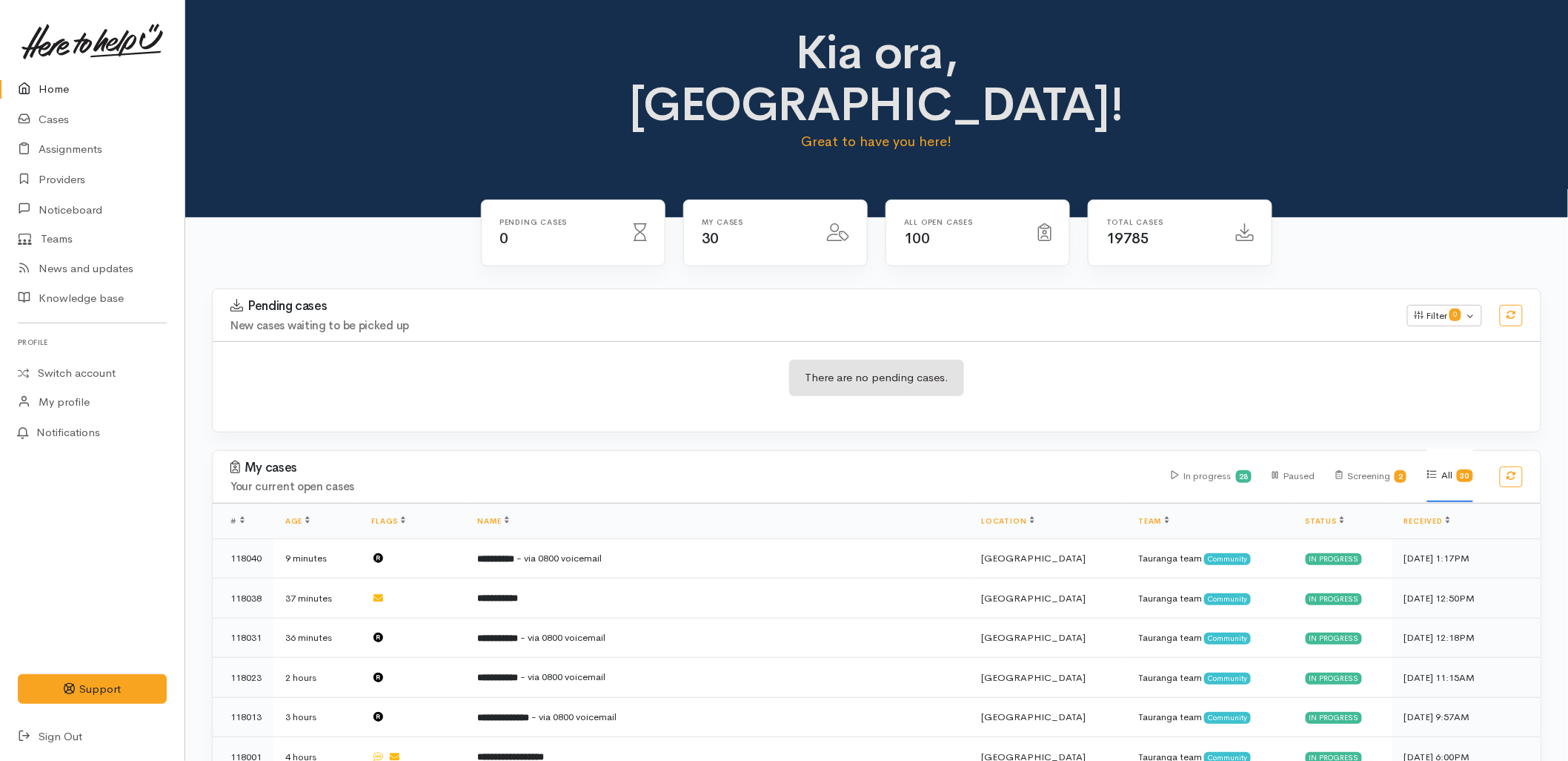
click at [702, 360] on div "There are no pending cases." at bounding box center [877, 386] width 1328 height 54
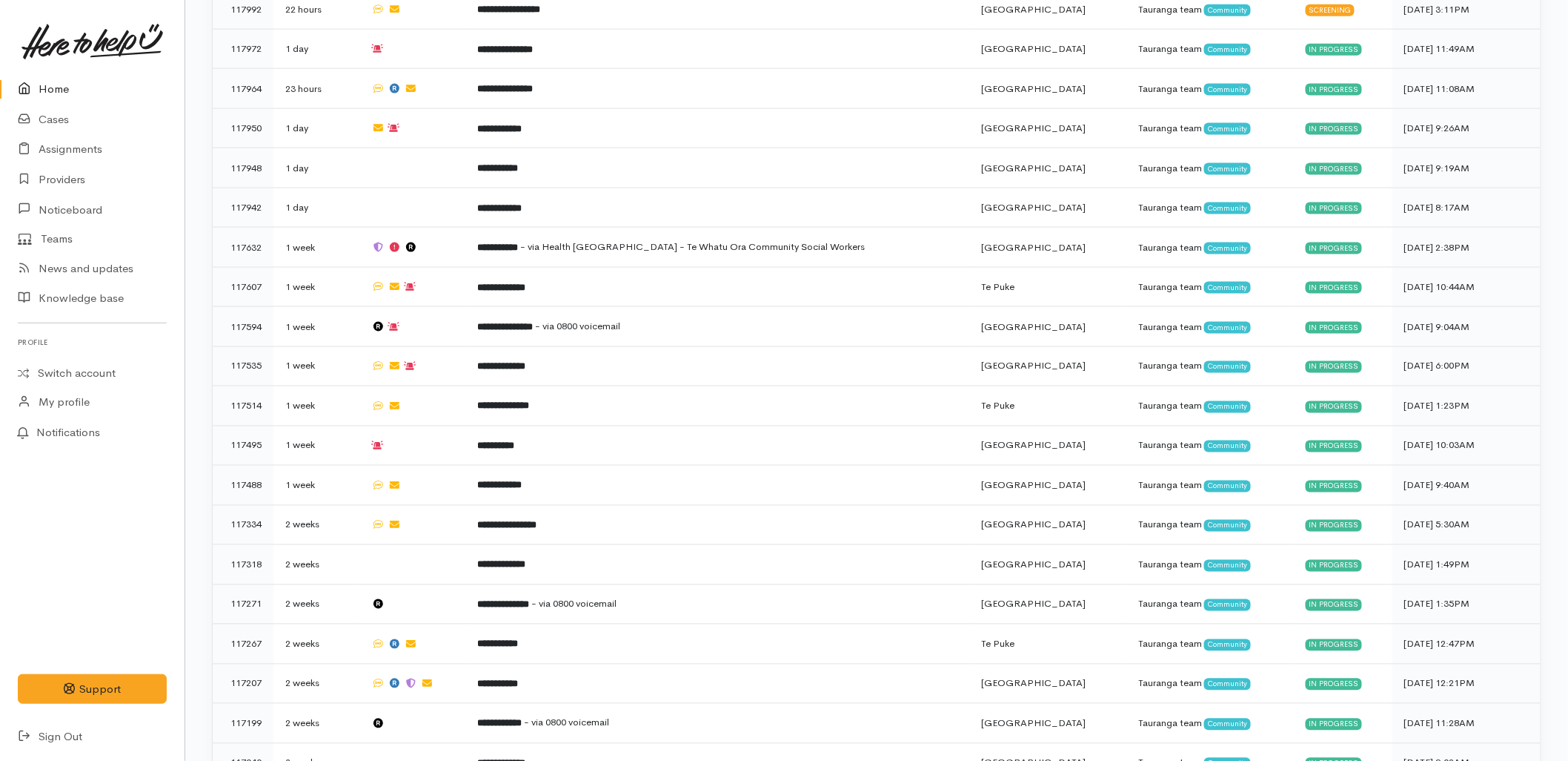
scroll to position [952, 0]
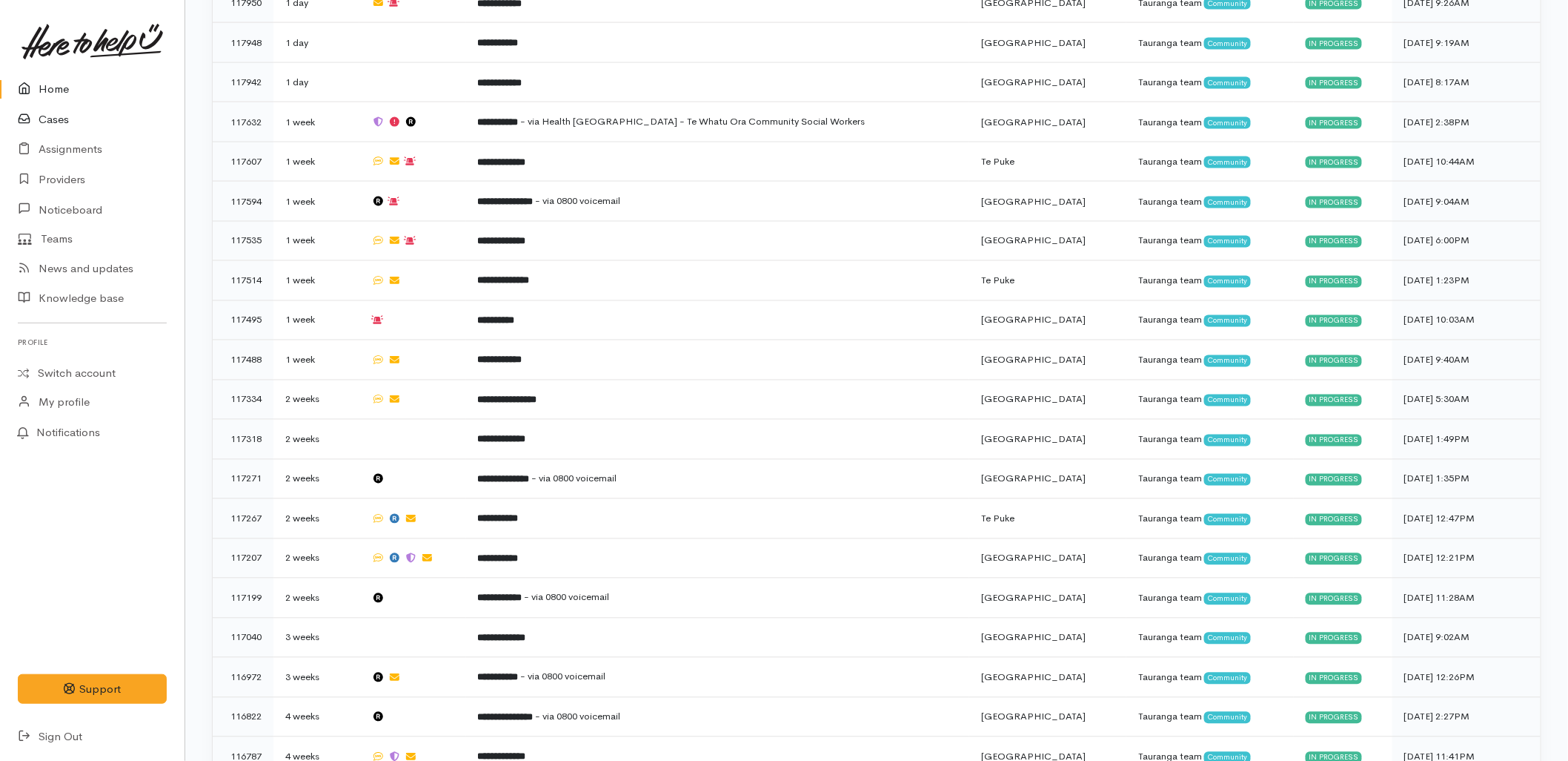
click at [55, 115] on link "Cases" at bounding box center [92, 119] width 185 height 30
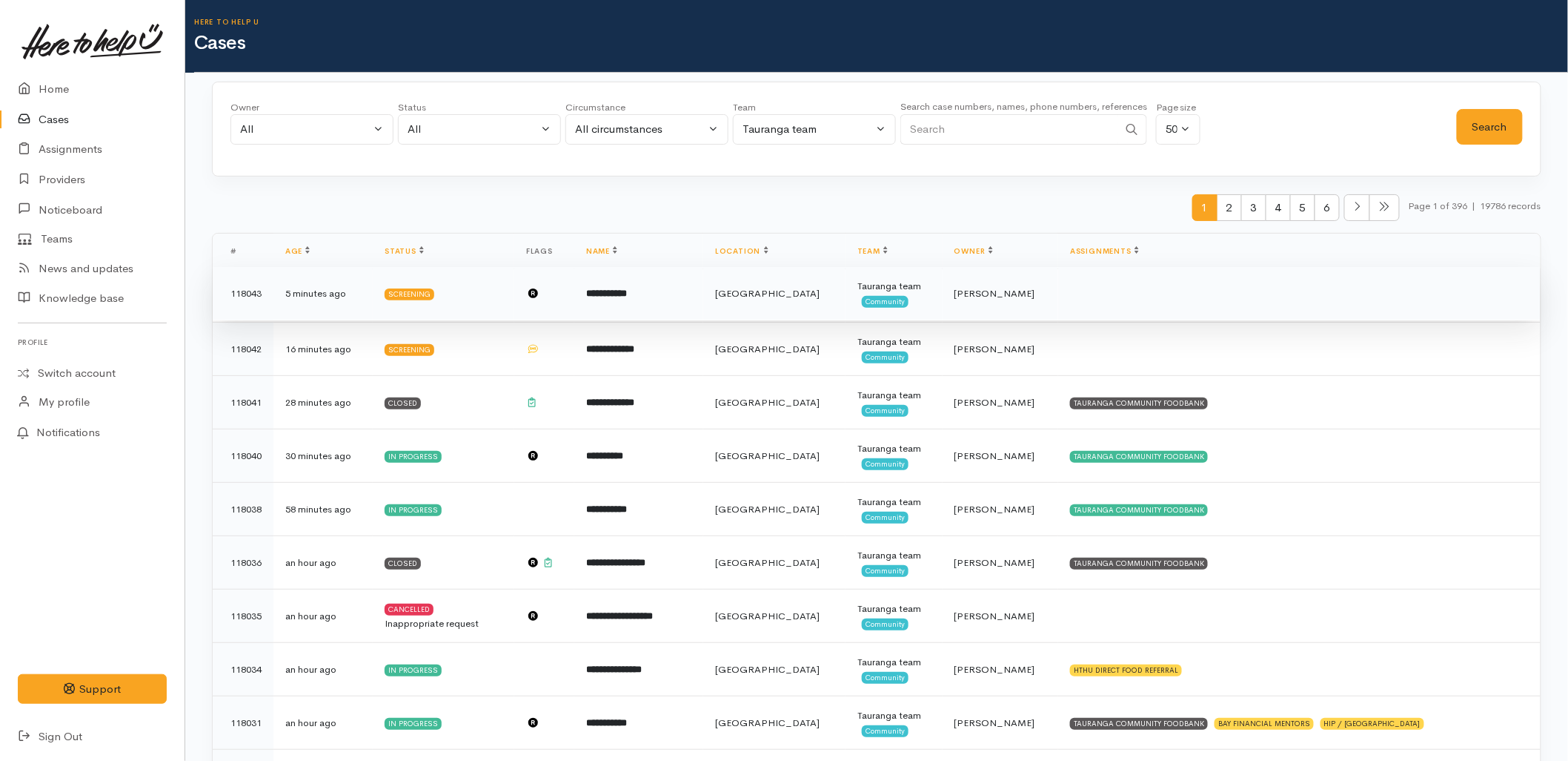
click at [703, 315] on td "**********" at bounding box center [639, 294] width 129 height 54
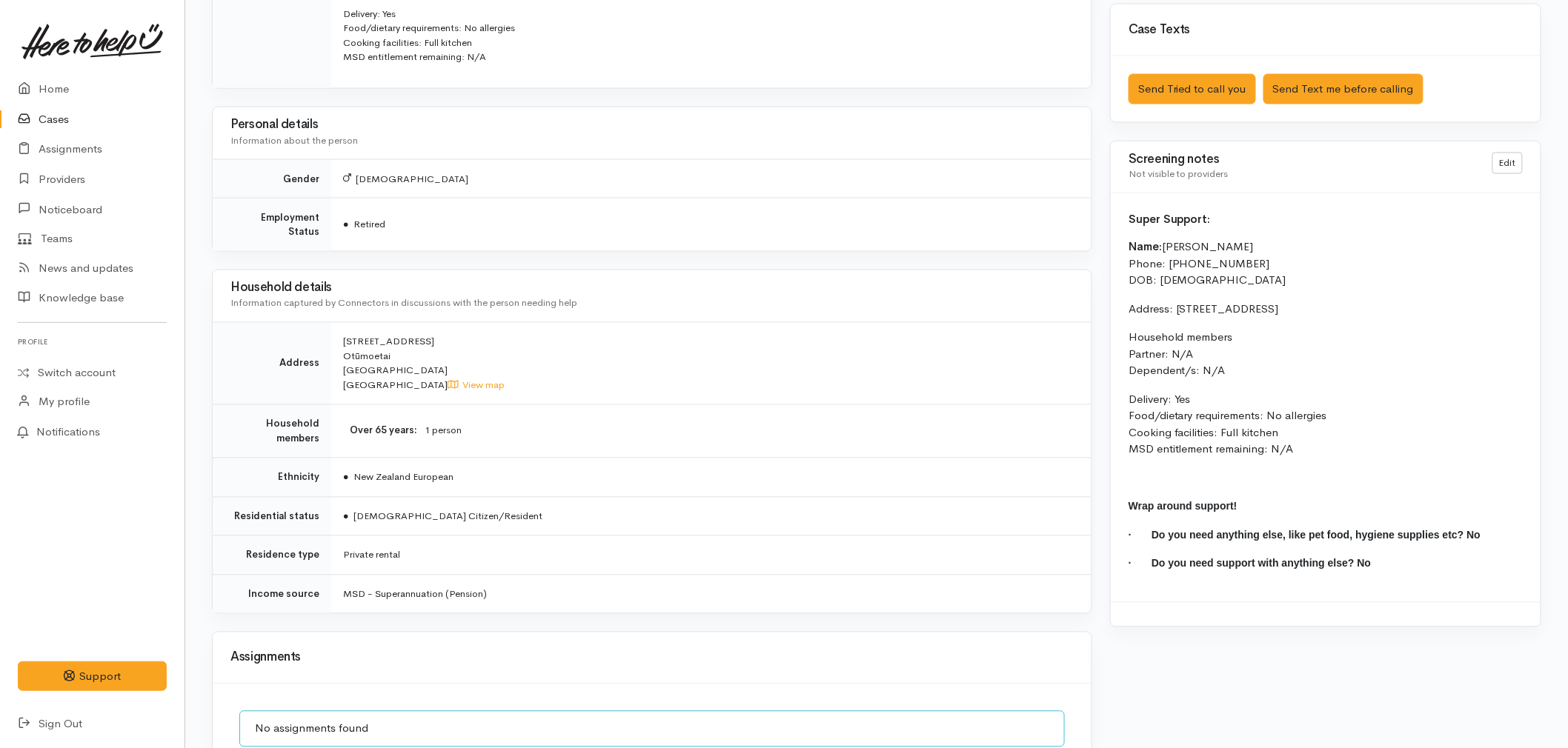
scroll to position [988, 0]
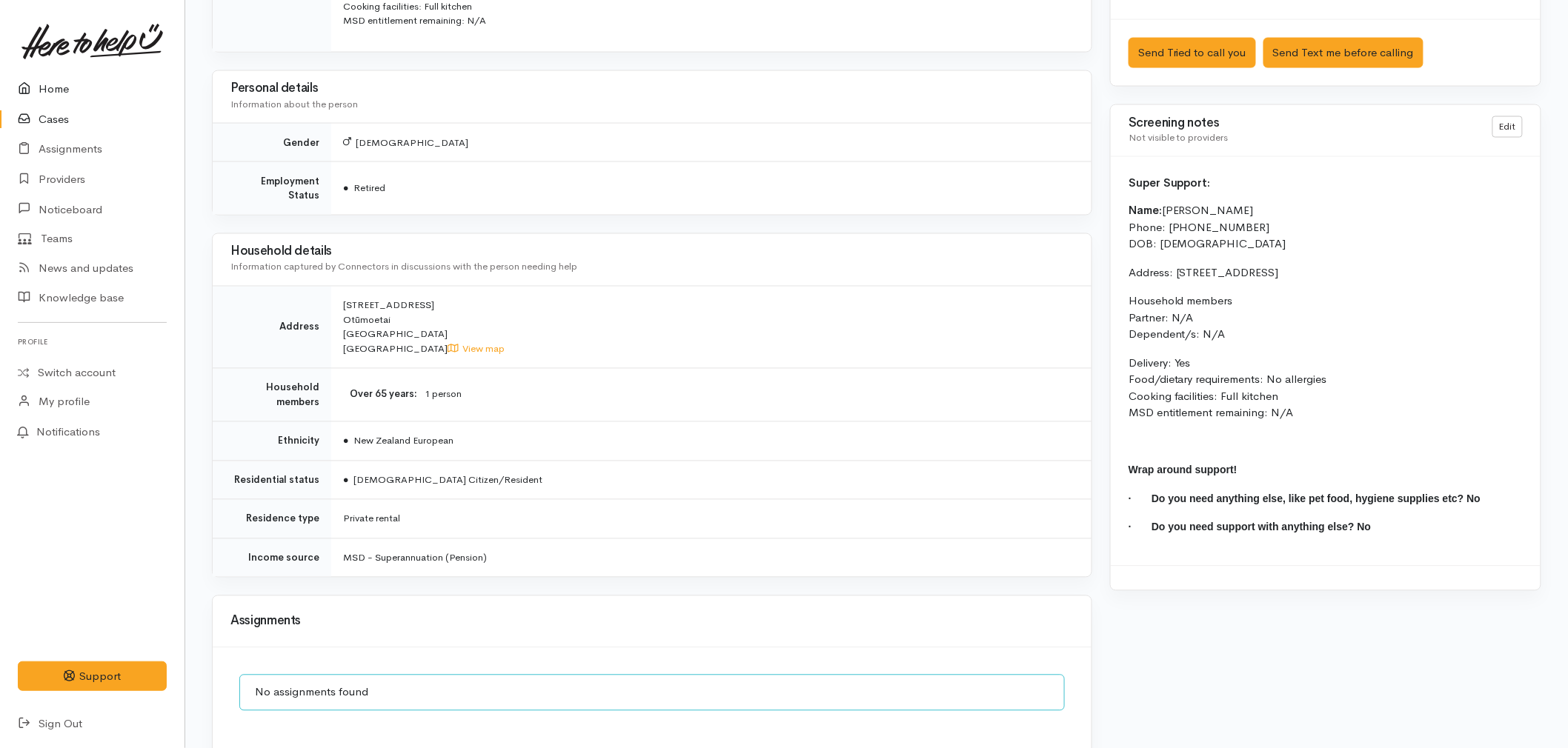
click at [39, 82] on link "Home" at bounding box center [92, 89] width 185 height 30
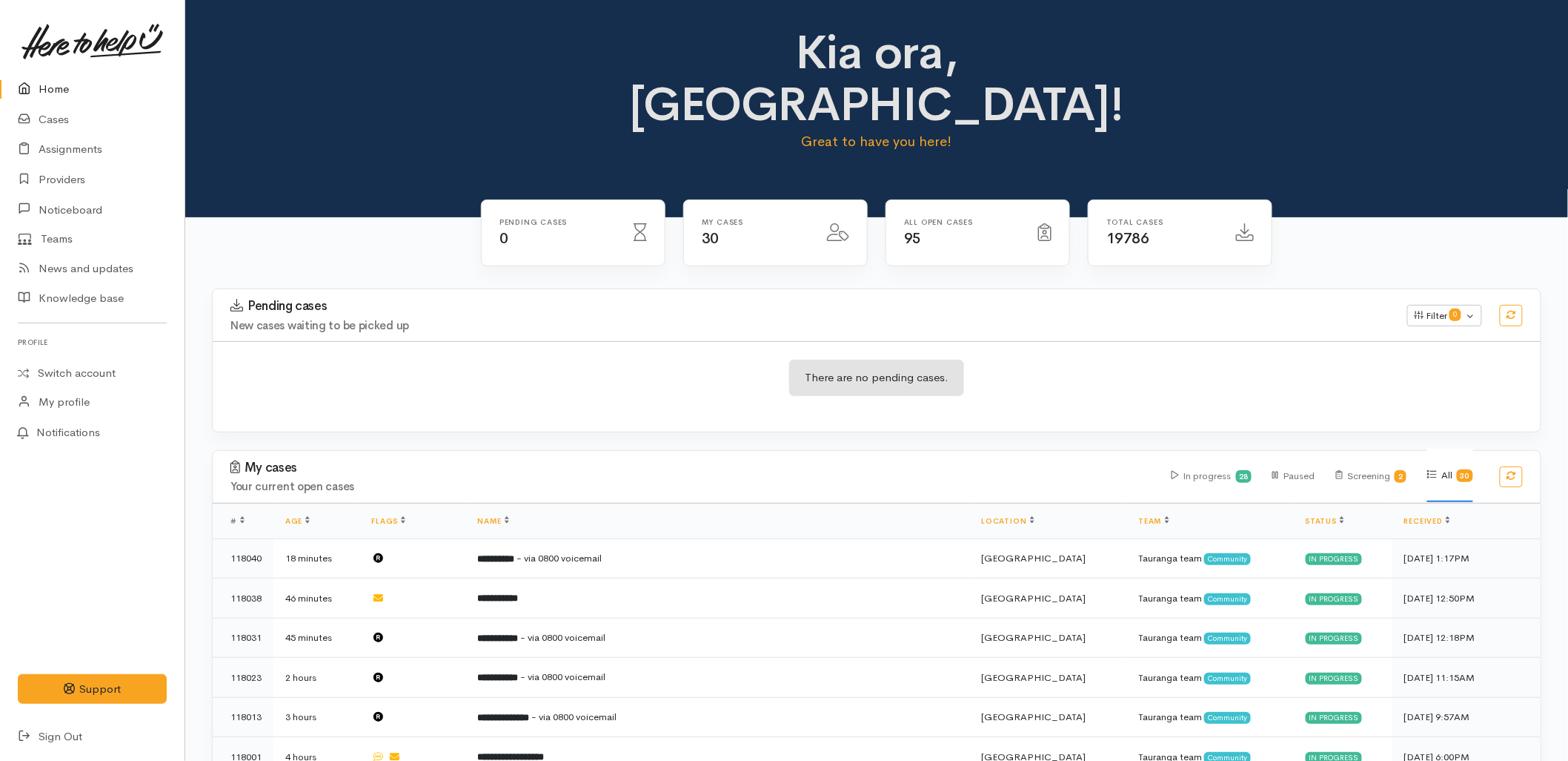
click at [505, 289] on div "Pending cases New cases waiting to be picked up Filter 0 Filters Clear filters …" at bounding box center [877, 315] width 1346 height 52
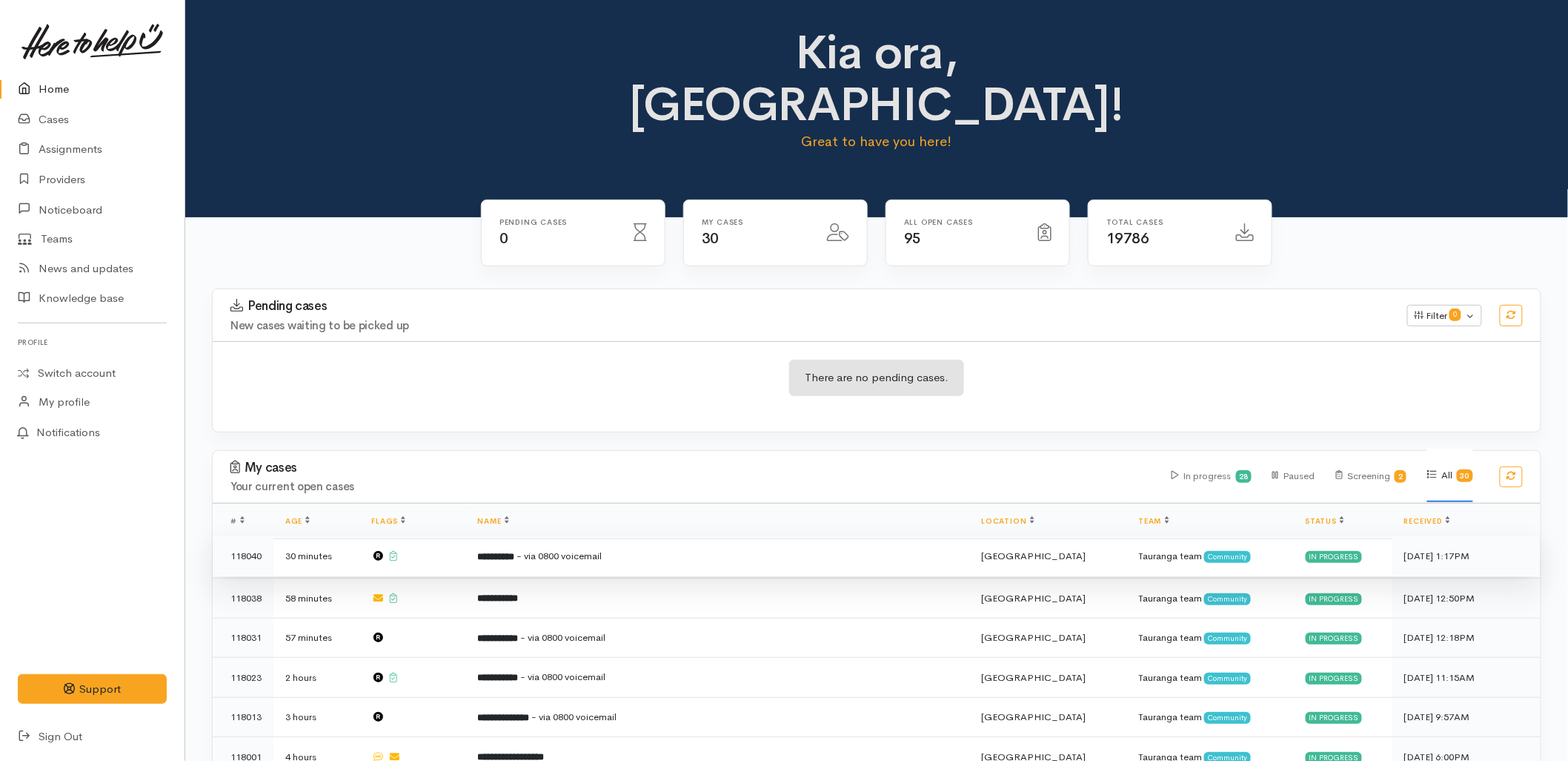
click at [639, 536] on td "**********" at bounding box center [718, 555] width 504 height 40
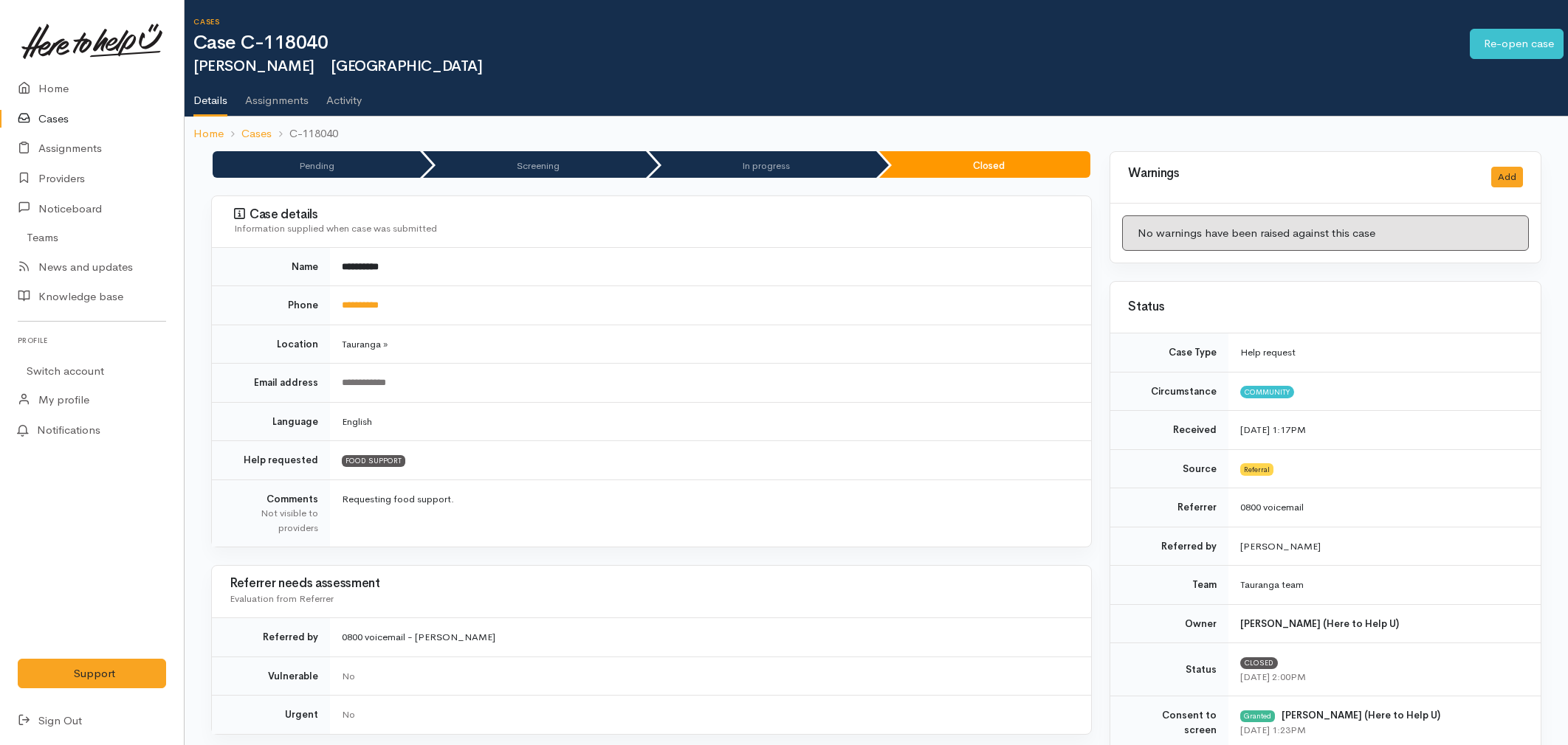
click at [71, 84] on link "Home" at bounding box center [92, 88] width 184 height 30
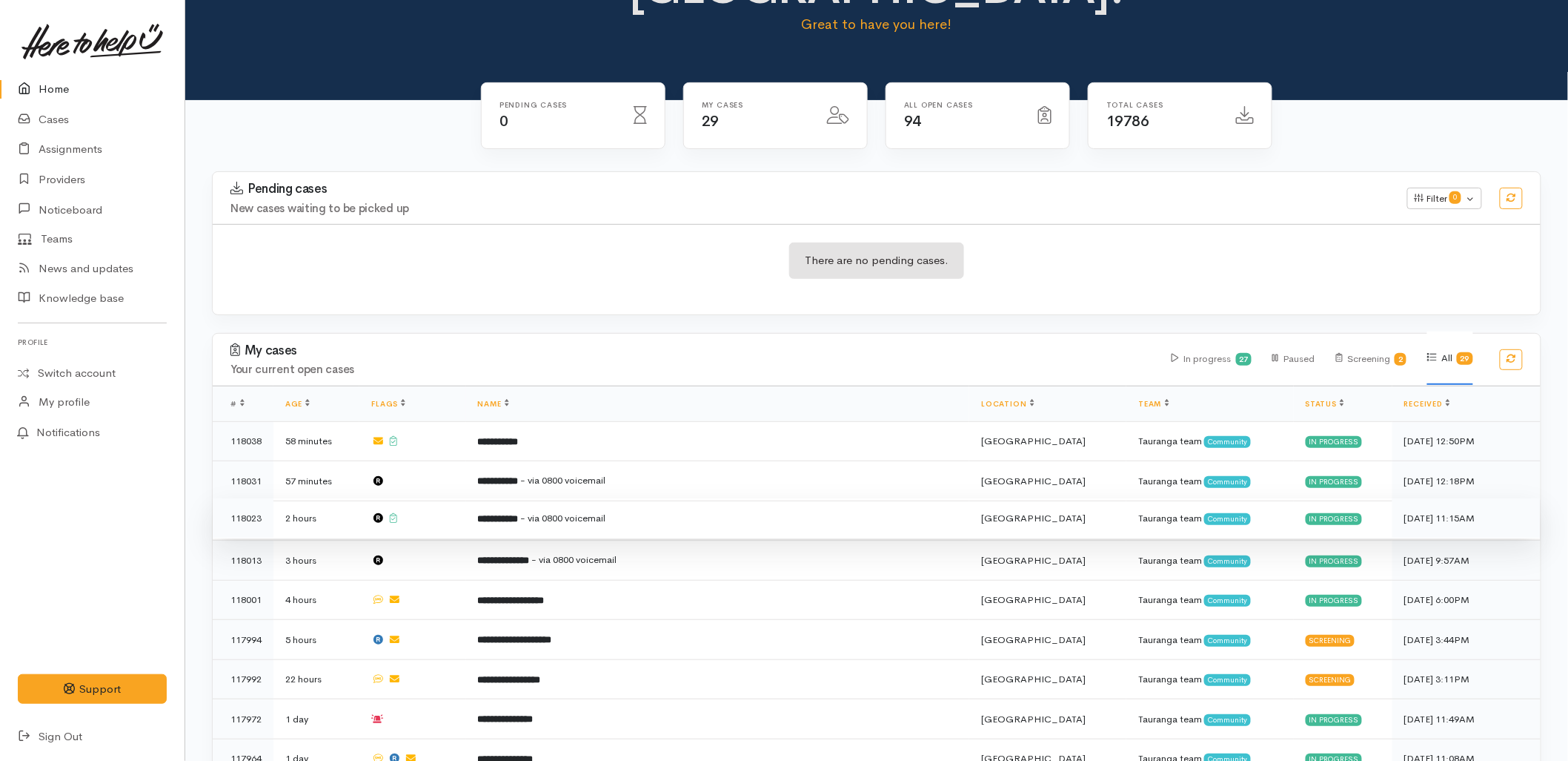
scroll to position [164, 0]
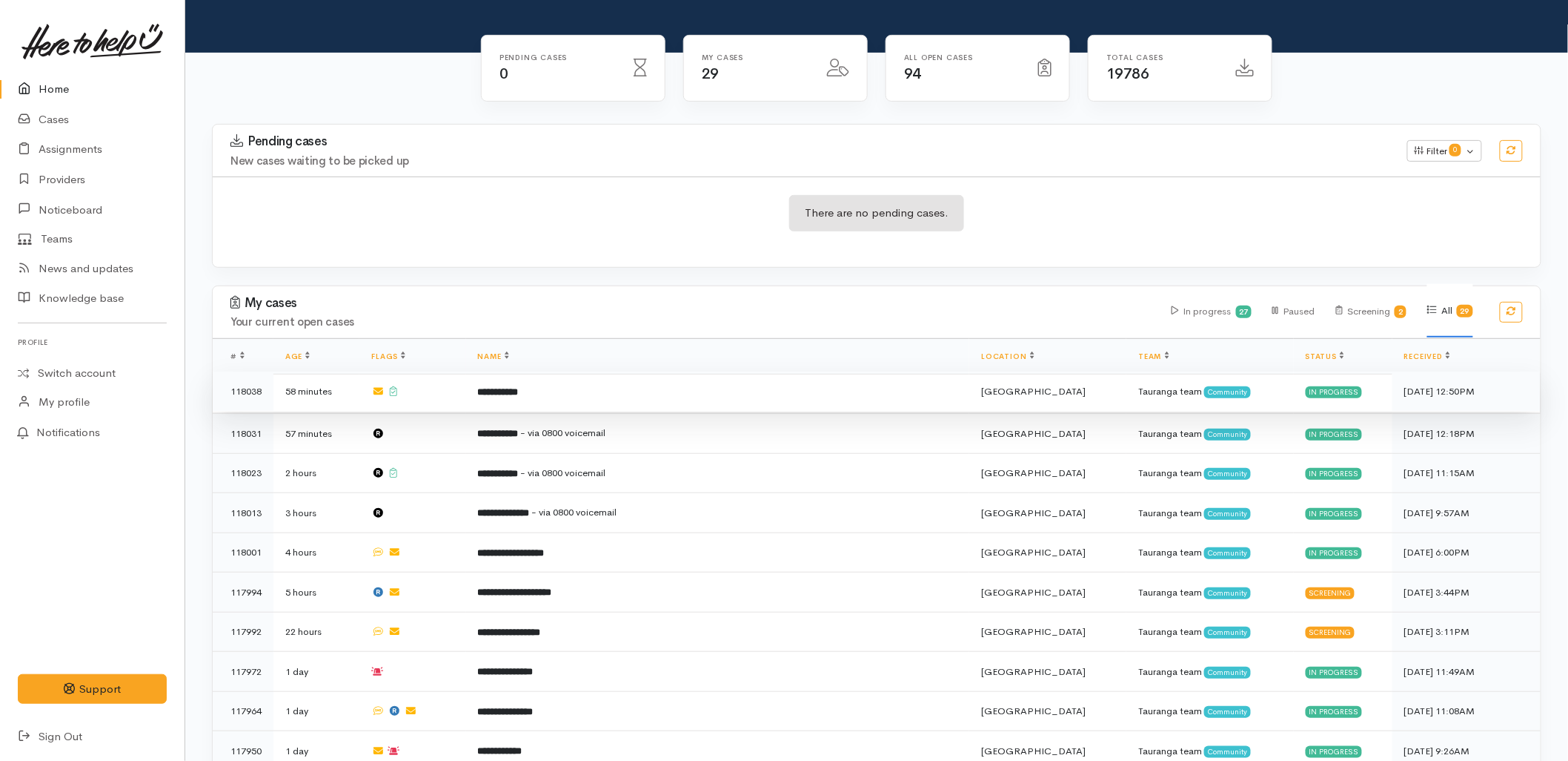
click at [515, 387] on b "**********" at bounding box center [498, 392] width 40 height 9
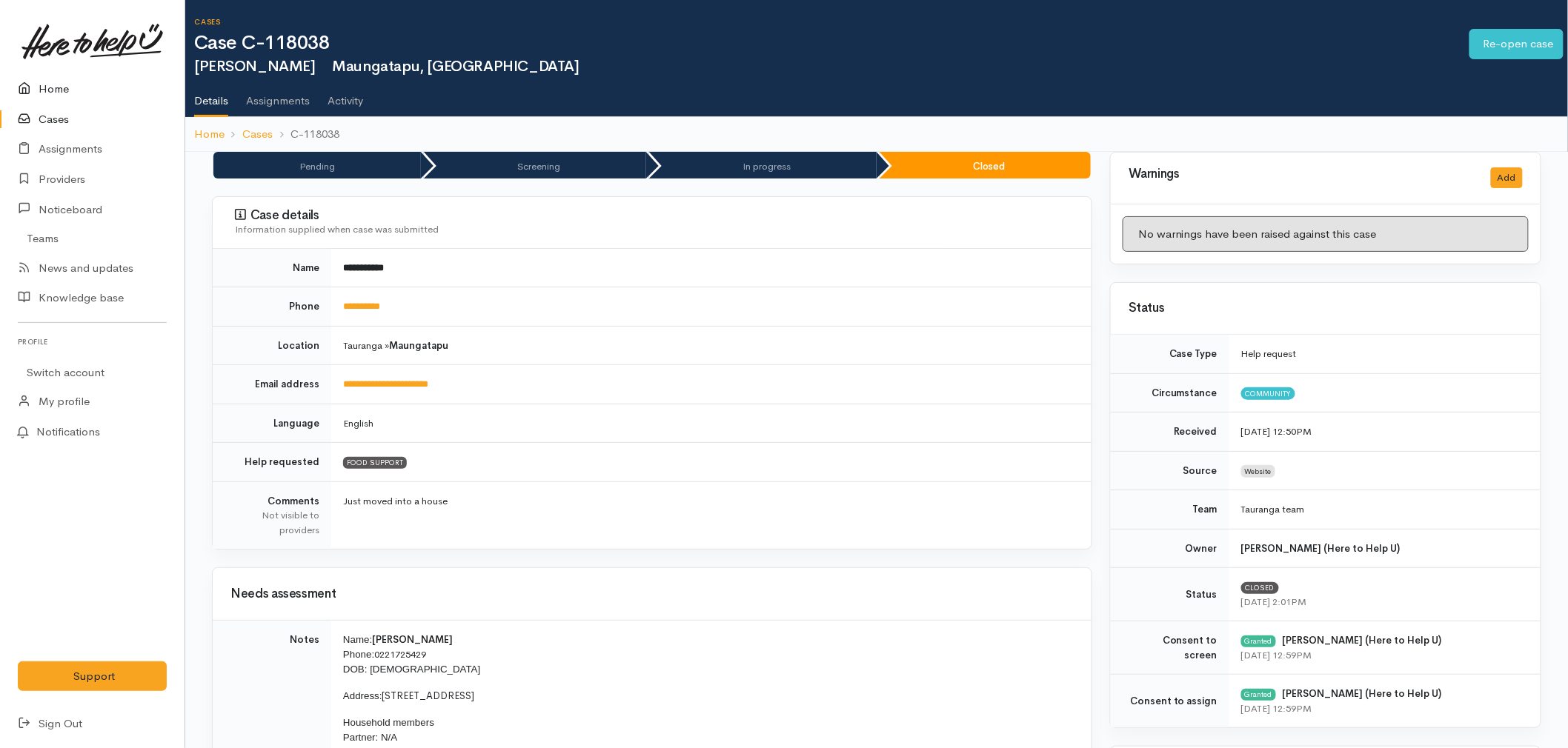
click at [85, 85] on link "Home" at bounding box center [92, 89] width 185 height 30
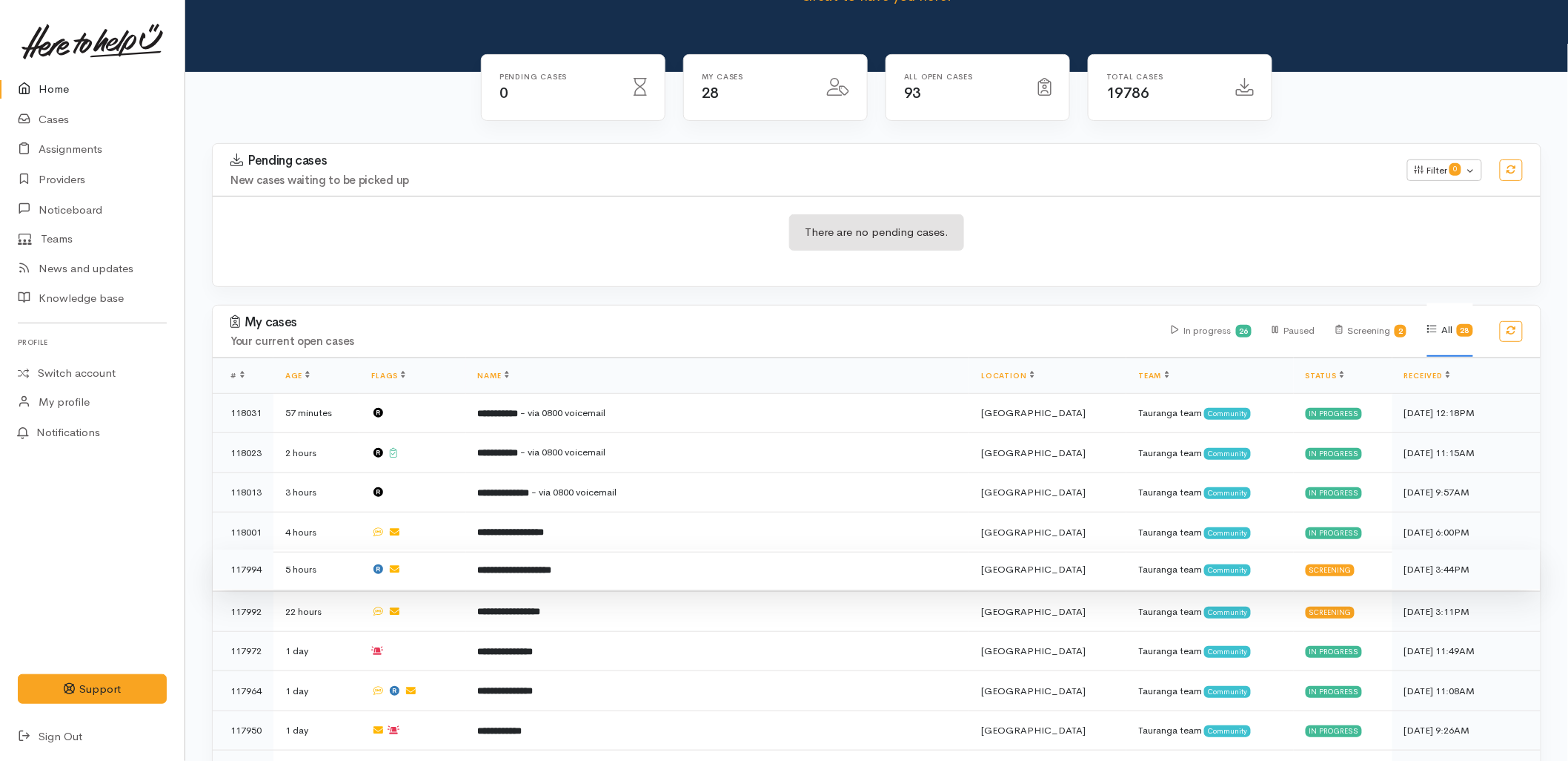
scroll to position [164, 0]
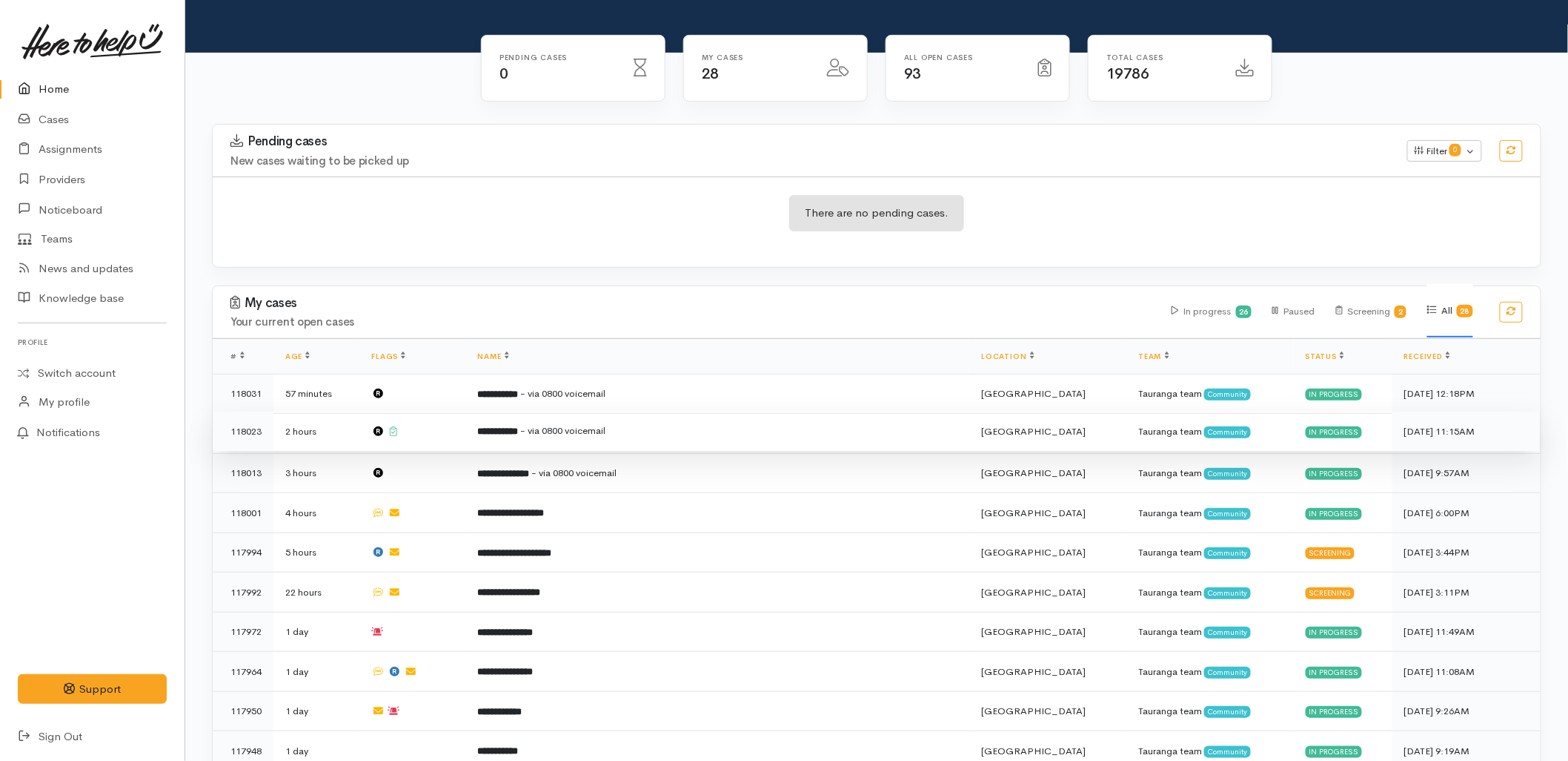
click at [573, 425] on span "- via 0800 voicemail" at bounding box center [563, 431] width 85 height 12
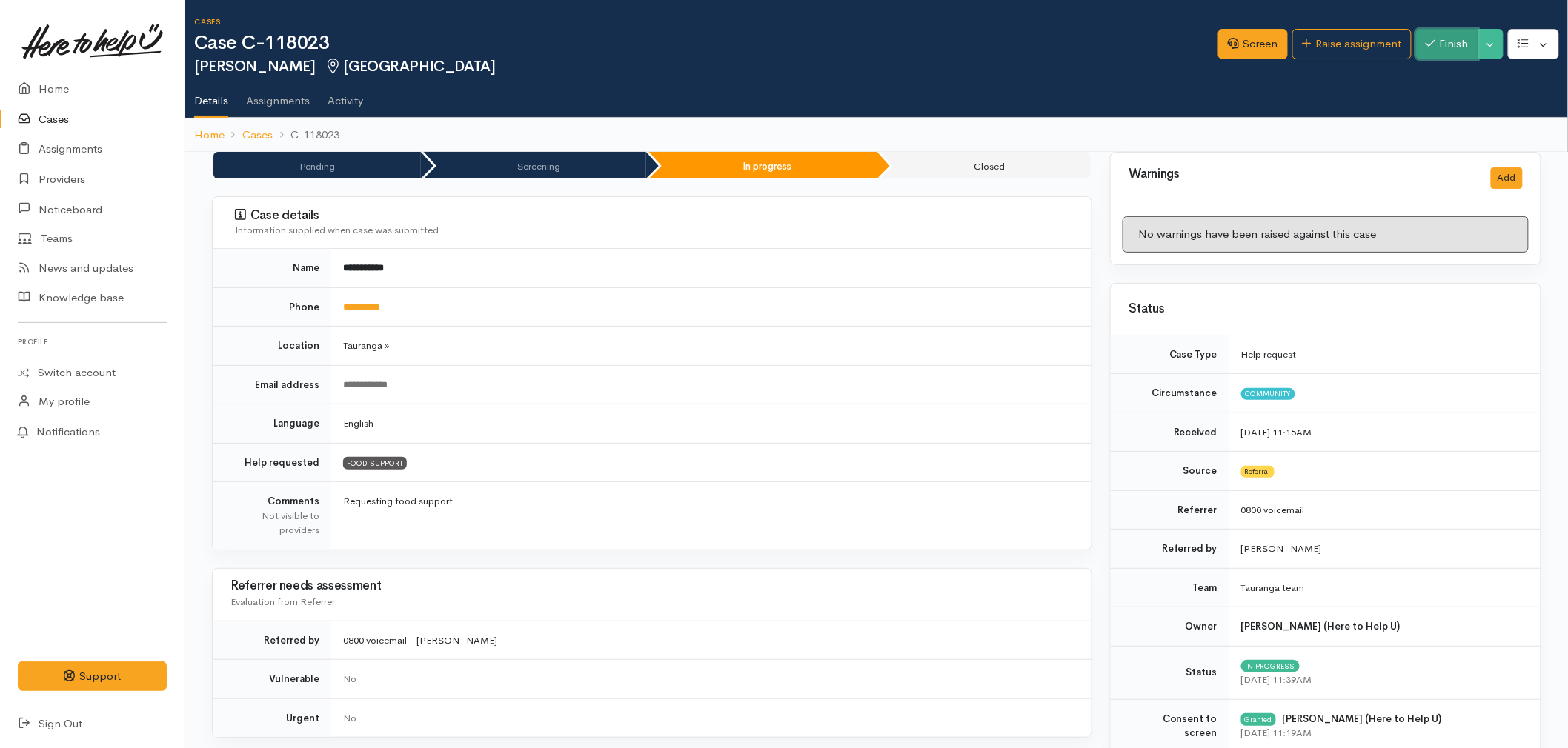
click at [1454, 33] on button "Finish" at bounding box center [1447, 44] width 62 height 30
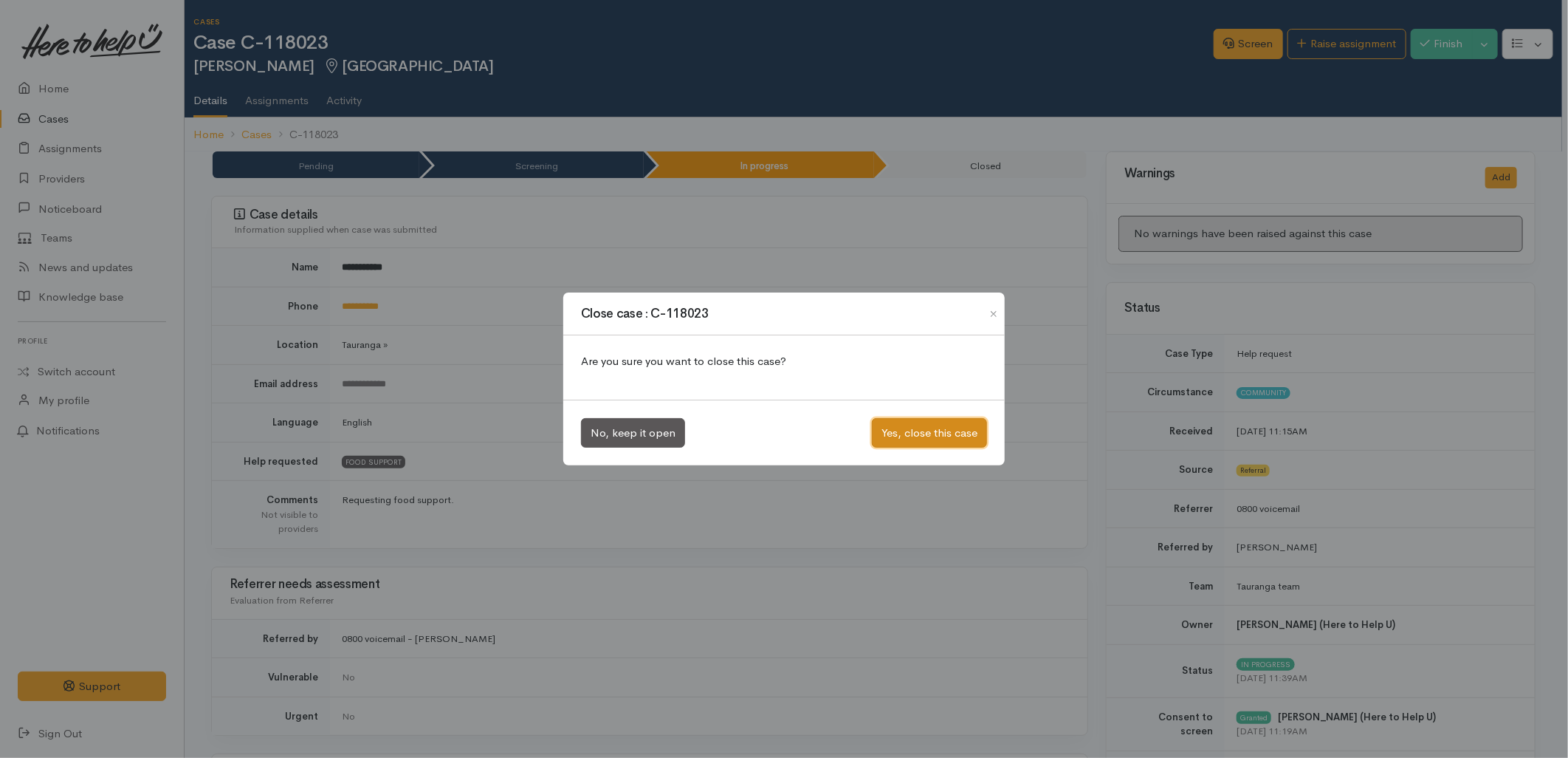
click at [934, 438] on button "Yes, close this case" at bounding box center [929, 433] width 116 height 30
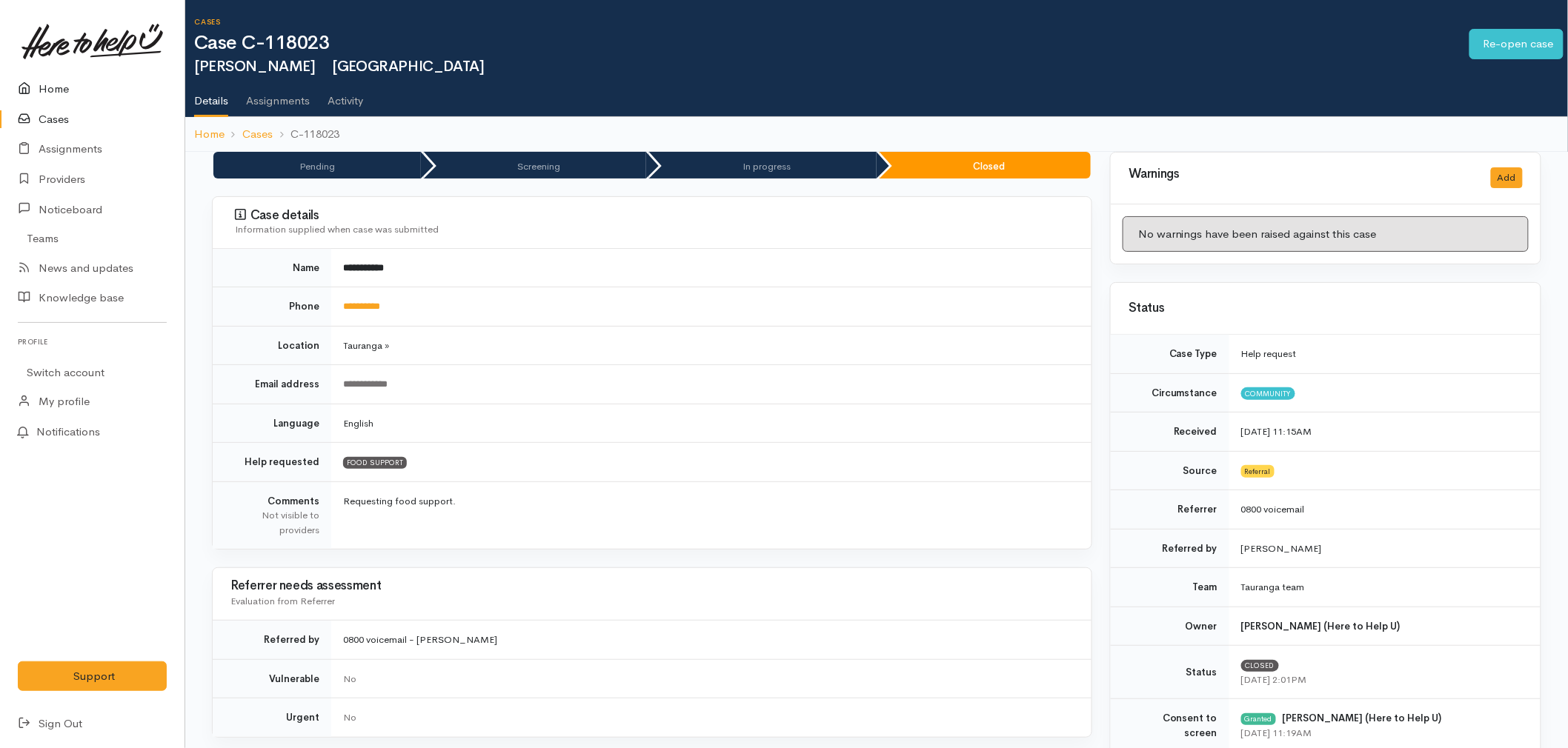
click at [54, 80] on link "Home" at bounding box center [92, 89] width 185 height 30
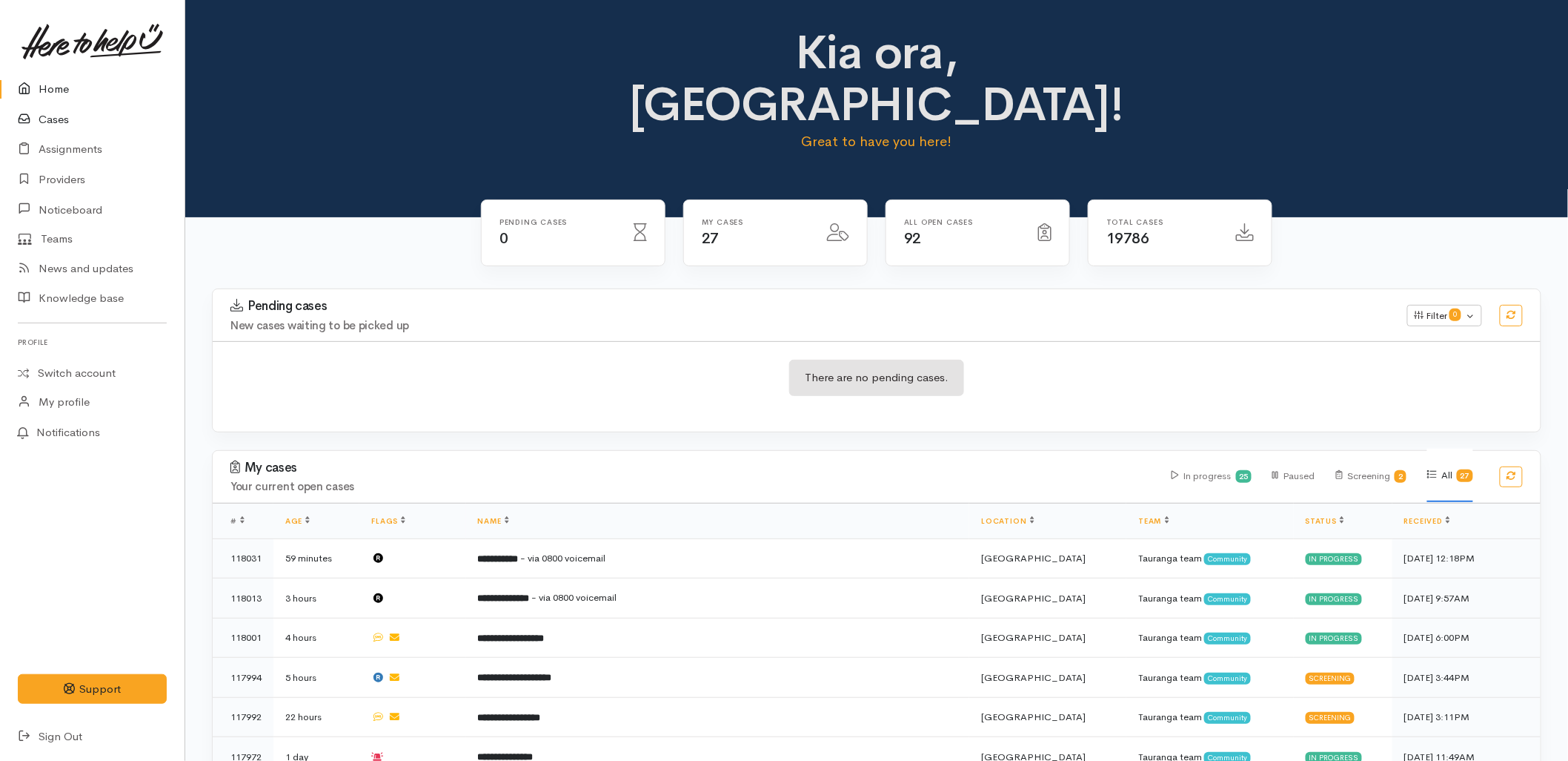
click at [23, 116] on icon at bounding box center [28, 120] width 21 height 19
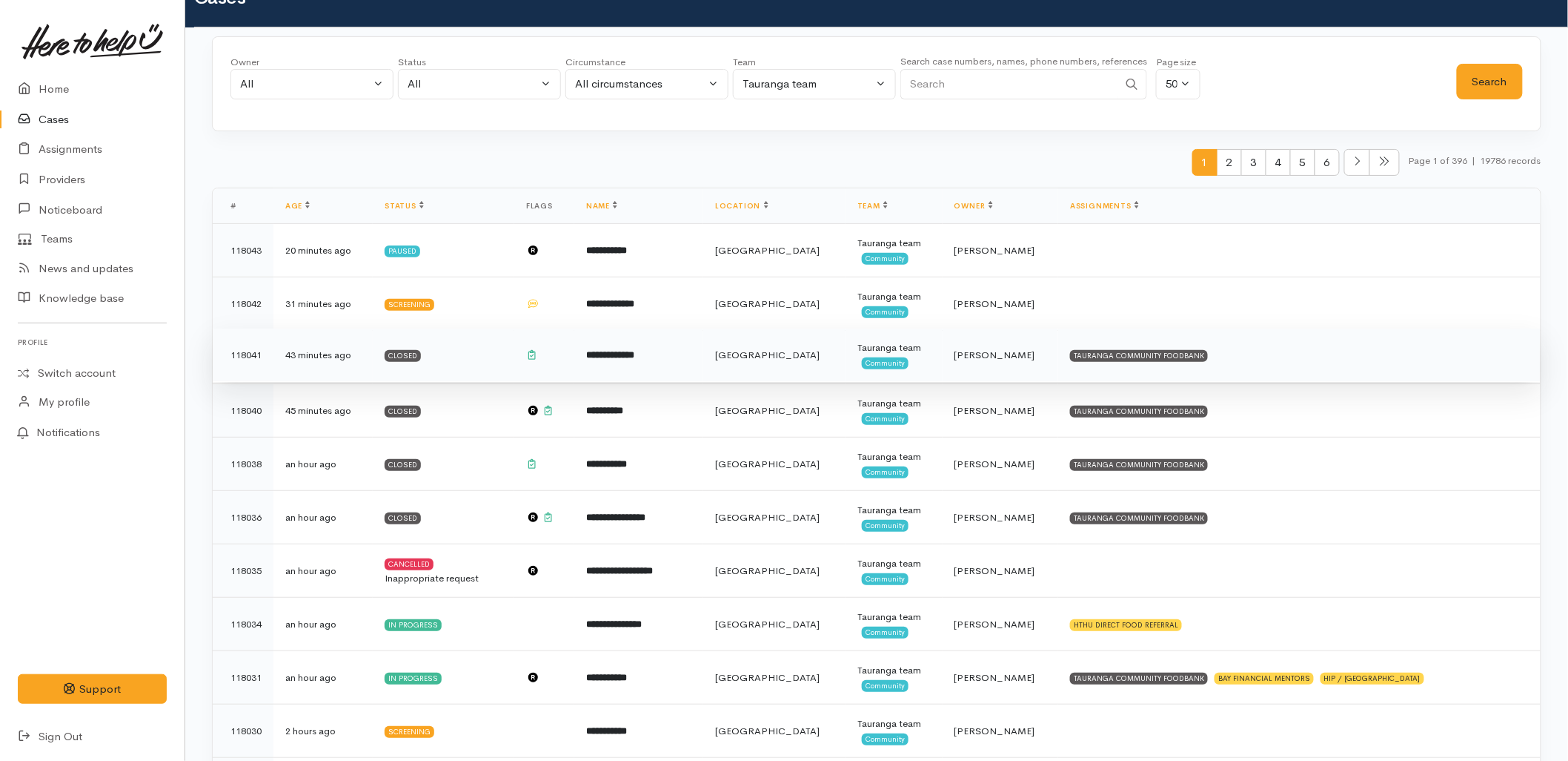
scroll to position [83, 0]
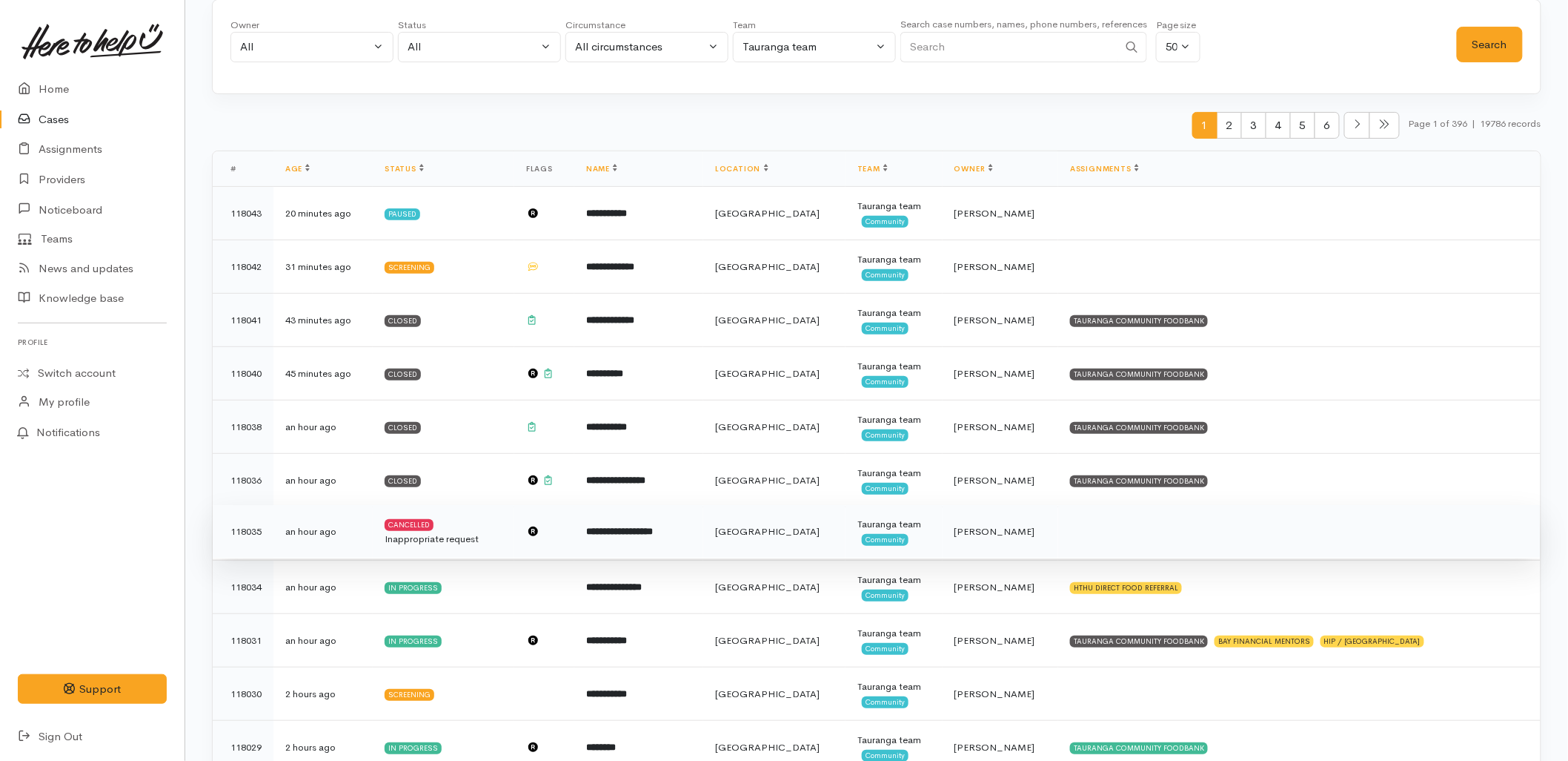
click at [689, 537] on td "**********" at bounding box center [639, 531] width 129 height 54
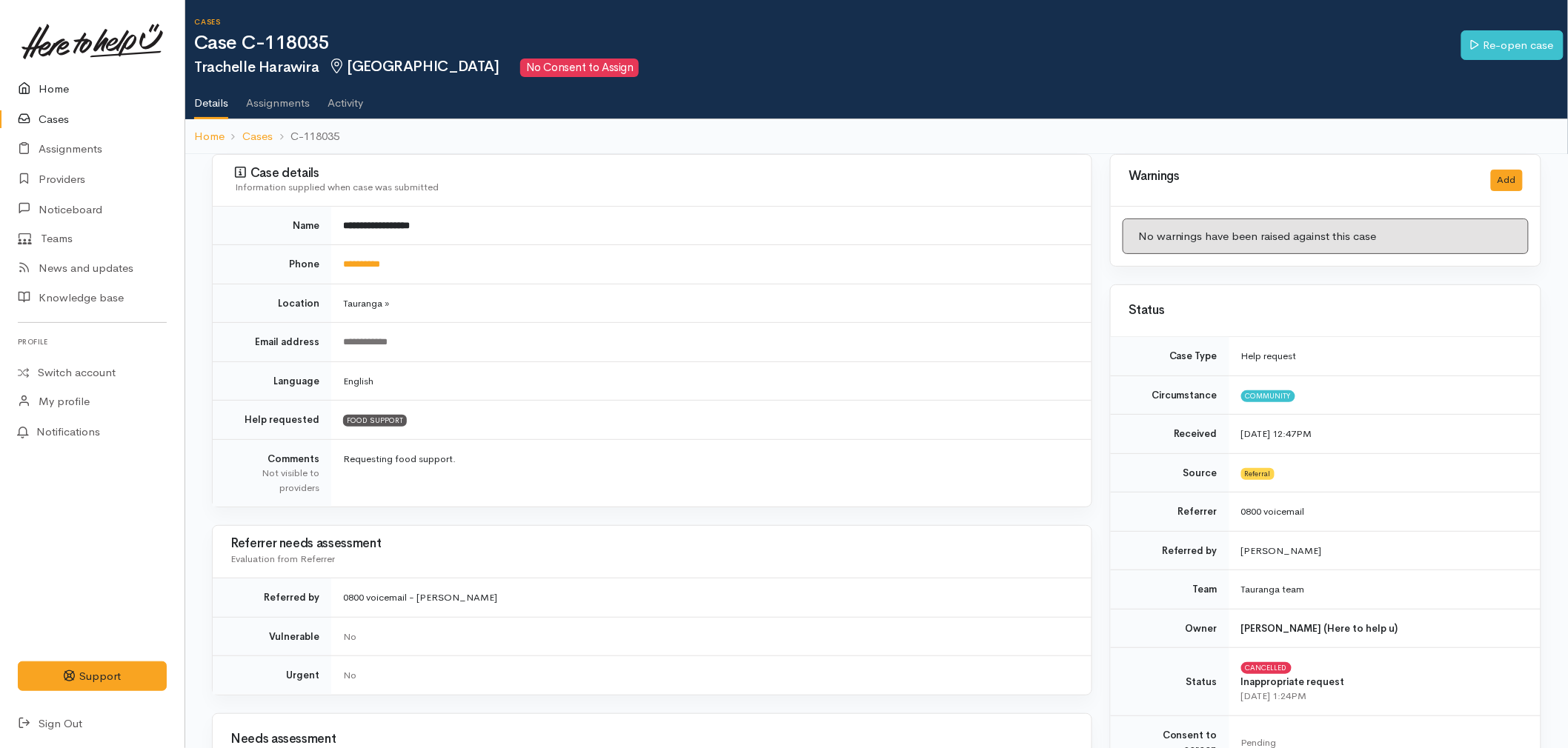
click at [46, 94] on link "Home" at bounding box center [92, 89] width 185 height 30
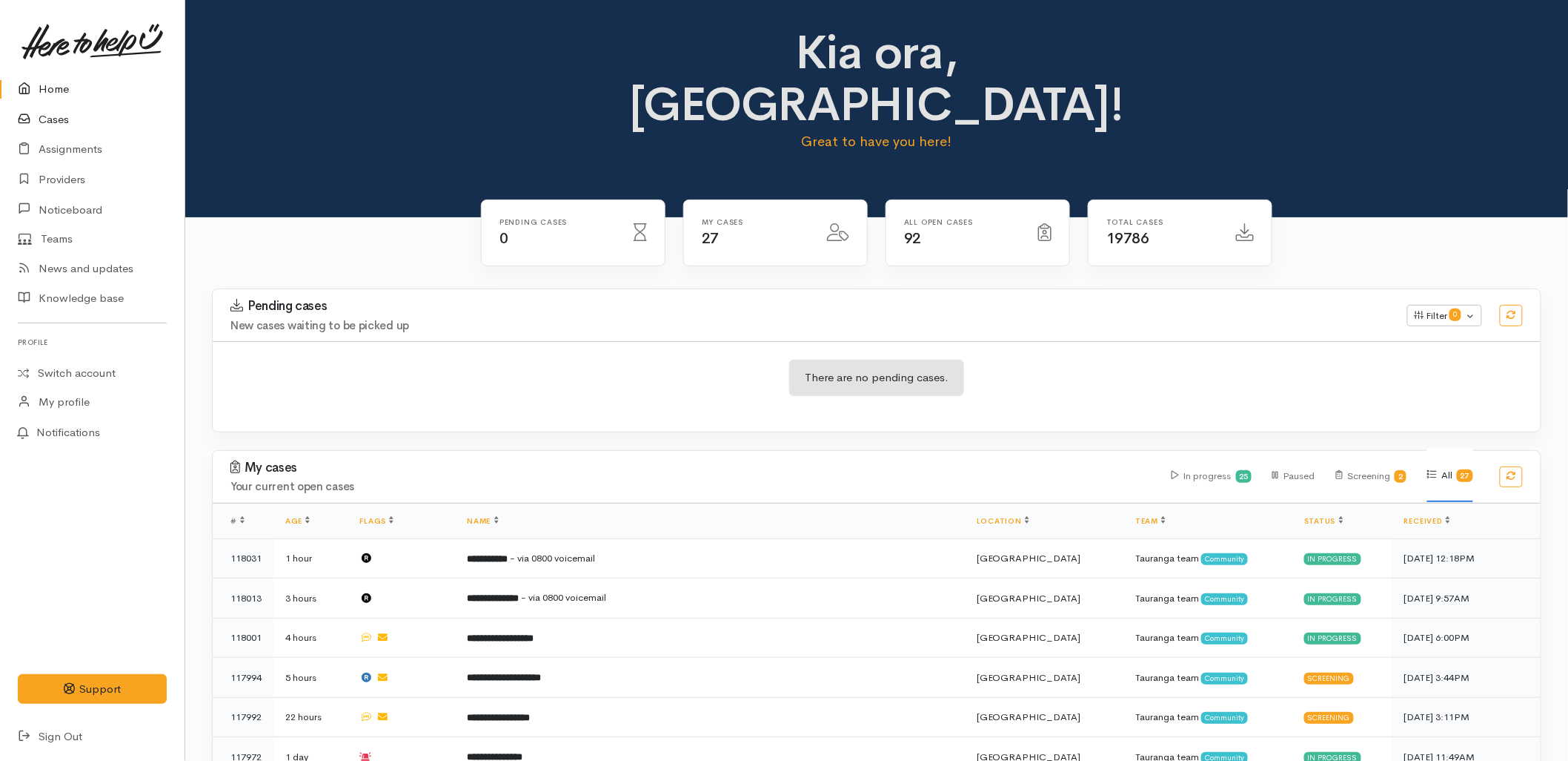
click at [60, 122] on link "Cases" at bounding box center [92, 119] width 185 height 30
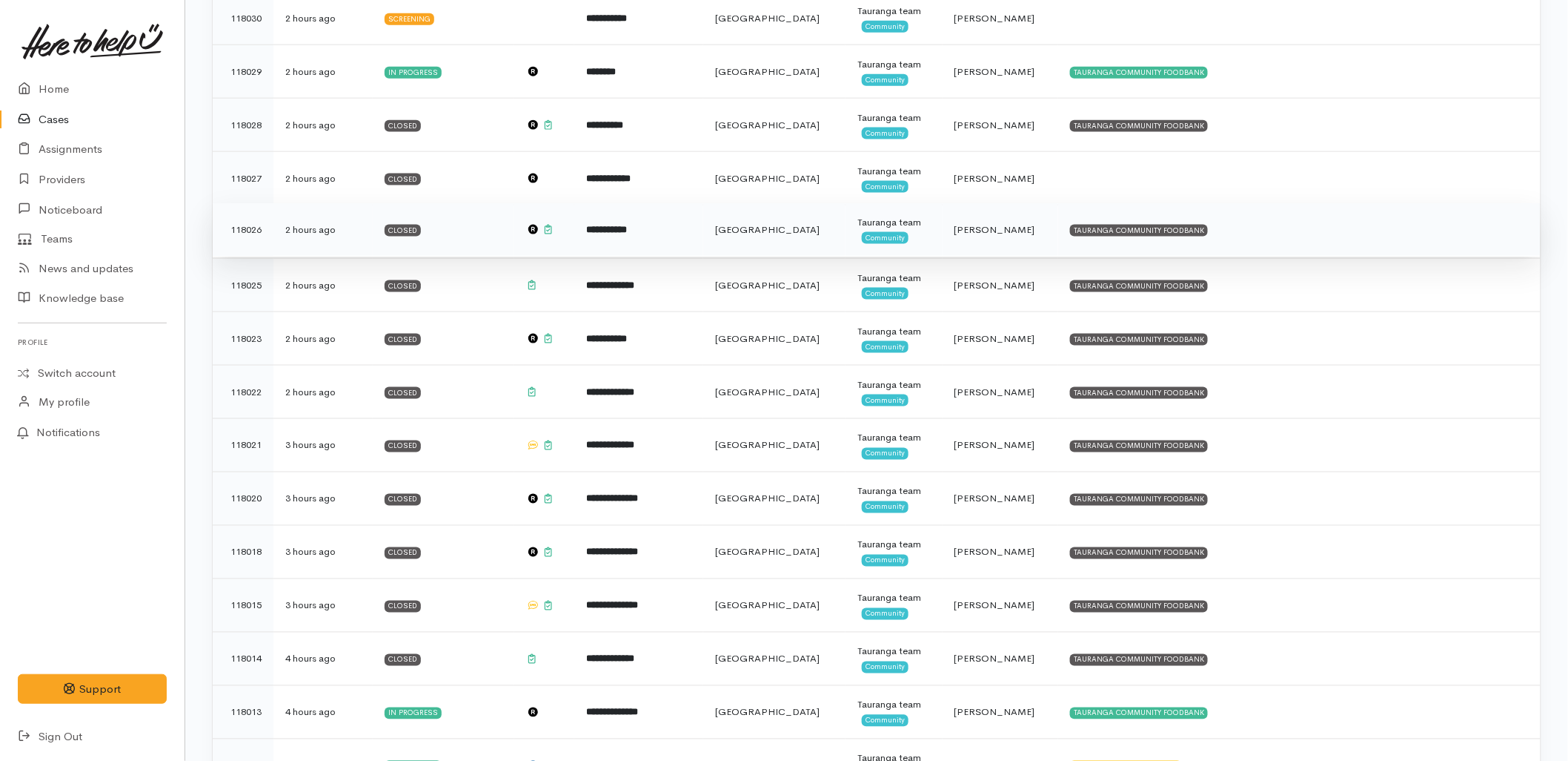
scroll to position [824, 0]
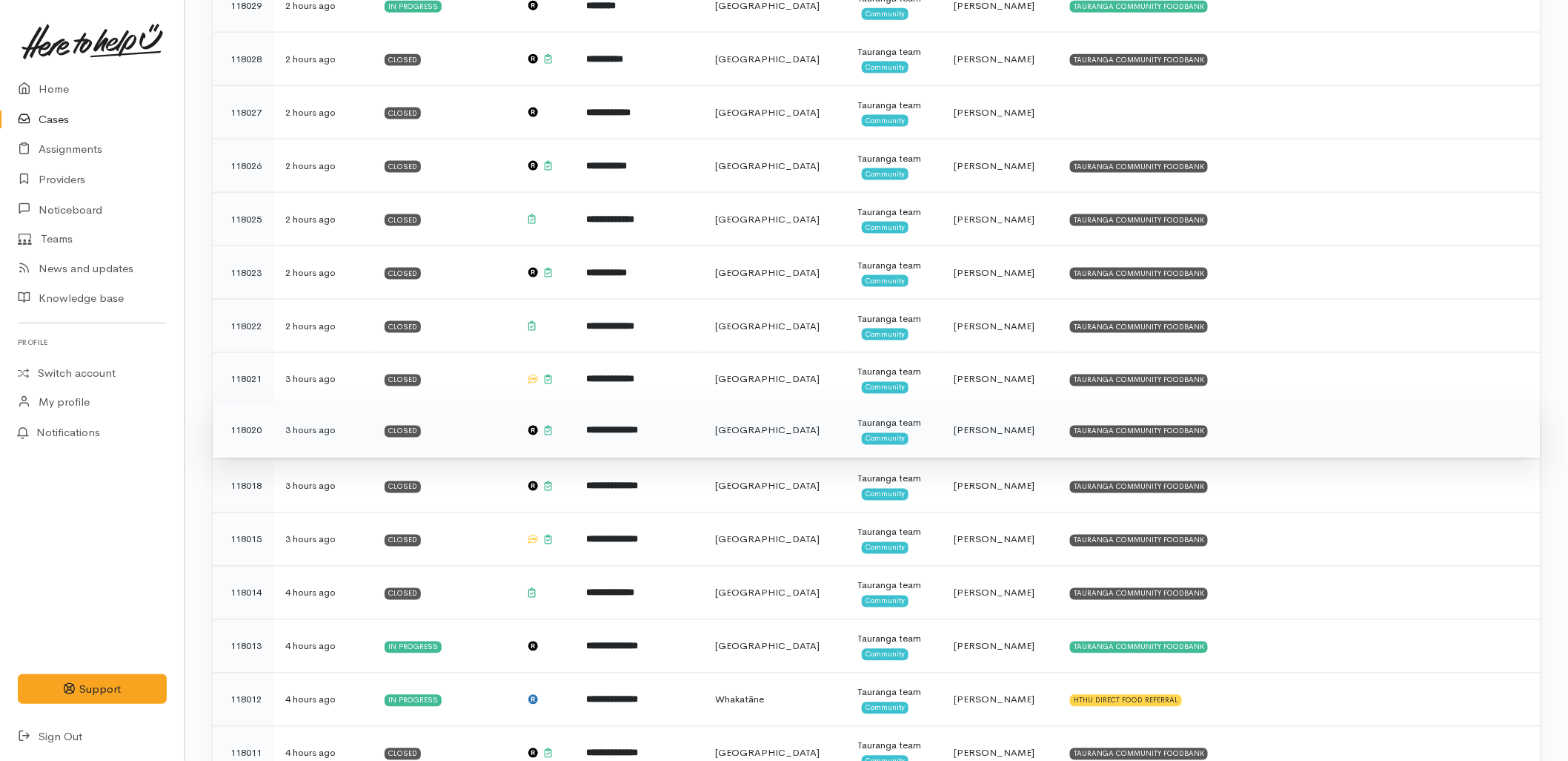
click at [638, 435] on b "**********" at bounding box center [612, 430] width 52 height 9
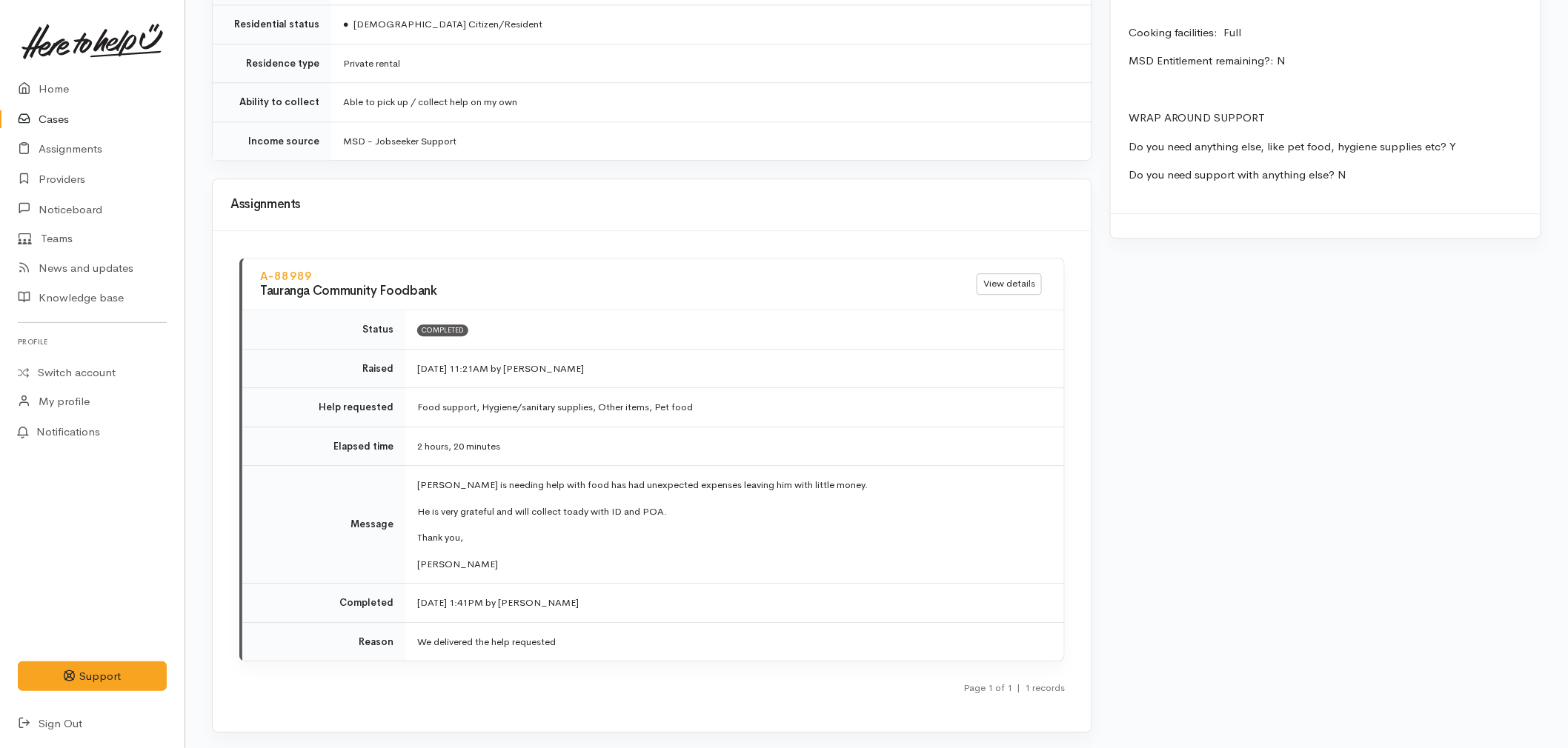
scroll to position [1592, 0]
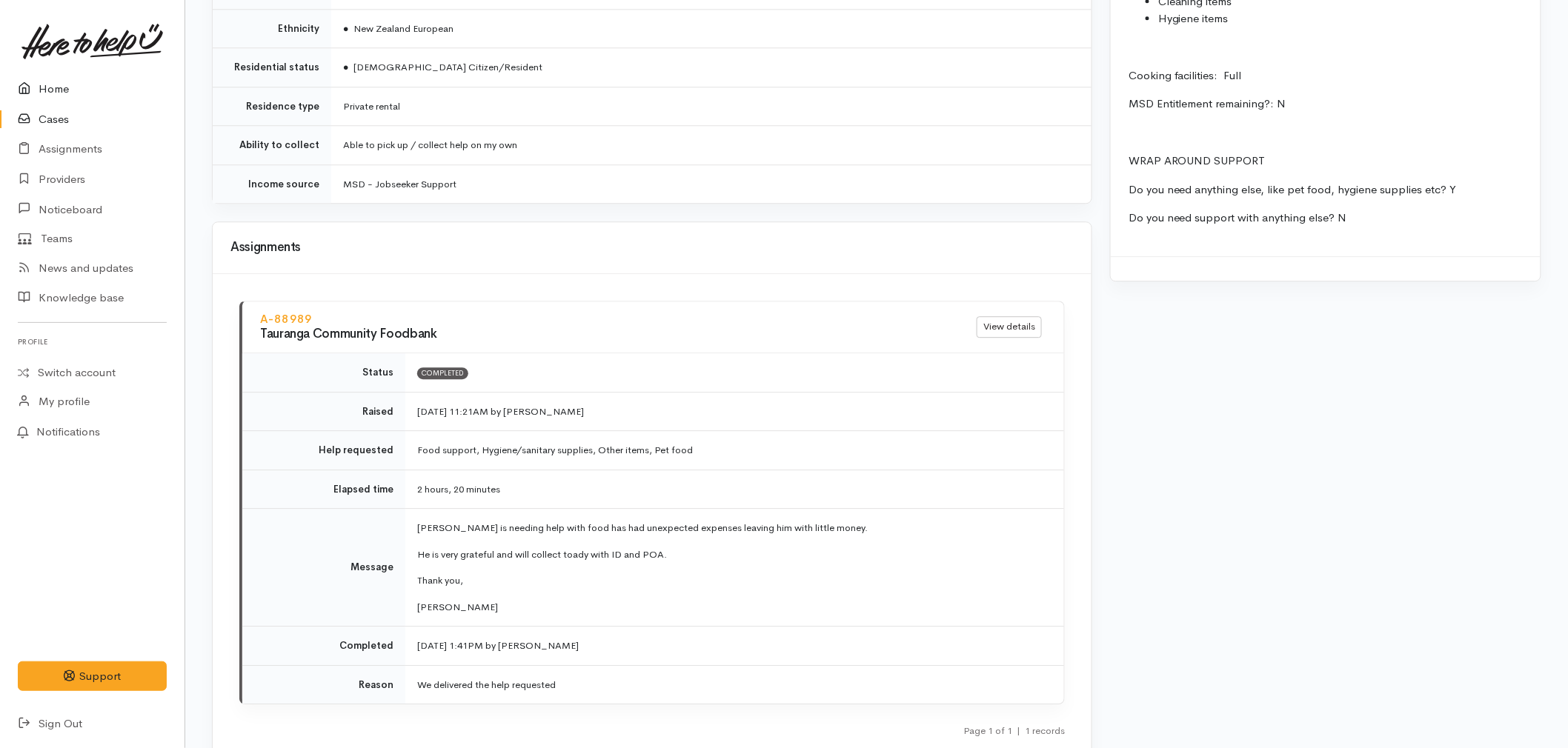
click at [62, 83] on link "Home" at bounding box center [92, 89] width 185 height 30
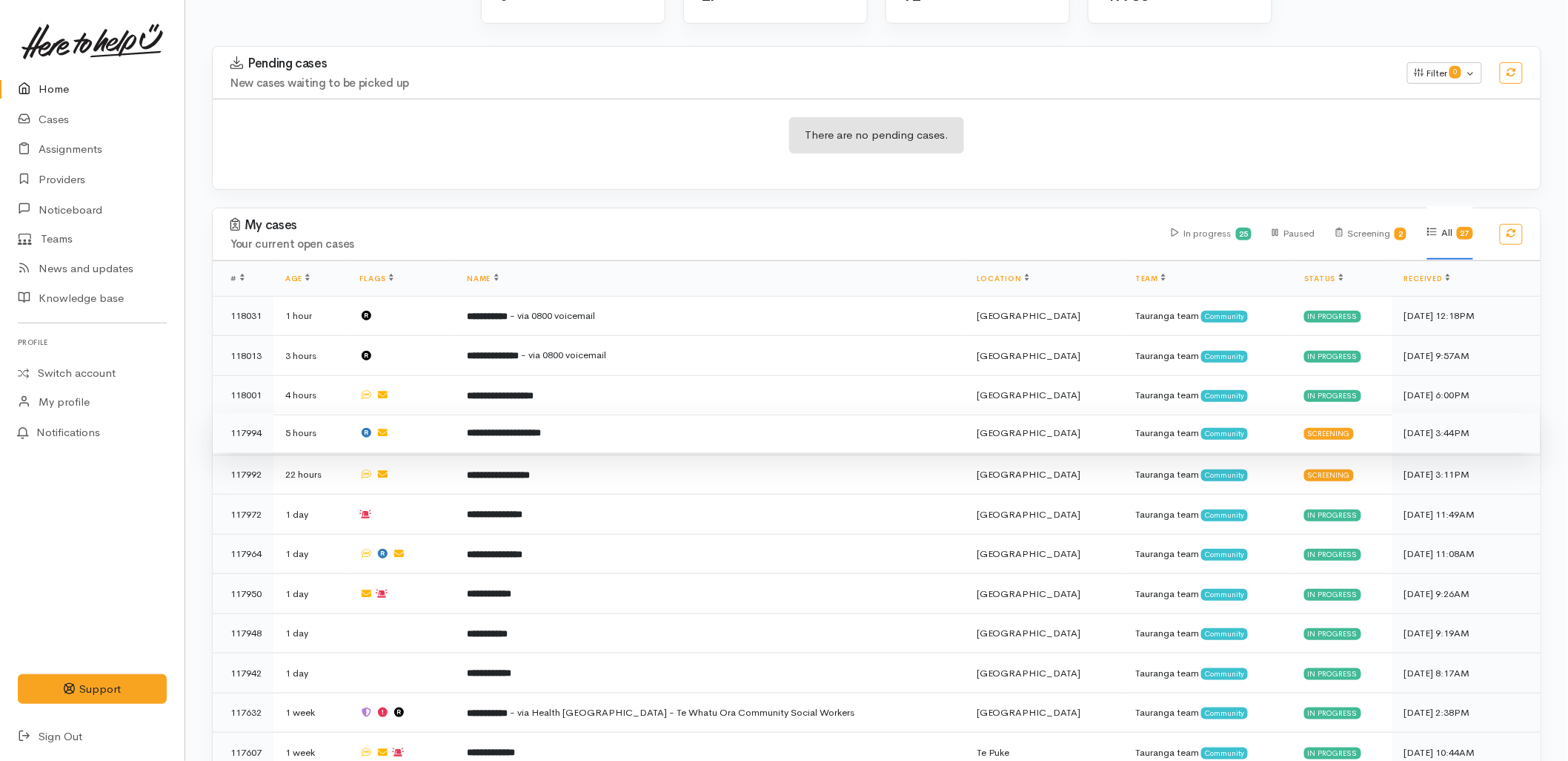
scroll to position [247, 0]
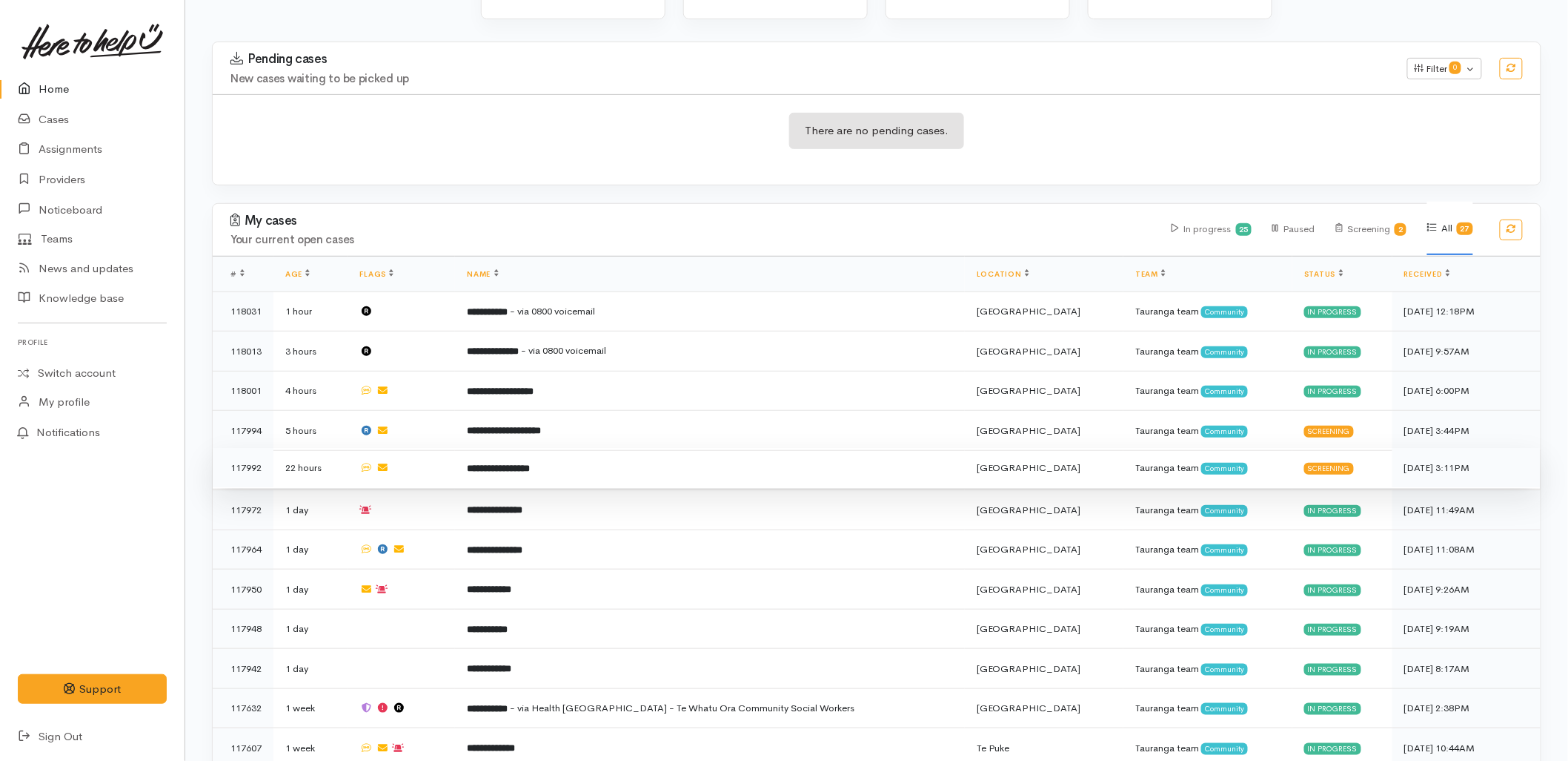
click at [596, 448] on td "**********" at bounding box center [710, 467] width 510 height 40
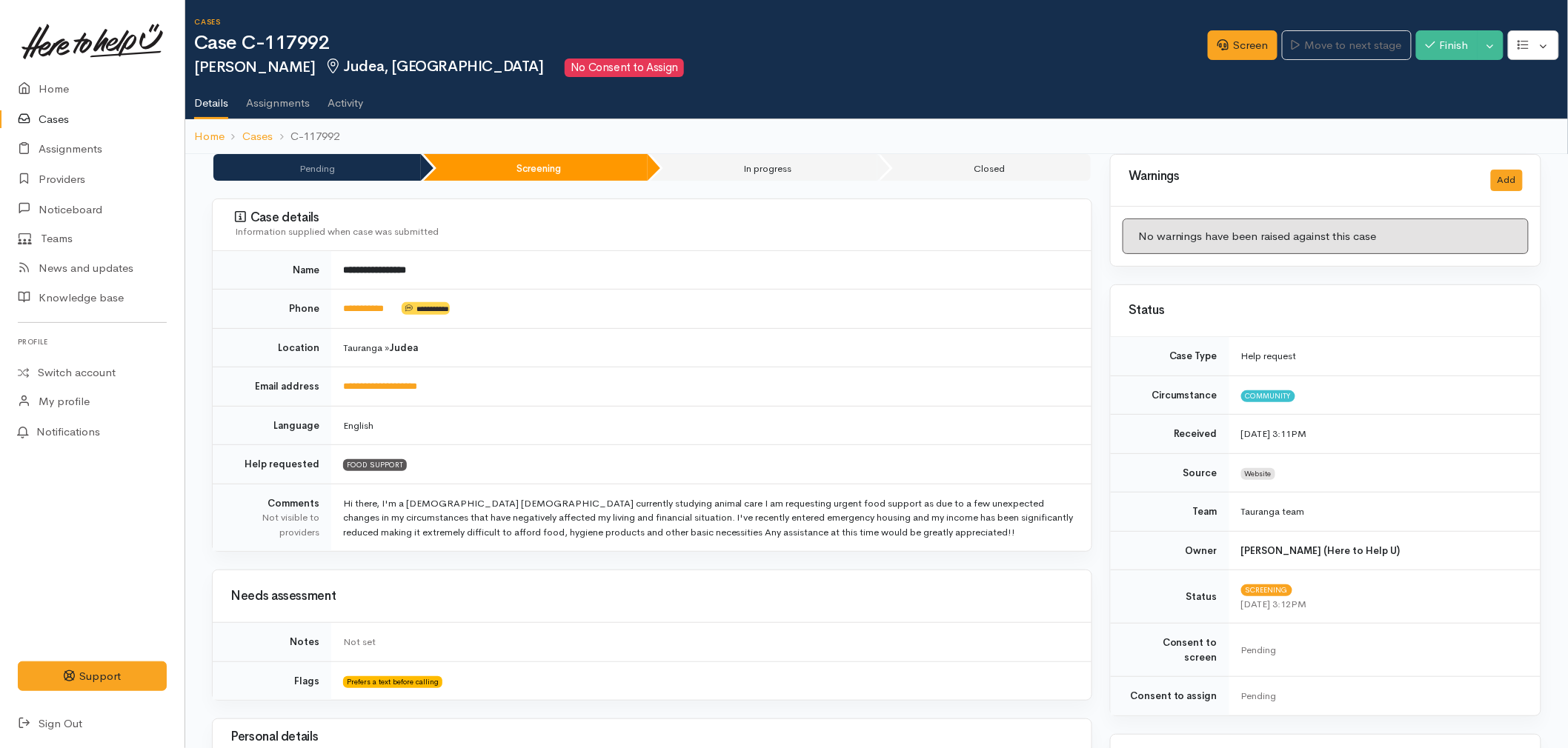
click at [502, 345] on td "Tauranga » Judea" at bounding box center [712, 348] width 761 height 39
click at [27, 90] on icon at bounding box center [28, 90] width 21 height 19
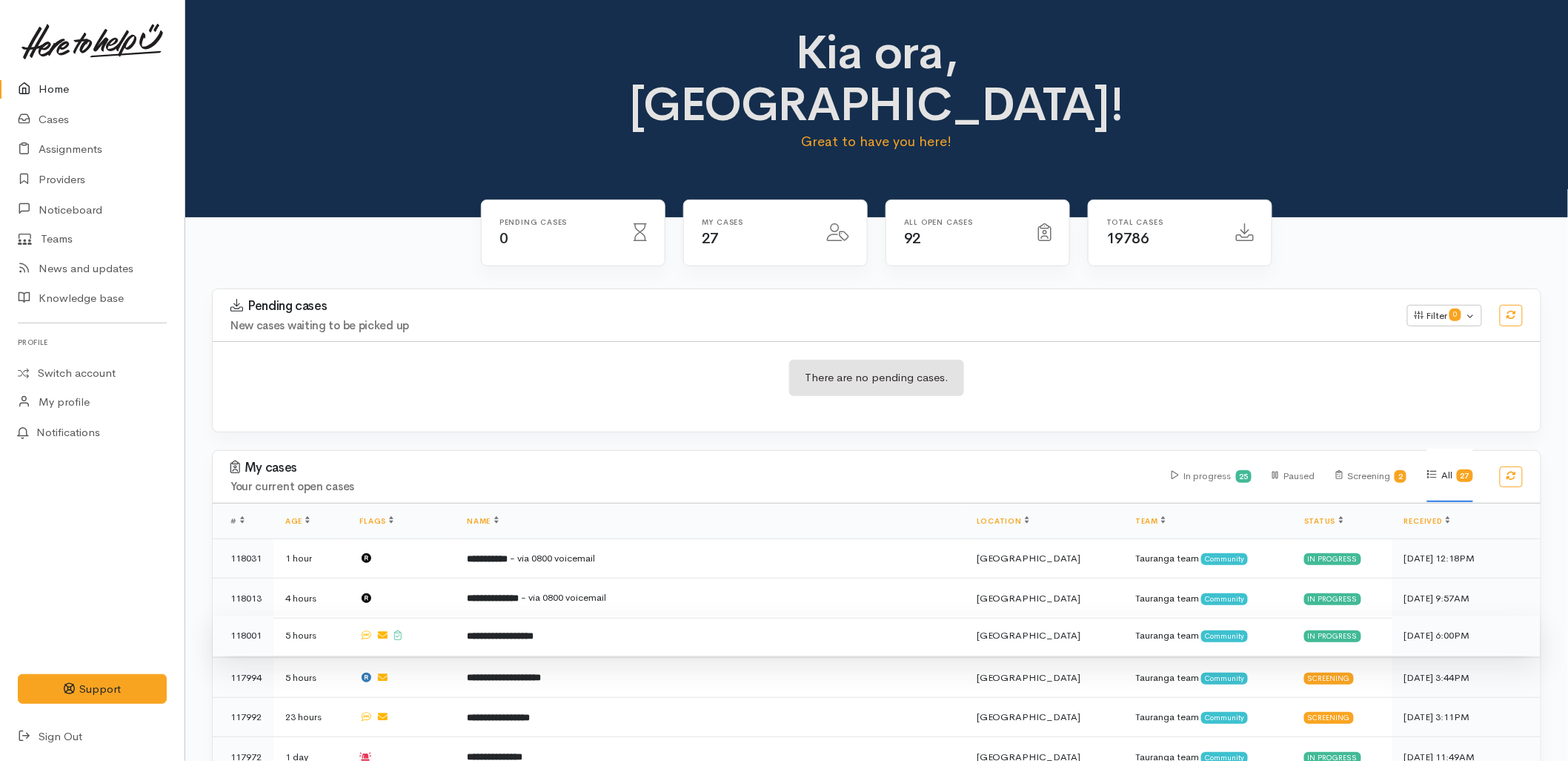
click at [672, 615] on td "**********" at bounding box center [710, 635] width 510 height 40
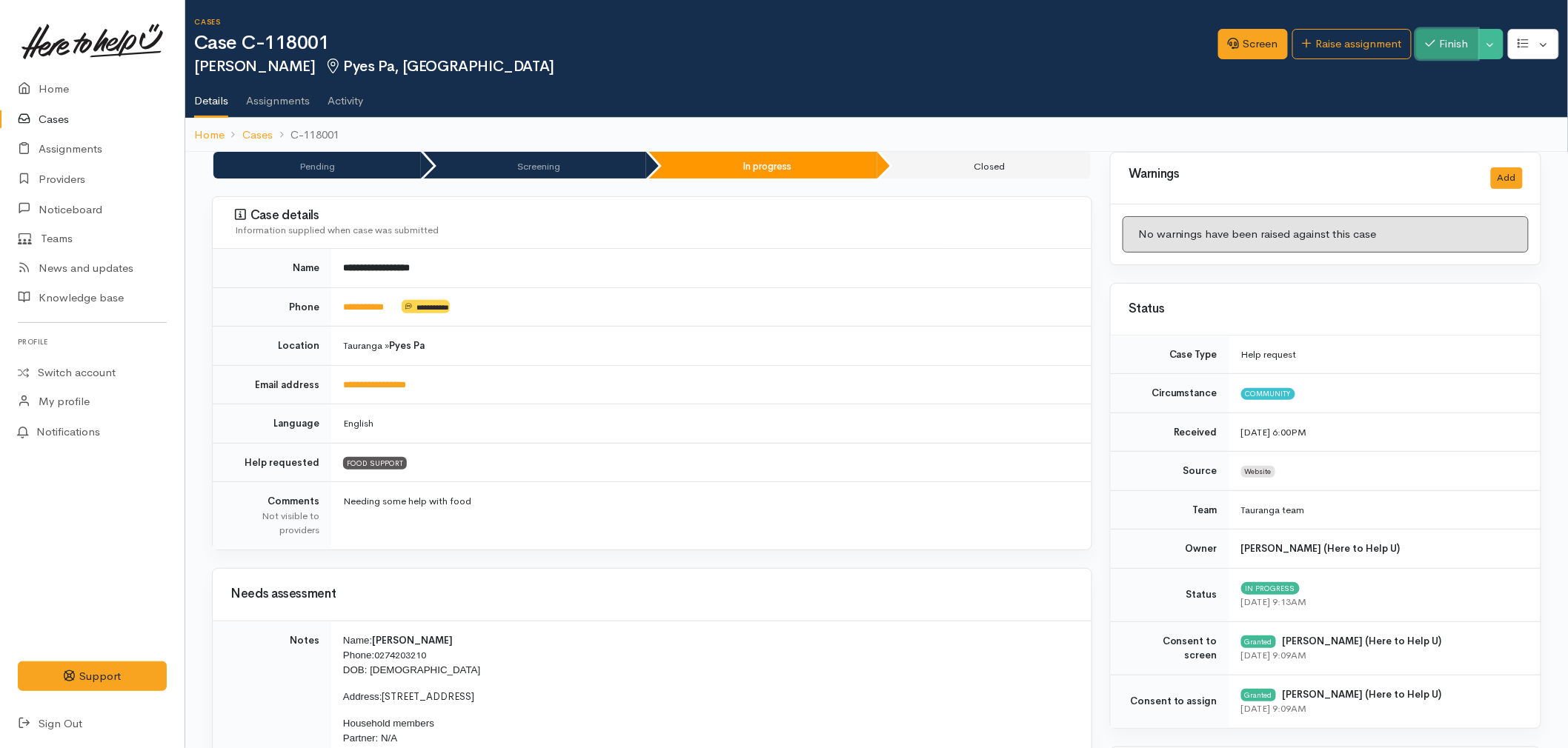
click at [1449, 54] on button "Finish" at bounding box center [1447, 44] width 62 height 30
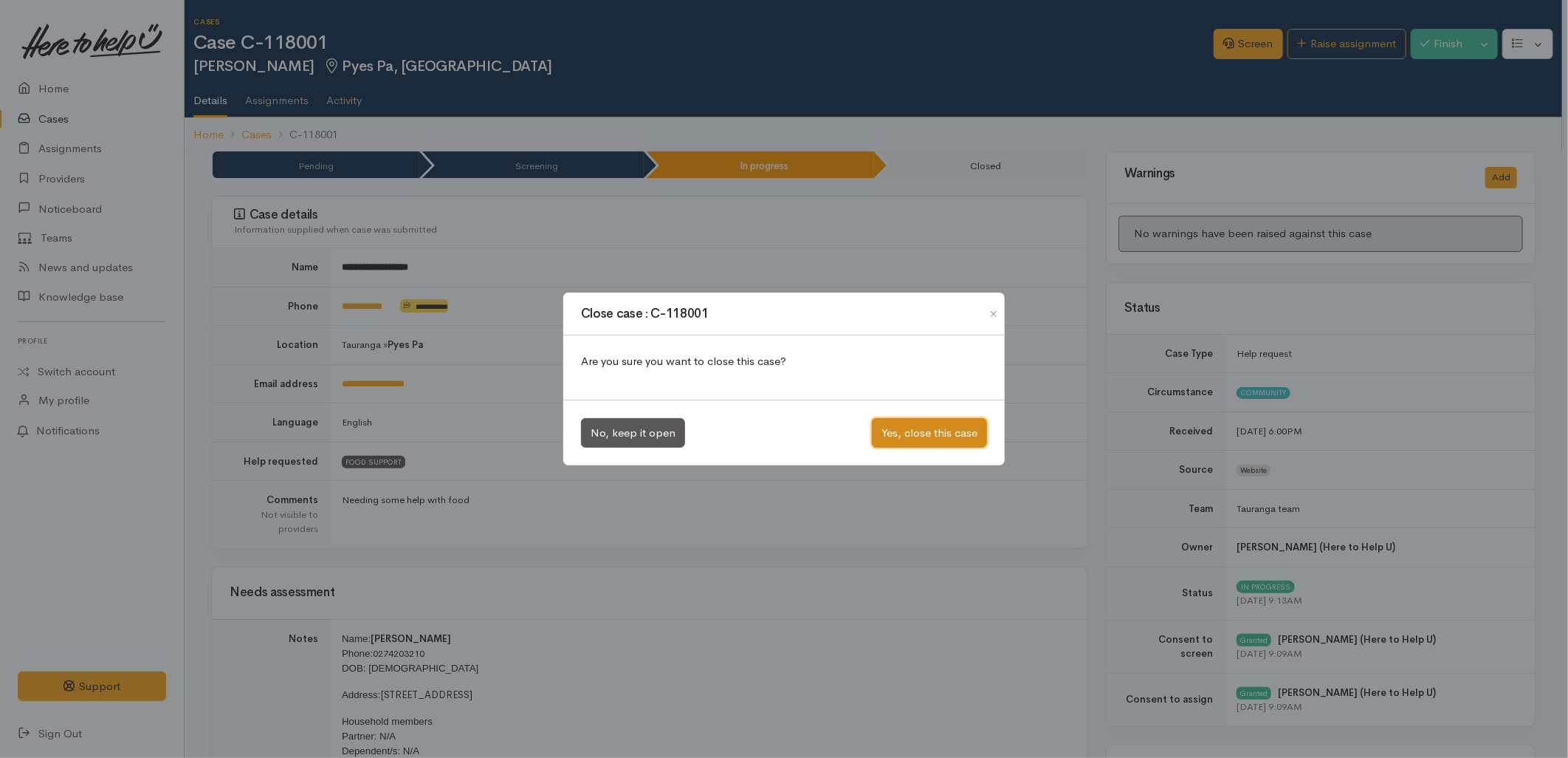
click at [935, 431] on button "Yes, close this case" at bounding box center [929, 433] width 116 height 30
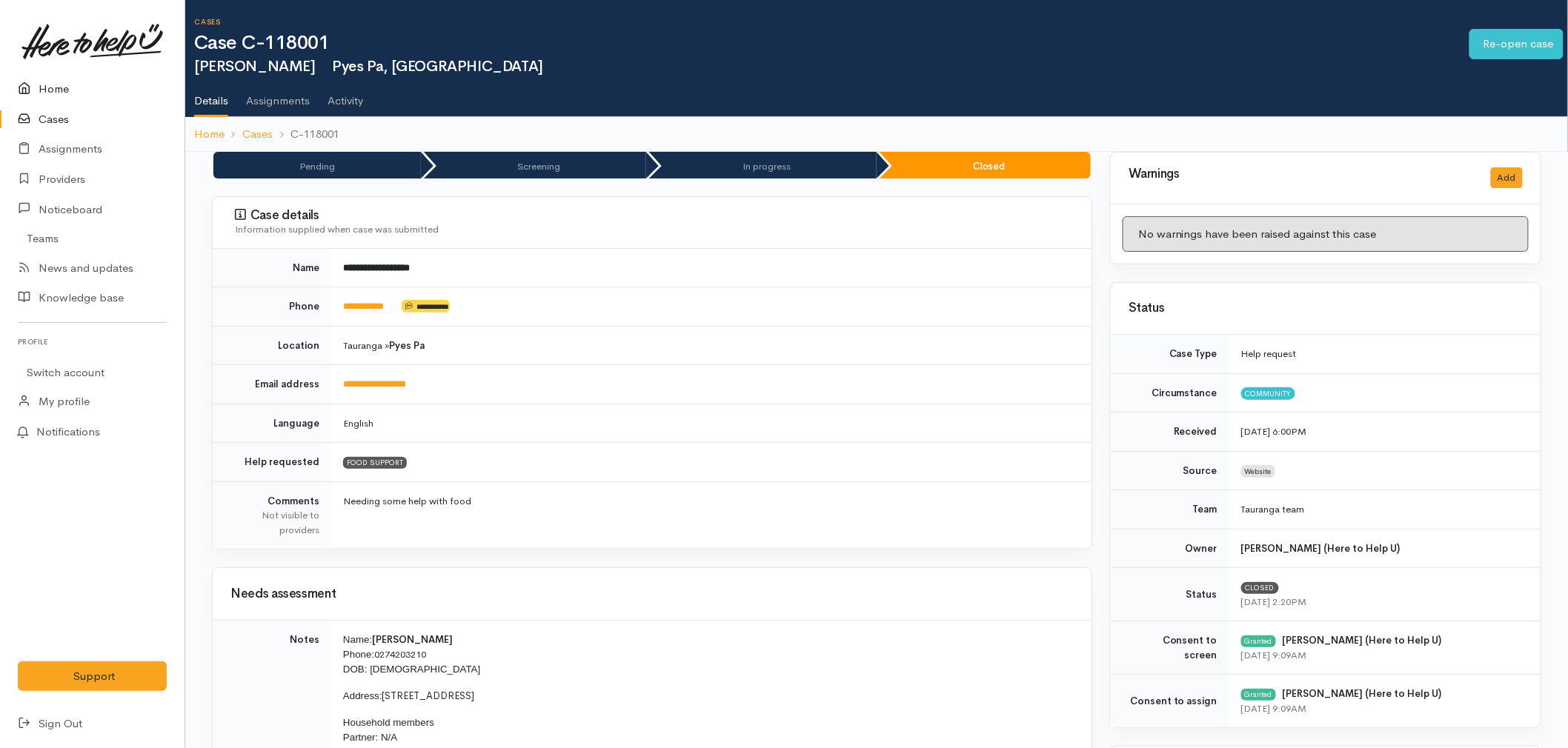
click at [61, 85] on link "Home" at bounding box center [92, 89] width 185 height 30
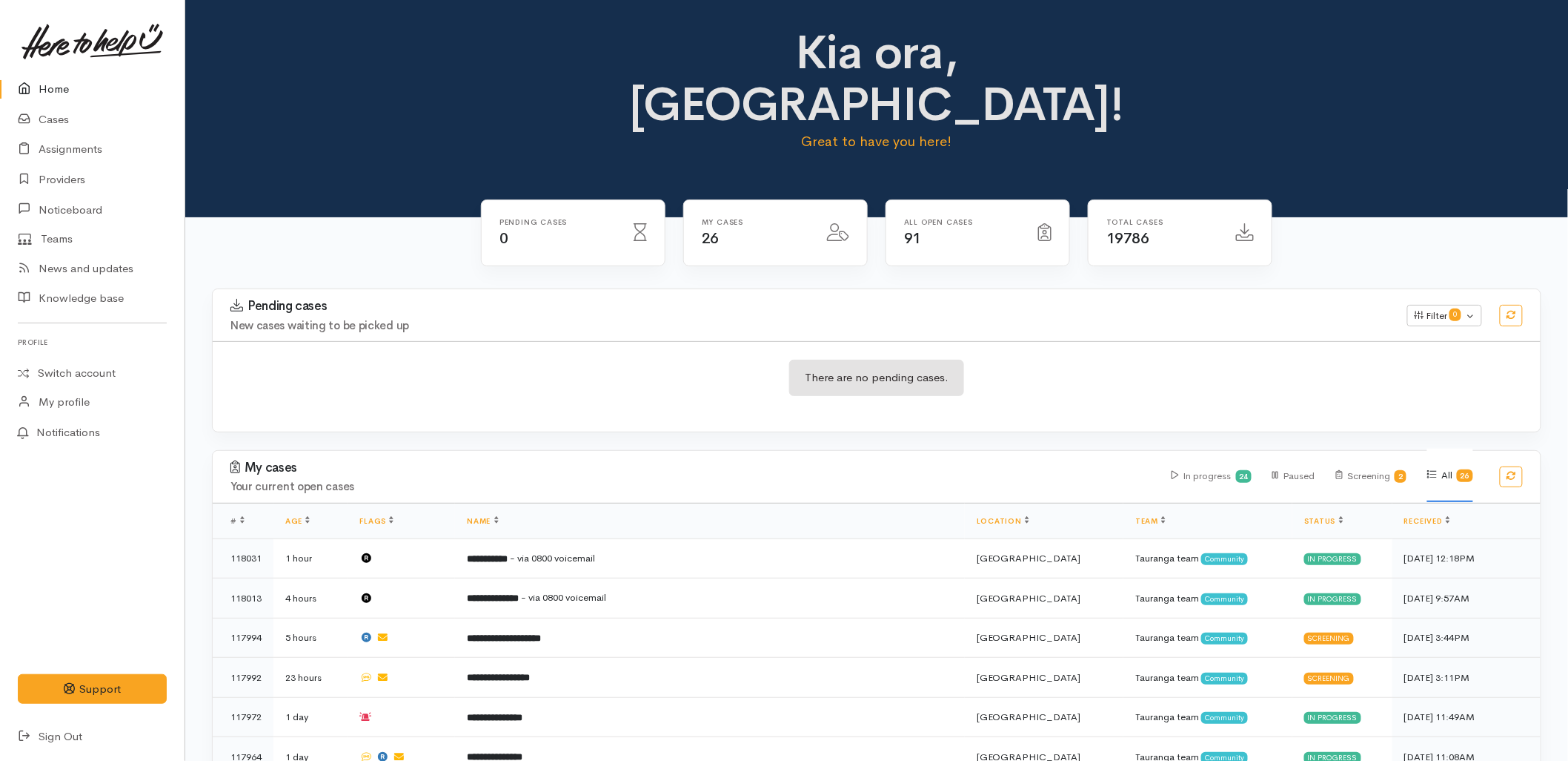
click at [327, 123] on div "Kia ora, Malia! Great to have you here!" at bounding box center [877, 108] width 1383 height 217
drag, startPoint x: 452, startPoint y: 301, endPoint x: 160, endPoint y: 97, distance: 356.2
click at [452, 341] on div "There are no pending cases." at bounding box center [877, 386] width 1328 height 90
click at [682, 502] on th "Name" at bounding box center [710, 520] width 510 height 36
click at [33, 114] on icon at bounding box center [28, 120] width 21 height 19
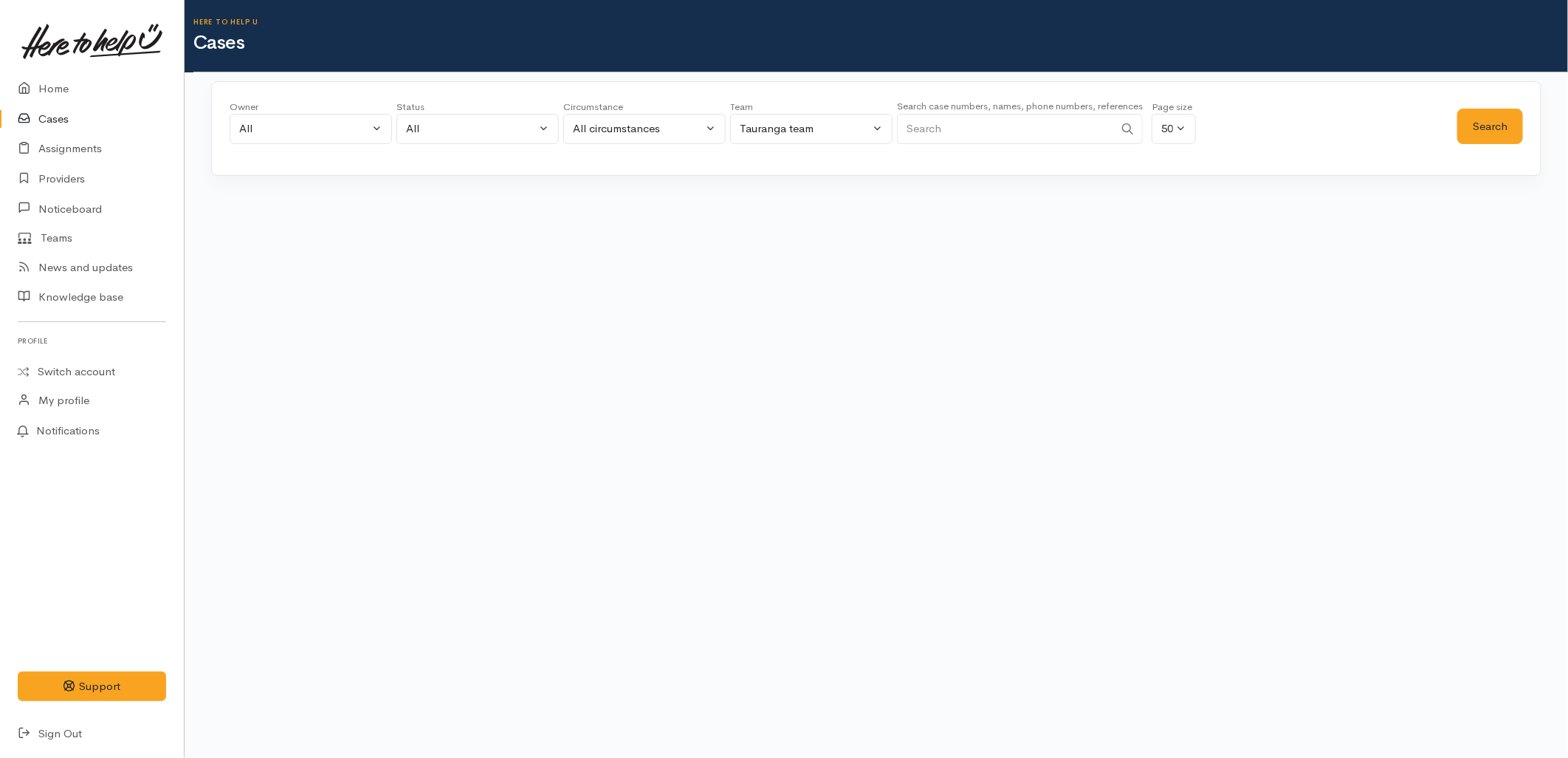
click at [955, 135] on input "Search" at bounding box center [1006, 129] width 217 height 30
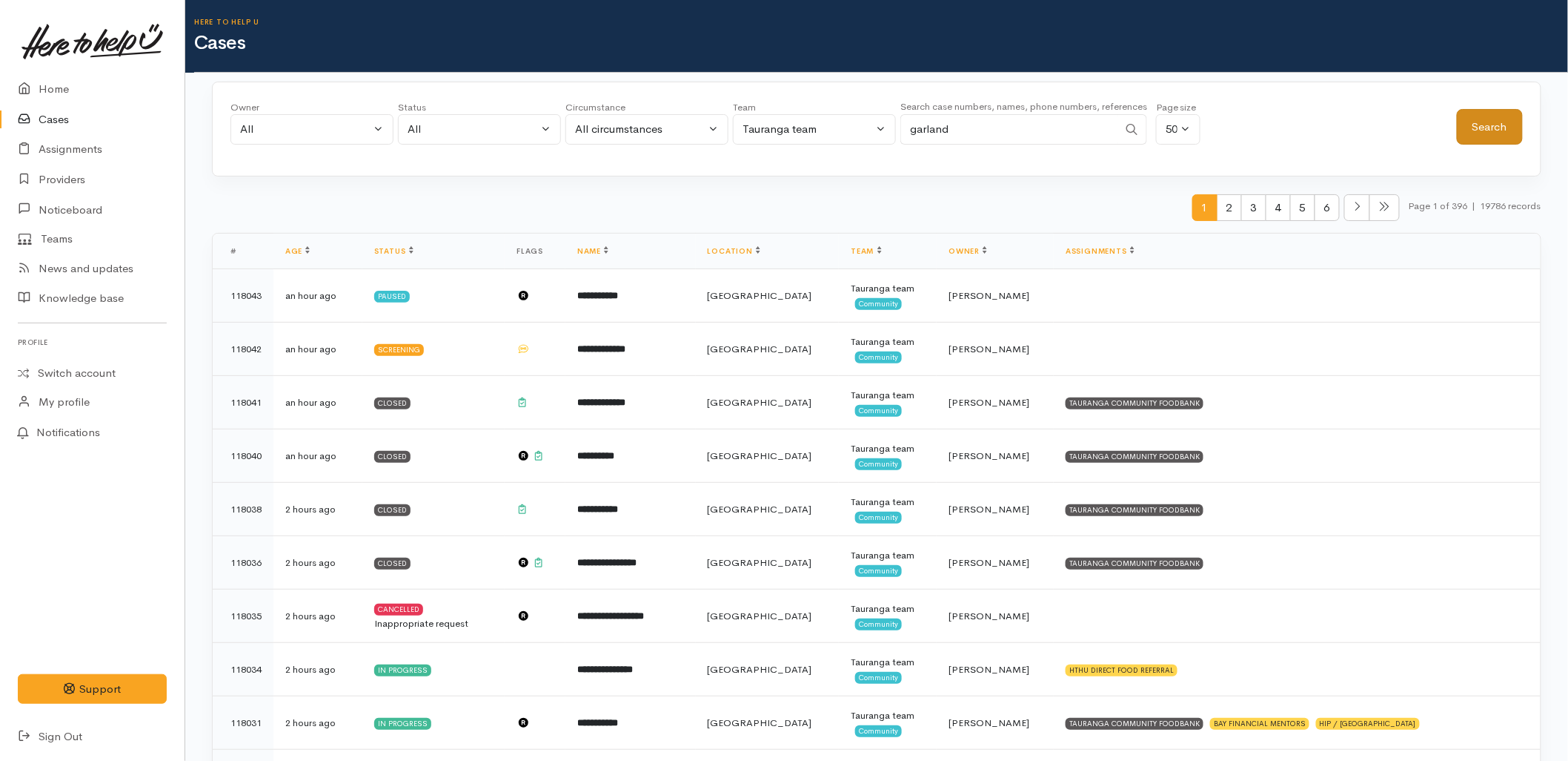
type input "garland"
click at [1494, 125] on button "Search" at bounding box center [1490, 127] width 66 height 37
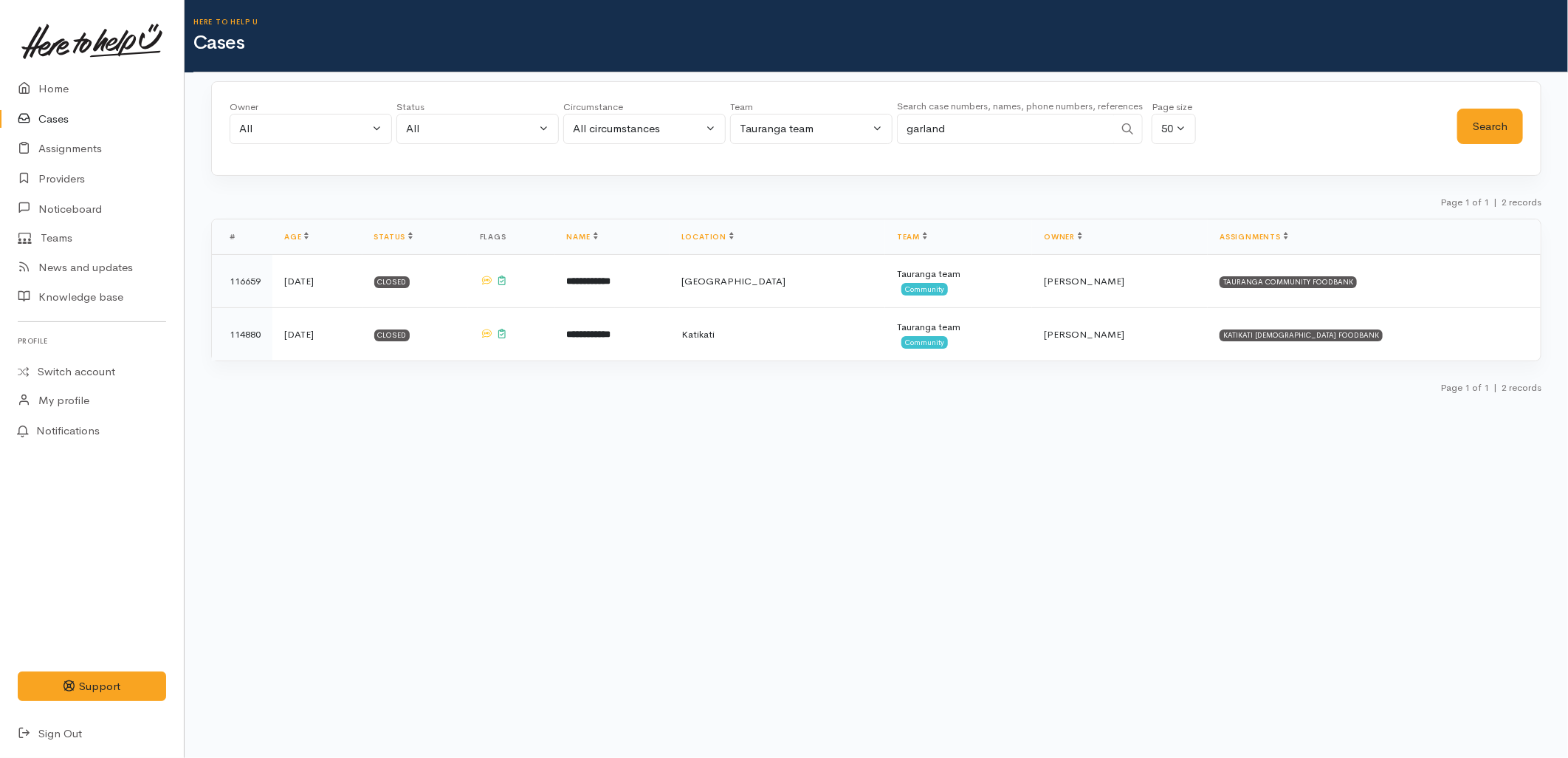
click at [968, 130] on input "garland" at bounding box center [1006, 129] width 217 height 30
click at [27, 84] on icon at bounding box center [28, 89] width 21 height 19
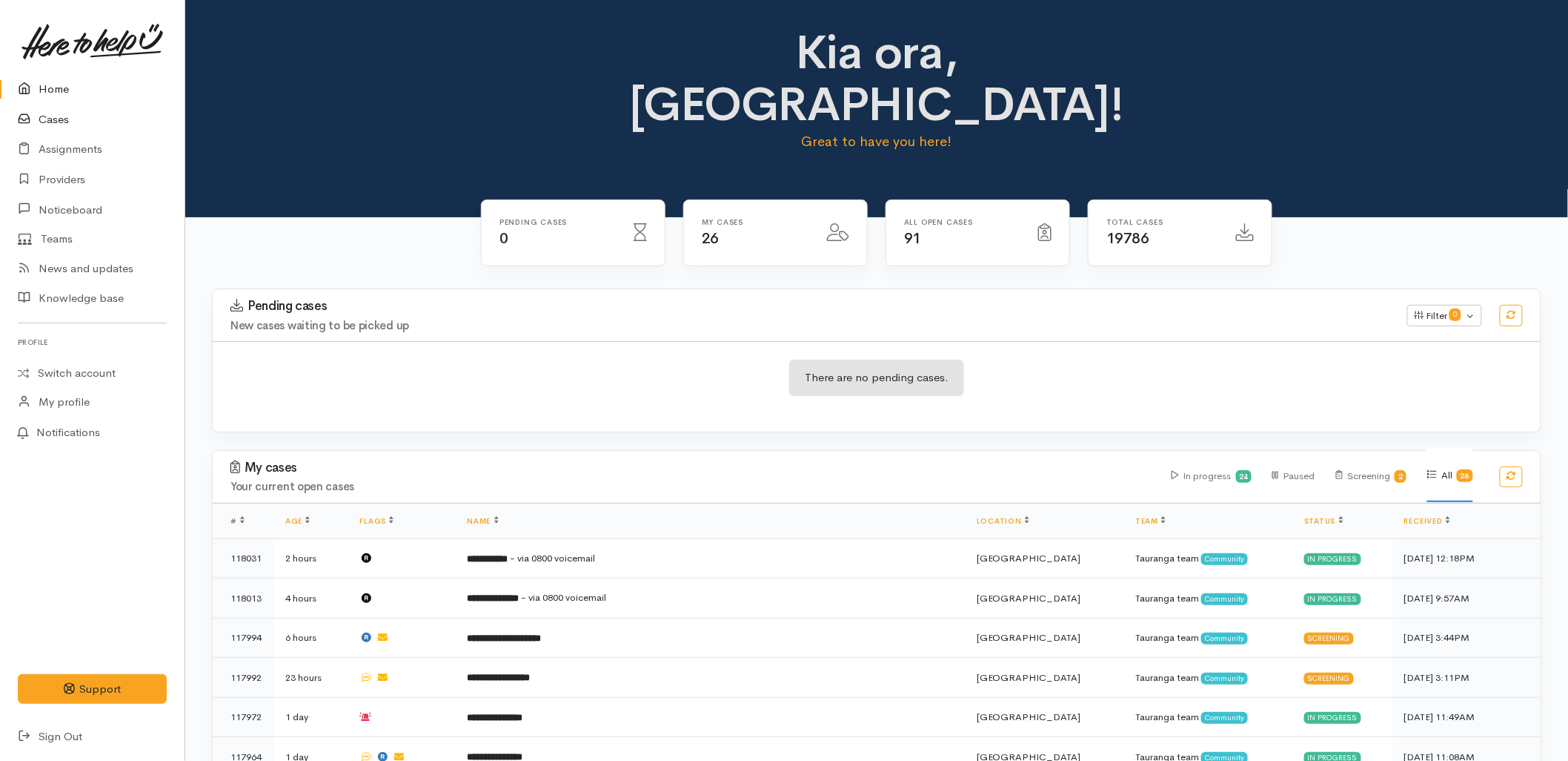
click at [40, 109] on link "Cases" at bounding box center [92, 119] width 185 height 30
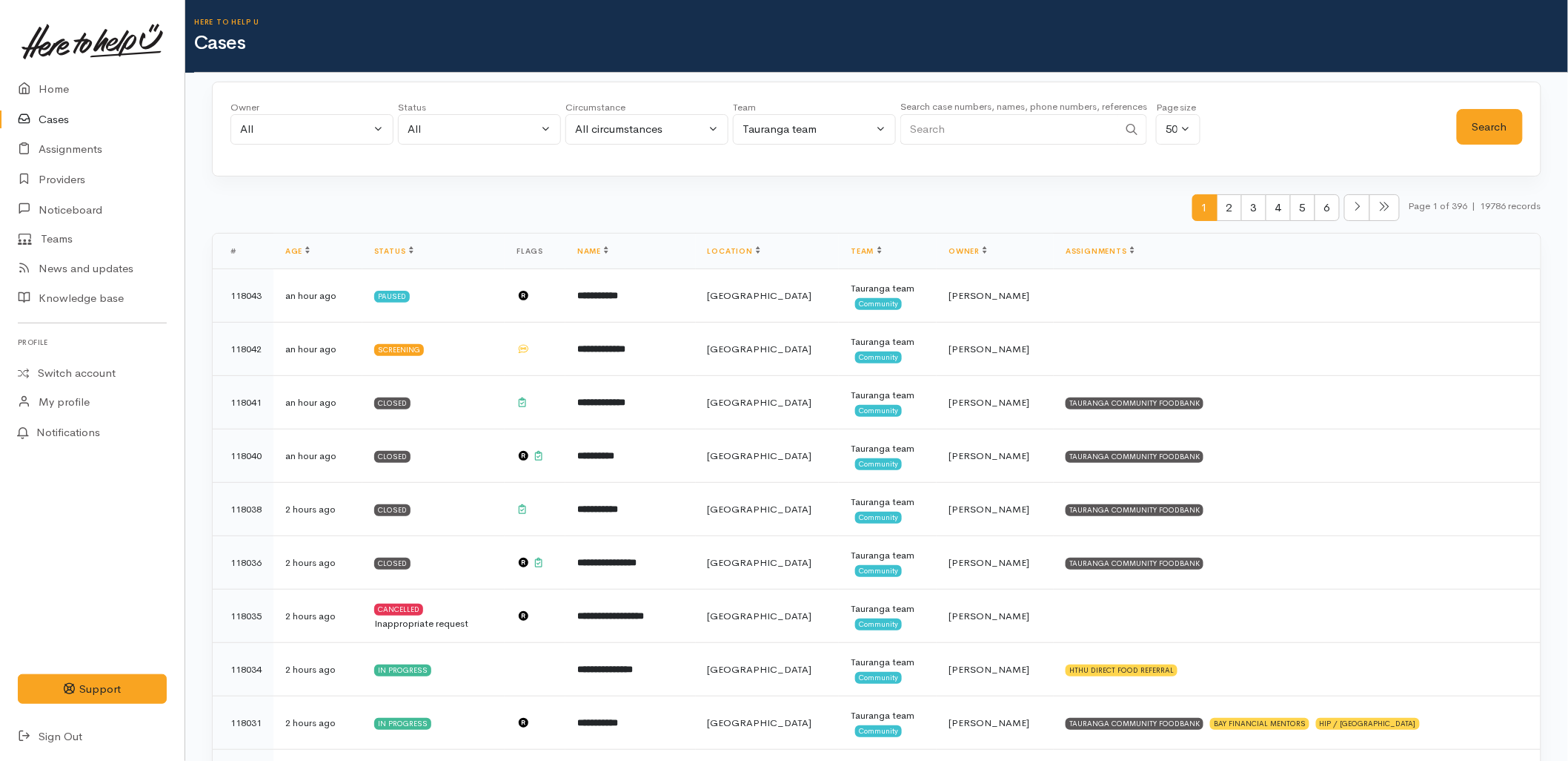
click at [942, 131] on input "Search" at bounding box center [1010, 129] width 218 height 30
paste input "02108367853"
type input "02108367853"
click at [1497, 120] on button "Search" at bounding box center [1490, 127] width 66 height 37
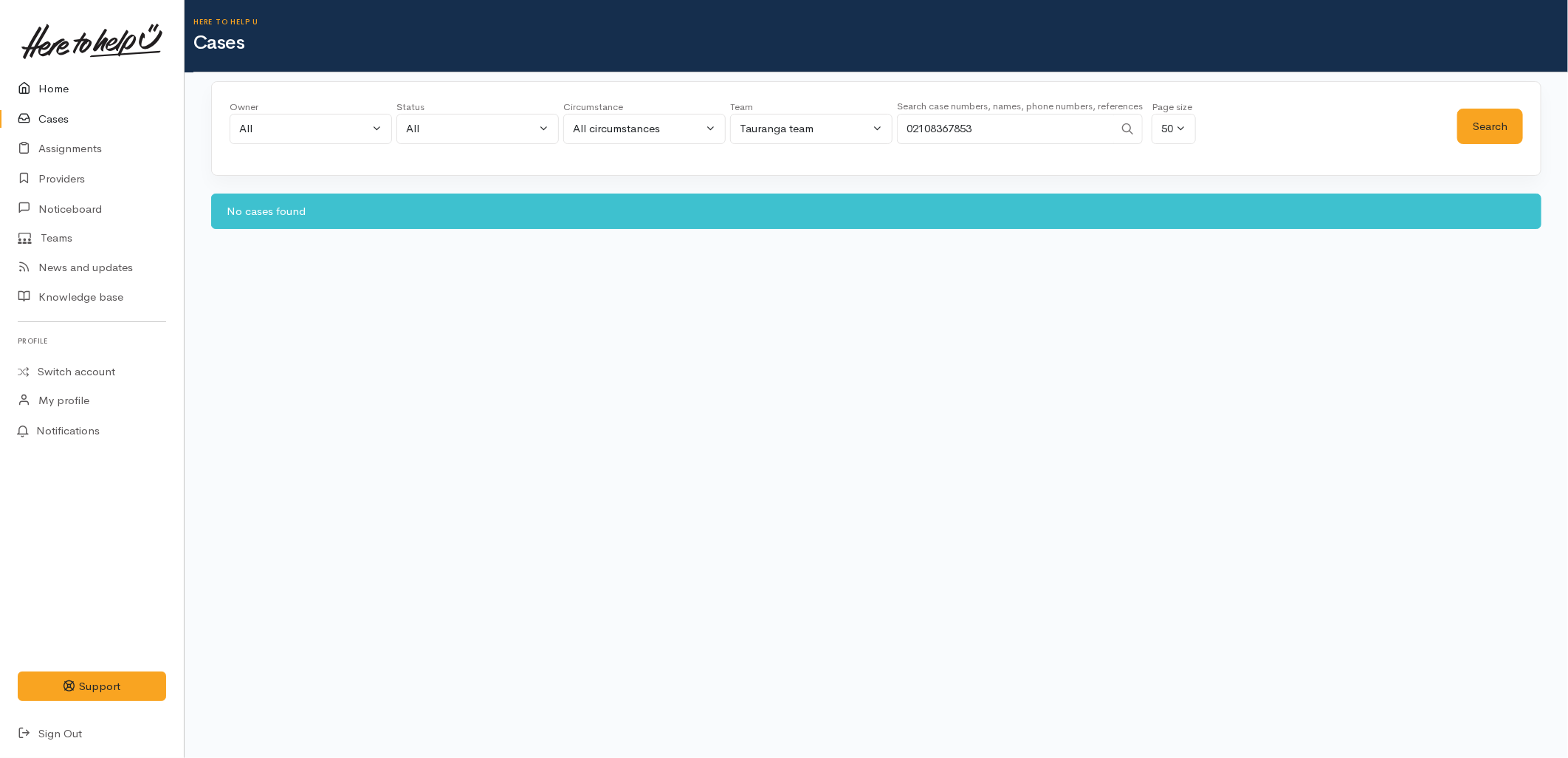
click at [57, 85] on link "Home" at bounding box center [92, 88] width 184 height 30
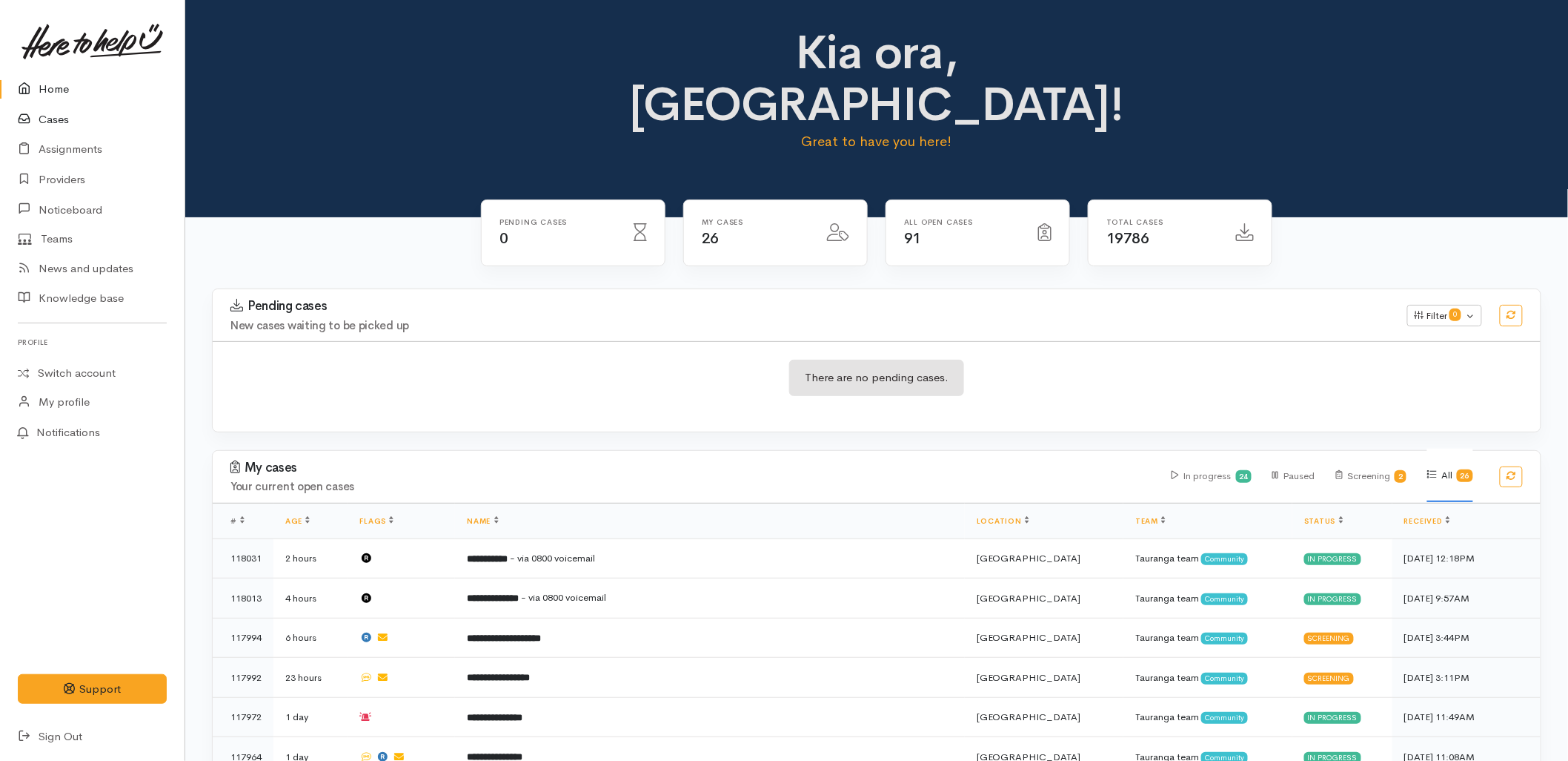
click at [55, 108] on link "Cases" at bounding box center [92, 119] width 185 height 30
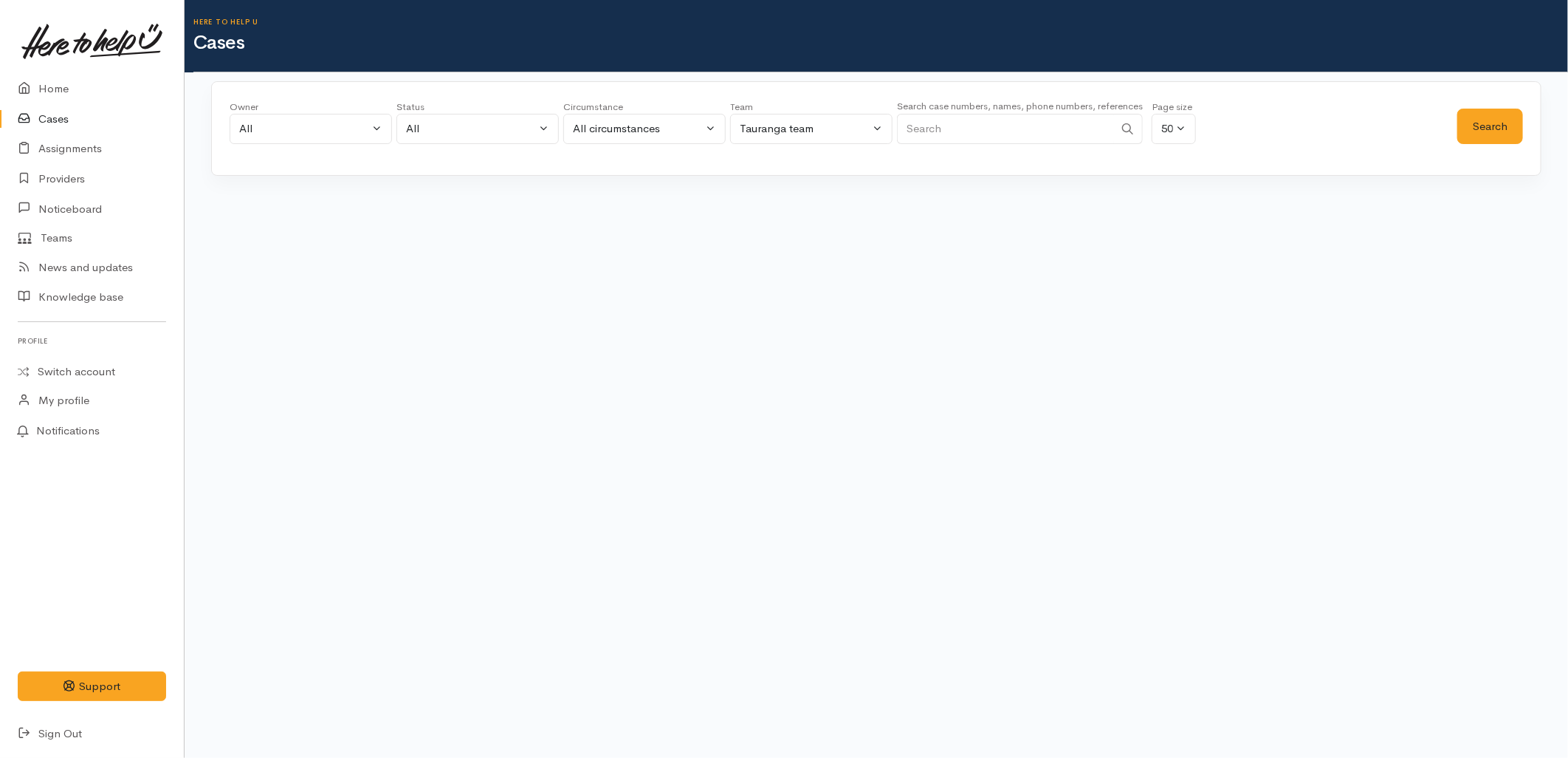
click at [990, 133] on input "Search" at bounding box center [1006, 129] width 217 height 30
paste input "02108367853"
type input "02108367853"
click at [1499, 112] on button "Search" at bounding box center [1490, 126] width 66 height 36
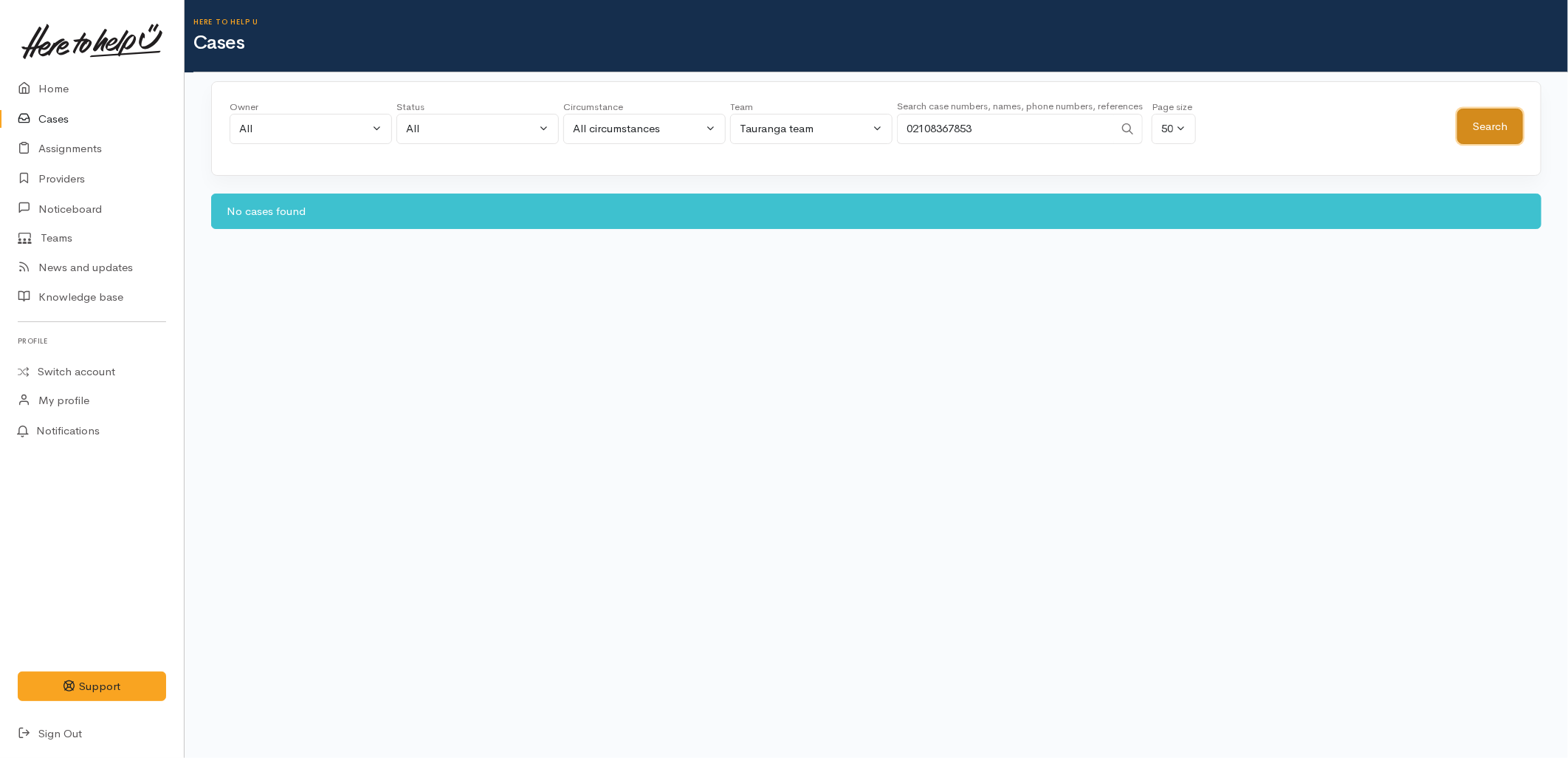
click at [1499, 112] on button "Search" at bounding box center [1490, 126] width 66 height 36
click at [67, 85] on link "Home" at bounding box center [92, 88] width 184 height 30
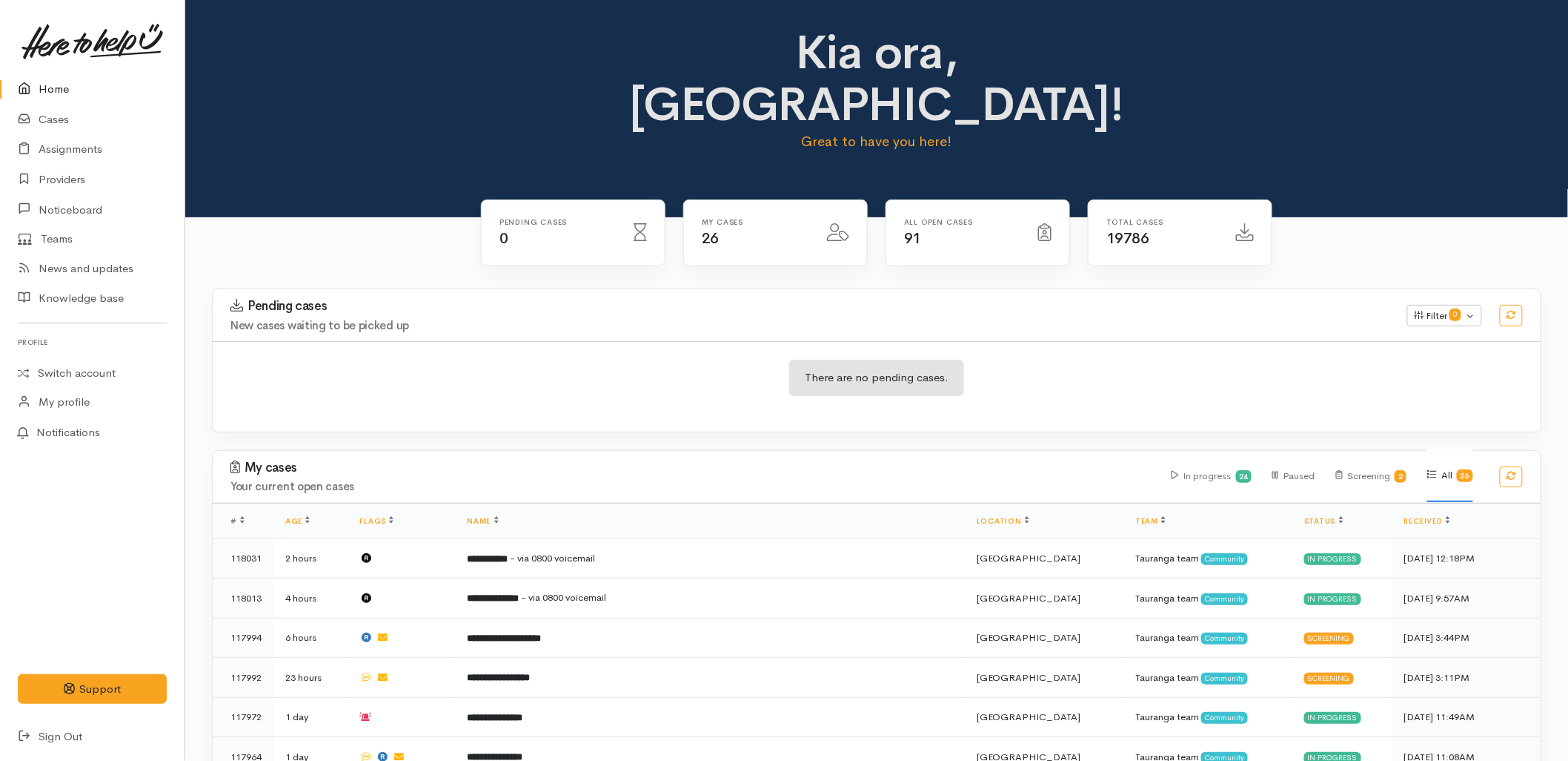
click at [1032, 363] on div "There are no pending cases." at bounding box center [877, 386] width 1328 height 90
click at [1169, 299] on div "Pending cases New cases waiting to be picked up" at bounding box center [810, 315] width 1177 height 33
drag, startPoint x: 1169, startPoint y: 263, endPoint x: 1085, endPoint y: 249, distance: 85.2
click at [1085, 299] on h3 "Pending cases" at bounding box center [810, 306] width 1159 height 15
click at [1085, 299] on h3 "Pending cases" at bounding box center [810, 306] width 1159 height 15
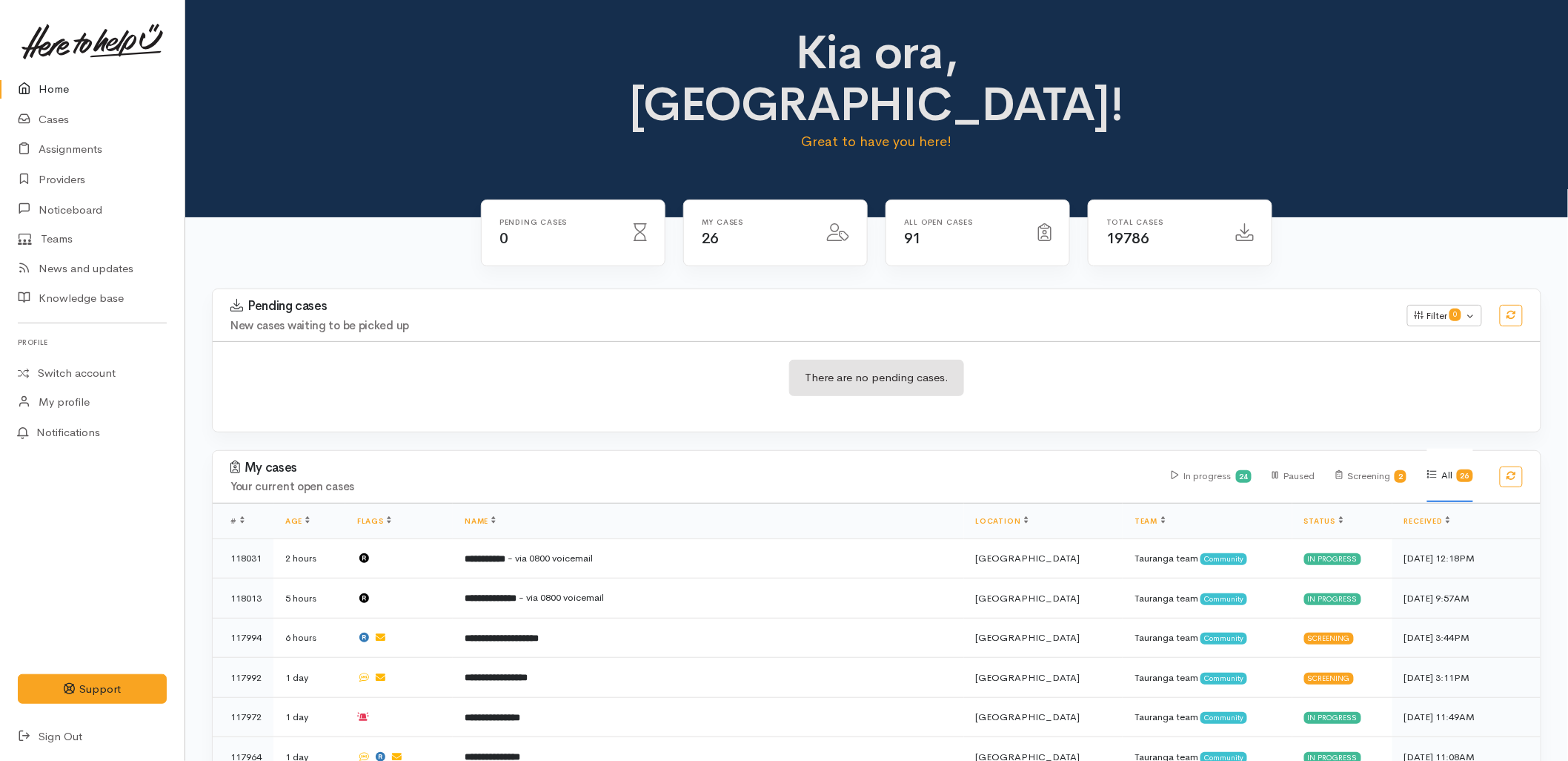
click at [412, 142] on div "Kia ora, [GEOGRAPHIC_DATA]! Great to have you here!" at bounding box center [877, 108] width 1383 height 217
click at [396, 319] on h4 "New cases waiting to be picked up" at bounding box center [810, 326] width 1159 height 12
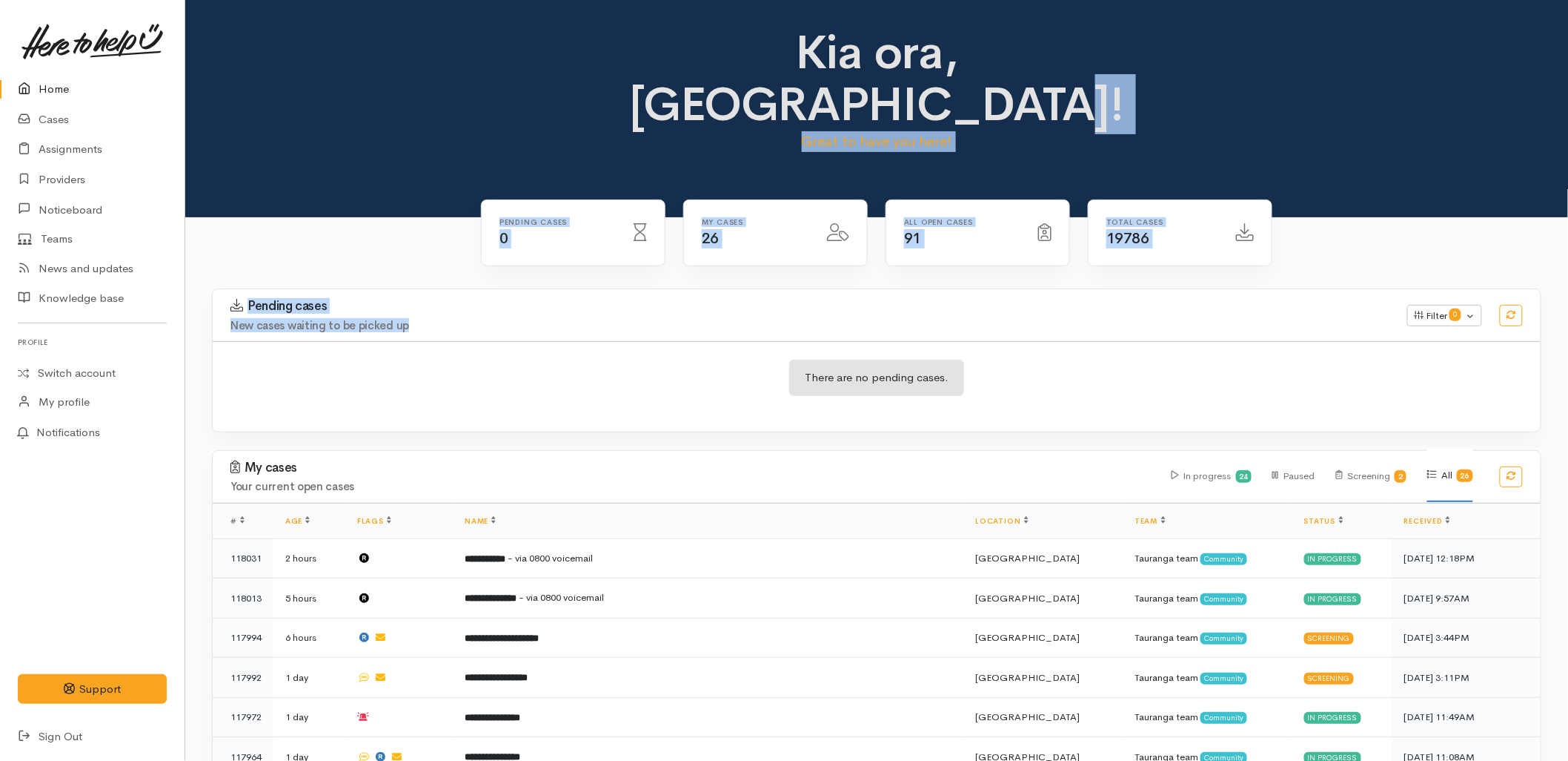
drag, startPoint x: 417, startPoint y: 273, endPoint x: 378, endPoint y: 48, distance: 228.4
drag, startPoint x: 378, startPoint y: 48, endPoint x: 321, endPoint y: 243, distance: 203.2
click at [321, 289] on div "Pending cases New cases waiting to be picked up Filter 0 Filters Clear filters …" at bounding box center [877, 315] width 1346 height 52
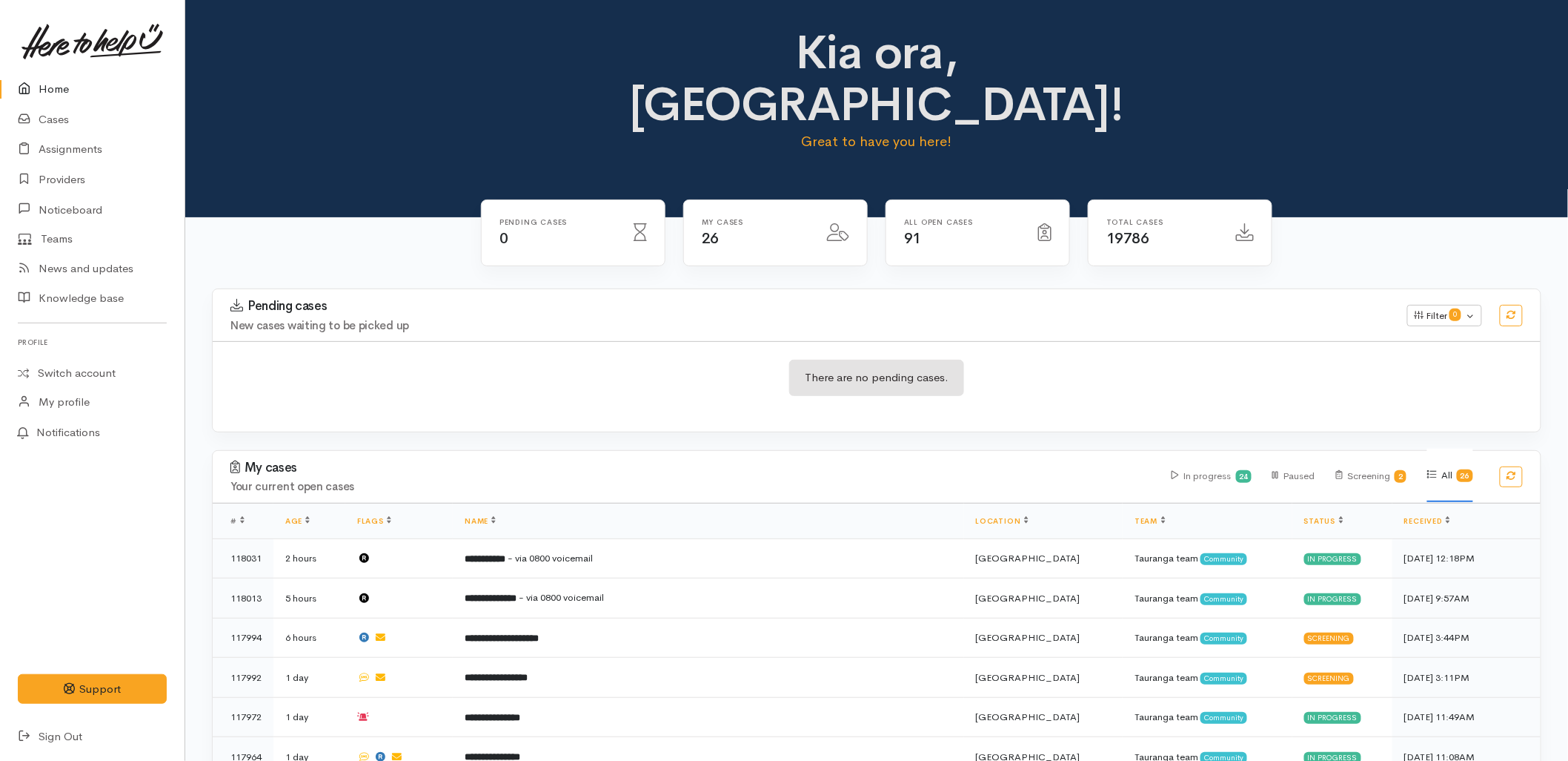
click at [401, 360] on div "There are no pending cases." at bounding box center [877, 386] width 1328 height 54
click at [50, 90] on link "Home" at bounding box center [92, 89] width 185 height 30
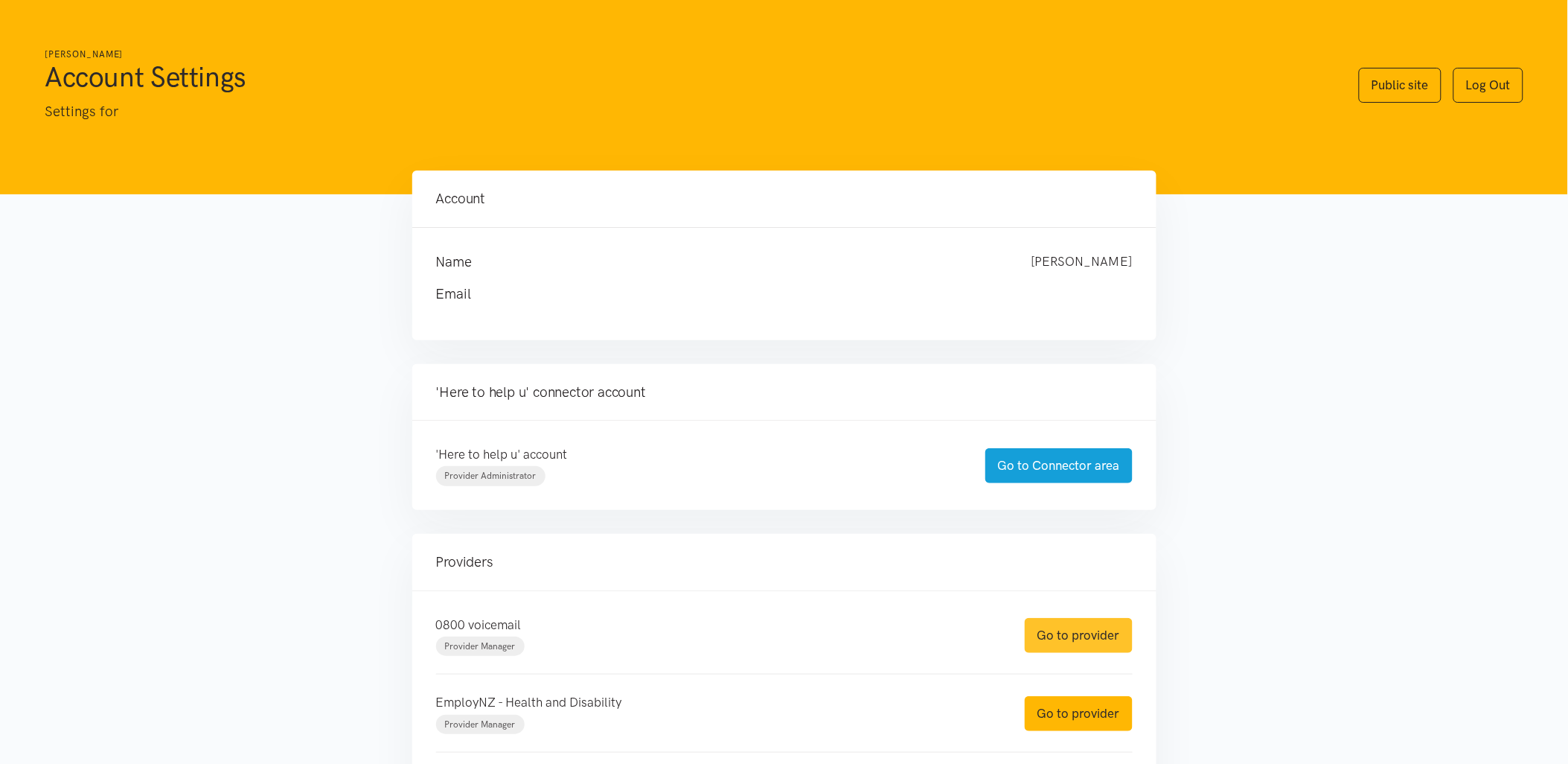
drag, startPoint x: 0, startPoint y: 0, endPoint x: 1098, endPoint y: 635, distance: 1268.4
click at [1101, 635] on link "Go to provider" at bounding box center [1079, 635] width 108 height 35
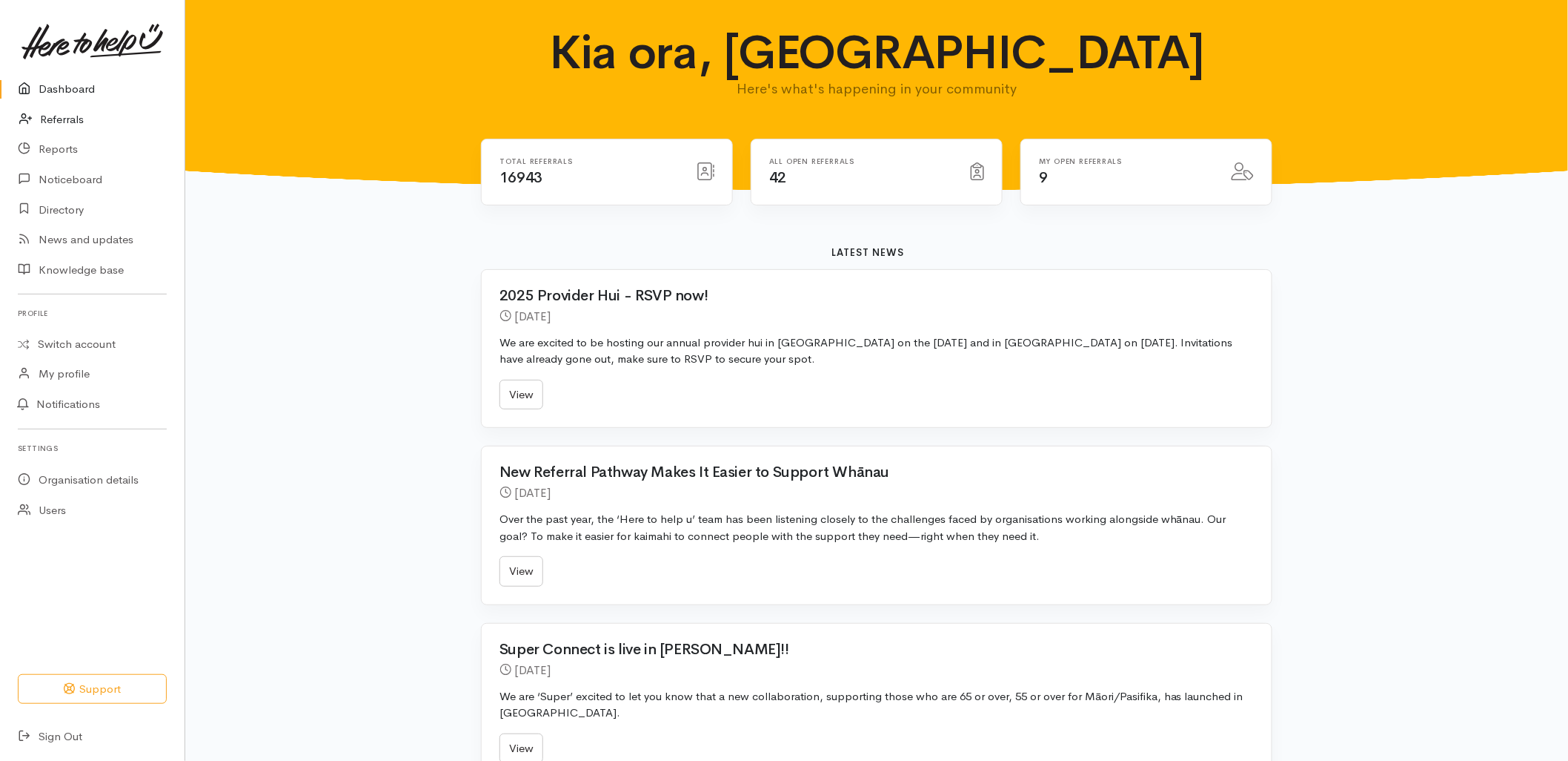
click at [54, 118] on link "Referrals" at bounding box center [92, 119] width 185 height 30
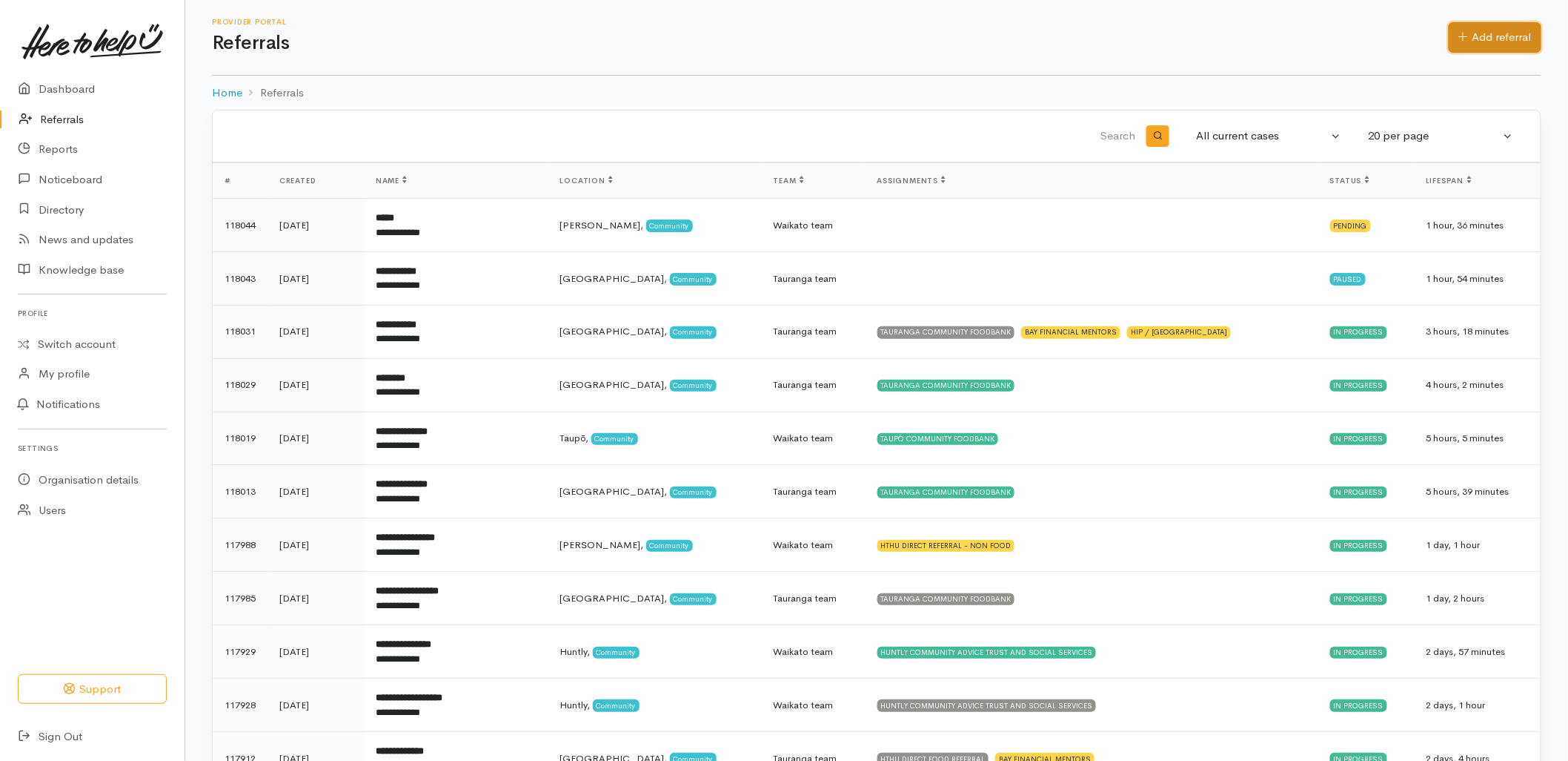
click at [1502, 37] on link "Add referral" at bounding box center [1495, 37] width 93 height 30
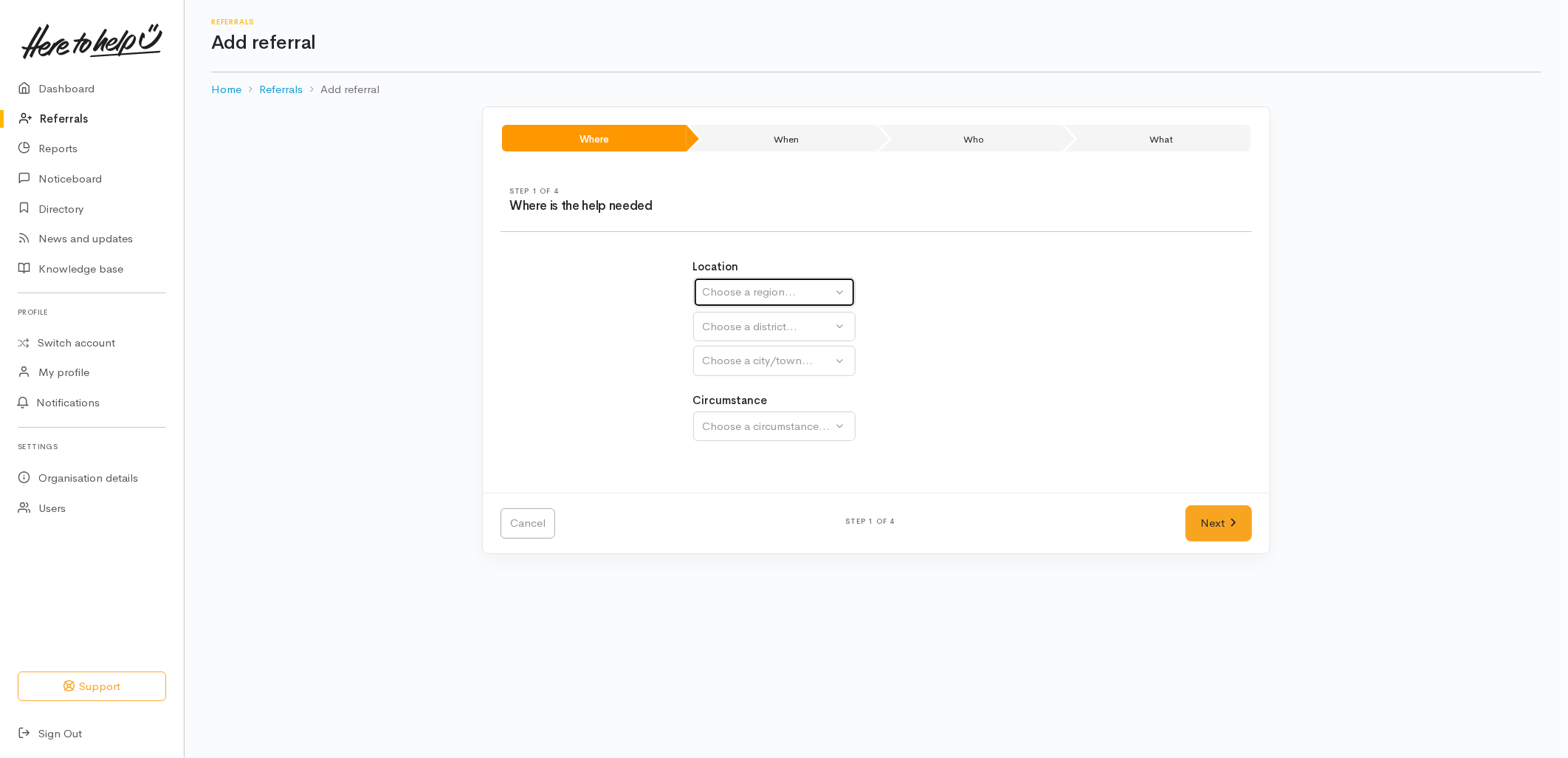
click at [765, 296] on div "Choose a region..." at bounding box center [768, 292] width 130 height 17
click at [743, 405] on span "Bay of Plenty" at bounding box center [745, 407] width 67 height 17
select select "4"
select select
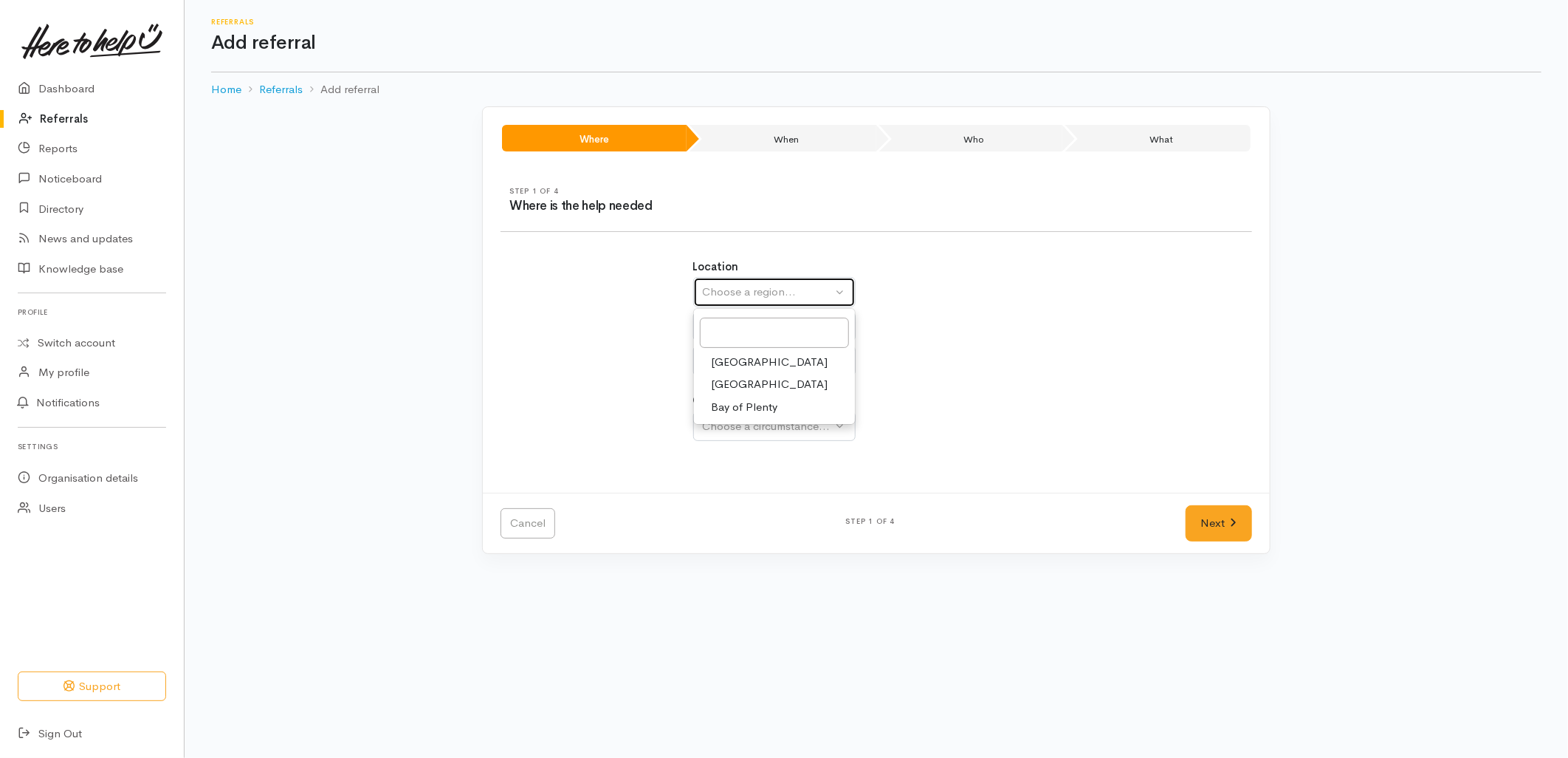
select select
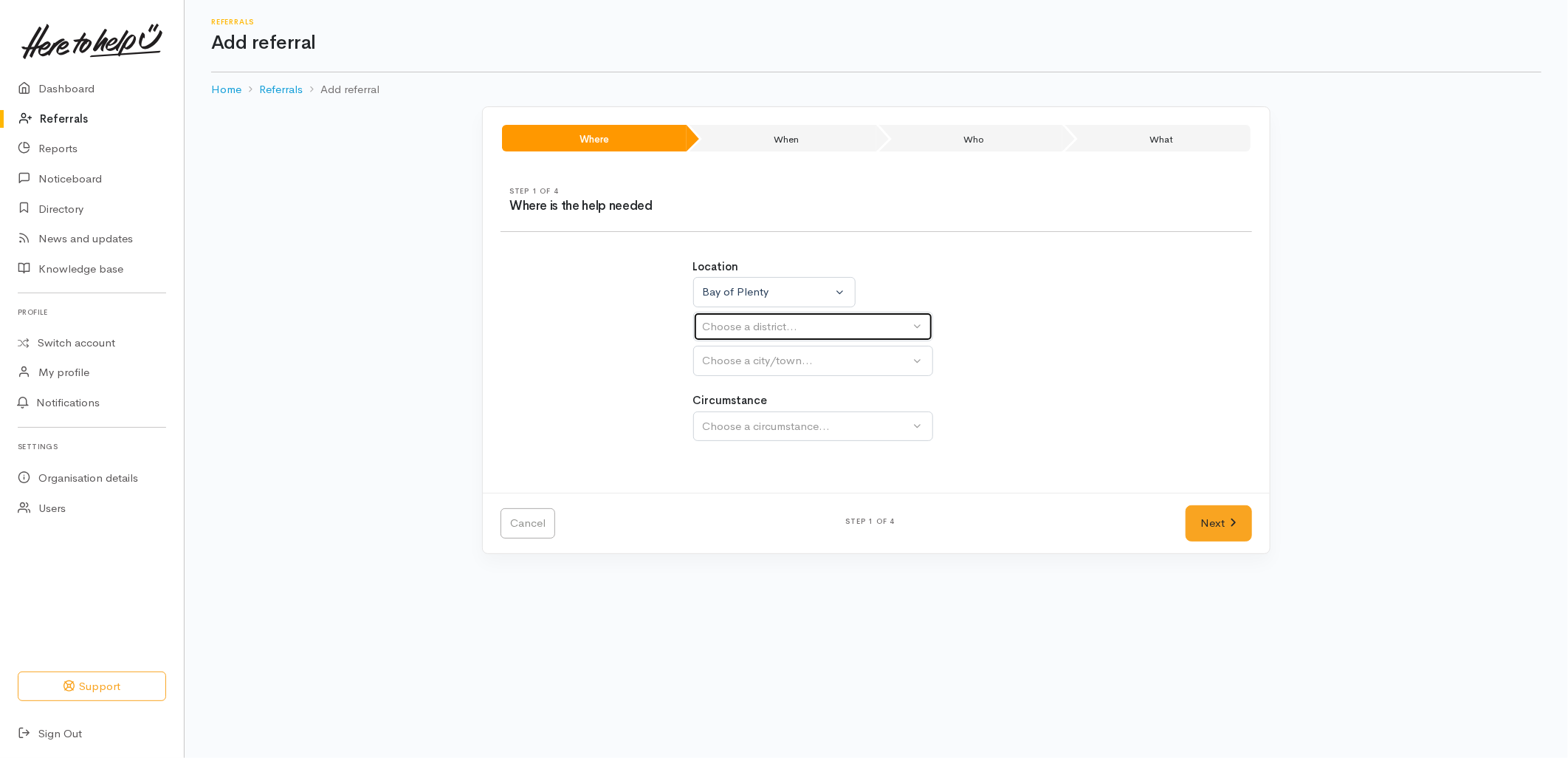
click at [755, 327] on div "Choose a district..." at bounding box center [806, 327] width 208 height 17
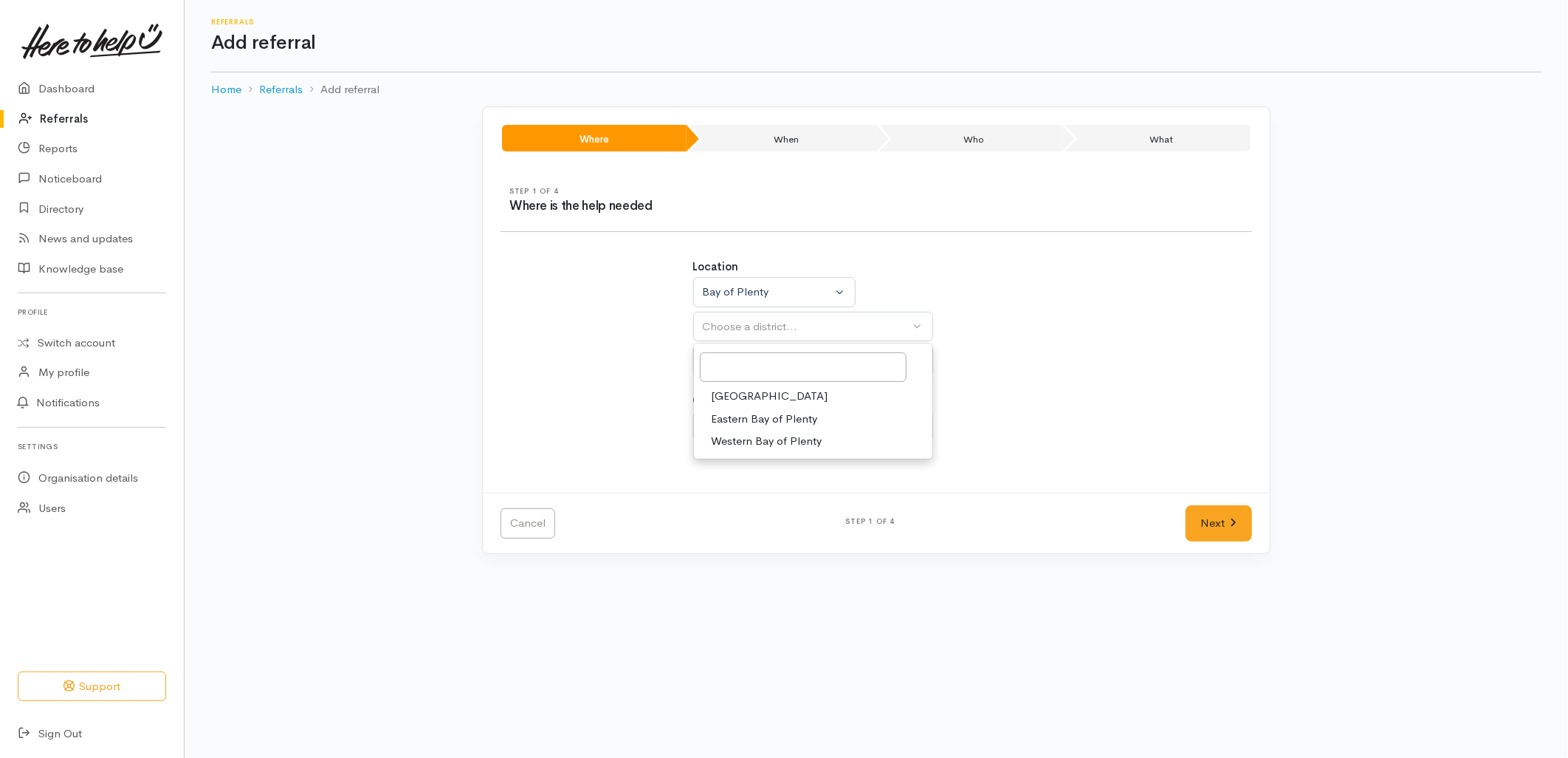
click at [744, 390] on span "[GEOGRAPHIC_DATA]" at bounding box center [770, 396] width 116 height 17
select select "6"
select select
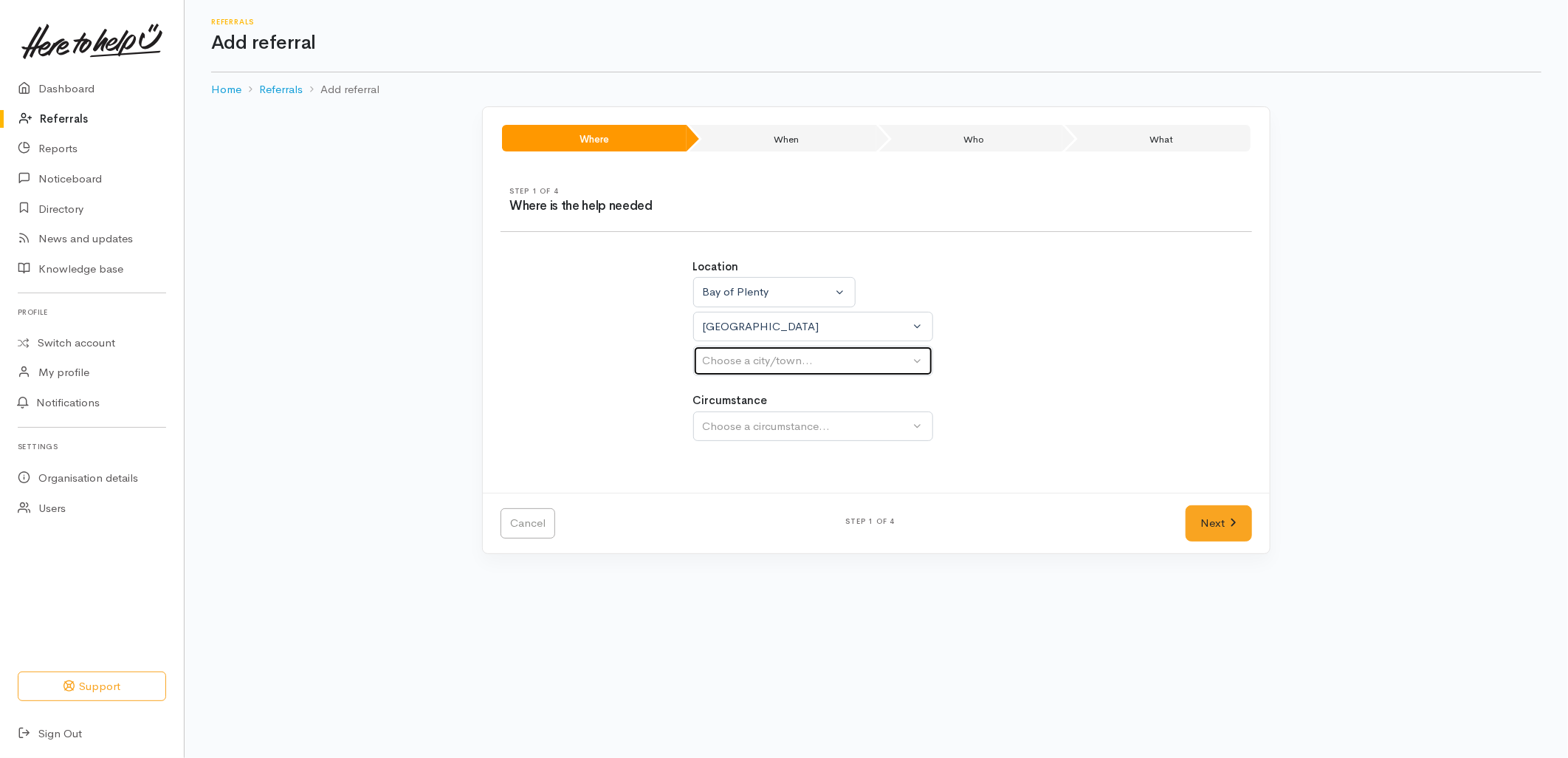
click at [744, 365] on div "Choose a city/town..." at bounding box center [806, 361] width 208 height 17
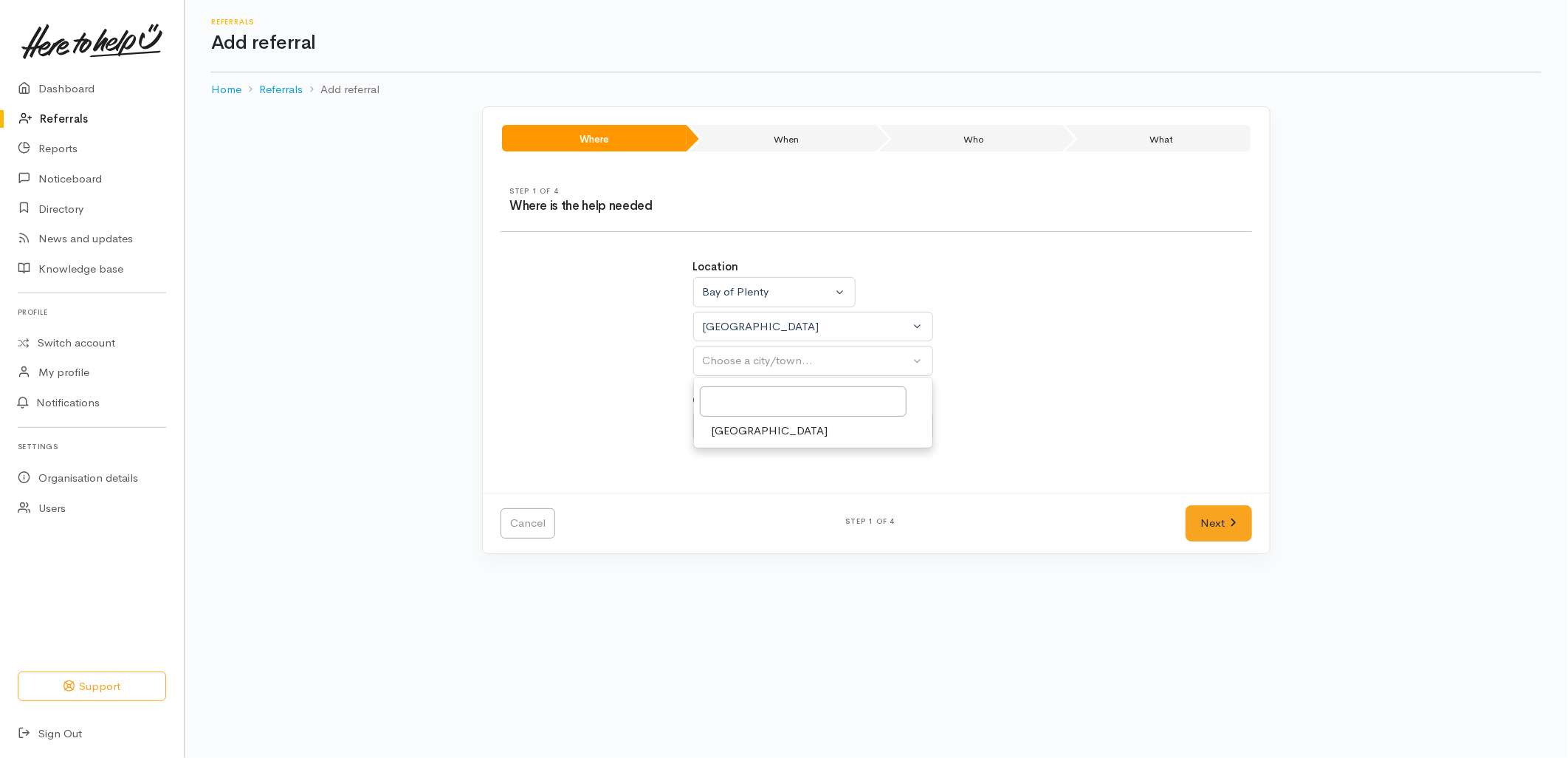
click at [741, 424] on span "[GEOGRAPHIC_DATA]" at bounding box center [770, 431] width 116 height 17
select select "4"
click at [741, 424] on div "Choose a circumstance..." at bounding box center [806, 427] width 208 height 17
click at [737, 483] on div at bounding box center [813, 467] width 238 height 36
click at [792, 410] on div "Circumstance Community Choose a circumstance... Community" at bounding box center [876, 416] width 367 height 49
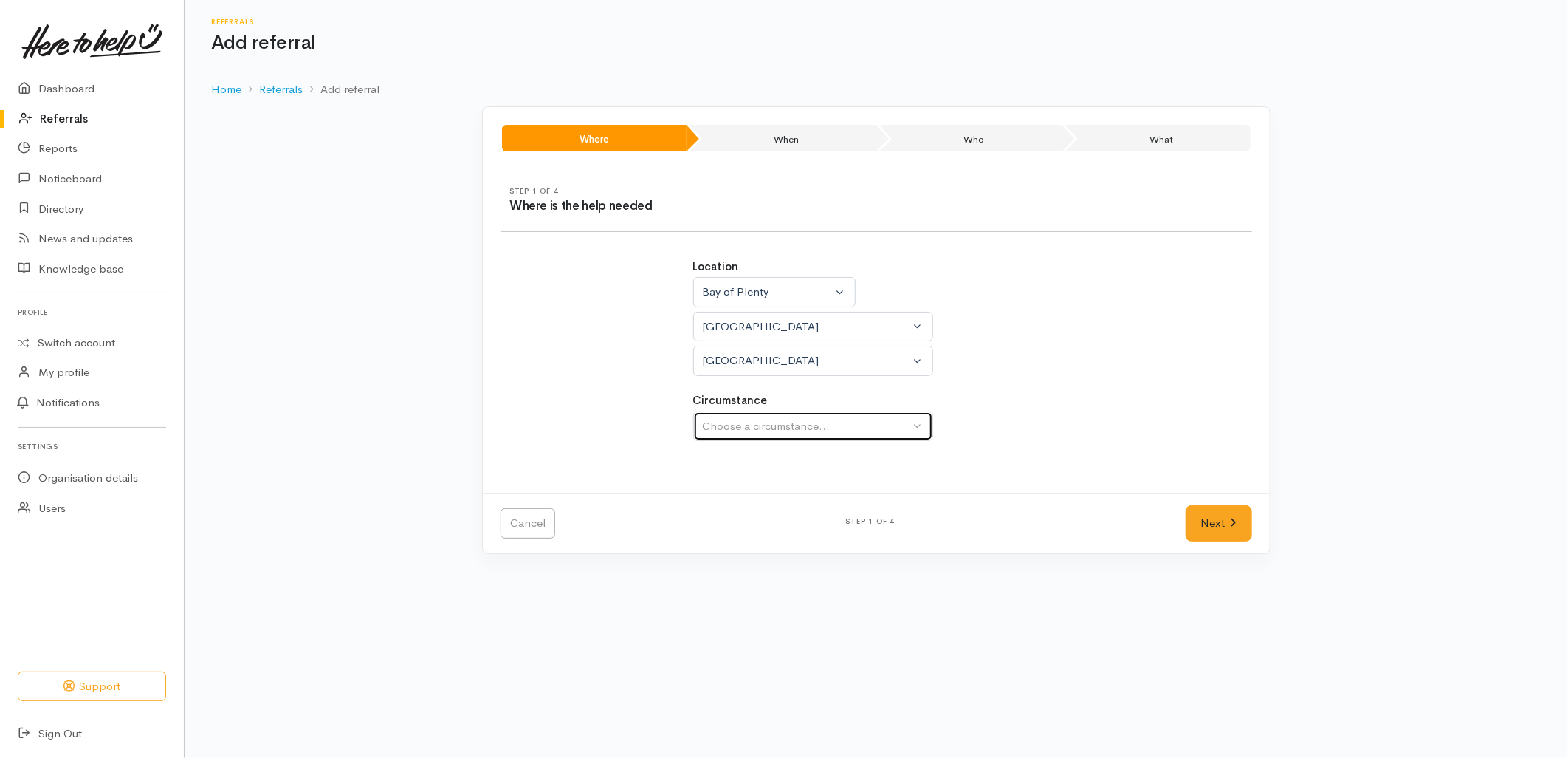
click at [755, 422] on div "Choose a circumstance..." at bounding box center [806, 427] width 208 height 17
click at [727, 493] on span "Community" at bounding box center [740, 496] width 56 height 17
select select "2"
click at [1198, 517] on link "Next" at bounding box center [1219, 523] width 67 height 36
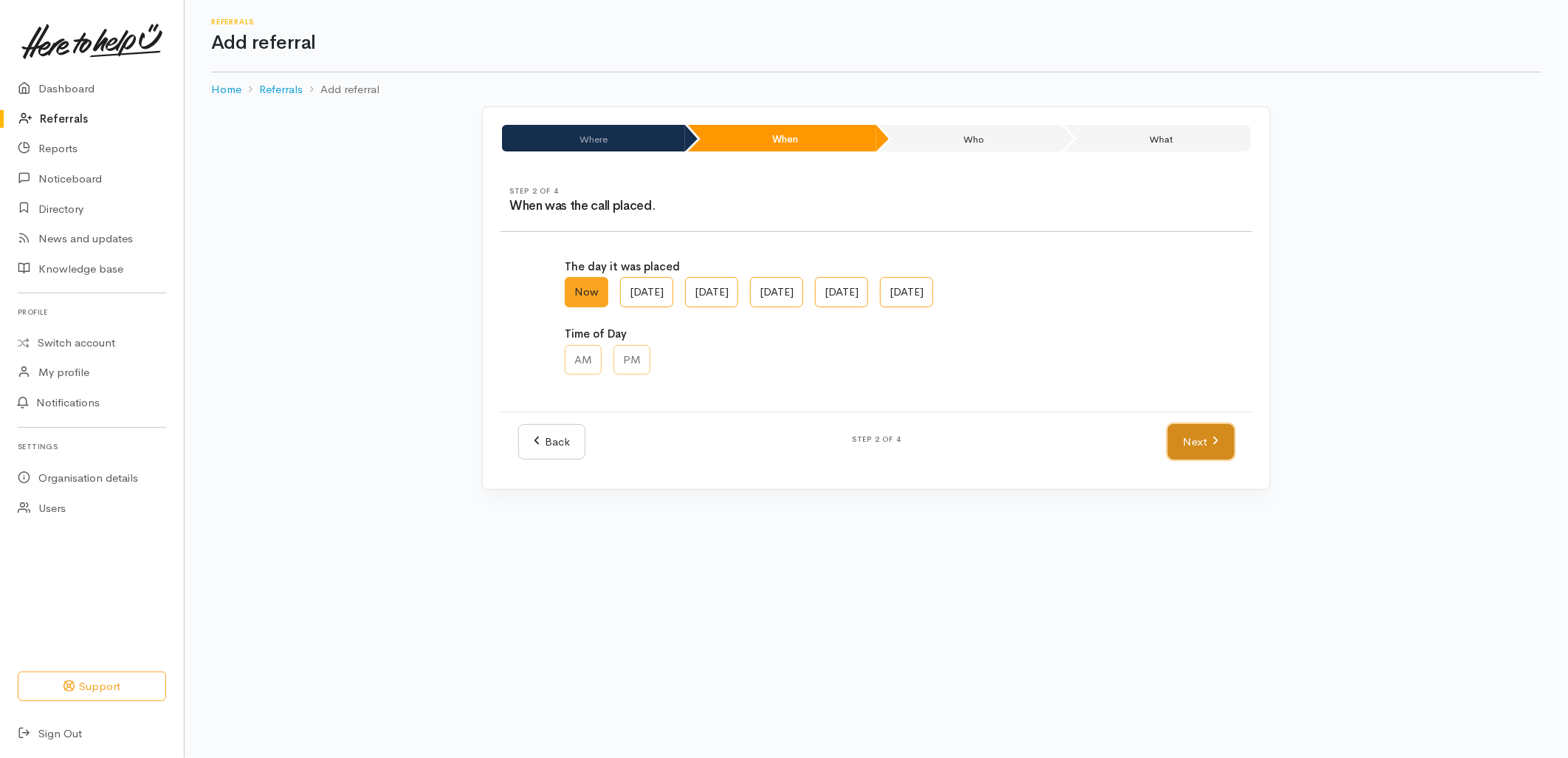
click at [1220, 443] on link "Next" at bounding box center [1201, 441] width 67 height 36
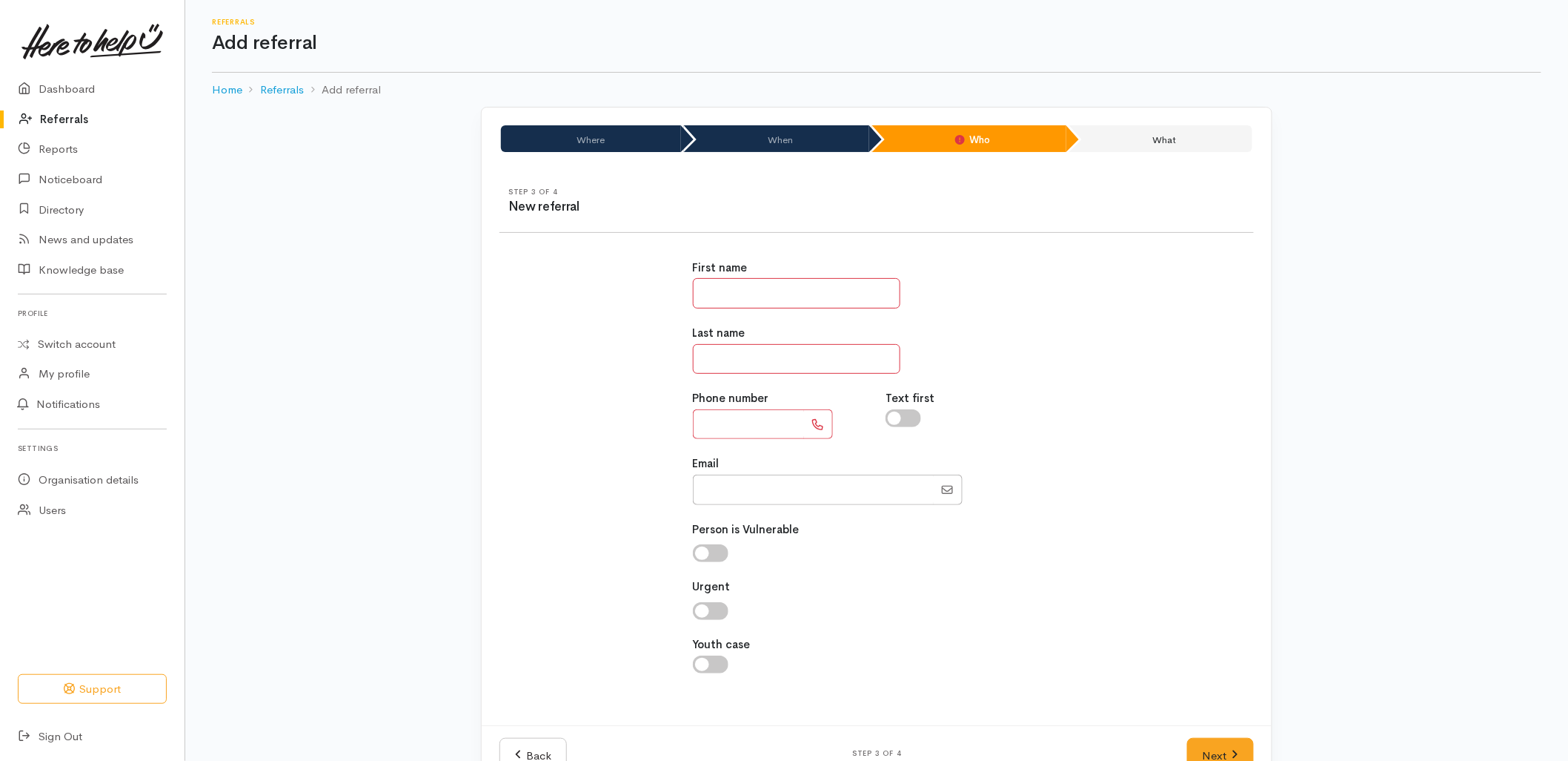
click at [715, 286] on input "text" at bounding box center [796, 293] width 208 height 30
type input "*****"
type input "********"
click at [1046, 409] on div "Text first" at bounding box center [973, 414] width 193 height 49
click at [774, 433] on input "text" at bounding box center [748, 424] width 111 height 30
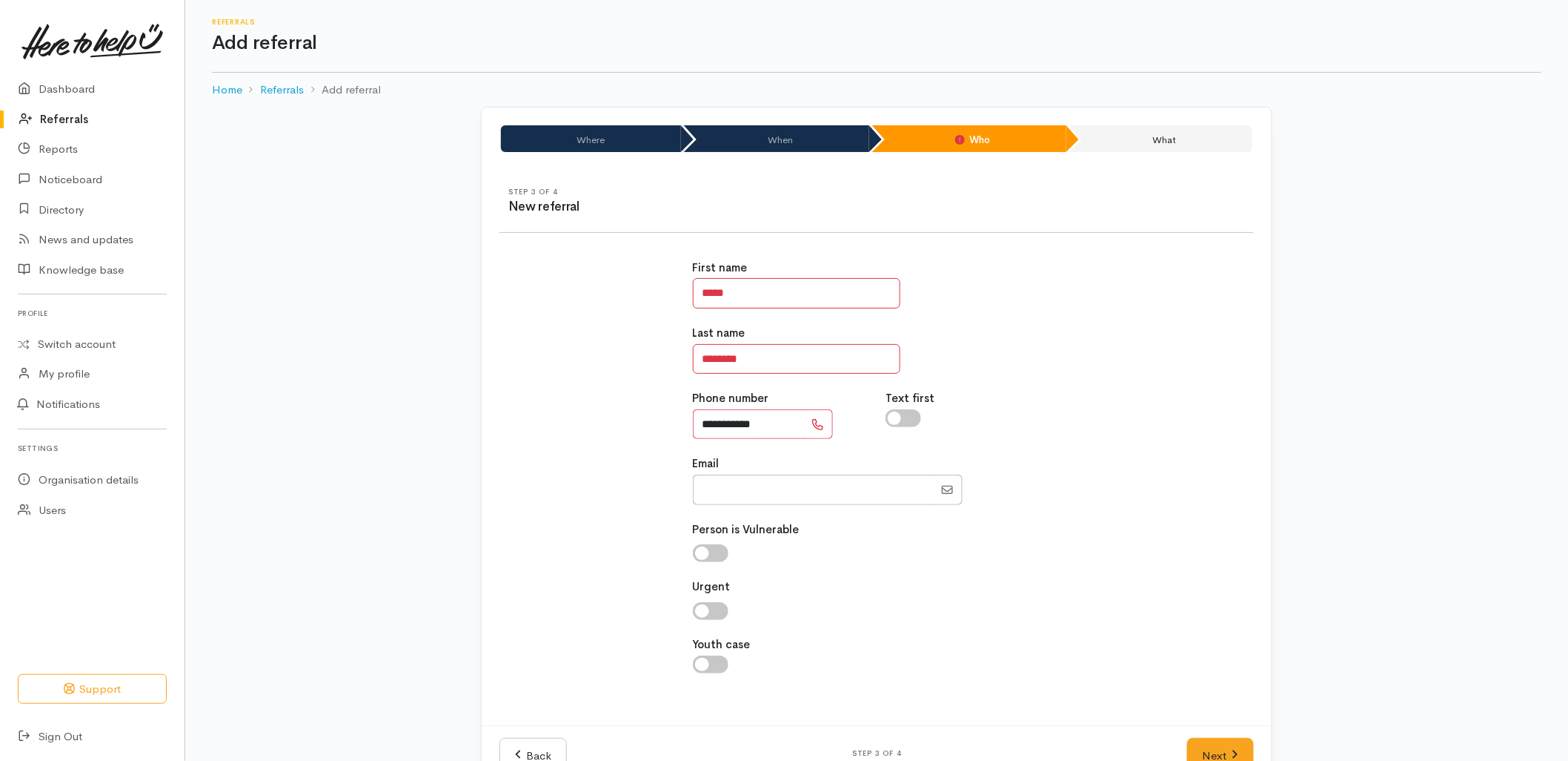
type input "**********"
click at [956, 664] on div at bounding box center [877, 664] width 368 height 18
click at [1210, 743] on link "Next" at bounding box center [1221, 756] width 67 height 37
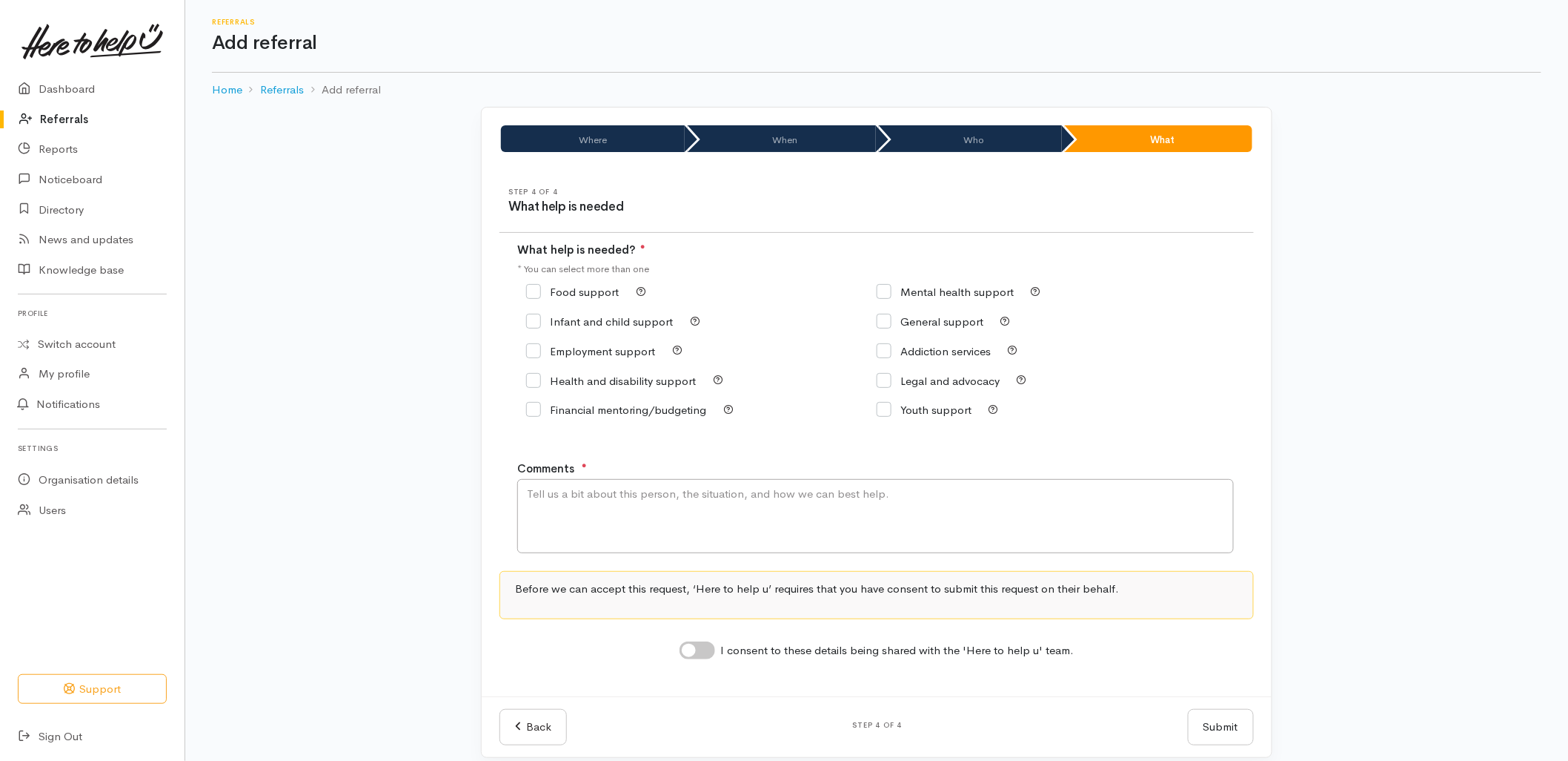
click at [563, 284] on div "Food support" at bounding box center [701, 292] width 350 height 21
click at [554, 280] on div "Food support" at bounding box center [701, 292] width 350 height 30
click at [557, 292] on input "Food support" at bounding box center [572, 291] width 93 height 11
checkbox input "true"
click at [580, 509] on textarea "Comments" at bounding box center [875, 516] width 717 height 74
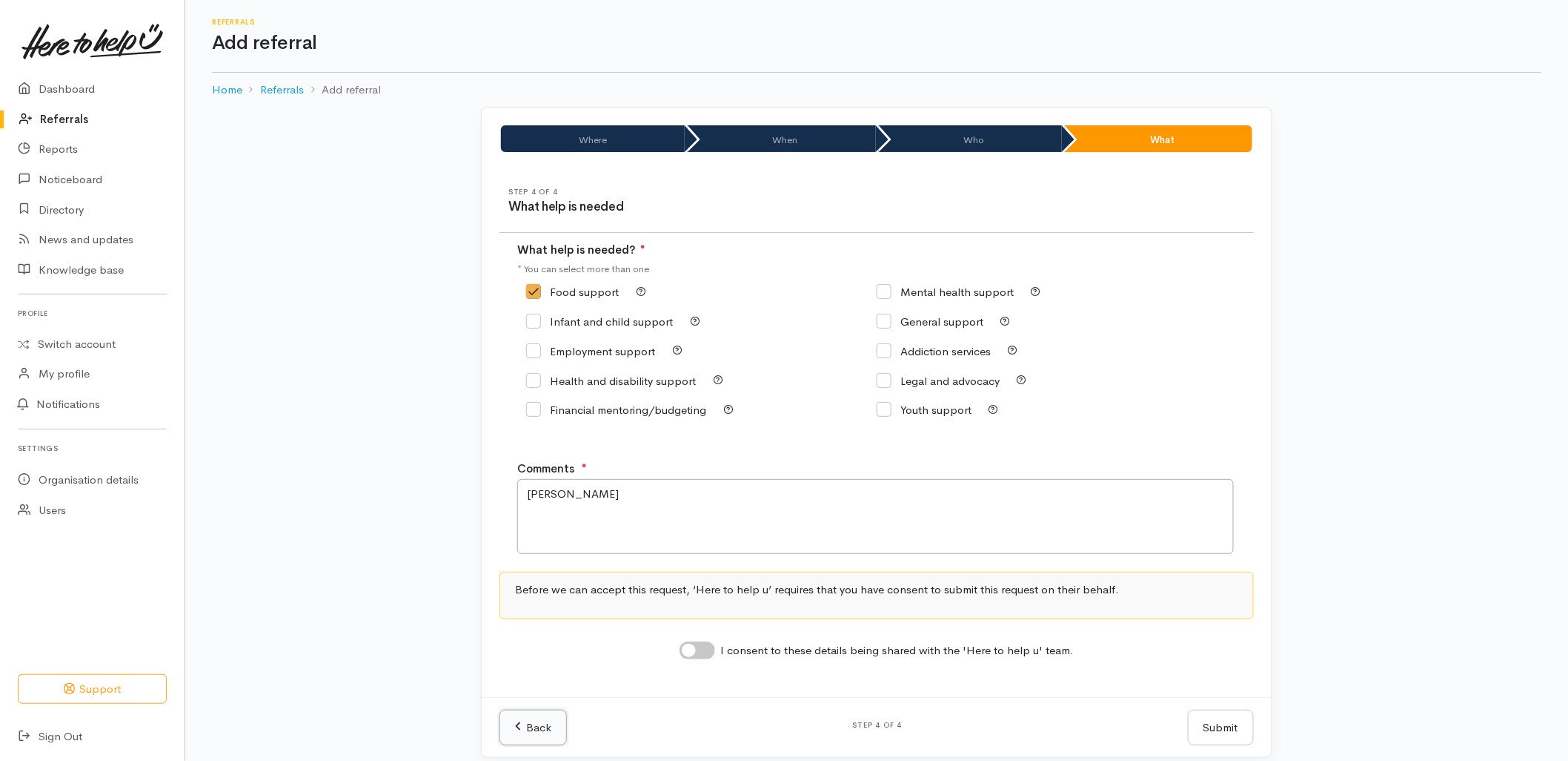
click at [525, 730] on link "Back" at bounding box center [533, 728] width 68 height 37
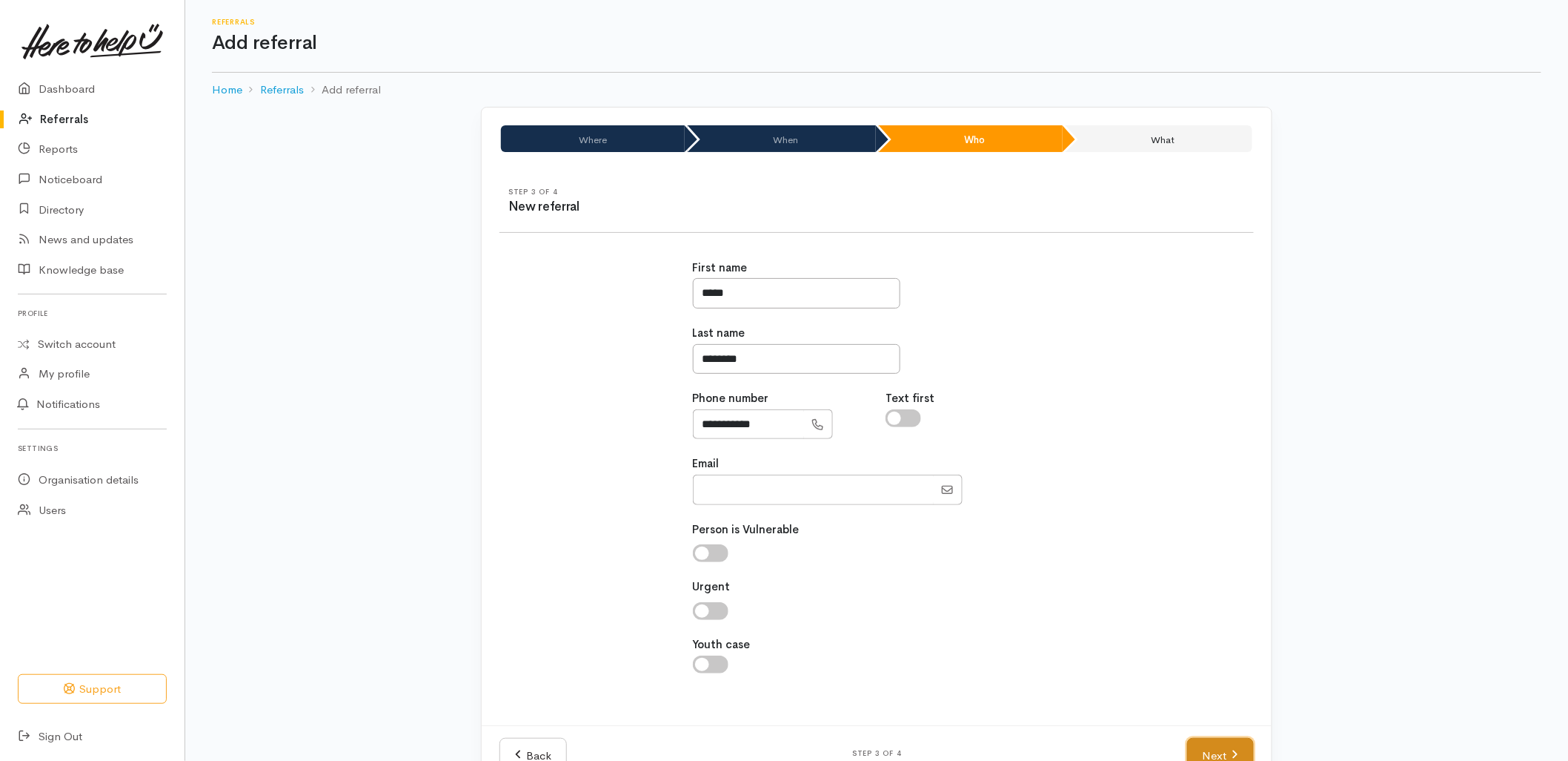
click at [1204, 745] on link "Next" at bounding box center [1221, 756] width 67 height 37
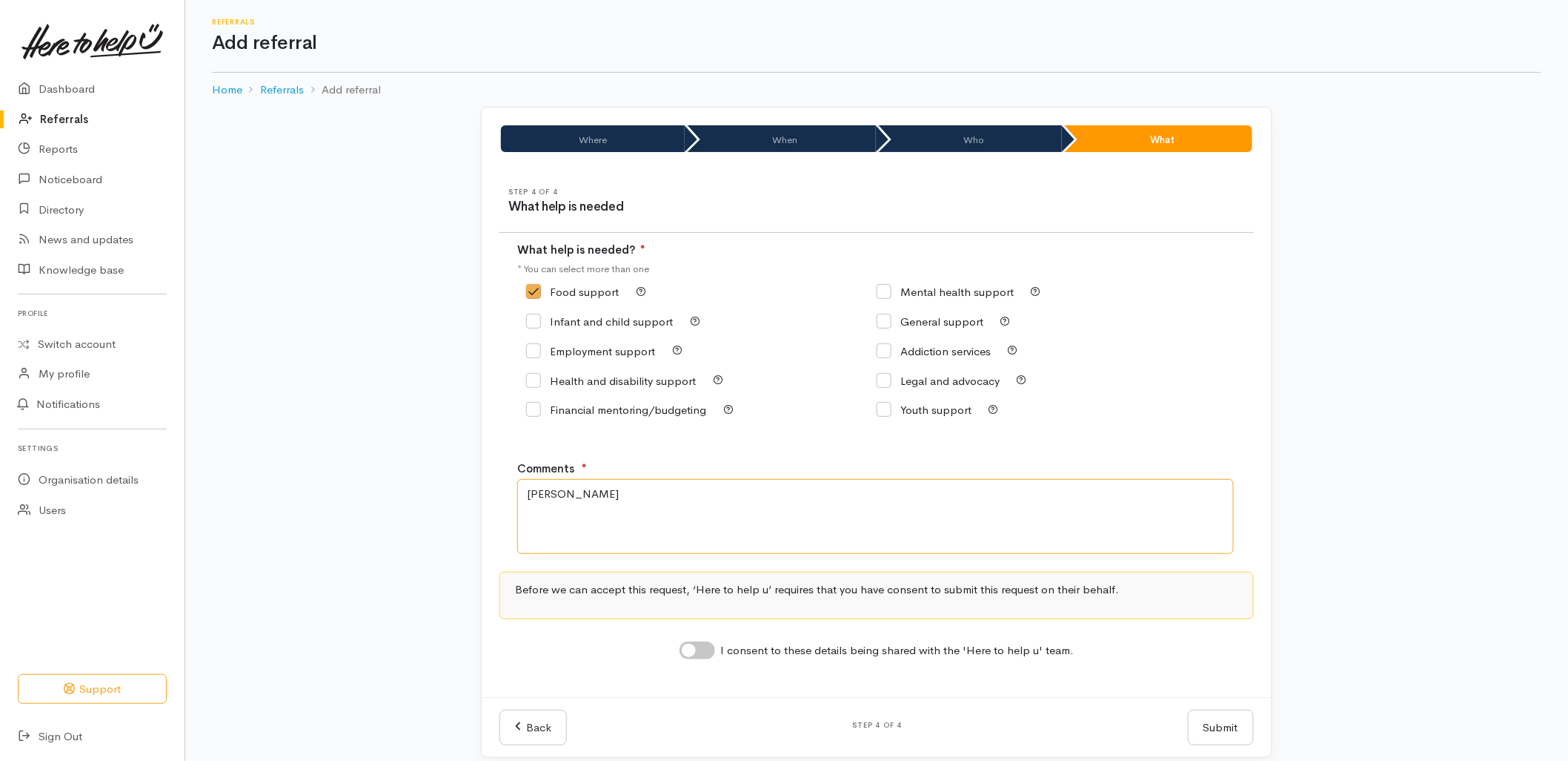
click at [685, 498] on textarea "Nicky" at bounding box center [875, 516] width 717 height 74
click at [666, 533] on textarea "Nicky has left a VM this afternoon frustrated with us as he claims to have left…" at bounding box center [875, 516] width 717 height 74
click at [1081, 500] on textarea "Nicky has left a VM this afternoon frustrated with us as he claims to have left…" at bounding box center [875, 516] width 717 height 74
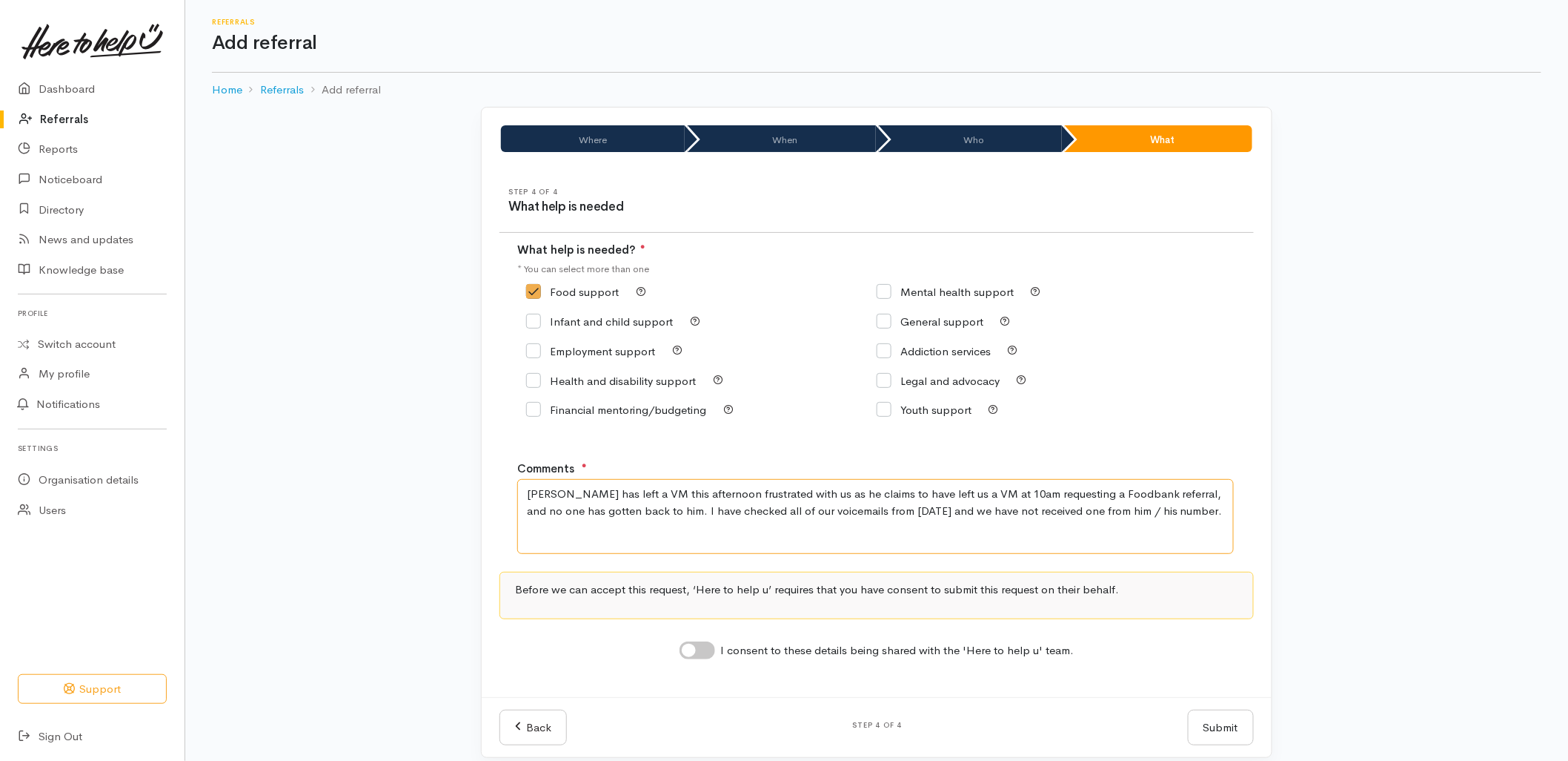
click at [724, 497] on textarea "Nicky has left a VM this afternoon frustrated with us as he claims to have left…" at bounding box center [875, 516] width 717 height 74
click at [769, 499] on textarea "Nicky has left a VM this afternoon frustrated with us as he claims to have left…" at bounding box center [875, 516] width 717 height 74
click at [769, 495] on textarea "Nicky has left a VM this afternoon frustrated with us as he claims to have left…" at bounding box center [875, 516] width 717 height 74
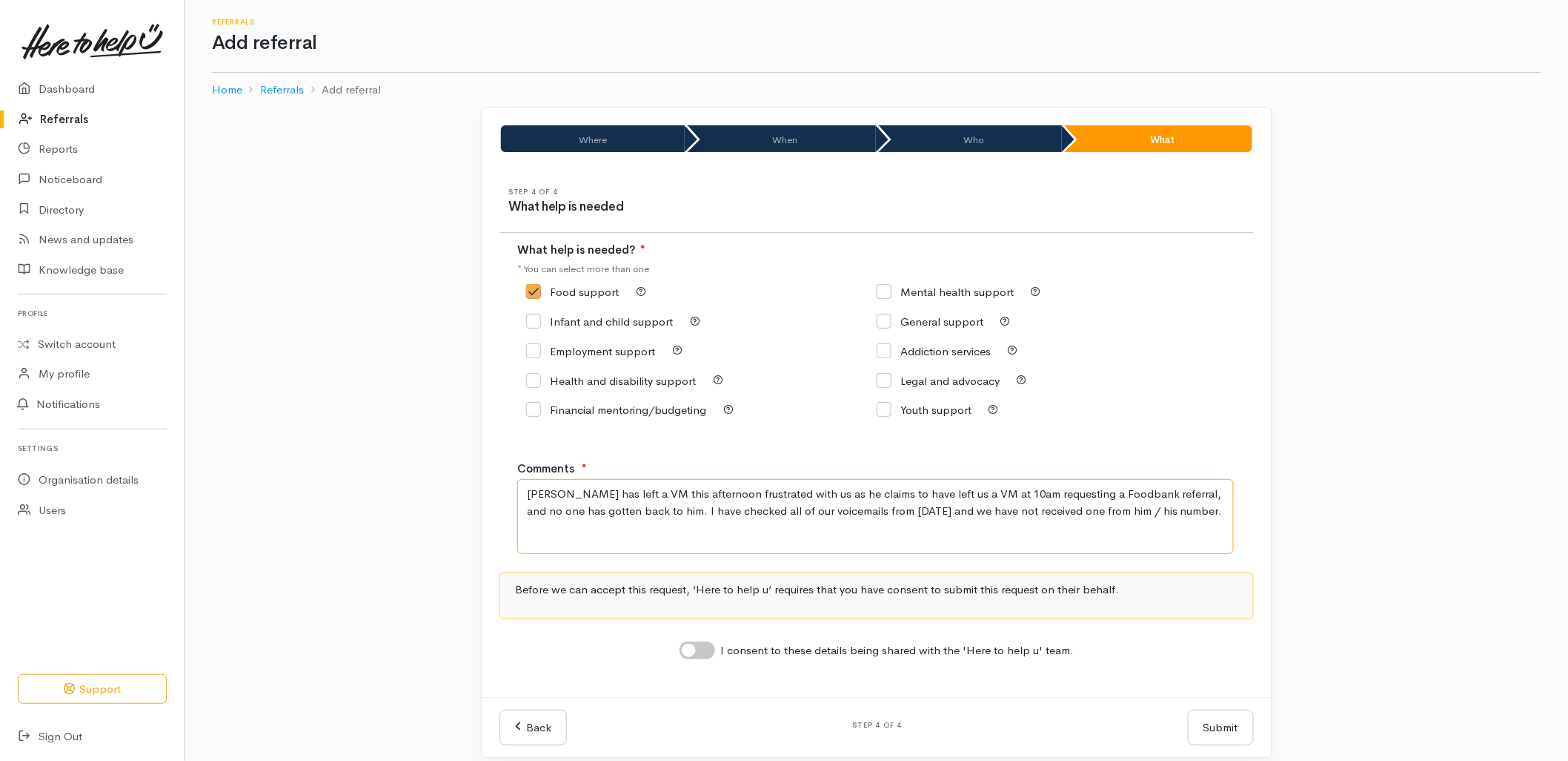
click at [758, 499] on textarea "Nicky has left a VM this afternoon frustrated with us as he claims to have left…" at bounding box center [875, 516] width 717 height 74
click at [729, 492] on textarea "Nicky has left a VM this afternoon frustrated with us as he claims to have left…" at bounding box center [875, 516] width 717 height 74
click at [758, 499] on textarea "Nicky has left a VM this afternoon frustrated with us as he claims to have left…" at bounding box center [875, 516] width 717 height 74
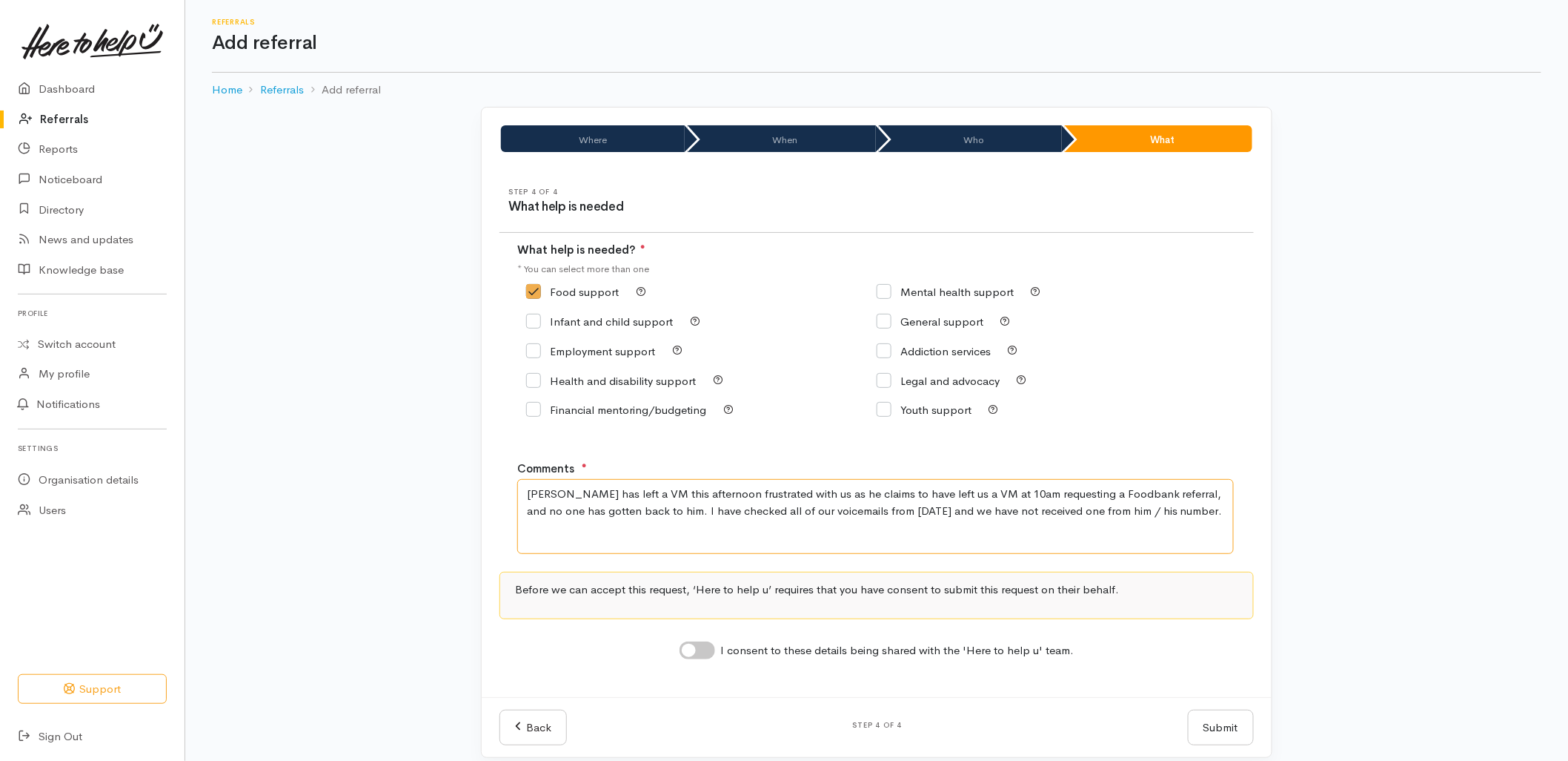
click at [758, 499] on textarea "Nicky has left a VM this afternoon frustrated with us as he claims to have left…" at bounding box center [875, 516] width 717 height 74
click at [775, 506] on textarea "Nicky has left a VM this afternoon frustrated with us as he claims to have left…" at bounding box center [875, 516] width 717 height 74
click at [756, 495] on textarea "Nicky has left a VM this afternoon frustrated with us as he claims to have left…" at bounding box center [875, 516] width 717 height 74
type textarea "Nicky has left a VM this afternoon frustrated with us as he claims to have left…"
click at [905, 533] on textarea "Nicky has left a VM this afternoon frustrated with us as he claims to have left…" at bounding box center [875, 516] width 717 height 74
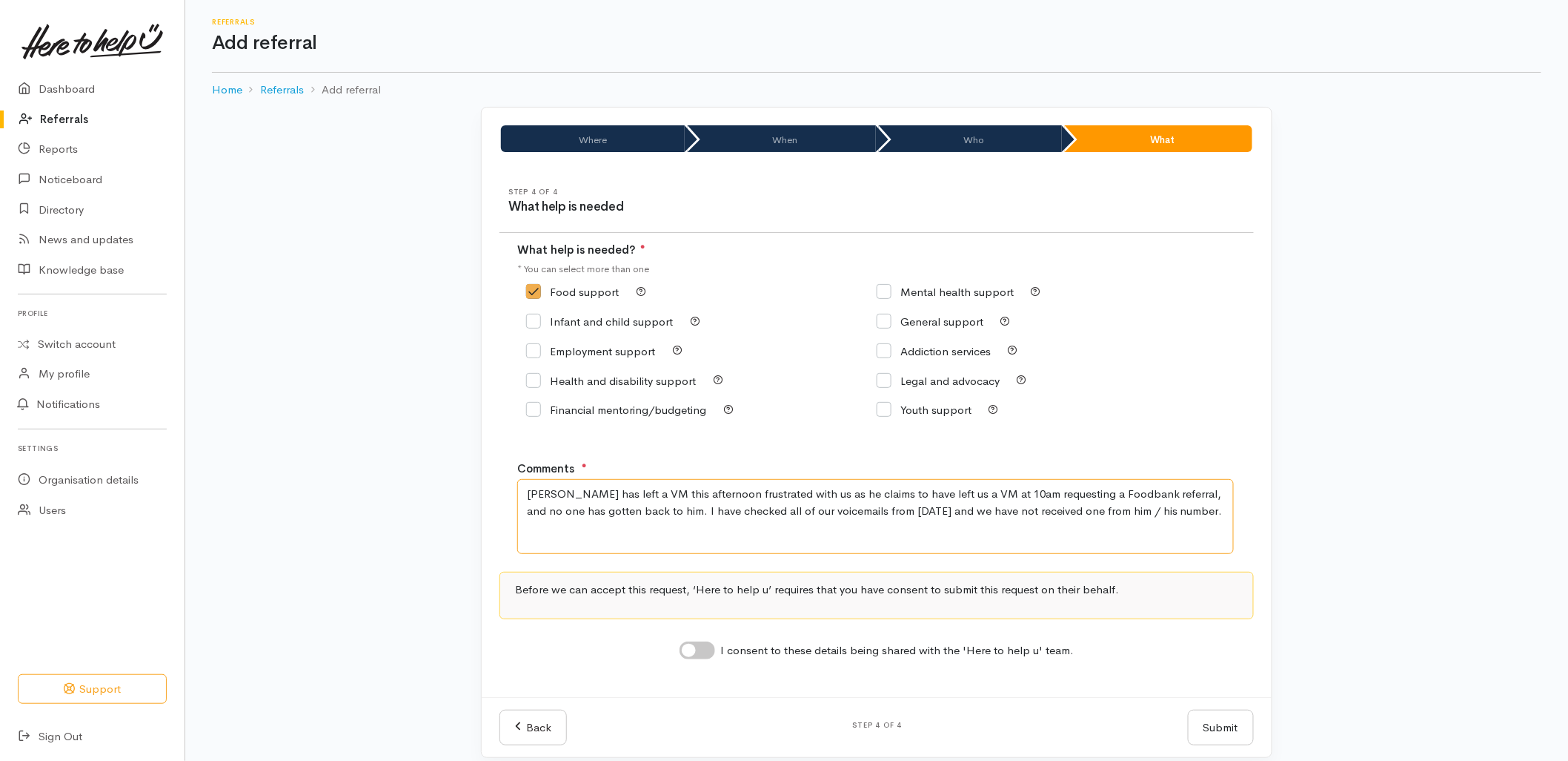
click at [1160, 516] on textarea "Nicky has left a VM this afternoon frustrated with us as he claims to have left…" at bounding box center [875, 516] width 717 height 74
click at [699, 654] on input "I consent to these details being shared with the 'Here to help u' team." at bounding box center [698, 650] width 36 height 18
checkbox input "true"
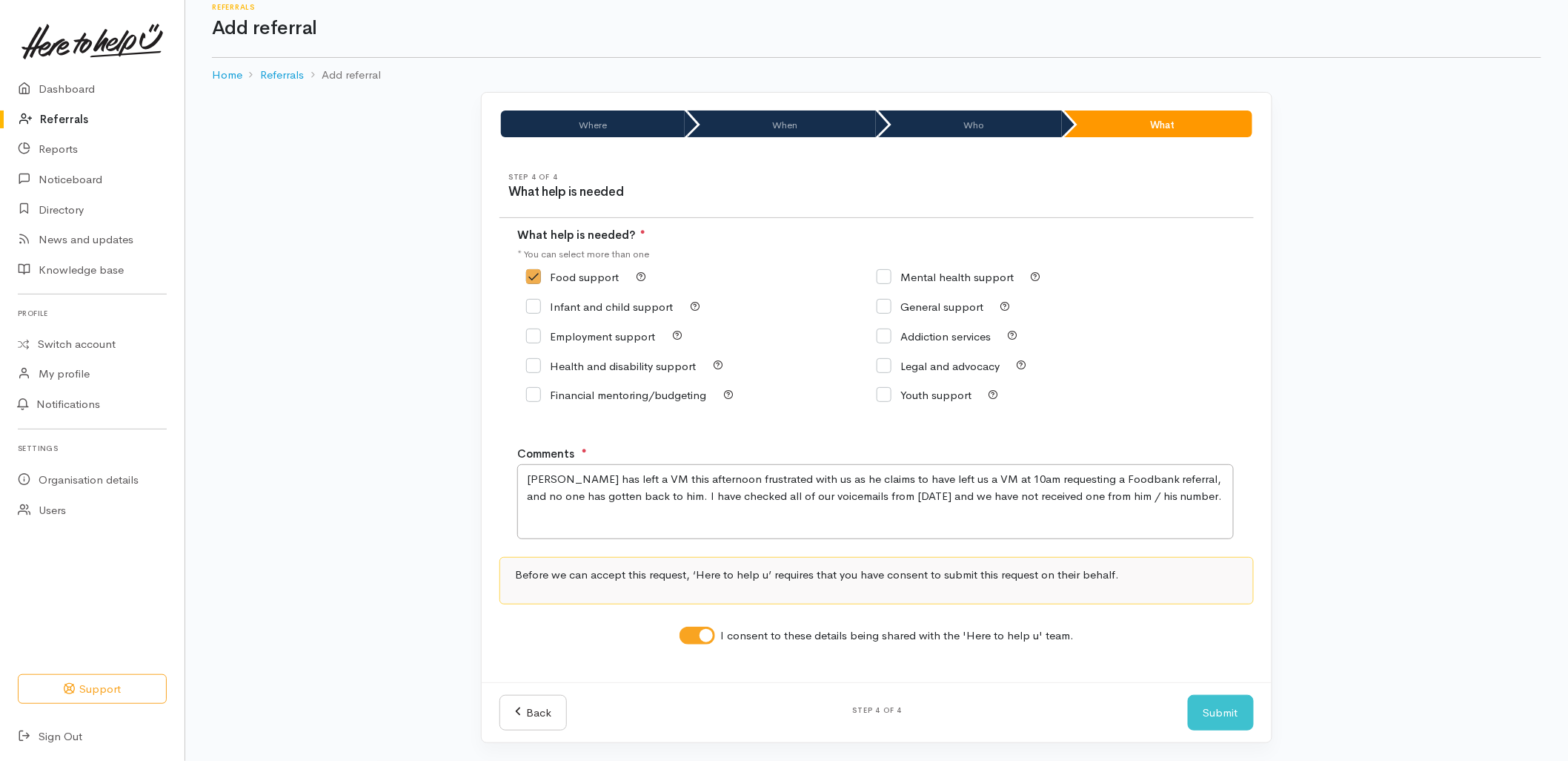
scroll to position [19, 0]
click at [1236, 713] on button "Submit" at bounding box center [1221, 713] width 66 height 37
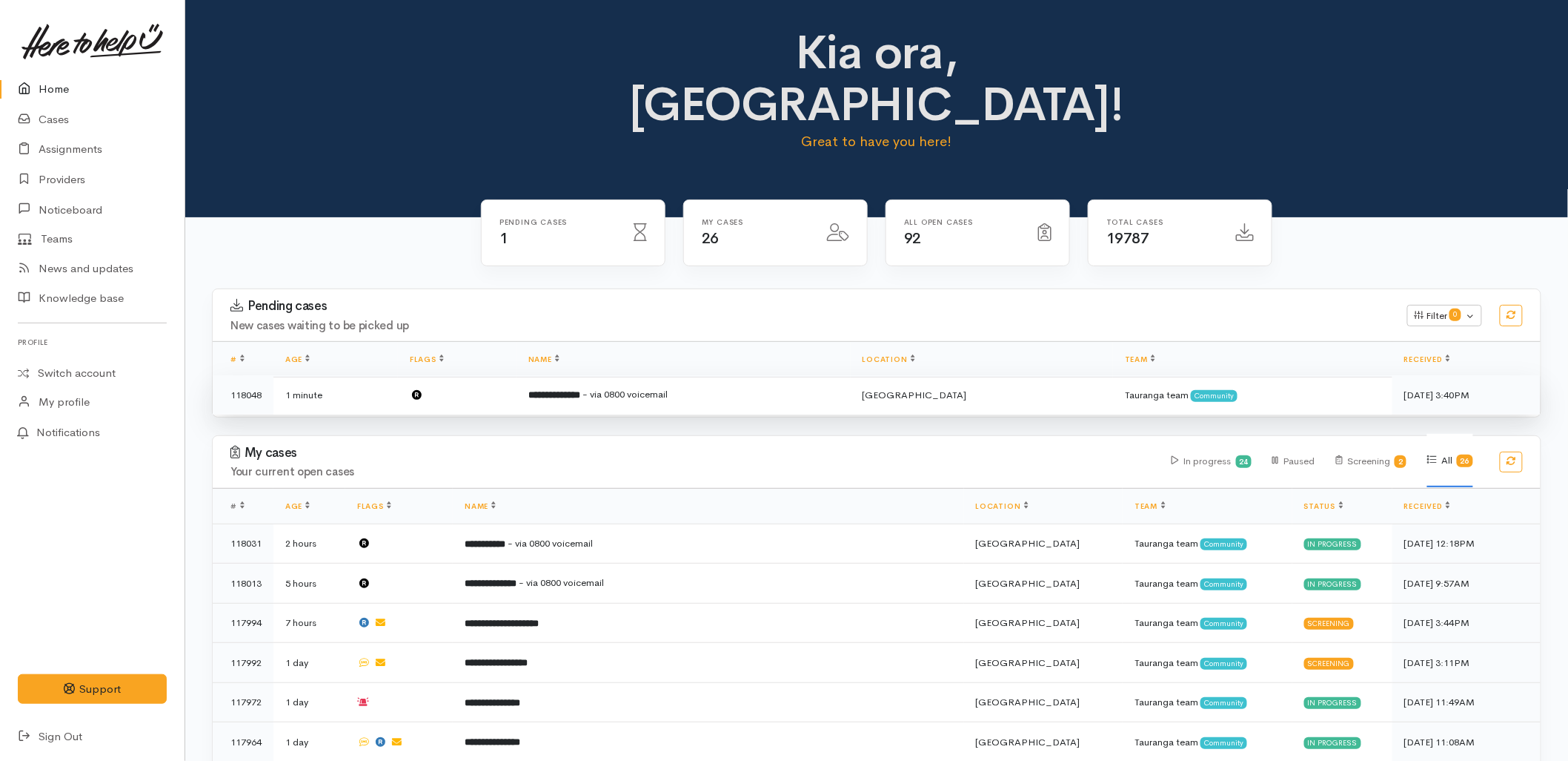
click at [580, 390] on b "**********" at bounding box center [554, 395] width 52 height 9
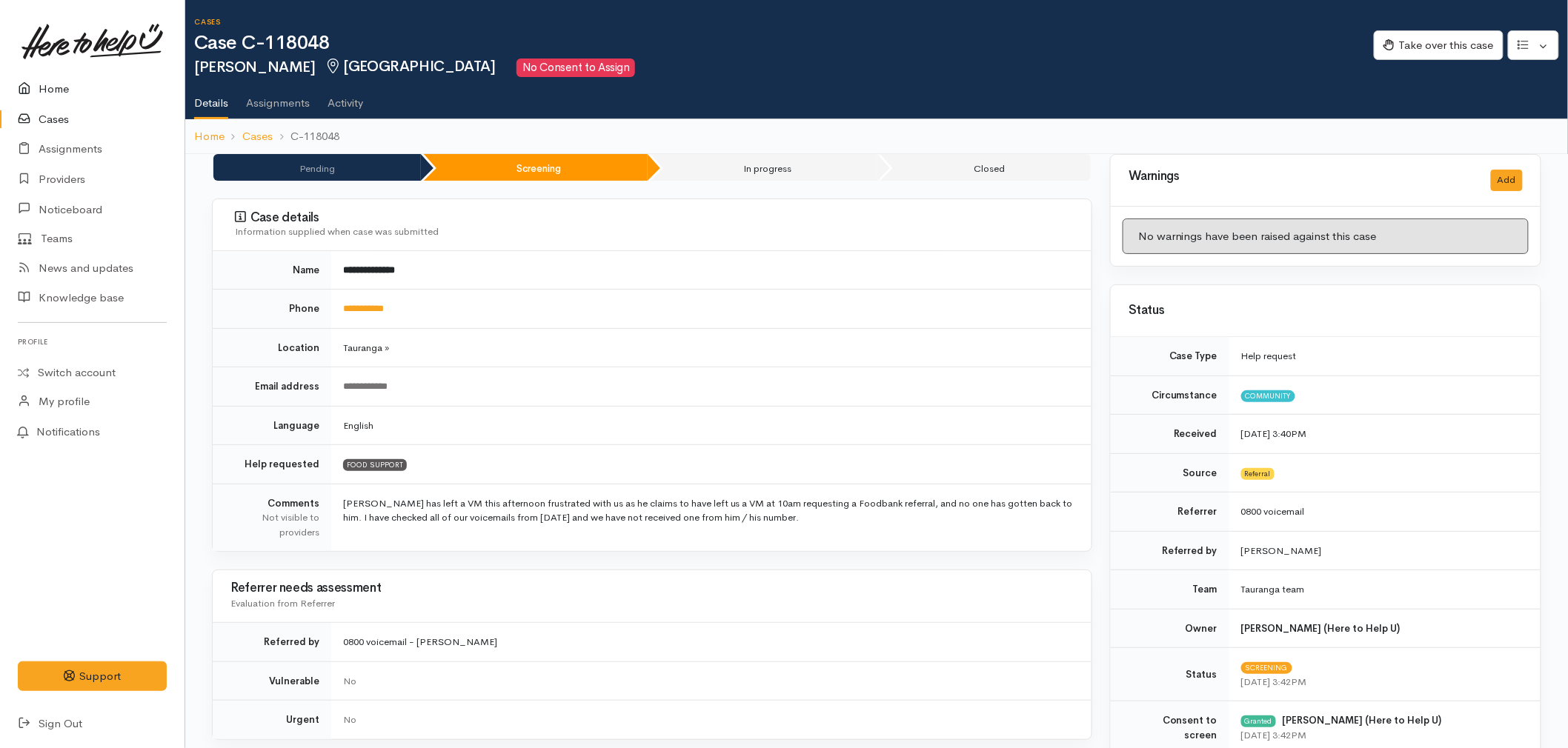
click at [47, 85] on link "Home" at bounding box center [92, 89] width 185 height 30
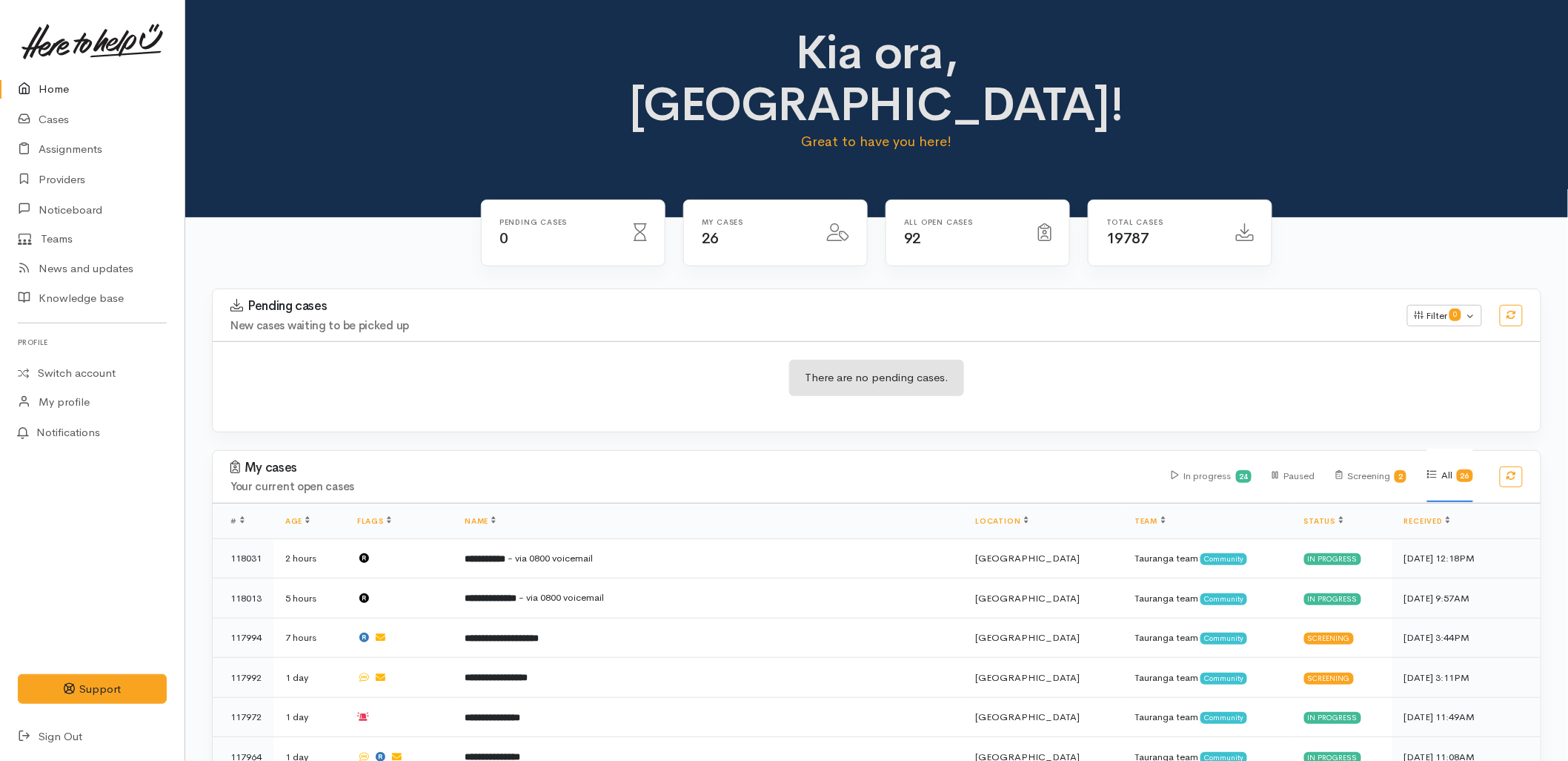
click at [613, 299] on h3 "Pending cases" at bounding box center [810, 306] width 1159 height 15
click at [262, 130] on div "Kia ora, Malia! Great to have you here!" at bounding box center [877, 108] width 1383 height 217
click at [612, 389] on div "Pending cases New cases waiting to be picked up Filter 0 Filters Clear filters …" at bounding box center [877, 369] width 1348 height 162
click at [69, 742] on link "Sign Out" at bounding box center [92, 736] width 185 height 30
